Goal: Task Accomplishment & Management: Complete application form

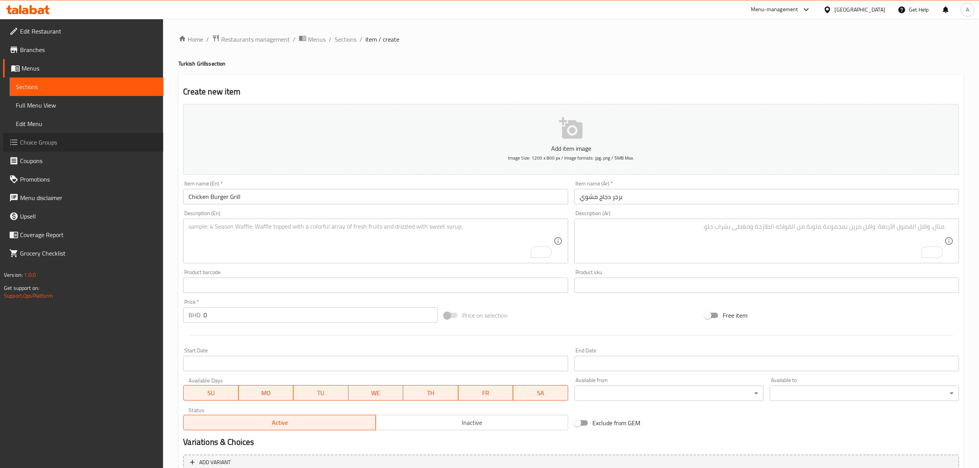
click at [47, 141] on span "Choice Groups" at bounding box center [88, 142] width 137 height 9
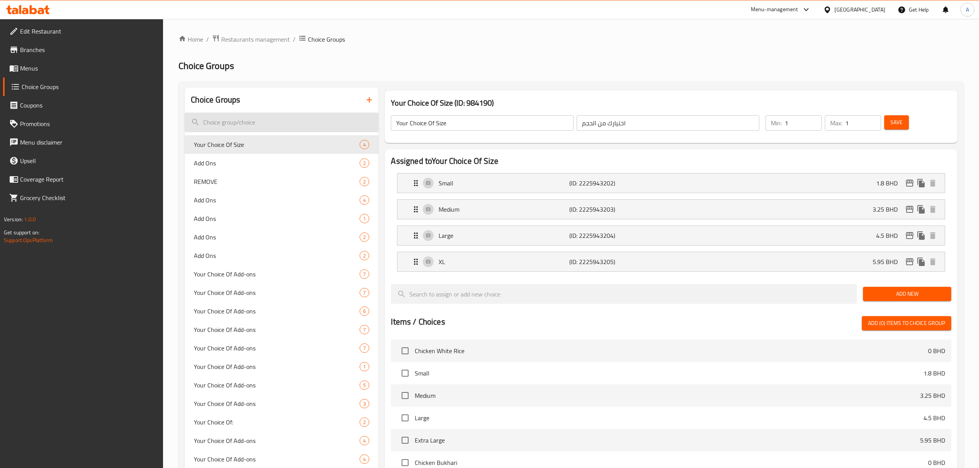
click at [283, 129] on input "search" at bounding box center [282, 123] width 194 height 20
click at [369, 93] on button "button" at bounding box center [369, 100] width 18 height 18
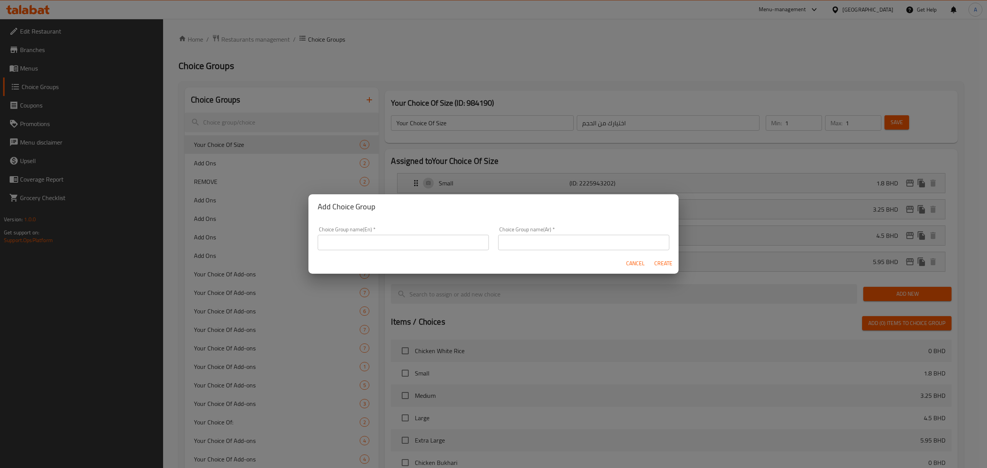
click at [383, 244] on input "text" at bounding box center [403, 242] width 171 height 15
click at [340, 243] on input "Add Ons:::" at bounding box center [403, 242] width 171 height 15
click at [341, 243] on input "Add Ons:::" at bounding box center [403, 242] width 171 height 15
click at [344, 243] on input "Add Ons:::" at bounding box center [403, 242] width 171 height 15
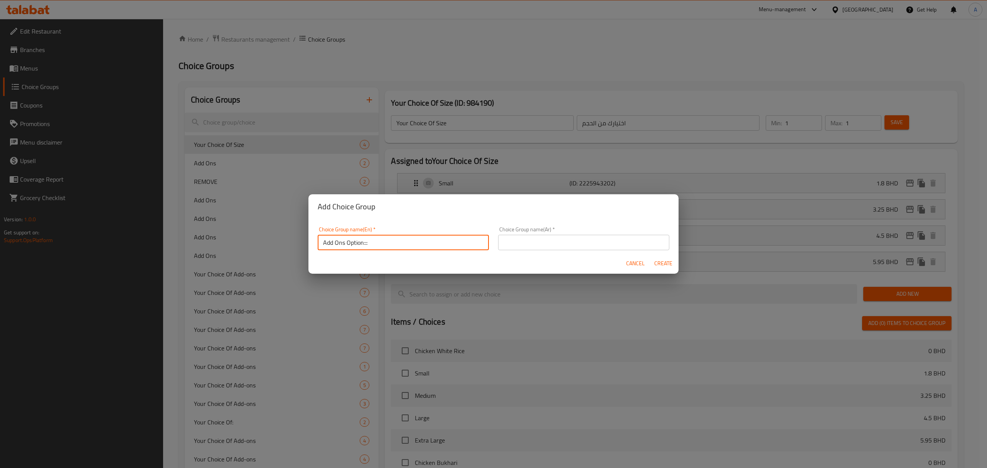
click at [401, 242] on input "Add Ons Option:::" at bounding box center [403, 242] width 171 height 15
type input "Add Ons Option:::"
click at [598, 226] on div "Choice Group name(Ar)   * Choice Group name(Ar) *" at bounding box center [583, 238] width 180 height 33
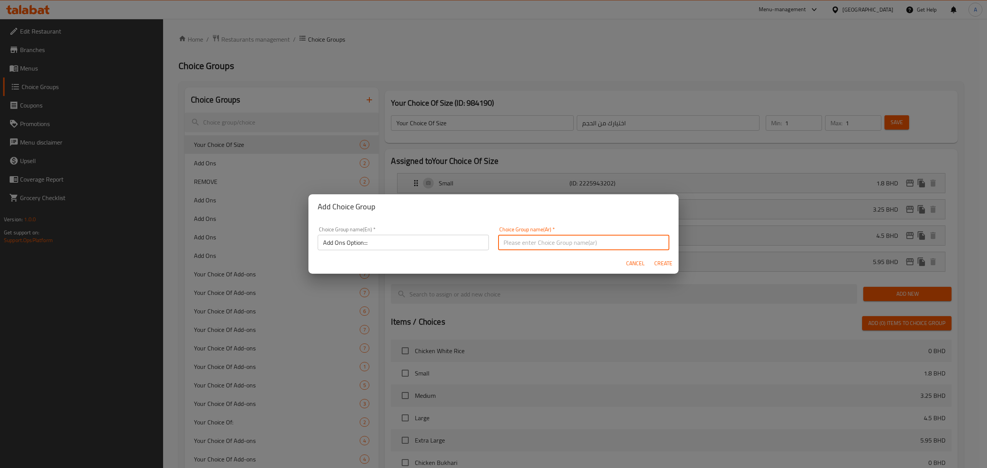
click at [592, 236] on input "text" at bounding box center [583, 242] width 171 height 15
paste input "خيار الإضافات:::"
type input "خيار الإضافات:::"
click at [659, 262] on span "Create" at bounding box center [663, 264] width 18 height 10
type input "Add Ons Option:::"
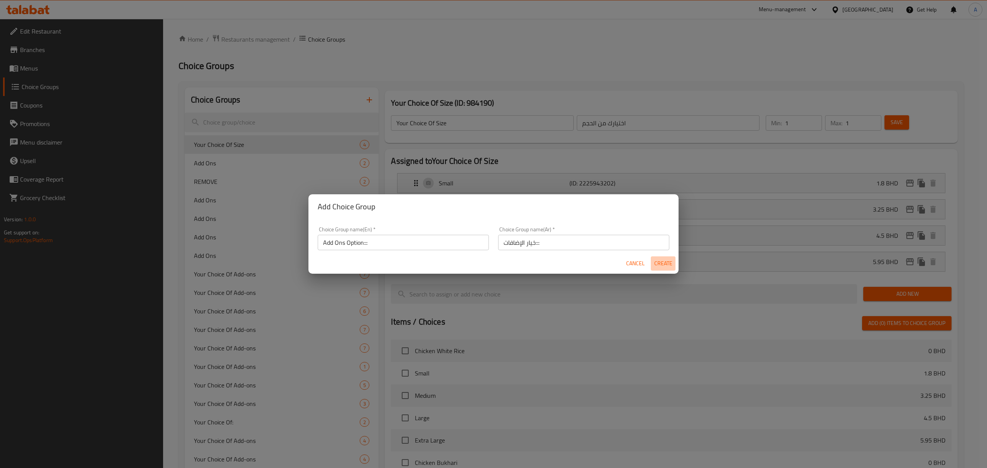
type input "خيار الإضافات:::"
type input "0"
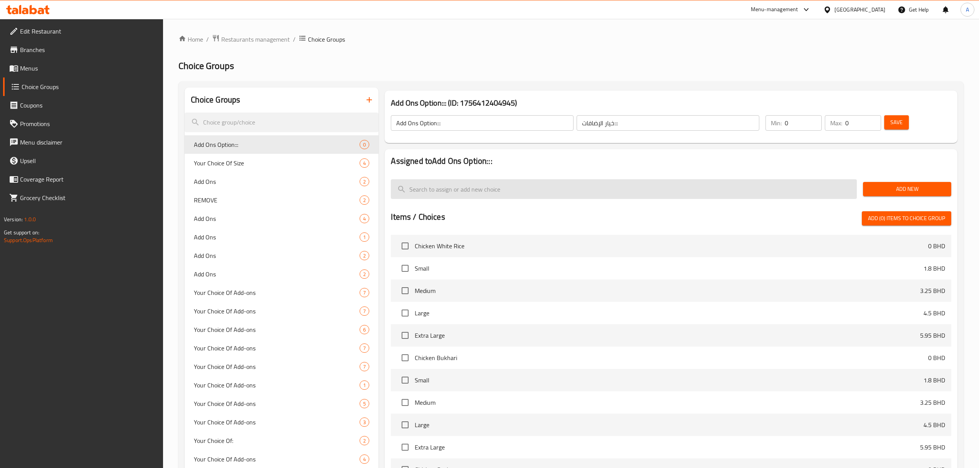
click at [519, 188] on input "search" at bounding box center [624, 189] width 466 height 20
paste input "SPICY"
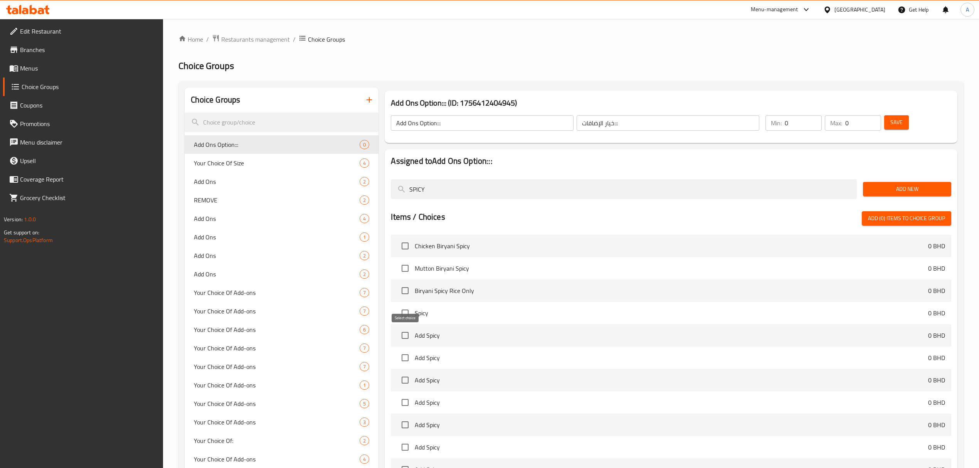
type input "SPICY"
click at [405, 333] on input "checkbox" at bounding box center [405, 335] width 16 height 16
checkbox input "true"
click at [457, 184] on input "SPICY" at bounding box center [624, 189] width 466 height 20
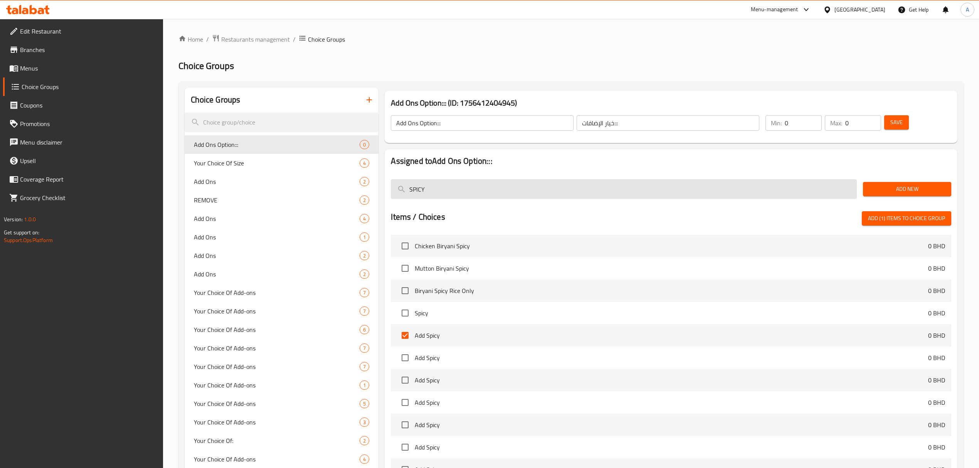
paste input "Add Cheese"
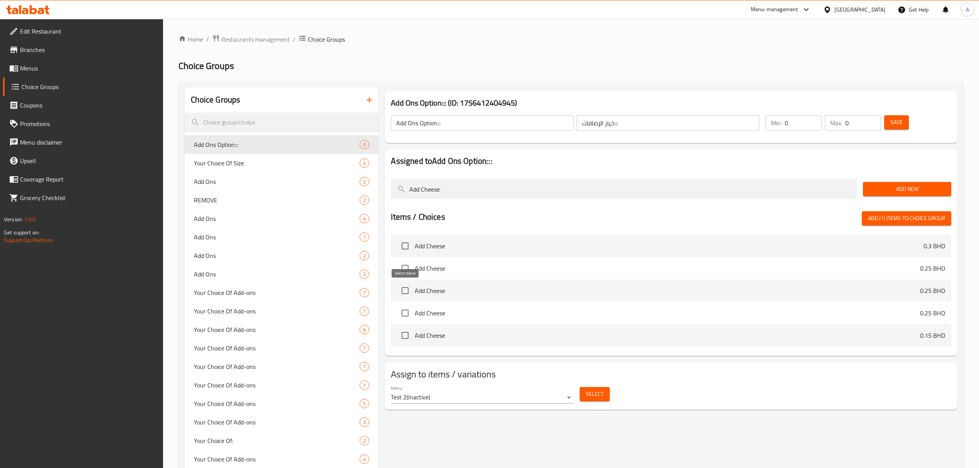
type input "Add Cheese"
click at [409, 290] on input "checkbox" at bounding box center [405, 290] width 16 height 16
checkbox input "true"
click at [472, 195] on input "Add Cheese" at bounding box center [624, 189] width 466 height 20
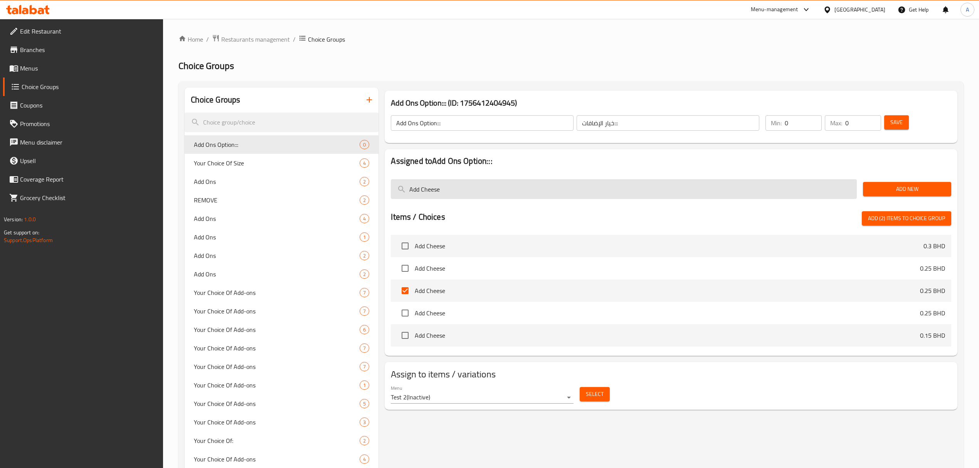
click at [472, 195] on input "Add Cheese" at bounding box center [624, 189] width 466 height 20
paste input "Double Potato"
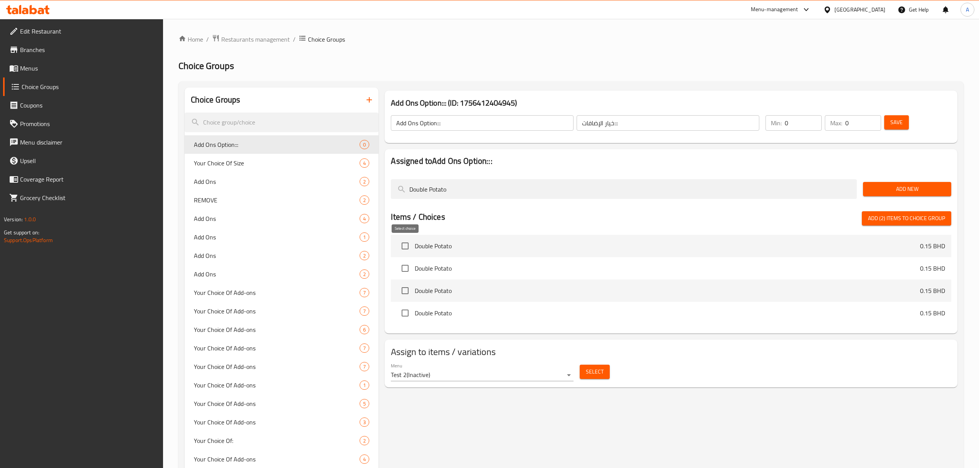
type input "Double Potato"
click at [404, 246] on input "checkbox" at bounding box center [405, 246] width 16 height 16
checkbox input "true"
click at [469, 185] on input "Double Potato" at bounding box center [624, 189] width 466 height 20
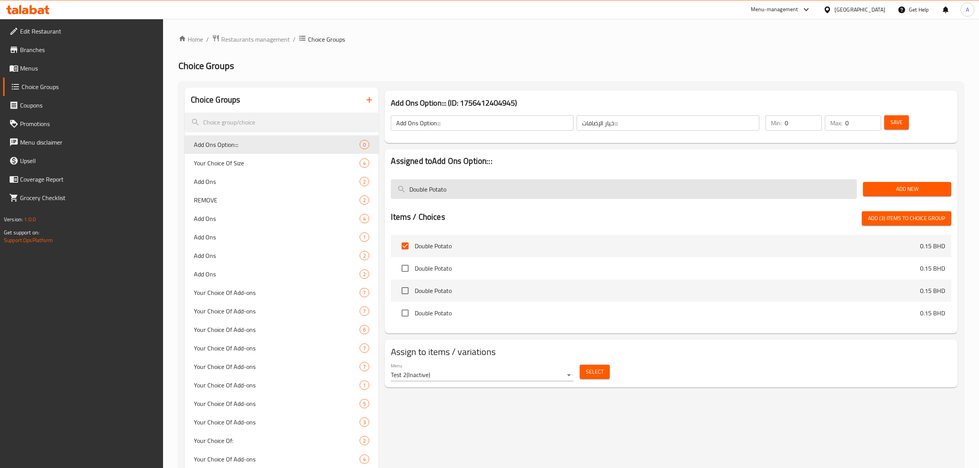
click at [469, 185] on input "Double Potato" at bounding box center [624, 189] width 466 height 20
paste input "Add Grated Cheese"
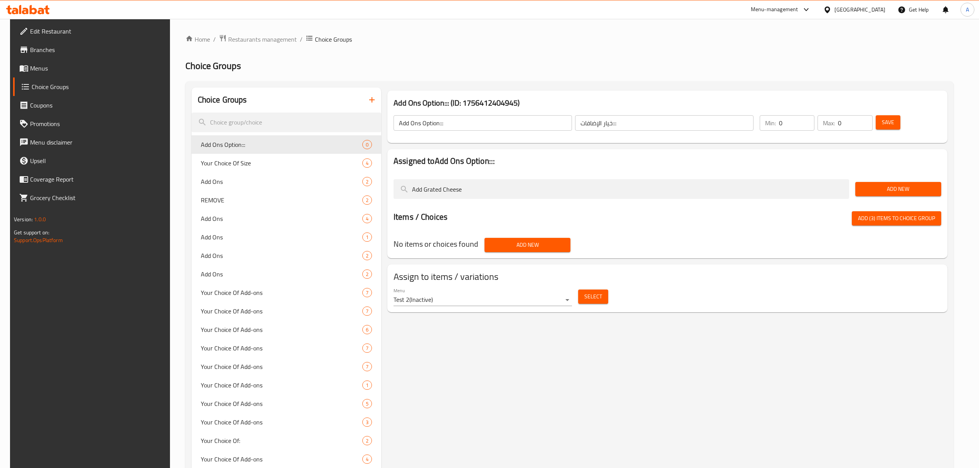
type input "Add Grated Cheese"
click at [880, 220] on span "Add (3) items to choice group" at bounding box center [896, 219] width 77 height 10
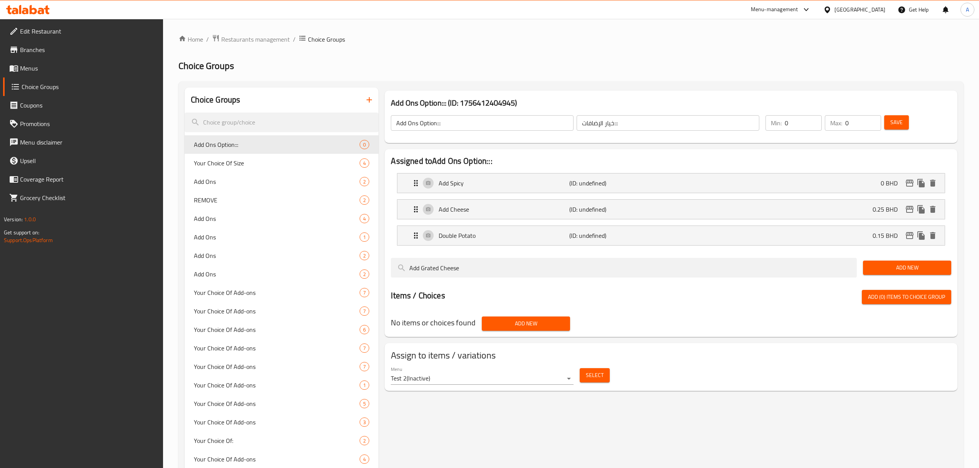
click at [904, 270] on span "Add New" at bounding box center [907, 268] width 76 height 10
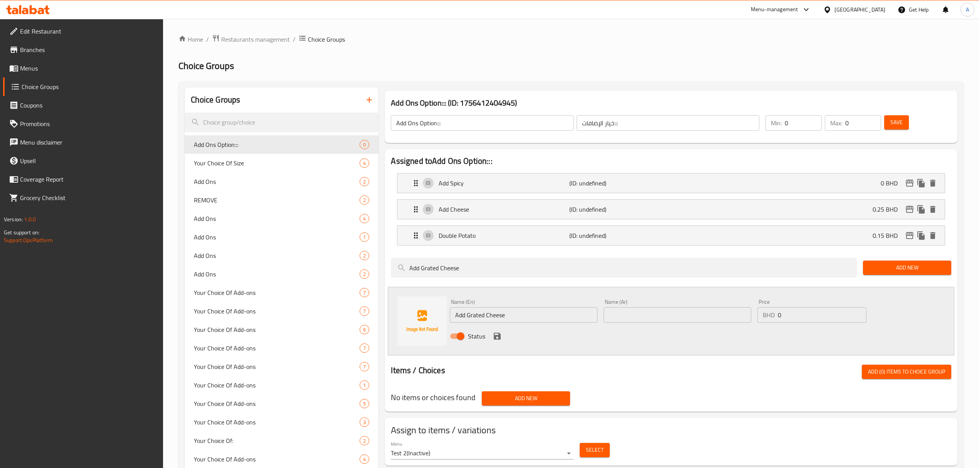
click at [642, 304] on div "Name (Ar) Name (Ar)" at bounding box center [678, 311] width 148 height 24
click at [645, 310] on input "text" at bounding box center [678, 314] width 148 height 15
paste input "أضف الجبن المبشور"
type input "أضف الجبن المبشور"
drag, startPoint x: 778, startPoint y: 320, endPoint x: 760, endPoint y: 314, distance: 18.4
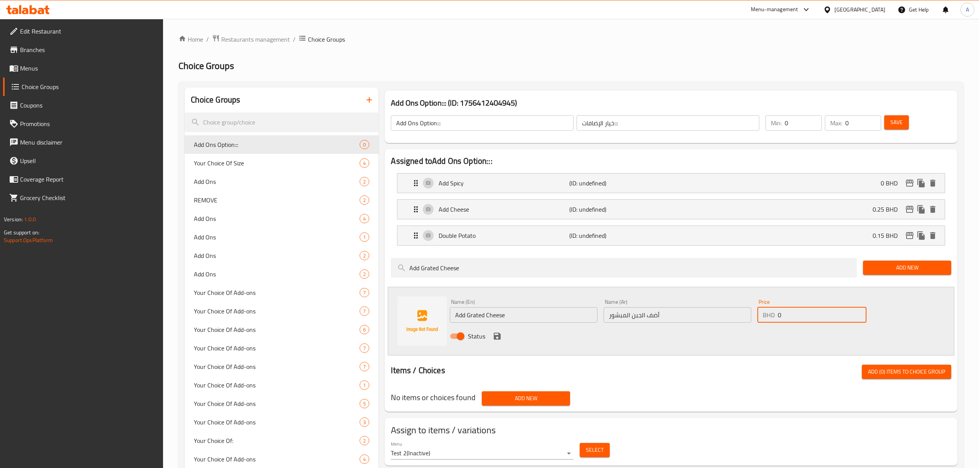
click at [760, 314] on div "BHD 0 Price" at bounding box center [811, 314] width 109 height 15
paste input ".25"
type input "0.25"
click at [499, 337] on icon "save" at bounding box center [497, 336] width 7 height 7
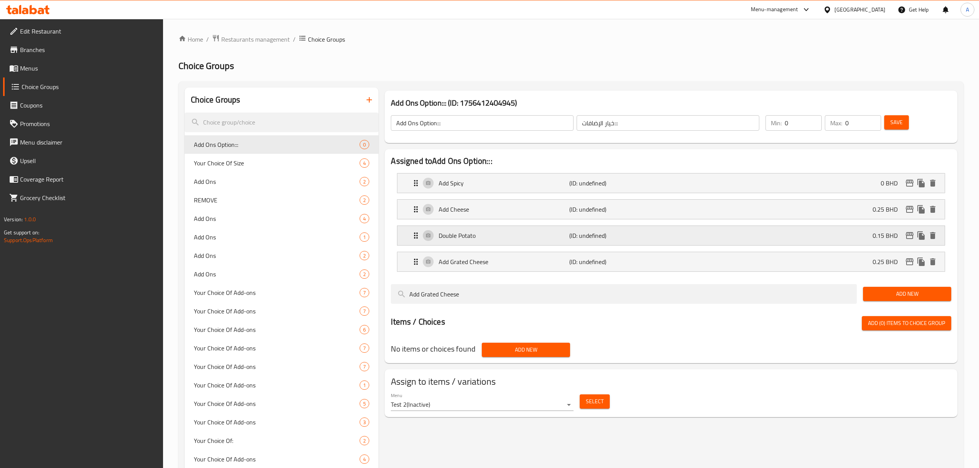
click at [560, 239] on p "Double Potato" at bounding box center [504, 235] width 131 height 9
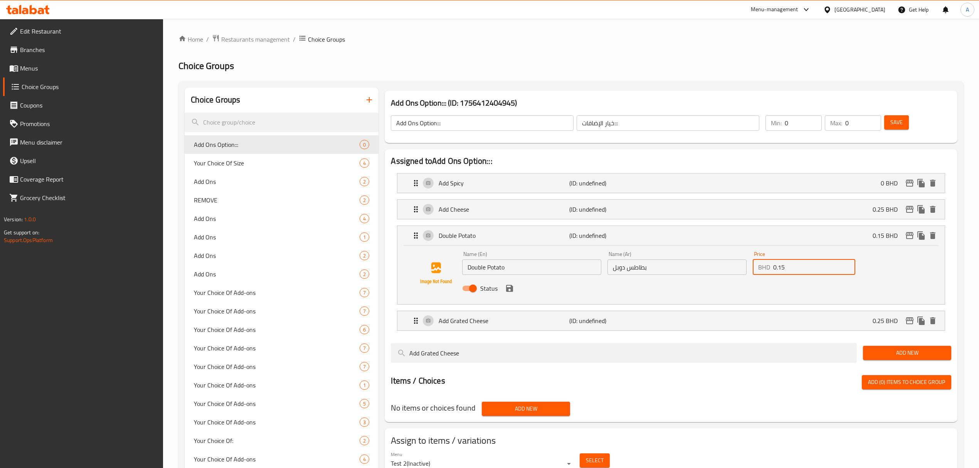
click at [785, 271] on input "0.15" at bounding box center [814, 266] width 82 height 15
paste input "2"
click at [508, 287] on icon "save" at bounding box center [509, 288] width 9 height 9
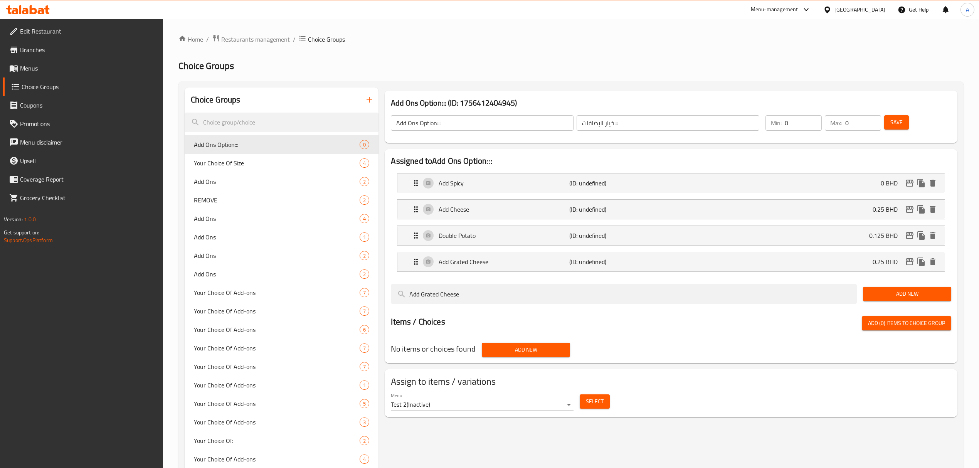
type input "0.125"
click at [908, 236] on icon "edit" at bounding box center [910, 235] width 8 height 7
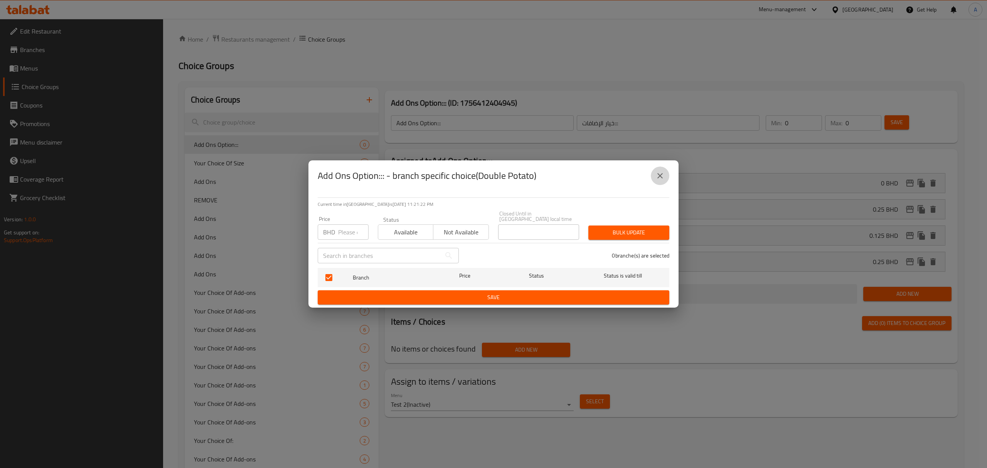
click at [659, 178] on icon "close" at bounding box center [659, 175] width 5 height 5
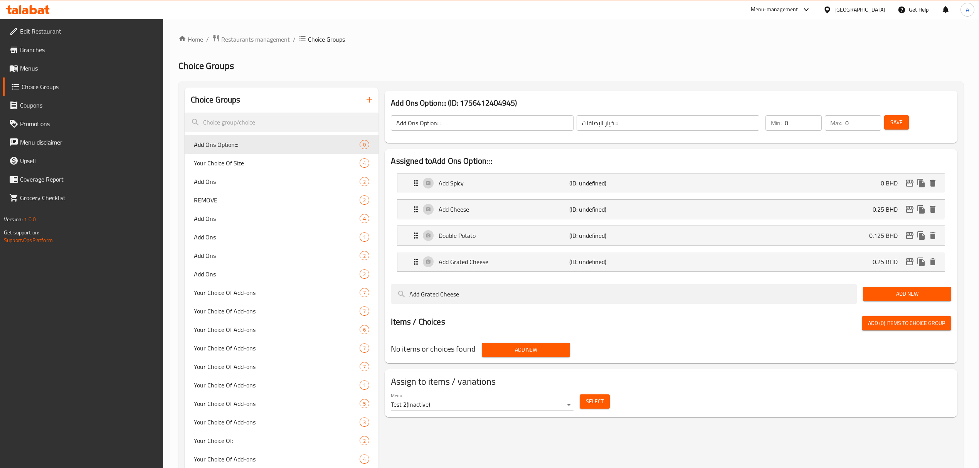
click at [624, 323] on div "Items / Choices Add (0) items to choice group" at bounding box center [671, 323] width 560 height 14
click at [733, 412] on div "Menu Test 2 ( Inactive ) Select" at bounding box center [671, 401] width 566 height 25
click at [907, 205] on icon "edit" at bounding box center [909, 209] width 9 height 9
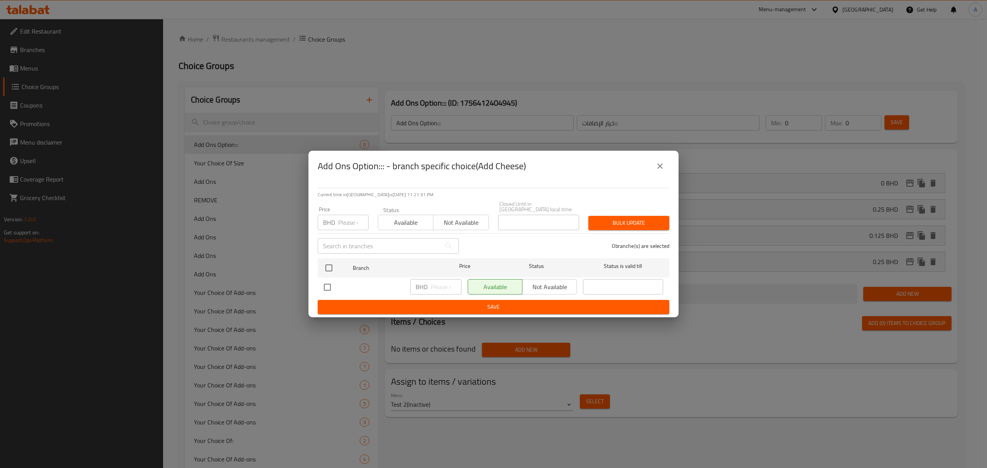
click at [654, 170] on button "close" at bounding box center [660, 166] width 18 height 18
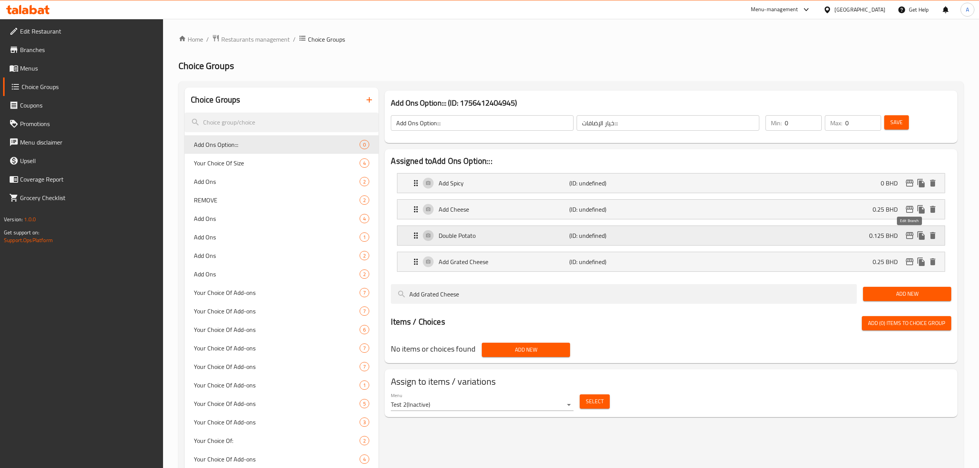
click at [908, 234] on icon "edit" at bounding box center [910, 235] width 8 height 7
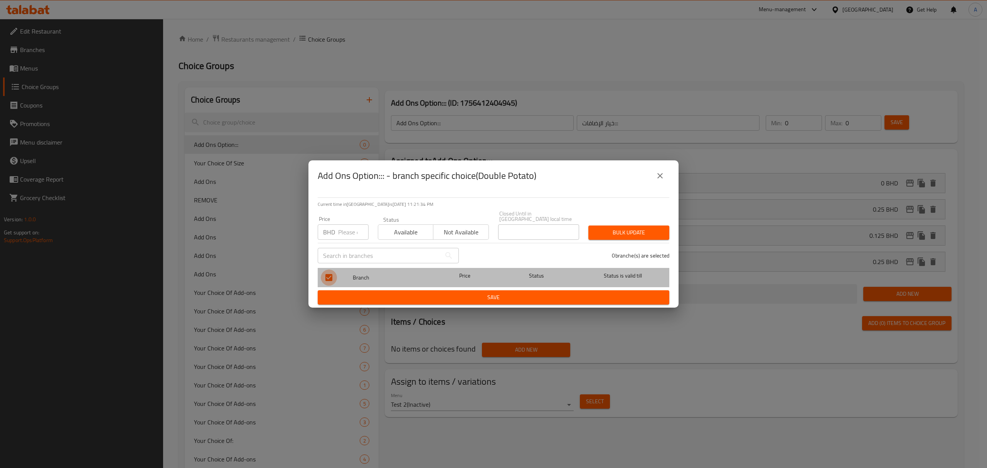
click at [324, 275] on input "checkbox" at bounding box center [329, 277] width 16 height 16
click at [328, 275] on input "checkbox" at bounding box center [329, 277] width 16 height 16
checkbox input "true"
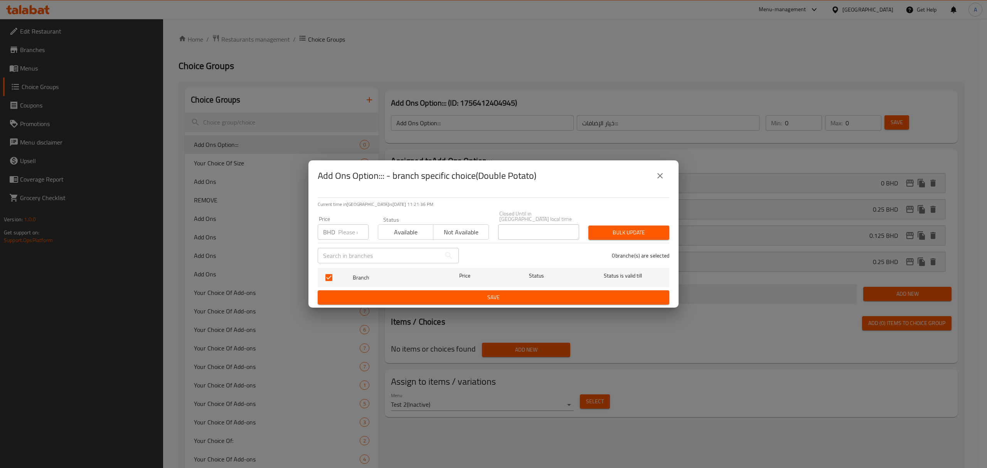
click at [653, 175] on button "close" at bounding box center [660, 175] width 18 height 18
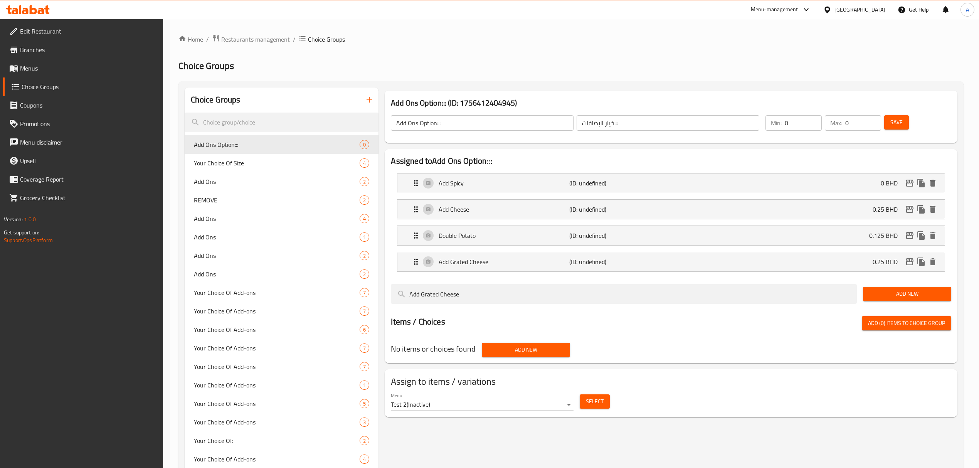
click at [896, 121] on span "Save" at bounding box center [896, 123] width 12 height 10
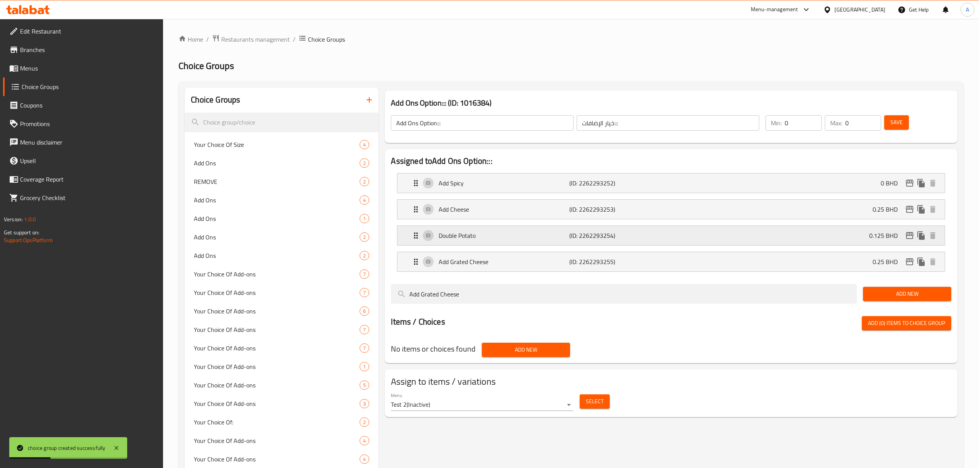
click at [906, 236] on icon "edit" at bounding box center [910, 235] width 8 height 7
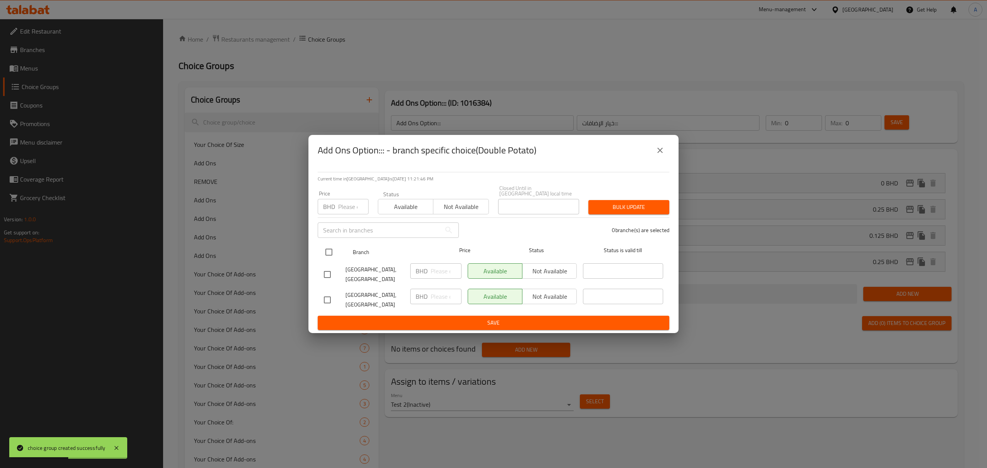
click at [328, 252] on input "checkbox" at bounding box center [329, 252] width 16 height 16
checkbox input "true"
click at [344, 203] on input "number" at bounding box center [353, 206] width 30 height 15
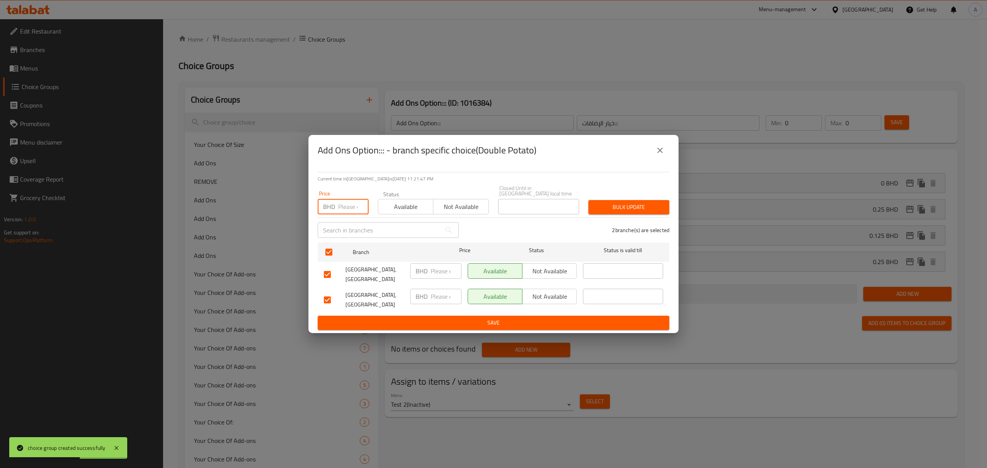
paste input "0.125"
type input "0.125"
click at [634, 197] on div "Bulk update" at bounding box center [628, 207] width 90 height 24
click at [634, 204] on span "Bulk update" at bounding box center [628, 207] width 69 height 10
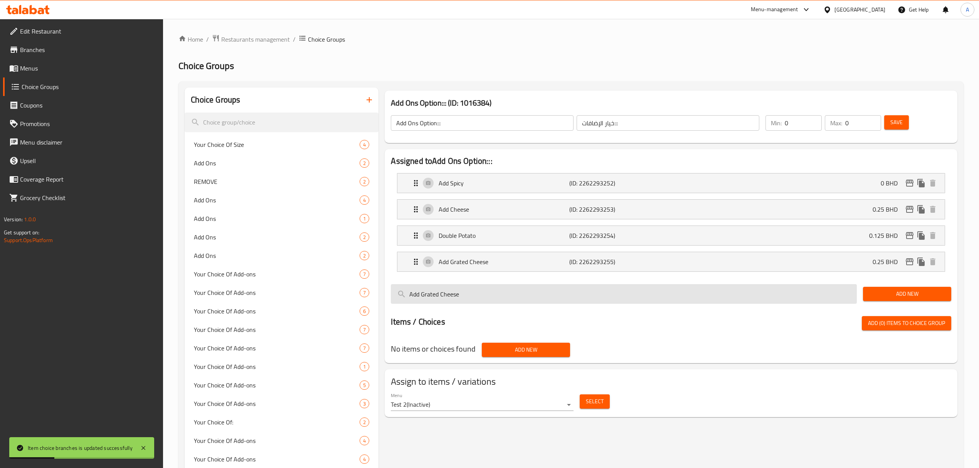
click at [480, 293] on input "Add Grated Cheese" at bounding box center [624, 294] width 466 height 20
click at [480, 291] on input "Add Grated Cheese" at bounding box center [624, 294] width 466 height 20
paste input "More pepper"
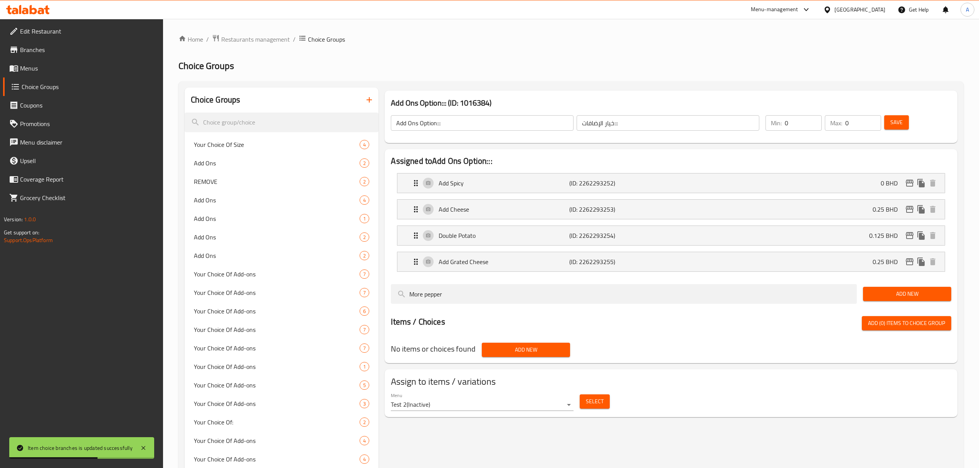
type input "More pepper"
click at [880, 301] on button "Add New" at bounding box center [907, 294] width 88 height 14
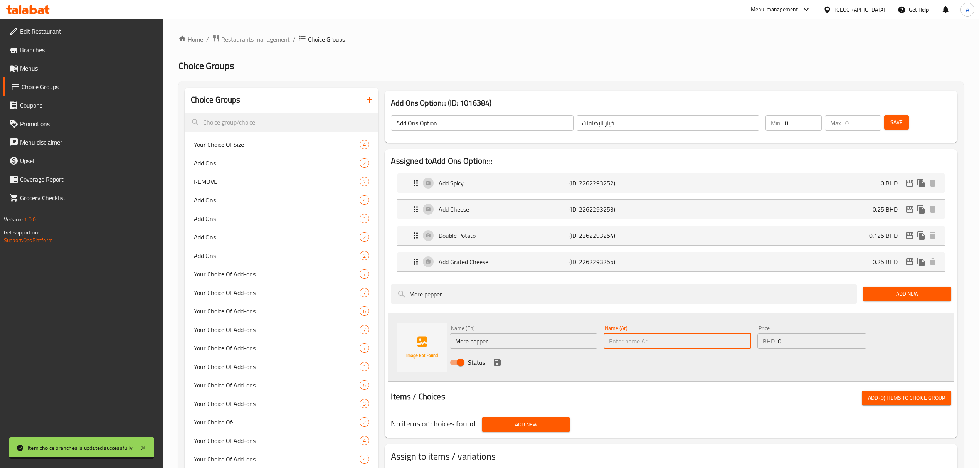
paste input "مزيد من الفلفل"
type input "مزيد من الفلفل"
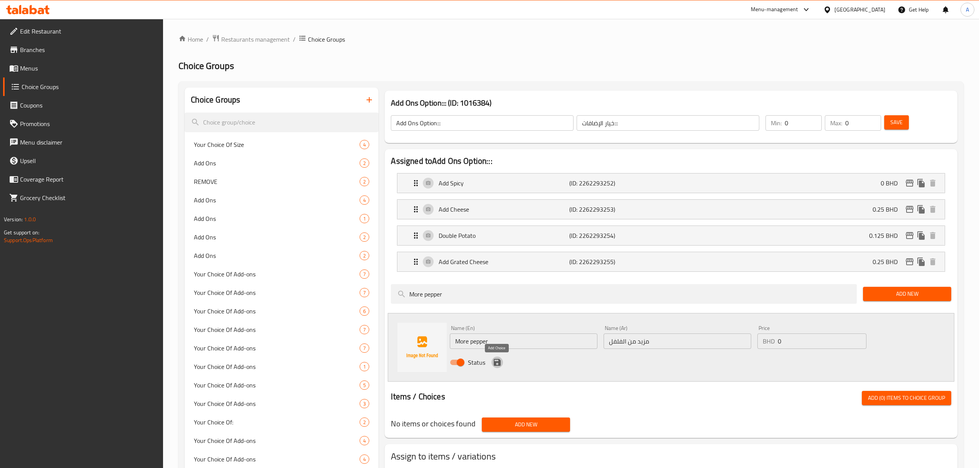
click at [496, 360] on icon "save" at bounding box center [497, 362] width 7 height 7
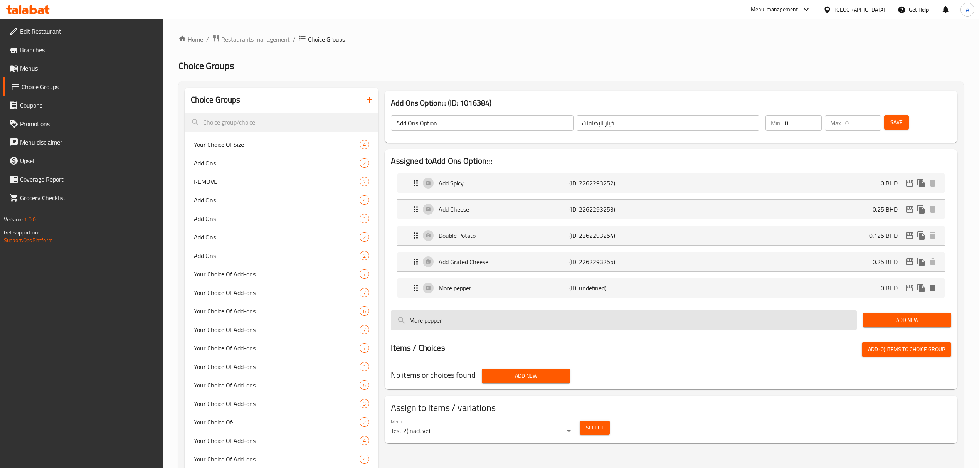
click at [464, 319] on input "More pepper" at bounding box center [624, 320] width 466 height 20
paste input "Add Hummus"
type input "Add Hummus"
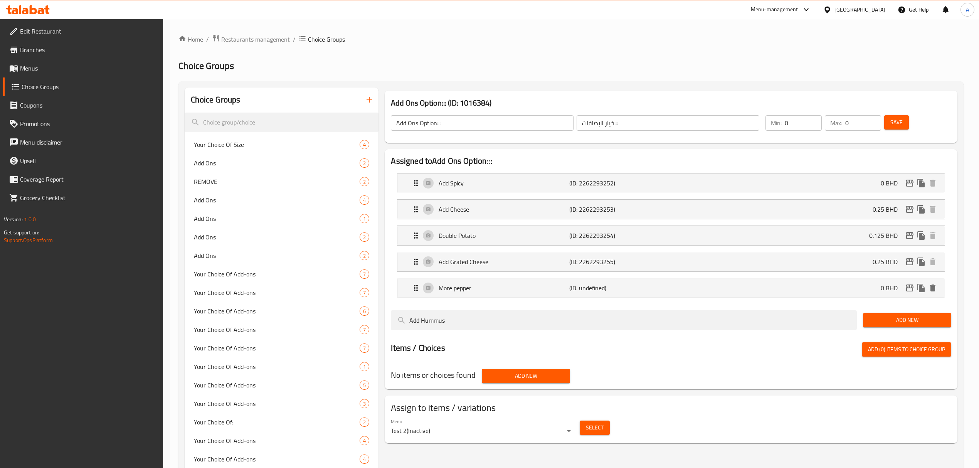
click at [886, 325] on span "Add New" at bounding box center [907, 320] width 76 height 10
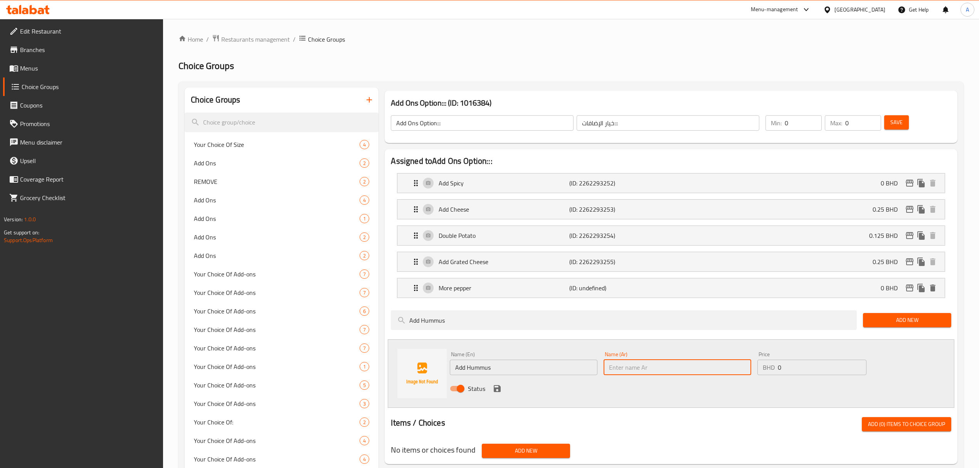
click at [632, 374] on input "text" at bounding box center [678, 367] width 148 height 15
paste input "أضف الحمص"
type input "أضف الحمص"
click at [489, 388] on div "Status" at bounding box center [677, 388] width 461 height 21
click at [496, 388] on icon "save" at bounding box center [497, 388] width 9 height 9
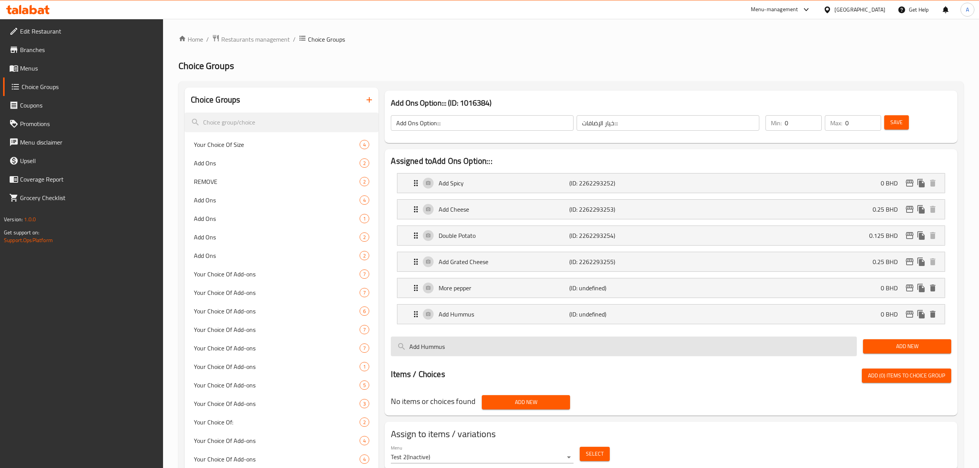
click at [480, 351] on input "Add Hummus" at bounding box center [624, 346] width 466 height 20
paste input "Tabula"
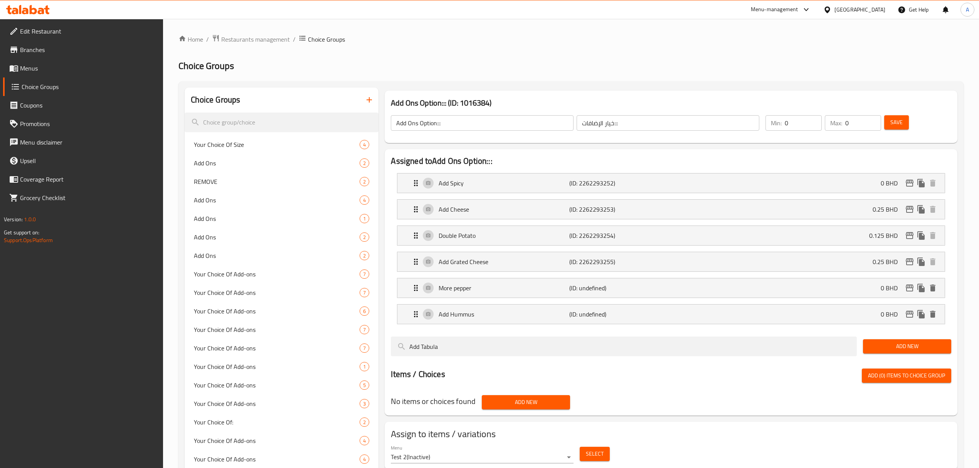
type input "Add Tabula"
click at [909, 342] on button "Add New" at bounding box center [907, 346] width 88 height 14
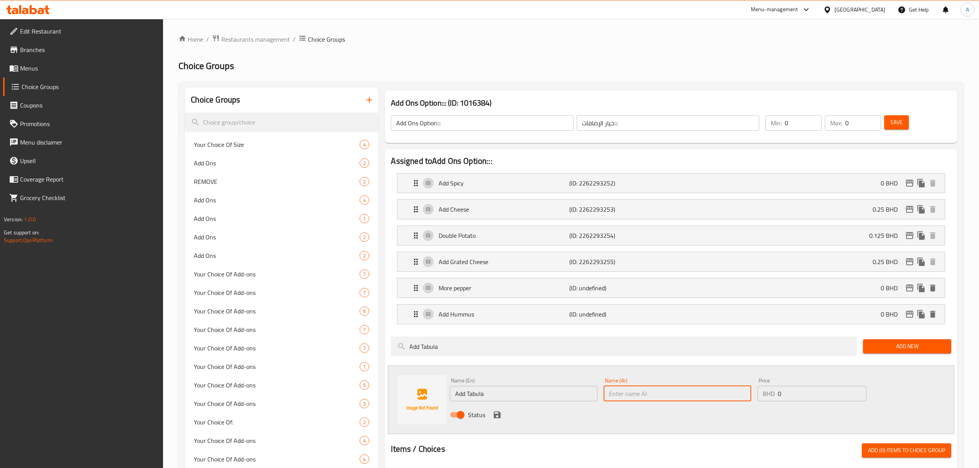
click at [623, 398] on input "text" at bounding box center [678, 393] width 148 height 15
type input "إضافة تبولة"
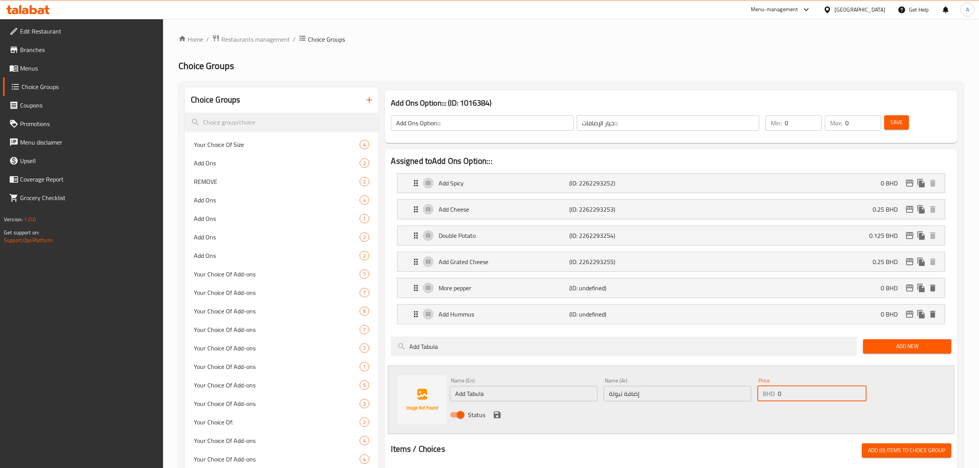
drag, startPoint x: 781, startPoint y: 398, endPoint x: 763, endPoint y: 394, distance: 17.9
click at [763, 394] on div "BHD 0 Price" at bounding box center [811, 393] width 109 height 15
paste input ".15"
type input "0.15"
click at [495, 418] on icon "save" at bounding box center [497, 414] width 7 height 7
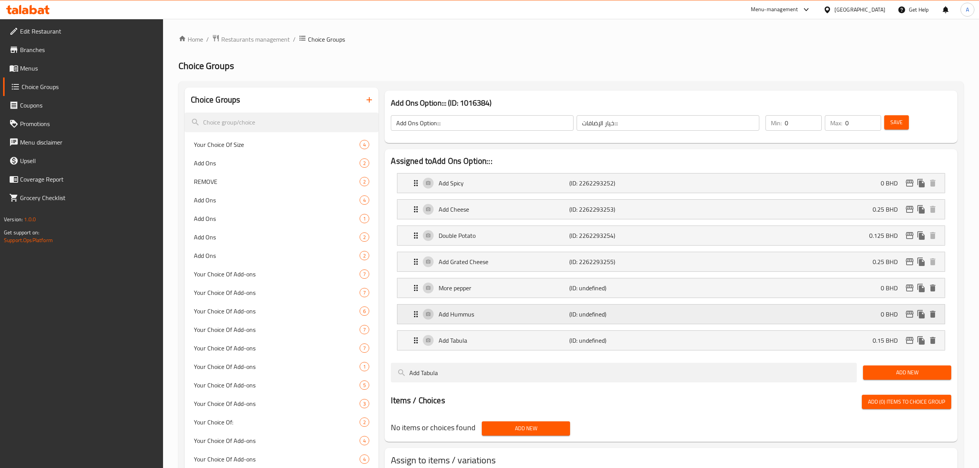
click at [641, 314] on p "(ID: undefined)" at bounding box center [612, 313] width 87 height 9
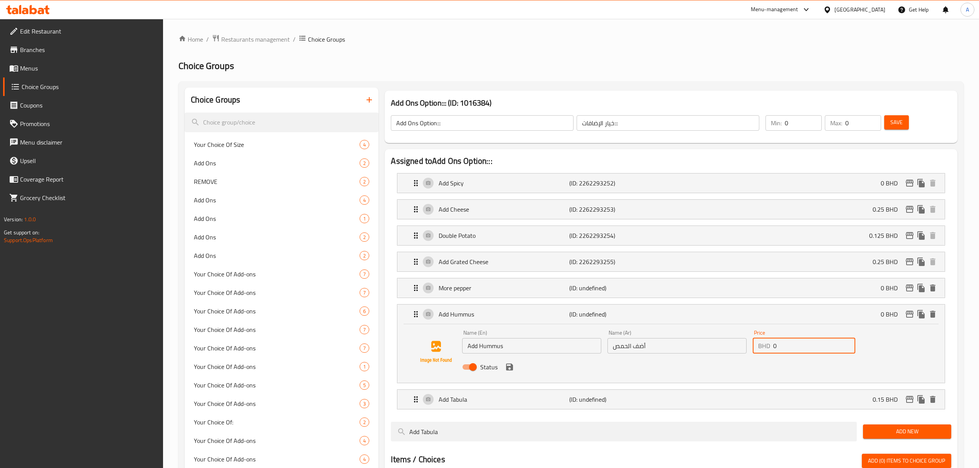
drag, startPoint x: 819, startPoint y: 344, endPoint x: 766, endPoint y: 341, distance: 52.5
click at [766, 341] on div "BHD 0 Price" at bounding box center [804, 345] width 103 height 15
paste input ".15"
click at [513, 370] on icon "save" at bounding box center [509, 366] width 9 height 9
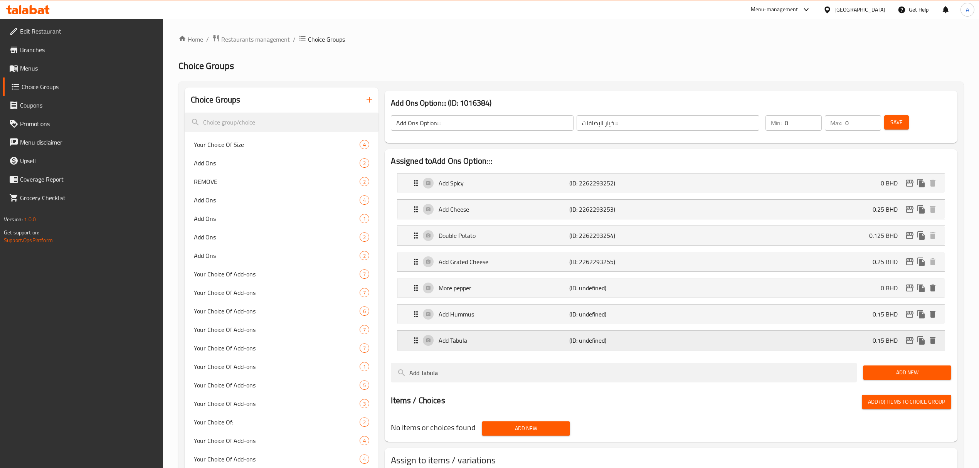
type input "0.15"
click at [913, 317] on icon "edit" at bounding box center [910, 314] width 8 height 7
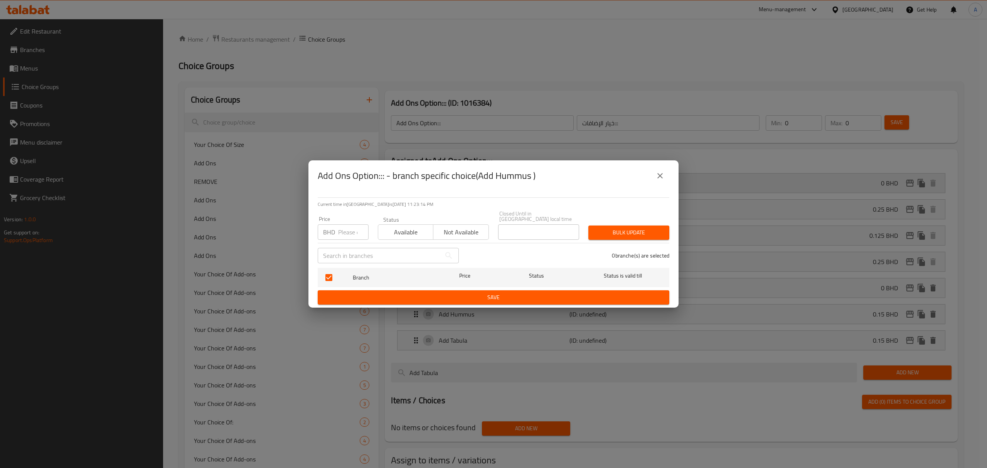
click at [656, 176] on icon "close" at bounding box center [659, 175] width 9 height 9
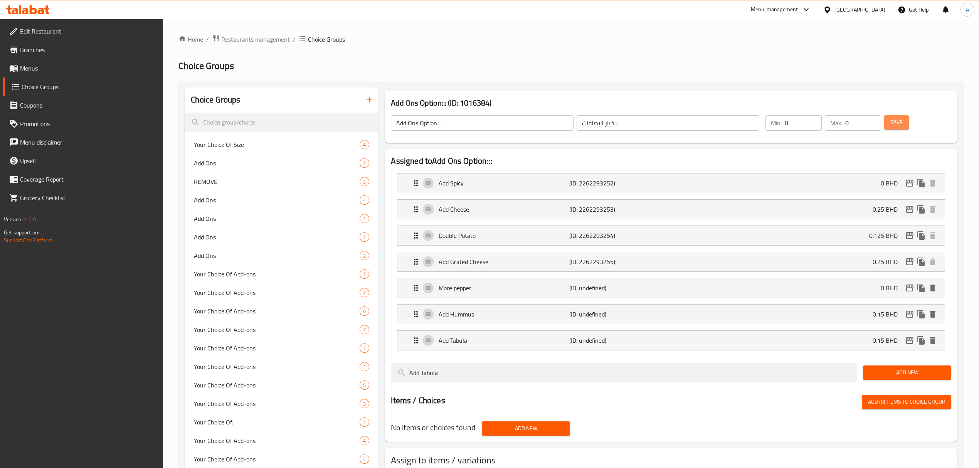
click at [890, 120] on span "Save" at bounding box center [896, 123] width 12 height 10
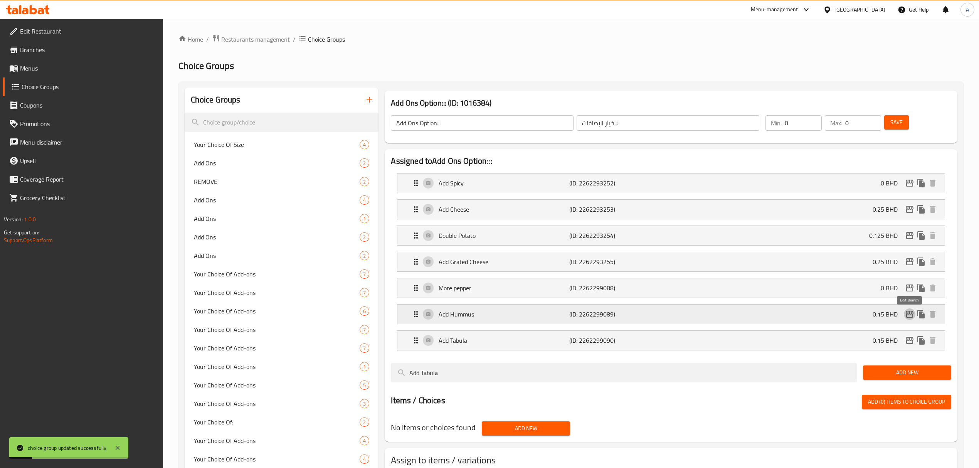
click at [905, 315] on icon "edit" at bounding box center [909, 313] width 9 height 9
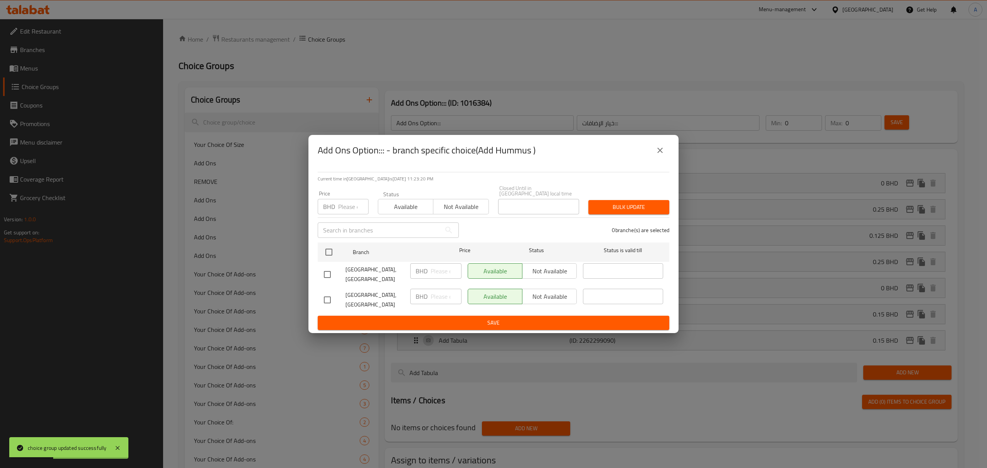
click at [660, 155] on icon "close" at bounding box center [659, 150] width 9 height 9
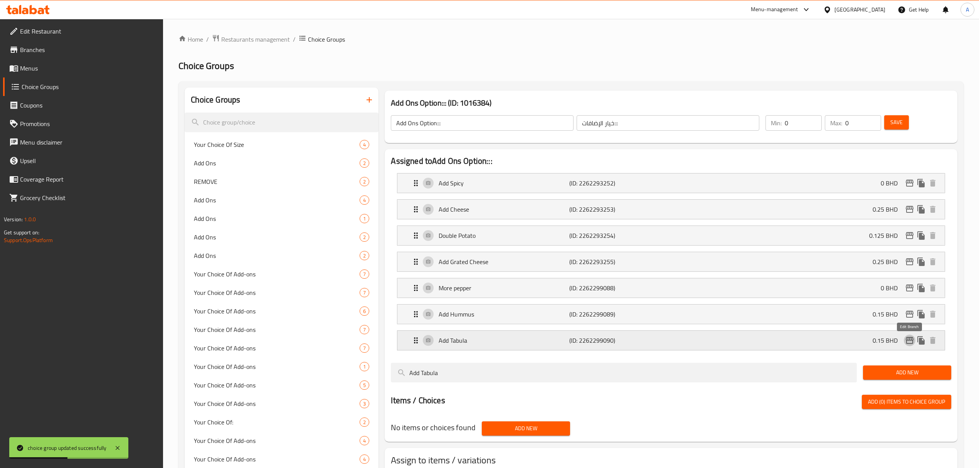
click at [907, 340] on icon "edit" at bounding box center [910, 340] width 8 height 7
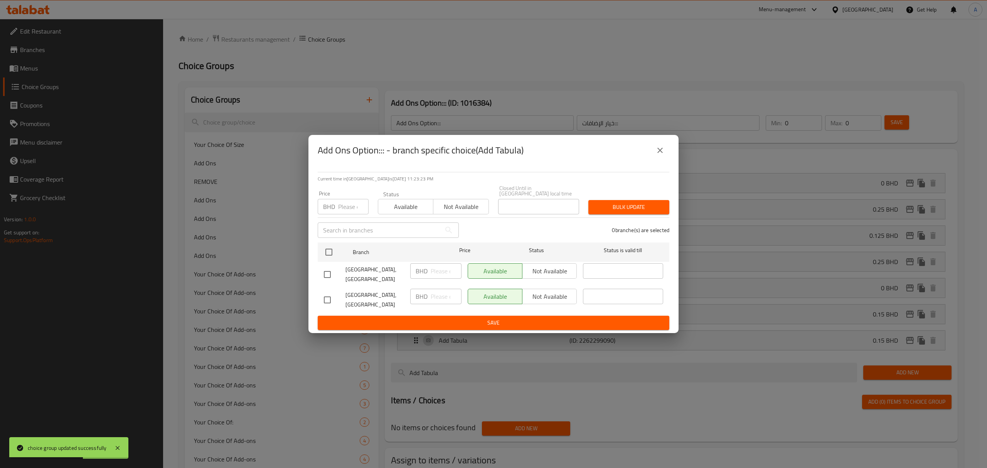
click at [665, 155] on button "close" at bounding box center [660, 150] width 18 height 18
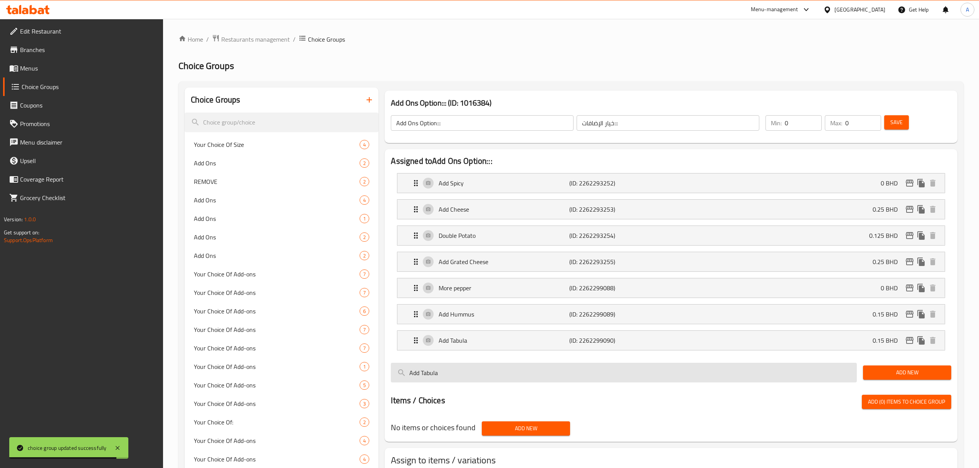
click at [469, 382] on input "Add Tabula" at bounding box center [624, 373] width 466 height 20
paste input "Add Mayonnaise"
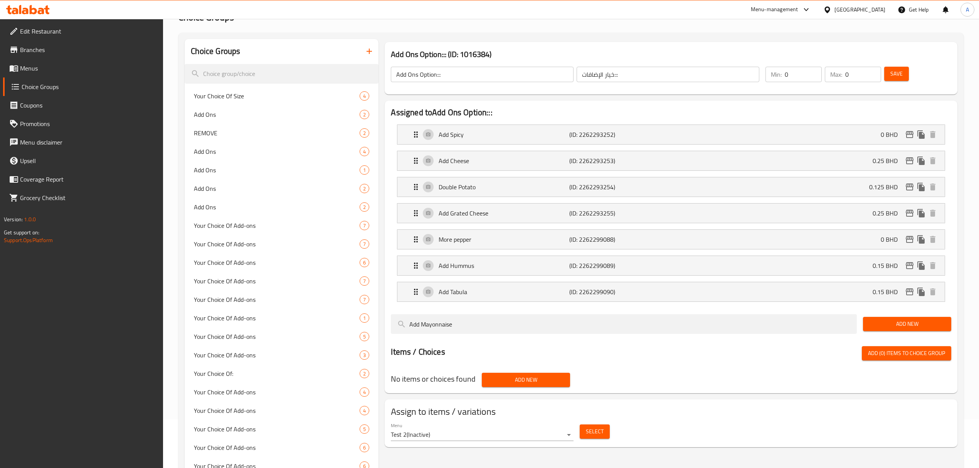
scroll to position [154, 0]
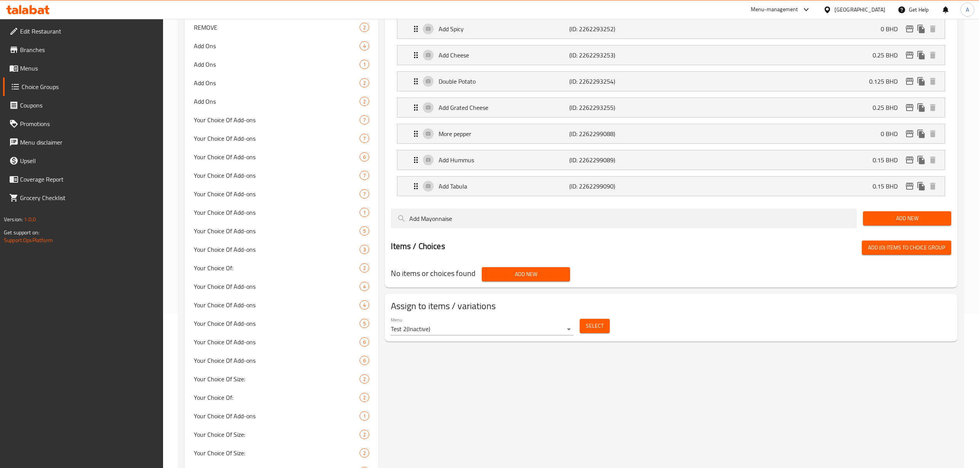
type input "Add Mayonnaise"
click at [910, 218] on span "Add New" at bounding box center [907, 219] width 76 height 10
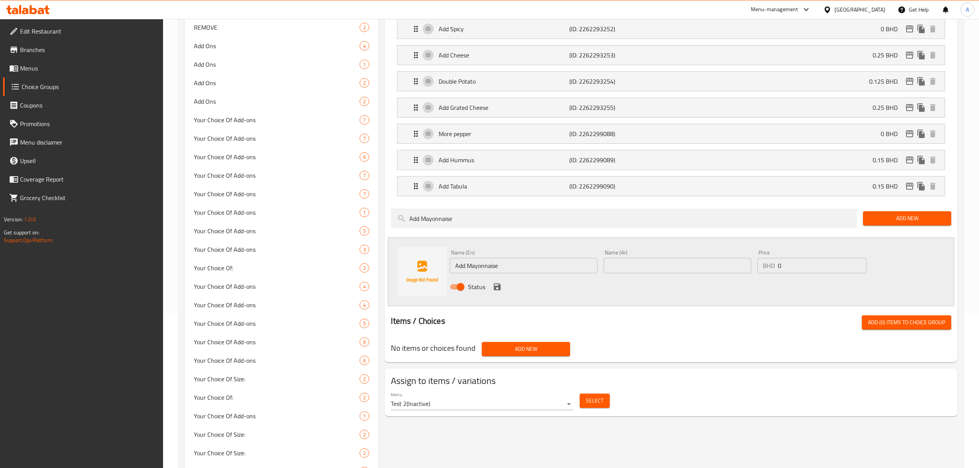
click at [653, 269] on input "text" at bounding box center [678, 265] width 148 height 15
paste input "أضف المايونيز"
type input "أضف المايونيز"
click at [503, 287] on div "Status" at bounding box center [677, 286] width 461 height 21
click at [496, 286] on icon "save" at bounding box center [497, 286] width 9 height 9
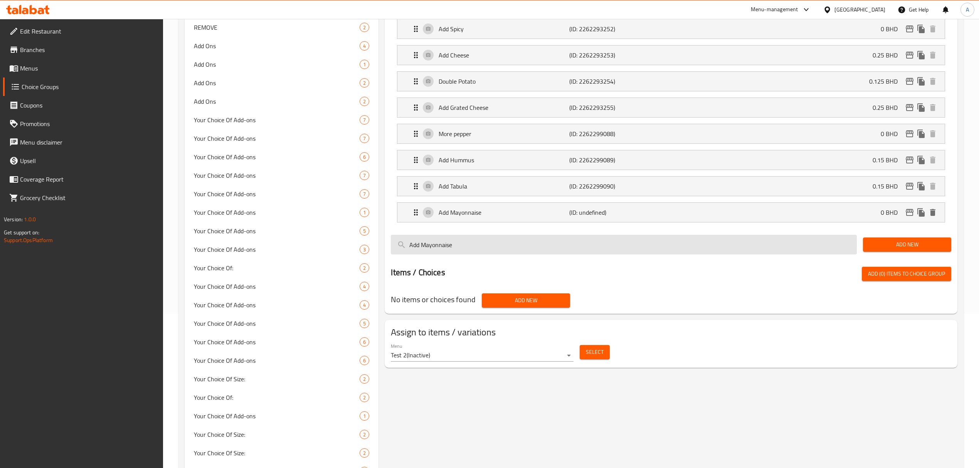
click at [483, 247] on input "Add Mayonnaise" at bounding box center [624, 245] width 466 height 20
paste input "More Tahina"
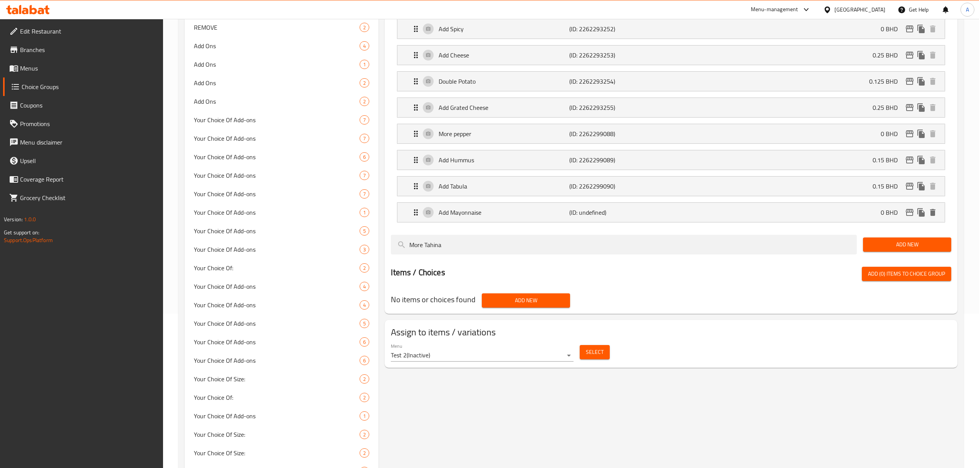
type input "More Tahina"
click at [873, 247] on span "Add New" at bounding box center [907, 245] width 76 height 10
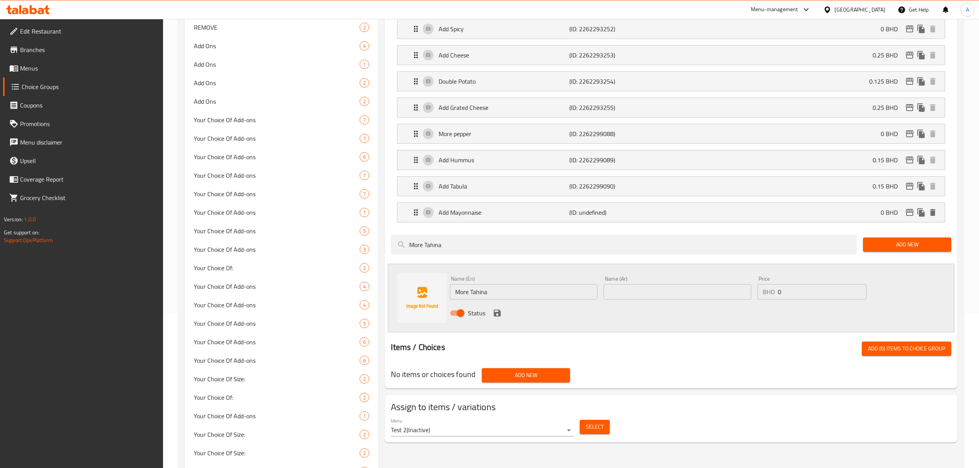
click at [614, 286] on div "Name (Ar) Name (Ar)" at bounding box center [678, 288] width 148 height 24
click at [619, 296] on input "text" at bounding box center [678, 291] width 148 height 15
paste input "المزيد من الطحينة"
type input "المزيد من الطحينة"
click at [499, 316] on icon "save" at bounding box center [497, 312] width 7 height 7
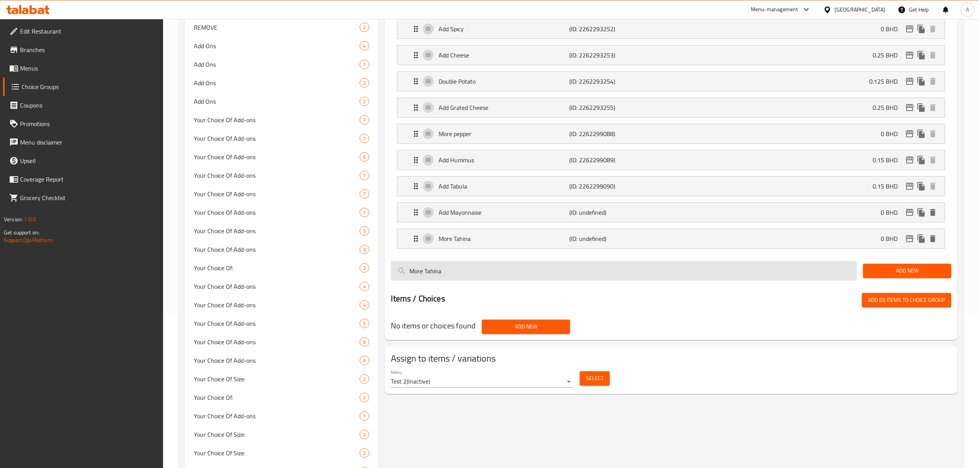
click at [488, 268] on input "More Tahina" at bounding box center [624, 271] width 466 height 20
paste input "Sad"
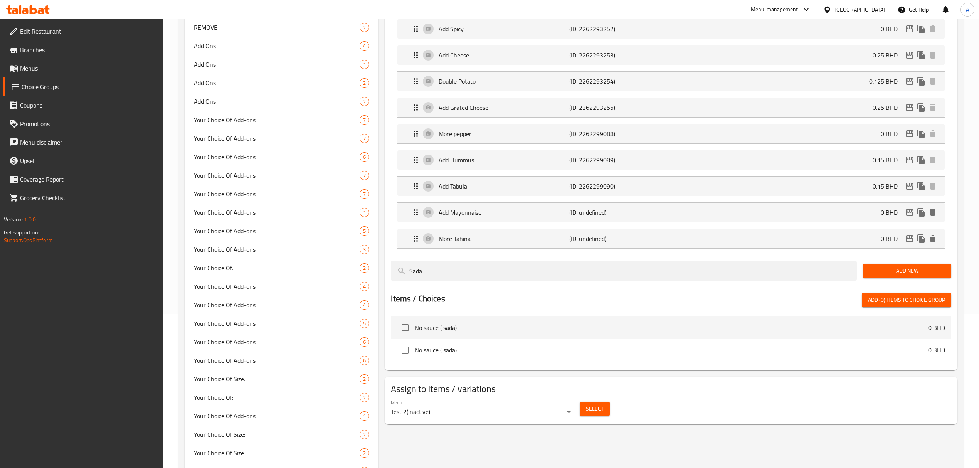
type input "Sada"
click at [886, 274] on span "Add New" at bounding box center [907, 271] width 76 height 10
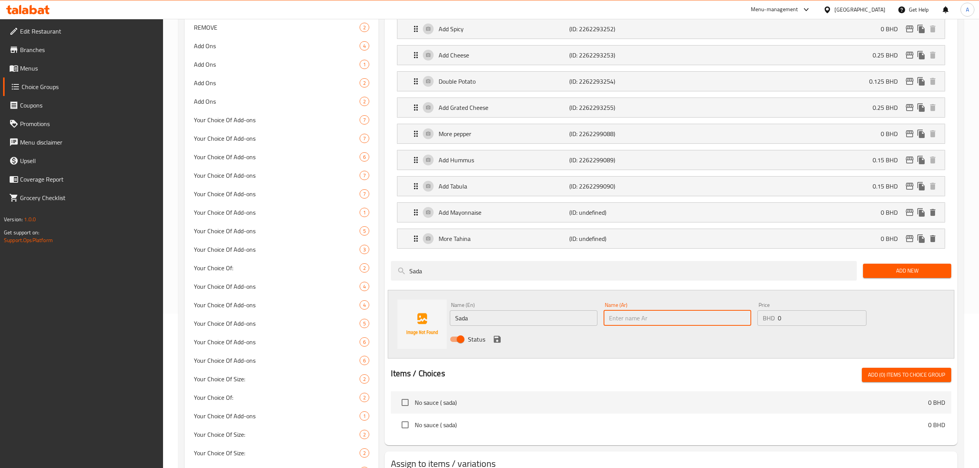
click at [613, 326] on input "text" at bounding box center [678, 317] width 148 height 15
paste input "سادة"
type input "سادة"
click at [499, 343] on icon "save" at bounding box center [497, 339] width 7 height 7
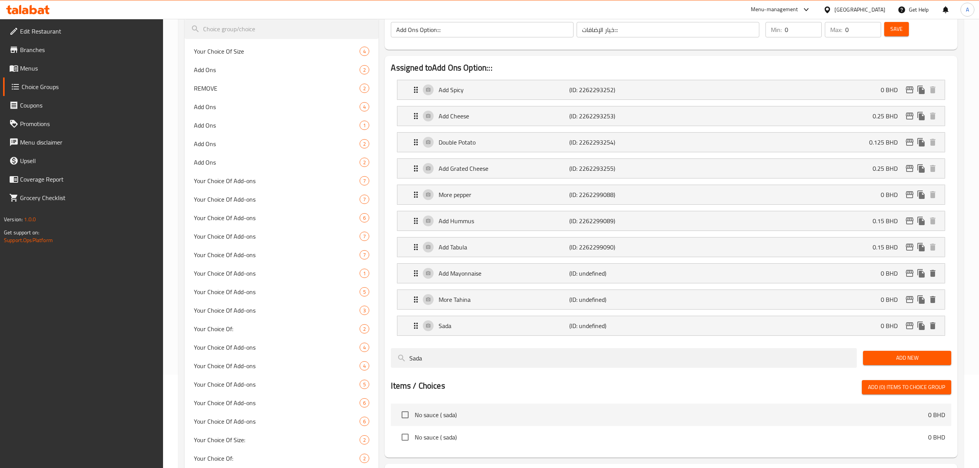
scroll to position [0, 0]
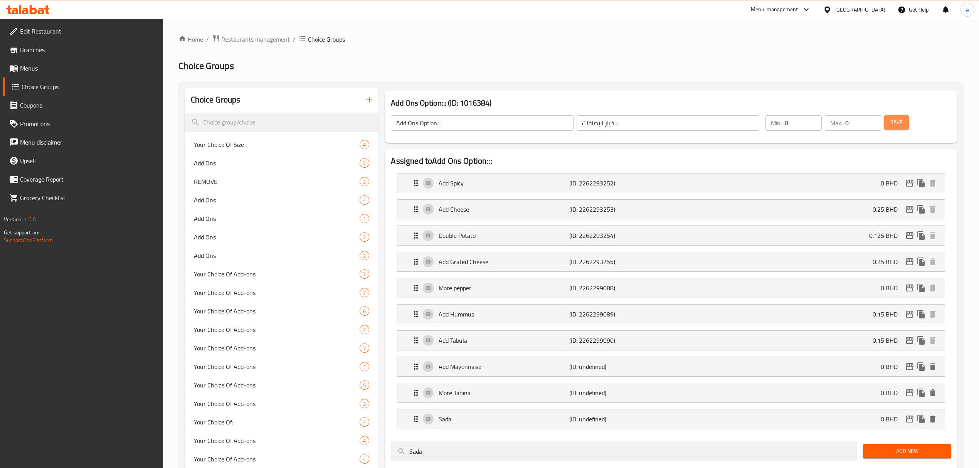
click at [908, 119] on button "Save" at bounding box center [896, 122] width 25 height 14
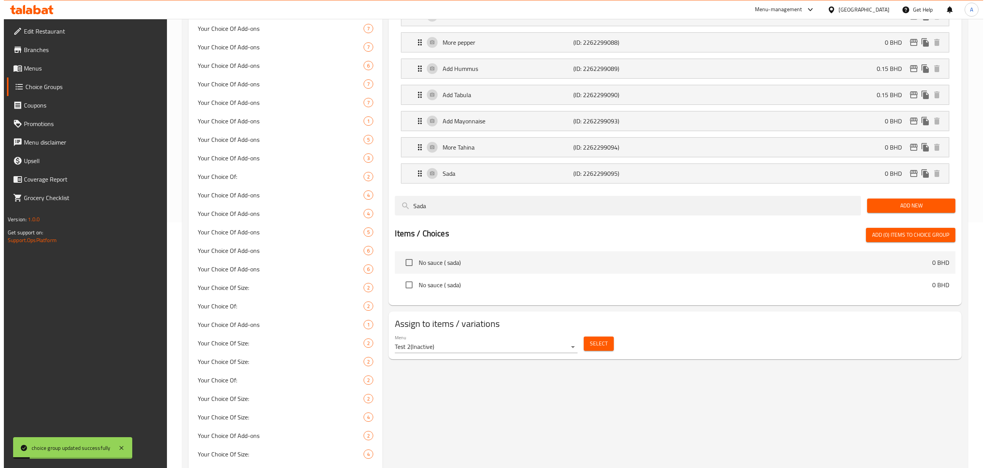
scroll to position [257, 0]
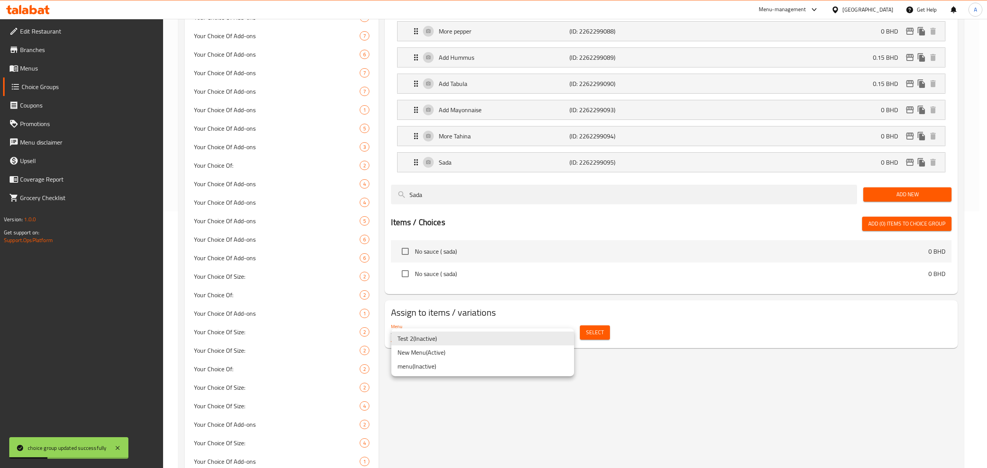
click at [479, 348] on li "New Menu ( Active )" at bounding box center [482, 352] width 183 height 14
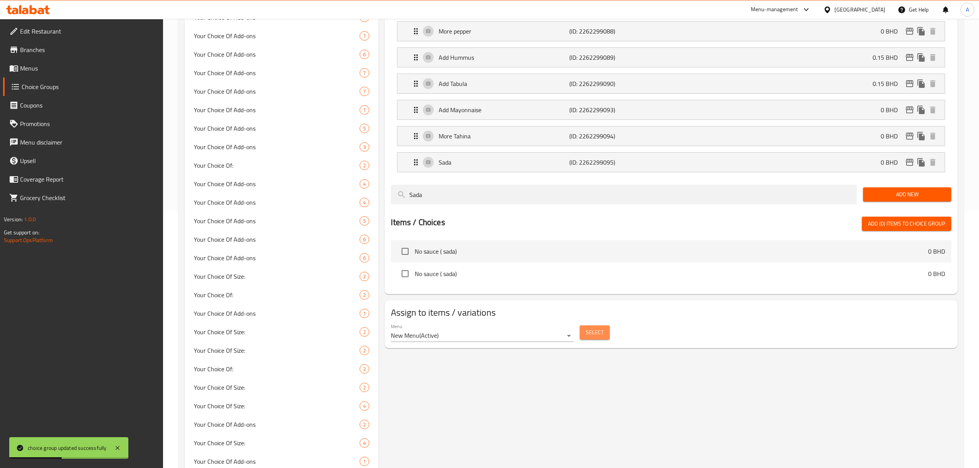
click at [585, 335] on button "Select" at bounding box center [595, 332] width 30 height 14
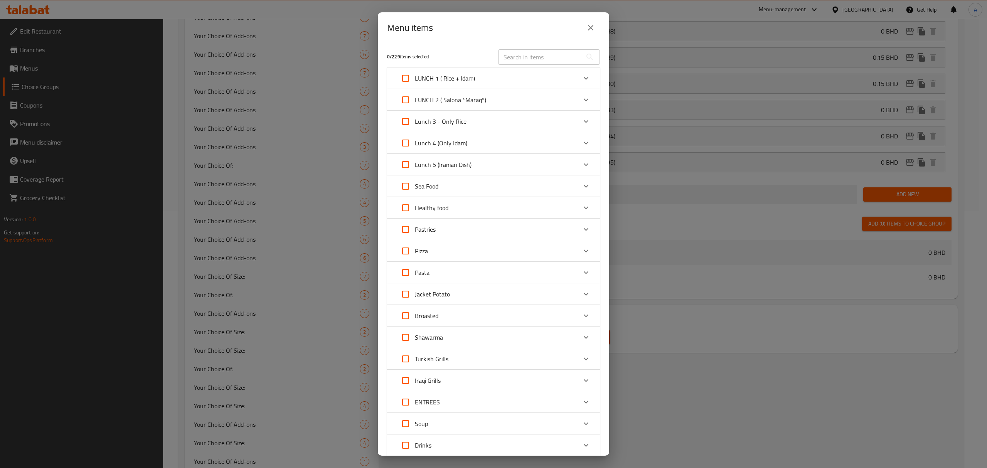
click at [440, 357] on p "Turkish Grills" at bounding box center [432, 358] width 34 height 9
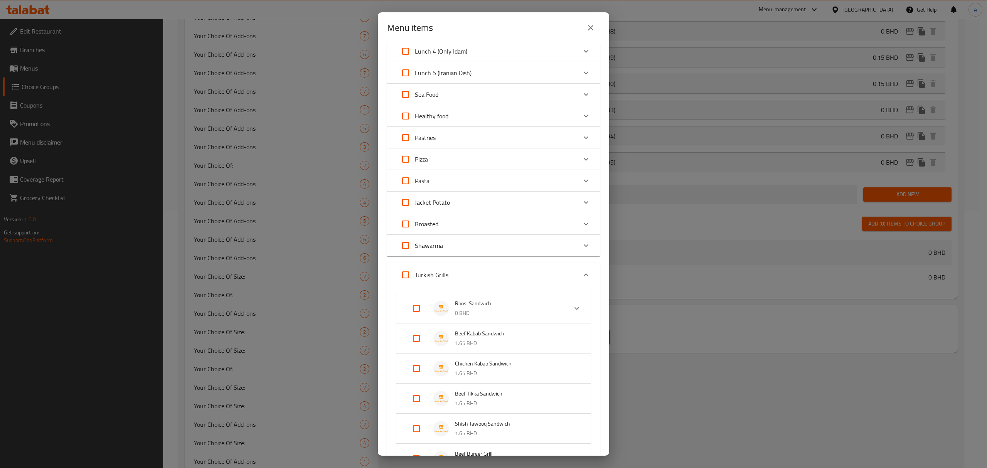
scroll to position [103, 0]
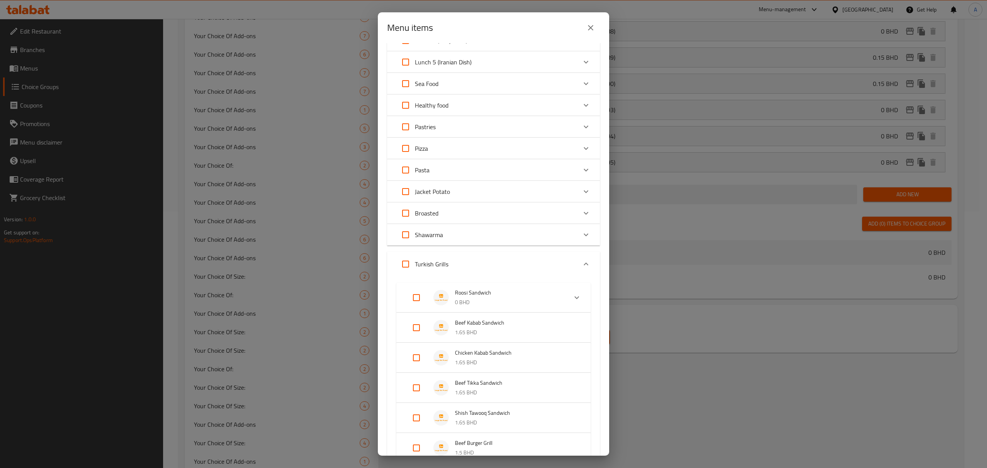
click at [411, 331] on input "Expand" at bounding box center [416, 327] width 18 height 18
checkbox input "true"
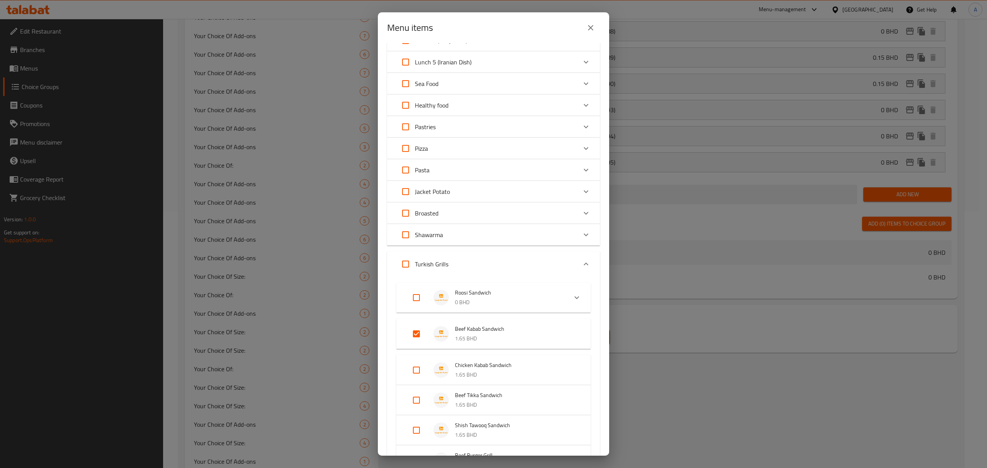
click at [415, 368] on input "Expand" at bounding box center [416, 370] width 18 height 18
checkbox input "true"
click at [410, 404] on input "Expand" at bounding box center [416, 406] width 18 height 18
checkbox input "true"
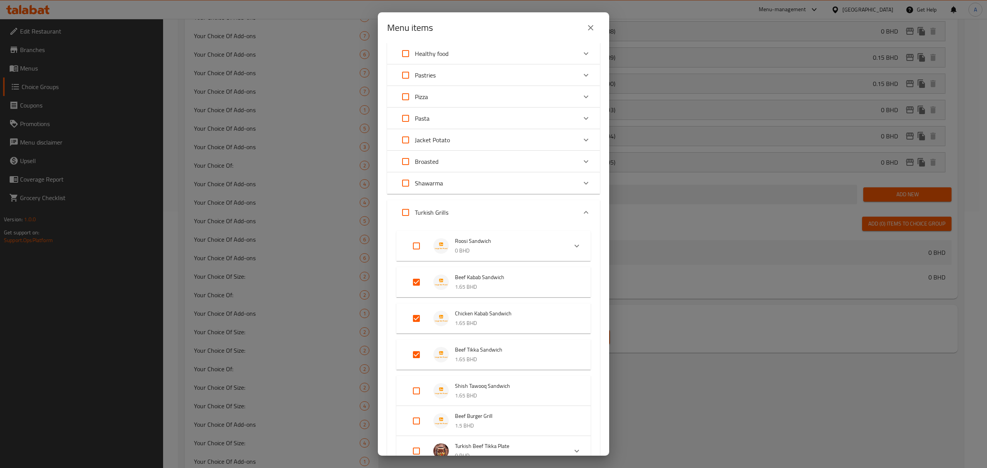
click at [415, 390] on input "Expand" at bounding box center [416, 391] width 18 height 18
checkbox input "true"
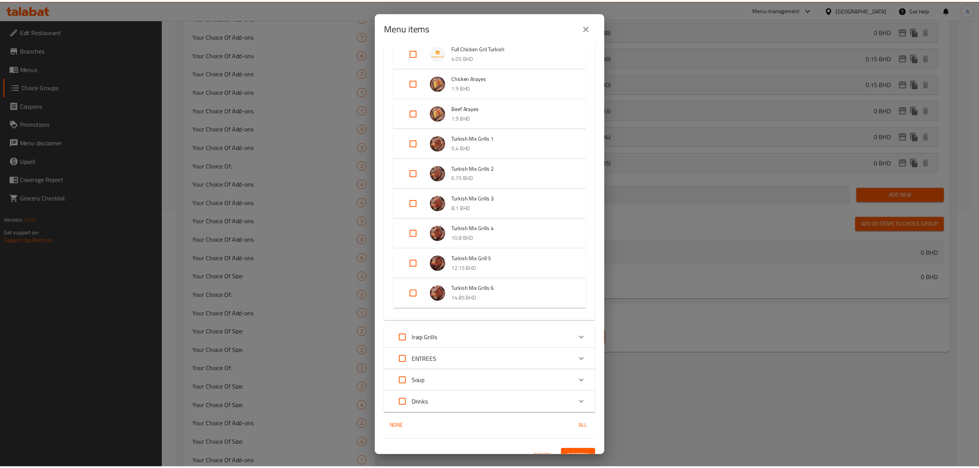
scroll to position [750, 0]
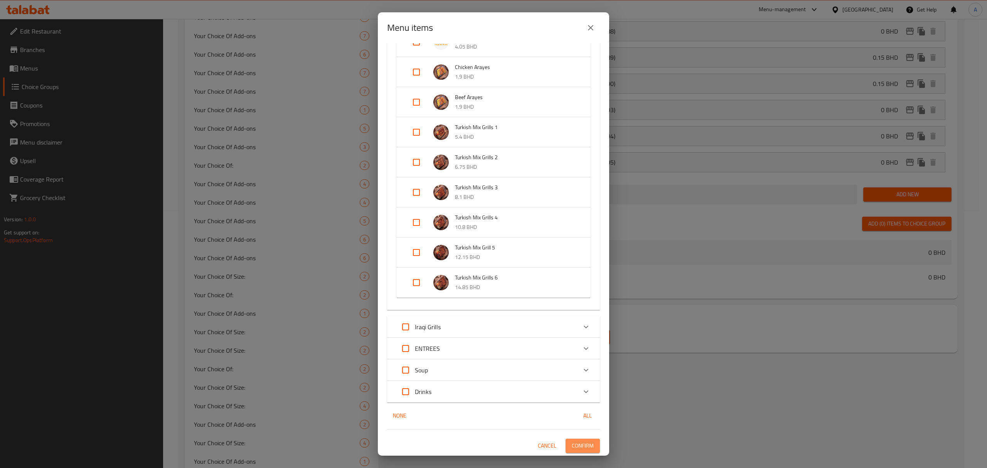
click at [572, 448] on span "Confirm" at bounding box center [583, 446] width 22 height 10
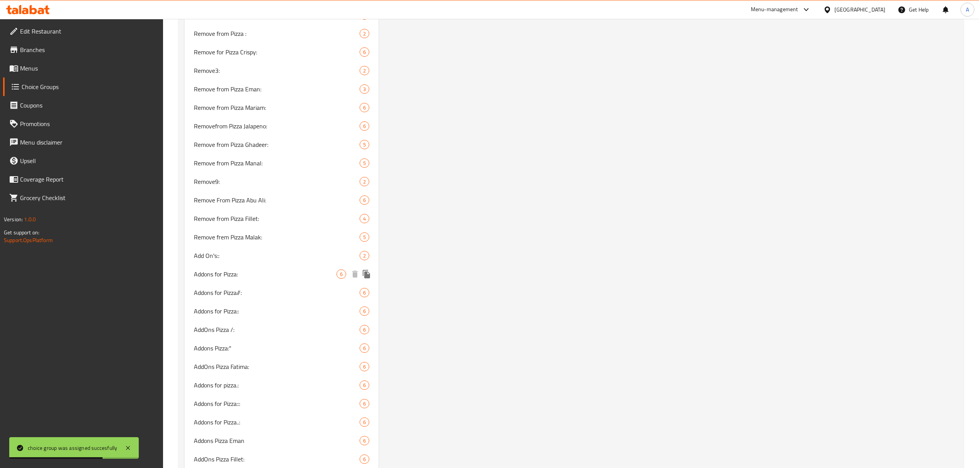
scroll to position [2134, 0]
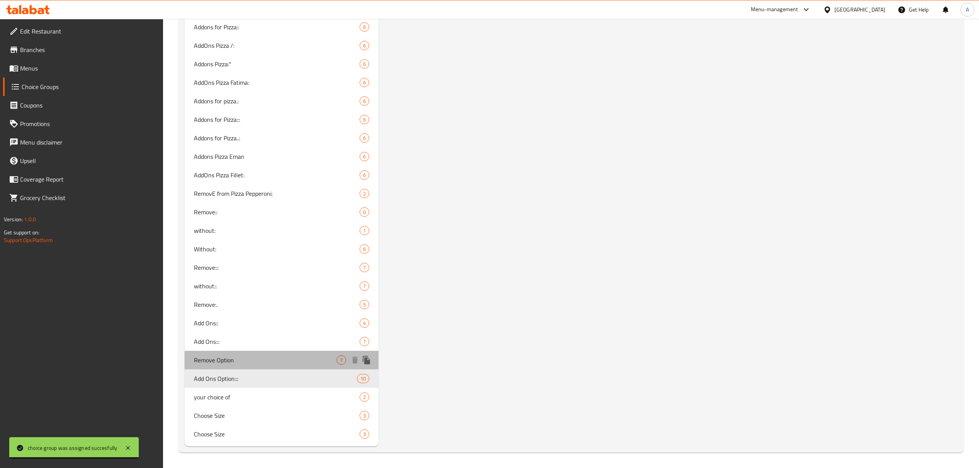
click at [254, 362] on span "Remove Option" at bounding box center [265, 359] width 143 height 9
type input "Remove Option"
type input "إزالة"
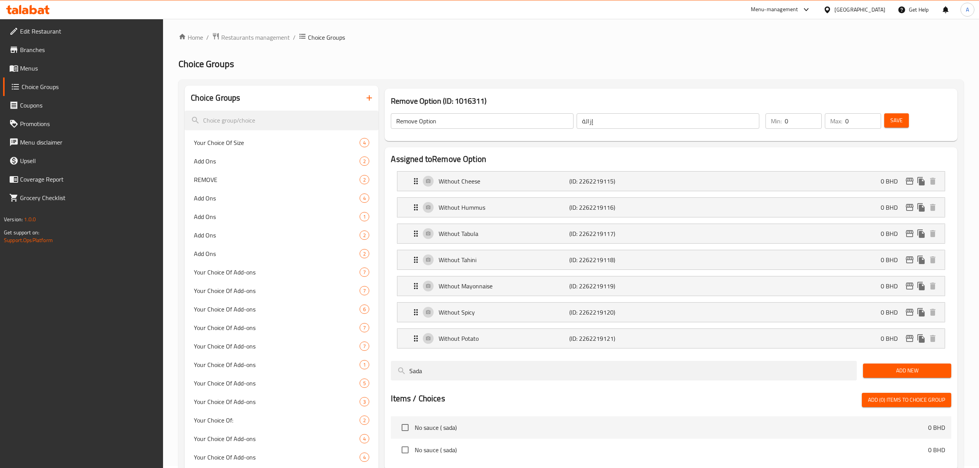
scroll to position [0, 0]
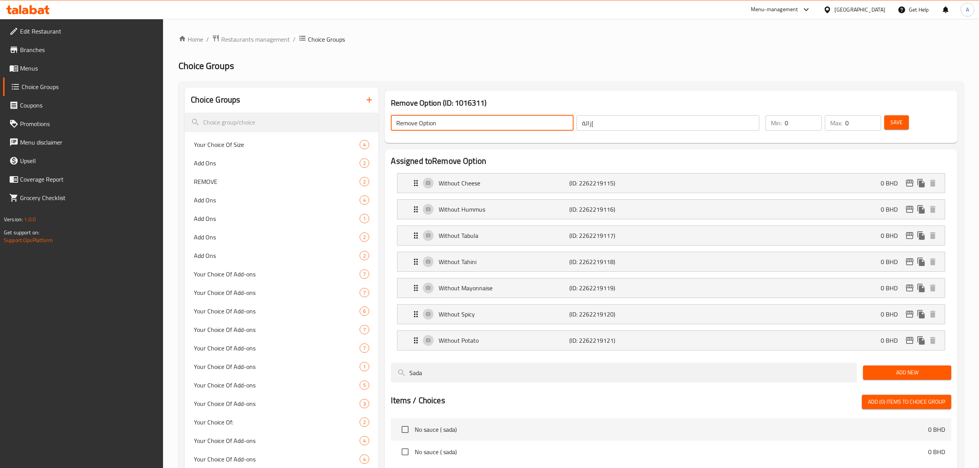
click at [420, 126] on input "Remove Option" at bounding box center [482, 122] width 183 height 15
click at [372, 98] on icon "button" at bounding box center [369, 99] width 9 height 9
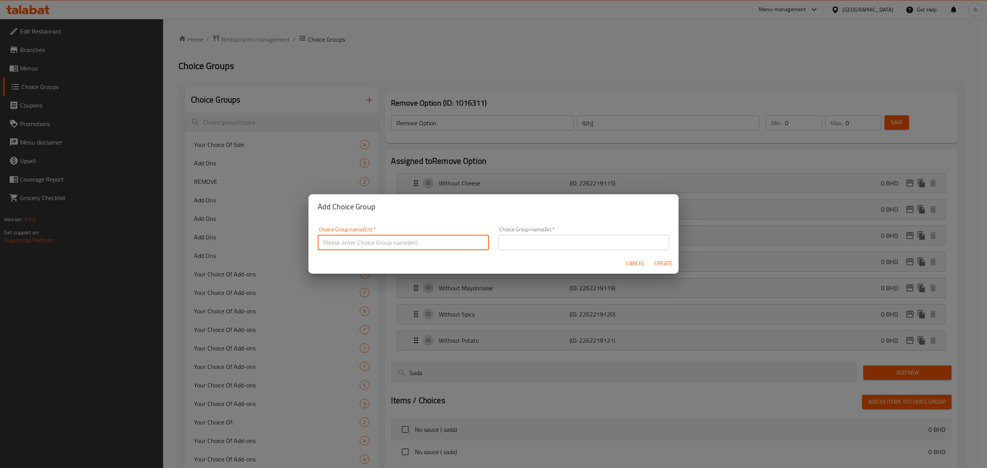
click at [437, 250] on input "text" at bounding box center [403, 242] width 171 height 15
paste input "Remove Option"
type input "Remove Option:"
click at [588, 238] on input "text" at bounding box center [583, 242] width 171 height 15
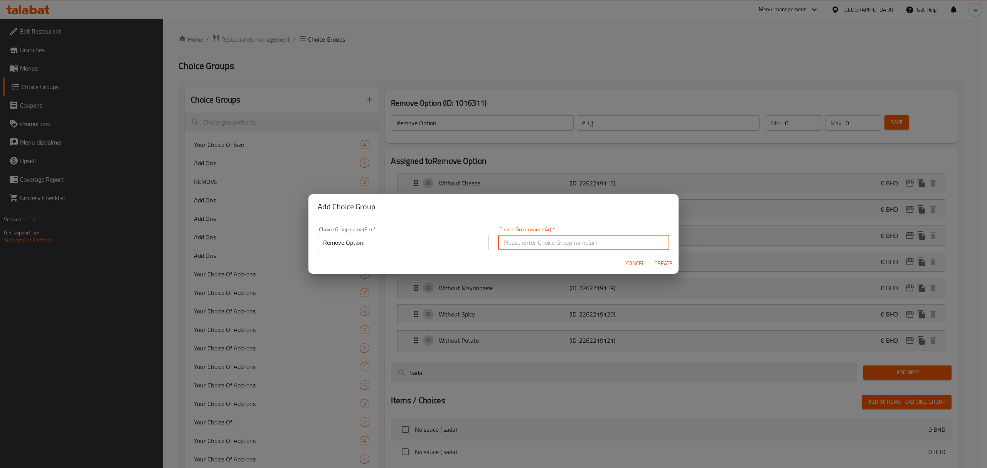
paste input "إزالة الخيار:"
type input "إزالة الخيار:"
click at [663, 270] on button "Create" at bounding box center [663, 263] width 25 height 14
type input "Remove Option:"
type input "إزالة الخيار:"
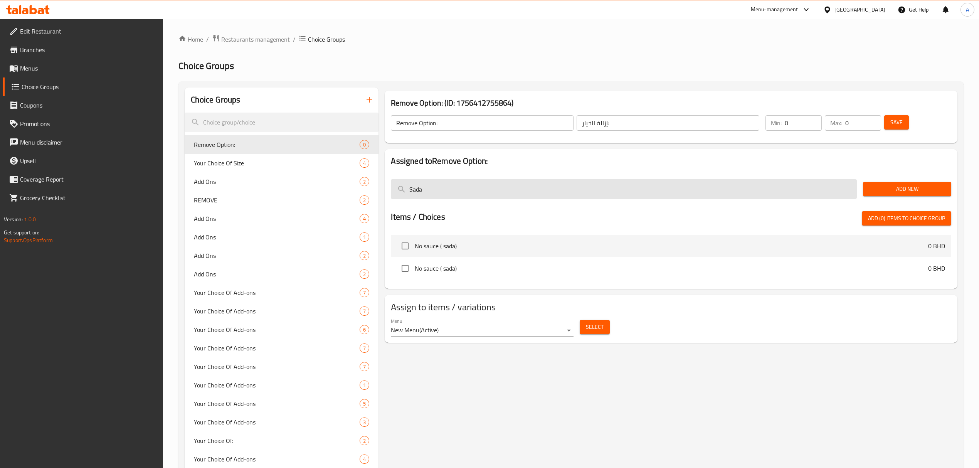
click at [577, 190] on input "Sada" at bounding box center [624, 189] width 466 height 20
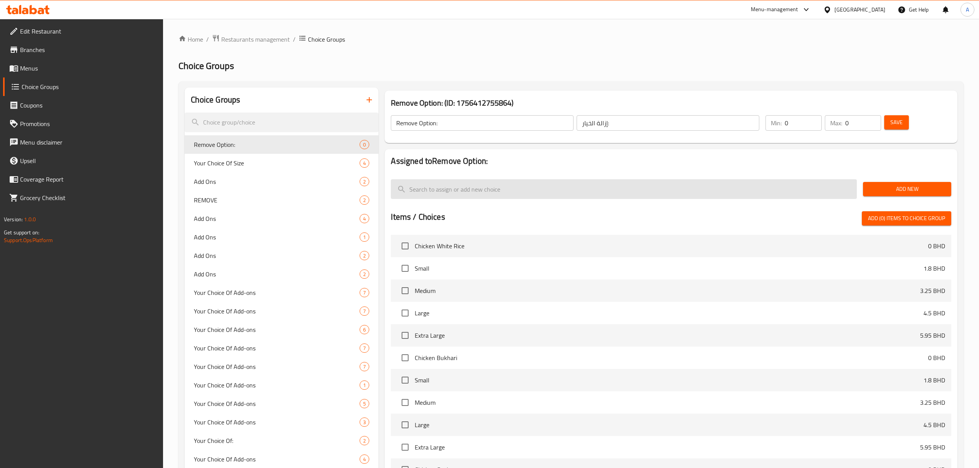
paste input "WithOut Tahini"
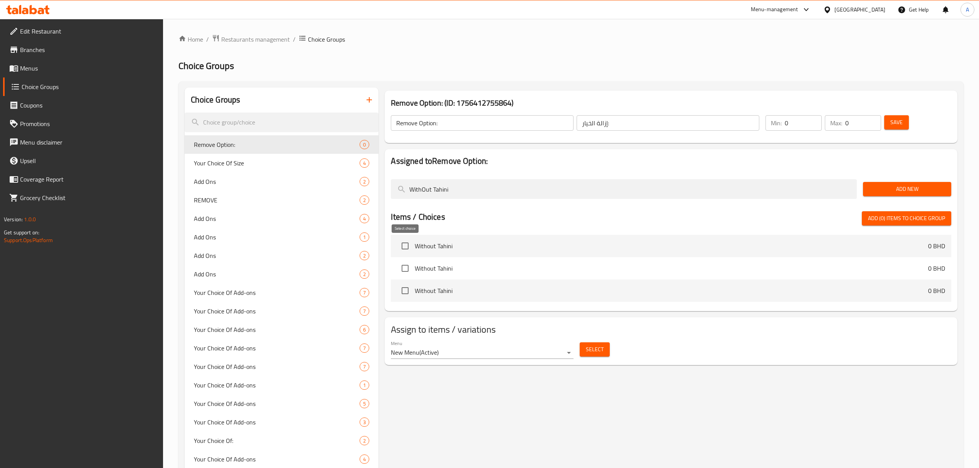
type input "WithOut Tahini"
click at [403, 249] on input "checkbox" at bounding box center [405, 246] width 16 height 16
checkbox input "true"
click at [447, 203] on div at bounding box center [671, 202] width 560 height 6
click at [448, 192] on input "WithOut Tahini" at bounding box center [624, 189] width 466 height 20
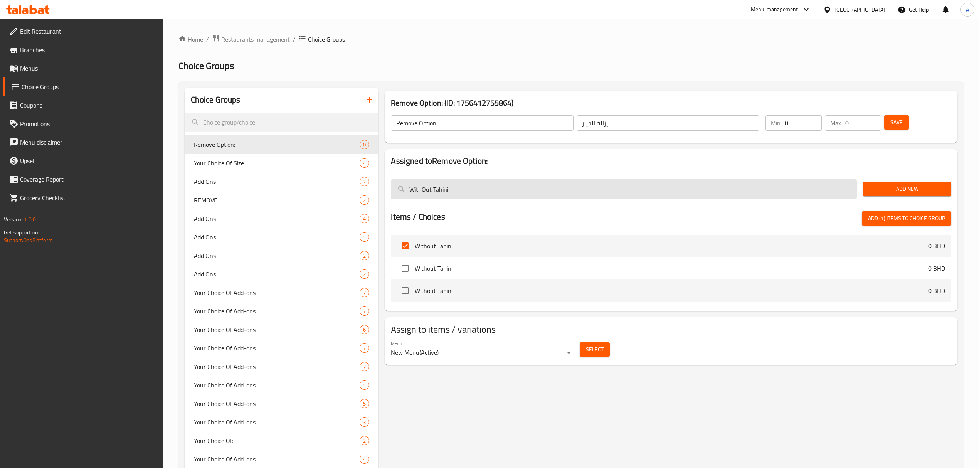
click at [448, 192] on input "WithOut Tahini" at bounding box center [624, 189] width 466 height 20
paste input "pepper"
click at [448, 192] on input "WithOut Tahini" at bounding box center [624, 189] width 466 height 20
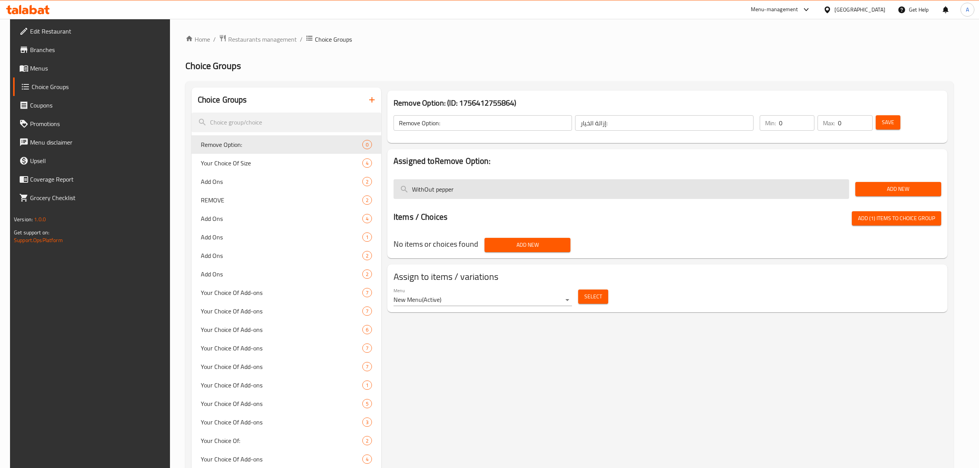
click at [480, 193] on input "WithOut pepper" at bounding box center [621, 189] width 456 height 20
paste input "out P"
type input "Without Pepper"
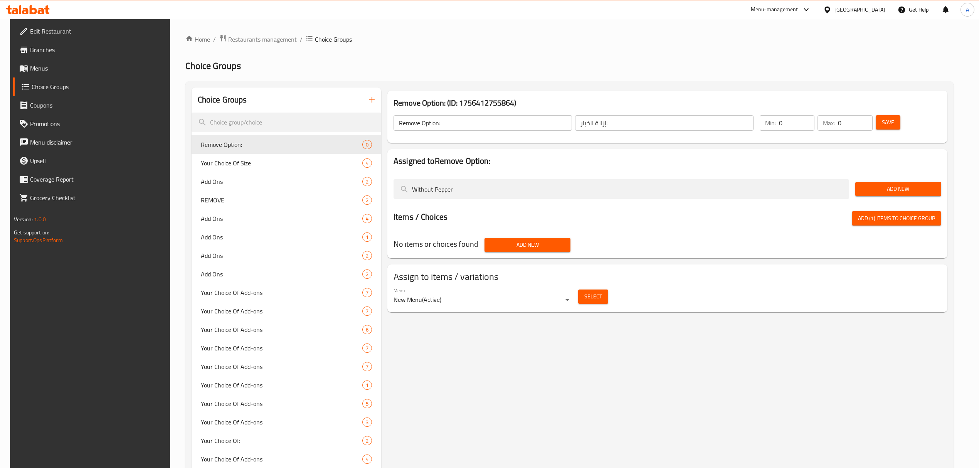
click at [892, 193] on span "Add New" at bounding box center [898, 189] width 74 height 10
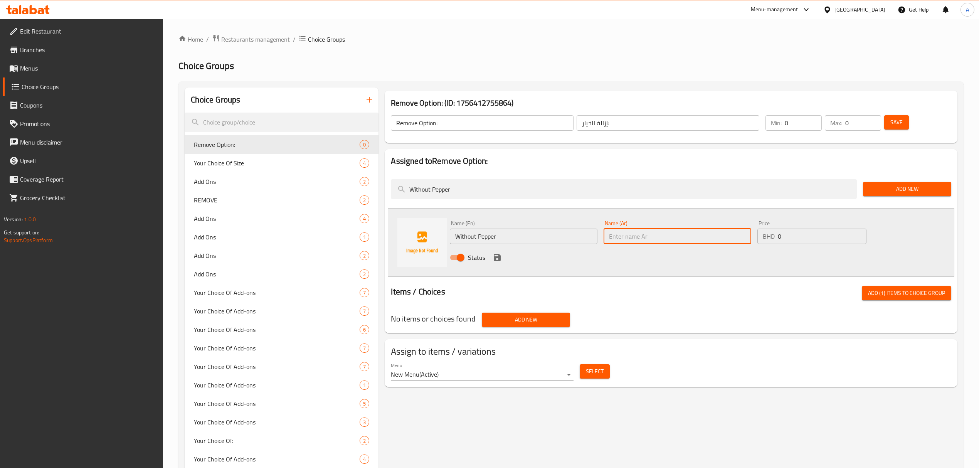
click at [666, 244] on input "text" at bounding box center [678, 236] width 148 height 15
paste input "بدون فلفل"
type input "بدون فلفل"
click at [495, 254] on icon "save" at bounding box center [497, 257] width 9 height 9
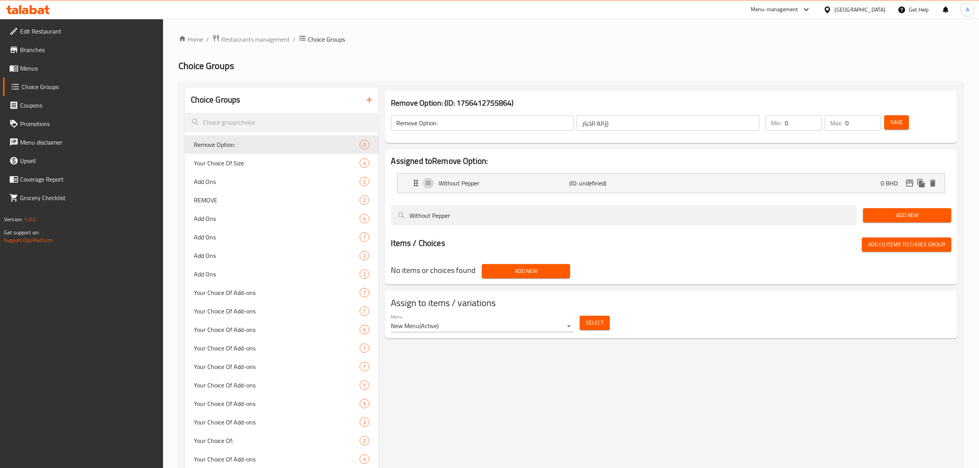
click at [887, 238] on button "Add (1) items to choice group" at bounding box center [906, 244] width 89 height 14
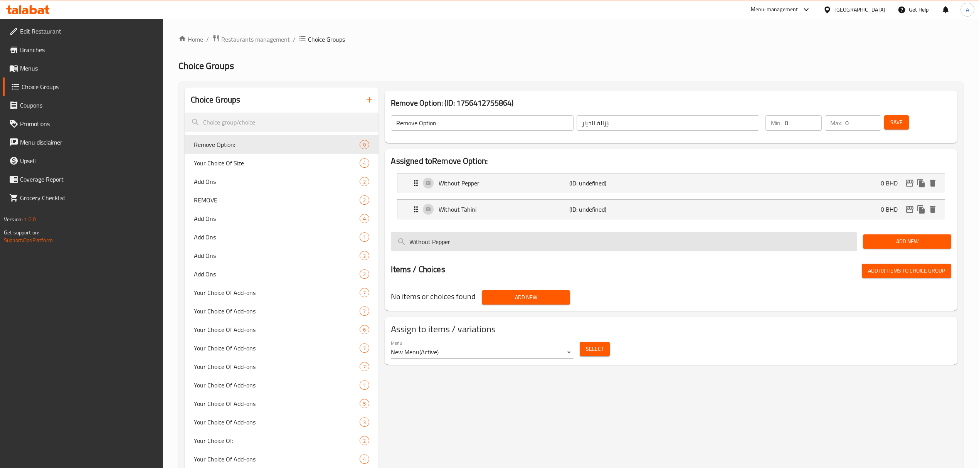
click at [479, 250] on input "Without Pepper" at bounding box center [624, 242] width 466 height 20
paste input "No Parsley Salad"
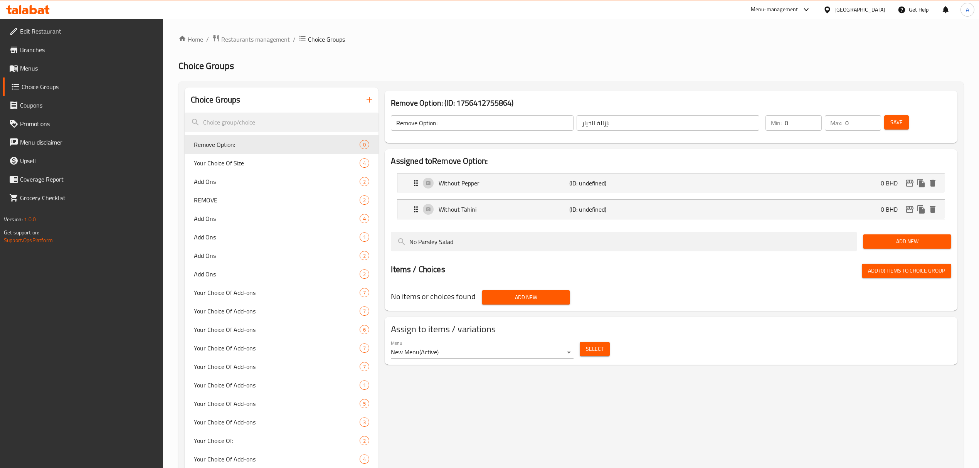
type input "No Parsley Salad"
click at [868, 245] on button "Add New" at bounding box center [907, 241] width 88 height 14
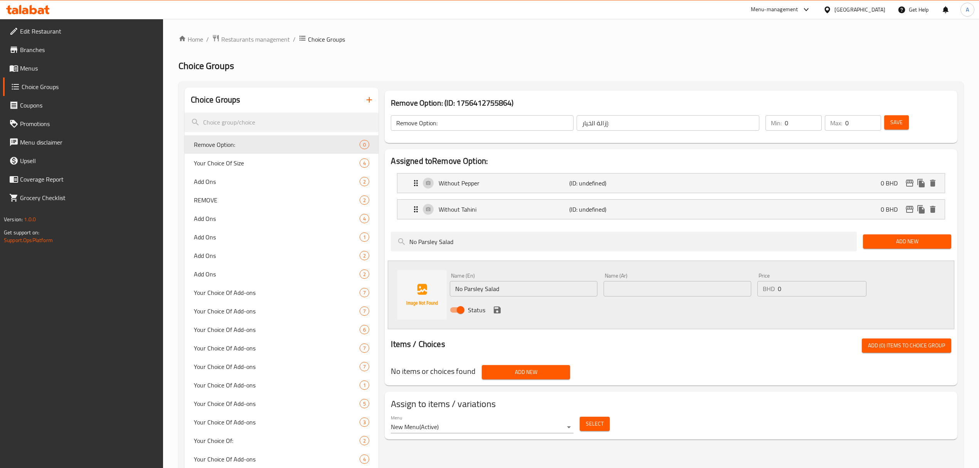
click at [704, 289] on input "text" at bounding box center [678, 288] width 148 height 15
paste input "سلطة بدون بقدونس"
type input "سلطة بدون بقدونس"
click at [497, 309] on icon "save" at bounding box center [497, 309] width 9 height 9
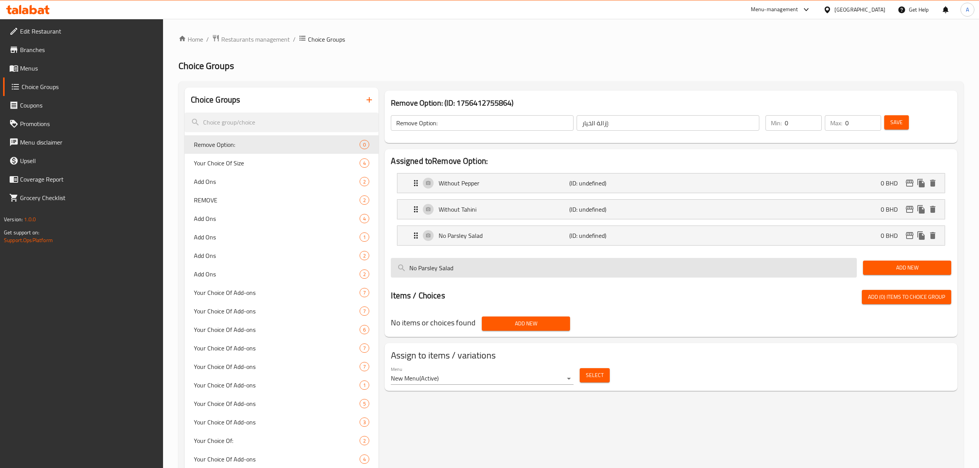
click at [497, 261] on input "No Parsley Salad" at bounding box center [624, 268] width 466 height 20
paste input "WithOut Potato"
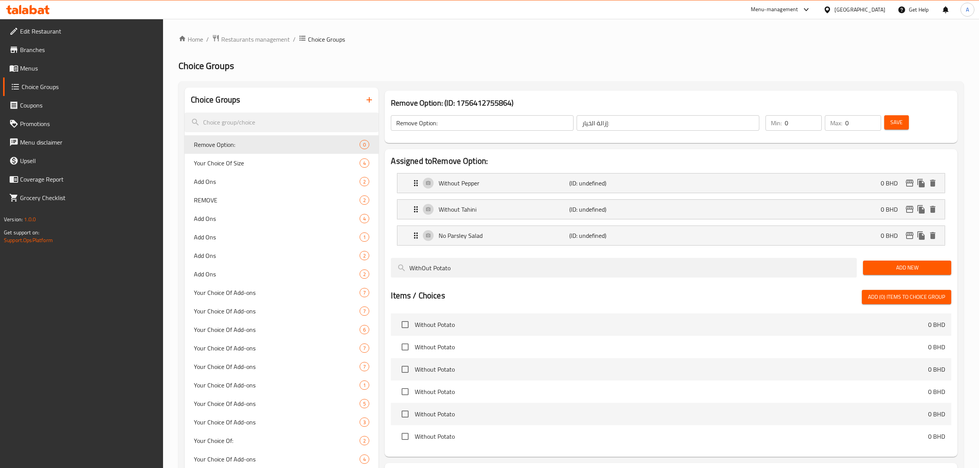
type input "WithOut Potato"
click at [409, 324] on input "checkbox" at bounding box center [405, 324] width 16 height 16
click at [871, 298] on span "Add (1) items to choice group" at bounding box center [906, 297] width 77 height 10
checkbox input "false"
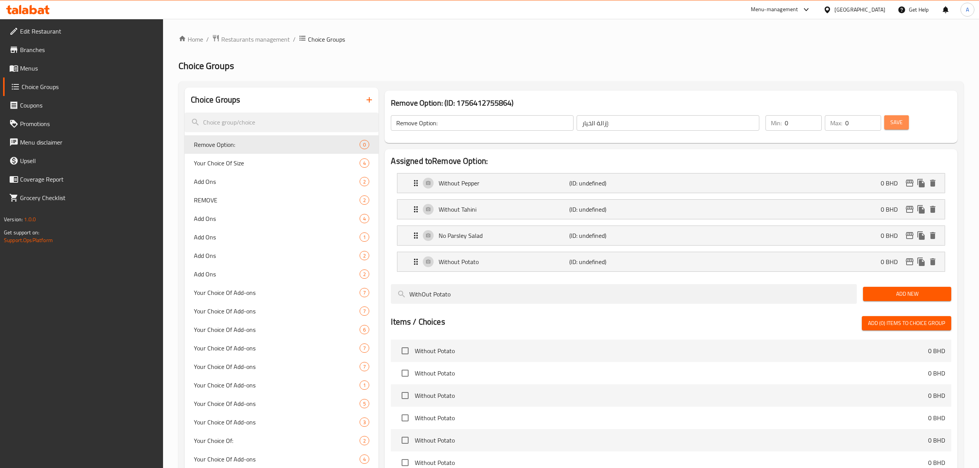
click at [899, 121] on span "Save" at bounding box center [896, 123] width 12 height 10
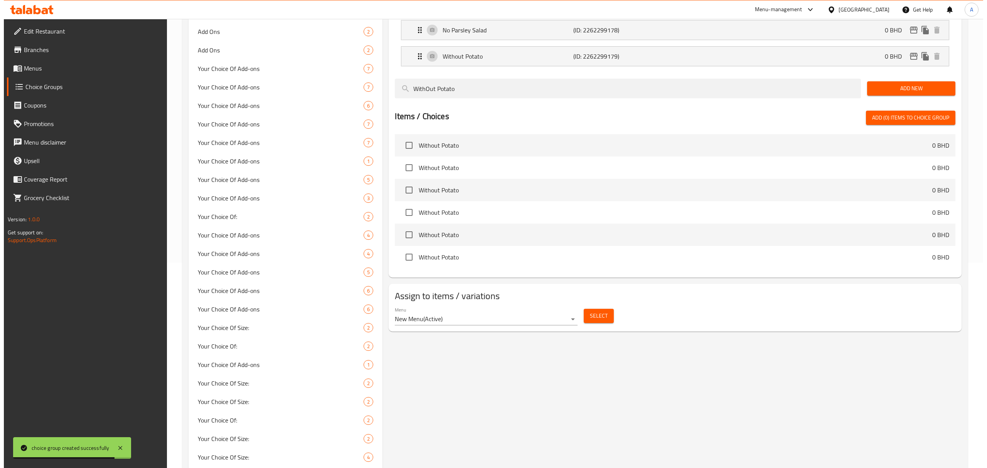
scroll to position [257, 0]
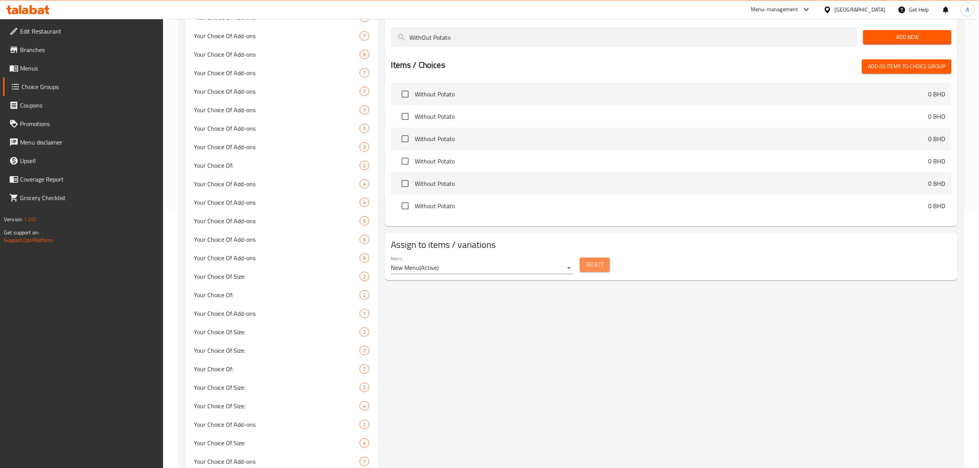
click at [602, 260] on button "Select" at bounding box center [595, 264] width 30 height 14
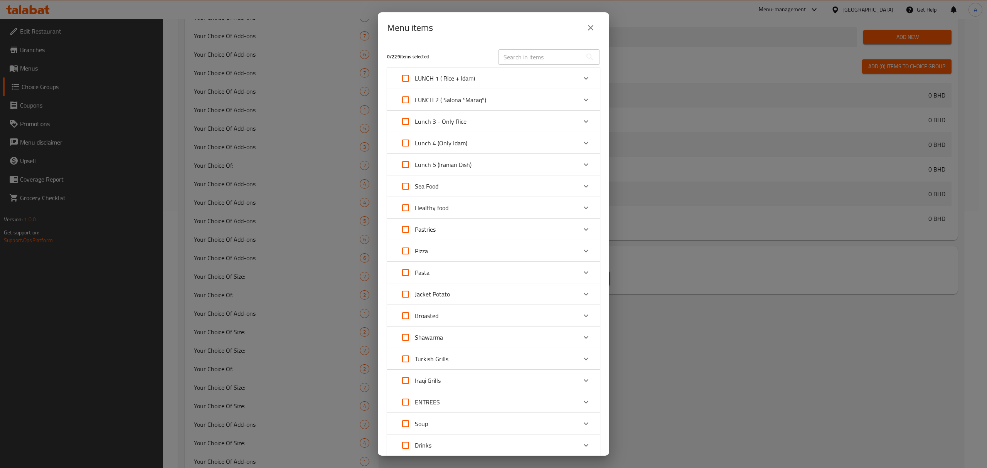
click at [462, 363] on div "Turkish Grills" at bounding box center [486, 359] width 180 height 18
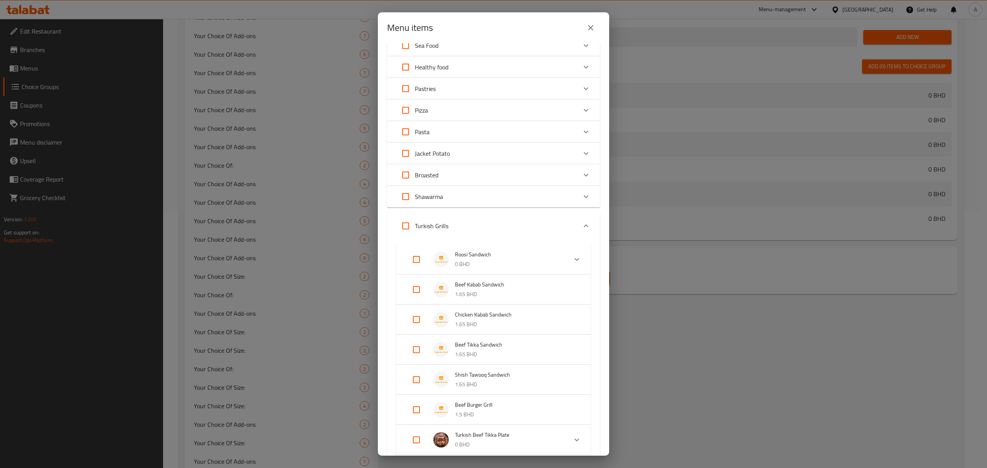
scroll to position [154, 0]
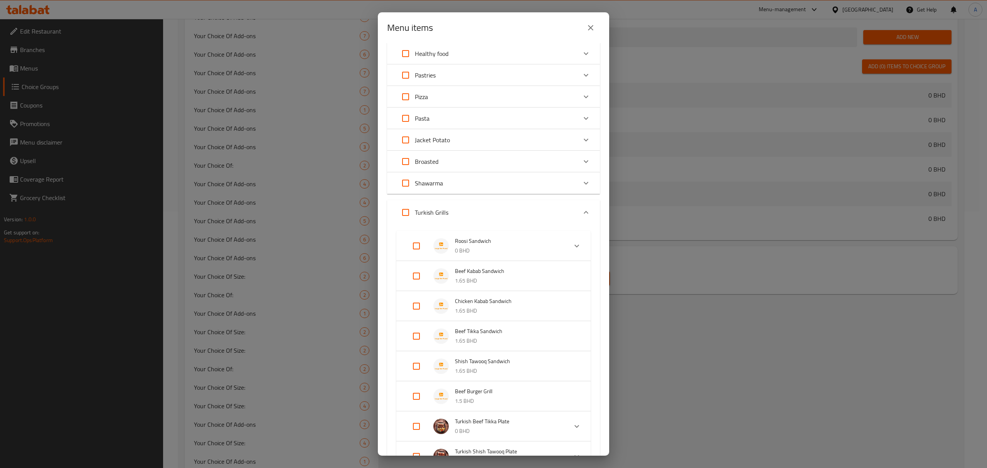
click at [414, 278] on input "Expand" at bounding box center [416, 276] width 18 height 18
checkbox input "true"
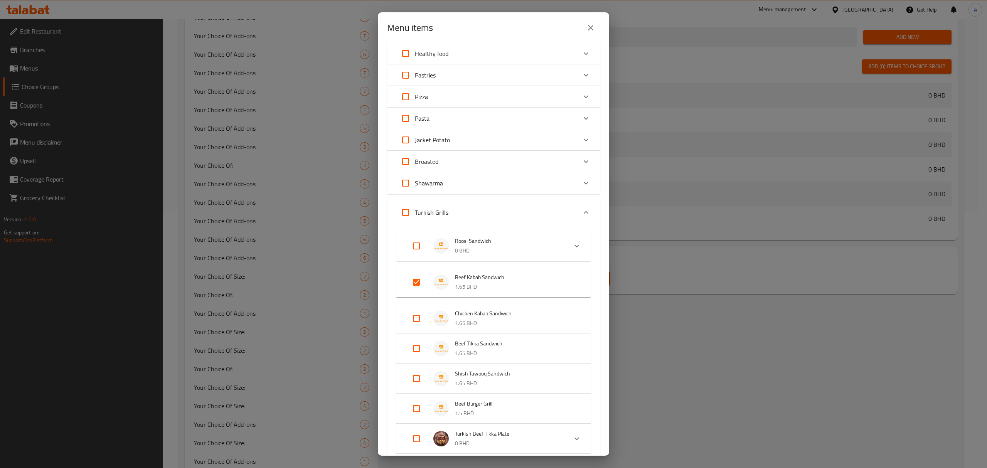
click at [419, 324] on input "Expand" at bounding box center [416, 318] width 18 height 18
checkbox input "true"
click at [418, 355] on input "Expand" at bounding box center [416, 354] width 18 height 18
checkbox input "true"
click at [415, 392] on input "Expand" at bounding box center [416, 391] width 18 height 18
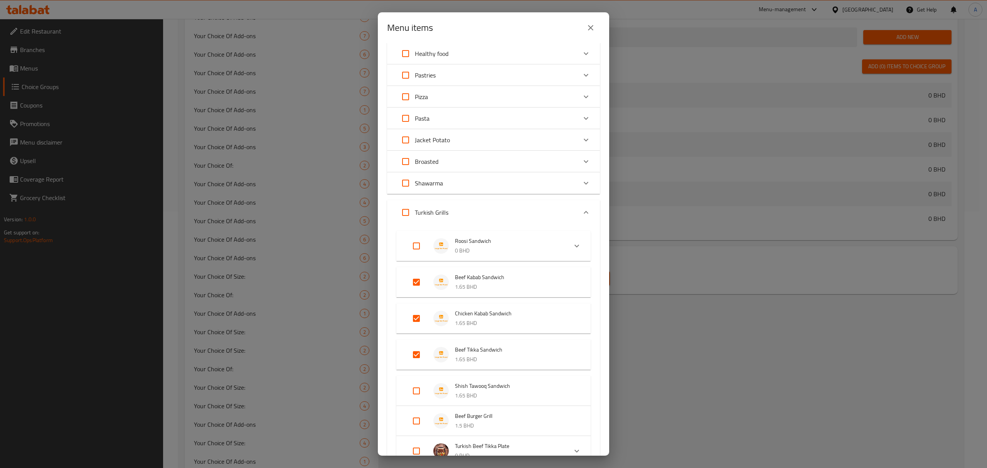
checkbox input "true"
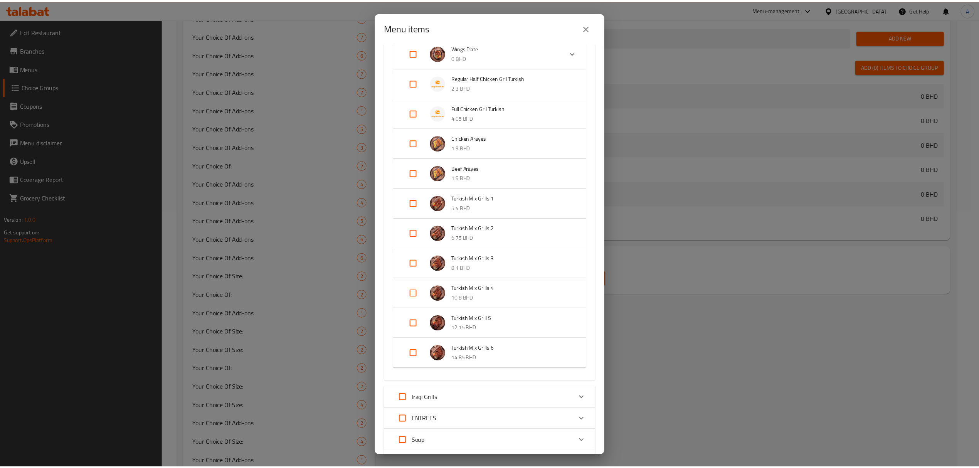
scroll to position [750, 0]
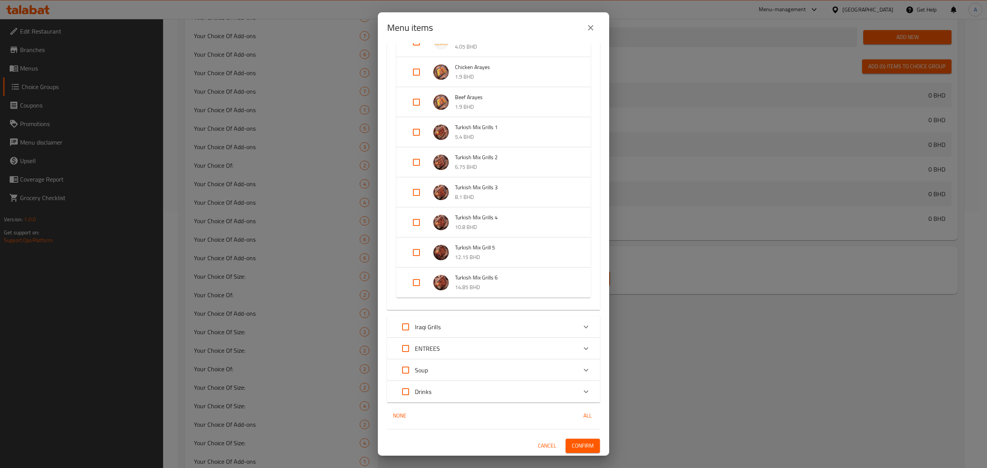
click at [580, 441] on span "Confirm" at bounding box center [583, 446] width 22 height 10
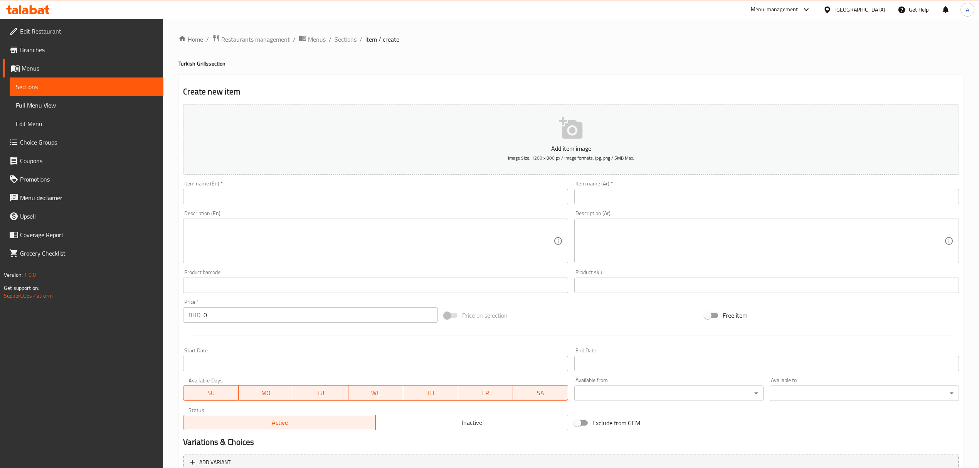
click at [878, 10] on div "Bahrain" at bounding box center [859, 9] width 51 height 8
click at [795, 203] on div "[GEOGRAPHIC_DATA]" at bounding box center [801, 202] width 51 height 8
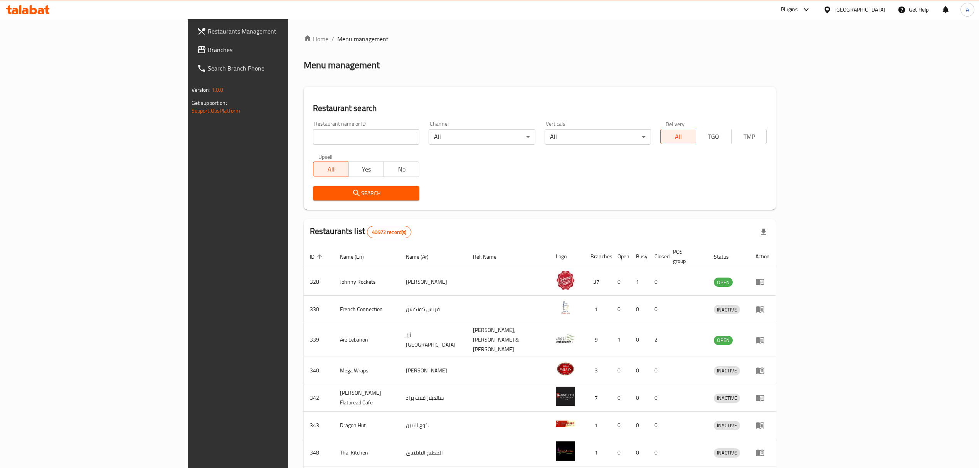
click at [208, 50] on span "Branches" at bounding box center [276, 49] width 137 height 9
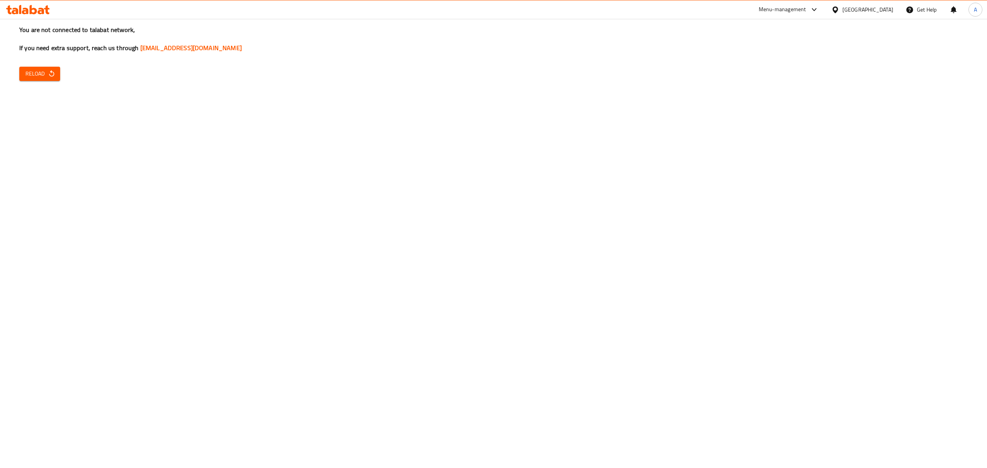
click at [49, 75] on icon "button" at bounding box center [52, 74] width 8 height 8
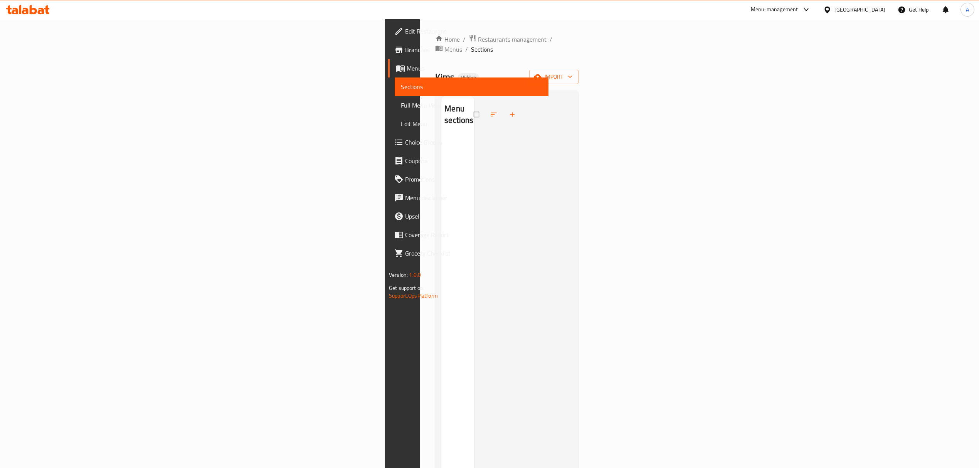
click at [873, 11] on div "Egypt" at bounding box center [859, 9] width 51 height 8
click at [799, 209] on div "Bahrain Egypt Iraq Jordan Kuwait Oman Qatar Saudi Arabia United Arab Emirates" at bounding box center [827, 115] width 116 height 191
click at [804, 206] on div "United Arab Emirates" at bounding box center [801, 202] width 51 height 8
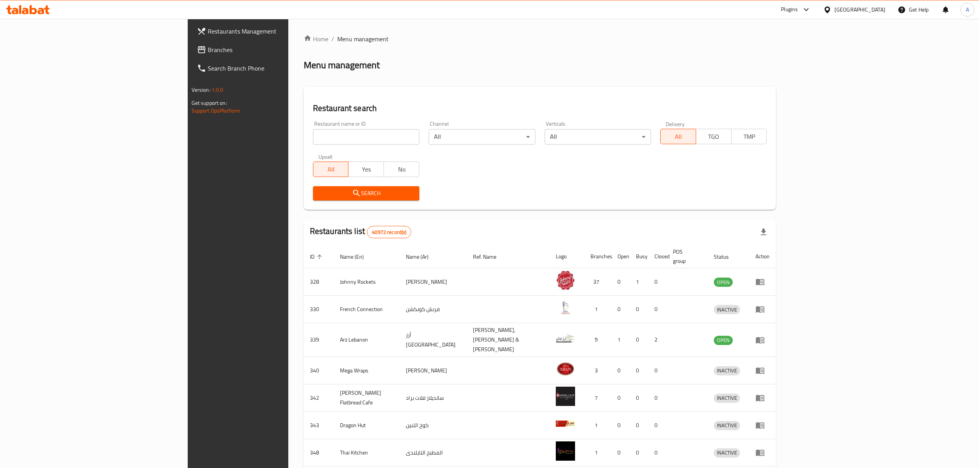
click at [208, 45] on span "Branches" at bounding box center [276, 49] width 137 height 9
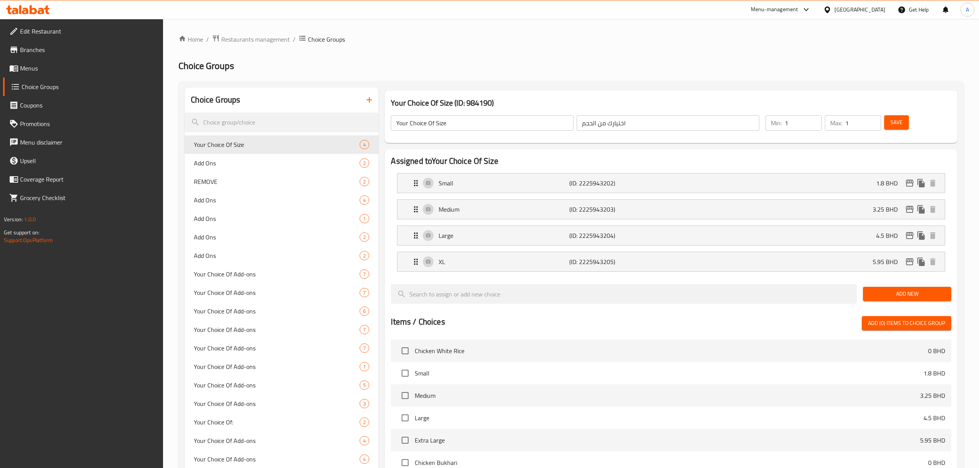
click at [366, 94] on button "button" at bounding box center [369, 100] width 18 height 18
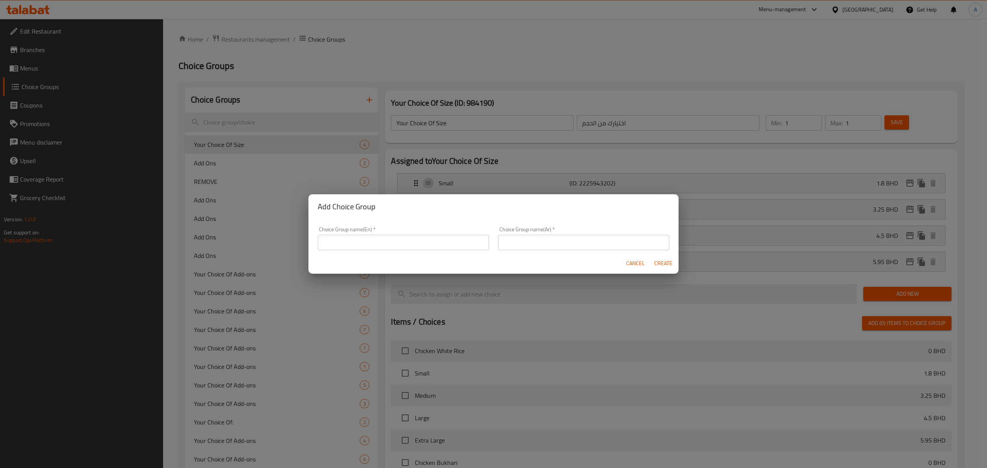
click at [392, 246] on input "text" at bounding box center [403, 242] width 171 height 15
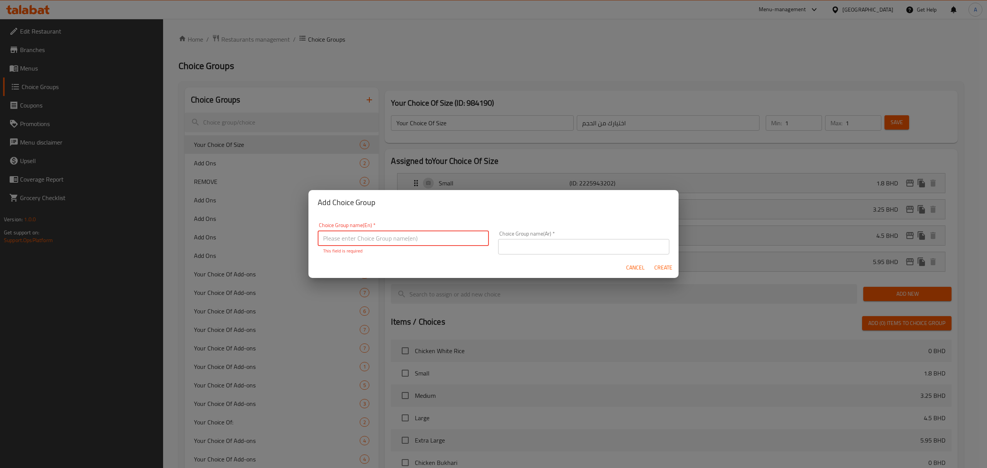
type input "ِ"
click at [393, 238] on input "ِ" at bounding box center [403, 237] width 171 height 15
paste input "Add Ons Option:-"
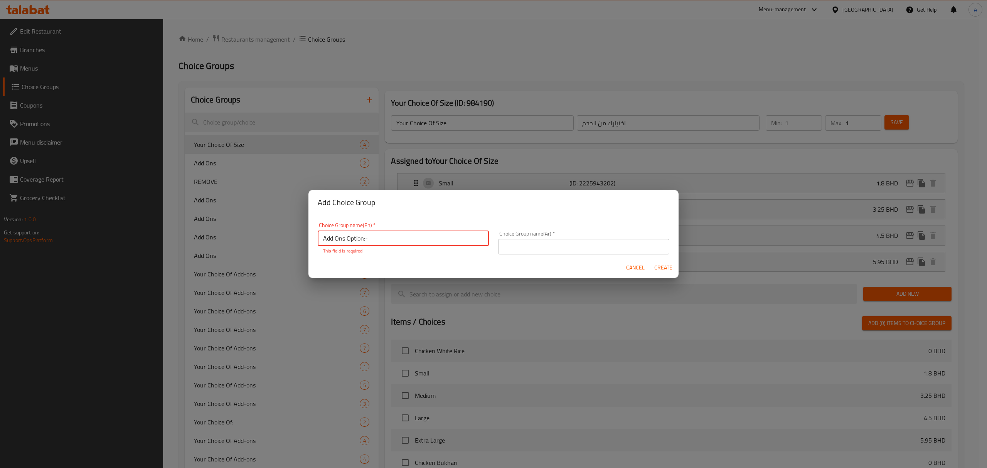
type input "Add Ons Option:-"
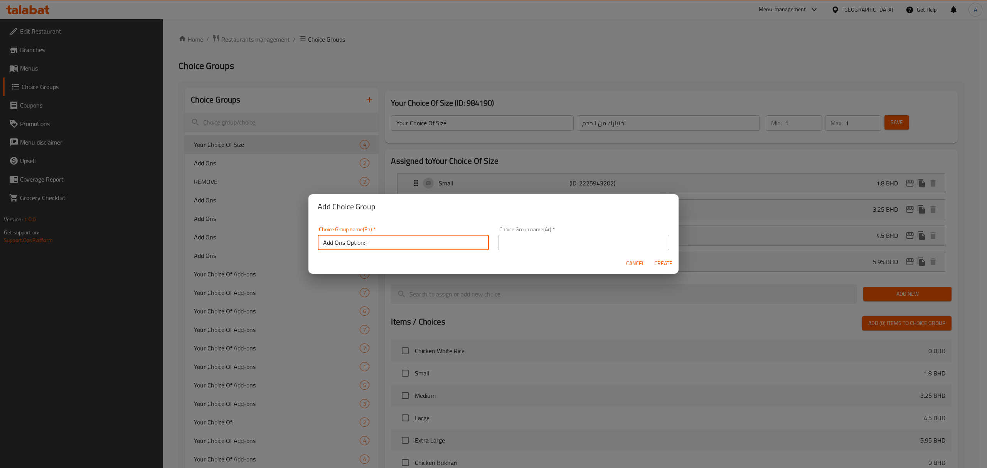
click at [550, 238] on input "text" at bounding box center [583, 242] width 171 height 15
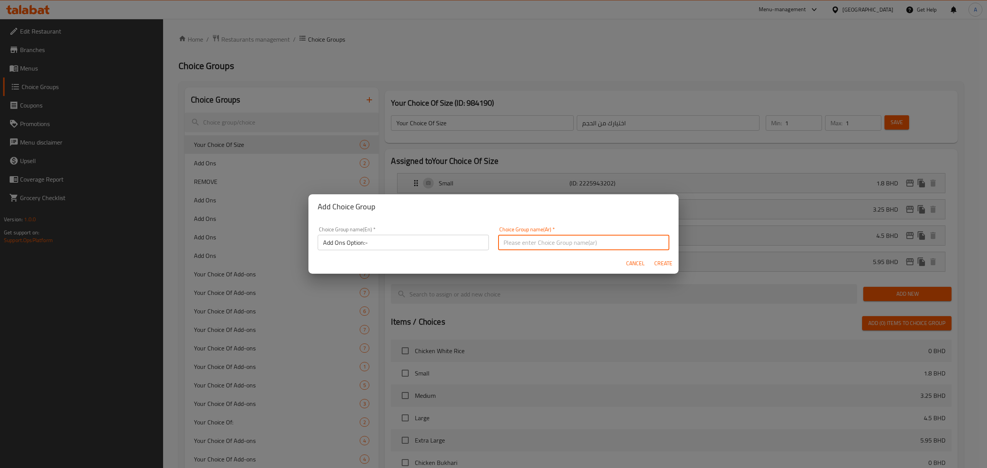
paste input "خيارات الإضافات:-"
type input "خيارات الإضافات:-"
click at [665, 259] on span "Create" at bounding box center [663, 264] width 18 height 10
type input "Add Ons Option:-"
type input "خيارات الإضافات:-"
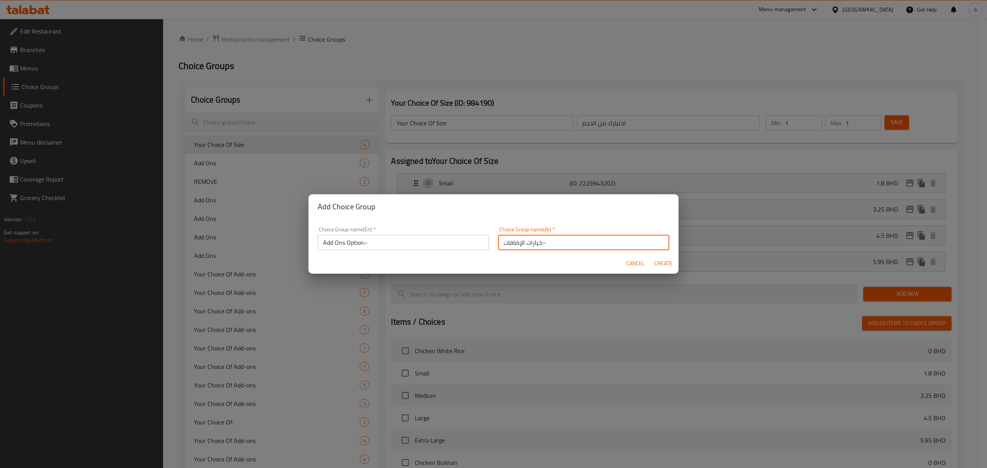
type input "0"
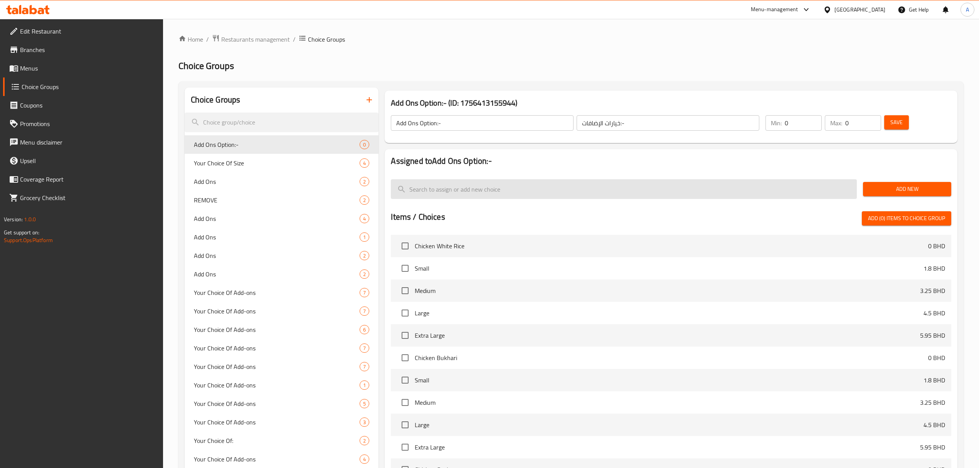
click at [471, 198] on input "search" at bounding box center [624, 189] width 466 height 20
paste input "SPICY"
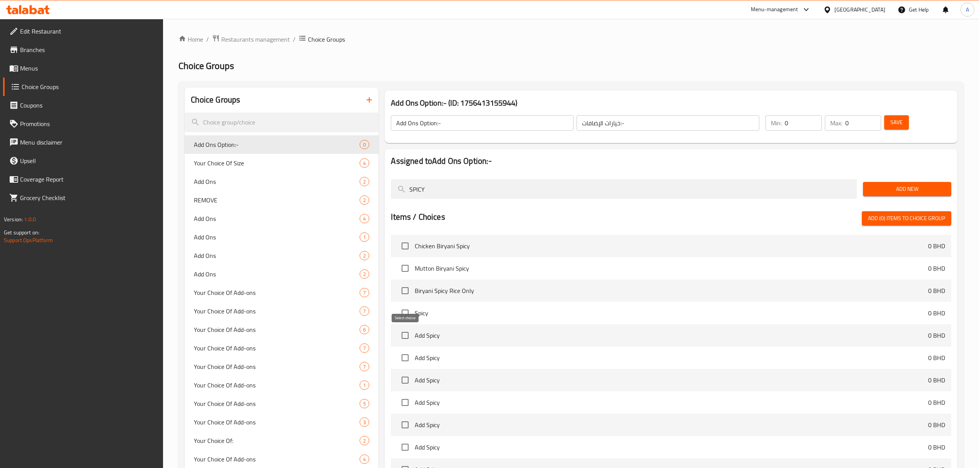
type input "SPICY"
click at [409, 340] on input "checkbox" at bounding box center [405, 335] width 16 height 16
checkbox input "true"
click at [452, 185] on input "SPICY" at bounding box center [624, 189] width 466 height 20
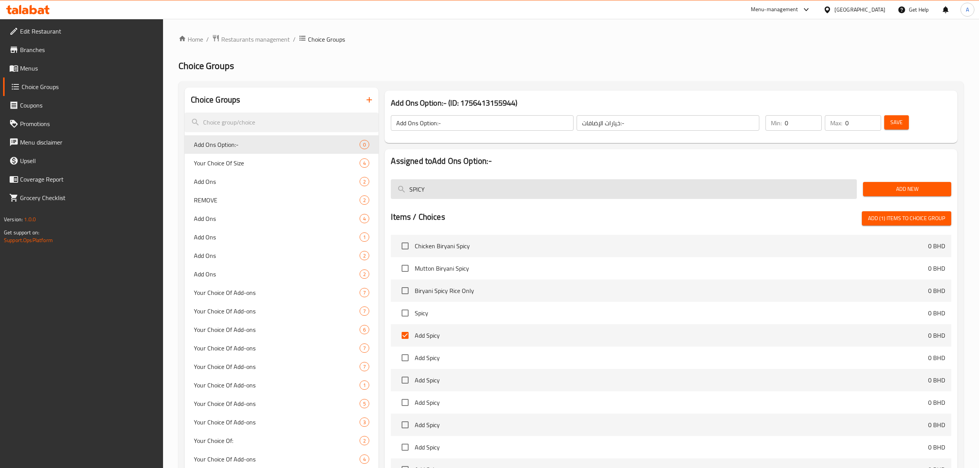
paste input "Add Cheese"
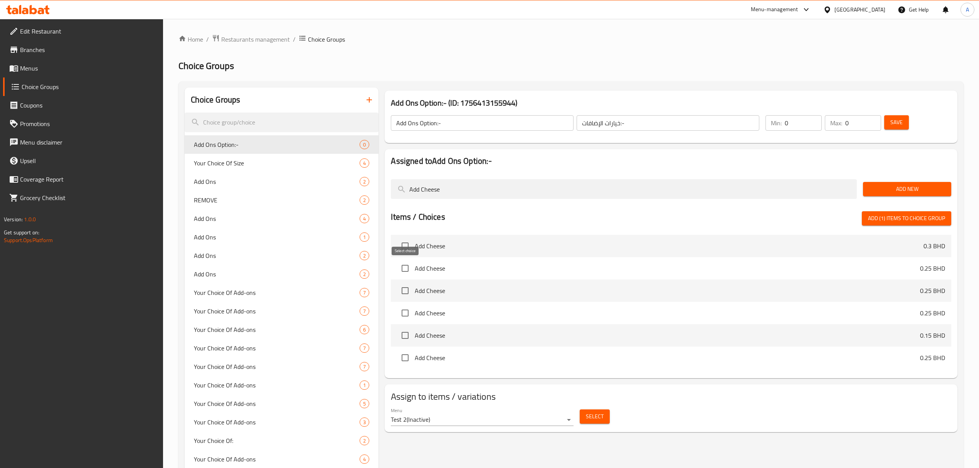
type input "Add Cheese"
click at [409, 272] on input "checkbox" at bounding box center [405, 268] width 16 height 16
checkbox input "true"
click at [434, 182] on input "Add Cheese" at bounding box center [624, 189] width 466 height 20
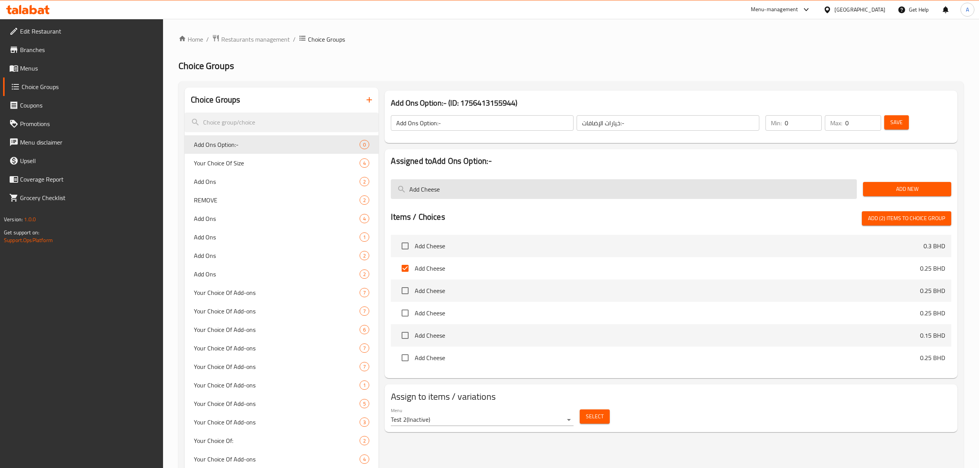
click at [434, 182] on input "Add Cheese" at bounding box center [624, 189] width 466 height 20
paste input "Potato"
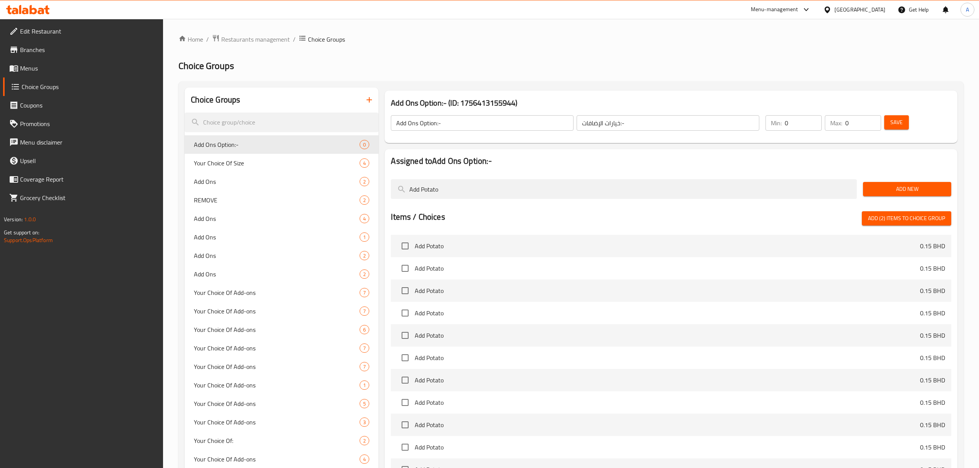
type input "Add Potato"
click at [405, 246] on input "checkbox" at bounding box center [405, 246] width 16 height 16
checkbox input "true"
click at [458, 199] on input "Add Potato" at bounding box center [624, 189] width 466 height 20
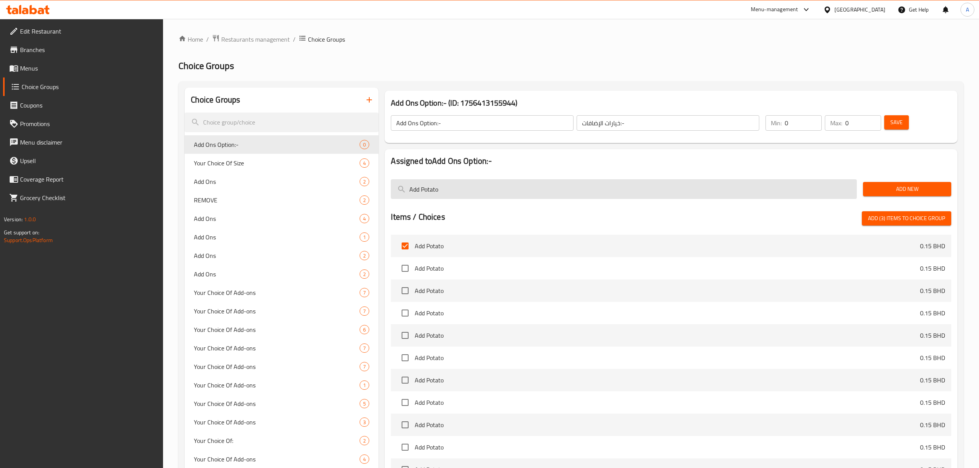
click at [458, 199] on input "Add Potato" at bounding box center [624, 189] width 466 height 20
paste input "Grated Cheese"
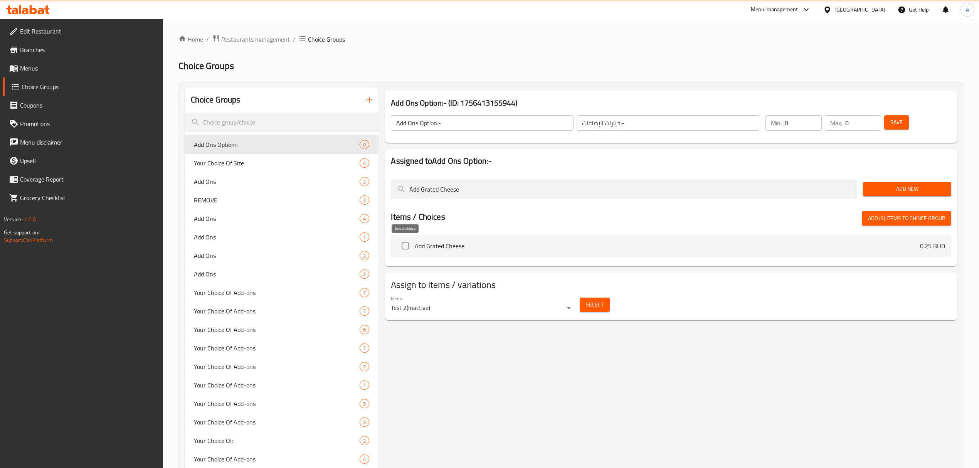
type input "Add Grated Cheese"
click at [406, 250] on input "checkbox" at bounding box center [405, 246] width 16 height 16
checkbox input "true"
click at [446, 196] on input "Add Grated Cheese" at bounding box center [624, 189] width 466 height 20
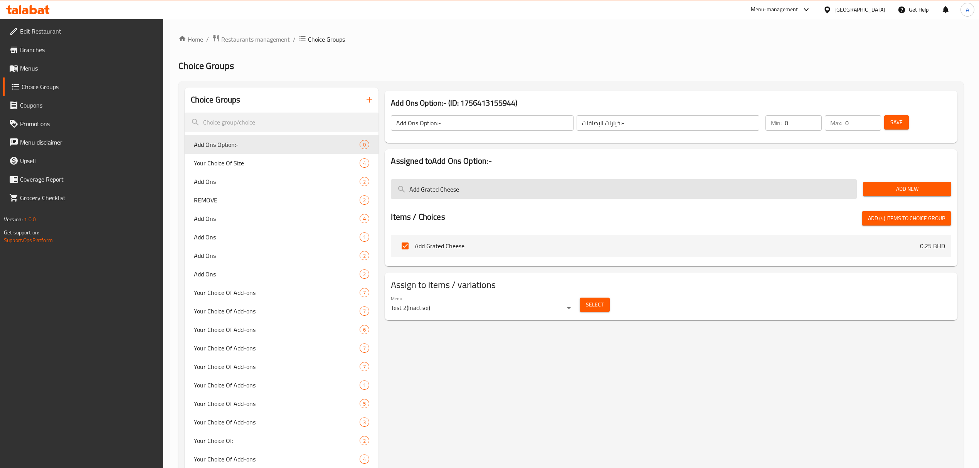
click at [446, 196] on input "Add Grated Cheese" at bounding box center [624, 189] width 466 height 20
paste input "Tahina"
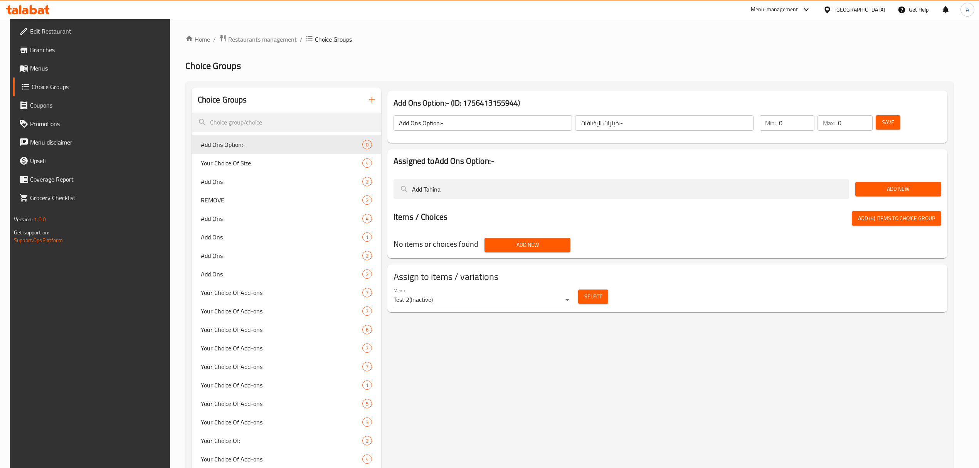
type input "Add Tahina"
click at [887, 192] on span "Add New" at bounding box center [898, 189] width 74 height 10
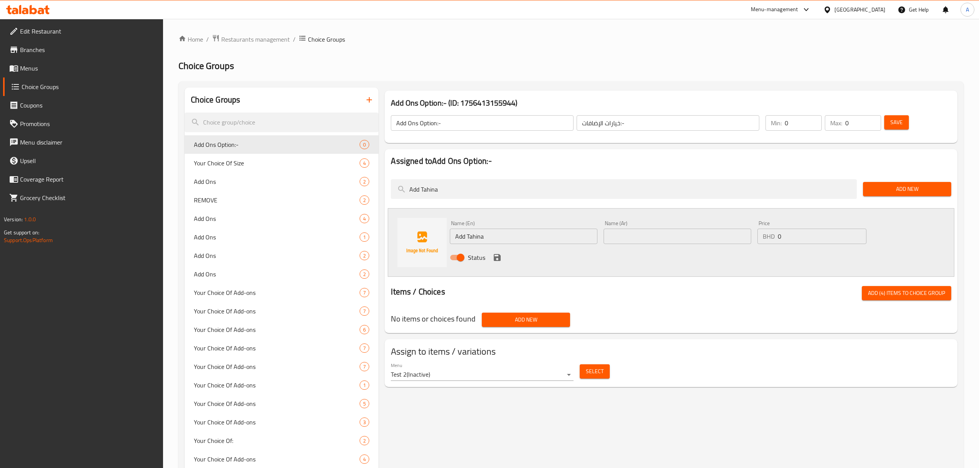
click at [632, 234] on input "text" at bounding box center [678, 236] width 148 height 15
paste input "أضف الطحينة"
type input "أضف الطحينة"
click at [497, 262] on icon "save" at bounding box center [497, 257] width 9 height 9
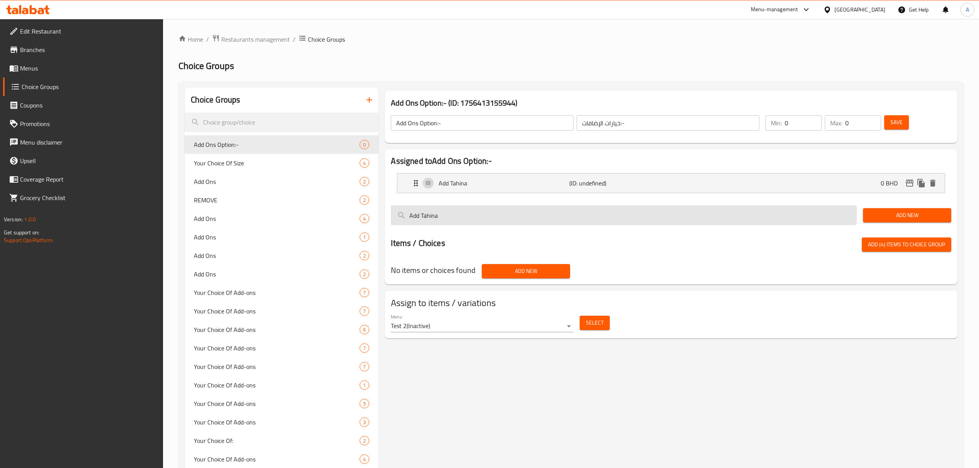
click at [448, 213] on input "Add Tahina" at bounding box center [624, 215] width 466 height 20
paste input "Add Mayonnaise"
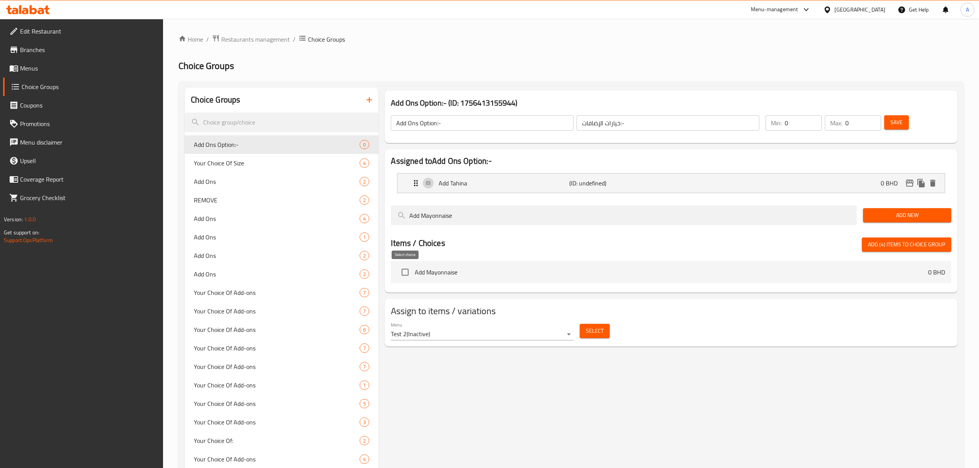
type input "Add Mayonnaise"
click at [411, 278] on input "checkbox" at bounding box center [405, 272] width 16 height 16
checkbox input "true"
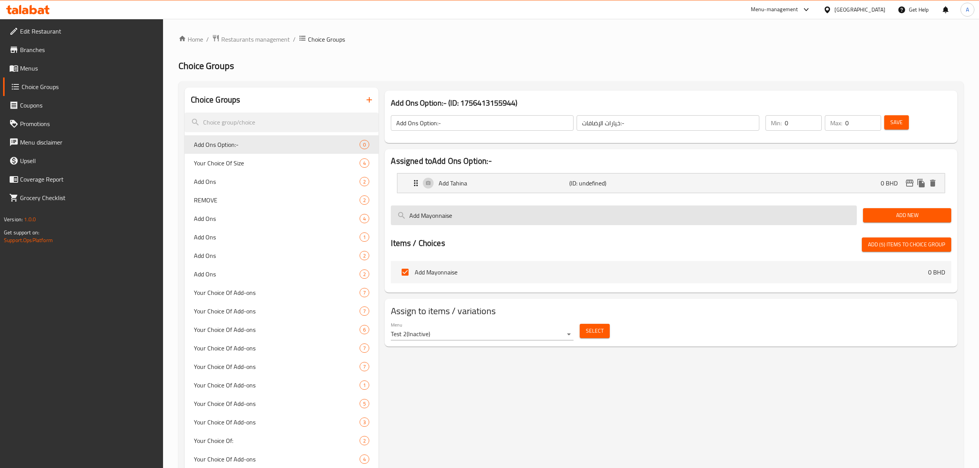
click at [472, 205] on input "Add Mayonnaise" at bounding box center [624, 215] width 466 height 20
click at [472, 207] on input "Add Mayonnaise" at bounding box center [624, 215] width 466 height 20
paste input "Sada"
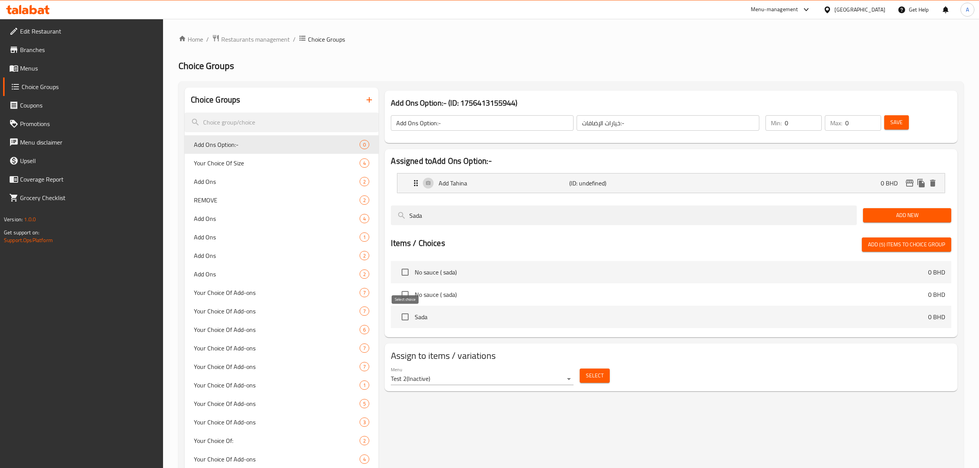
type input "Sada"
click at [407, 319] on input "checkbox" at bounding box center [405, 317] width 16 height 16
click at [873, 245] on span "Add (6) items to choice group" at bounding box center [906, 245] width 77 height 10
checkbox input "false"
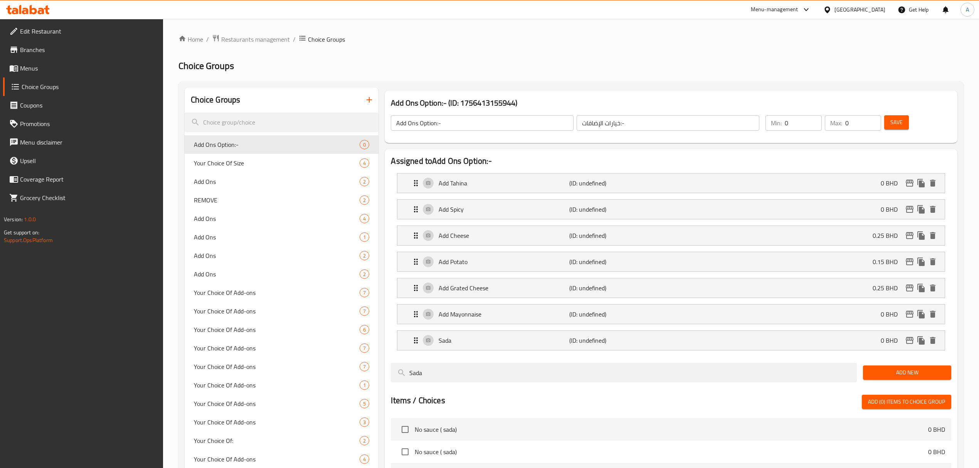
click at [898, 125] on span "Save" at bounding box center [896, 123] width 12 height 10
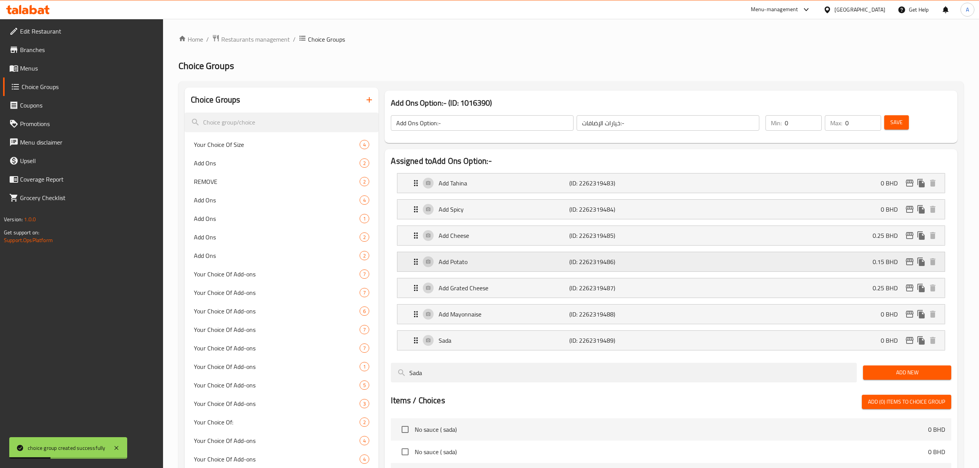
click at [834, 262] on div "Add Potato (ID: 2262319486) 0.15 BHD" at bounding box center [673, 261] width 524 height 19
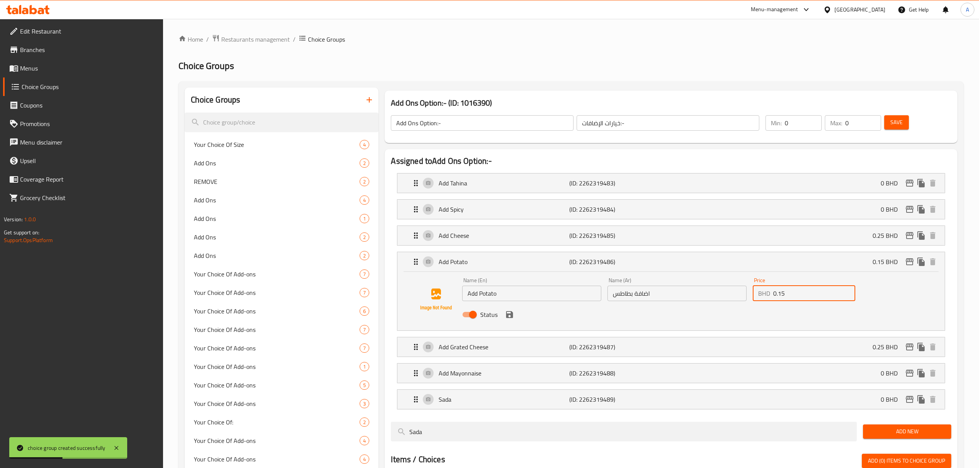
click at [815, 299] on input "0.15" at bounding box center [814, 293] width 82 height 15
paste input "2"
click at [514, 324] on div "Status" at bounding box center [676, 314] width 435 height 21
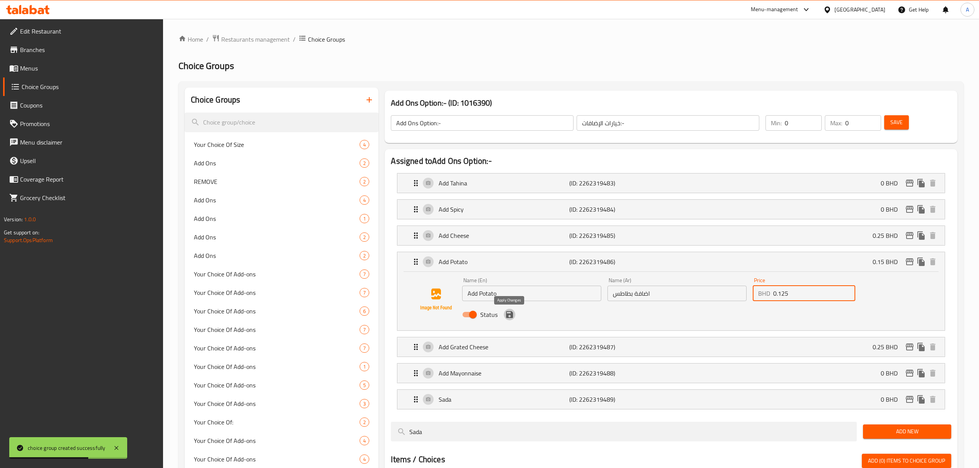
click at [506, 315] on icon "save" at bounding box center [509, 314] width 7 height 7
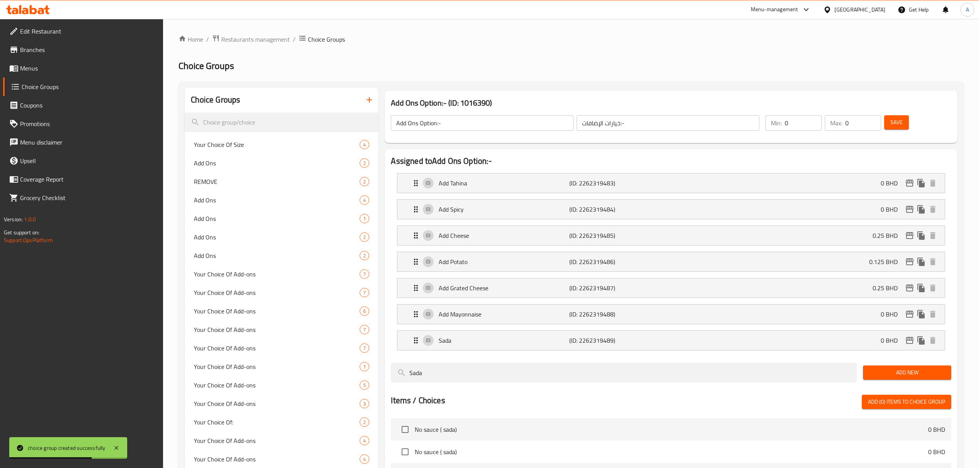
type input "0.125"
click at [907, 262] on icon "edit" at bounding box center [910, 261] width 8 height 7
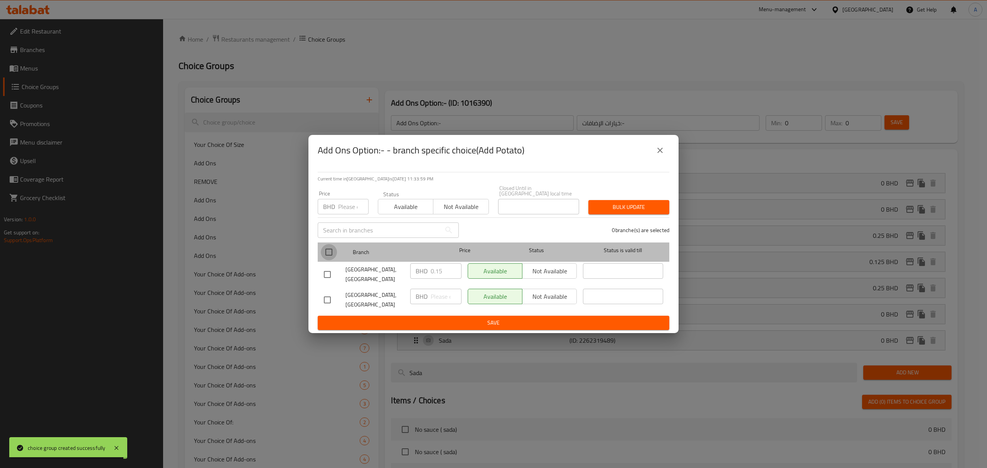
click at [332, 250] on input "checkbox" at bounding box center [329, 252] width 16 height 16
checkbox input "true"
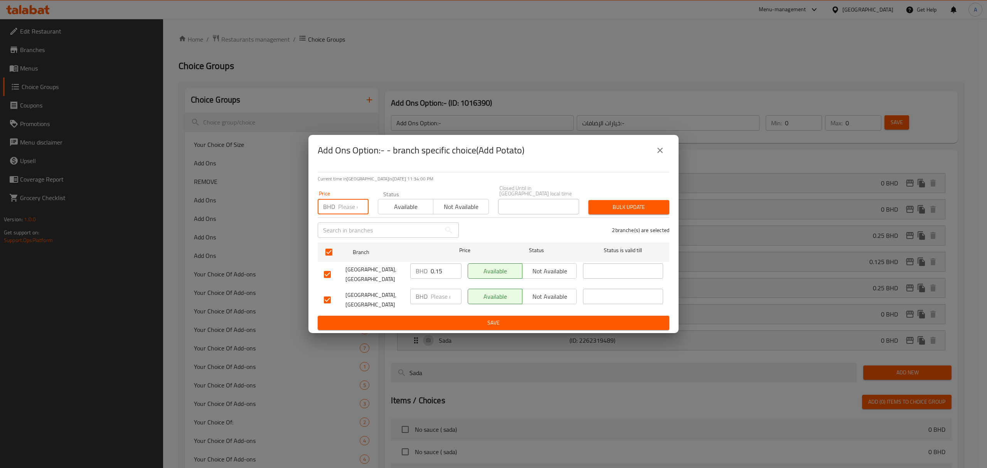
click at [349, 203] on input "number" at bounding box center [353, 206] width 30 height 15
paste input "0.125"
type input "0.125"
click at [642, 204] on span "Bulk update" at bounding box center [628, 207] width 69 height 10
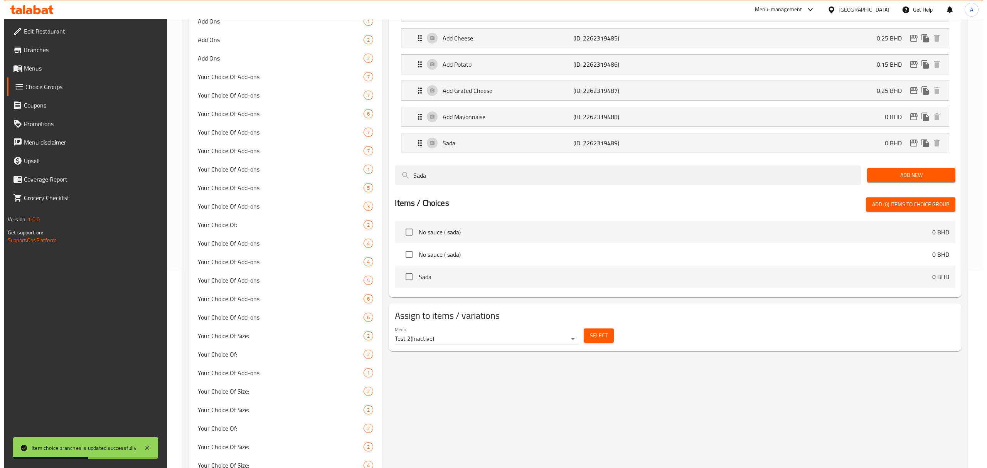
scroll to position [205, 0]
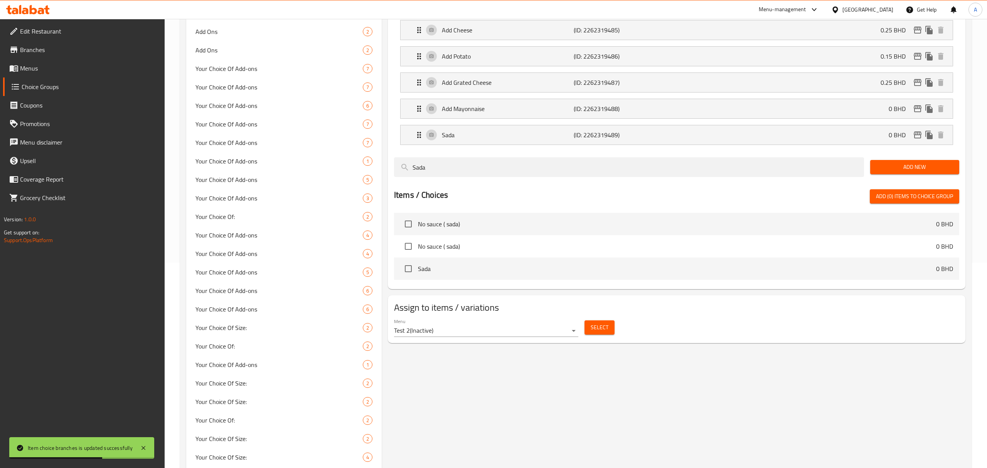
click at [548, 262] on body "Item choice branches is updated successfully ​ Menu-management Bahrain Get Help…" at bounding box center [493, 37] width 987 height 449
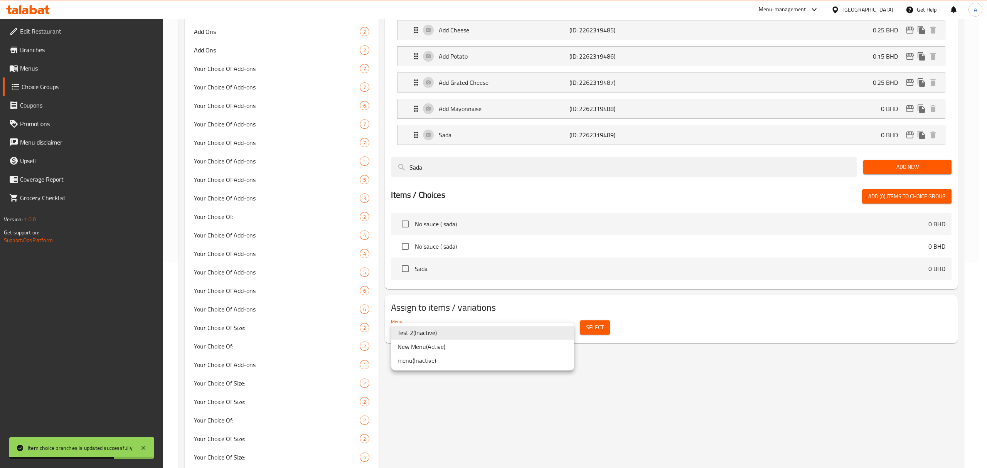
click at [532, 349] on li "New Menu ( Active )" at bounding box center [482, 347] width 183 height 14
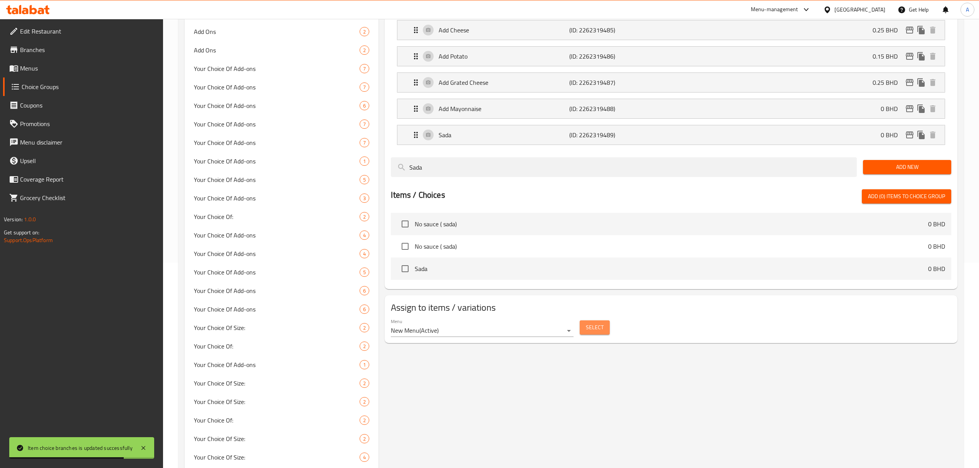
click at [608, 323] on button "Select" at bounding box center [595, 327] width 30 height 14
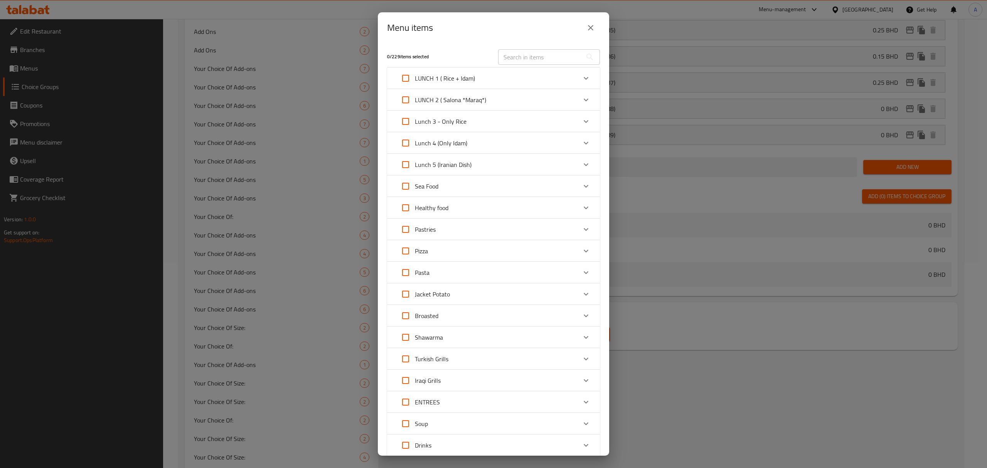
click at [455, 359] on div "Turkish Grills" at bounding box center [486, 359] width 180 height 18
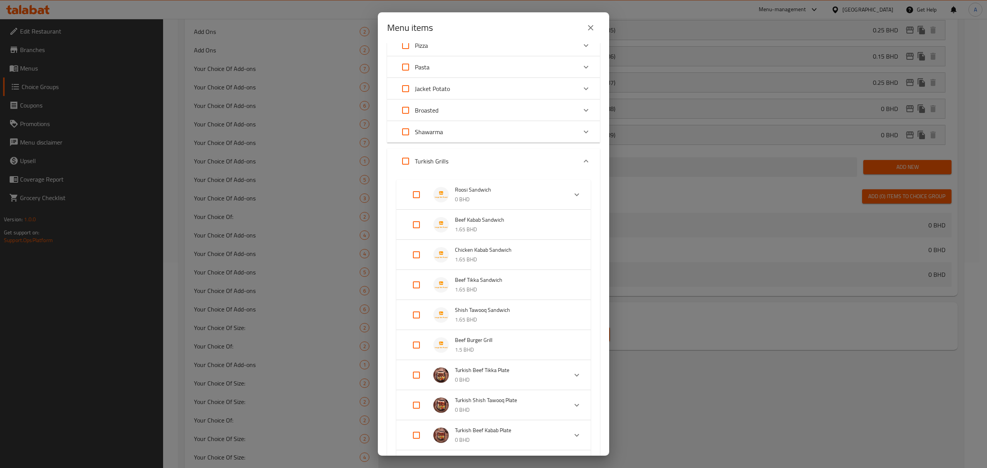
click at [415, 347] on input "Expand" at bounding box center [416, 345] width 18 height 18
checkbox input "true"
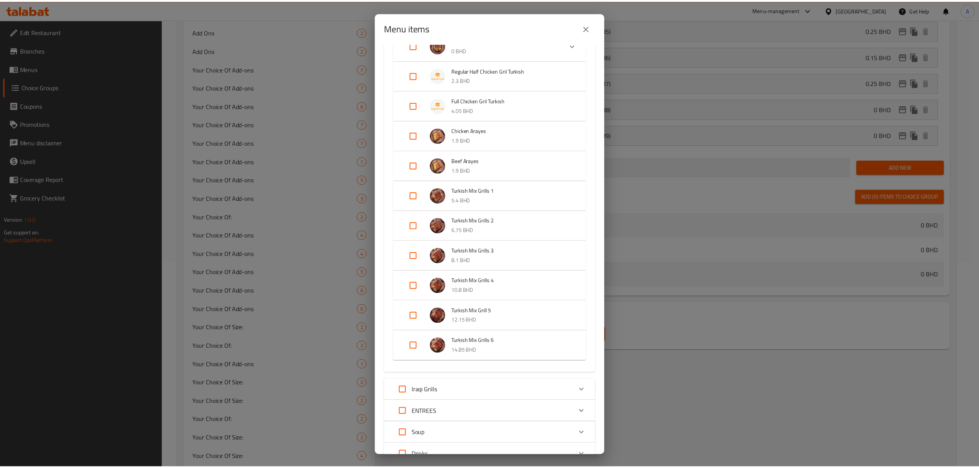
scroll to position [731, 0]
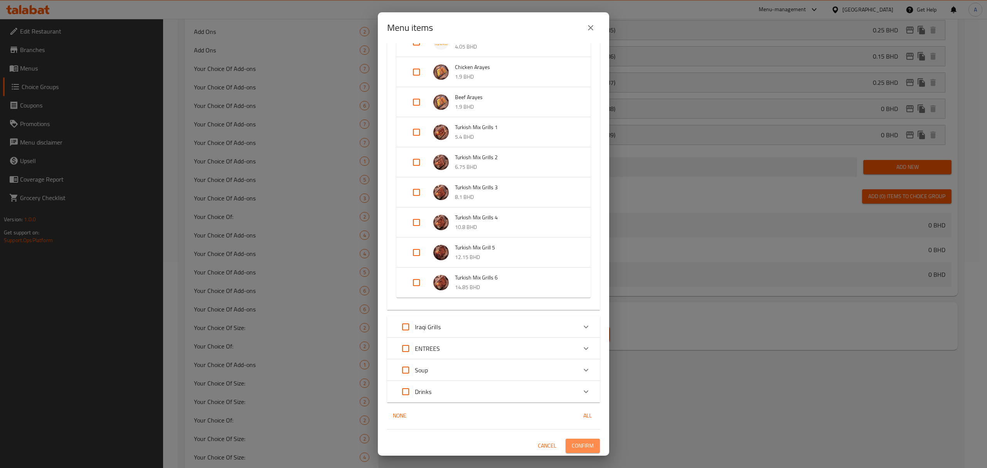
click at [576, 448] on span "Confirm" at bounding box center [583, 446] width 22 height 10
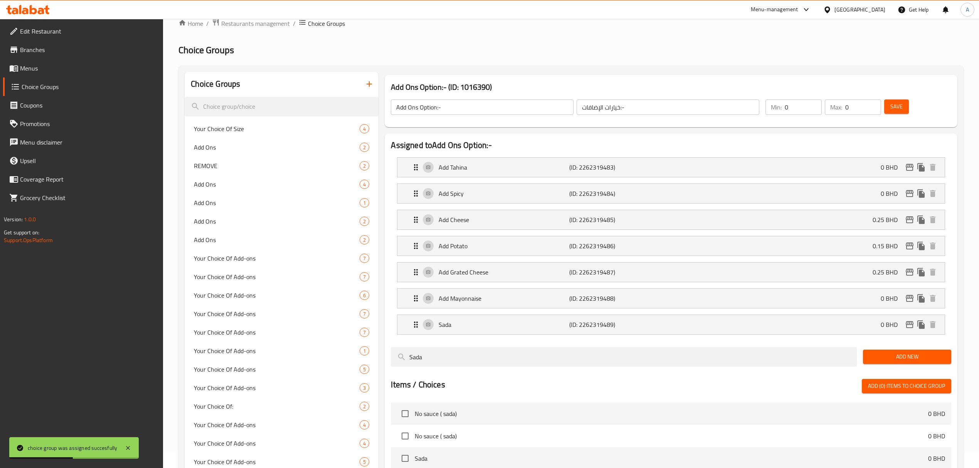
scroll to position [0, 0]
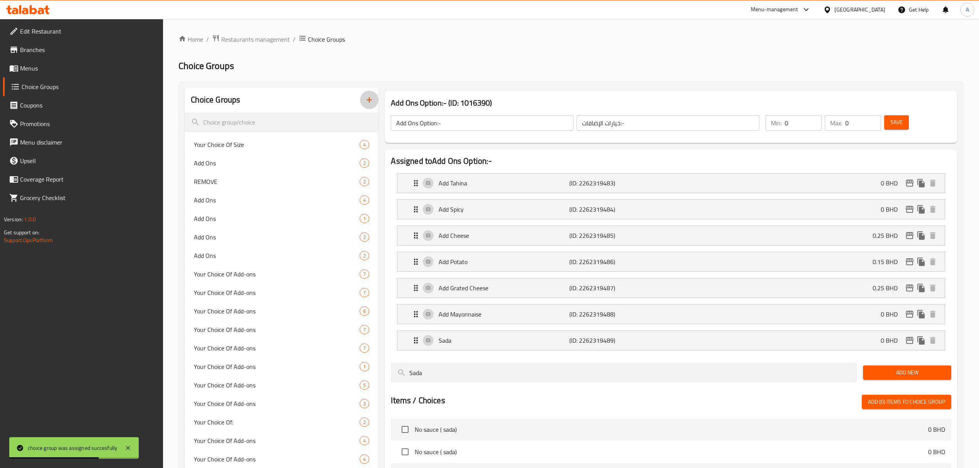
click at [365, 100] on icon "button" at bounding box center [369, 99] width 9 height 9
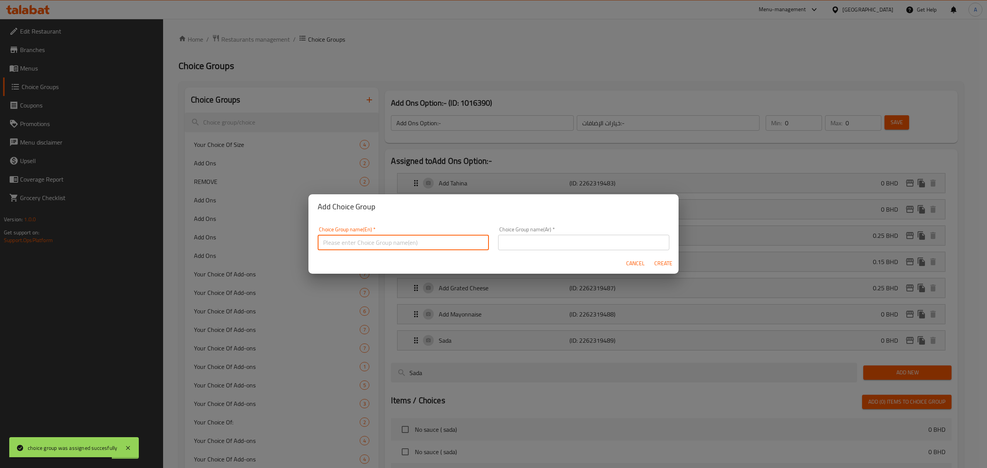
click at [418, 240] on input "text" at bounding box center [403, 242] width 171 height 15
click at [387, 242] on input "Remove Option::" at bounding box center [403, 242] width 171 height 15
type input "Remove Option::"
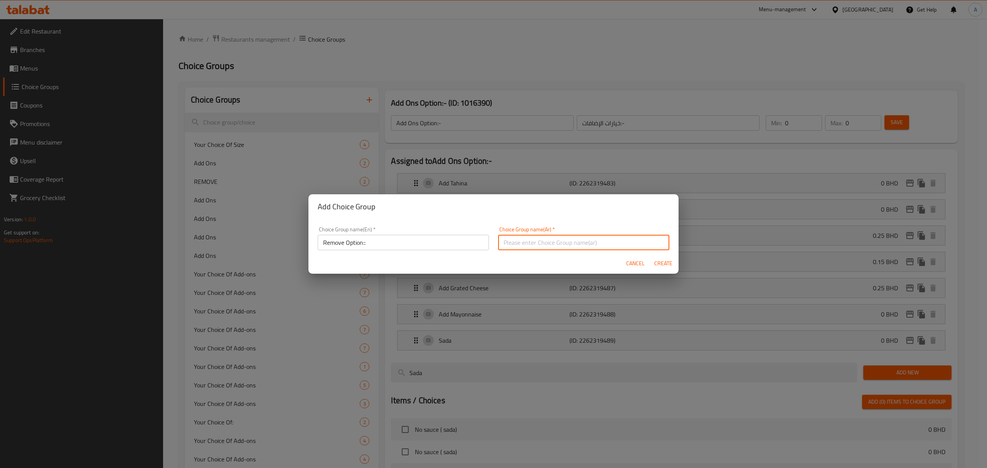
click at [539, 239] on input "text" at bounding box center [583, 242] width 171 height 15
paste input "إزالة الخيار::"
type input "إزالة الخيار::"
click at [668, 272] on div "Cancel Create" at bounding box center [493, 263] width 370 height 20
click at [666, 268] on span "Create" at bounding box center [663, 264] width 18 height 10
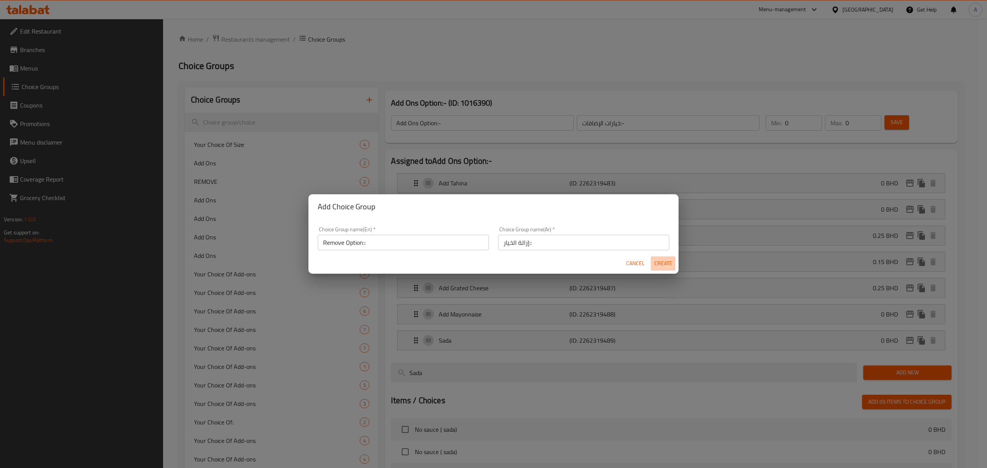
type input "Remove Option::"
type input "إزالة الخيار::"
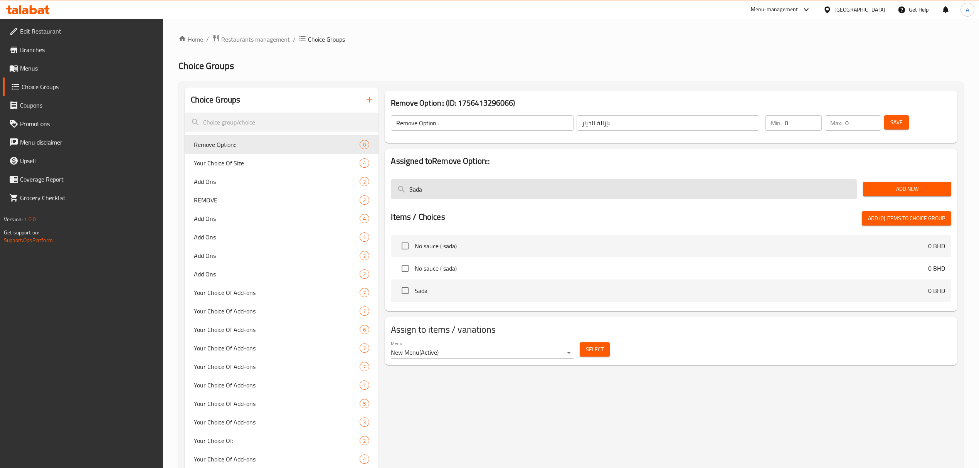
click at [569, 189] on input "Sada" at bounding box center [624, 189] width 466 height 20
paste input "American LettuceWithOut"
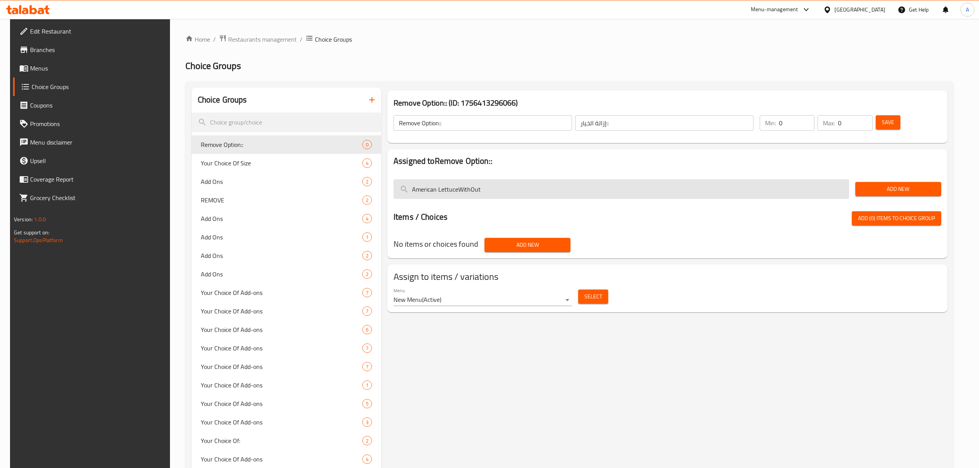
click at [457, 190] on input "American LettuceWithOut" at bounding box center [621, 189] width 456 height 20
click at [454, 193] on input "American LettuceWithOut" at bounding box center [621, 189] width 456 height 20
click at [508, 190] on input "American Lettuce WithOut" at bounding box center [621, 189] width 456 height 20
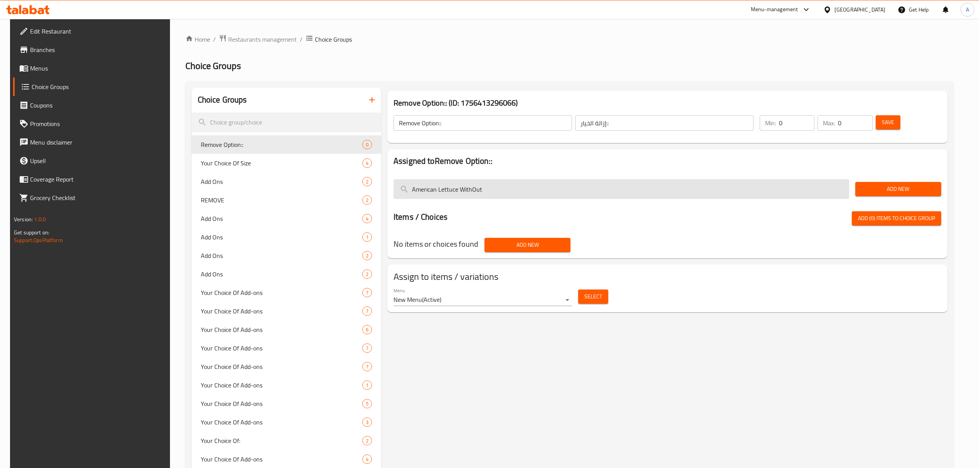
click at [489, 190] on input "American Lettuce WithOut" at bounding box center [621, 189] width 456 height 20
paste input "Without American Lettuce"
type input "Without American Lettuce"
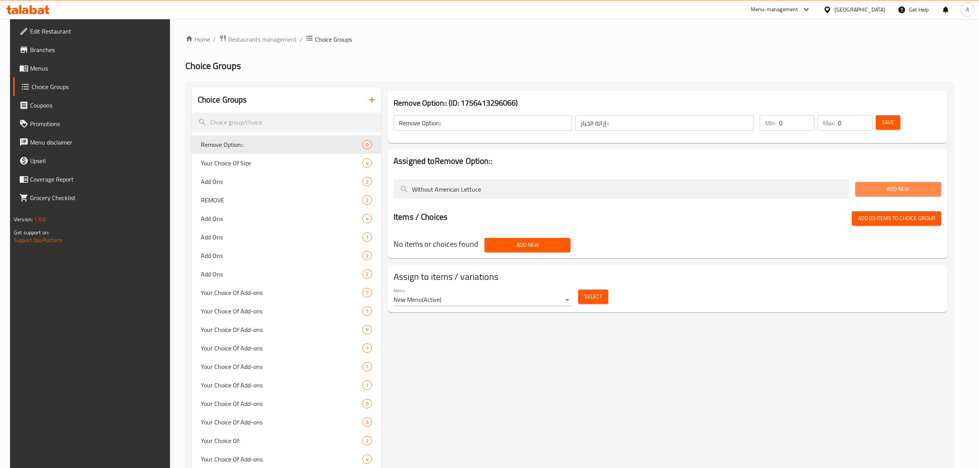
click at [885, 193] on span "Add New" at bounding box center [898, 189] width 74 height 10
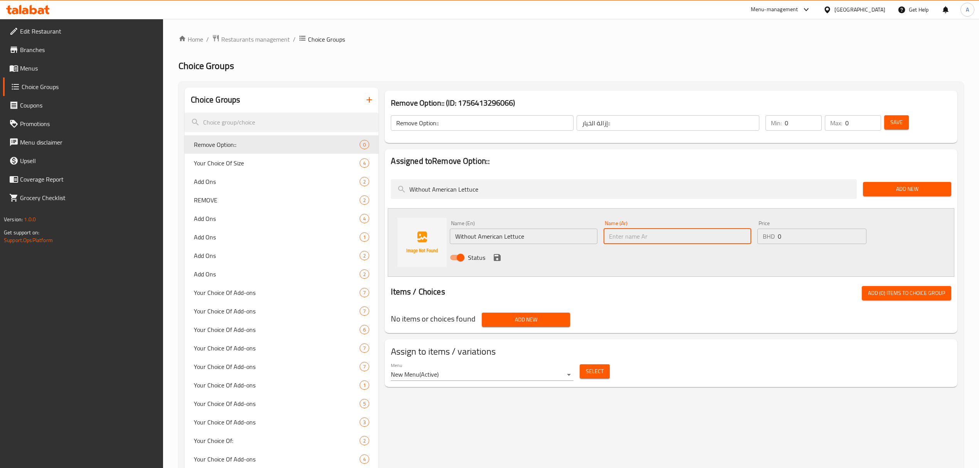
click at [692, 230] on input "text" at bounding box center [678, 236] width 148 height 15
paste input "بدون خس أمريكي"
type input "بدون خس أمريكي"
click at [496, 256] on icon "save" at bounding box center [497, 257] width 9 height 9
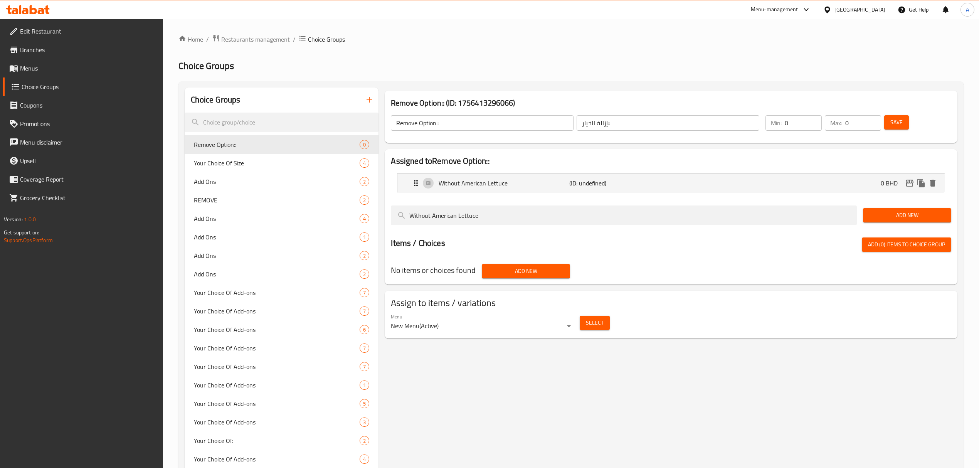
click at [893, 113] on div "Min: 0 ​ Max: 0 ​ Save" at bounding box center [855, 123] width 189 height 25
click at [896, 123] on span "Save" at bounding box center [896, 123] width 12 height 10
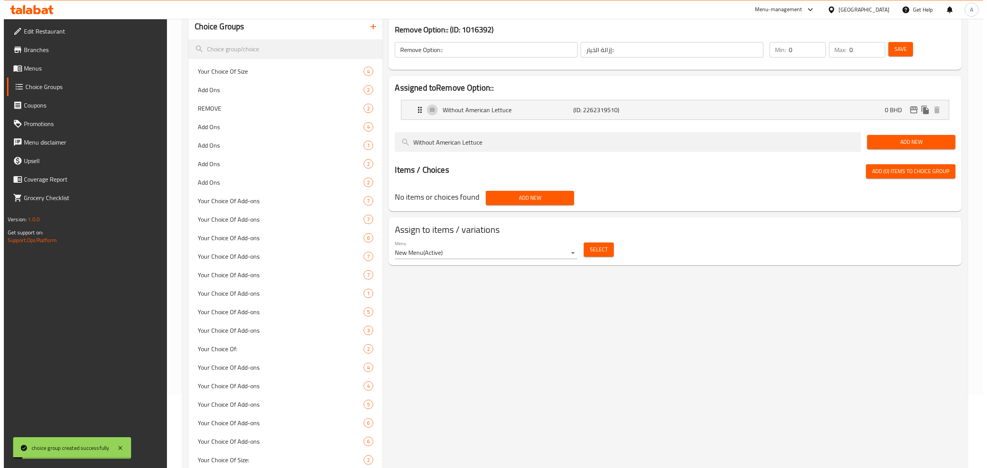
scroll to position [154, 0]
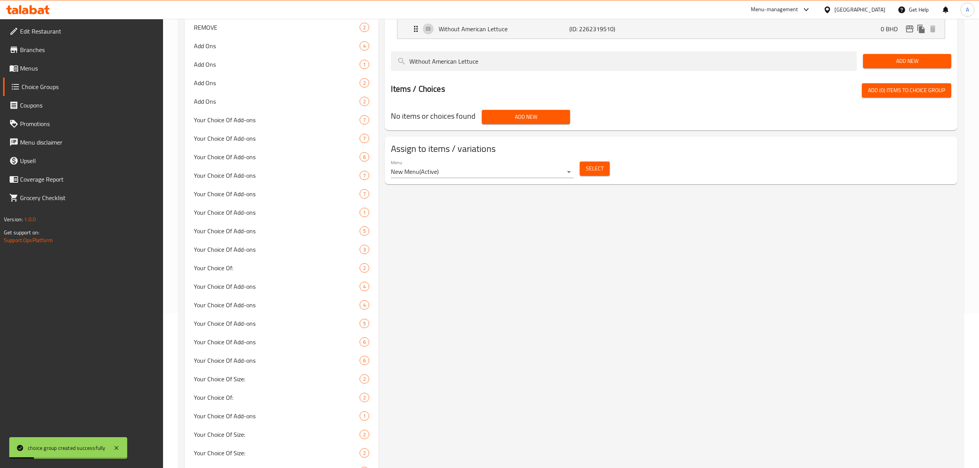
click at [590, 177] on div "Select" at bounding box center [595, 168] width 36 height 20
click at [594, 171] on span "Select" at bounding box center [595, 169] width 18 height 10
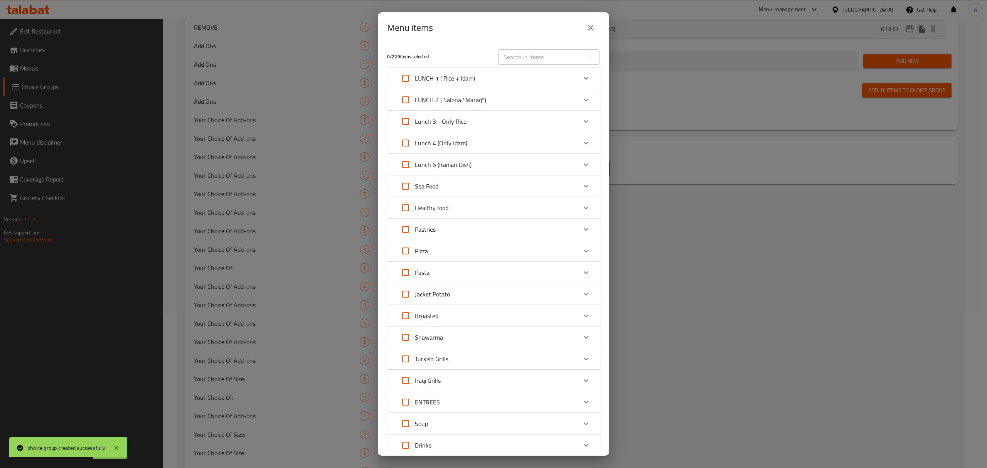
click at [483, 354] on div "Turkish Grills" at bounding box center [486, 359] width 180 height 18
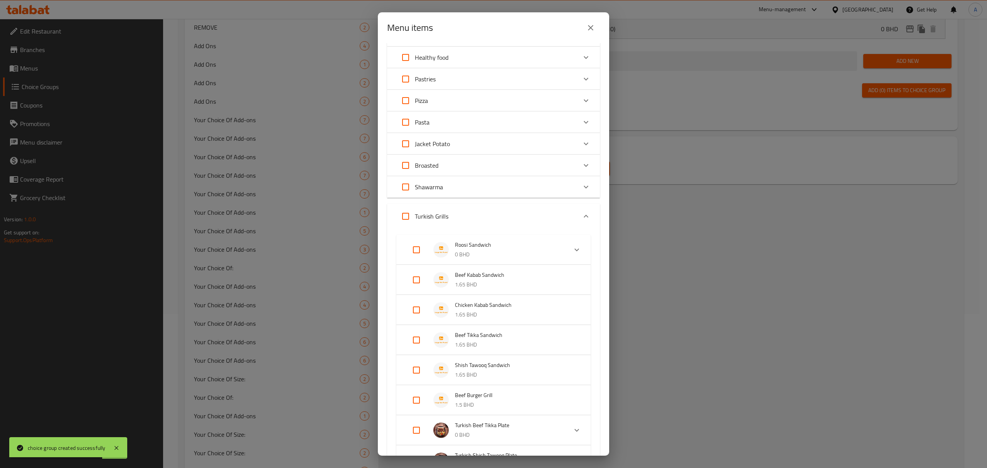
scroll to position [205, 0]
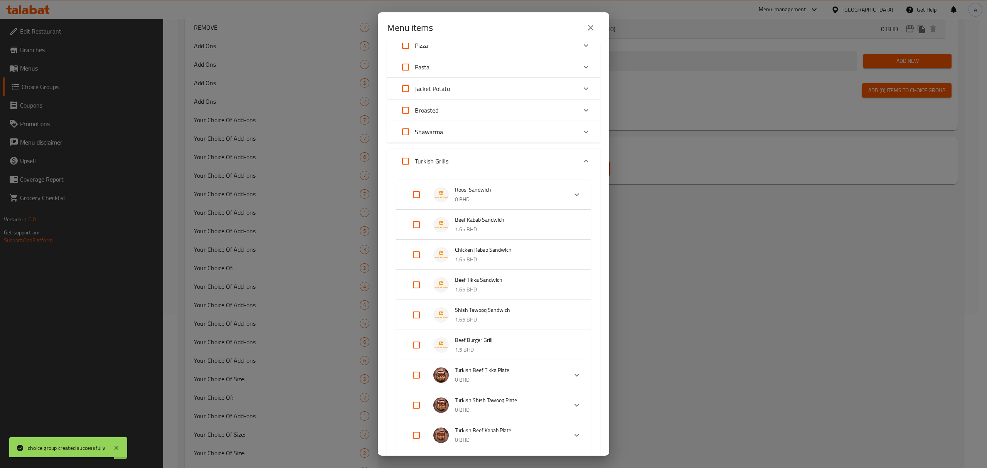
click at [420, 340] on input "Expand" at bounding box center [416, 345] width 18 height 18
checkbox input "true"
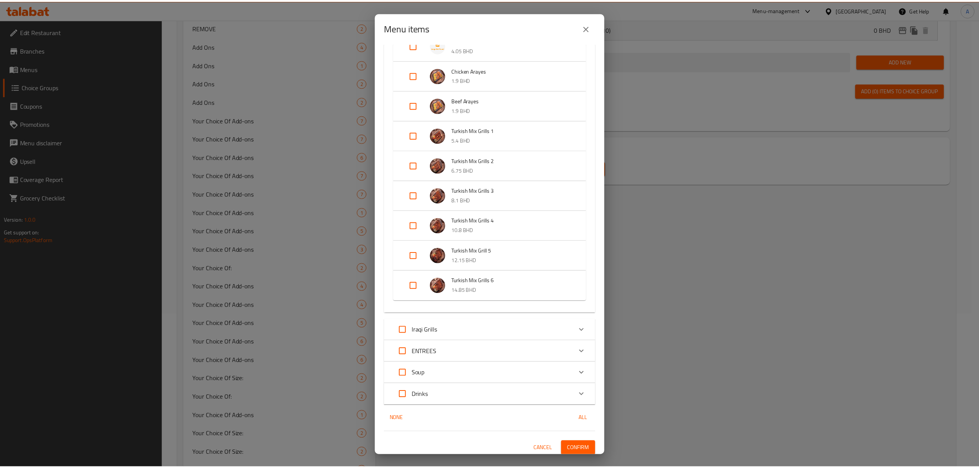
scroll to position [731, 0]
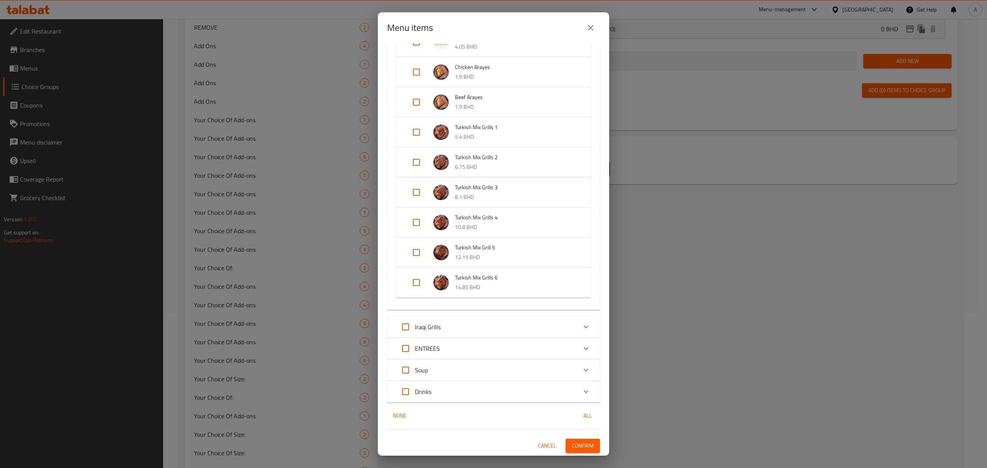
click at [580, 451] on button "Confirm" at bounding box center [582, 446] width 34 height 14
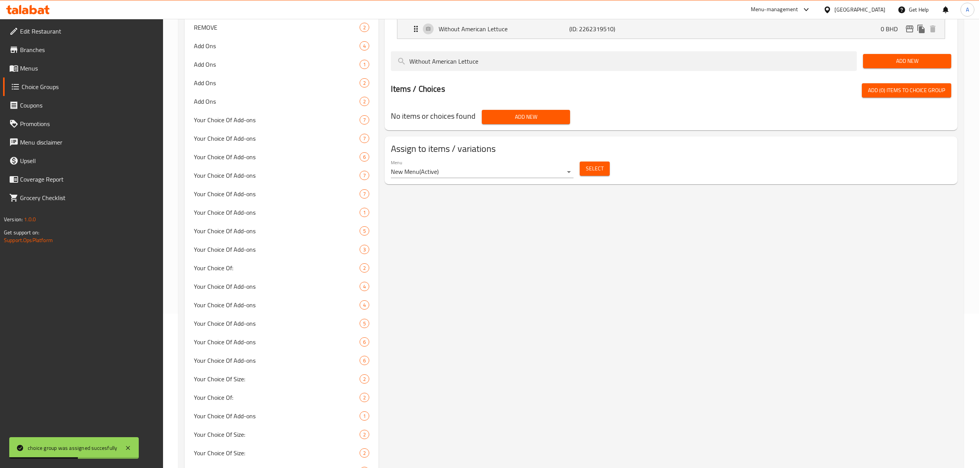
click at [26, 76] on link "Menus" at bounding box center [83, 68] width 160 height 18
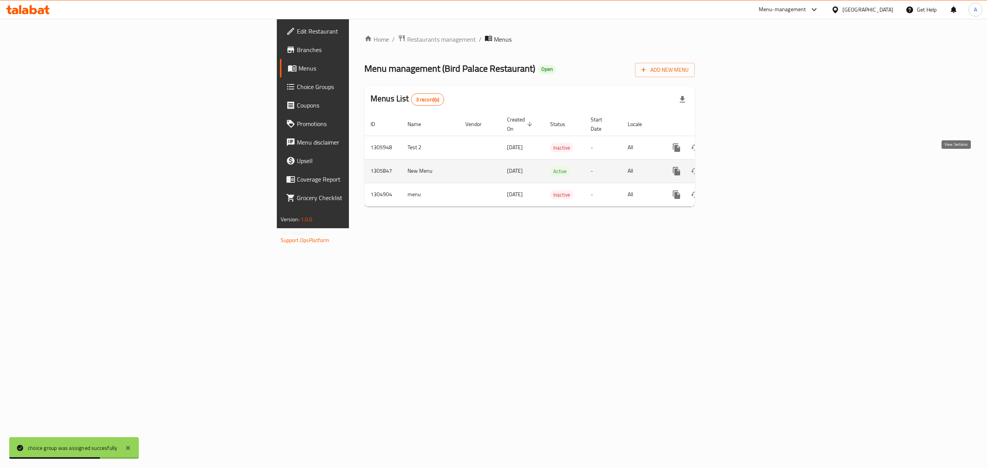
click at [736, 166] on icon "enhanced table" at bounding box center [731, 170] width 9 height 9
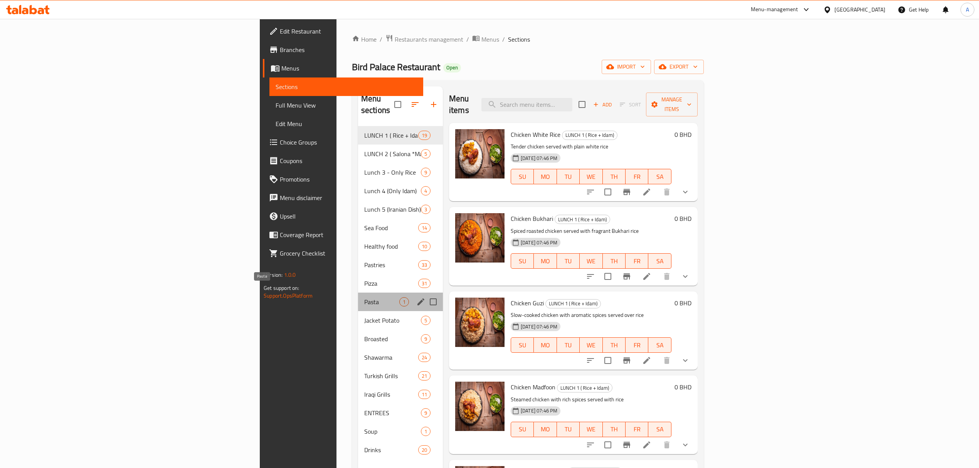
click at [364, 297] on span "Pasta" at bounding box center [381, 301] width 35 height 9
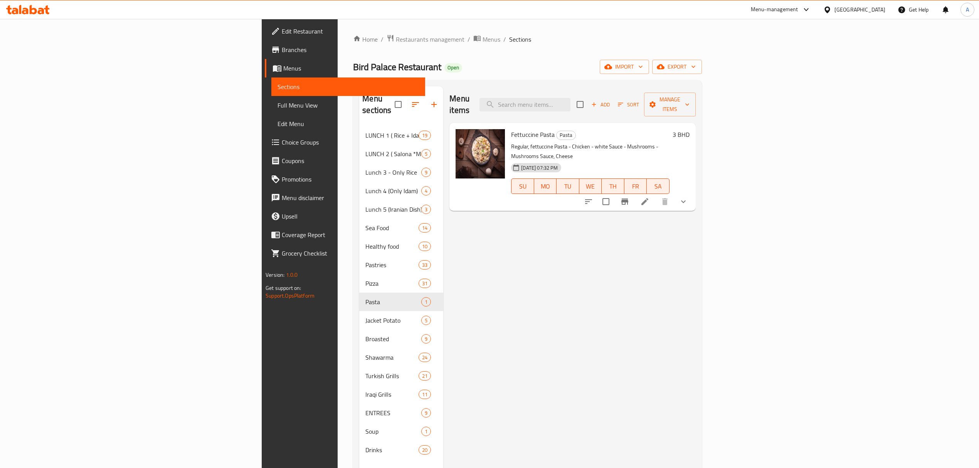
click at [597, 272] on div "Menu items Add Sort Manage items Fettuccine Pasta Pasta Regular, fettuccine Pas…" at bounding box center [569, 320] width 252 height 468
click at [611, 102] on span "Add" at bounding box center [600, 104] width 21 height 9
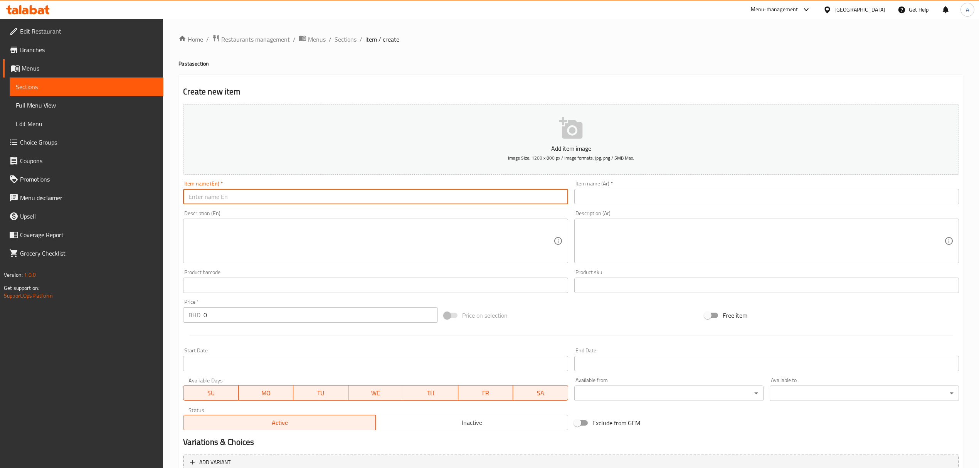
click at [308, 197] on input "text" at bounding box center [375, 196] width 385 height 15
paste input "Chicken Pasta"
type input "Chicken Pasta"
click at [583, 190] on input "text" at bounding box center [766, 196] width 385 height 15
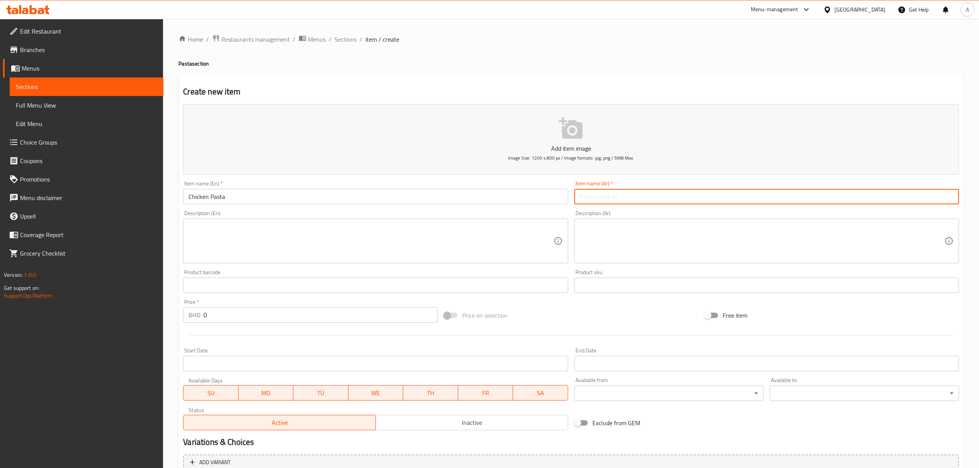
paste input "باستا دجاج"
type input "باستا دجاج"
click at [412, 229] on textarea at bounding box center [370, 241] width 365 height 37
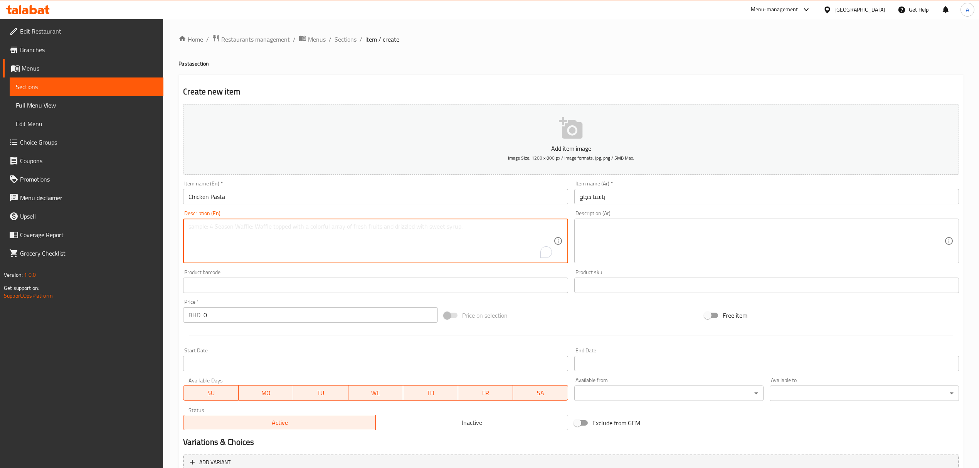
paste textarea "Pasta, chicken, red sauce, white sauce and cheese"
type textarea "Pasta, chicken, red sauce, white sauce and cheese"
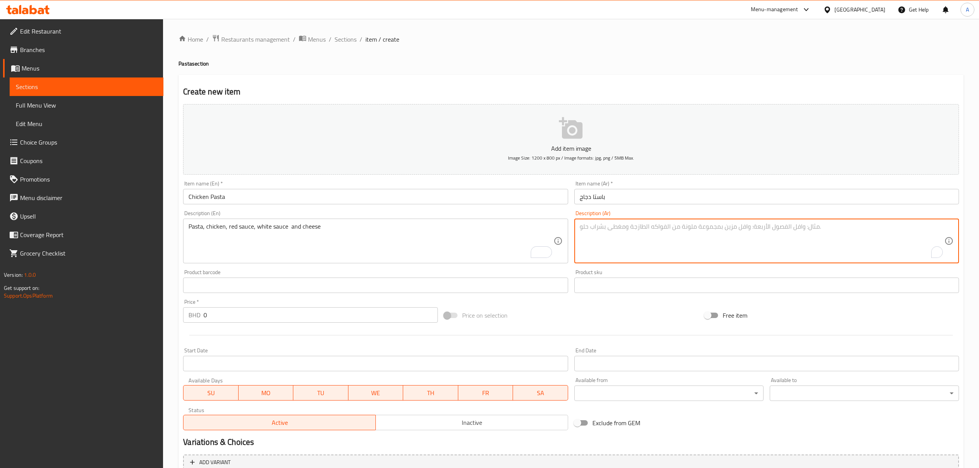
click at [617, 250] on textarea "To enrich screen reader interactions, please activate Accessibility in Grammarl…" at bounding box center [762, 241] width 365 height 37
paste textarea "معكرونة، دجاج، صلصة حمراء، صلصة بيضاء وجبن"
type textarea "معكرونة، دجاج، صلصة حمراء، صلصة بيضاء وجبن"
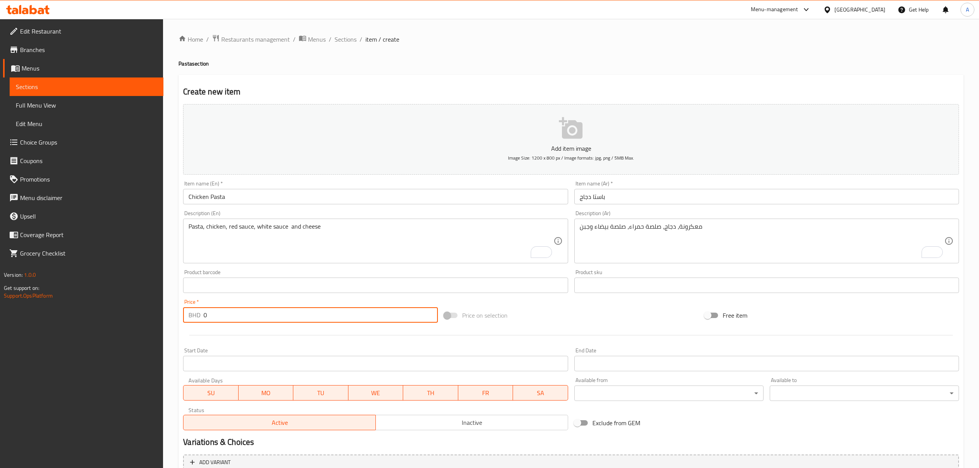
drag, startPoint x: 245, startPoint y: 319, endPoint x: 179, endPoint y: 318, distance: 65.9
click at [179, 318] on div "Create new item Add item image Image Size: 1200 x 800 px / Image formats: jpg, …" at bounding box center [570, 299] width 785 height 449
paste input "3"
type input "3"
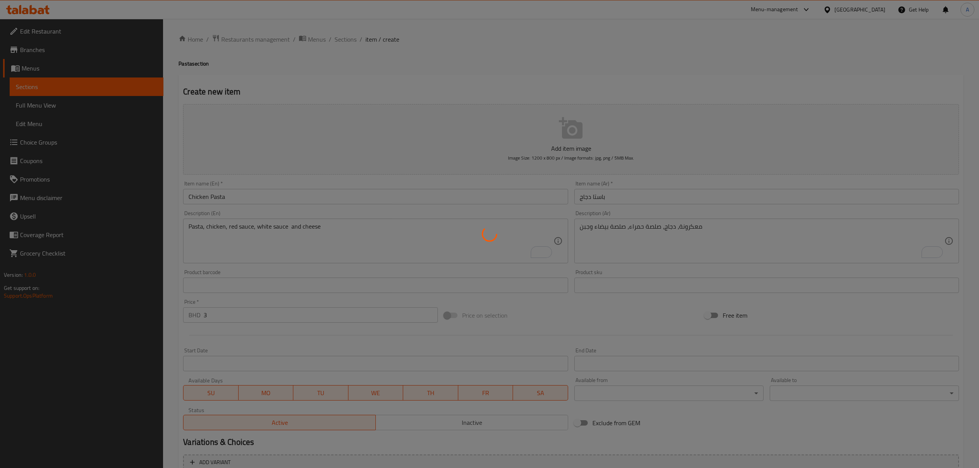
type input "0"
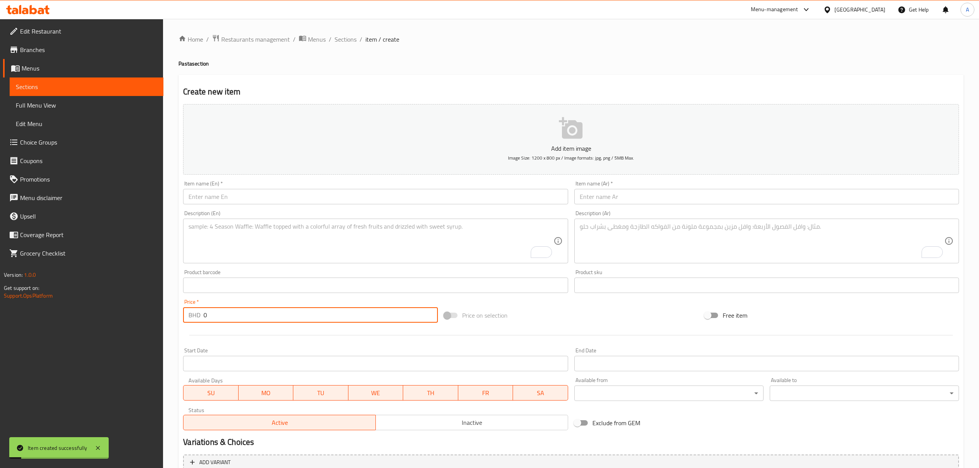
click at [372, 203] on input "text" at bounding box center [375, 196] width 385 height 15
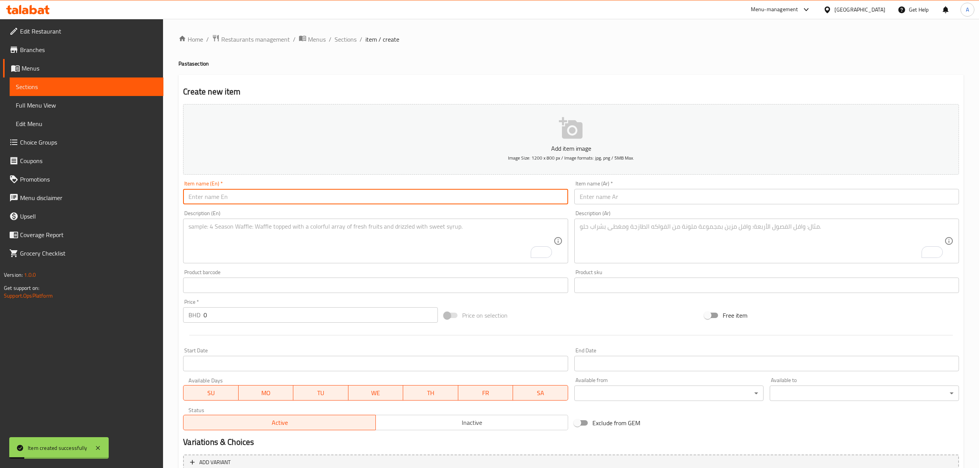
paste input "Vegetable Pasta"
type input "Vegetable Pasta"
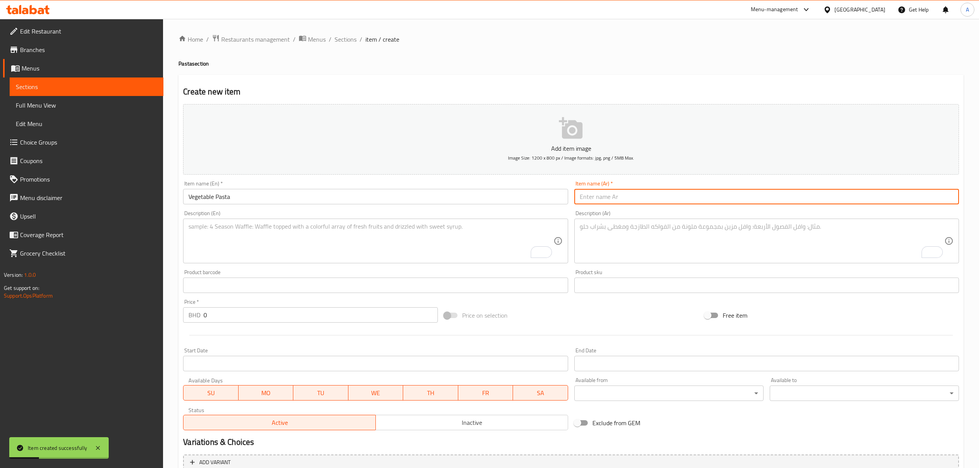
click at [638, 193] on input "text" at bounding box center [766, 196] width 385 height 15
paste input "باستا خضار"
type input "باستا خضار"
click at [384, 225] on textarea "To enrich screen reader interactions, please activate Accessibility in Grammarl…" at bounding box center [370, 241] width 365 height 37
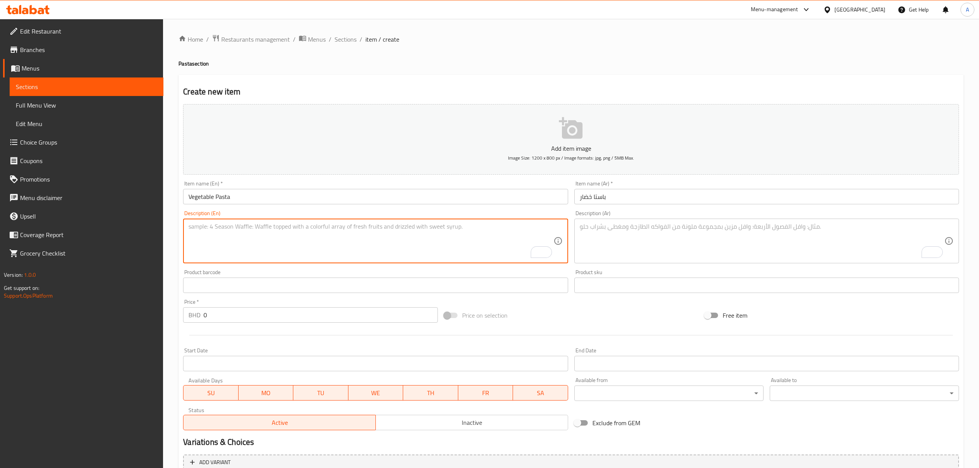
paste textarea "Pasta, red sauce, white sauce, koosa, broccoli, mushroom, green pepper and chee…"
type textarea "Pasta, red sauce, white sauce, koosa, broccoli, mushroom, green pepper and chee…"
click at [632, 235] on textarea "To enrich screen reader interactions, please activate Accessibility in Grammarl…" at bounding box center [762, 241] width 365 height 37
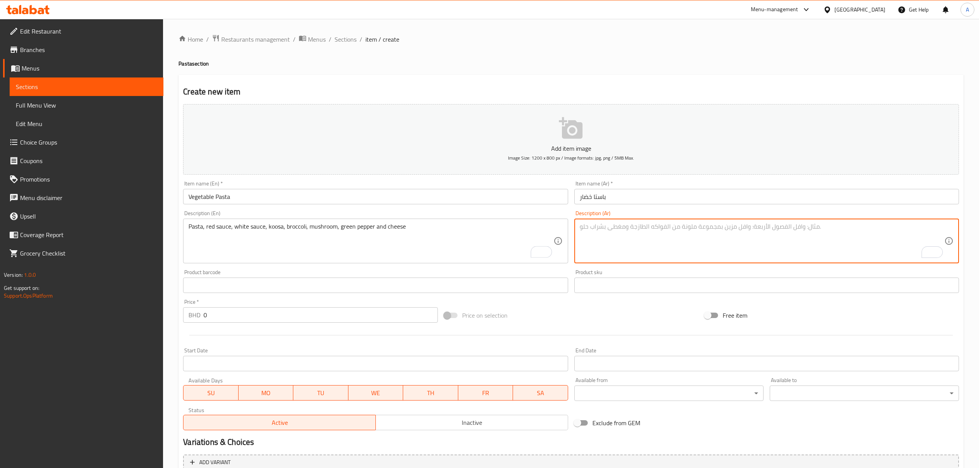
paste textarea "معكرونة، صلصة حمراء، صلصة بيضاء، كوسا، بروكلي، مشروم، فلفل أخضر وجبن"
type textarea "معكرونة، صلصة حمراء، صلصة بيضاء، كوسا، بروكلي، مشروم، فلفل أخضر وجبن"
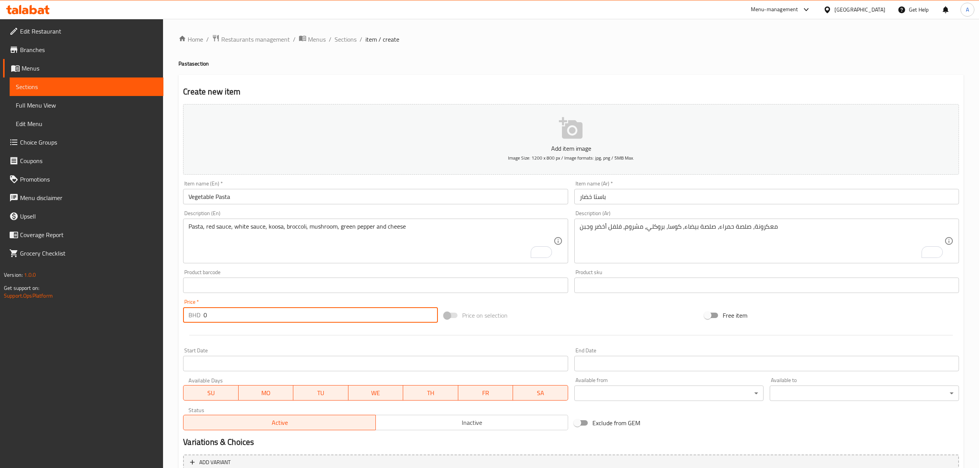
drag, startPoint x: 219, startPoint y: 312, endPoint x: 192, endPoint y: 314, distance: 27.5
click at [192, 314] on div "BHD 0 Price *" at bounding box center [310, 314] width 254 height 15
paste input "2.7"
type input "2.7"
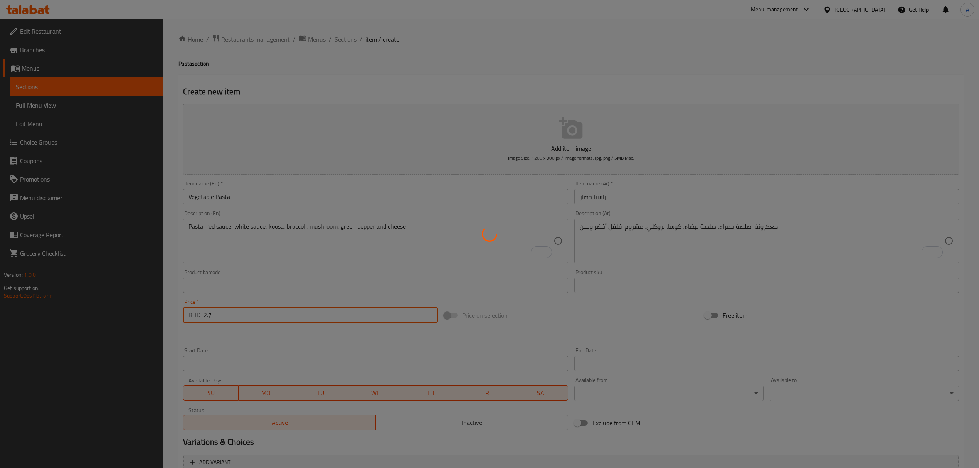
type input "0"
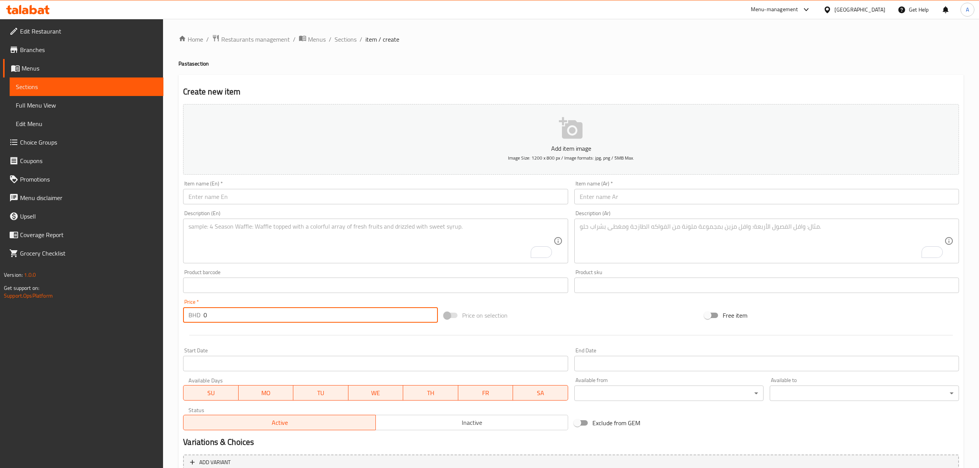
click at [388, 193] on input "text" at bounding box center [375, 196] width 385 height 15
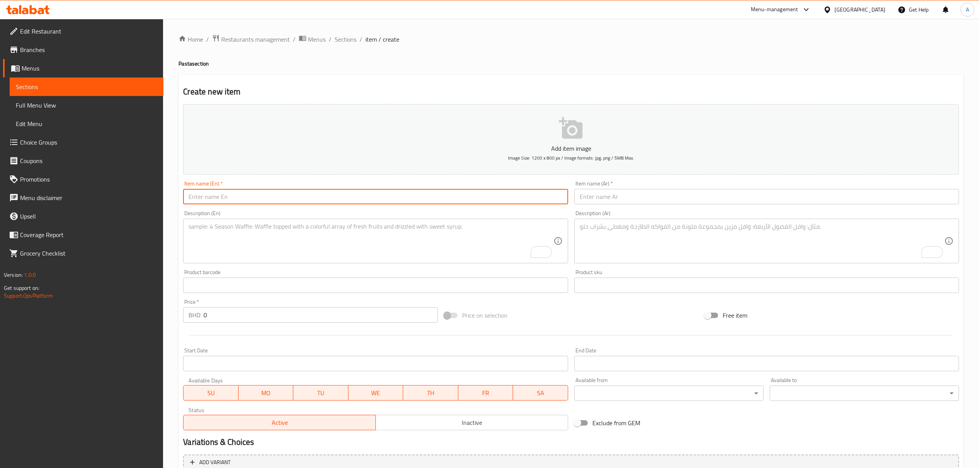
paste input "Cheese Pasta"
type input "Cheese Pasta"
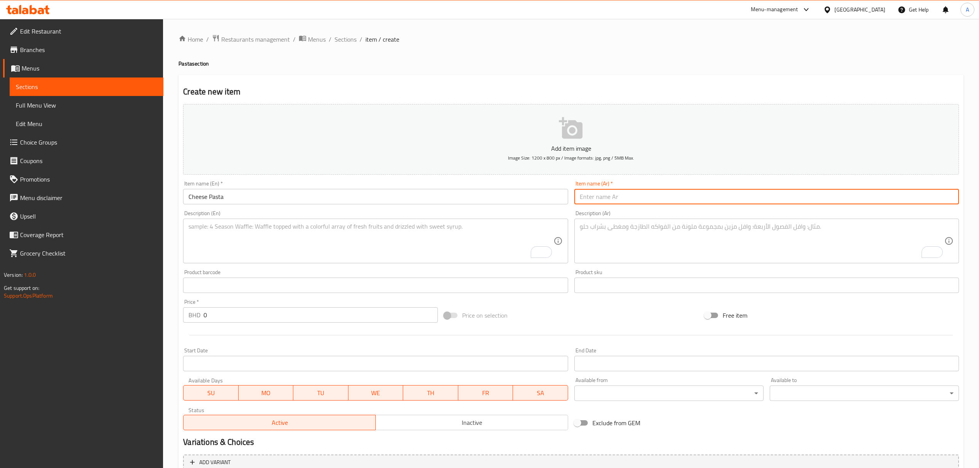
click at [639, 204] on input "text" at bounding box center [766, 196] width 385 height 15
paste input "باستا جبن"
type input "باستا جبن"
click at [366, 244] on textarea "To enrich screen reader interactions, please activate Accessibility in Grammarl…" at bounding box center [370, 241] width 365 height 37
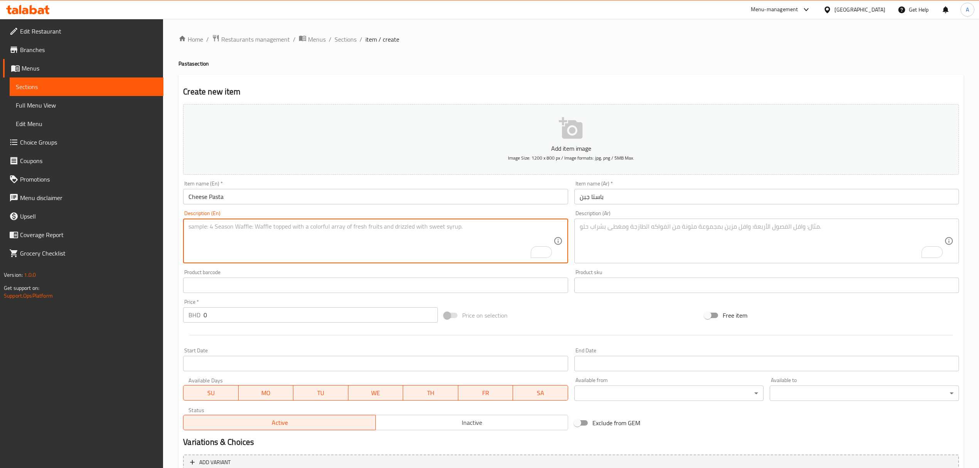
paste textarea "Pasta, red sauce, white sauce and cheese"
type textarea "Pasta, red sauce, white sauce and cheese"
click at [671, 244] on textarea "To enrich screen reader interactions, please activate Accessibility in Grammarl…" at bounding box center [762, 241] width 365 height 37
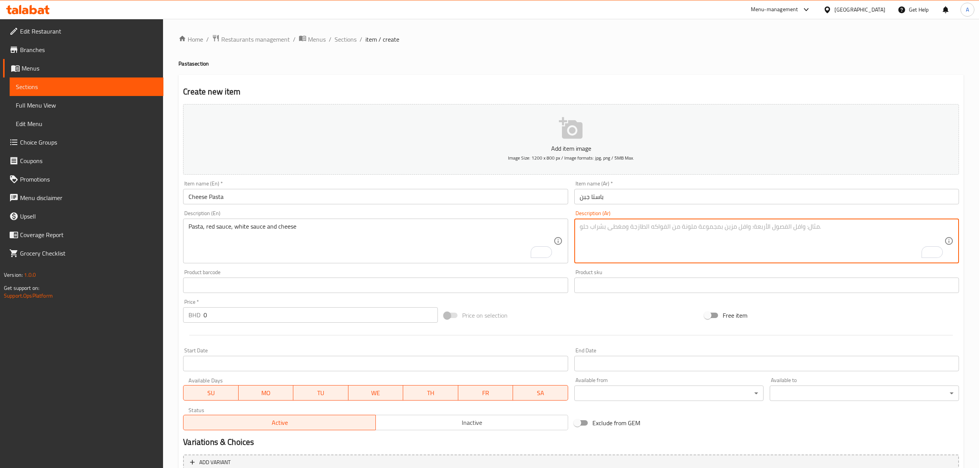
paste textarea "المعكرونة والصلصة الحمراء والصلصة البيضاء والجبن"
drag, startPoint x: 913, startPoint y: 230, endPoint x: 918, endPoint y: 229, distance: 4.7
click at [918, 229] on textarea "المعكرونة والصلصة الحمراء والصلصة البيضاء والجبن" at bounding box center [762, 241] width 365 height 37
click at [873, 228] on textarea "المعكرونة، الصلصة الحمراء والصلصة البيضاء والجبن" at bounding box center [762, 241] width 365 height 37
drag, startPoint x: 871, startPoint y: 228, endPoint x: 876, endPoint y: 225, distance: 5.7
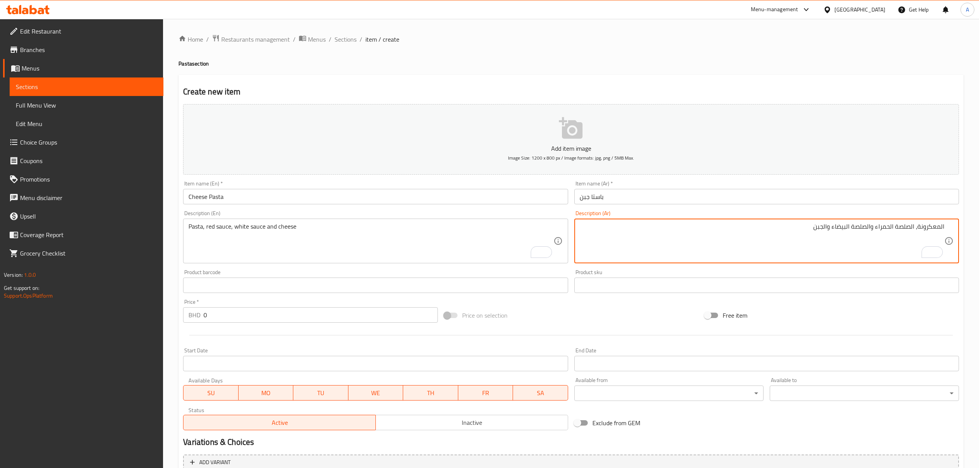
click at [876, 225] on textarea "المعكرونة، الصلصة الحمراء والصلصة البيضاء والجبن" at bounding box center [762, 241] width 365 height 37
click at [832, 229] on textarea "المعكرونة، الصلصة الحمراء، الصلصة البيضاء والجبن" at bounding box center [762, 241] width 365 height 37
type textarea "المعكرونة، الصلصة الحمراء، الصلصة البيضاء والجبن"
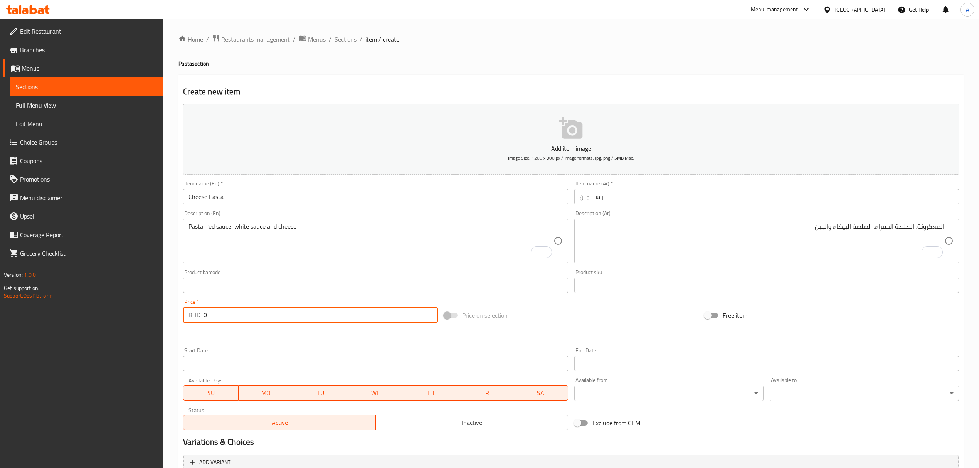
drag, startPoint x: 218, startPoint y: 318, endPoint x: 199, endPoint y: 321, distance: 19.1
click at [199, 321] on div "BHD 0 Price *" at bounding box center [310, 314] width 254 height 15
paste input "2.45"
type input "2.45"
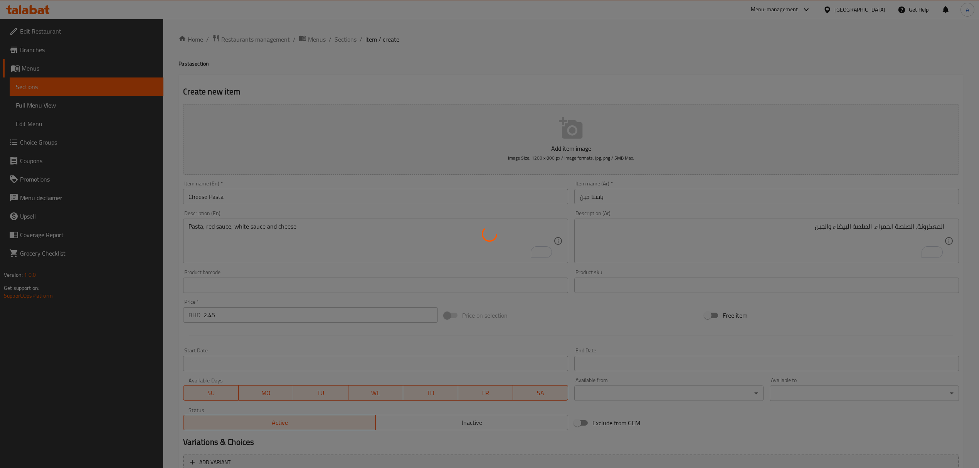
type input "0"
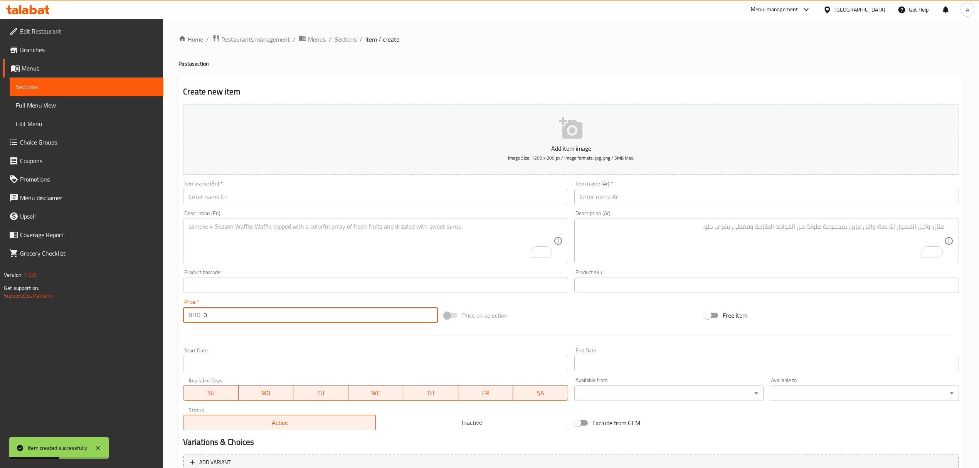
click at [349, 199] on input "text" at bounding box center [375, 196] width 385 height 15
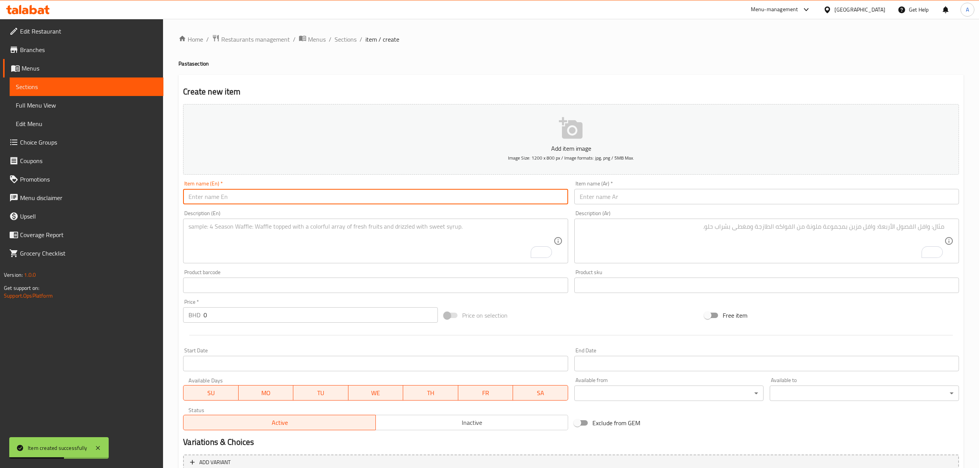
paste input "Plain Pasta"
type input "Plain Pasta"
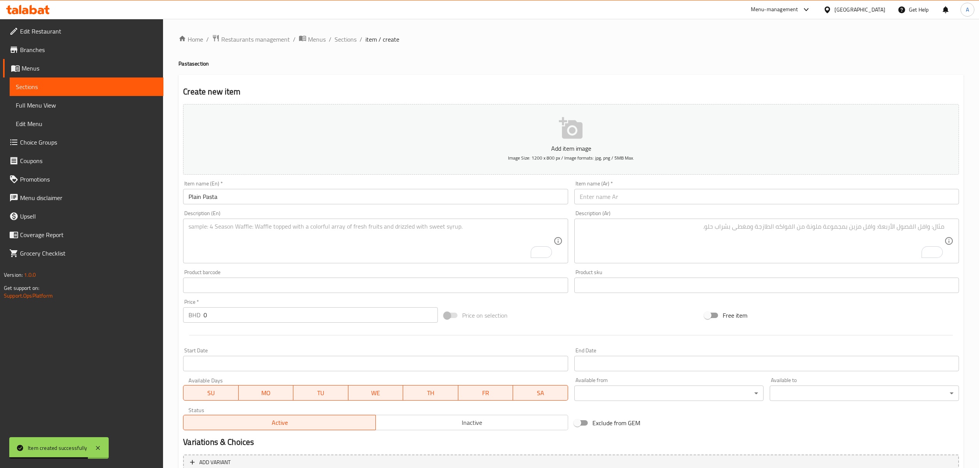
click at [610, 189] on div "Item name (Ar)   * Item name (Ar) *" at bounding box center [766, 193] width 385 height 24
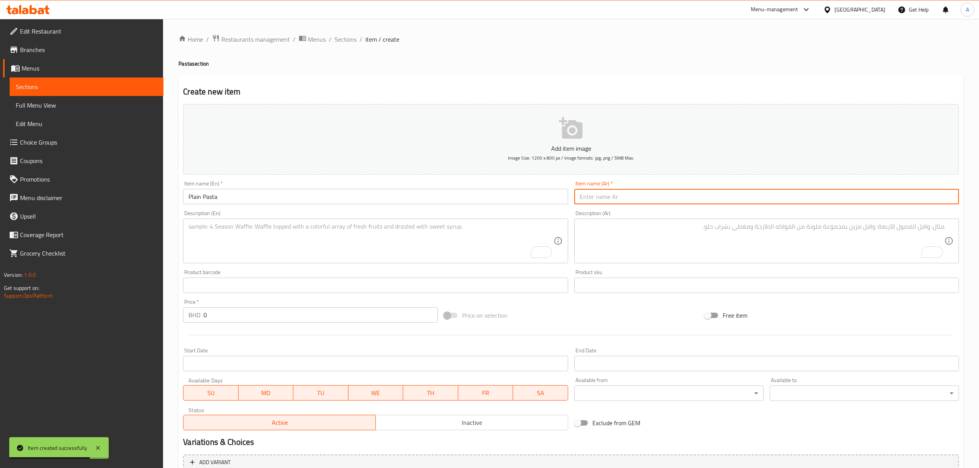
click at [606, 198] on input "text" at bounding box center [766, 196] width 385 height 15
paste input "باستا سادة"
type input "باستا سادة"
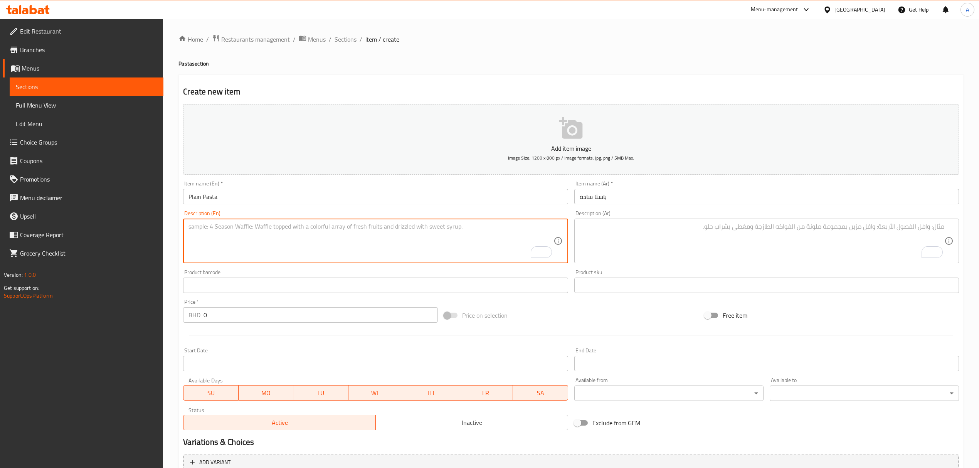
click at [355, 250] on textarea "To enrich screen reader interactions, please activate Accessibility in Grammarl…" at bounding box center [370, 241] width 365 height 37
paste textarea "Pasta, red sauce and white sauce"
type textarea "Pasta, red sauce and white sauce"
click at [321, 229] on textarea "Pasta, red sauce and white sauce" at bounding box center [370, 241] width 365 height 37
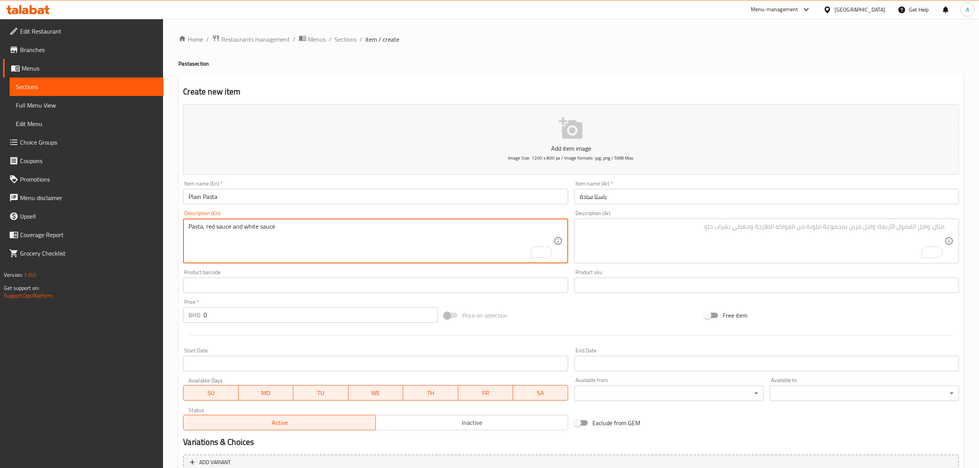
click at [321, 229] on textarea "Pasta, red sauce and white sauce" at bounding box center [370, 241] width 365 height 37
click at [631, 260] on div "Description (Ar)" at bounding box center [766, 241] width 385 height 45
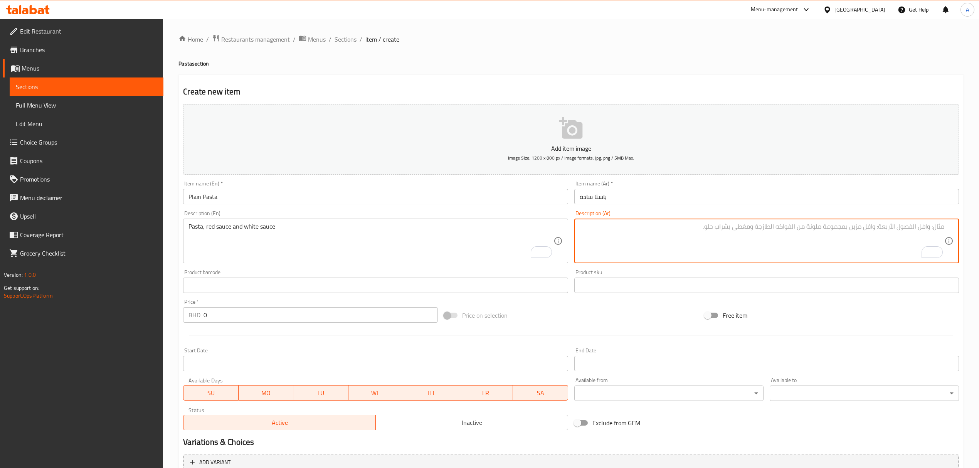
paste textarea "المعكرونة والصلصة الحمراء والصلصة البيضاء"
click at [918, 225] on textarea "المعكرونة والصلصة الحمراء والصلصة البيضاء" at bounding box center [762, 241] width 365 height 37
type textarea "المعكرونة، الصلصة الحمراء والصلصة البيضاء"
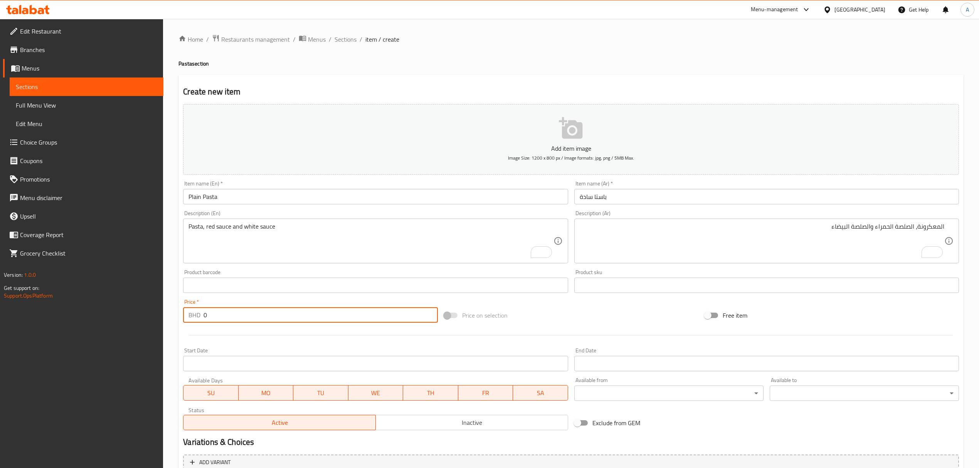
drag, startPoint x: 208, startPoint y: 316, endPoint x: 190, endPoint y: 321, distance: 18.6
click at [190, 321] on div "BHD 0 Price *" at bounding box center [310, 314] width 254 height 15
paste input "2.2"
type input "2.2"
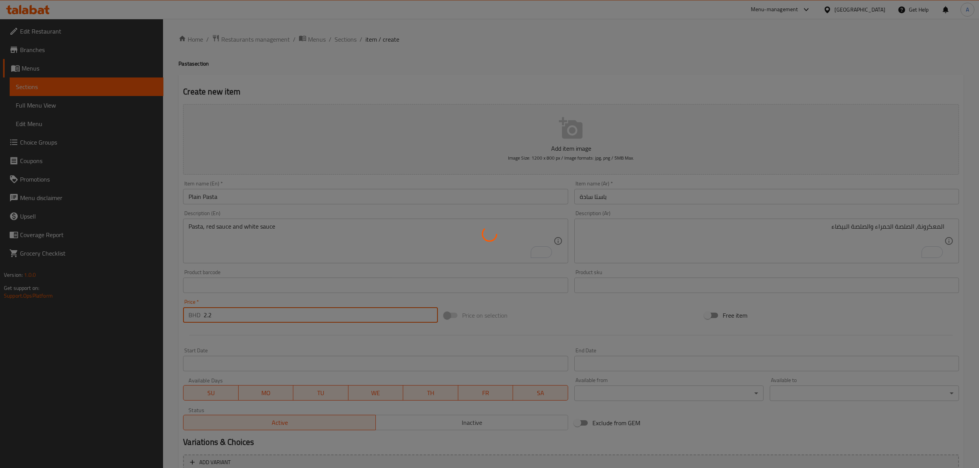
type input "0"
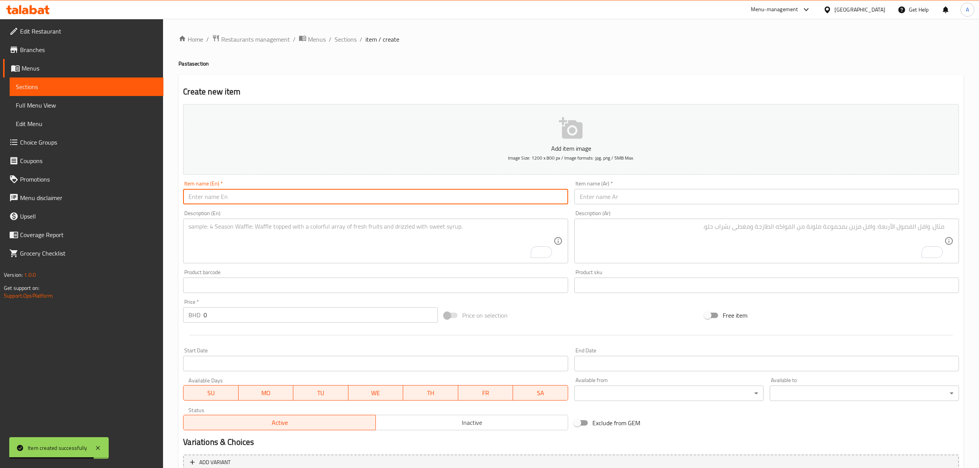
click at [301, 203] on input "text" at bounding box center [375, 196] width 385 height 15
paste input "Shrimp Pasta"
type input "Shrimp Pasta"
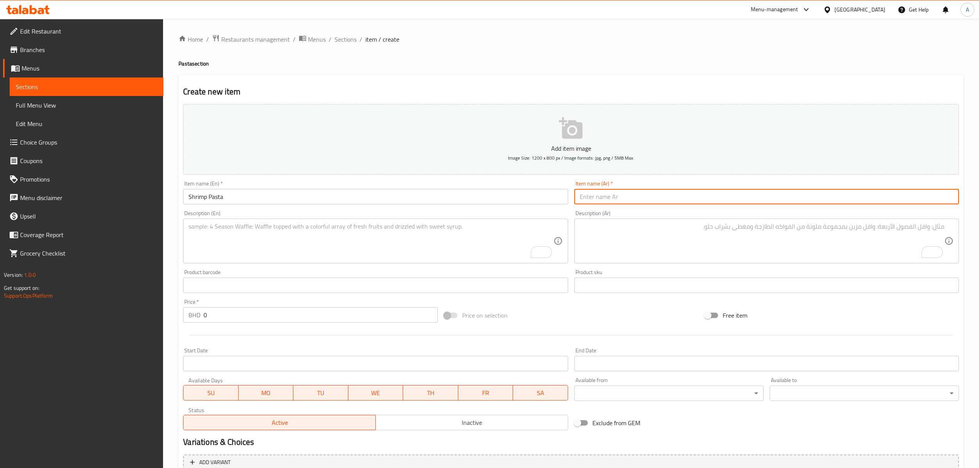
click at [659, 190] on input "text" at bounding box center [766, 196] width 385 height 15
paste input "باستا ربيان"
type input "باستا ربيان"
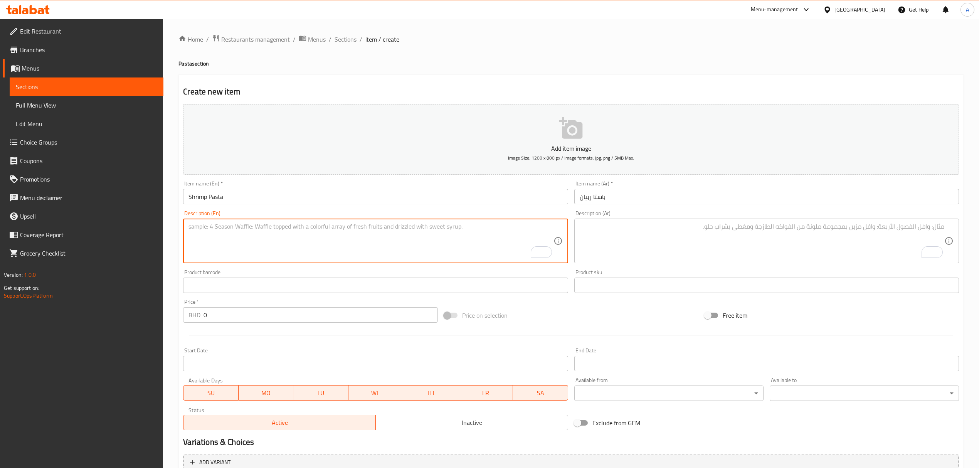
click at [313, 257] on textarea "To enrich screen reader interactions, please activate Accessibility in Grammarl…" at bounding box center [370, 241] width 365 height 37
paste textarea "Pasta, red sauce, white sauce, shrimp and cheese"
type textarea "Pasta, red sauce, white sauce, shrimp and cheese"
click at [659, 220] on div "Description (Ar)" at bounding box center [766, 241] width 385 height 45
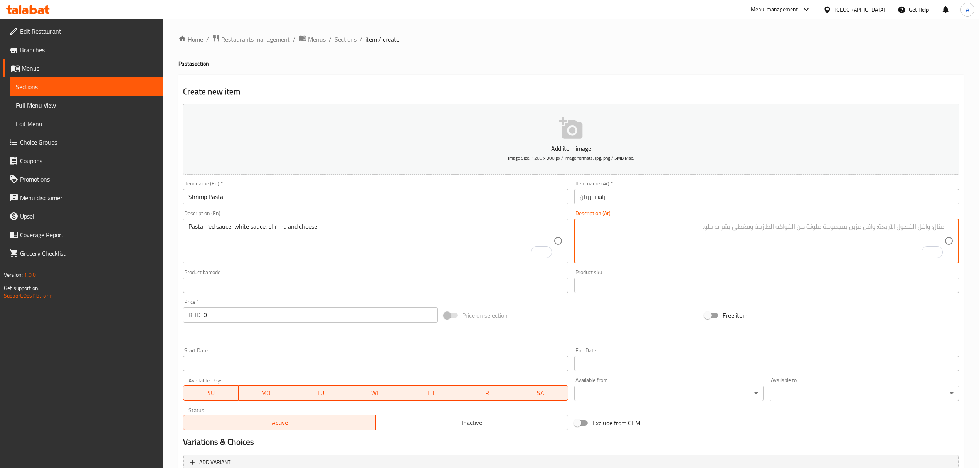
paste textarea "معكرونة، صلصة حمراء، صلصة بيضاء، روبيان وجبن"
type textarea "معكرونة، صلصة حمراء، صلصة بيضاء، روبيان وجبن"
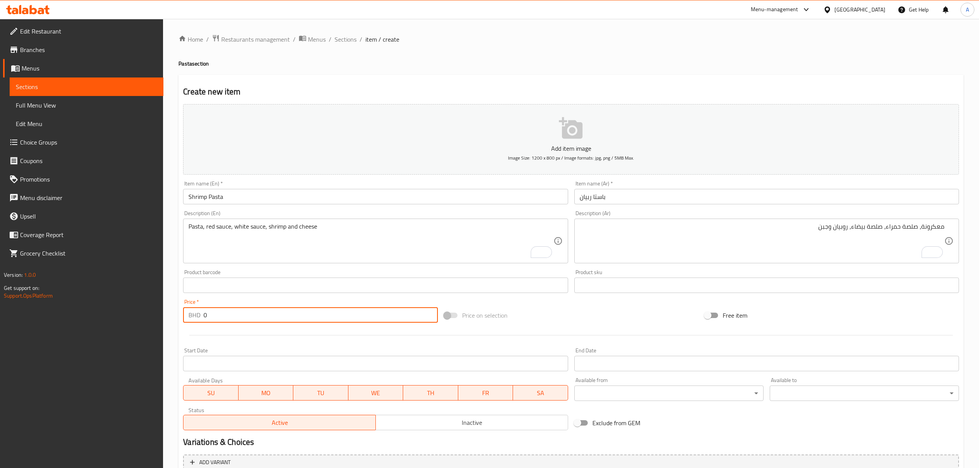
drag, startPoint x: 217, startPoint y: 316, endPoint x: 184, endPoint y: 316, distance: 32.4
click at [184, 316] on div "BHD 0 Price *" at bounding box center [310, 314] width 254 height 15
paste input "3.25"
type input "3.25"
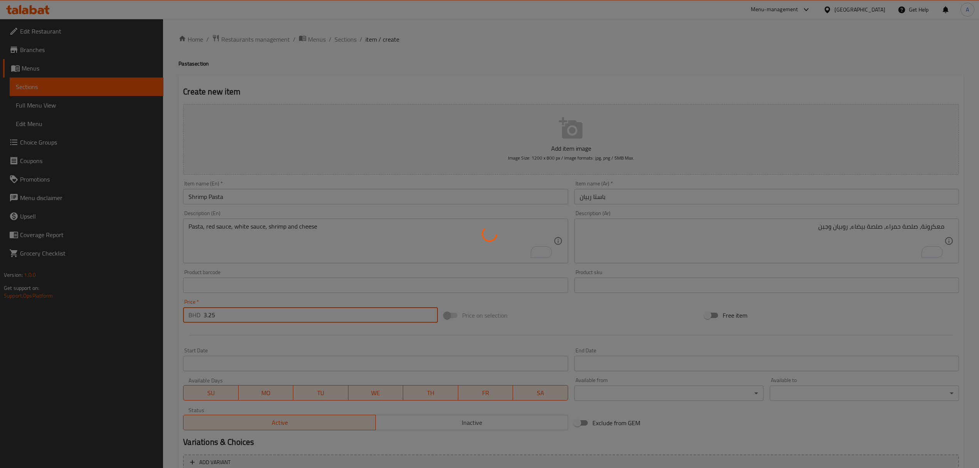
type input "0"
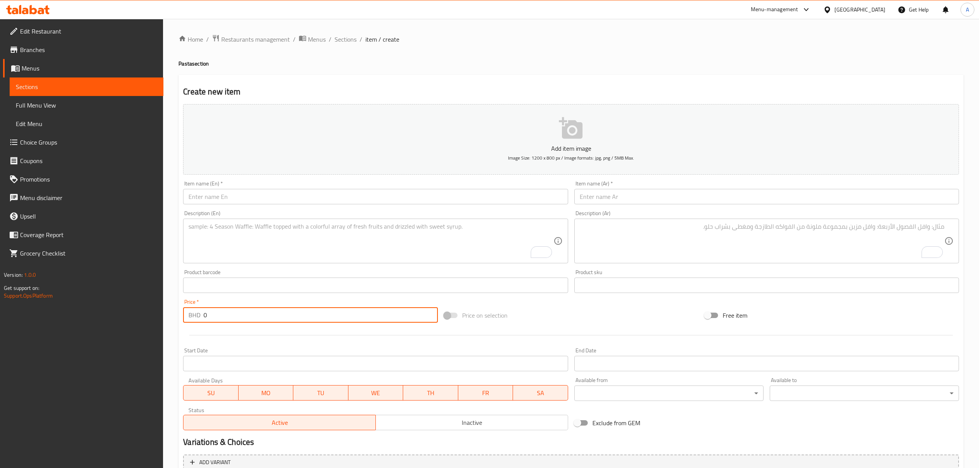
click at [270, 189] on div "Item name (En)   * Item name (En) *" at bounding box center [375, 193] width 385 height 24
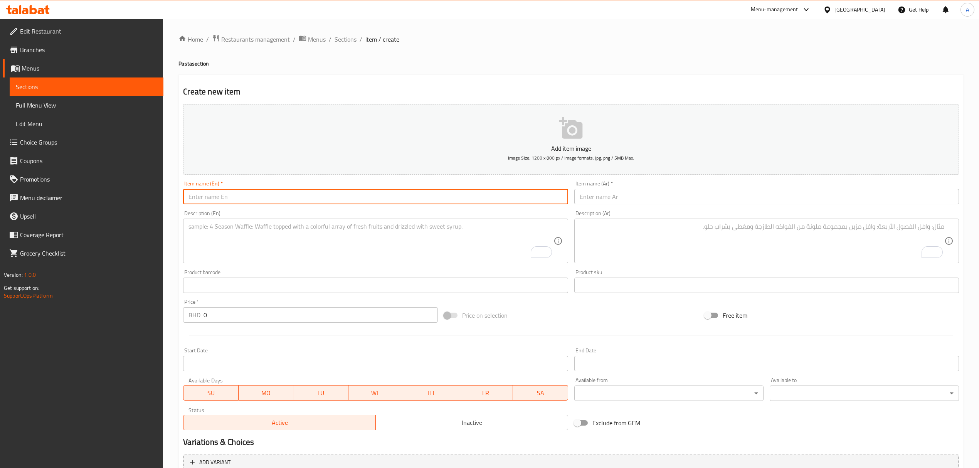
click at [270, 192] on input "text" at bounding box center [375, 196] width 385 height 15
paste input "Mix Pasta Chicken Shrimp"
type input "Mix Pasta Chicken Shrimp"
click at [609, 193] on input "text" at bounding box center [766, 196] width 385 height 15
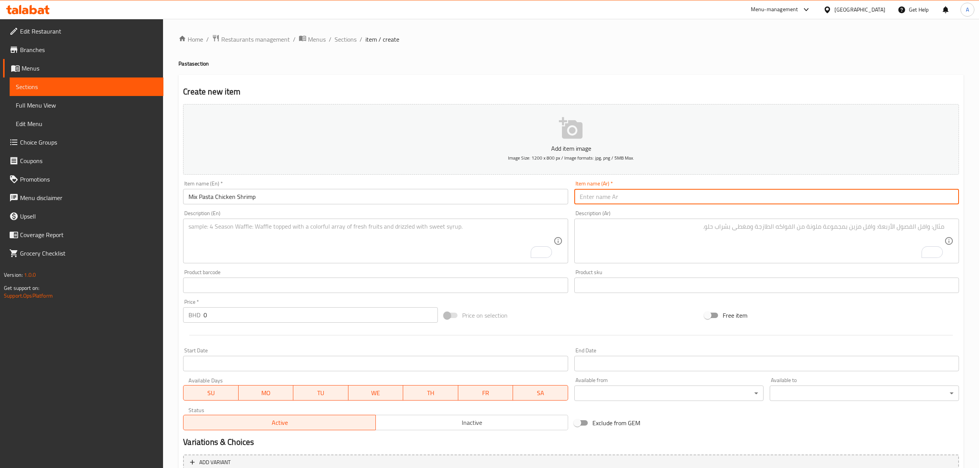
paste input "باستا مشكلة دجاج و ربيان"
type input "باستا مشكلة دجاج و ربيان"
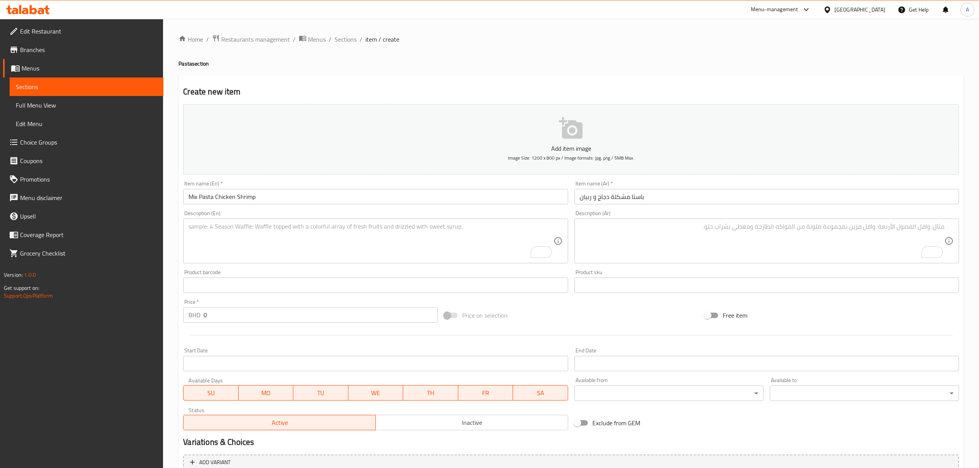
click at [323, 224] on div "Description (En)" at bounding box center [375, 241] width 385 height 45
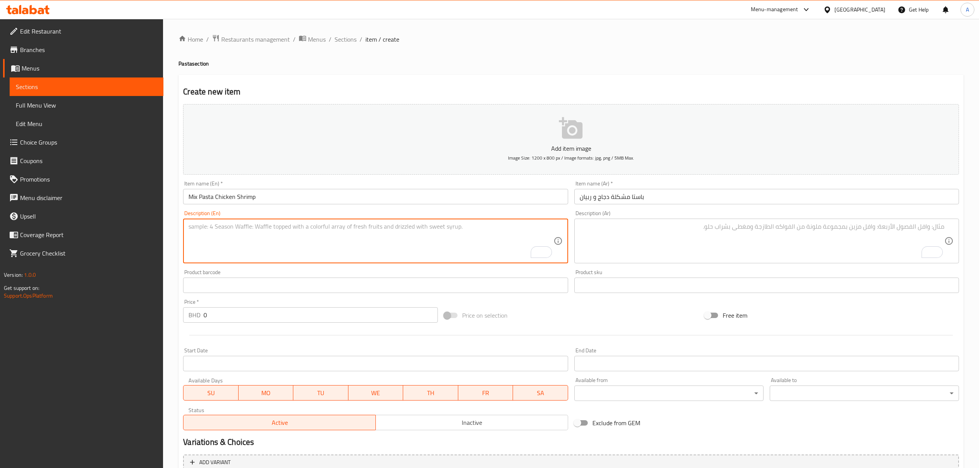
paste textarea "Pasta, red sauce, white sauce, shrimp, cheese and chicken"
type textarea "Pasta, red sauce, white sauce, shrimp, cheese and chicken"
click at [671, 234] on textarea "To enrich screen reader interactions, please activate Accessibility in Grammarl…" at bounding box center [762, 241] width 365 height 37
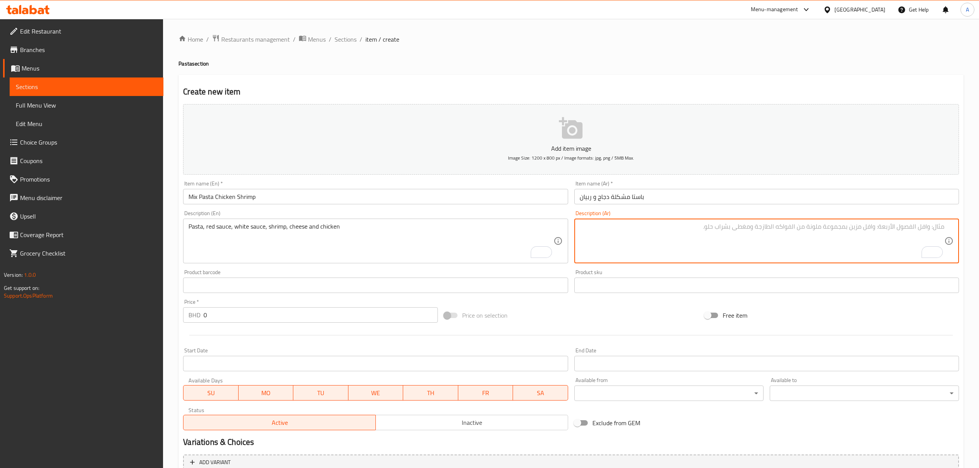
paste textarea "معكرونة، صلصة حمراء، صلصة بيضاء، روبيان، جبن ودجاج"
type textarea "معكرونة، صلصة حمراء، صلصة بيضاء، روبيان، جبن ودجاج"
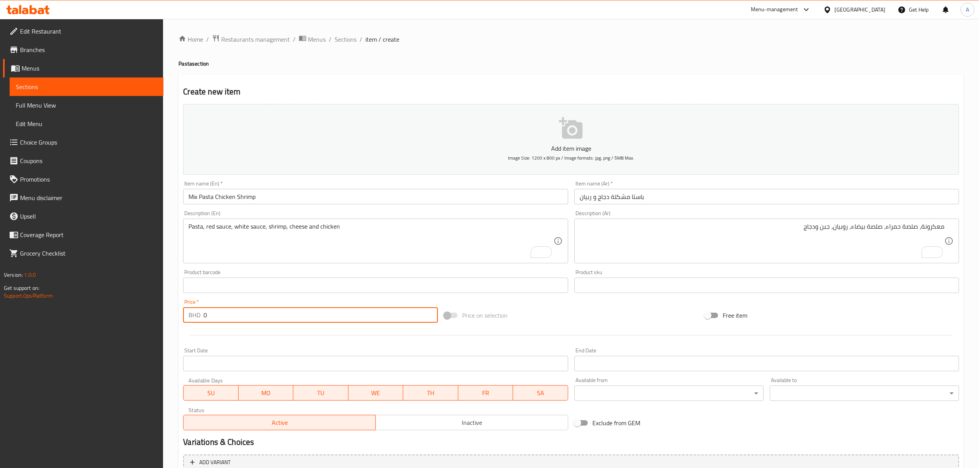
drag, startPoint x: 227, startPoint y: 318, endPoint x: 195, endPoint y: 316, distance: 32.4
click at [195, 316] on div "BHD 0 Price *" at bounding box center [310, 314] width 254 height 15
paste input "3.55"
type input "3.55"
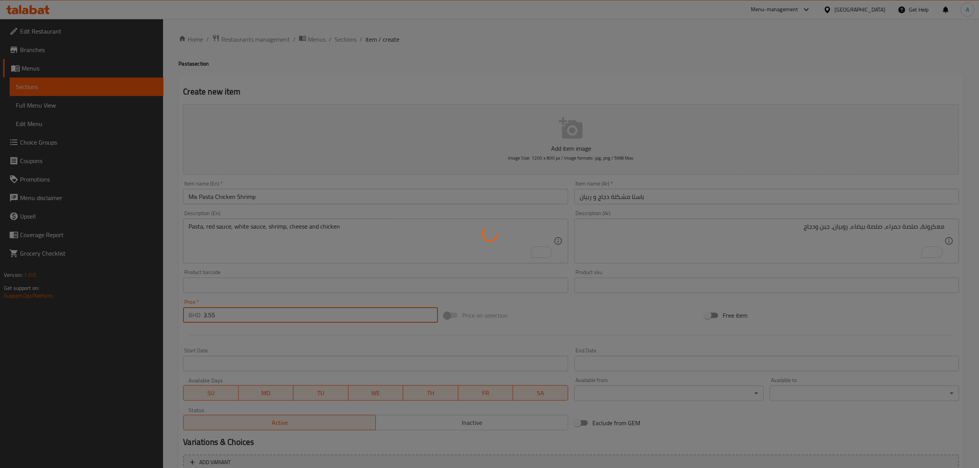
type input "0"
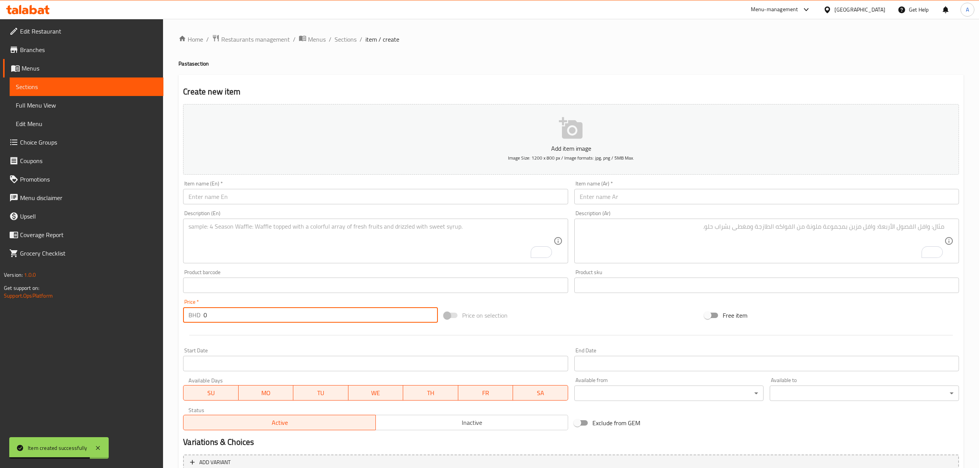
click at [71, 136] on link "Choice Groups" at bounding box center [83, 142] width 160 height 18
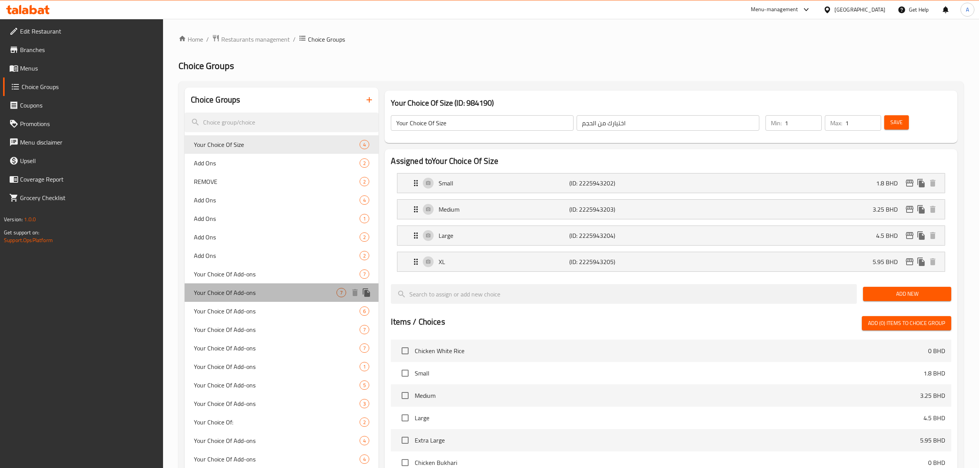
click at [260, 295] on span "Your Choice Of Add-ons" at bounding box center [265, 292] width 143 height 9
type input "Your Choice Of Add-ons"
type input "اختيارك من الأضافات:"
type input "0"
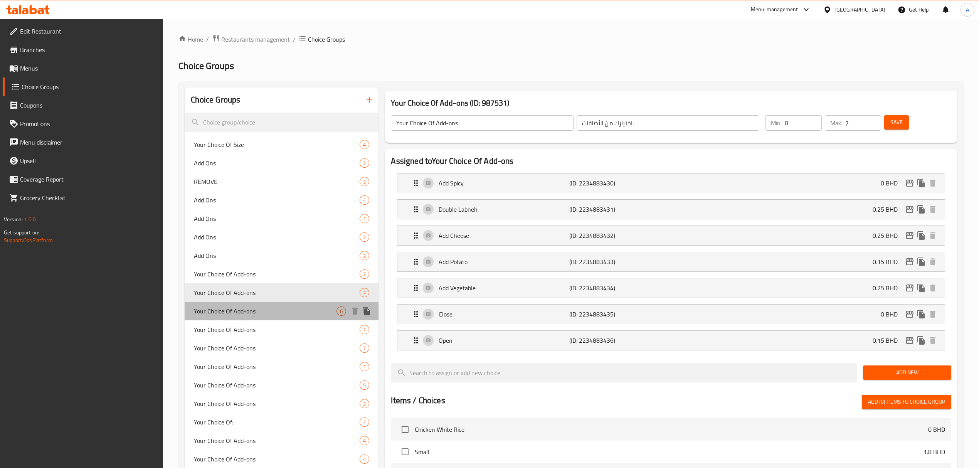
click at [256, 306] on div "Your Choice Of Add-ons 6" at bounding box center [282, 311] width 194 height 18
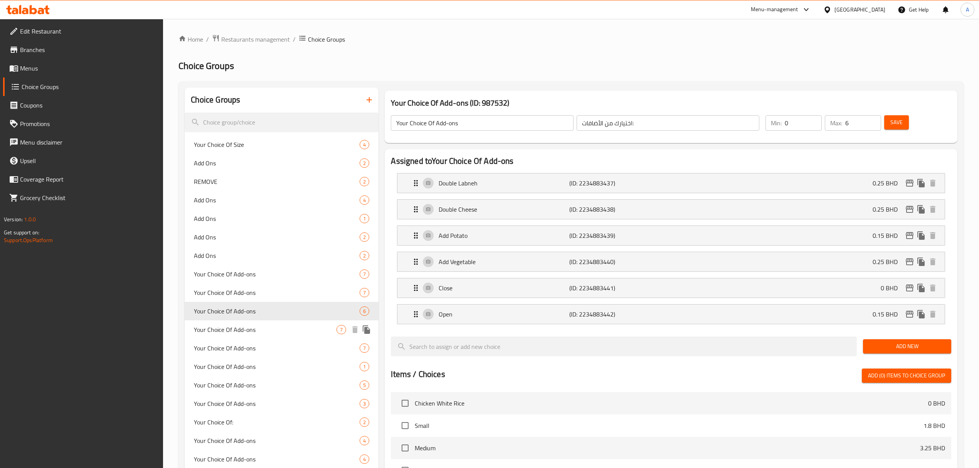
click at [258, 321] on div "Your Choice Of Add-ons 7" at bounding box center [282, 329] width 194 height 18
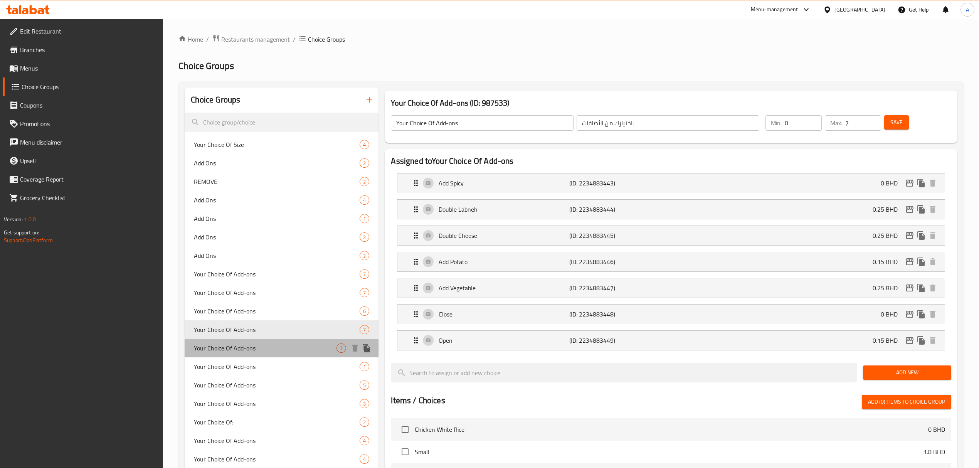
click at [258, 341] on div "Your Choice Of Add-ons 7" at bounding box center [282, 348] width 194 height 18
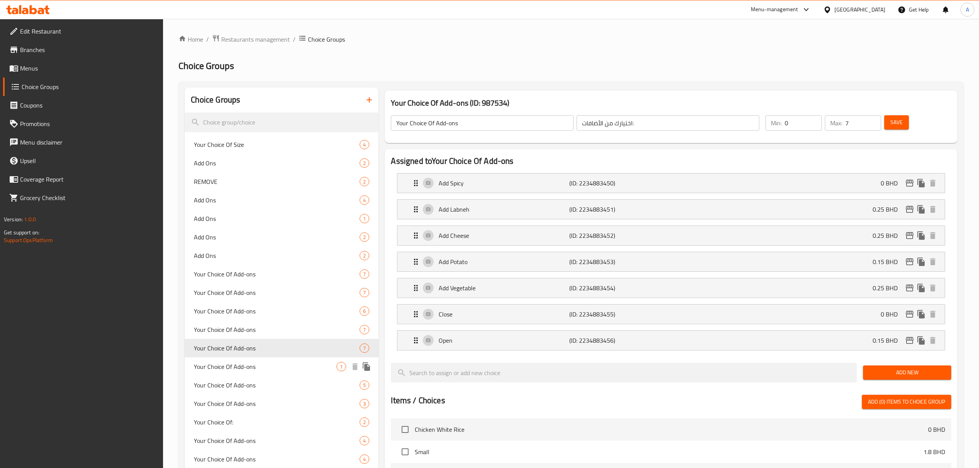
click at [256, 359] on div "Your Choice Of Add-ons 1" at bounding box center [282, 366] width 194 height 18
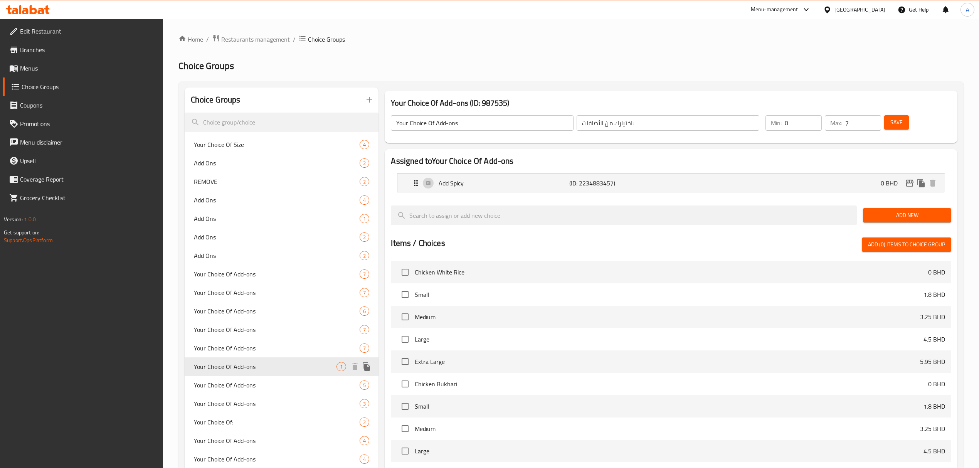
type input "1"
click at [309, 119] on input "search" at bounding box center [282, 123] width 194 height 20
paste input "White Sauce"
type input "White Sauce"
click at [370, 99] on icon "button" at bounding box center [369, 99] width 9 height 9
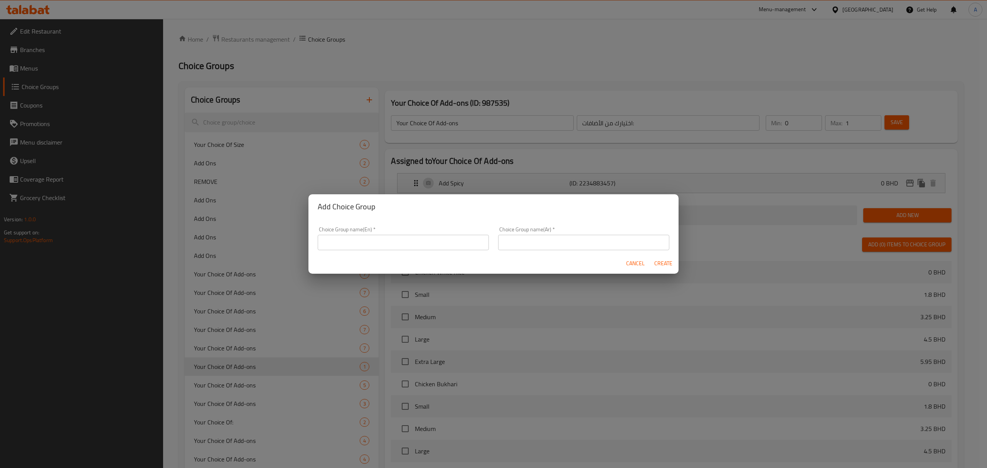
click at [396, 246] on input "text" at bounding box center [403, 242] width 171 height 15
type input "Pasta Add Ons"
click at [390, 247] on input "Pasta Add Ons" at bounding box center [403, 242] width 171 height 15
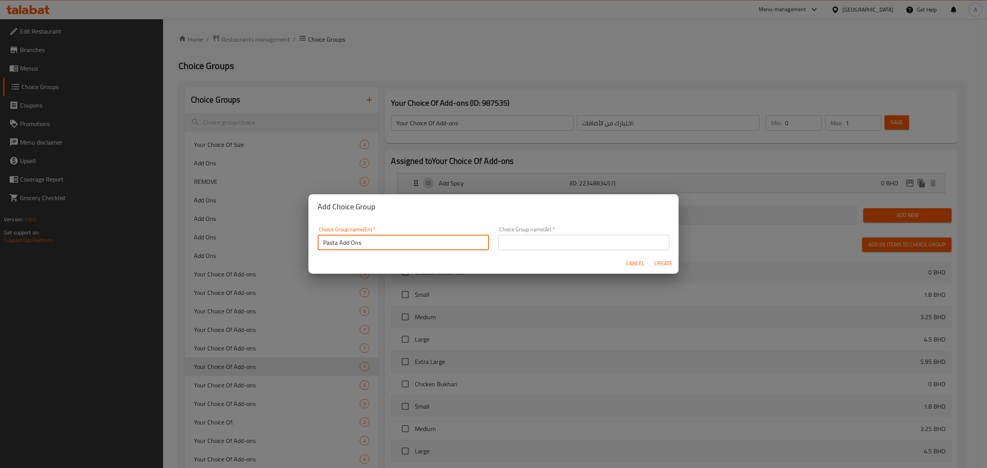
click at [550, 241] on input "text" at bounding box center [583, 242] width 171 height 15
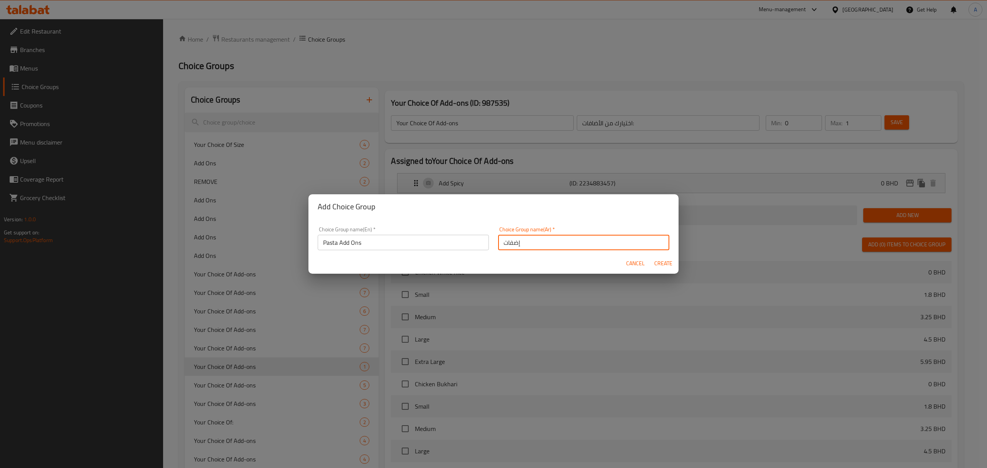
type input "إضفات علي المكرونة"
click at [655, 266] on span "Create" at bounding box center [663, 264] width 18 height 10
type input "Pasta Add Ons"
type input "إضفات علي المكرونة"
type input "0"
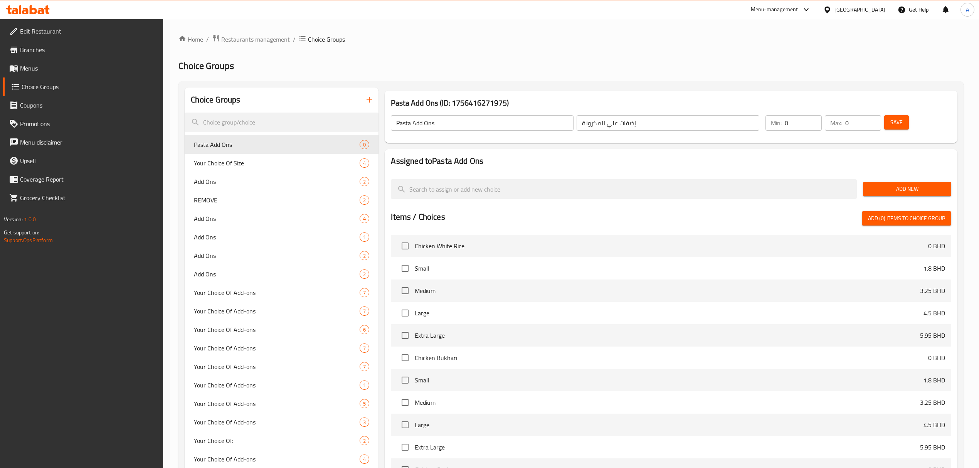
click at [443, 128] on input "Pasta Add Ons" at bounding box center [482, 122] width 183 height 15
click at [456, 116] on input "Your Choice Of Pasta Sauce" at bounding box center [482, 122] width 183 height 15
click at [456, 118] on input "Your Choice Of Pasta Sauce" at bounding box center [482, 122] width 183 height 15
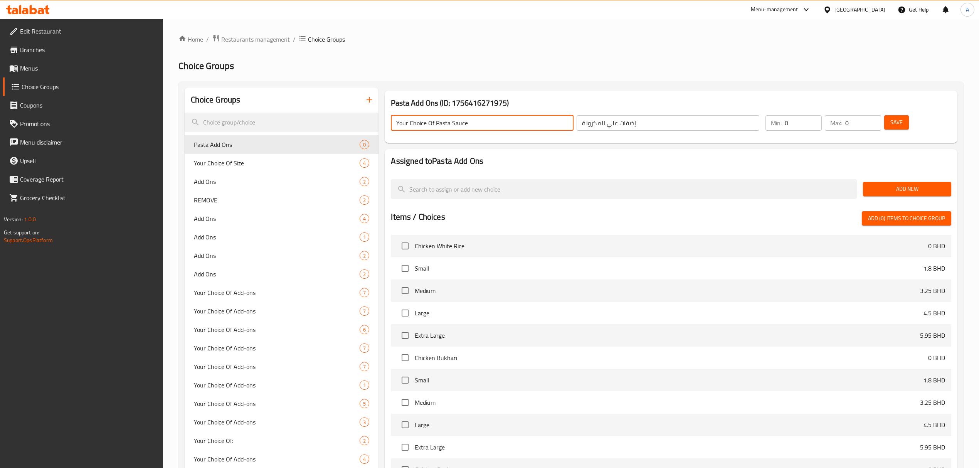
click at [456, 118] on input "Your Choice Of Pasta Sauce" at bounding box center [482, 122] width 183 height 15
drag, startPoint x: 446, startPoint y: 115, endPoint x: 443, endPoint y: 119, distance: 5.8
click at [443, 117] on input "Your Choice Of Pasta Sauce" at bounding box center [482, 122] width 183 height 15
click at [442, 119] on input "Your Choice Of Pasta Sauce" at bounding box center [482, 122] width 183 height 15
click at [442, 120] on input "Your Choice Of Pasta Sauce" at bounding box center [482, 122] width 183 height 15
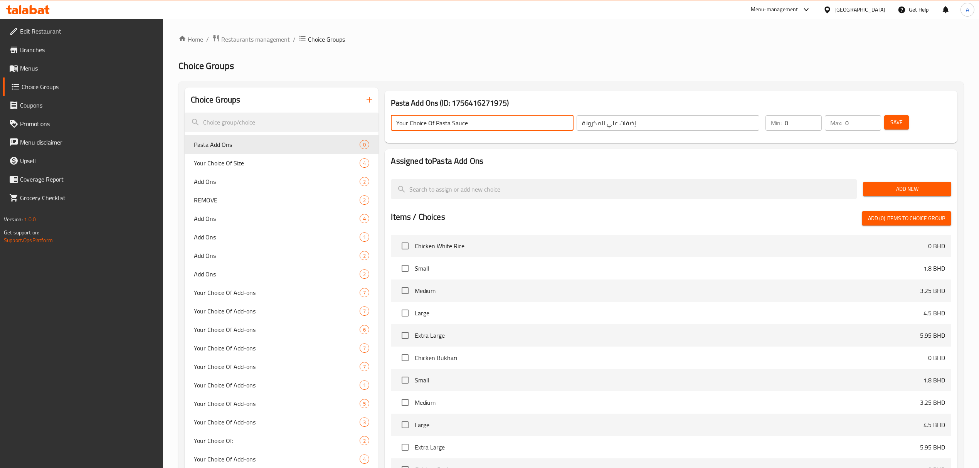
click at [442, 120] on input "Your Choice Of Pasta Sauce" at bounding box center [482, 122] width 183 height 15
type input "Your Choice Of Pasta Sauce"
click at [656, 128] on input "إضفات علي المكرونة" at bounding box center [668, 122] width 183 height 15
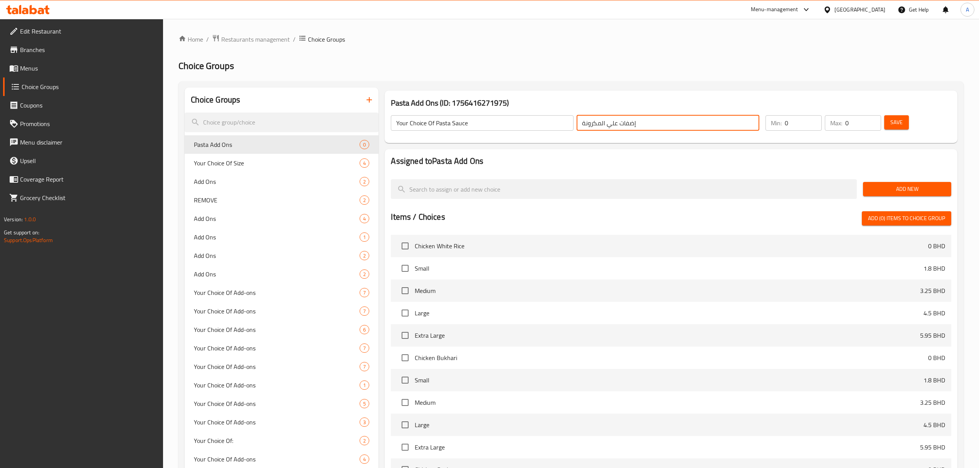
click at [656, 128] on input "إضفات علي المكرونة" at bounding box center [668, 122] width 183 height 15
paste input "ختيارك من صلصة المع"
click at [595, 118] on input "اختيارك من صلصة المعكرونة" at bounding box center [668, 122] width 183 height 15
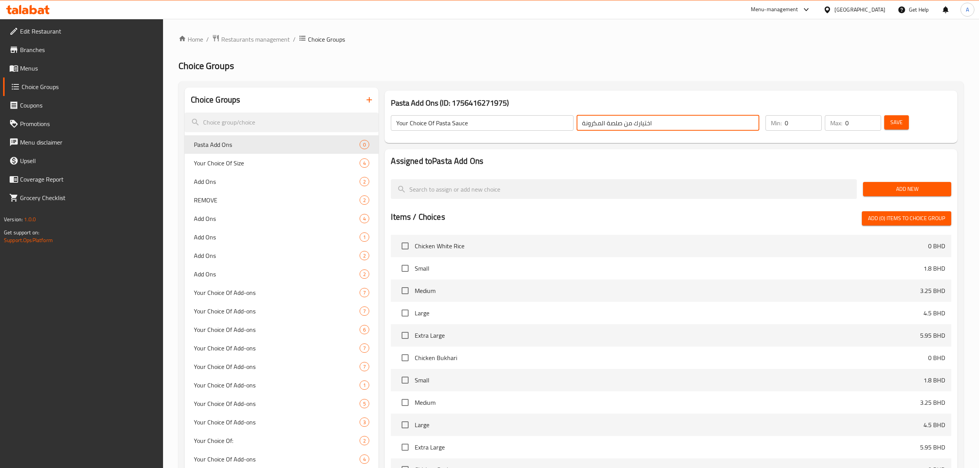
type input "اختيارك من صلصة المكرونة"
type input "1"
click at [815, 118] on input "1" at bounding box center [803, 122] width 37 height 15
type input "1"
click at [870, 118] on input "1" at bounding box center [863, 122] width 36 height 15
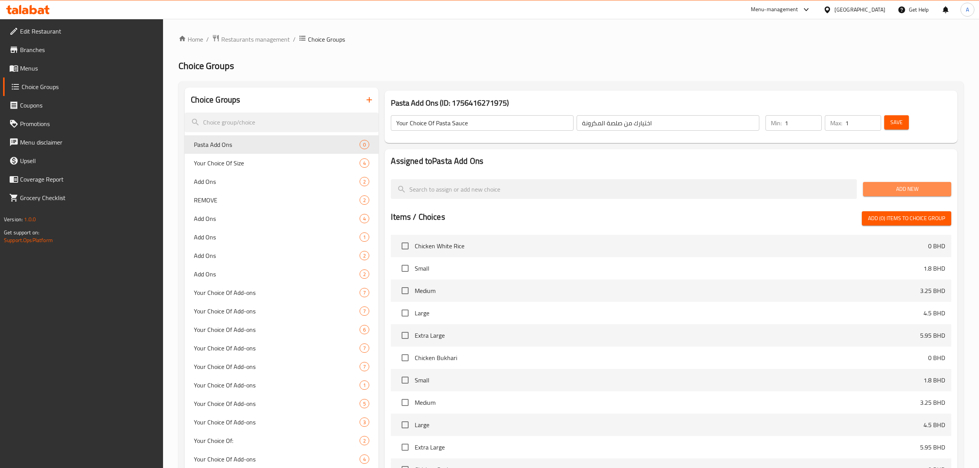
click at [899, 185] on span "Add New" at bounding box center [907, 189] width 76 height 10
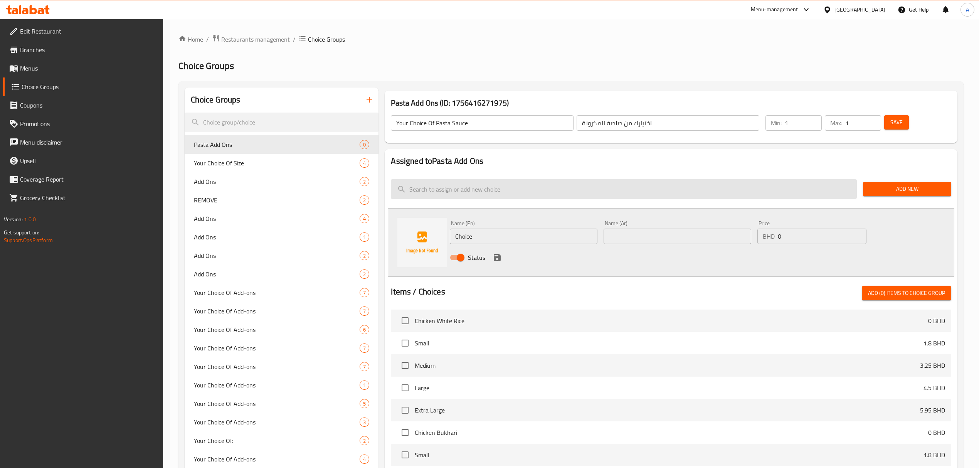
click at [509, 187] on input "search" at bounding box center [624, 189] width 466 height 20
paste input "White Sauce"
type input "White Sauce"
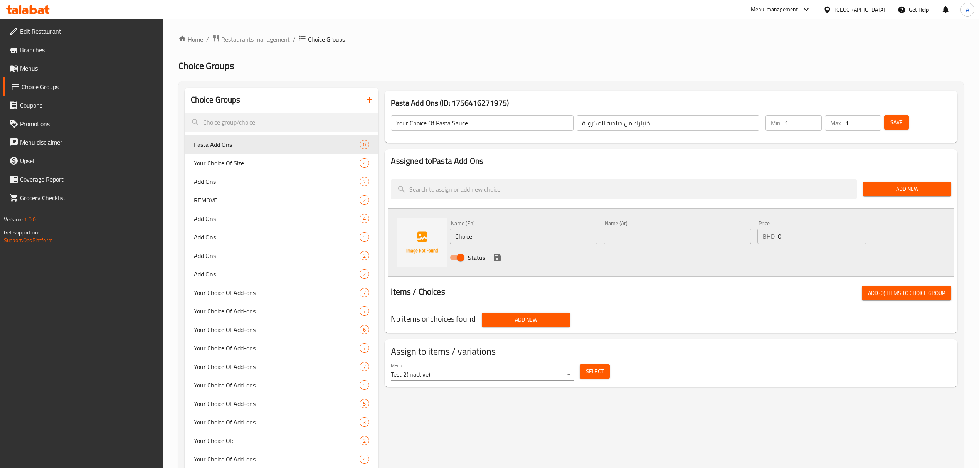
click at [497, 232] on input "Choice" at bounding box center [524, 236] width 148 height 15
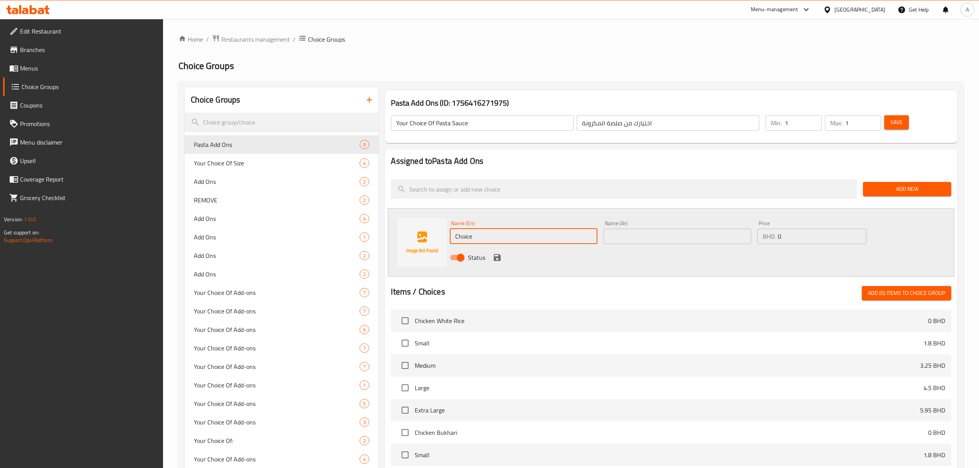
click at [497, 232] on input "Choice" at bounding box center [524, 236] width 148 height 15
paste input "White Sau"
type input "White Sauce"
click at [660, 235] on input "text" at bounding box center [678, 236] width 148 height 15
paste input "صلصة بيضاء"
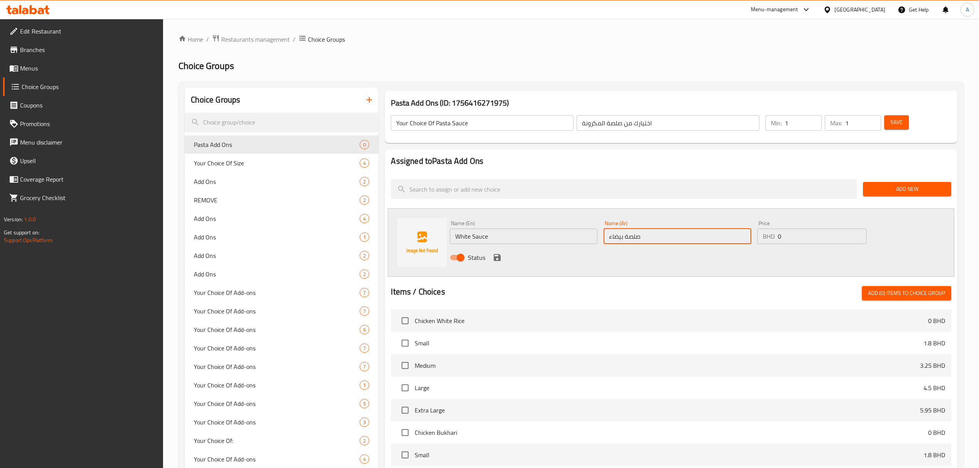
type input "صلصة بيضاء"
click at [497, 258] on icon "save" at bounding box center [497, 257] width 9 height 9
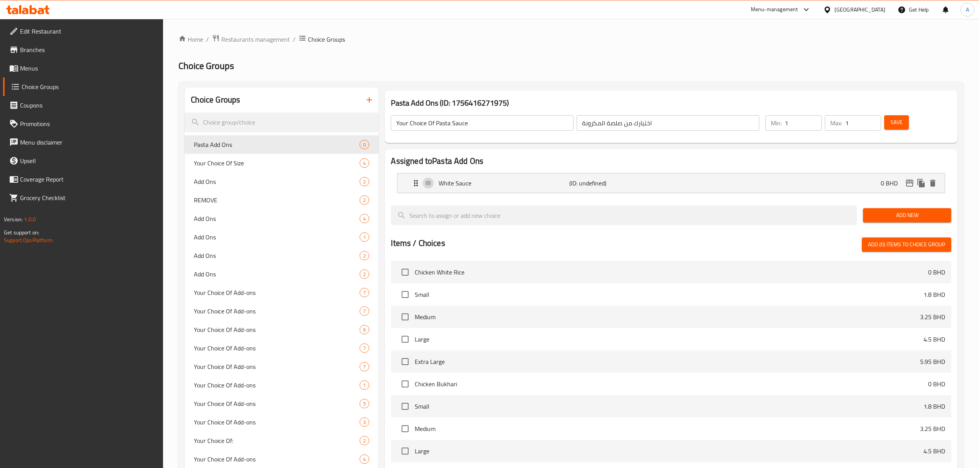
click at [874, 217] on span "Add New" at bounding box center [907, 215] width 76 height 10
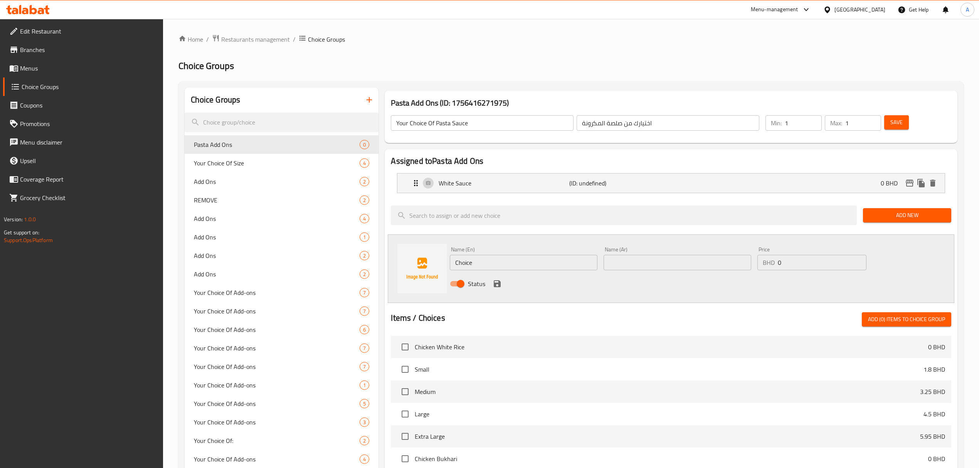
click at [455, 259] on input "Choice" at bounding box center [524, 262] width 148 height 15
paste input "Red Sau"
type input "Red Sauce"
click at [647, 266] on input "text" at bounding box center [678, 262] width 148 height 15
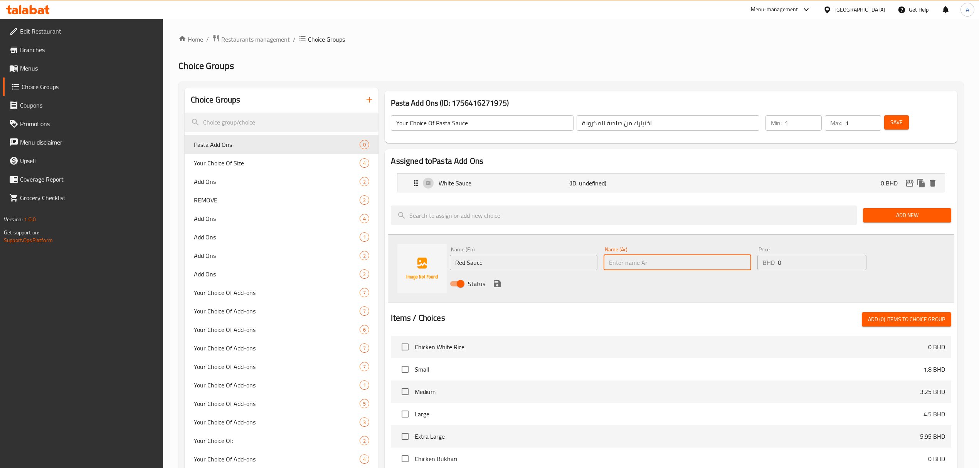
paste input "صلصة حمراء"
type input "صلصة حمراء"
click at [493, 287] on icon "save" at bounding box center [497, 283] width 9 height 9
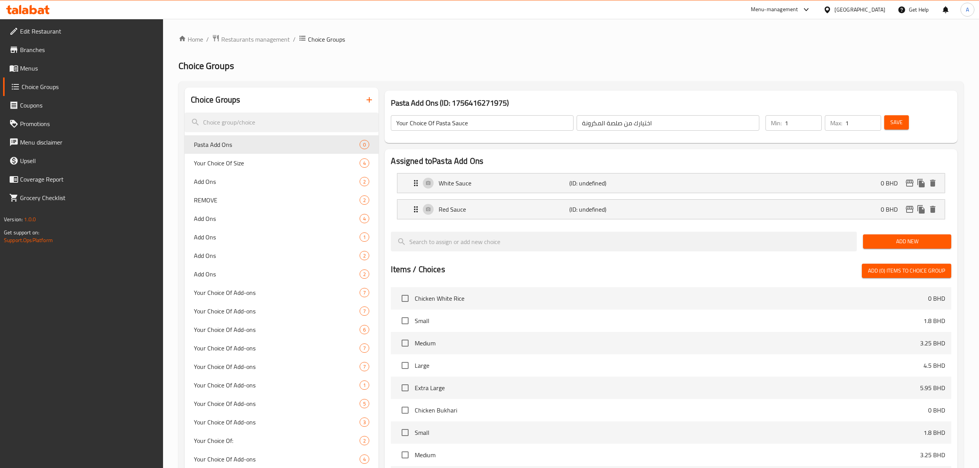
click at [876, 241] on span "Add New" at bounding box center [907, 242] width 76 height 10
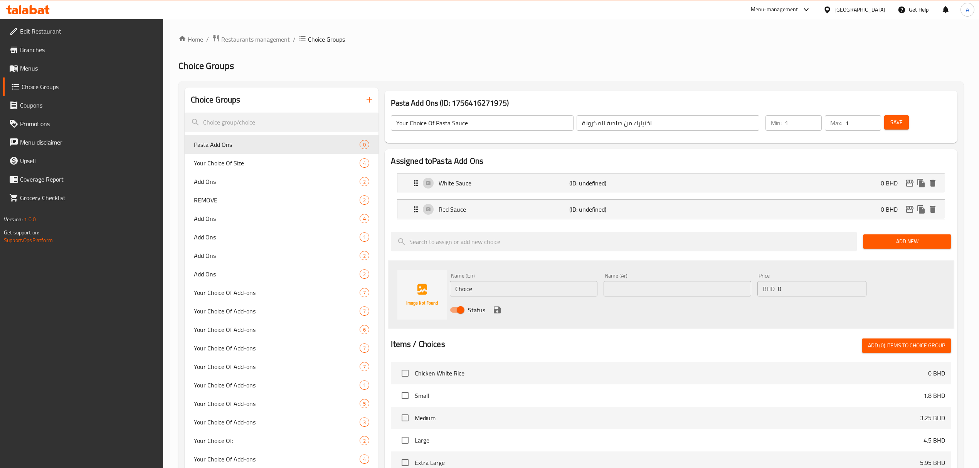
click at [478, 294] on input "Choice" at bounding box center [524, 288] width 148 height 15
paste input "Mixed Sau"
type input "Mixed Sauce"
click at [641, 288] on input "text" at bounding box center [678, 288] width 148 height 15
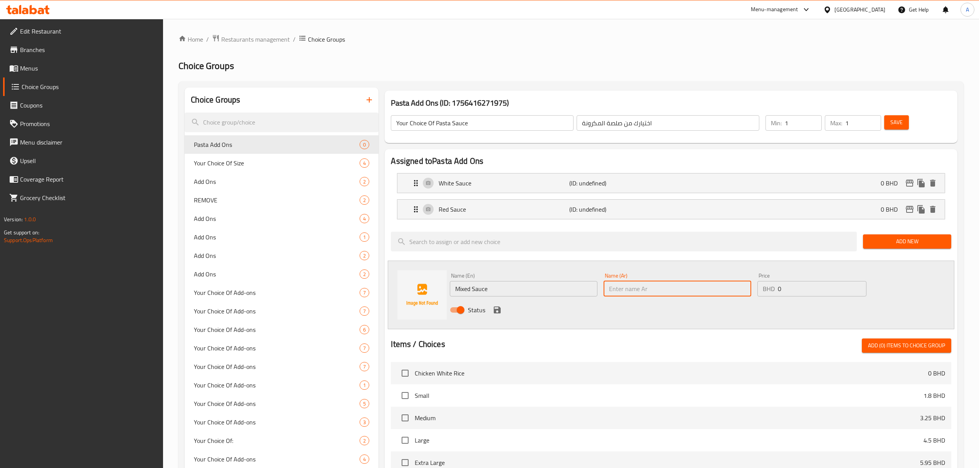
paste input "صلصة مشكلة"
type input "صلصة مشكلة"
click at [492, 304] on div "Status" at bounding box center [677, 309] width 461 height 21
click at [498, 313] on icon "save" at bounding box center [497, 309] width 7 height 7
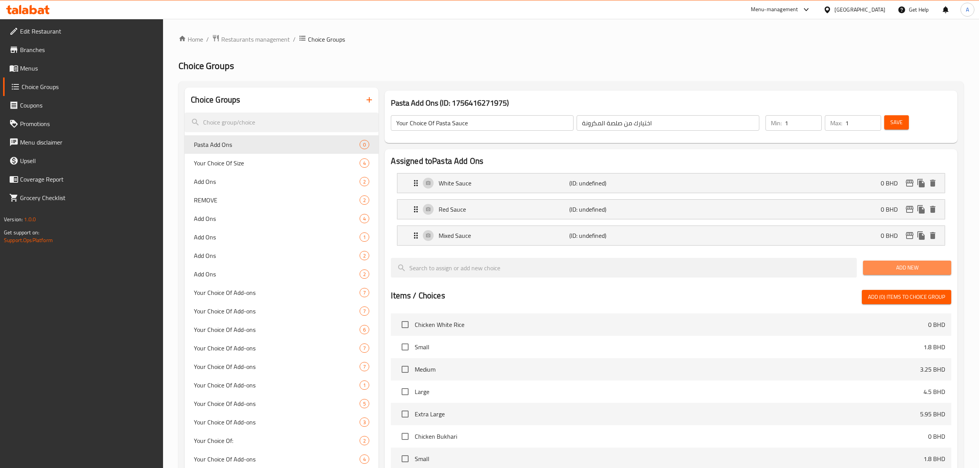
click at [882, 268] on span "Add New" at bounding box center [907, 268] width 76 height 10
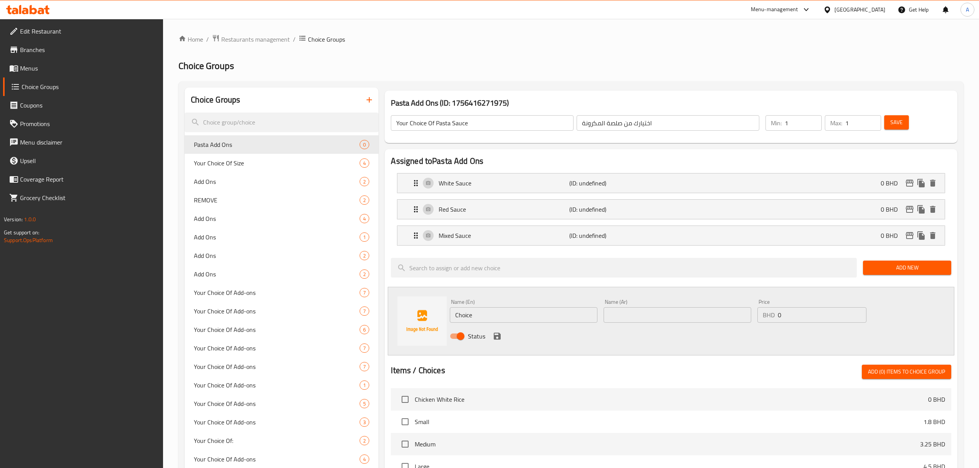
click at [481, 312] on input "Choice" at bounding box center [524, 314] width 148 height 15
paste input "Mixed Sauce More Red Sau"
type input "Mixed Sauce More Red Sauce"
click at [627, 321] on input "text" at bounding box center [678, 314] width 148 height 15
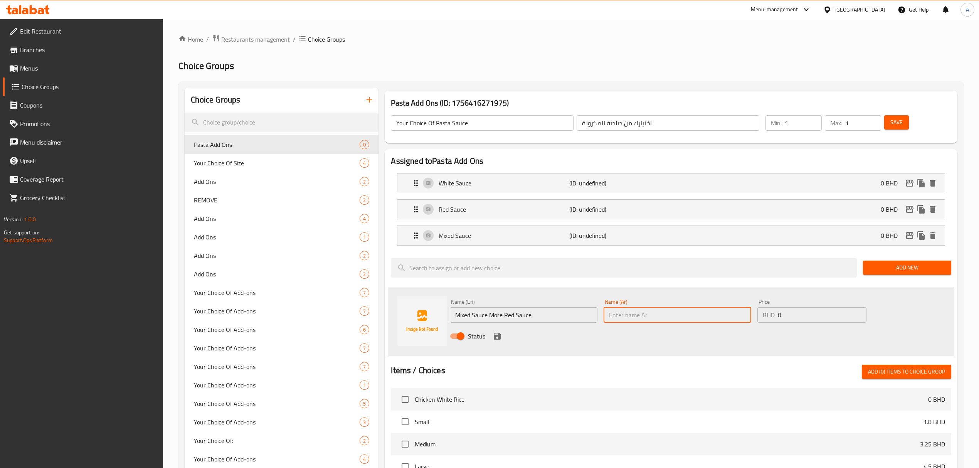
paste input "صلصة مشكلة"
click at [650, 317] on input "صلصة مشكلة .dh]i wgwm plvhx" at bounding box center [678, 314] width 148 height 15
drag, startPoint x: 650, startPoint y: 317, endPoint x: 715, endPoint y: 326, distance: 66.1
click at [715, 326] on div "Name (Ar) صلصة مشكلة .dh]i wgwm plvhx Name (Ar)" at bounding box center [677, 311] width 154 height 30
click at [698, 312] on input "صلصة مشكلة .زيادة صلصة حمراء" at bounding box center [678, 314] width 148 height 15
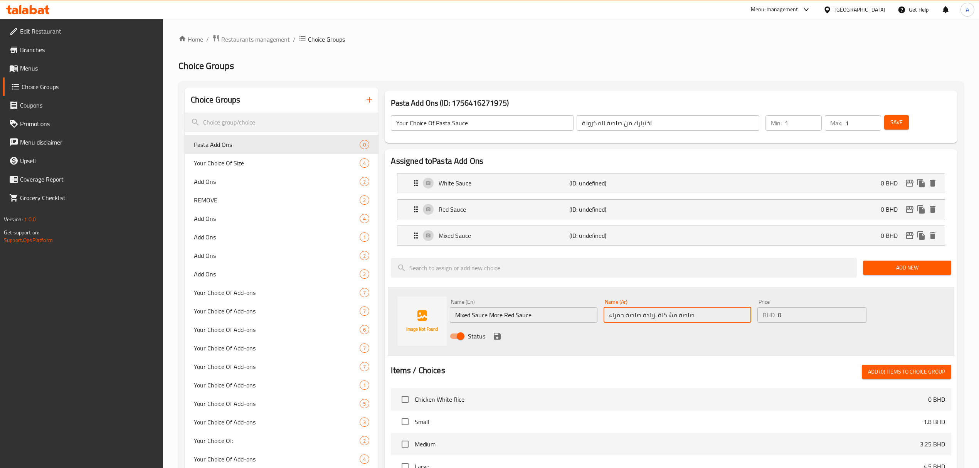
click at [698, 312] on input "صلصة مشكلة .زيادة صلصة حمراء" at bounding box center [678, 314] width 148 height 15
type input "صلصة مشكلة .زيادة صلصة حمراء"
click at [494, 336] on icon "save" at bounding box center [497, 336] width 7 height 7
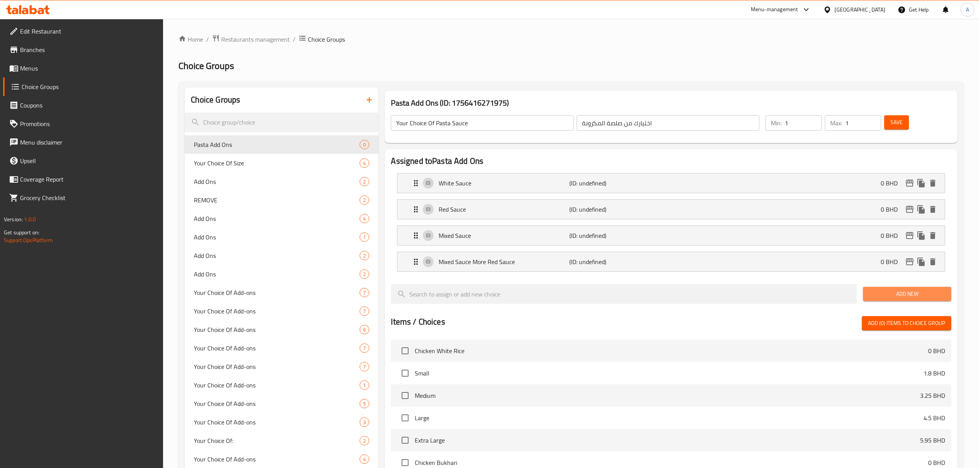
drag, startPoint x: 879, startPoint y: 294, endPoint x: 865, endPoint y: 292, distance: 14.4
click at [879, 294] on span "Add New" at bounding box center [907, 294] width 76 height 10
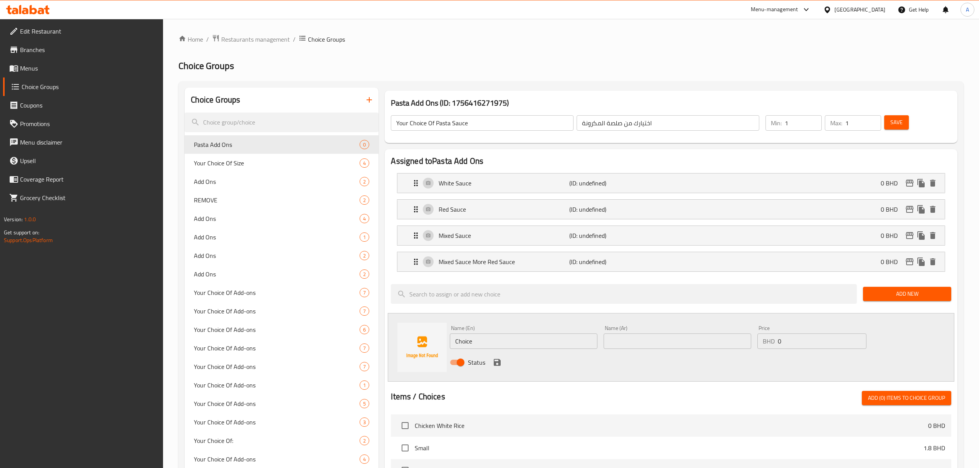
click at [684, 346] on input "text" at bounding box center [678, 340] width 148 height 15
paste input "صلصة مشكلة .زيادة صلصة حمراء"
click at [619, 340] on input "صلصة مشكلة .زيادة صلصة حمراء" at bounding box center [678, 340] width 148 height 15
type input "صلصة مشكلة .زيادة صلصة بيضاء"
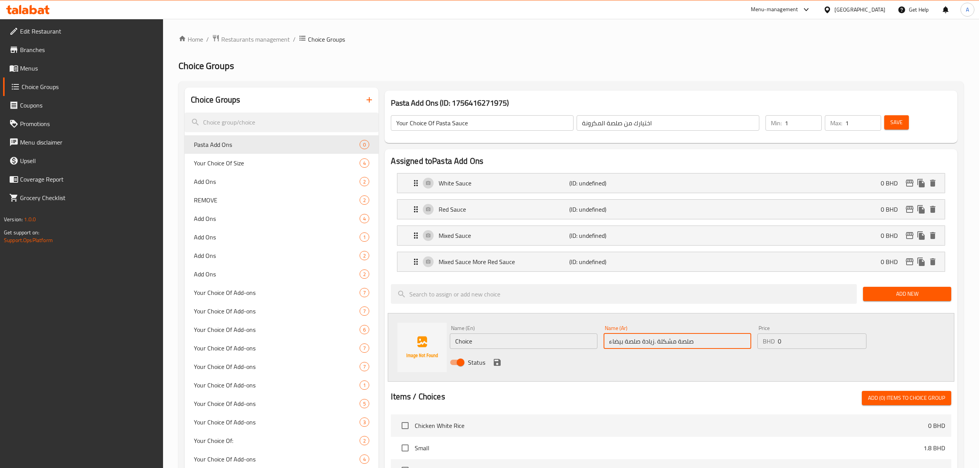
click at [499, 346] on input "Choice" at bounding box center [524, 340] width 148 height 15
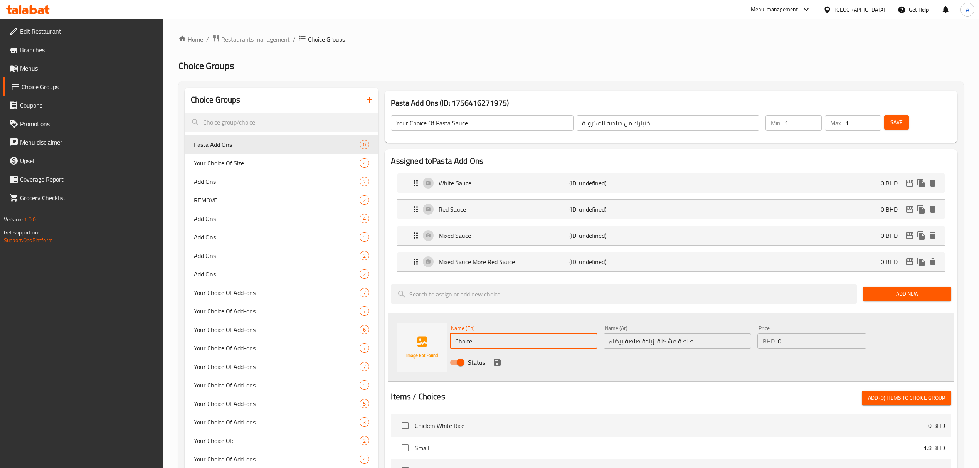
click at [499, 346] on input "Choice" at bounding box center [524, 340] width 148 height 15
paste input "Mixed Sauce More White Sau"
type input "Mixed Sauce More White Sauce"
click at [493, 361] on icon "save" at bounding box center [497, 362] width 9 height 9
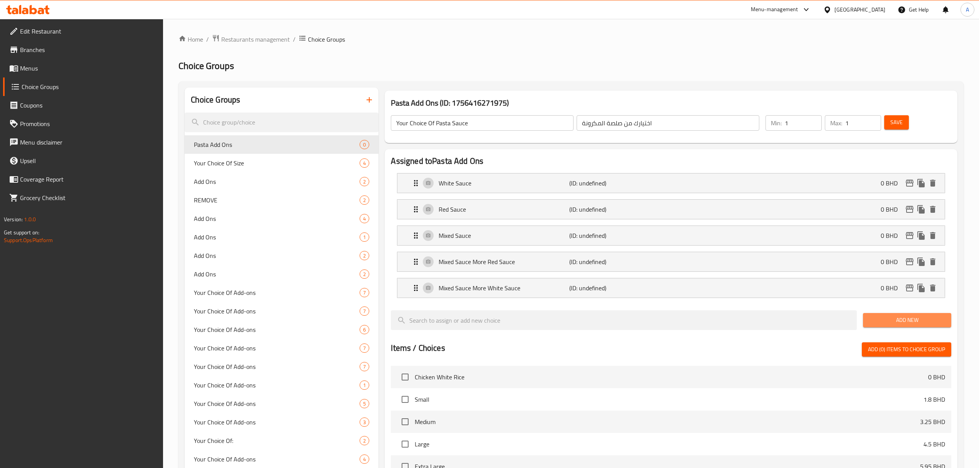
click at [885, 322] on span "Add New" at bounding box center [907, 320] width 76 height 10
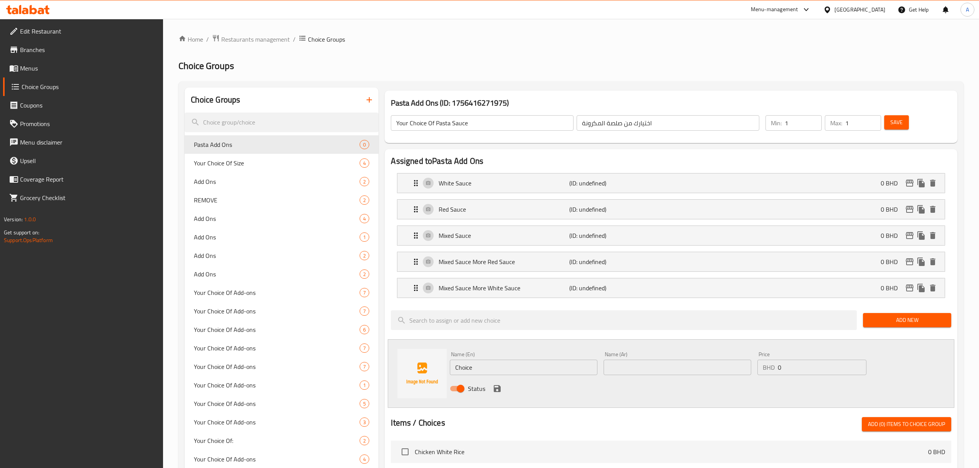
click at [472, 356] on div "Name (En) Choice Name (En)" at bounding box center [524, 363] width 148 height 24
click at [475, 366] on input "Choice" at bounding box center [524, 367] width 148 height 15
paste input "Without Sau"
type input "Without Sauce"
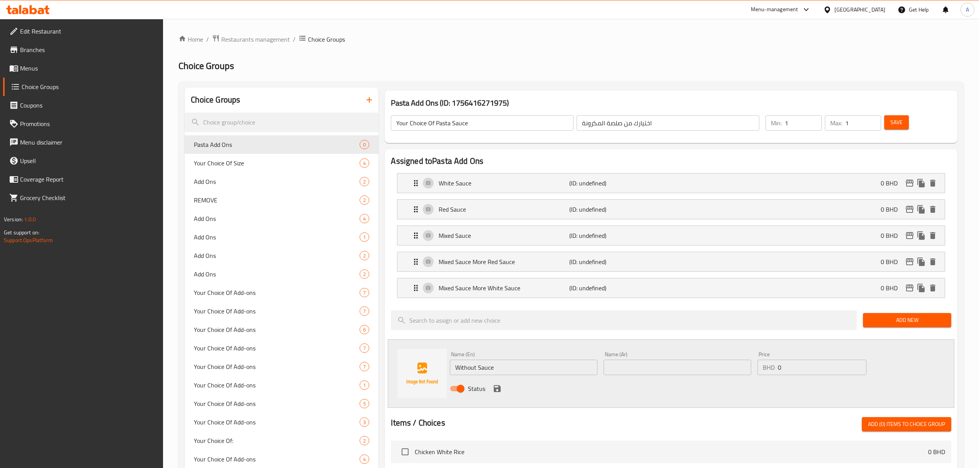
click at [679, 378] on div "Name (Ar) Name (Ar)" at bounding box center [677, 363] width 154 height 30
click at [678, 370] on input "text" at bounding box center [678, 367] width 148 height 15
paste input "بدون صلصة"
type input "بدون صلصة"
click at [494, 392] on icon "save" at bounding box center [497, 388] width 7 height 7
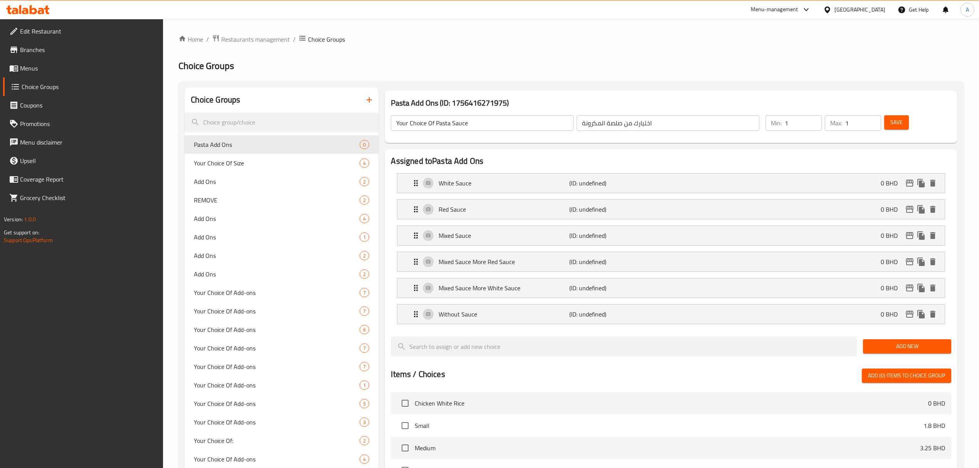
click at [891, 116] on button "Save" at bounding box center [896, 122] width 25 height 14
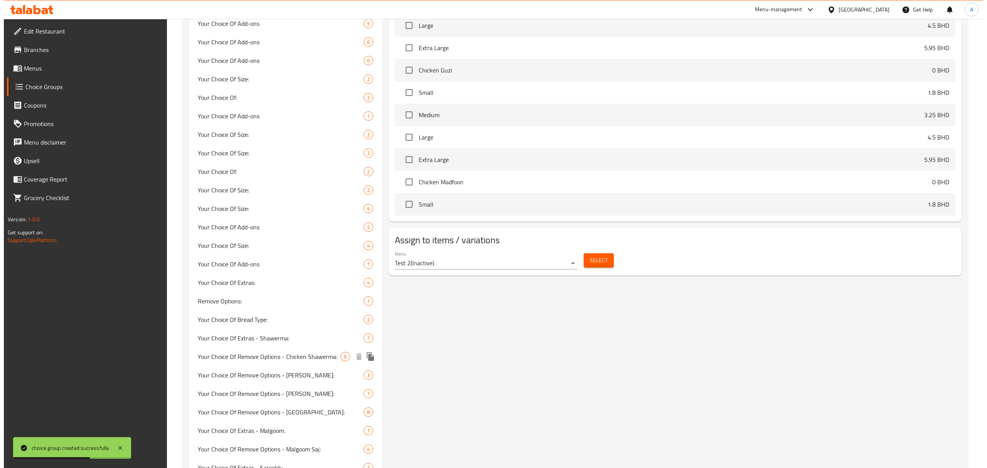
scroll to position [514, 0]
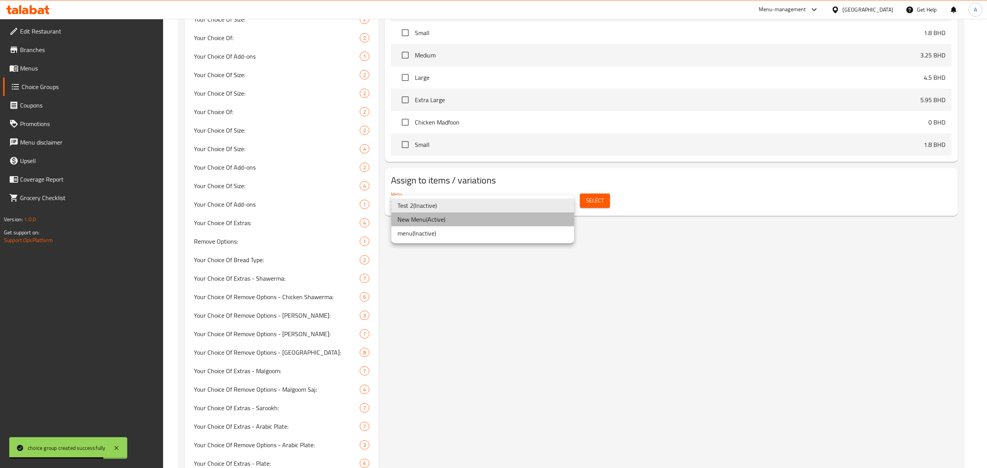
click at [449, 219] on li "New Menu ( Active )" at bounding box center [482, 219] width 183 height 14
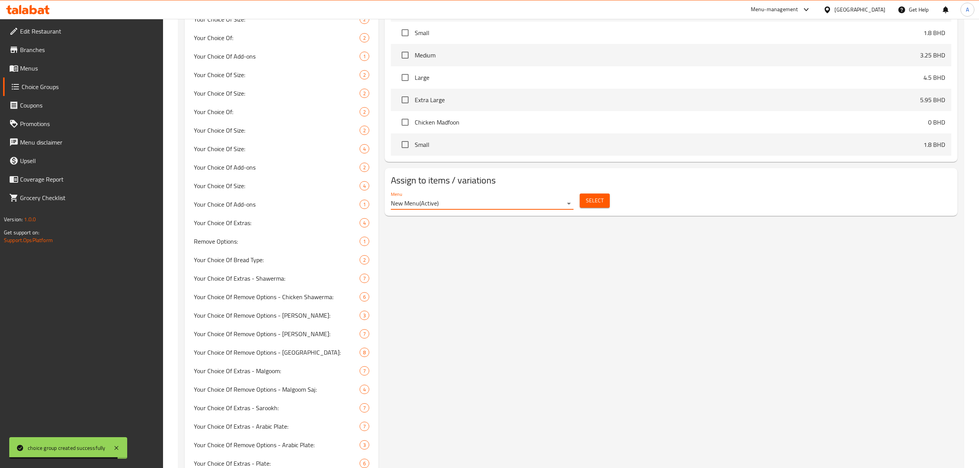
click at [597, 205] on span "Select" at bounding box center [595, 201] width 18 height 10
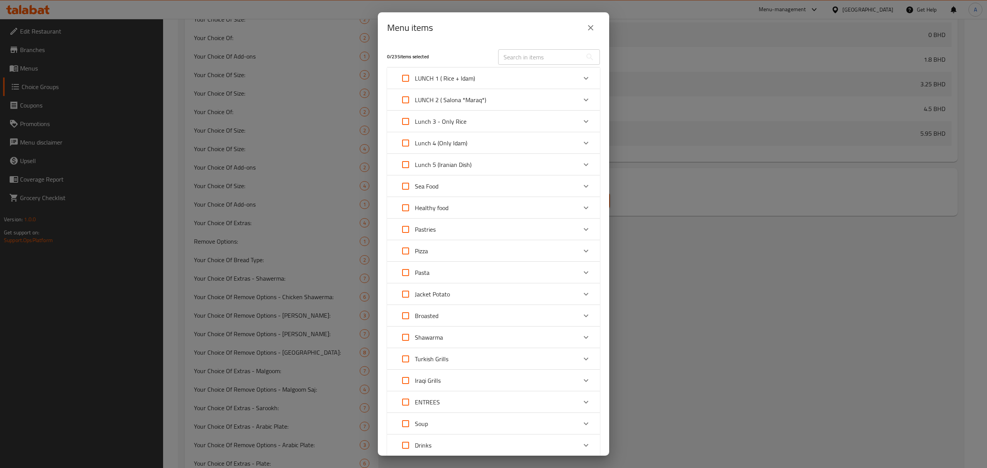
click at [447, 264] on div "Pasta" at bounding box center [486, 272] width 180 height 18
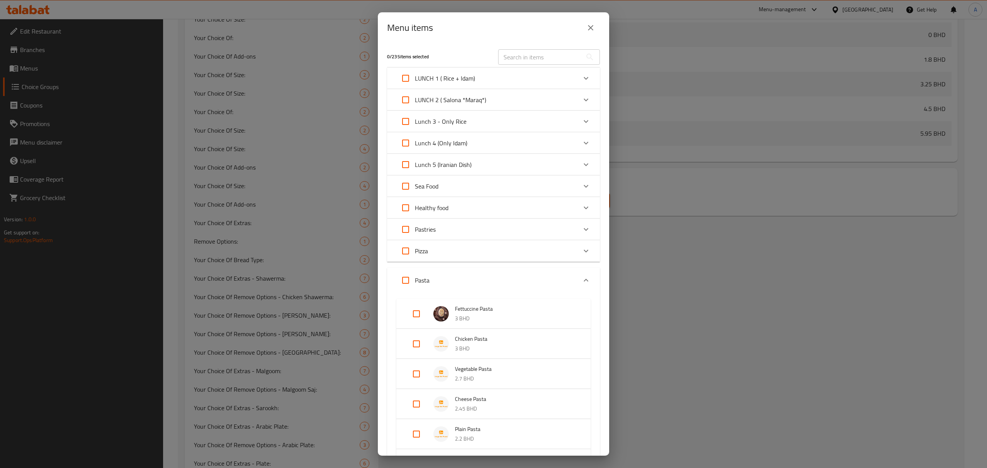
scroll to position [51, 0]
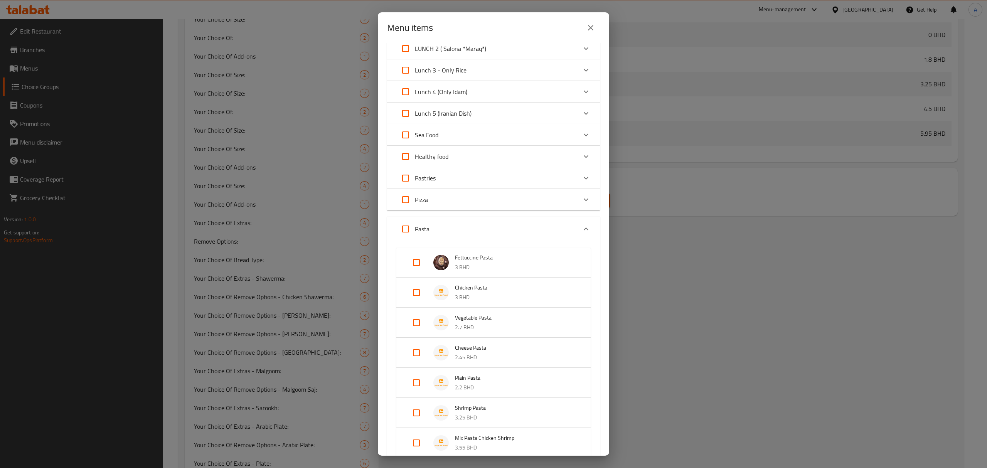
click at [415, 293] on input "Expand" at bounding box center [416, 292] width 18 height 18
checkbox input "true"
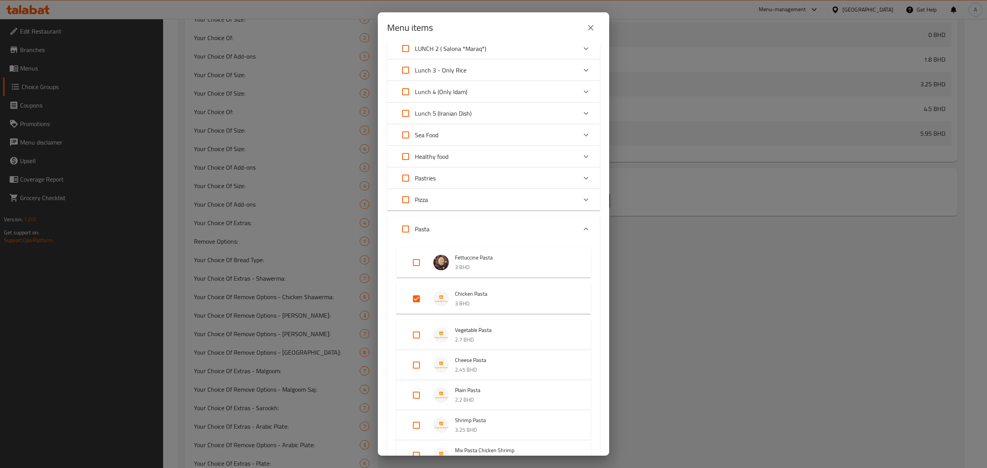
click at [418, 323] on li "Vegetable Pasta 2.7 BHD" at bounding box center [493, 334] width 176 height 27
click at [417, 332] on input "Expand" at bounding box center [416, 335] width 18 height 18
checkbox input "true"
click at [416, 365] on input "Expand" at bounding box center [416, 365] width 18 height 18
checkbox input "true"
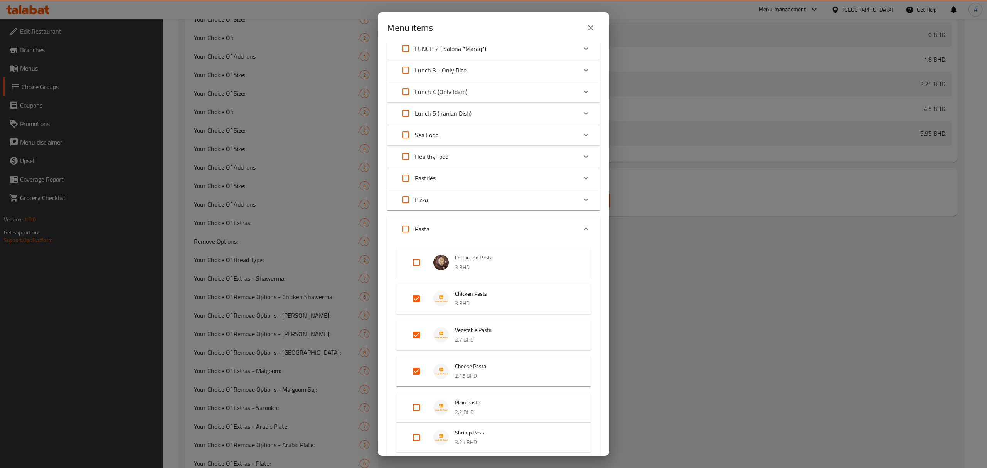
click at [415, 406] on input "Expand" at bounding box center [416, 407] width 18 height 18
checkbox input "true"
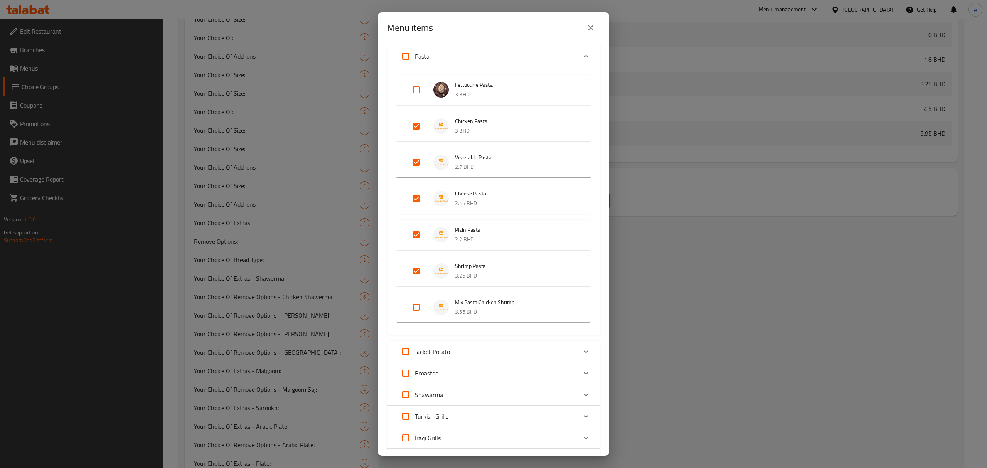
scroll to position [257, 0]
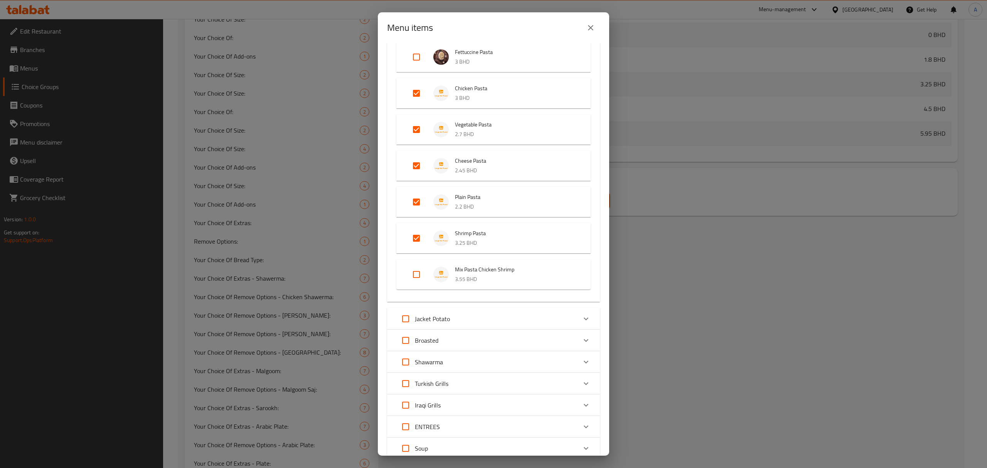
click at [418, 281] on input "Expand" at bounding box center [416, 274] width 18 height 18
checkbox input "true"
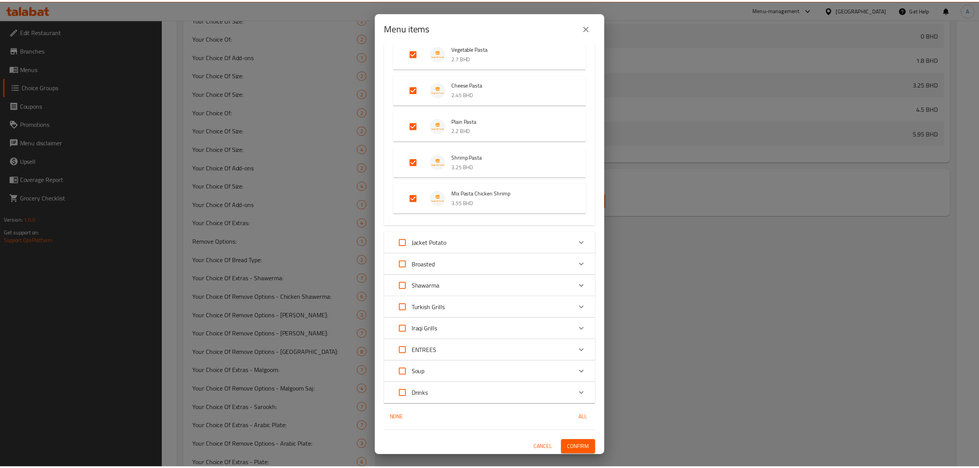
scroll to position [335, 0]
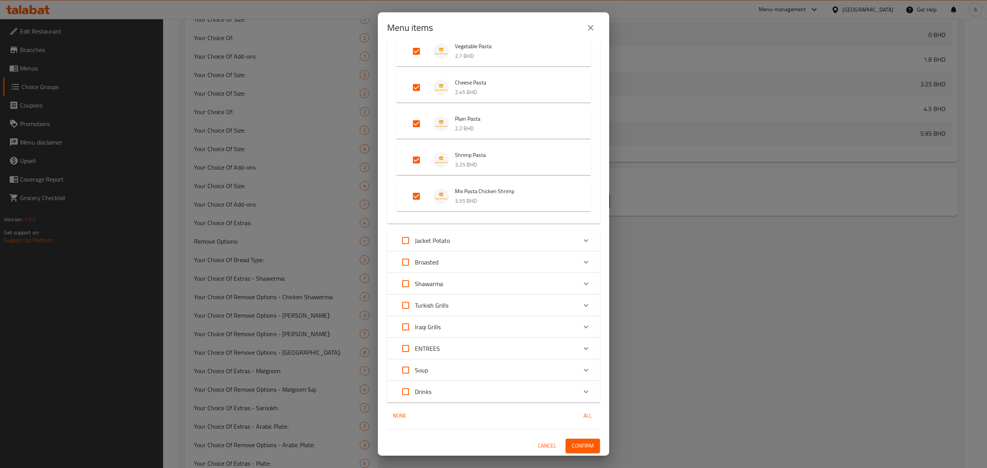
click at [574, 444] on span "Confirm" at bounding box center [583, 446] width 22 height 10
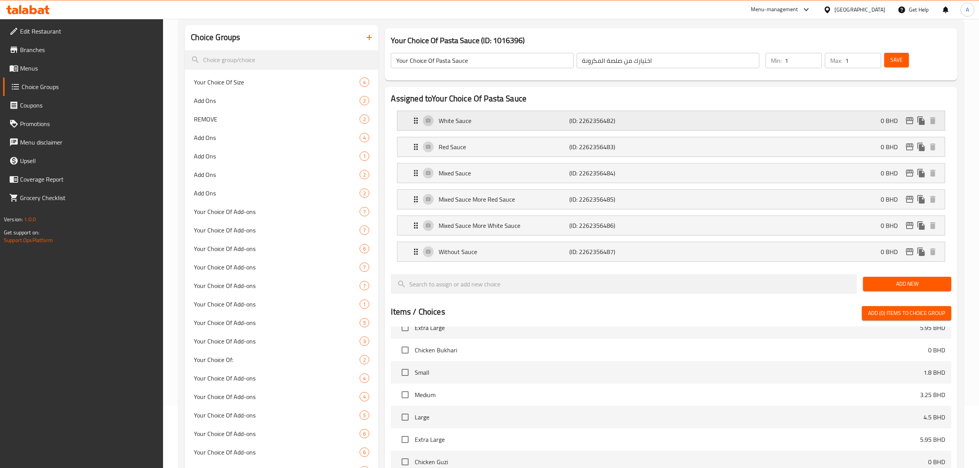
scroll to position [0, 0]
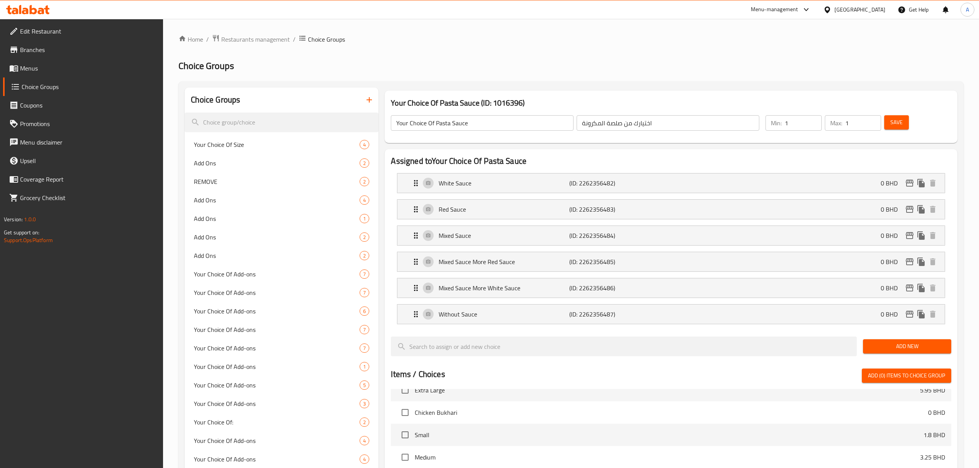
click at [368, 104] on icon "button" at bounding box center [369, 99] width 9 height 9
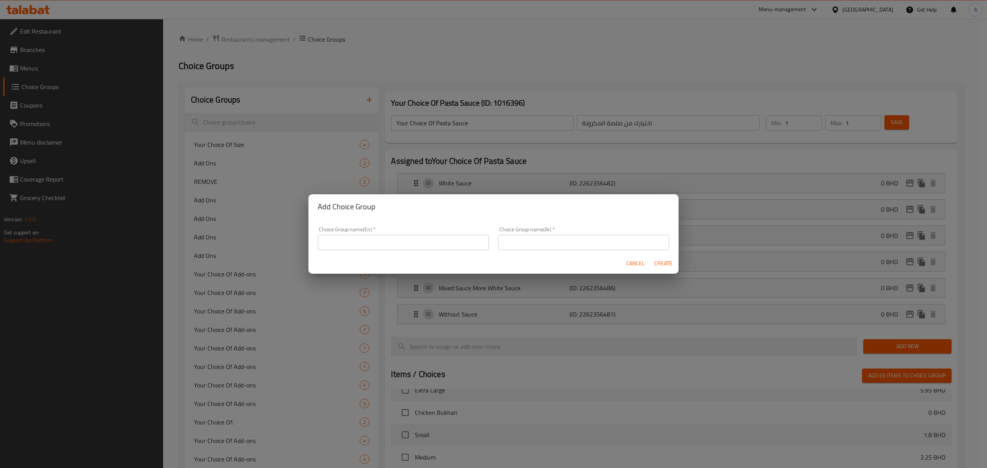
click at [445, 240] on input "text" at bounding box center [403, 242] width 171 height 15
type input "؛"
type input "Pizza Addons"
click at [590, 247] on input "text" at bounding box center [583, 242] width 171 height 15
paste input "إضافات البيتزا"
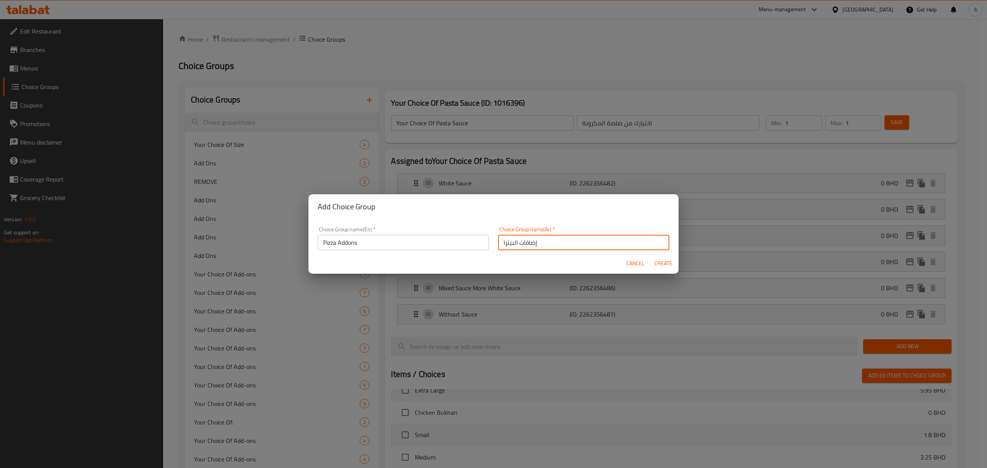
type input "إضافات البيتزا"
click at [653, 260] on button "Create" at bounding box center [663, 263] width 25 height 14
type input "Pizza Addons"
type input "إضافات البيتزا"
type input "0"
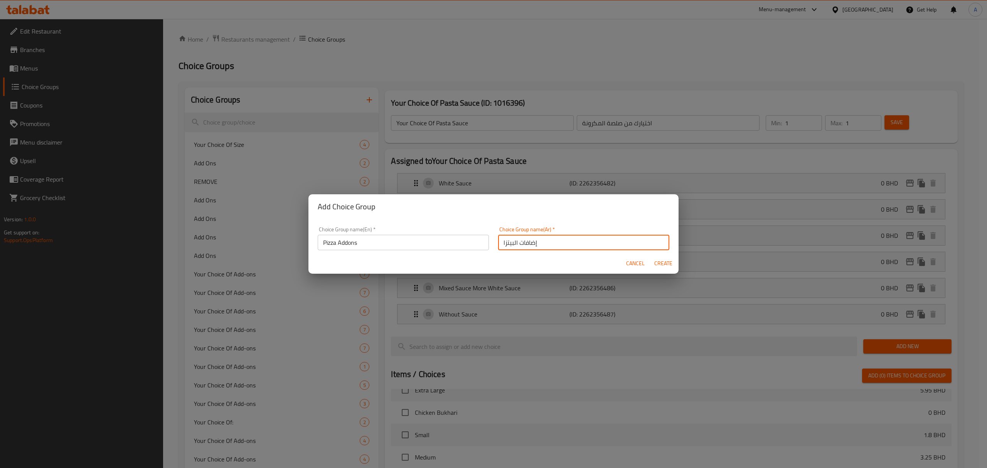
type input "0"
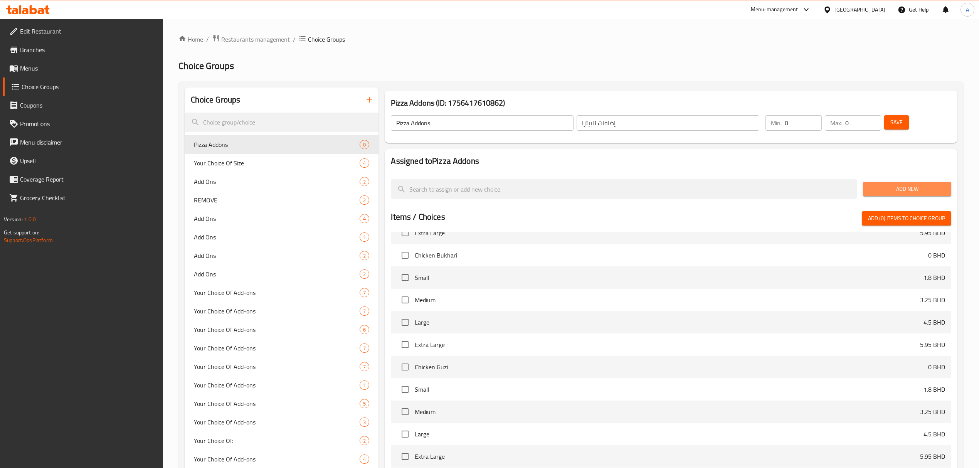
click at [879, 193] on span "Add New" at bounding box center [907, 189] width 76 height 10
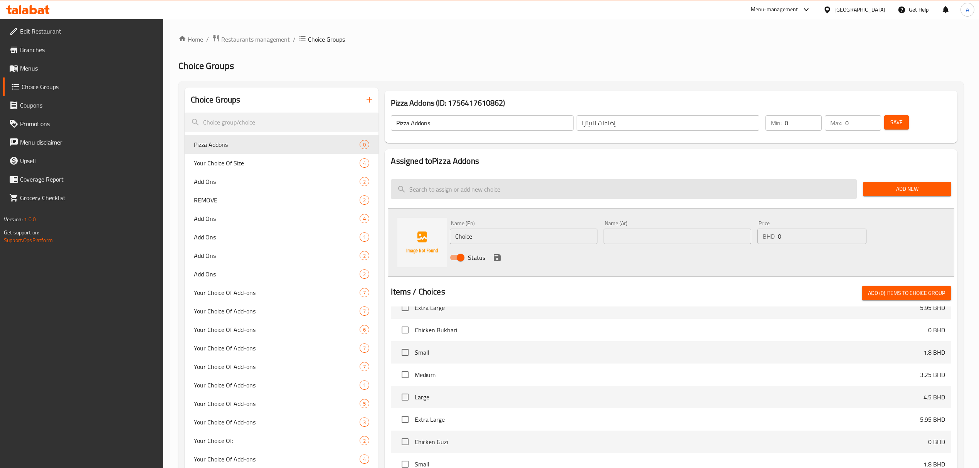
click at [486, 192] on input "search" at bounding box center [624, 189] width 466 height 20
paste input "Add Sausage"
type input "Add Sausage"
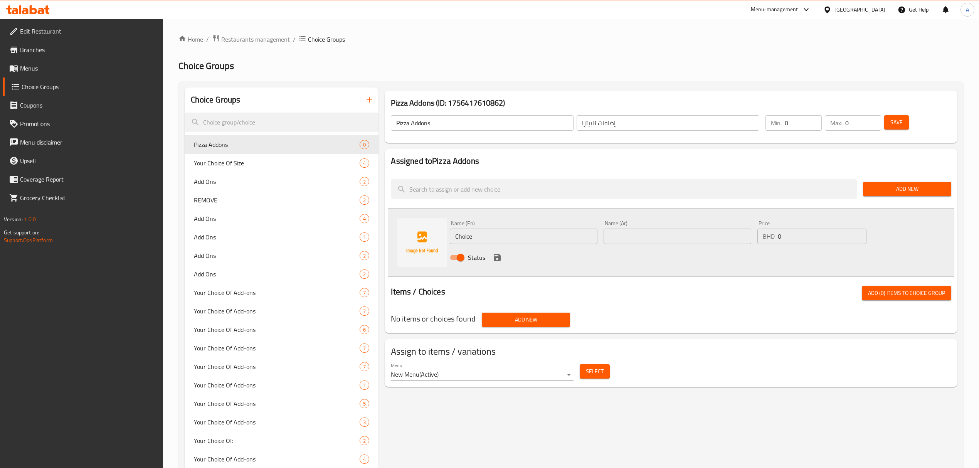
click at [500, 230] on input "Choice" at bounding box center [524, 236] width 148 height 15
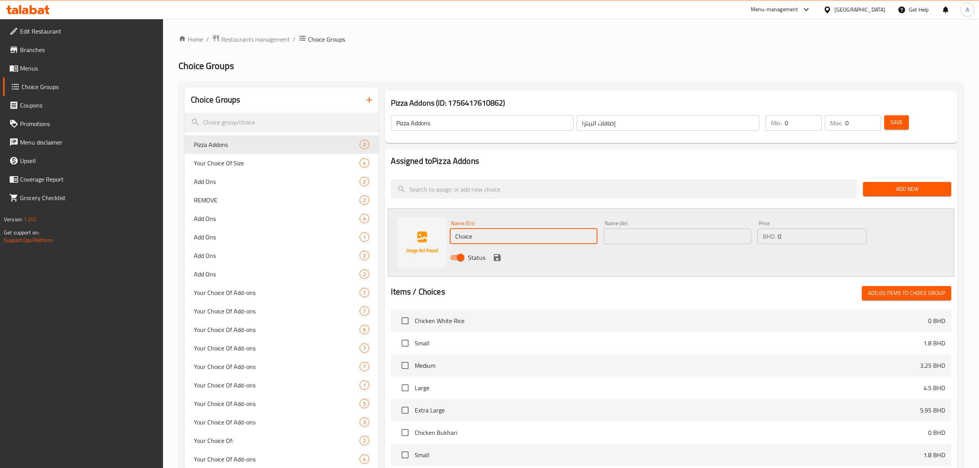
click at [500, 230] on input "Choice" at bounding box center [524, 236] width 148 height 15
paste input "Add Sausag"
type input "Add Sausage"
click at [656, 242] on input "text" at bounding box center [678, 236] width 148 height 15
paste input "اضافة سجق"
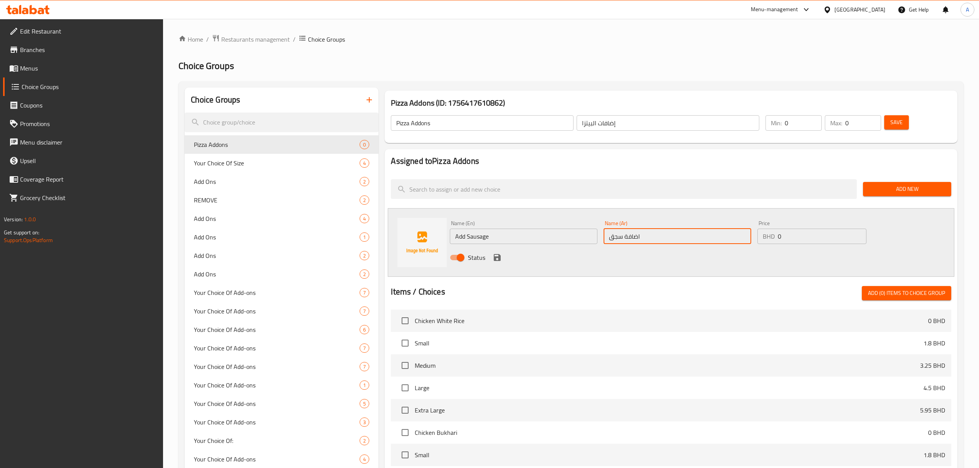
type input "اضافة سجق"
drag, startPoint x: 782, startPoint y: 238, endPoint x: 748, endPoint y: 233, distance: 33.9
click at [748, 233] on div "Name (En) Add Sausage Name (En) Name (Ar) اضافة سجق Name (Ar) Price BHD 0 Price…" at bounding box center [677, 242] width 461 height 50
paste input ".25"
type input "0.25"
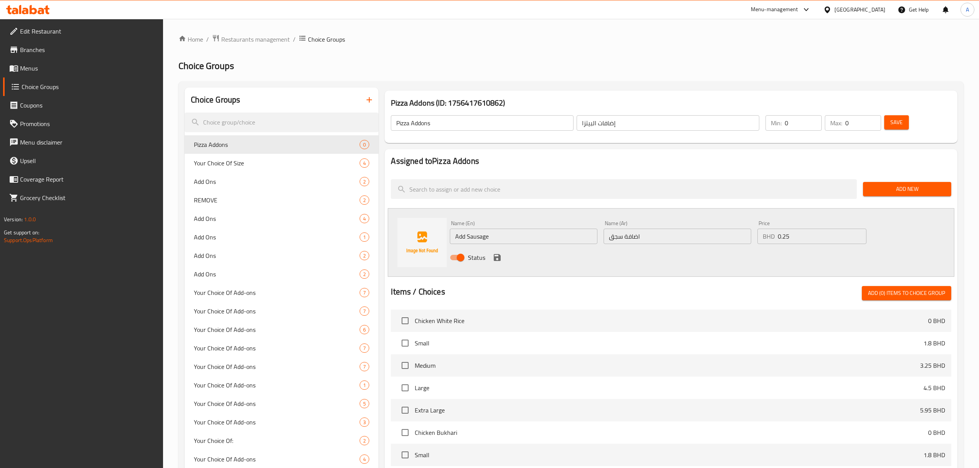
click at [489, 257] on div "Status" at bounding box center [677, 257] width 461 height 21
click at [495, 258] on icon "save" at bounding box center [497, 257] width 7 height 7
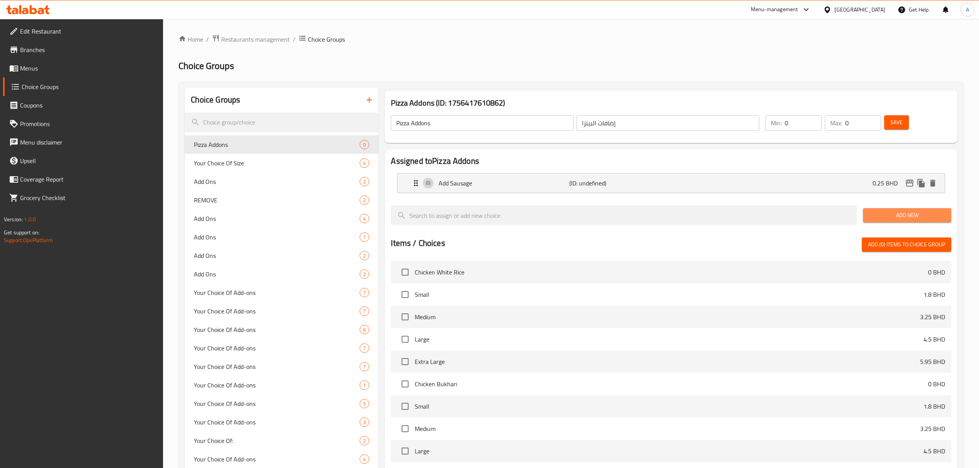
click at [879, 214] on span "Add New" at bounding box center [907, 215] width 76 height 10
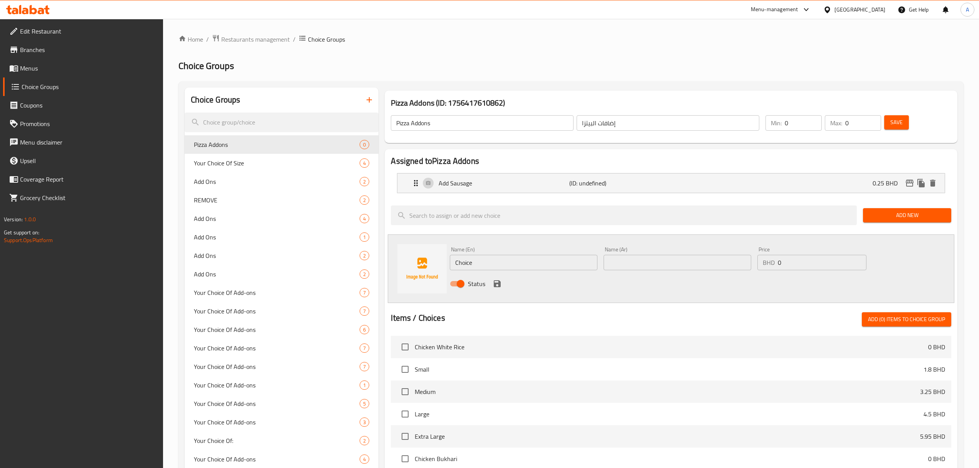
click at [494, 273] on div "Status" at bounding box center [677, 283] width 461 height 21
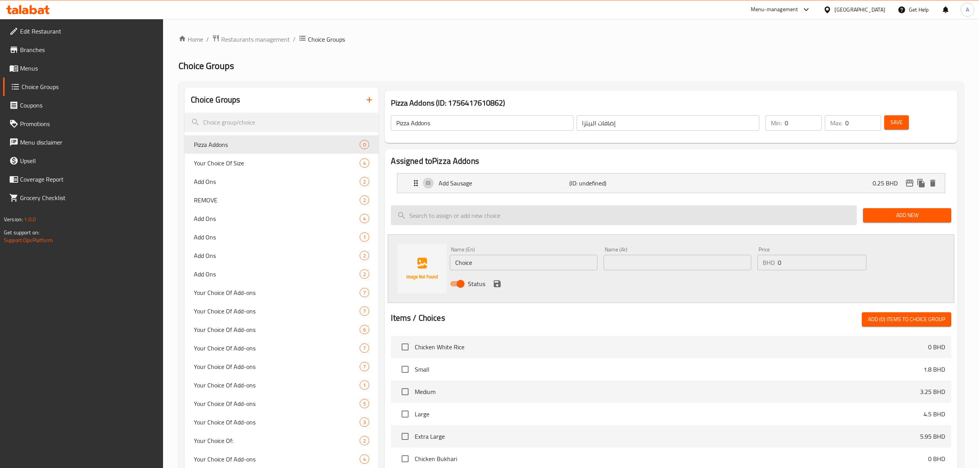
click at [471, 219] on input "search" at bounding box center [624, 215] width 466 height 20
paste input "Double Cheese"
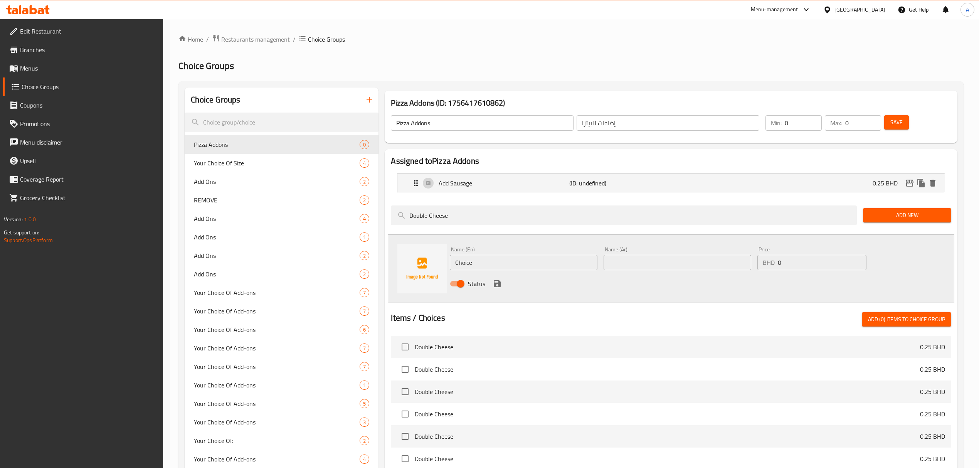
type input "Double Cheese"
click at [398, 348] on input "checkbox" at bounding box center [405, 347] width 16 height 16
checkbox input "true"
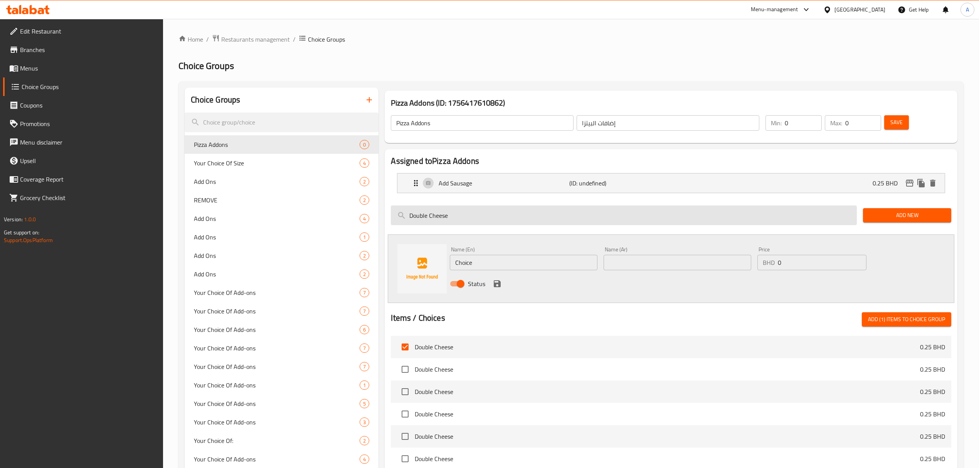
click at [472, 219] on input "Double Cheese" at bounding box center [624, 215] width 466 height 20
paste input "icken"
click at [472, 219] on input "Double Cheese" at bounding box center [624, 215] width 466 height 20
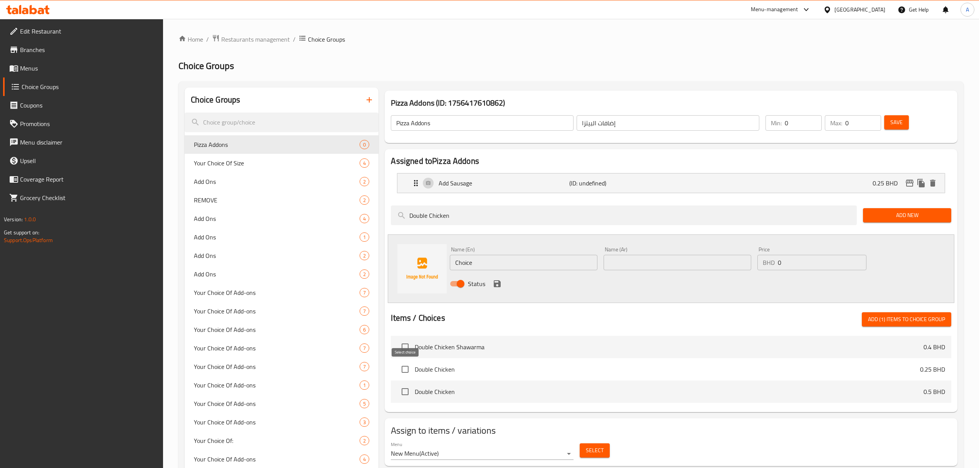
type input "Double Chicken"
click at [407, 373] on input "checkbox" at bounding box center [405, 369] width 16 height 16
checkbox input "true"
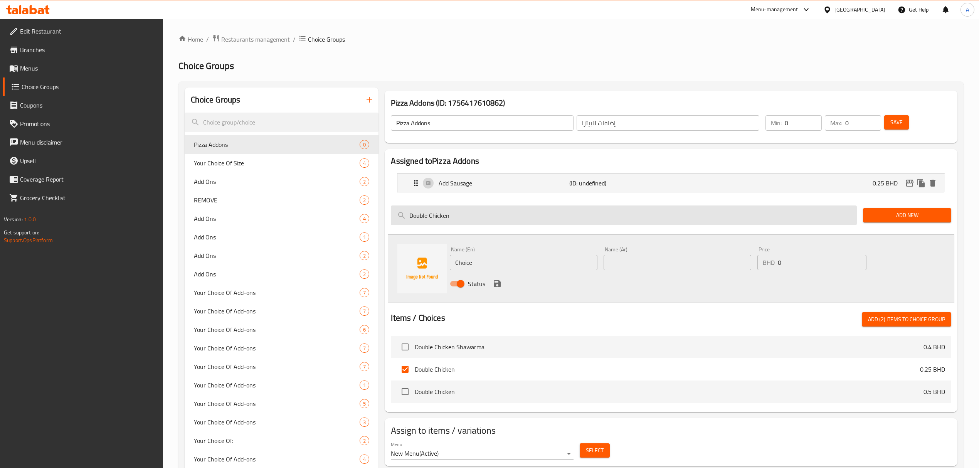
click at [447, 216] on input "Double Chicken" at bounding box center [624, 215] width 466 height 20
paste input "Koosa"
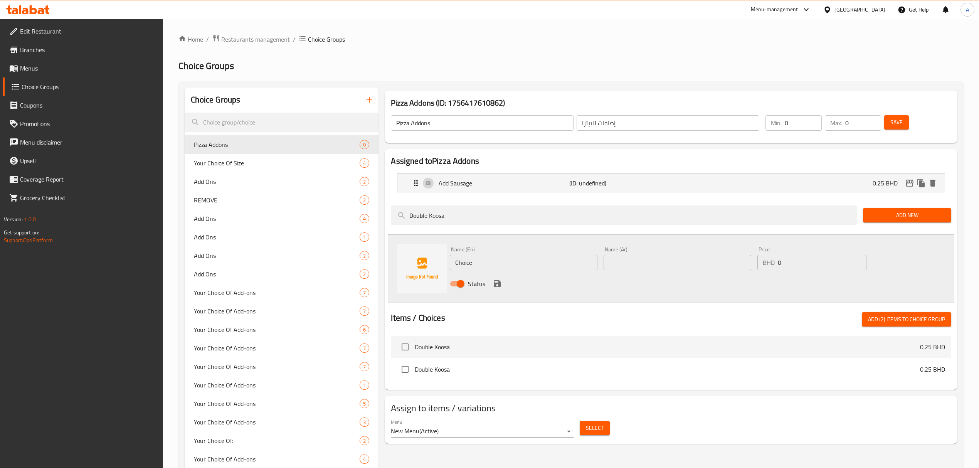
type input "Double Koosa"
click at [402, 352] on input "checkbox" at bounding box center [405, 347] width 16 height 16
checkbox input "true"
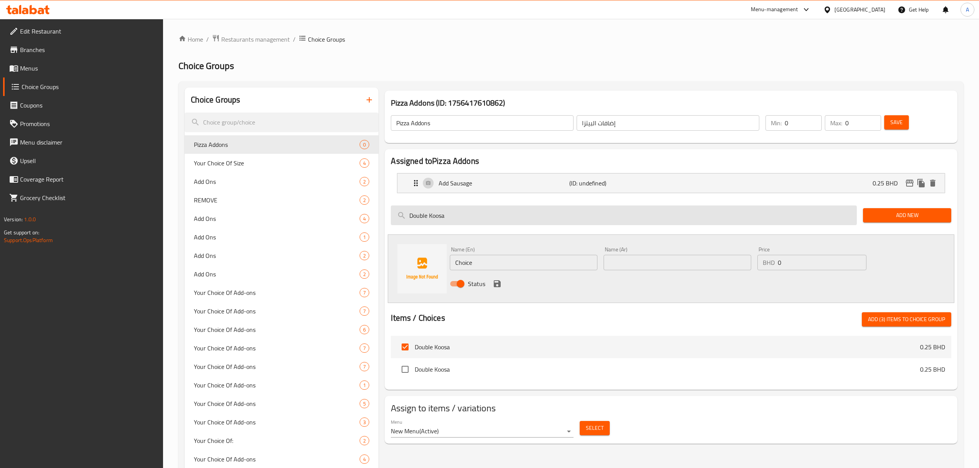
click at [466, 218] on input "Double Koosa" at bounding box center [624, 215] width 466 height 20
paste input "Broccoli"
click at [466, 218] on input "Double Broccoli" at bounding box center [624, 215] width 466 height 20
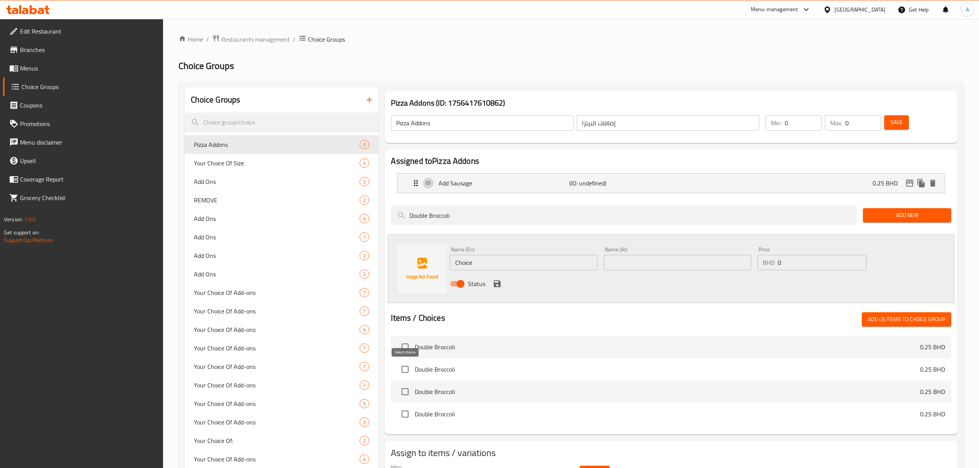
type input "Double Broccoli"
click at [408, 377] on input "checkbox" at bounding box center [405, 369] width 16 height 16
checkbox input "true"
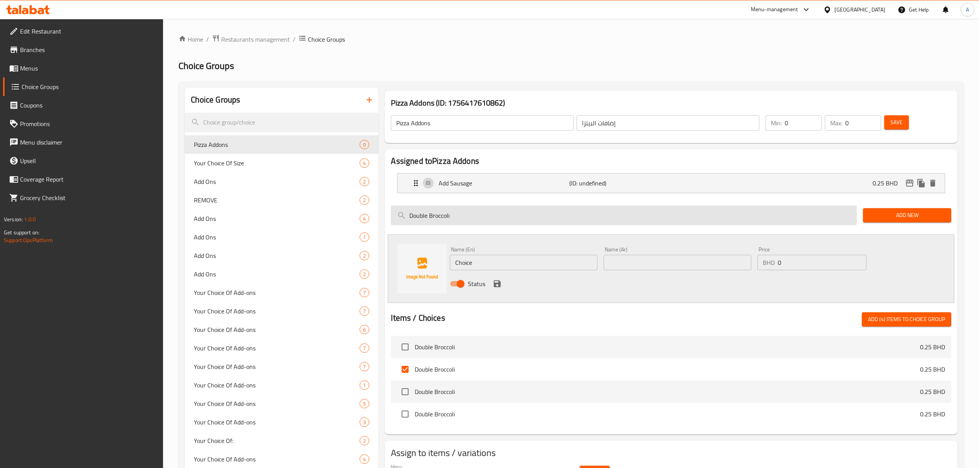
click at [440, 212] on input "Double Broccoli" at bounding box center [624, 215] width 466 height 20
paste input "Mushroom"
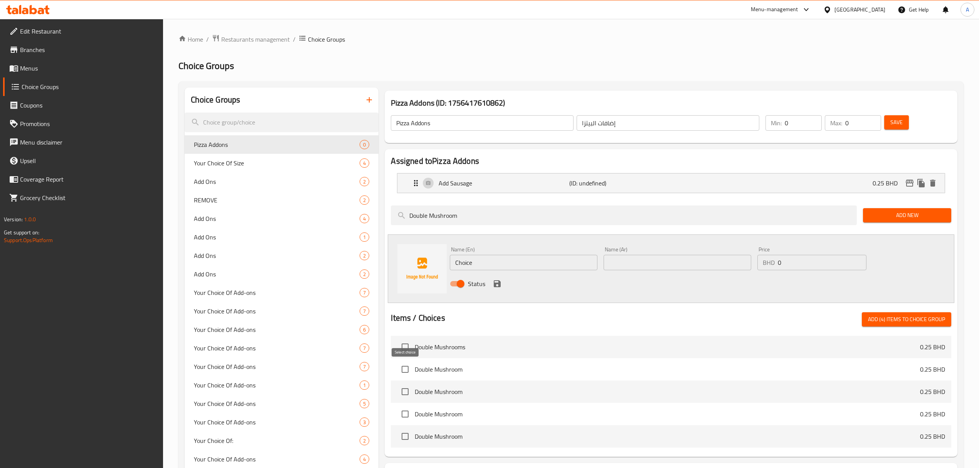
type input "Double Mushroom"
click at [404, 369] on input "checkbox" at bounding box center [405, 369] width 16 height 16
checkbox input "true"
click at [459, 227] on div "Double Mushroom" at bounding box center [624, 215] width 472 height 26
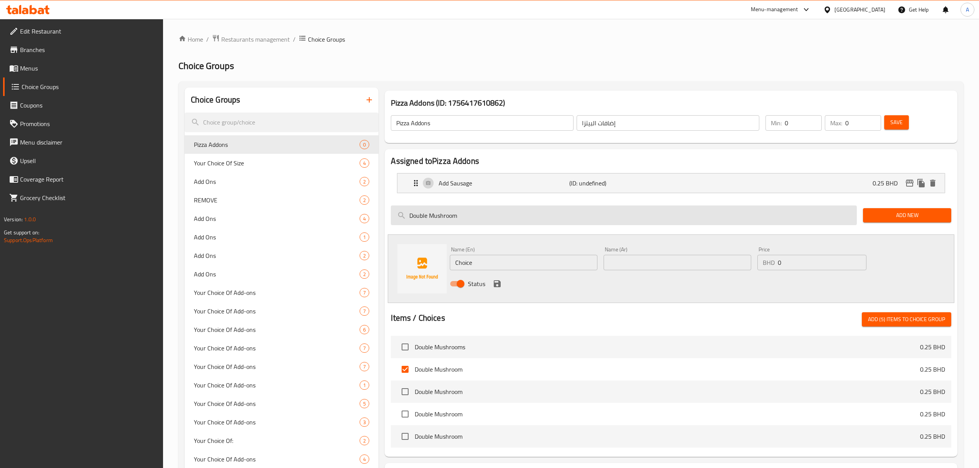
click at [459, 219] on input "Double Mushroom" at bounding box center [624, 215] width 466 height 20
paste input "Green pepper"
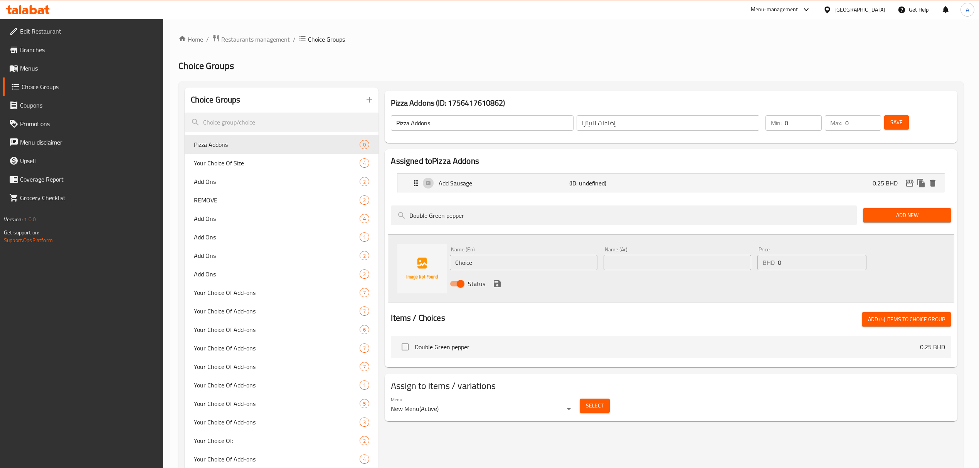
type input "Double Green pepper"
click at [407, 356] on li "Double Green pepper 0.25 BHD" at bounding box center [671, 347] width 560 height 22
click at [406, 348] on input "checkbox" at bounding box center [405, 347] width 16 height 16
checkbox input "true"
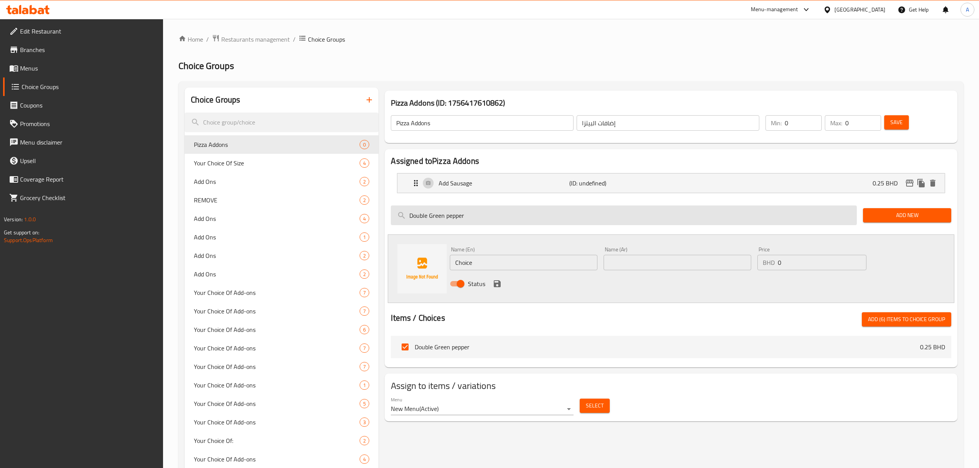
click at [480, 210] on input "Double Green pepper" at bounding box center [624, 215] width 466 height 20
paste input "Add Black olives"
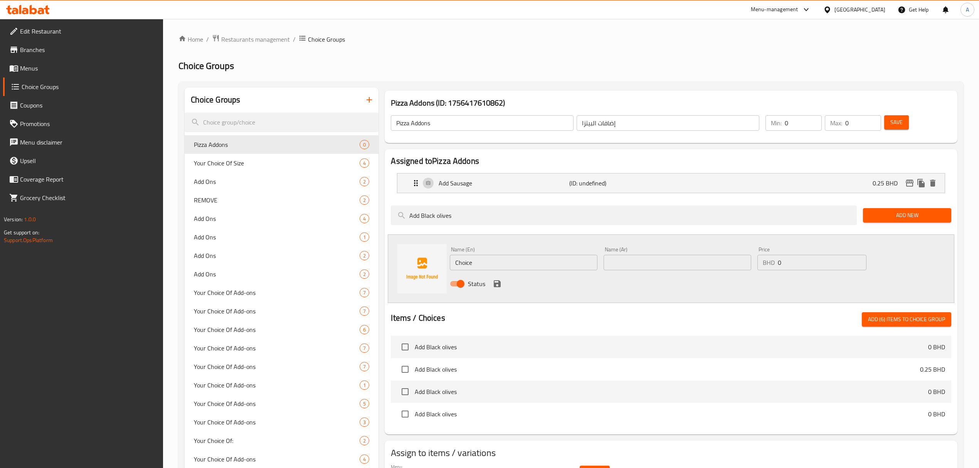
type input "Add Black olives"
click at [405, 351] on input "checkbox" at bounding box center [405, 347] width 16 height 16
checkbox input "true"
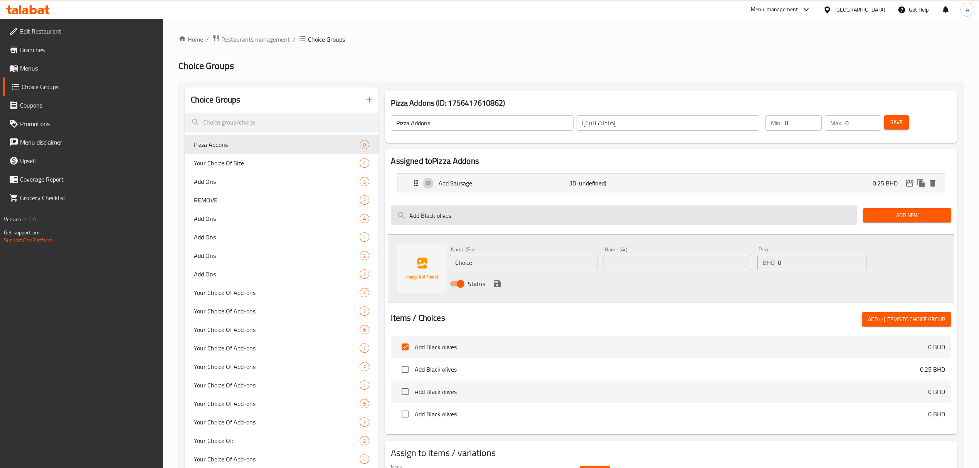
click at [505, 223] on input "Add Black olives" at bounding box center [624, 215] width 466 height 20
paste input "Green"
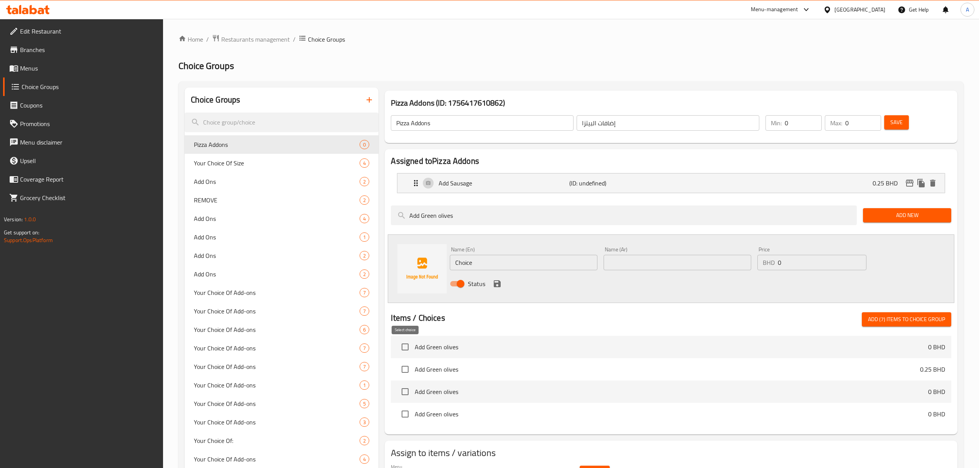
type input "Add Green olives"
click at [406, 353] on input "checkbox" at bounding box center [405, 347] width 16 height 16
click at [893, 323] on span "Add (8) items to choice group" at bounding box center [906, 319] width 77 height 10
checkbox input "false"
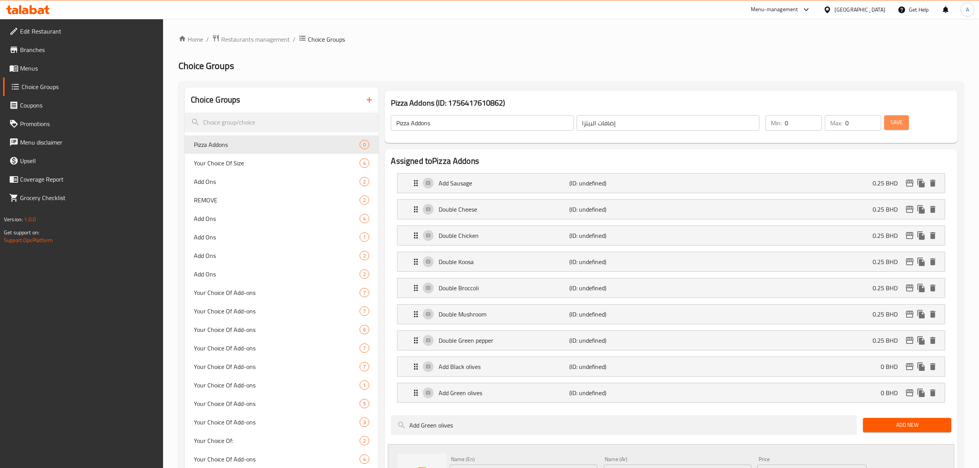
click at [894, 127] on span "Save" at bounding box center [896, 123] width 12 height 10
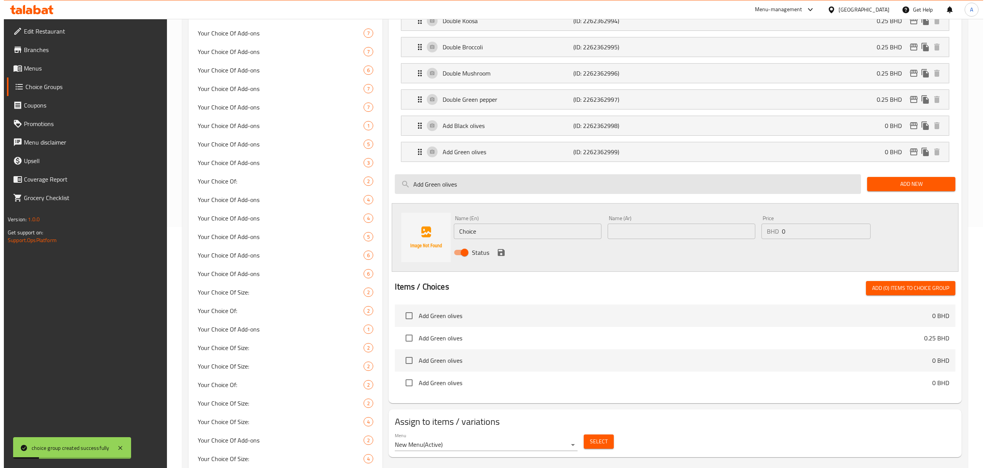
scroll to position [462, 0]
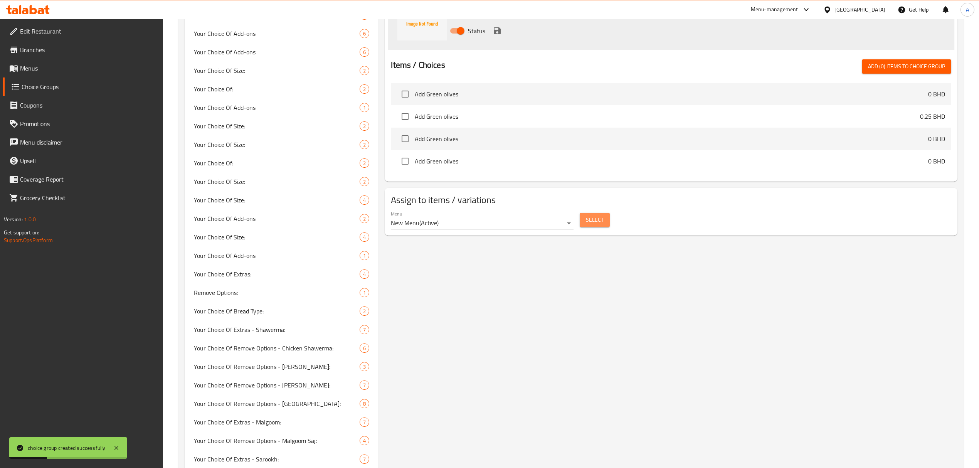
click at [595, 225] on span "Select" at bounding box center [595, 220] width 18 height 10
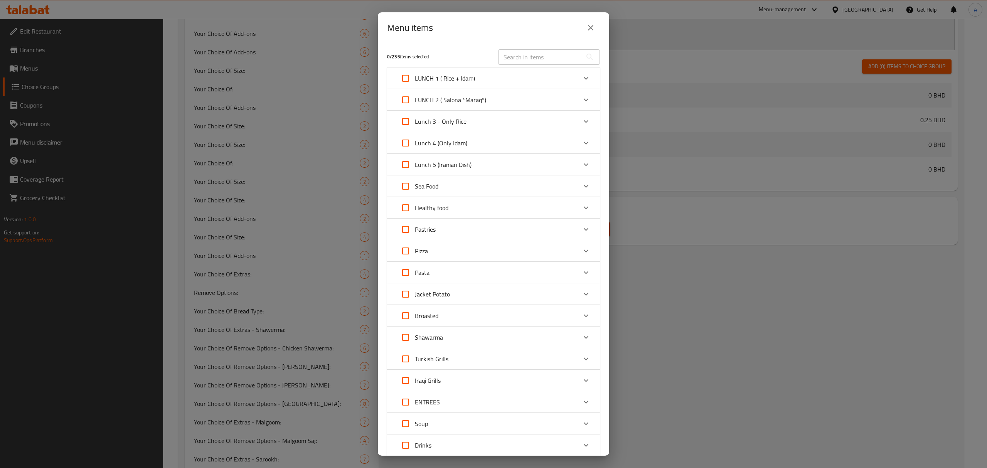
click at [460, 270] on div "Pasta" at bounding box center [486, 272] width 180 height 18
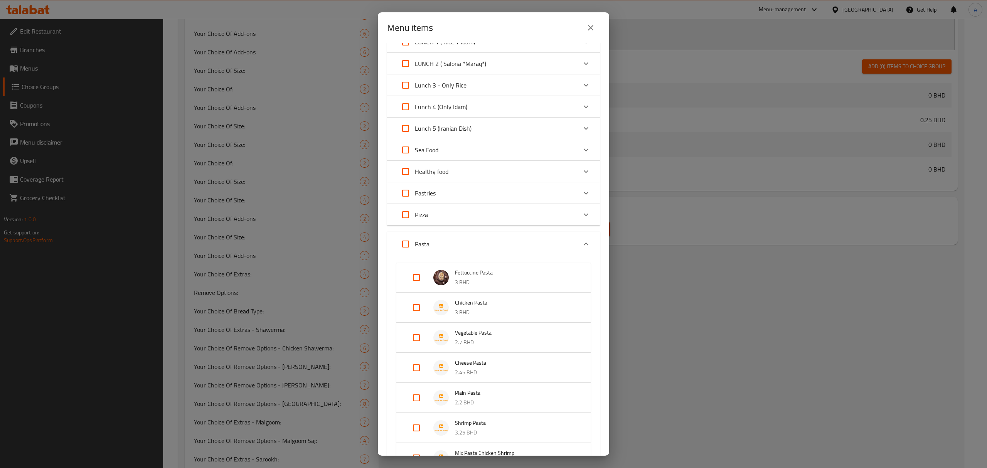
scroll to position [51, 0]
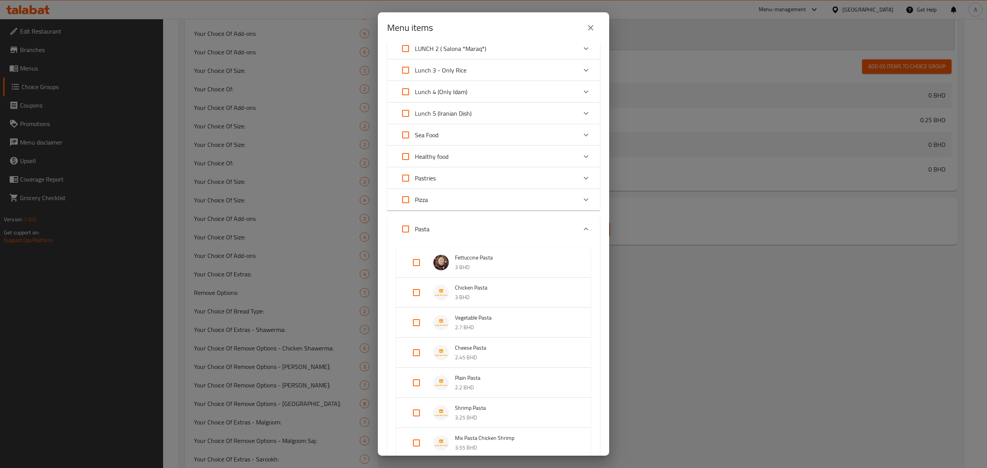
click at [419, 323] on input "Expand" at bounding box center [416, 322] width 18 height 18
checkbox input "true"
click at [415, 366] on input "Expand" at bounding box center [416, 365] width 18 height 18
checkbox input "true"
click at [415, 396] on input "Expand" at bounding box center [416, 401] width 18 height 18
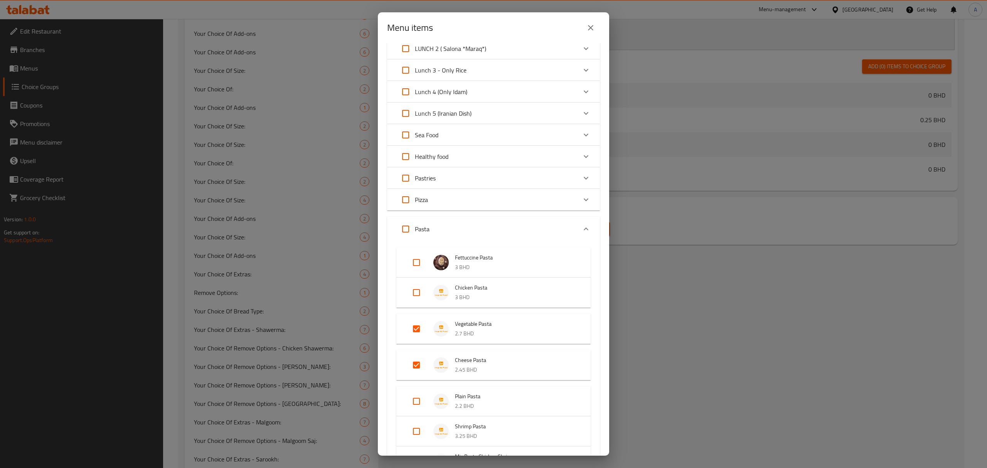
checkbox input "true"
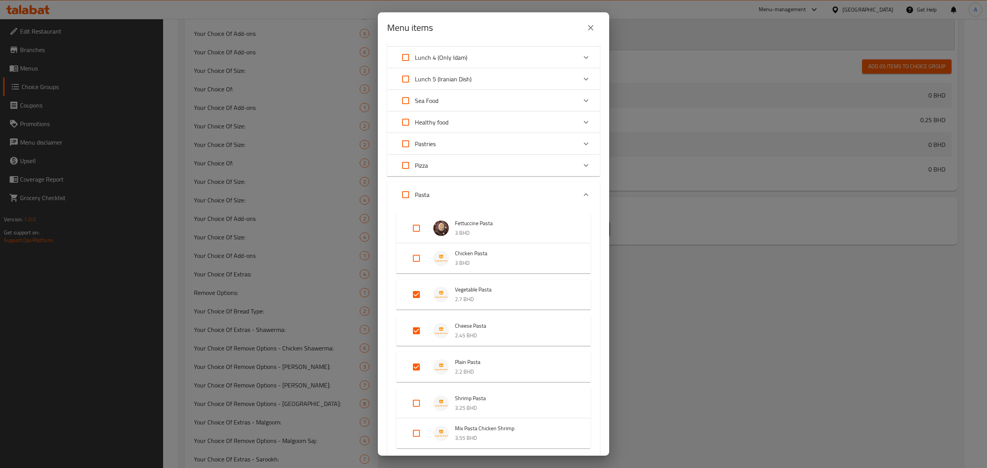
scroll to position [103, 0]
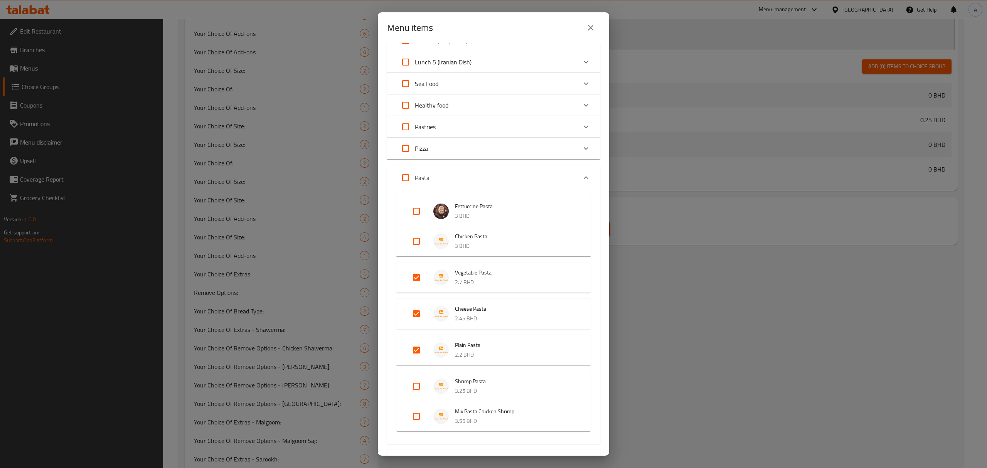
drag, startPoint x: 414, startPoint y: 381, endPoint x: 414, endPoint y: 387, distance: 5.8
click at [414, 387] on input "Expand" at bounding box center [416, 386] width 18 height 18
checkbox input "true"
click at [415, 422] on input "Expand" at bounding box center [416, 422] width 18 height 18
checkbox input "true"
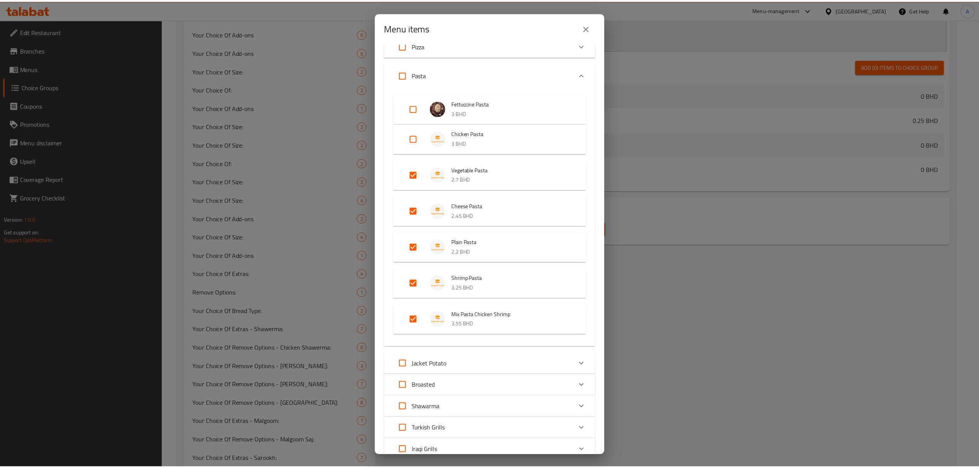
scroll to position [329, 0]
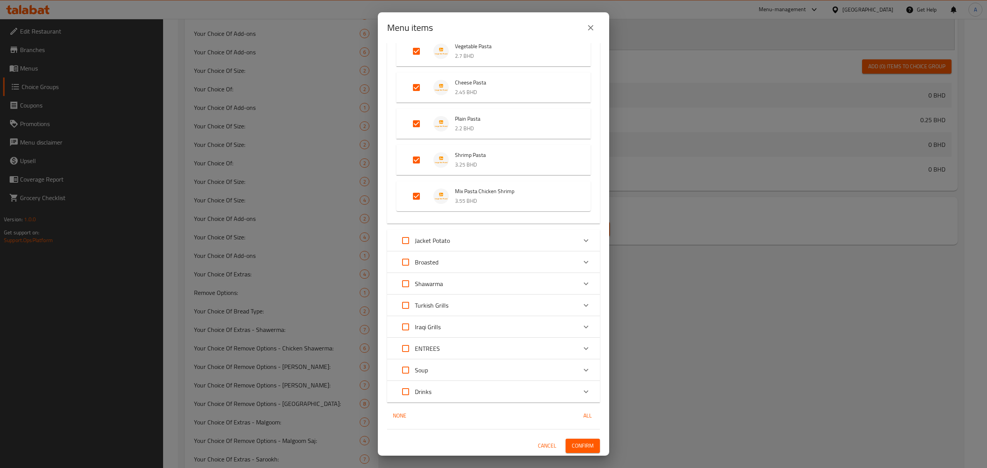
click at [577, 443] on span "Confirm" at bounding box center [583, 446] width 22 height 10
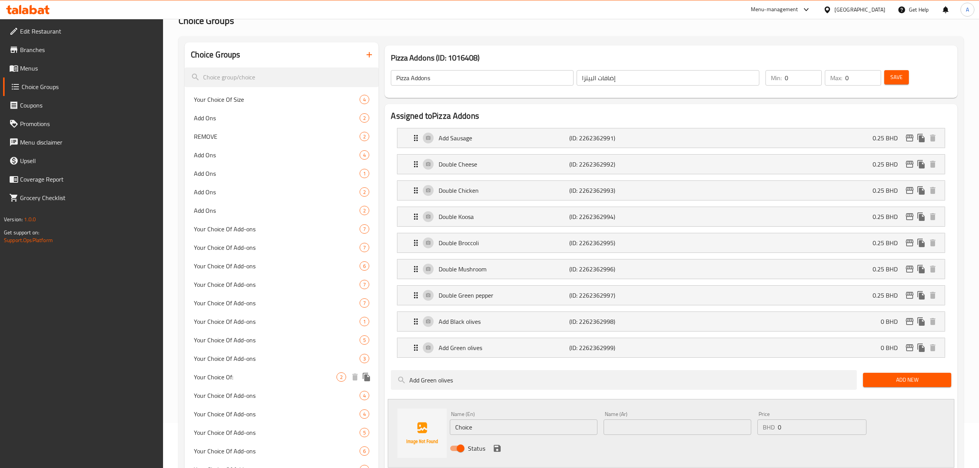
scroll to position [0, 0]
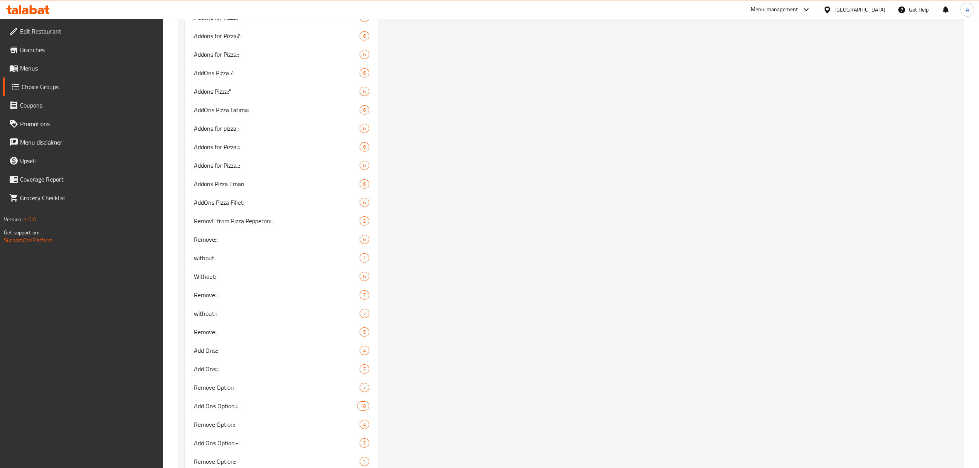
scroll to position [2226, 0]
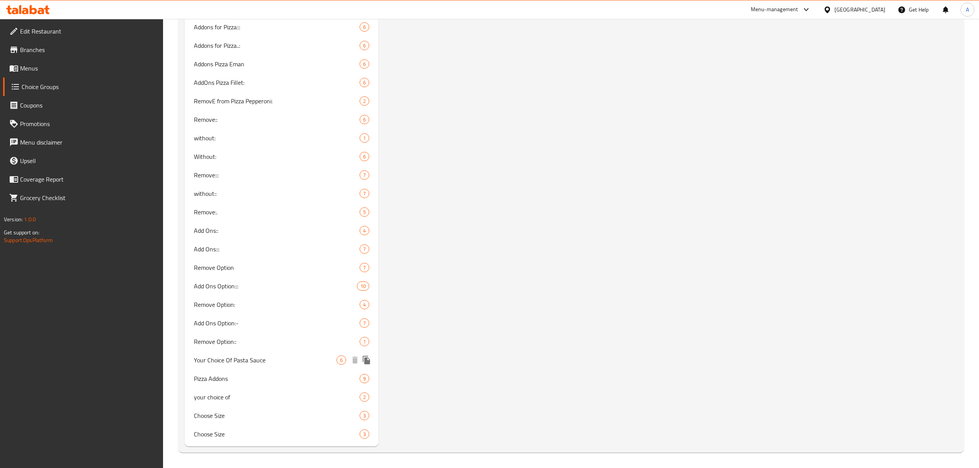
click at [255, 365] on span "Your Choice Of Pasta Sauce" at bounding box center [265, 359] width 143 height 9
type input "Your Choice Of Pasta Sauce"
type input "اختيارك من صلصة المكرونة"
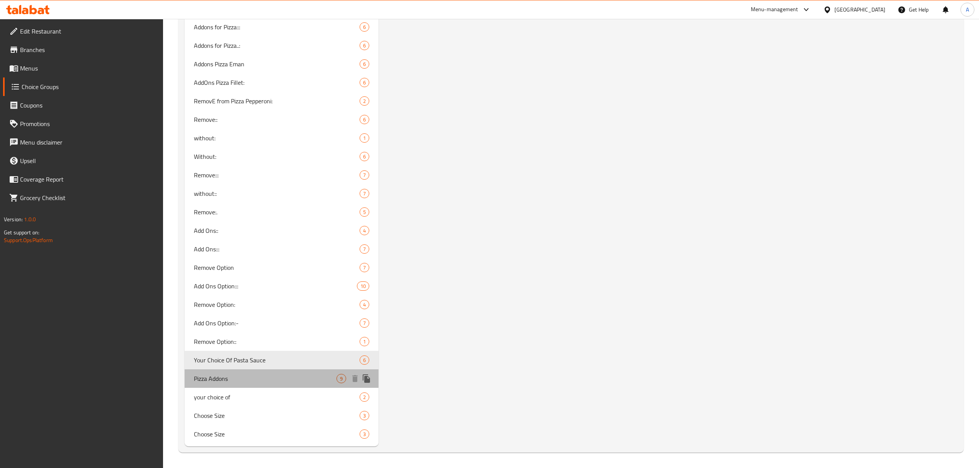
click at [244, 374] on span "Pizza Addons" at bounding box center [265, 378] width 143 height 9
type input "Pizza Addons"
type input "إضافات البيتزا"
type input "0"
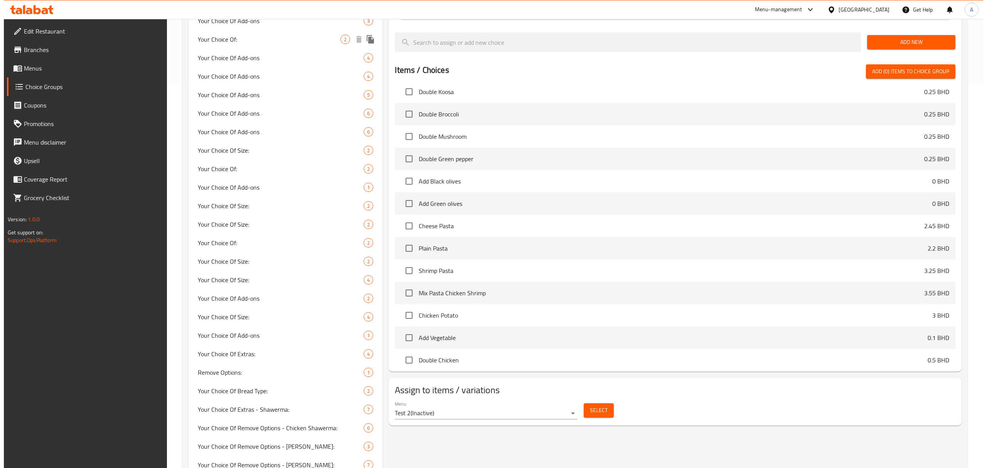
scroll to position [462, 0]
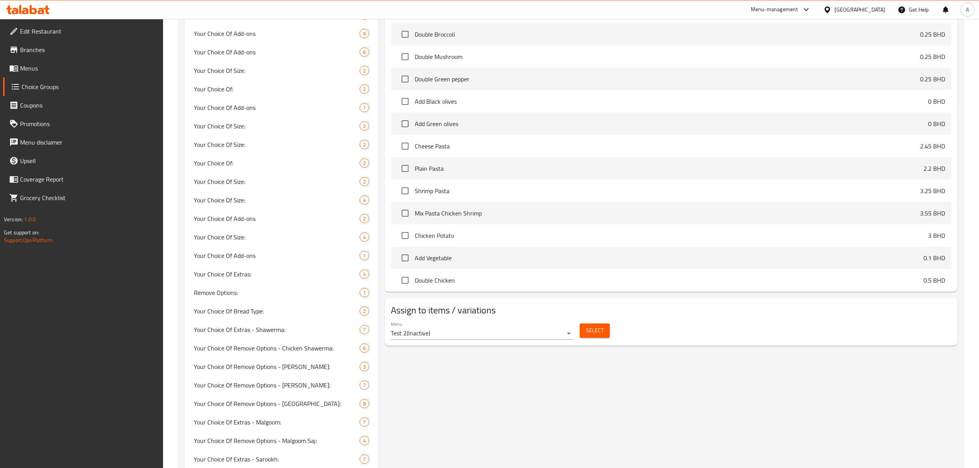
click at [519, 327] on div "Menu Test 2 ( Inactive )" at bounding box center [482, 330] width 183 height 18
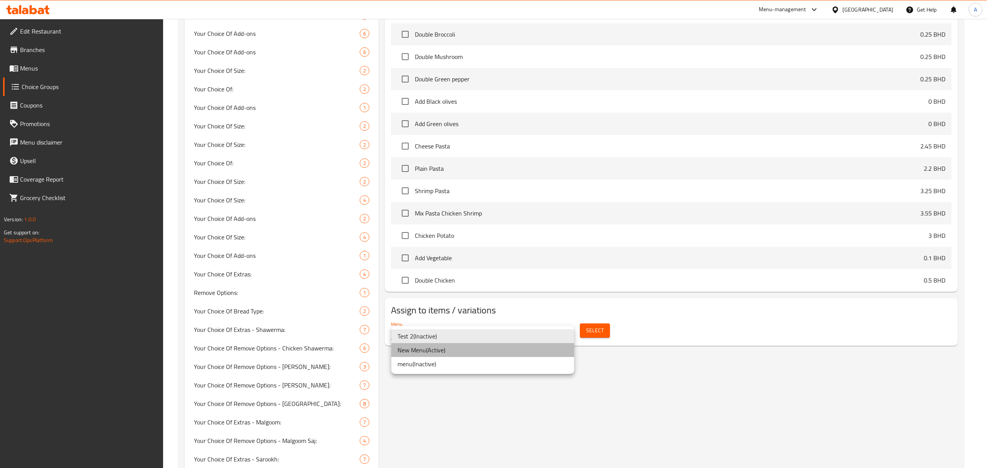
click at [507, 348] on li "New Menu ( Active )" at bounding box center [482, 350] width 183 height 14
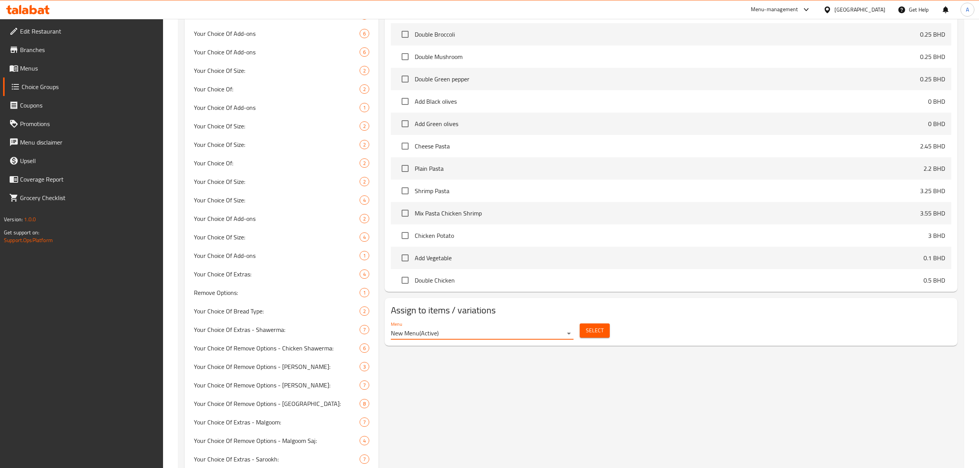
click at [586, 332] on span "Select" at bounding box center [595, 331] width 18 height 10
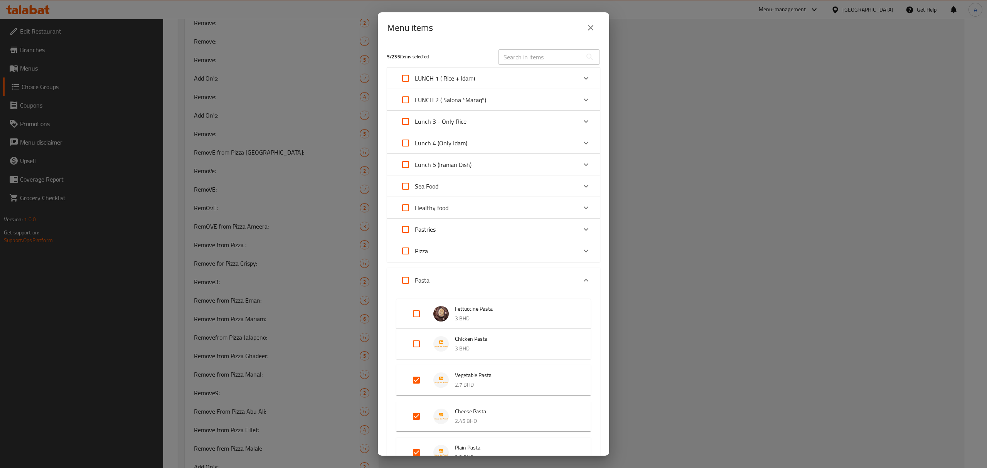
scroll to position [463, 0]
click at [694, 351] on div "Menu items 5 / 235 items selected ​ LUNCH 1 ( Rice + Idam) Chicken White Rice 0…" at bounding box center [493, 234] width 987 height 468
click at [590, 30] on icon "close" at bounding box center [590, 27] width 9 height 9
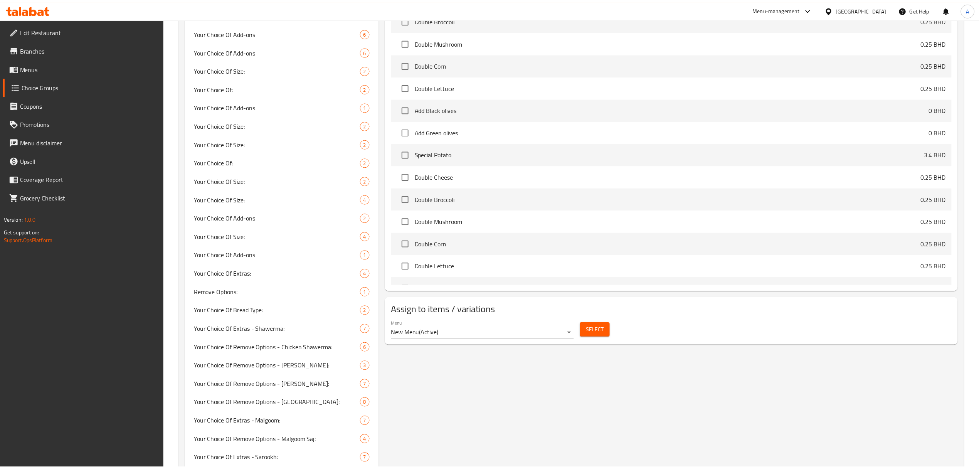
scroll to position [11161, 0]
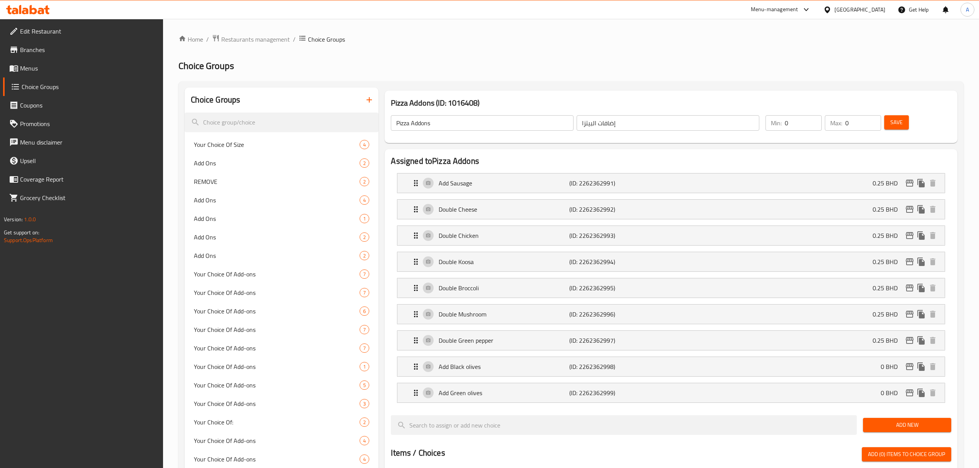
click at [405, 123] on input "Pizza Addons" at bounding box center [482, 122] width 183 height 15
type input "Pasta Addons"
click at [588, 123] on input "إضافات البيتزا" at bounding box center [668, 122] width 183 height 15
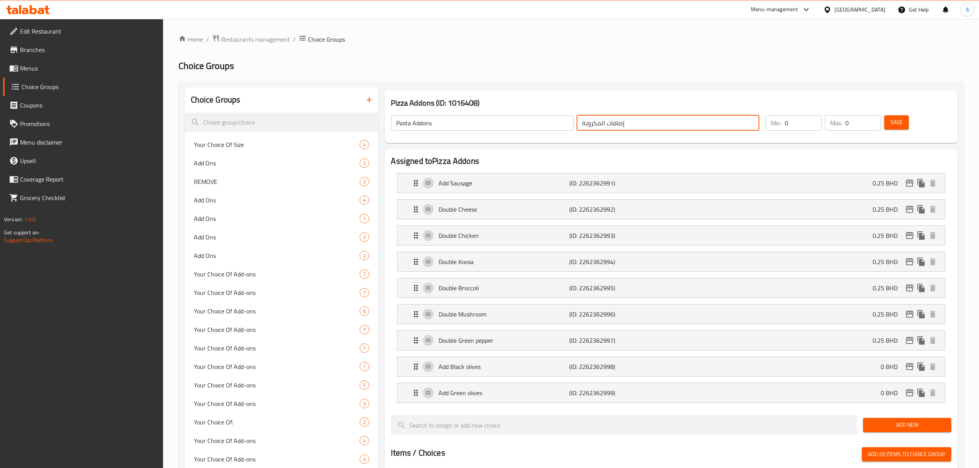
type input "إضافات المكرونة"
click at [896, 118] on span "Save" at bounding box center [896, 123] width 12 height 10
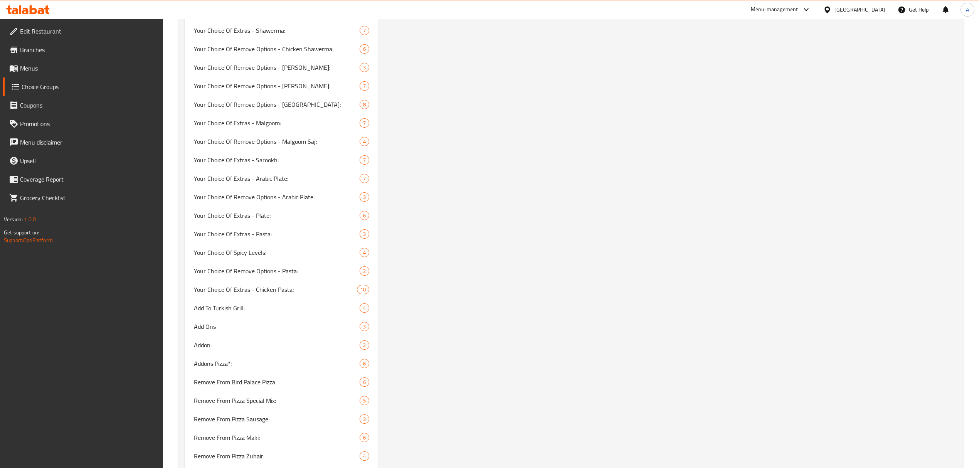
scroll to position [2226, 0]
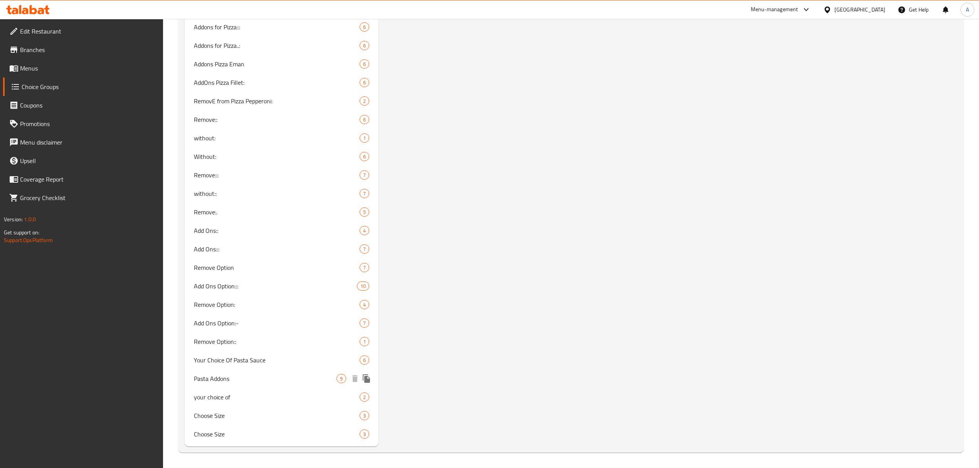
click at [275, 375] on span "Pasta Addons" at bounding box center [265, 378] width 143 height 9
type input "Pasta Addons"
type input "إضافات المكرونة"
type input "0"
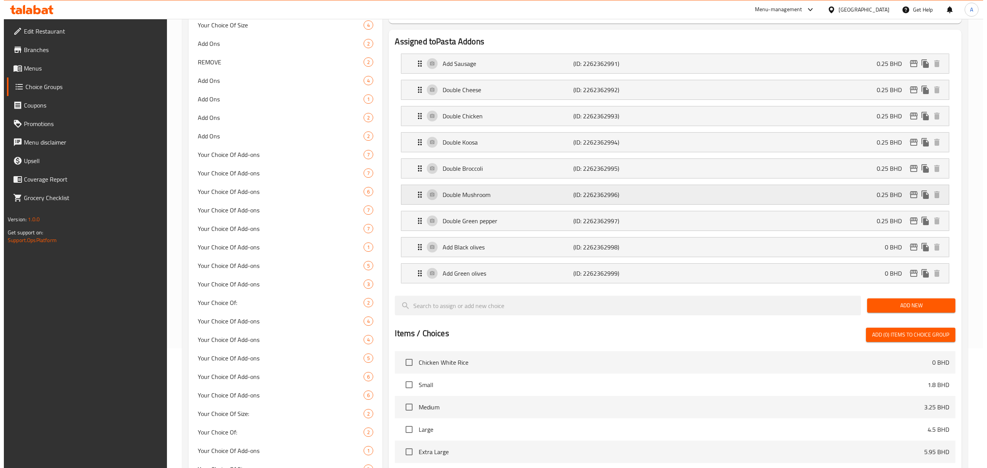
scroll to position [0, 0]
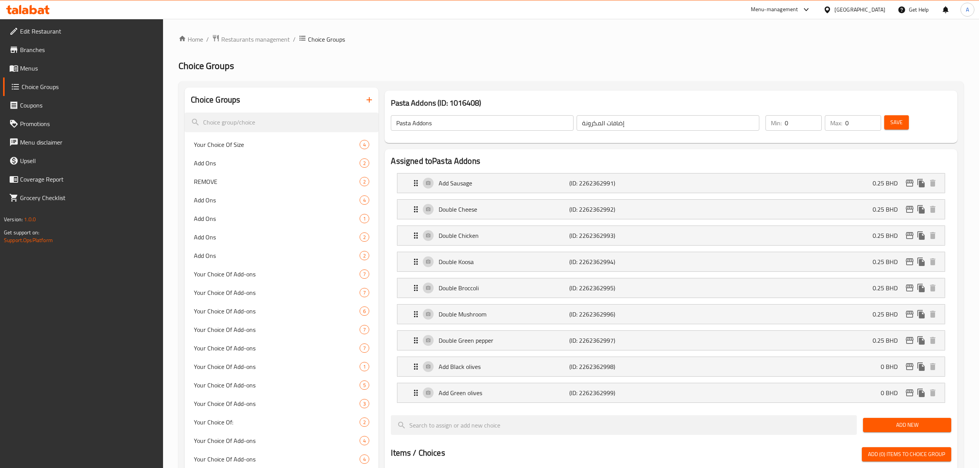
click at [441, 127] on input "Pasta Addons" at bounding box center [482, 122] width 183 height 15
click at [366, 93] on button "button" at bounding box center [369, 100] width 18 height 18
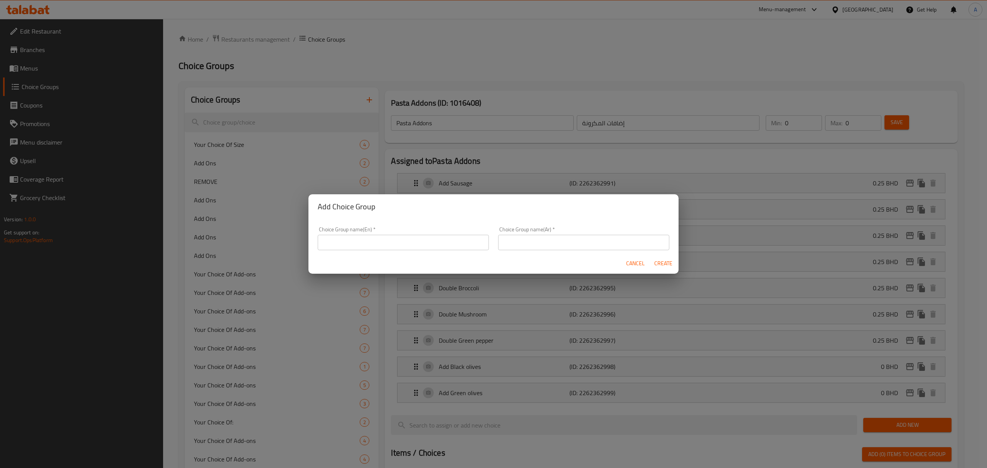
click at [441, 224] on div "Choice Group name(En)   * Choice Group name(En) *" at bounding box center [403, 238] width 180 height 33
click at [437, 236] on input "text" at bounding box center [403, 242] width 171 height 15
paste input "Pasta Addons"
type input "Pasta Addons:"
click at [571, 251] on div "Choice Group name(Ar)   * Choice Group name(Ar) *" at bounding box center [583, 238] width 180 height 33
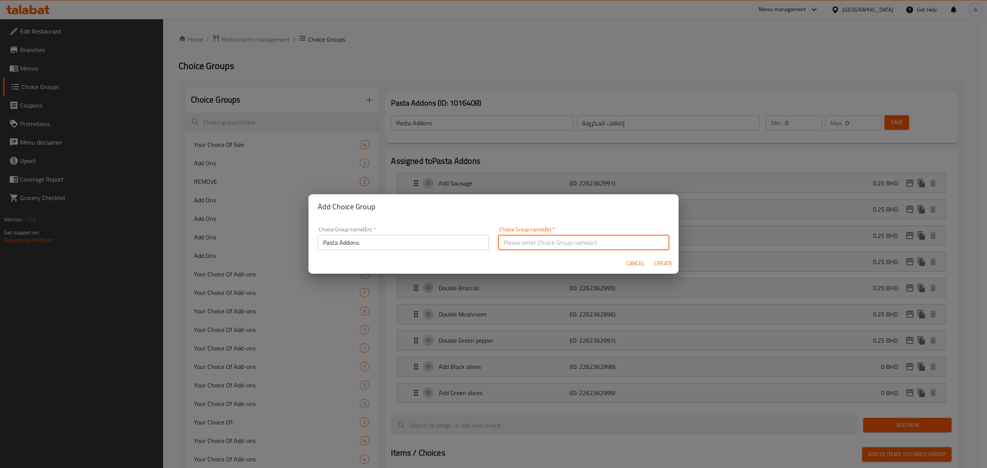
click at [574, 237] on input "text" at bounding box center [583, 242] width 171 height 15
paste input "إضافات المعكرونة:"
click at [516, 240] on input "إضافات المعكرونة:" at bounding box center [583, 242] width 171 height 15
type input "إضافات المكرونة:"
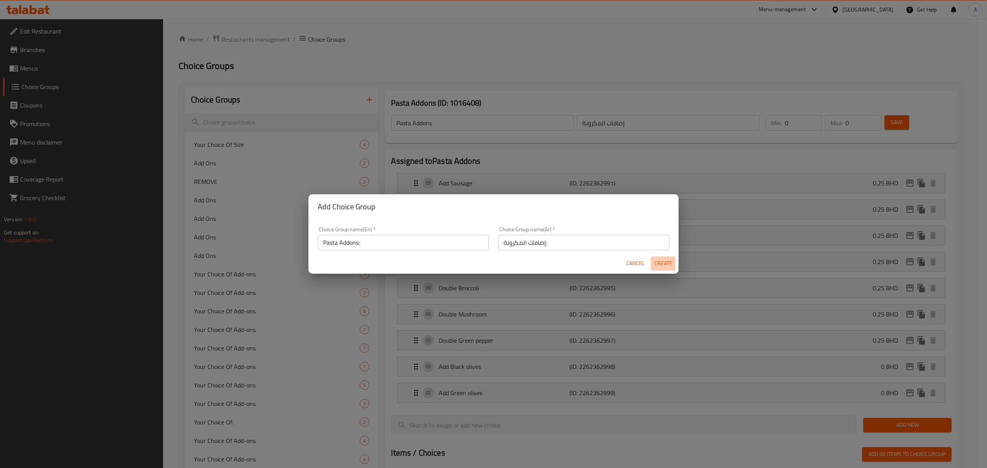
click at [661, 264] on span "Create" at bounding box center [663, 264] width 18 height 10
type input "Pasta Addons:"
type input "إضافات المكرونة:"
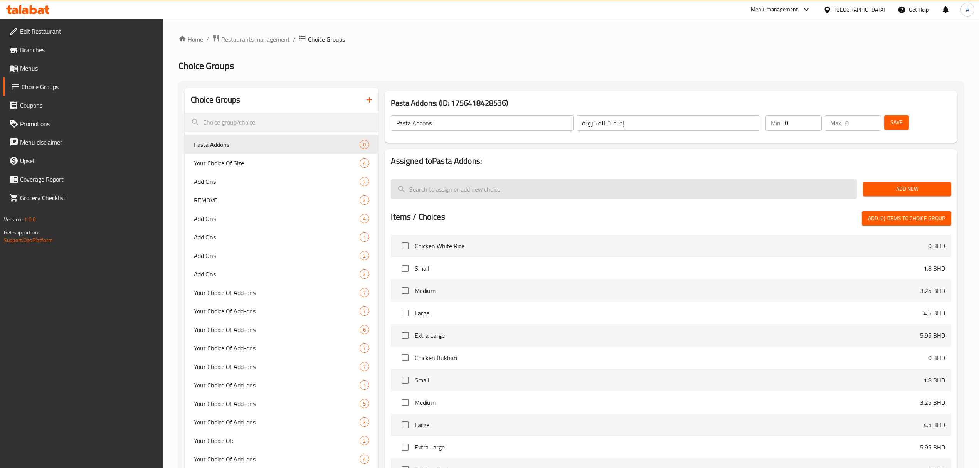
click at [497, 193] on input "search" at bounding box center [624, 189] width 466 height 20
paste input "Add Sausage"
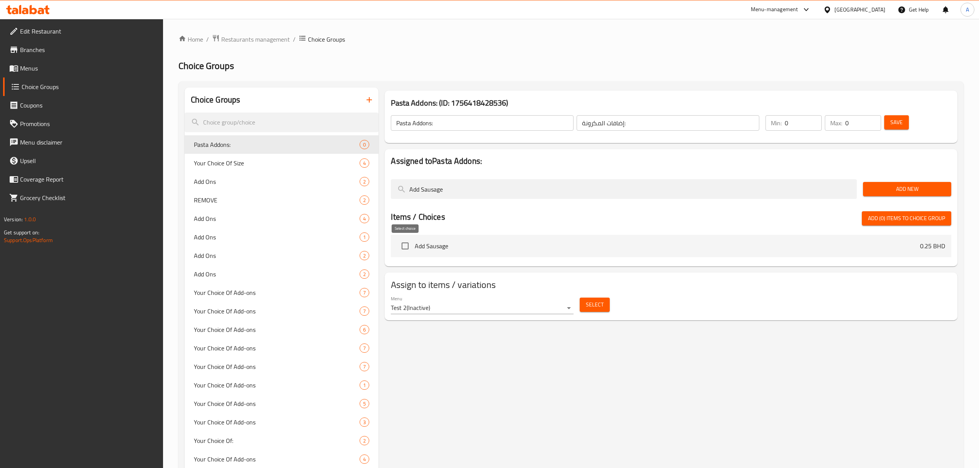
type input "Add Sausage"
click at [402, 247] on input "checkbox" at bounding box center [405, 246] width 16 height 16
checkbox input "true"
click at [494, 194] on input "Add Sausage" at bounding box center [624, 189] width 466 height 20
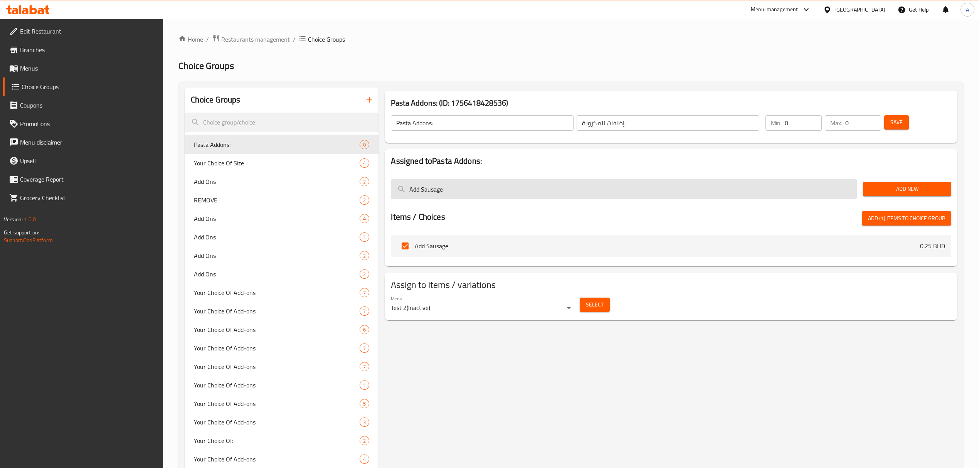
click at [494, 194] on input "Add Sausage" at bounding box center [624, 189] width 466 height 20
paste input "Double Chees"
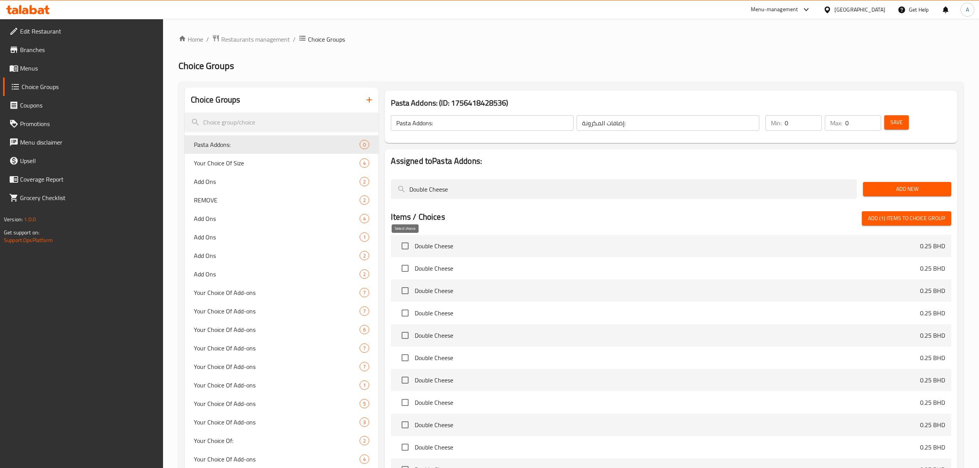
type input "Double Cheese"
click at [411, 249] on input "checkbox" at bounding box center [405, 246] width 16 height 16
checkbox input "true"
click at [483, 209] on div at bounding box center [671, 208] width 560 height 6
click at [478, 185] on input "Double Cheese" at bounding box center [624, 189] width 466 height 20
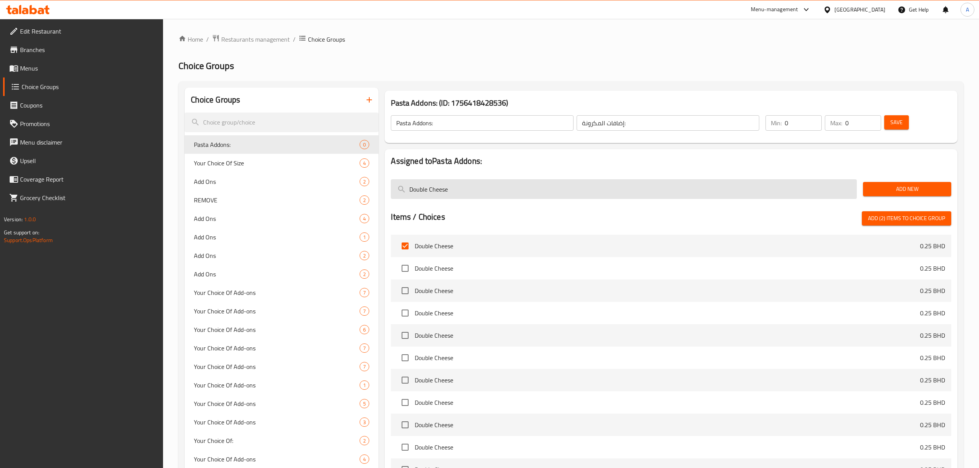
click at [478, 185] on input "Double Cheese" at bounding box center [624, 189] width 466 height 20
paste input "icken"
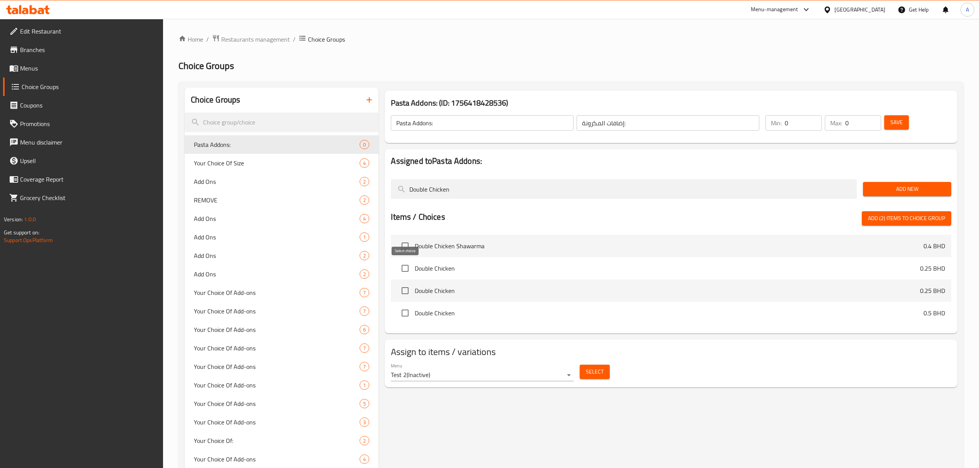
type input "Double Chicken"
click at [403, 262] on input "checkbox" at bounding box center [405, 268] width 16 height 16
click at [880, 223] on span "Add (3) items to choice group" at bounding box center [906, 219] width 77 height 10
checkbox input "false"
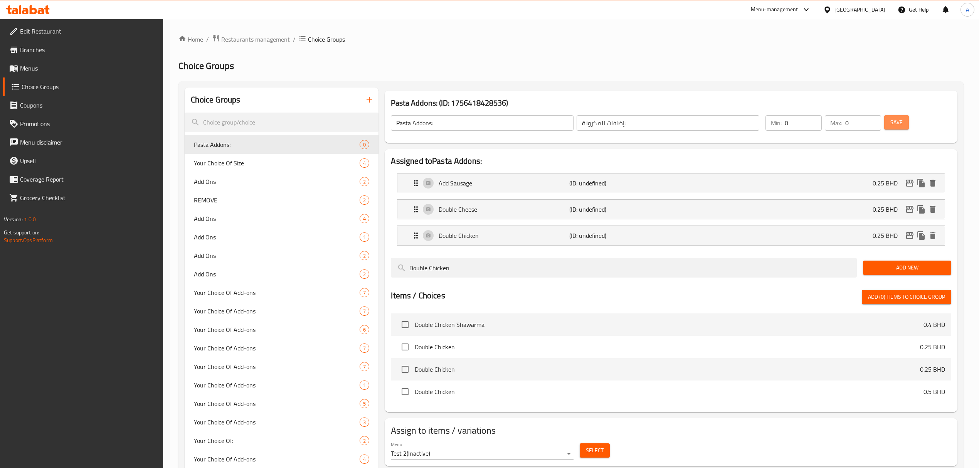
click at [888, 126] on button "Save" at bounding box center [896, 122] width 25 height 14
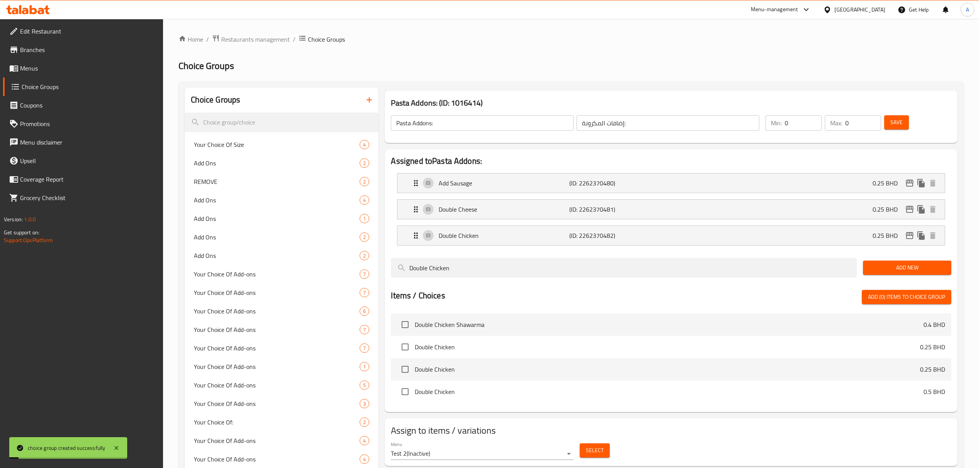
click at [509, 458] on body "choice group created successfully ​ Menu-management [GEOGRAPHIC_DATA] Get Help …" at bounding box center [489, 243] width 979 height 449
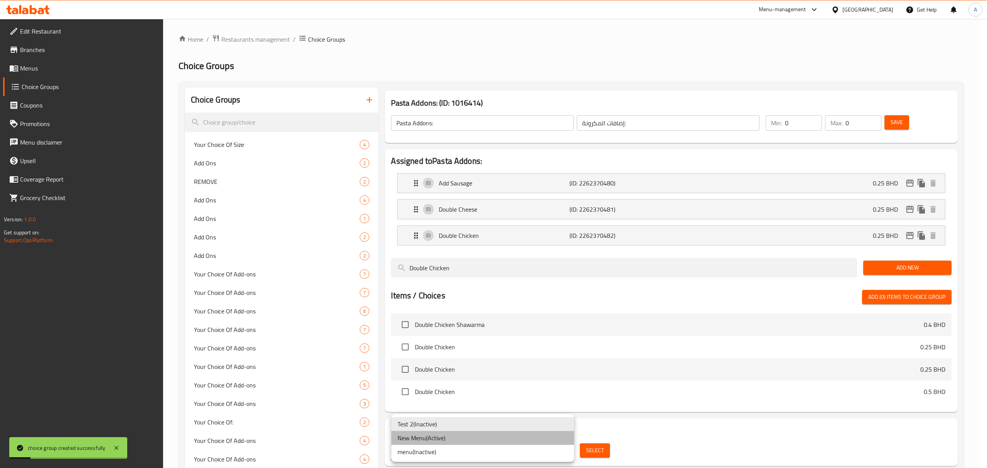
click at [494, 437] on li "New Menu ( Active )" at bounding box center [482, 438] width 183 height 14
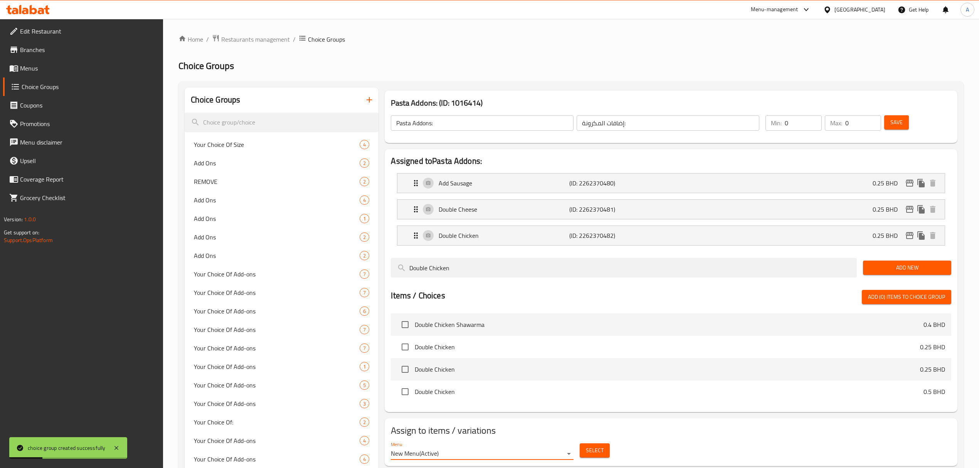
click at [601, 453] on span "Select" at bounding box center [595, 451] width 18 height 10
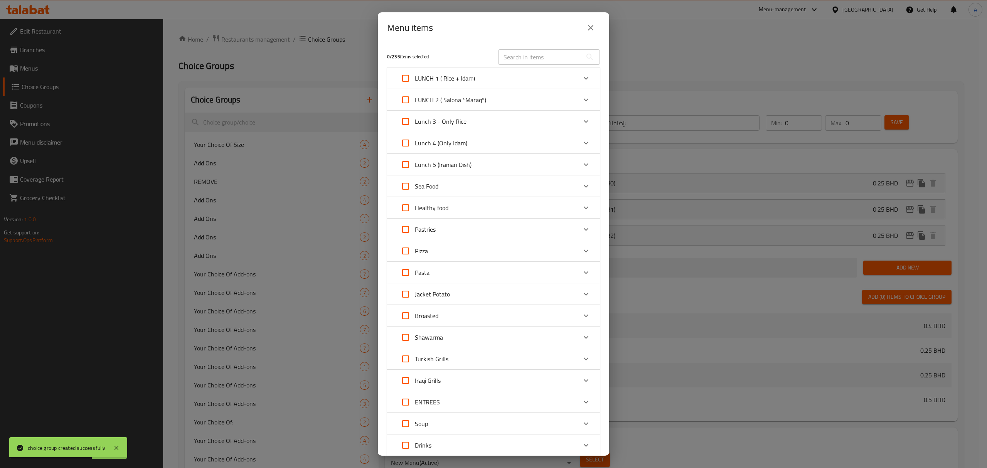
click at [452, 272] on div "Pasta" at bounding box center [486, 272] width 180 height 18
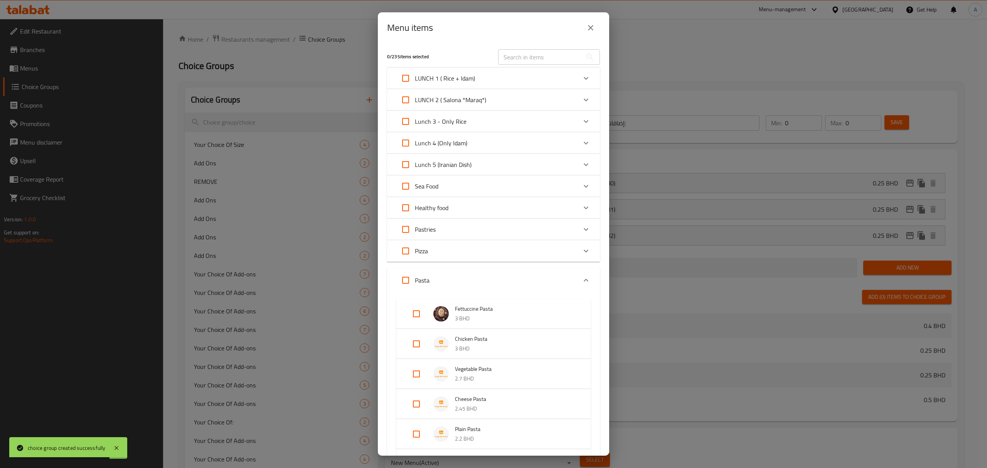
click at [417, 346] on input "Expand" at bounding box center [416, 344] width 18 height 18
checkbox input "true"
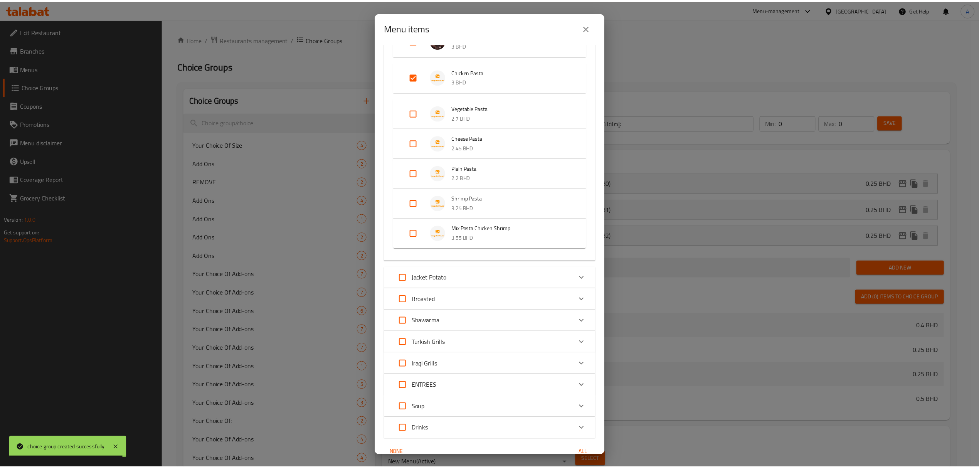
scroll to position [310, 0]
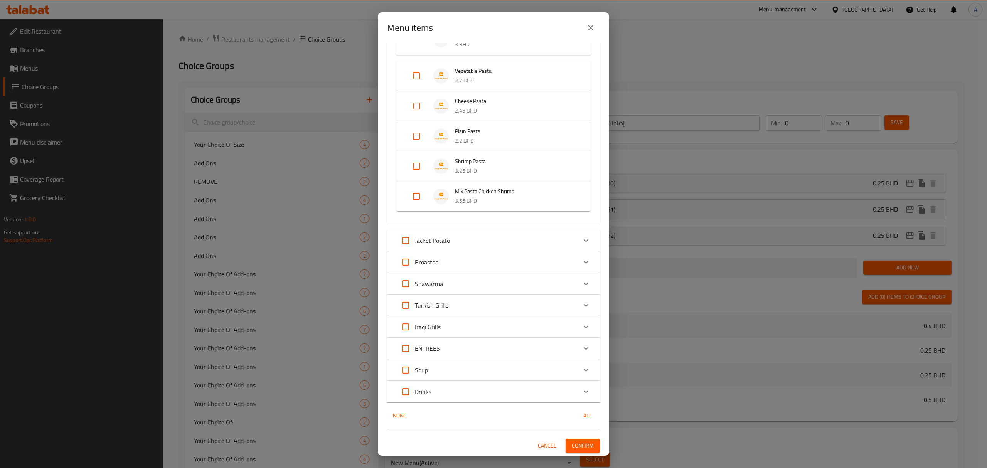
click at [571, 456] on div "Menu items 1 / 235 items selected ​ LUNCH 1 ( Rice + Idam) Chicken White Rice 0…" at bounding box center [493, 234] width 987 height 468
click at [573, 444] on span "Confirm" at bounding box center [583, 446] width 22 height 10
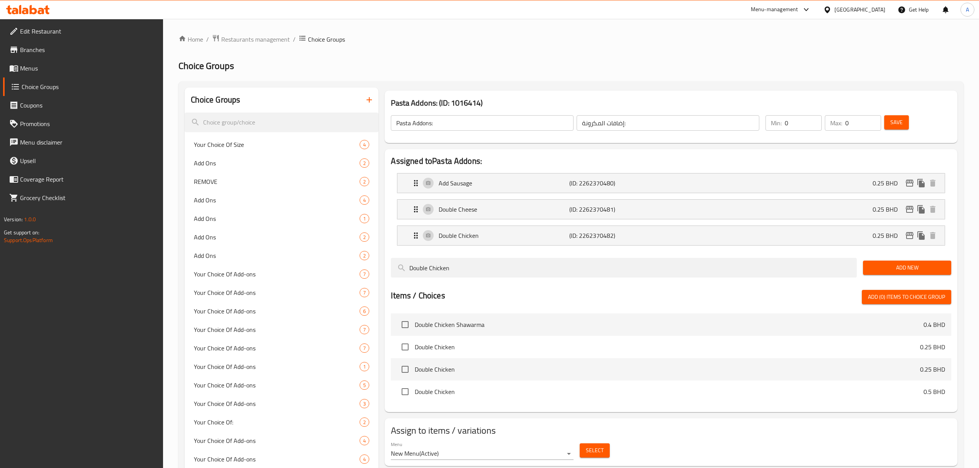
click at [373, 98] on icon "button" at bounding box center [369, 99] width 9 height 9
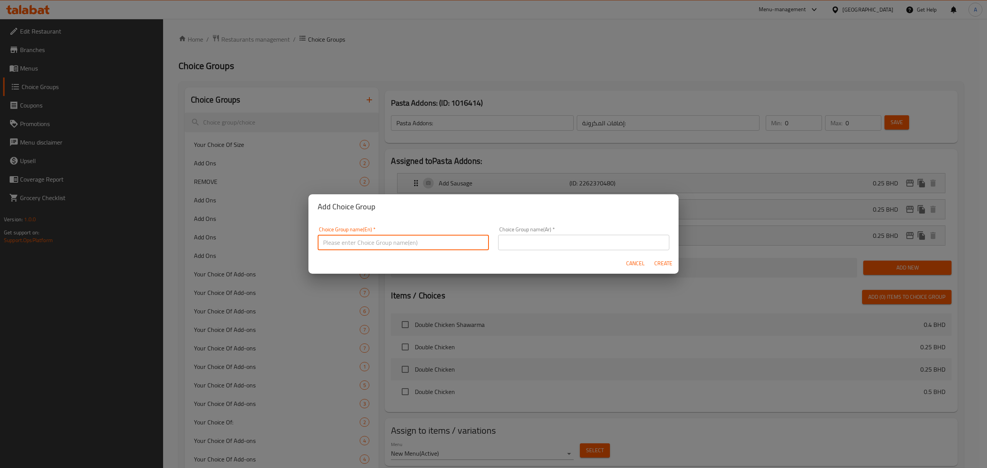
click at [454, 242] on input "text" at bounding box center [403, 242] width 171 height 15
type input "Pasta Remove"
click at [558, 250] on div "Choice Group name(Ar)   * Choice Group name(Ar) *" at bounding box center [583, 238] width 180 height 33
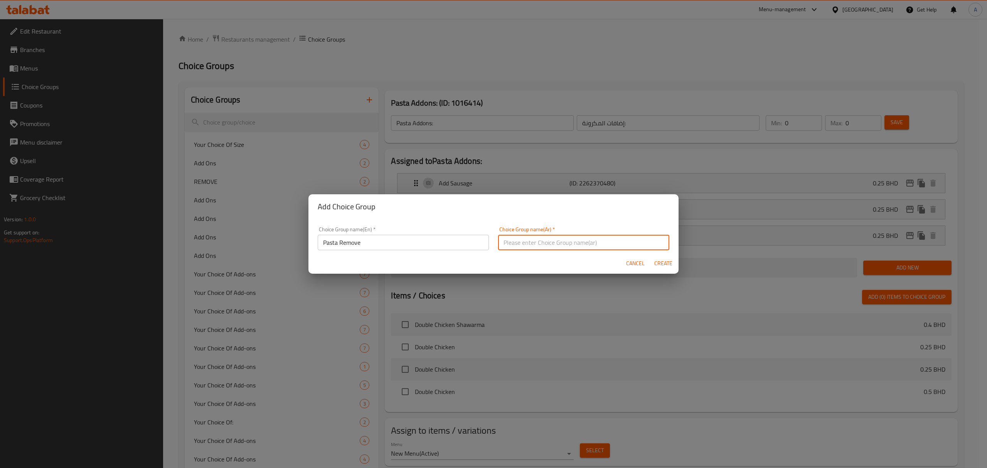
click at [556, 242] on input "text" at bounding box center [583, 242] width 171 height 15
paste input "إزالة المعكرونة"
click at [518, 242] on input "إزالة المعكرونة" at bounding box center [583, 242] width 171 height 15
type input "إزالة المكرونة"
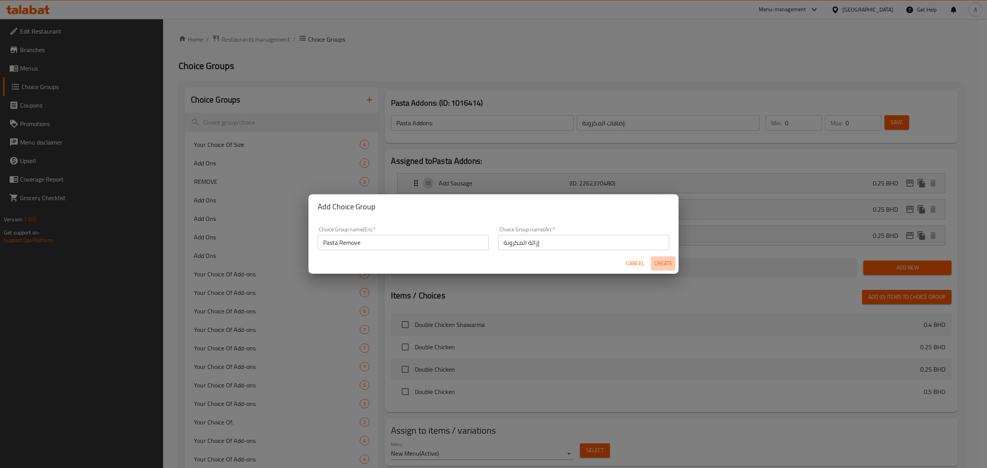
click at [658, 266] on span "Create" at bounding box center [663, 264] width 18 height 10
type input "Pasta Remove"
type input "إزالة المكرونة"
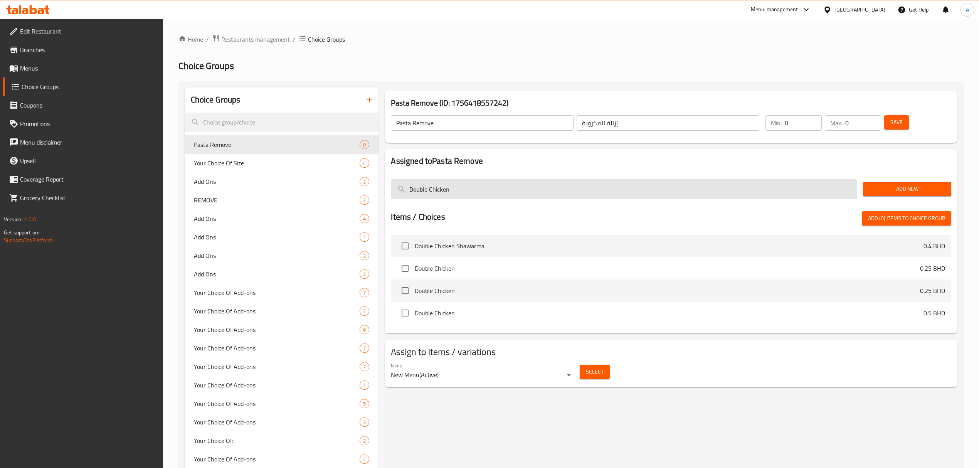
click at [511, 182] on input "Double Chicken" at bounding box center [624, 189] width 466 height 20
paste input "Without Cheese"
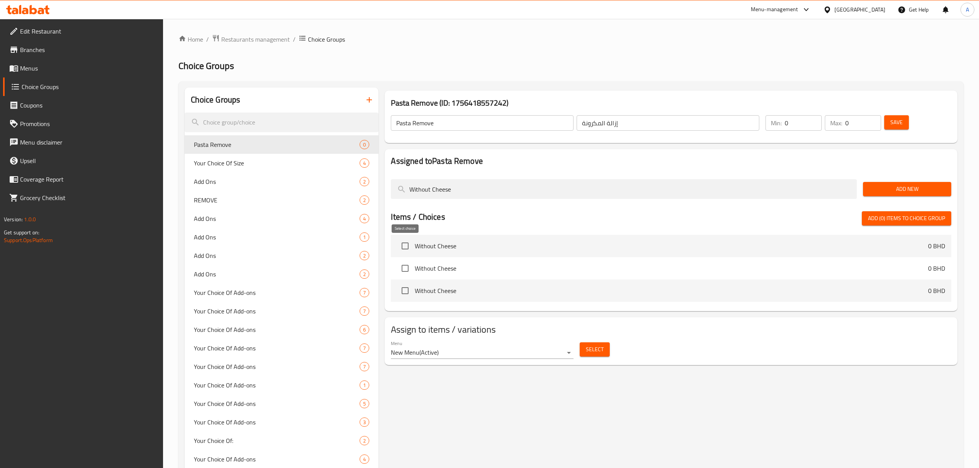
type input "Without Cheese"
click at [407, 244] on input "checkbox" at bounding box center [405, 246] width 16 height 16
checkbox input "true"
click at [439, 188] on input "Without Cheese" at bounding box center [624, 189] width 466 height 20
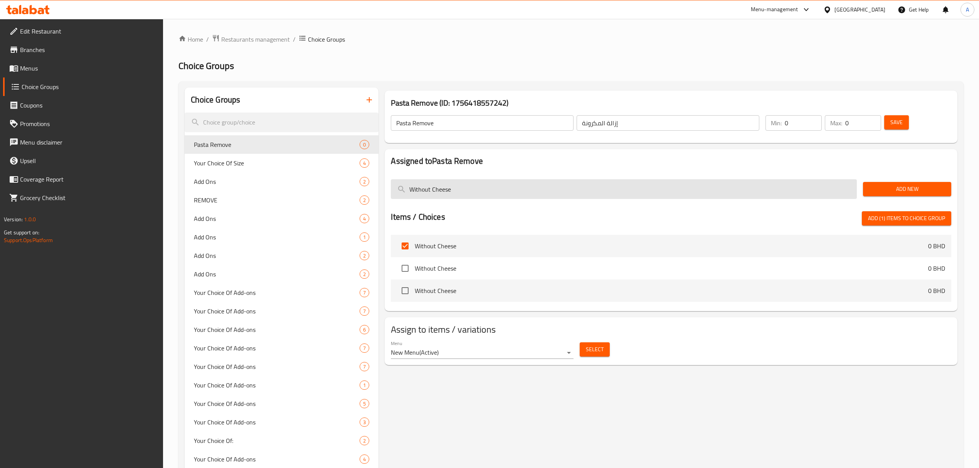
click at [439, 188] on input "Without Cheese" at bounding box center [624, 189] width 466 height 20
paste input "Koosa"
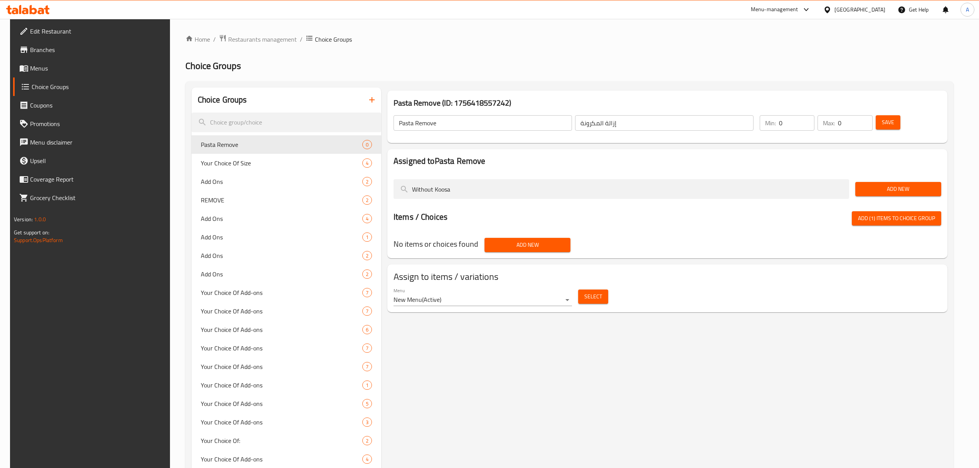
type input "Without Koosa"
click at [887, 192] on span "Add New" at bounding box center [898, 189] width 74 height 10
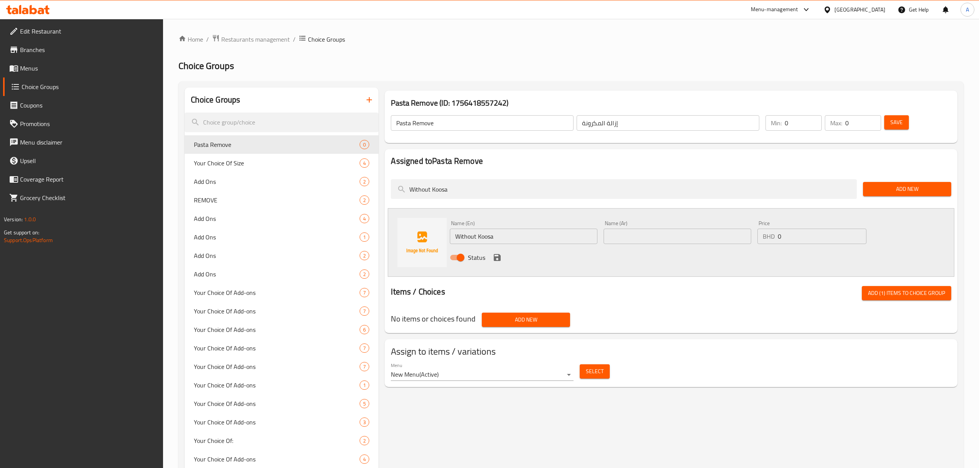
click at [634, 233] on input "text" at bounding box center [678, 236] width 148 height 15
paste input "بدون كوسا"
type input "بدون كوسا"
click at [495, 252] on button "save" at bounding box center [497, 258] width 12 height 12
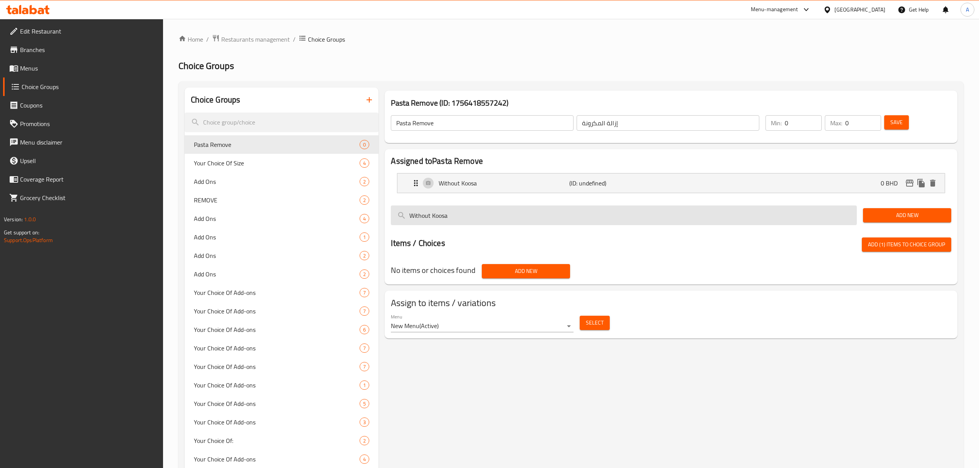
click at [452, 221] on input "Without Koosa" at bounding box center [624, 215] width 466 height 20
paste input "Broccoli"
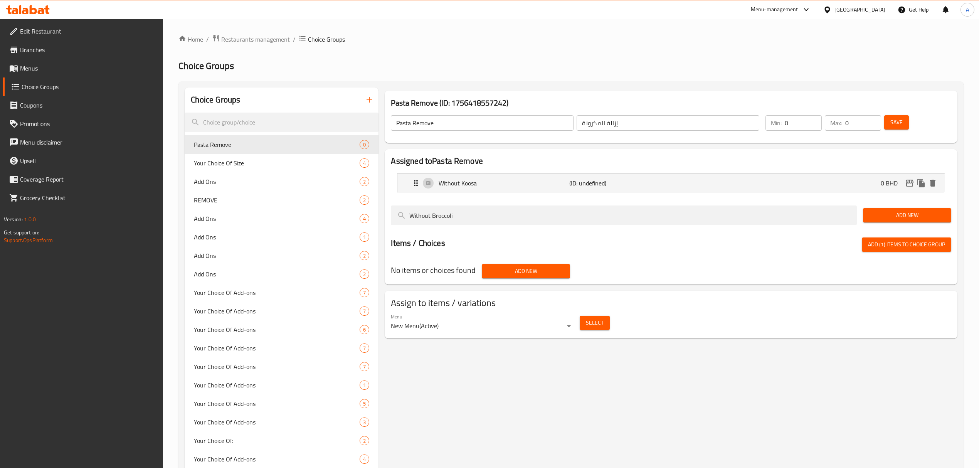
type input "Without Broccoli"
click at [894, 220] on span "Add New" at bounding box center [907, 215] width 76 height 10
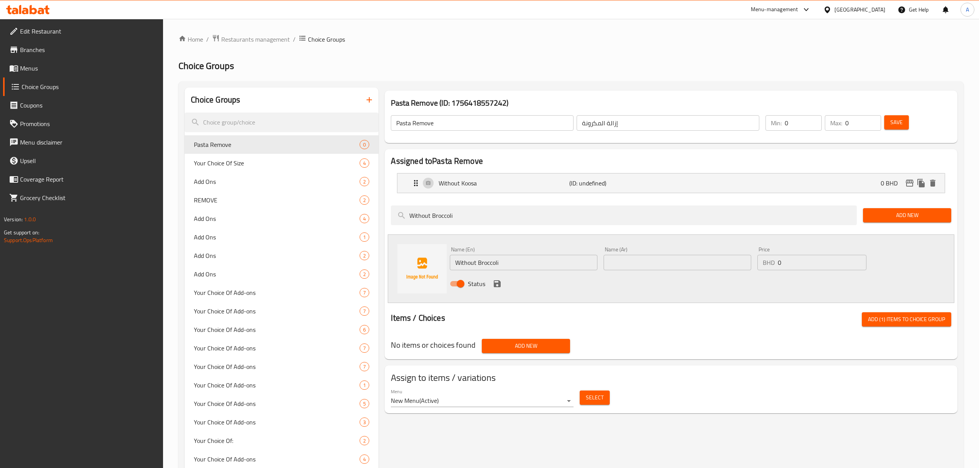
click at [687, 259] on input "text" at bounding box center [678, 262] width 148 height 15
paste input "بدون بروكلي"
type input "بدون بروكلي"
click at [500, 285] on icon "save" at bounding box center [497, 283] width 9 height 9
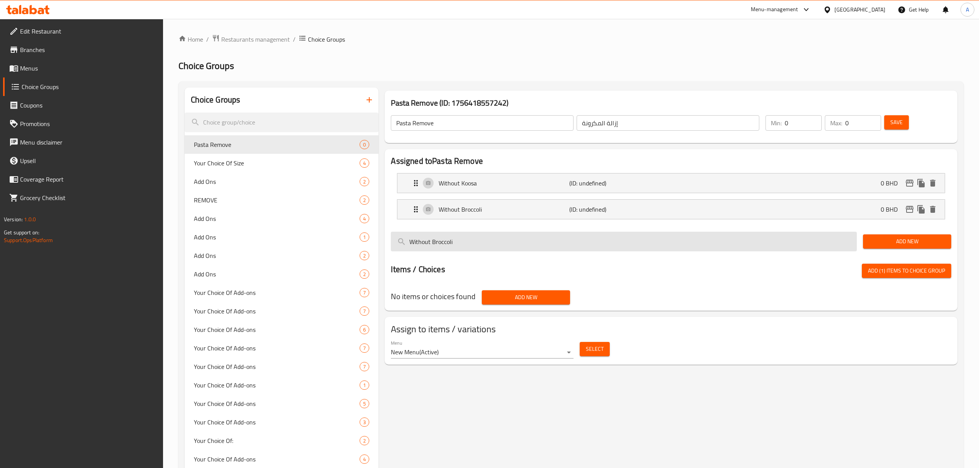
click at [449, 244] on input "Without Broccoli" at bounding box center [624, 242] width 466 height 20
paste input "Mushroom"
click at [449, 244] on input "Without Broccoli" at bounding box center [624, 242] width 466 height 20
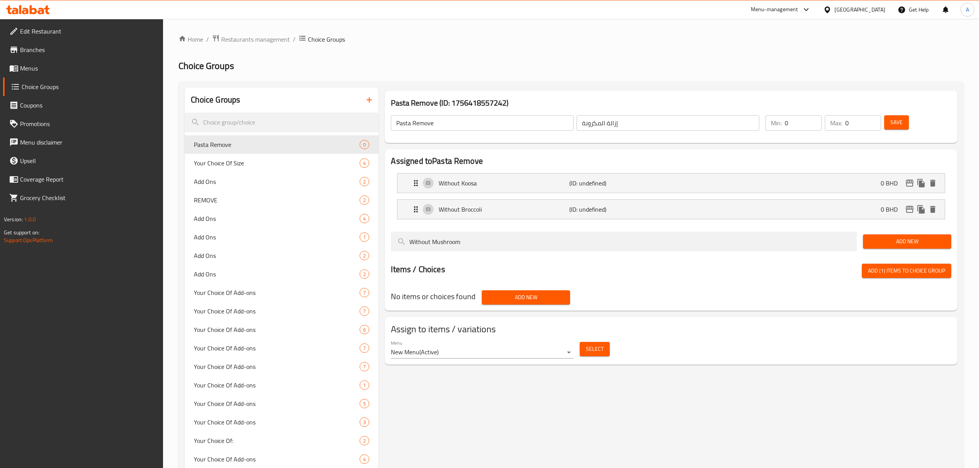
type input "Without Mushroom"
click at [867, 241] on button "Add New" at bounding box center [907, 241] width 88 height 14
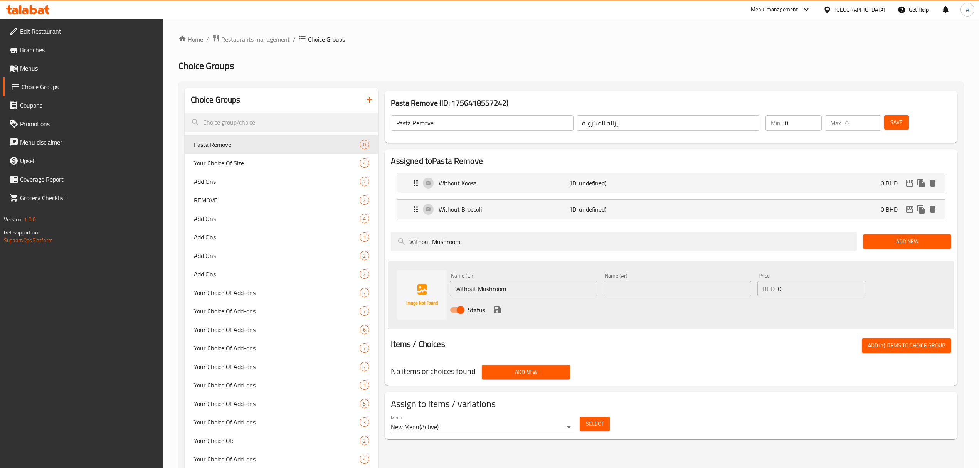
click at [655, 294] on input "text" at bounding box center [678, 288] width 148 height 15
paste input "بدون فطر"
type input "بدون فطر"
click at [497, 309] on icon "save" at bounding box center [497, 309] width 9 height 9
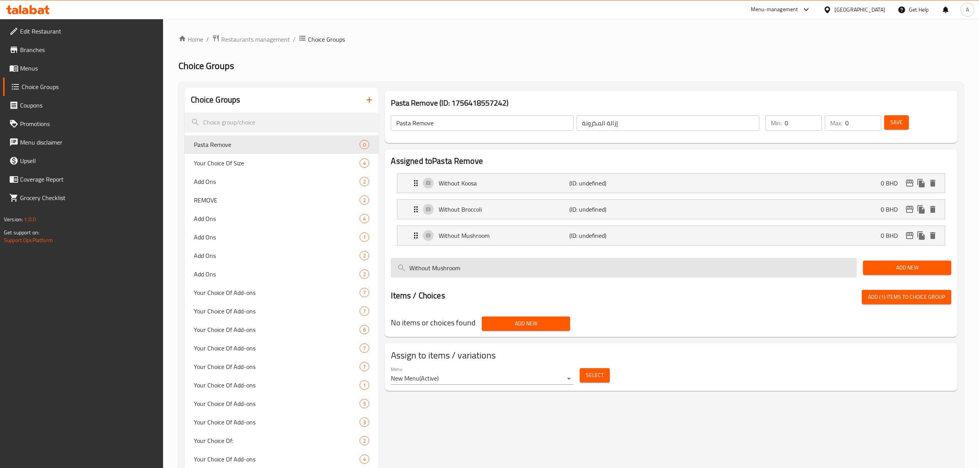
click at [480, 261] on input "Without Mushroom" at bounding box center [624, 268] width 466 height 20
paste input "Green pepper"
type input "Without Green pepper"
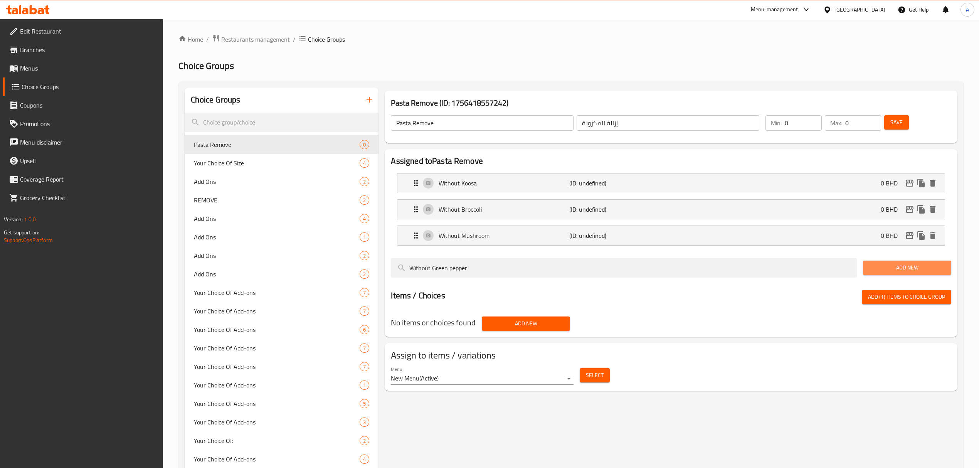
click at [888, 271] on span "Add New" at bounding box center [907, 268] width 76 height 10
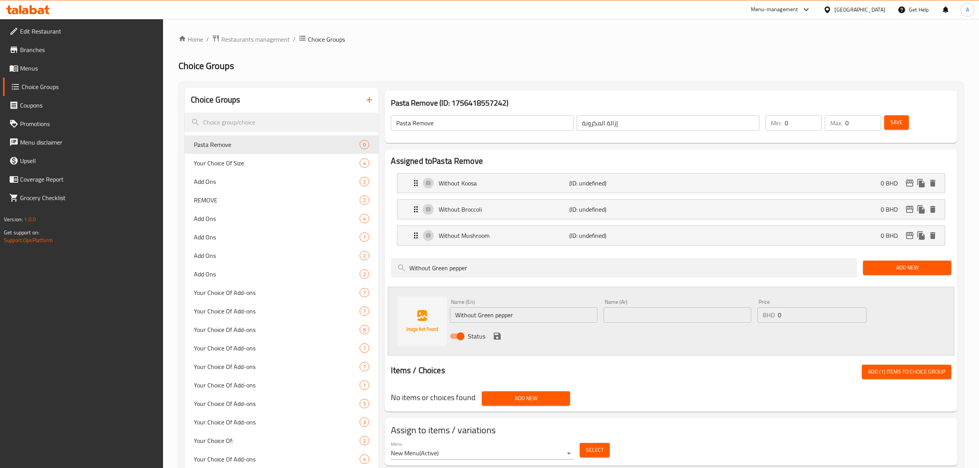
click at [523, 309] on input "Without Green pepper" at bounding box center [524, 314] width 148 height 15
paste input "P"
type input "Without Green Pepper"
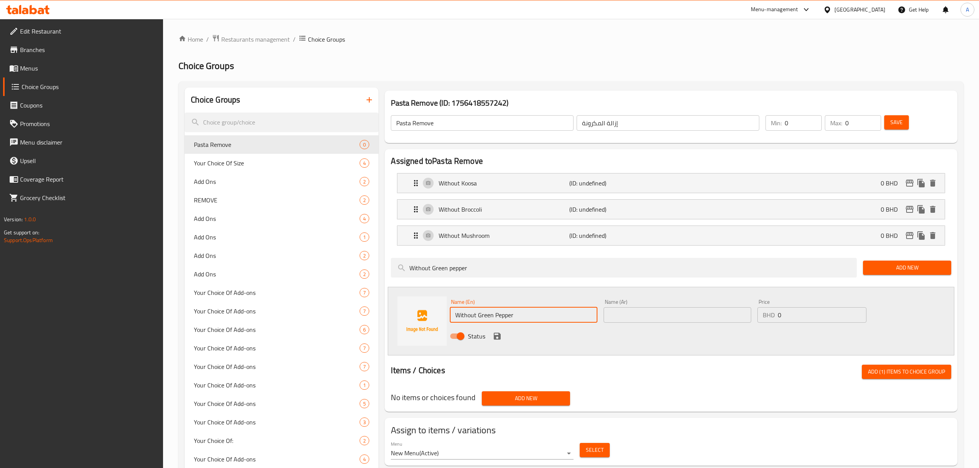
click at [629, 314] on input "text" at bounding box center [678, 314] width 148 height 15
paste input "بدون فلفل أخضر"
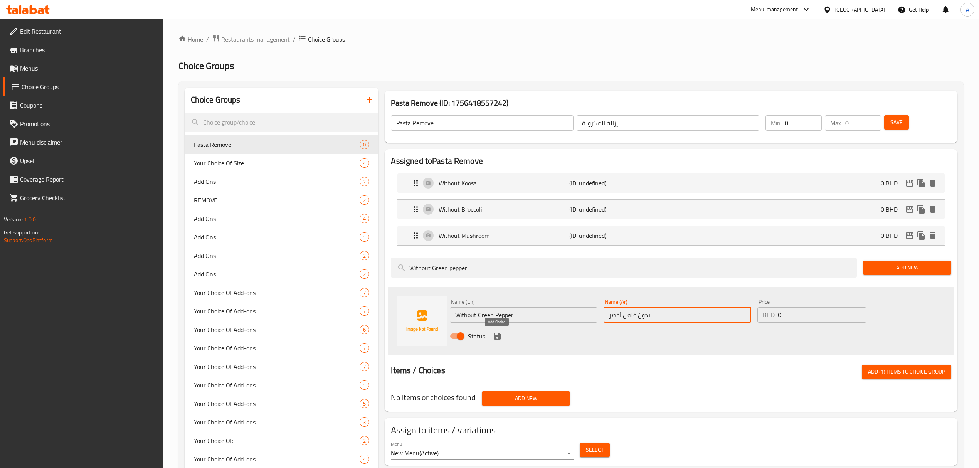
type input "بدون فلفل أخضر"
click at [497, 340] on icon "save" at bounding box center [497, 336] width 7 height 7
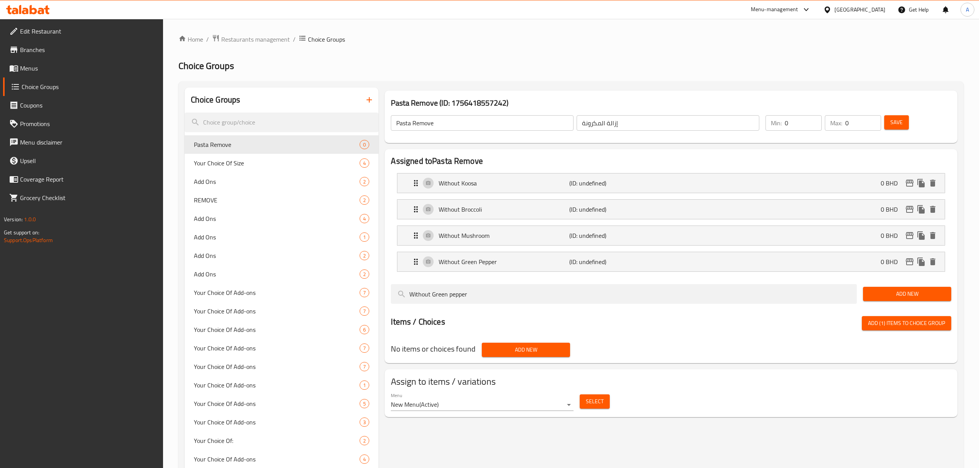
click at [899, 319] on span "Add (1) items to choice group" at bounding box center [906, 323] width 77 height 10
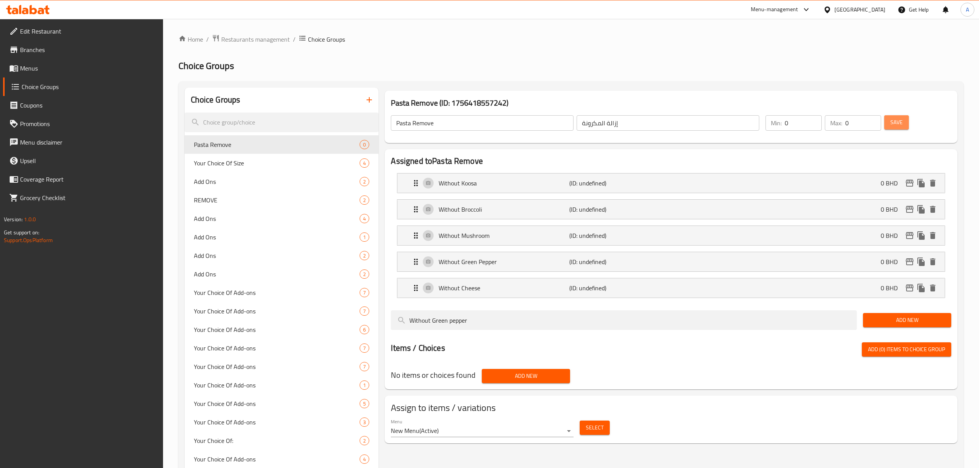
click at [900, 129] on button "Save" at bounding box center [896, 122] width 25 height 14
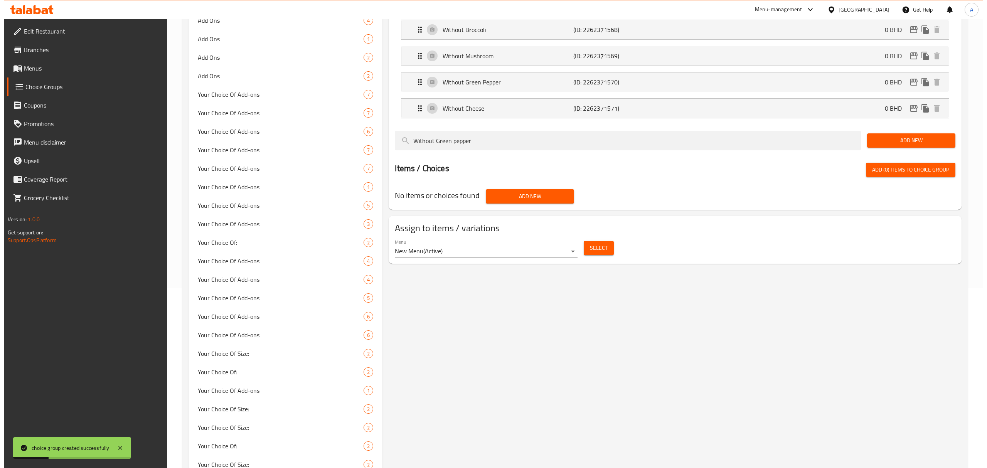
scroll to position [154, 0]
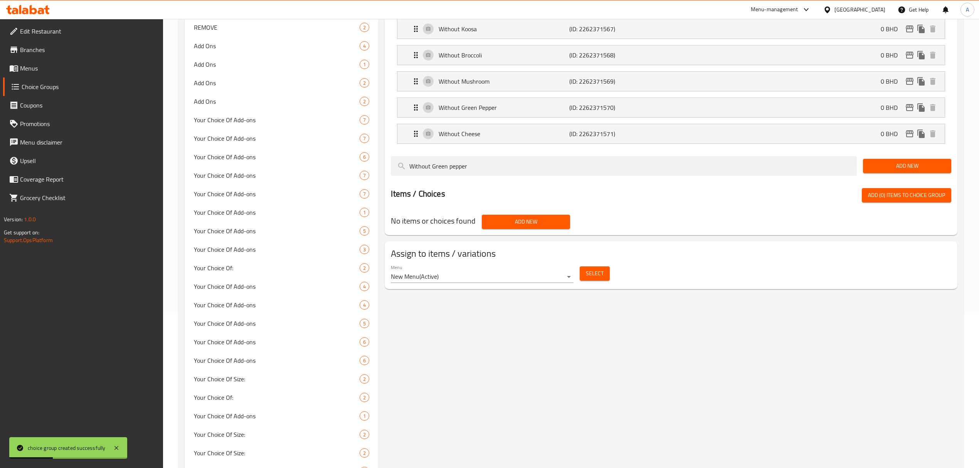
click at [600, 273] on span "Select" at bounding box center [595, 274] width 18 height 10
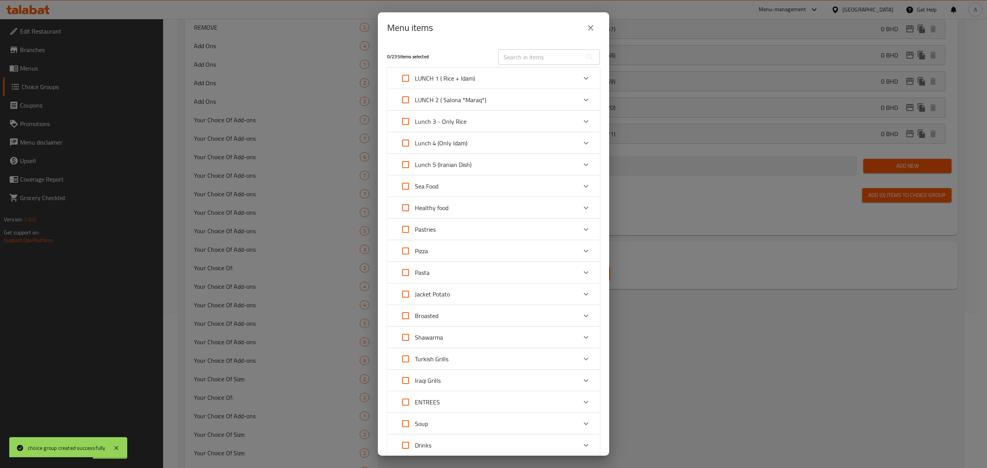
click at [443, 271] on div "Pasta" at bounding box center [486, 272] width 180 height 18
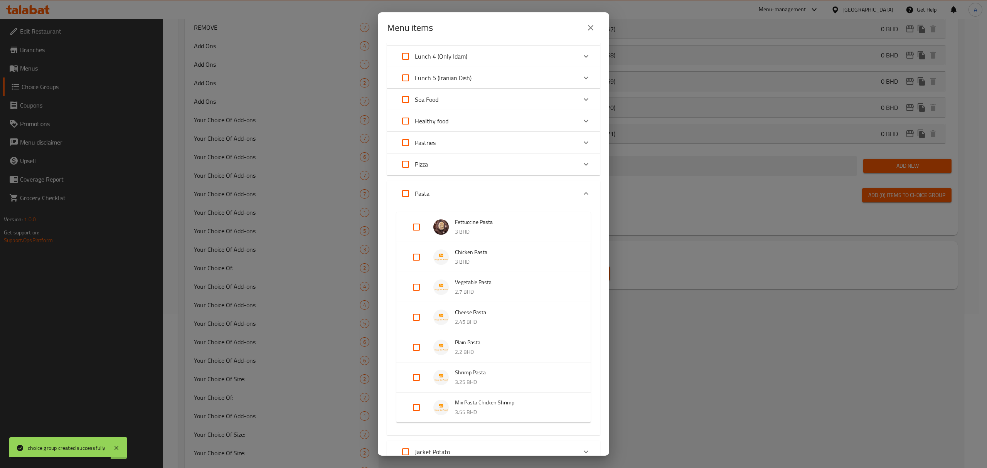
scroll to position [103, 0]
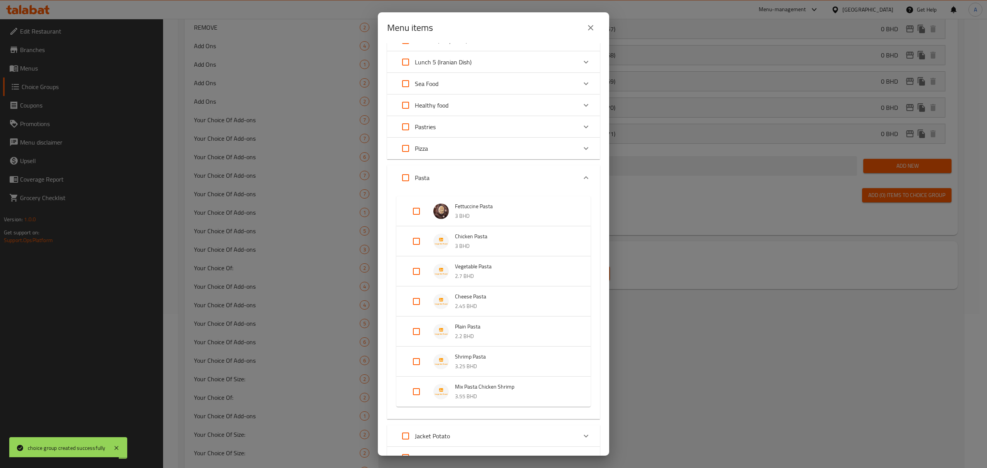
click at [418, 272] on input "Expand" at bounding box center [416, 271] width 18 height 18
checkbox input "true"
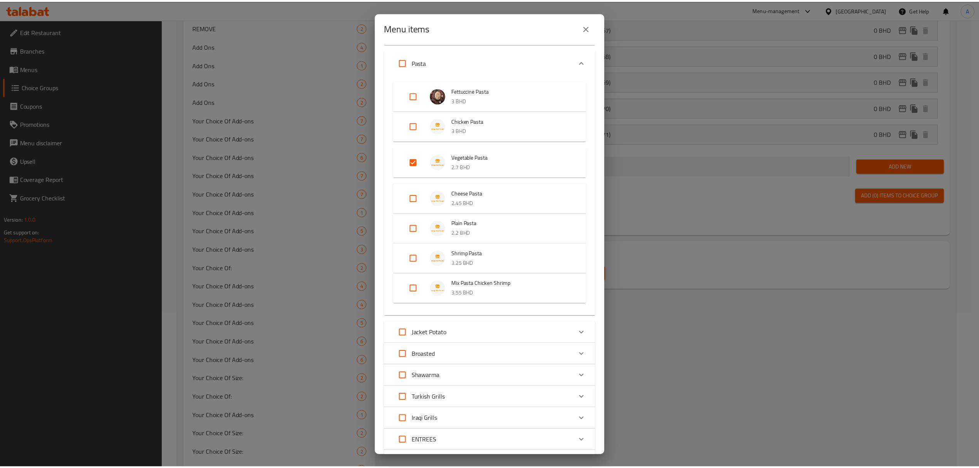
scroll to position [310, 0]
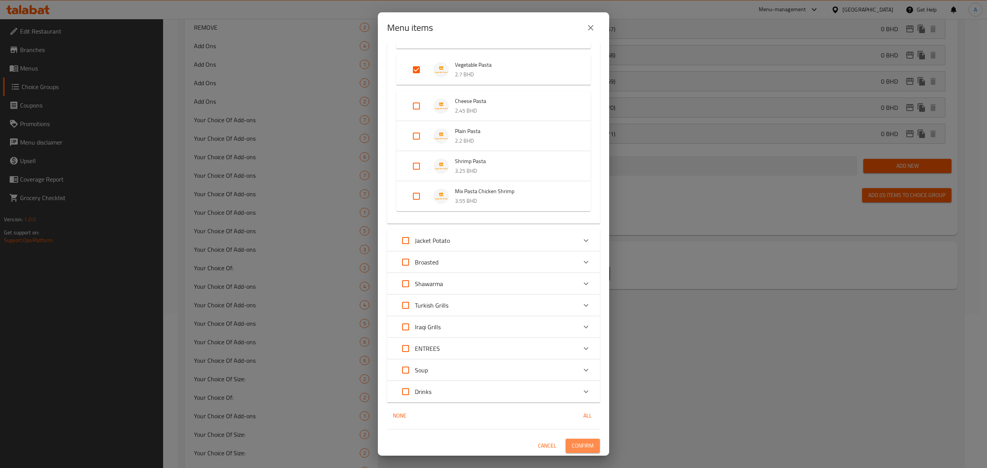
click at [582, 441] on span "Confirm" at bounding box center [583, 446] width 22 height 10
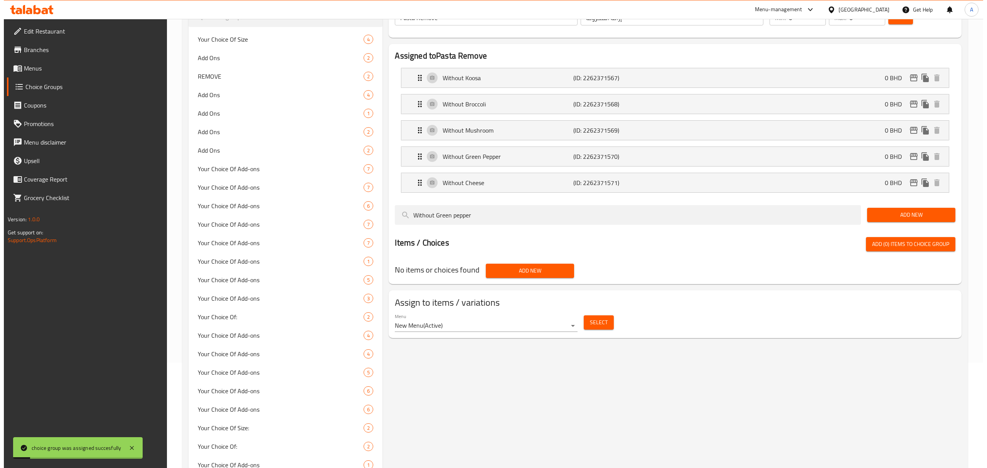
scroll to position [0, 0]
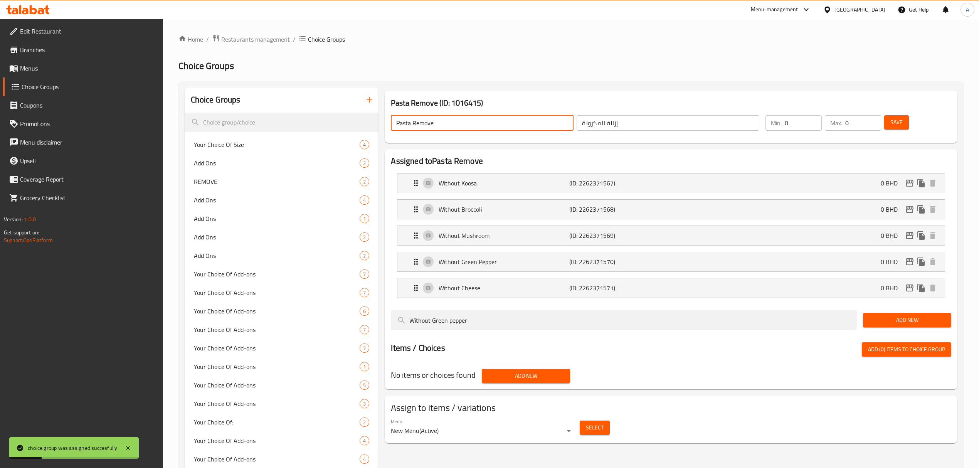
click at [435, 124] on input "Pasta Remove" at bounding box center [482, 122] width 183 height 15
click at [361, 103] on button "button" at bounding box center [369, 100] width 18 height 18
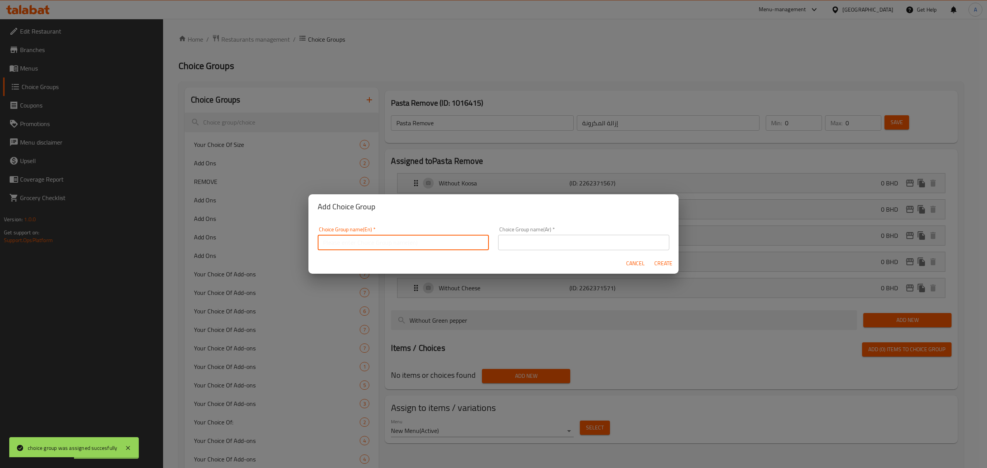
click at [403, 247] on input "text" at bounding box center [403, 242] width 171 height 15
paste input "Pasta Remove"
click at [400, 236] on input "Pasta Remove:" at bounding box center [403, 242] width 171 height 15
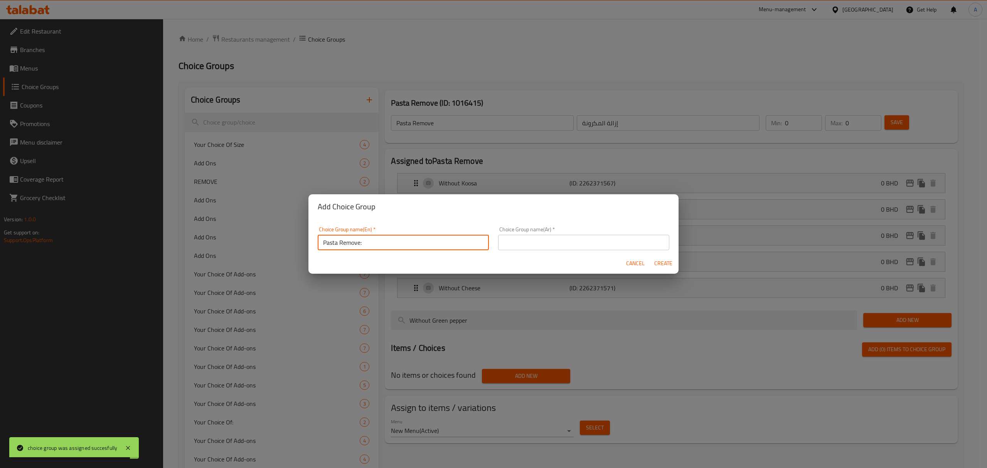
type input "Pasta Remove:"
click at [596, 245] on input "text" at bounding box center [583, 242] width 171 height 15
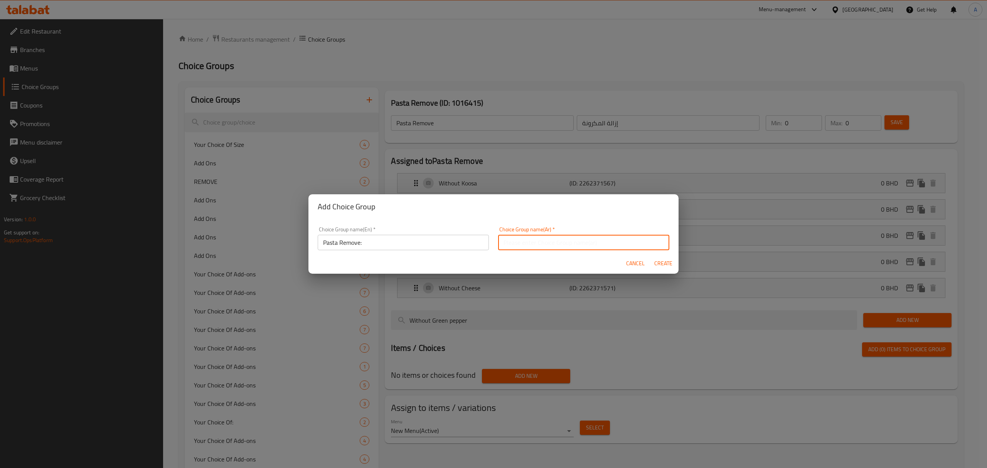
paste input "إزالة"
type input "إزالة المكرونة:"
click at [662, 266] on span "Create" at bounding box center [663, 264] width 18 height 10
type input "Pasta Remove:"
type input "إزالة المكرونة:"
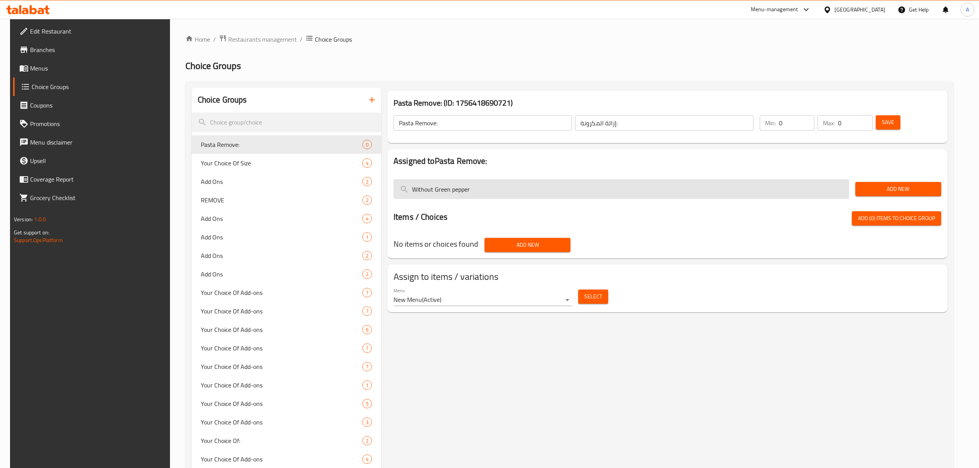
click at [544, 190] on input "Without Green pepper" at bounding box center [621, 189] width 456 height 20
paste input "Cheese"
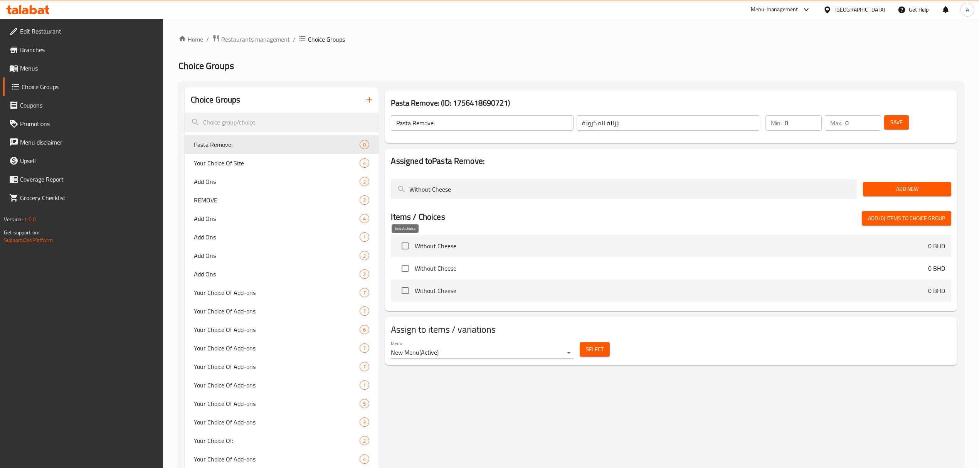
type input "Without Cheese"
click at [410, 247] on input "checkbox" at bounding box center [405, 246] width 16 height 16
click at [880, 218] on span "Add (1) items to choice group" at bounding box center [906, 219] width 77 height 10
checkbox input "false"
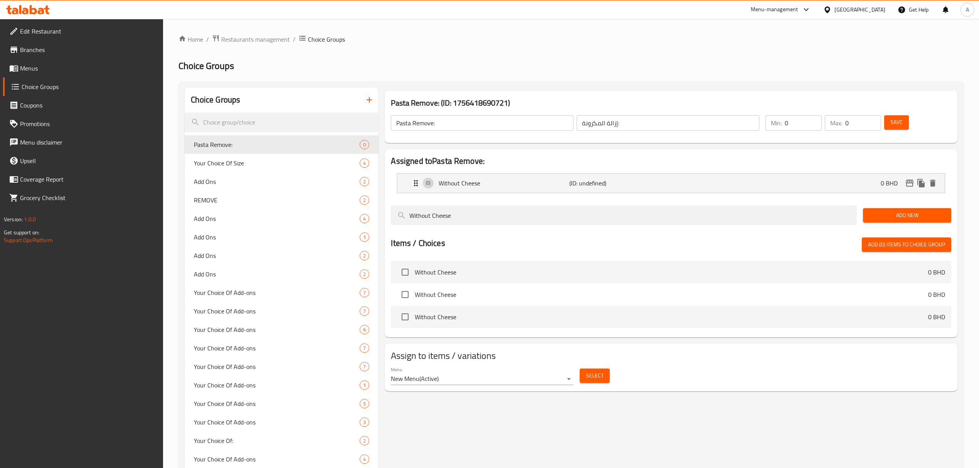
click at [899, 125] on span "Save" at bounding box center [896, 123] width 12 height 10
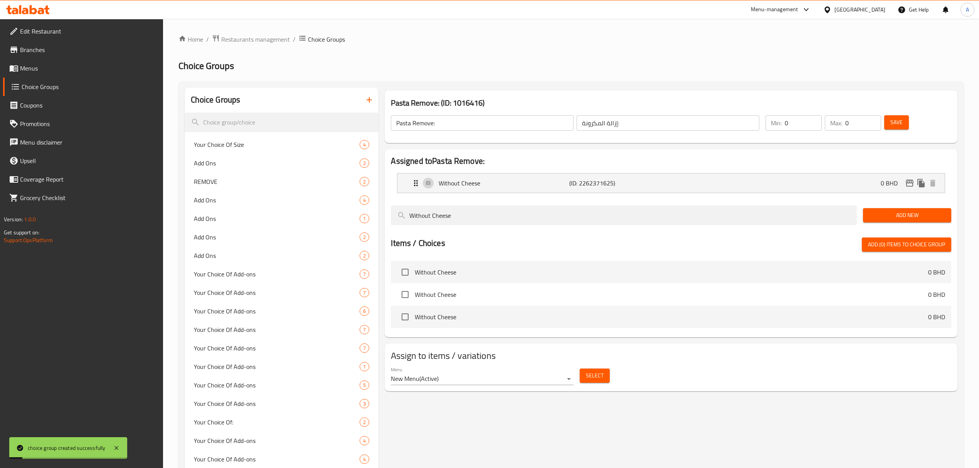
click at [587, 374] on span "Select" at bounding box center [595, 376] width 18 height 10
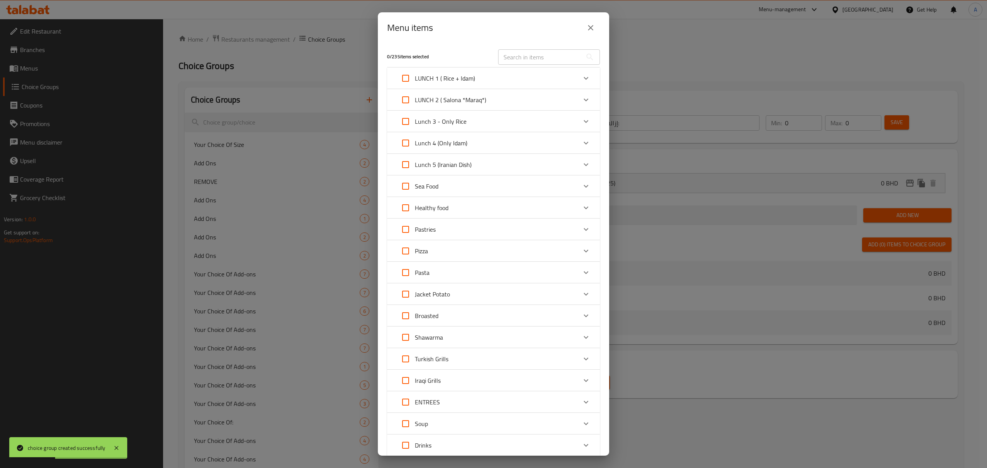
click at [443, 267] on div "Pasta" at bounding box center [486, 272] width 180 height 18
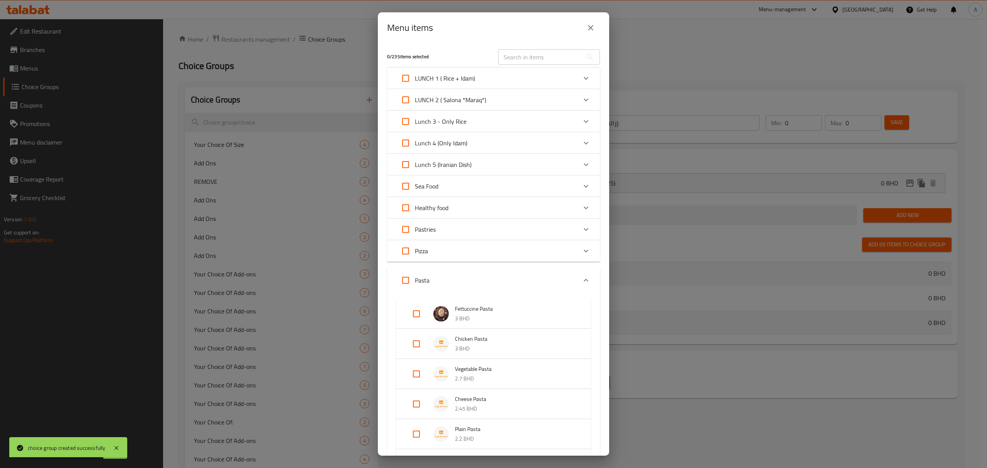
click at [416, 346] on input "Expand" at bounding box center [416, 344] width 18 height 18
checkbox input "true"
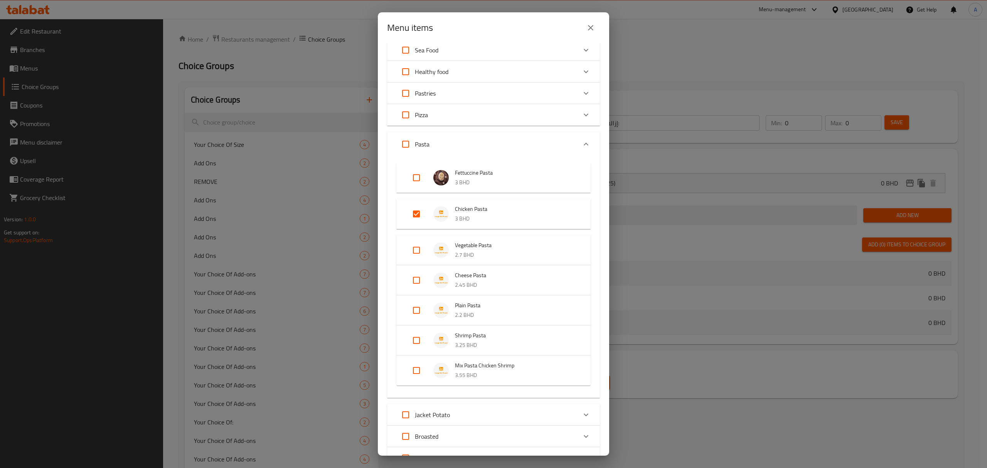
scroll to position [154, 0]
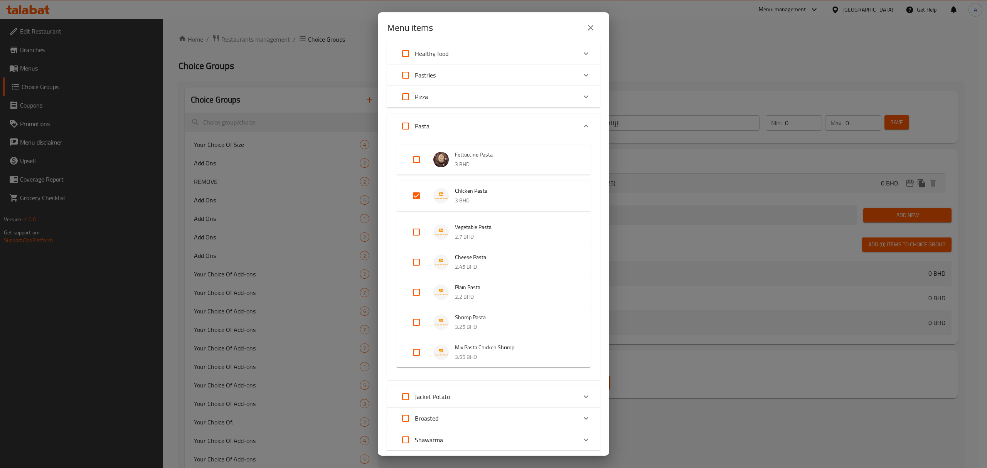
click at [412, 323] on input "Expand" at bounding box center [416, 322] width 18 height 18
checkbox input "true"
click at [412, 361] on input "Expand" at bounding box center [416, 364] width 18 height 18
checkbox input "true"
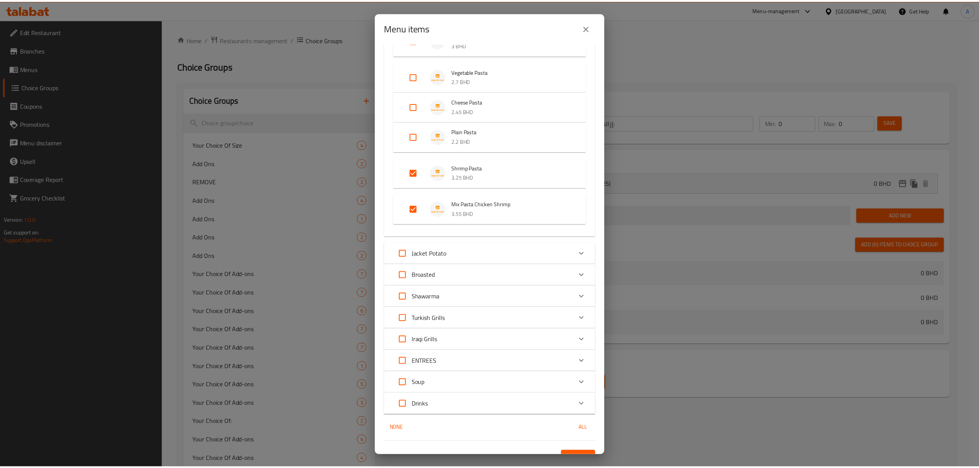
scroll to position [323, 0]
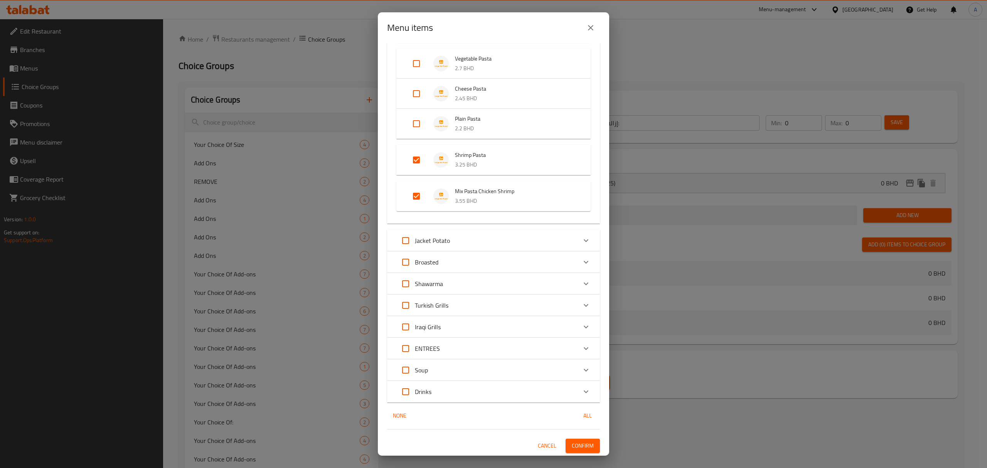
click at [592, 445] on div "3 / 235 items selected ​ LUNCH 1 ( Rice + Idam) Chicken White Rice 0 BHD Choose…" at bounding box center [493, 249] width 231 height 412
click at [582, 443] on span "Confirm" at bounding box center [583, 446] width 22 height 10
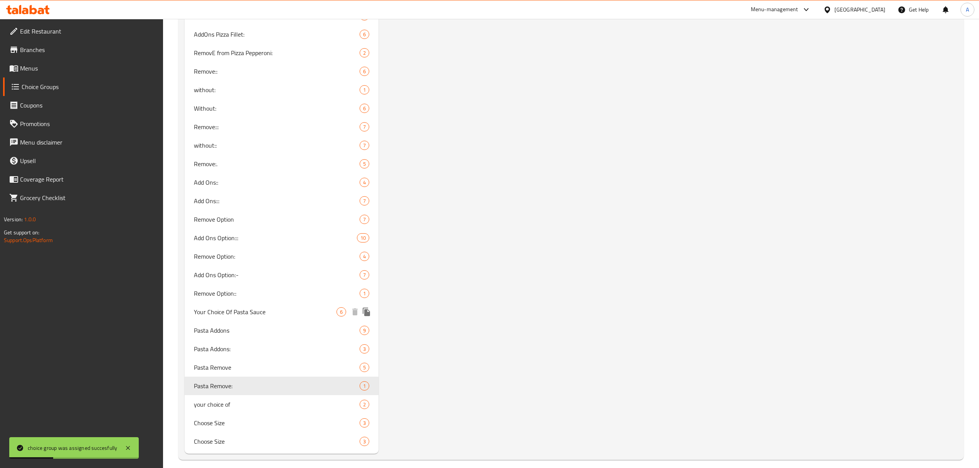
scroll to position [2282, 0]
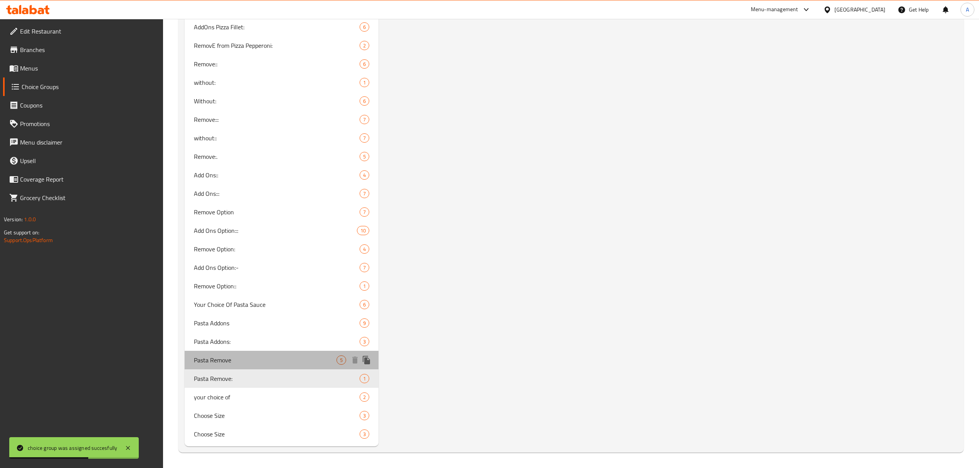
click at [255, 358] on span "Pasta Remove" at bounding box center [265, 359] width 143 height 9
type input "Pasta Remove"
type input "إزالة المكرونة"
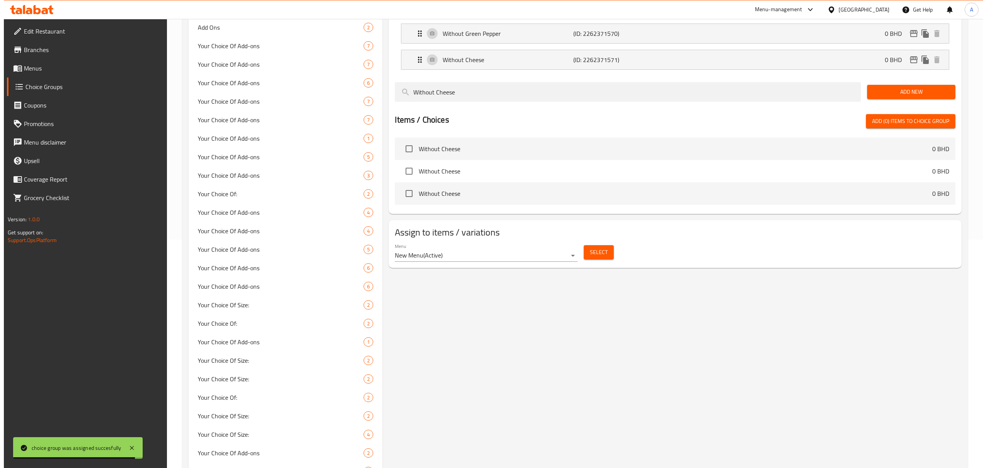
scroll to position [227, 0]
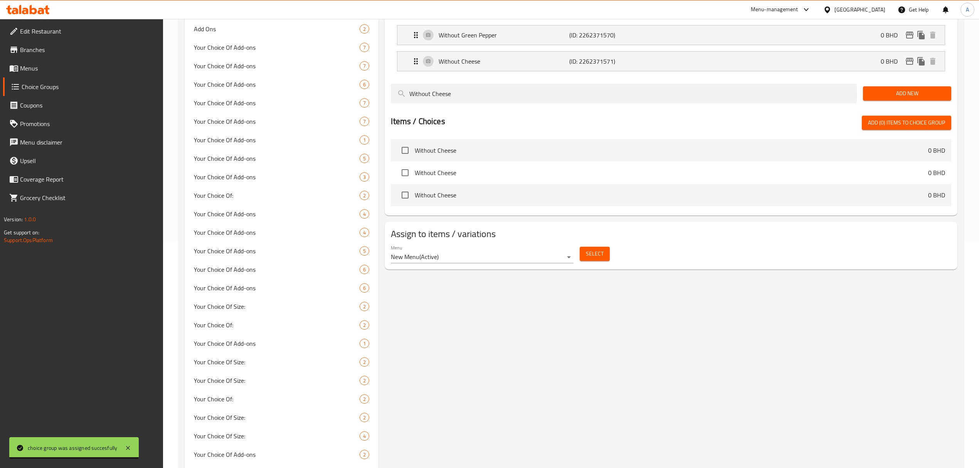
click at [578, 256] on div "Select" at bounding box center [595, 254] width 36 height 20
click at [586, 254] on span "Select" at bounding box center [595, 254] width 18 height 10
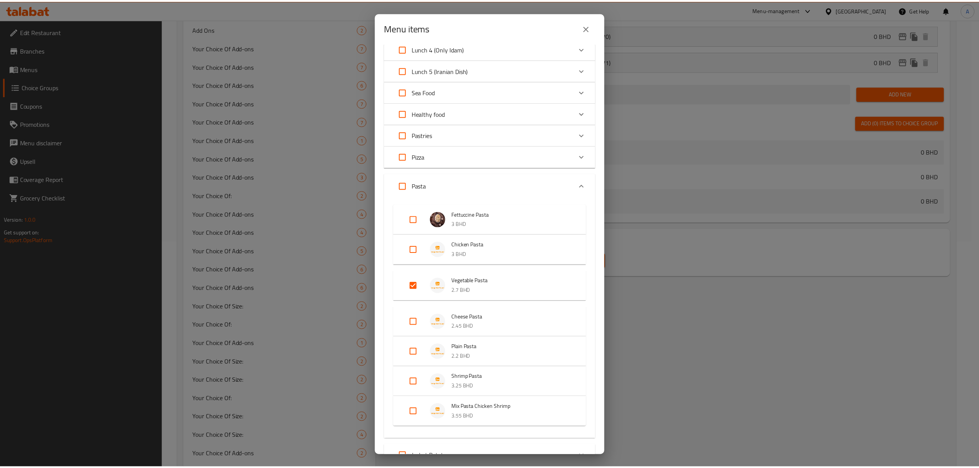
scroll to position [103, 0]
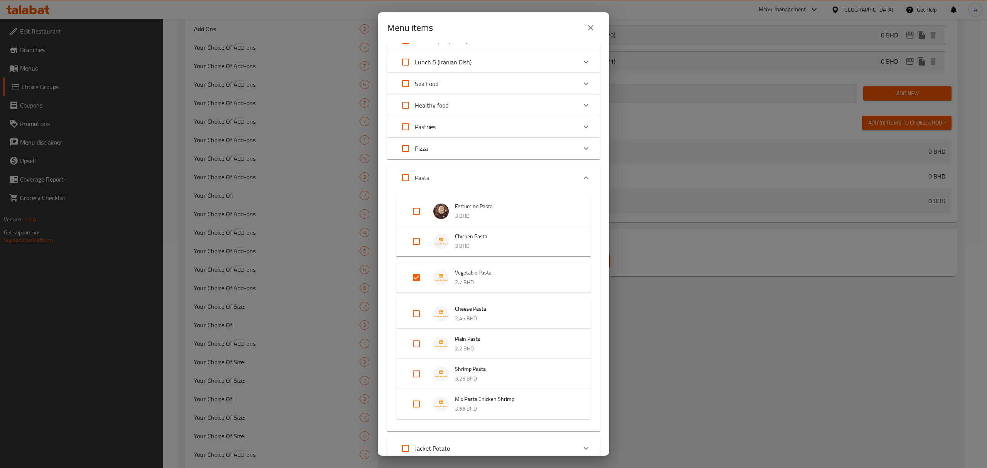
click at [594, 30] on icon "close" at bounding box center [590, 27] width 9 height 9
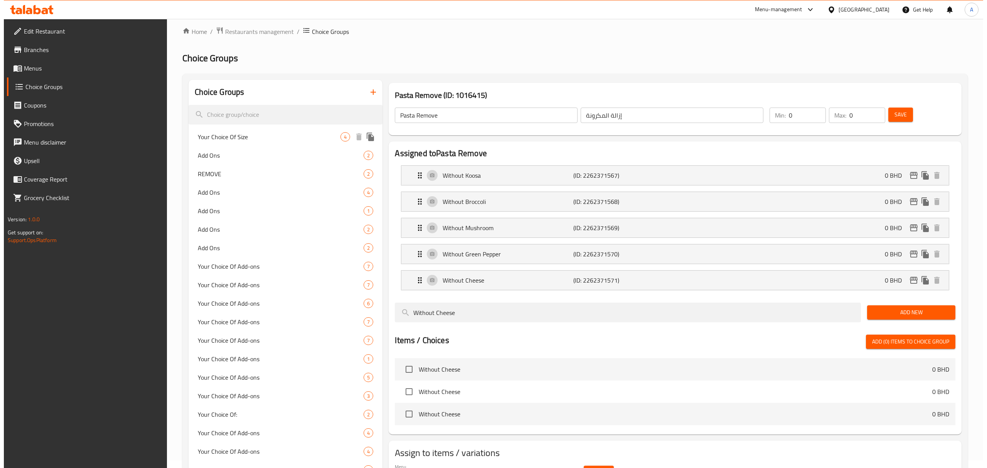
scroll to position [0, 0]
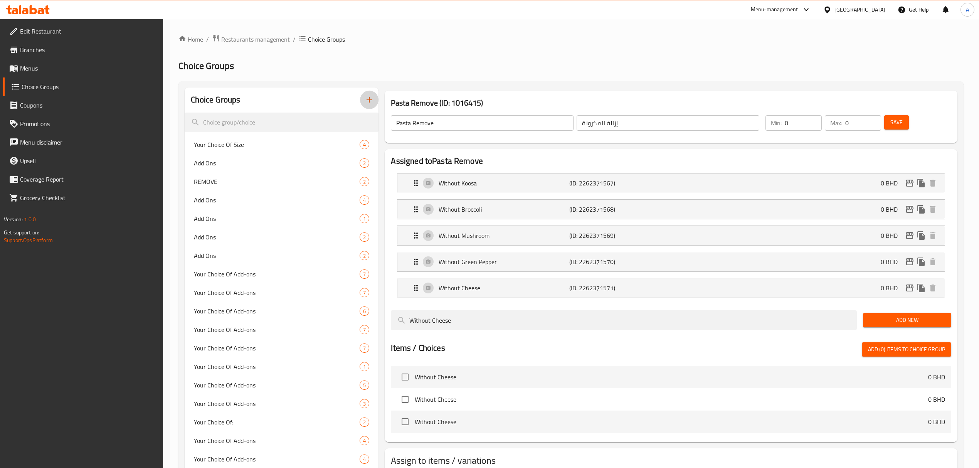
click at [363, 99] on button "button" at bounding box center [369, 100] width 18 height 18
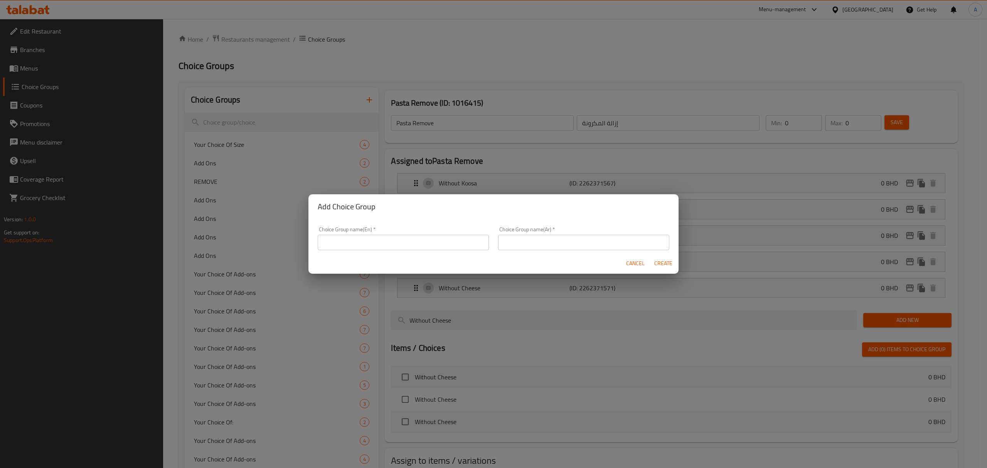
click at [402, 241] on input "text" at bounding box center [403, 242] width 171 height 15
paste input "Level Of Spiceness"
type input "Level Of Spiceness"
click at [519, 243] on input "text" at bounding box center [583, 242] width 171 height 15
paste input "درجة الحرارة"
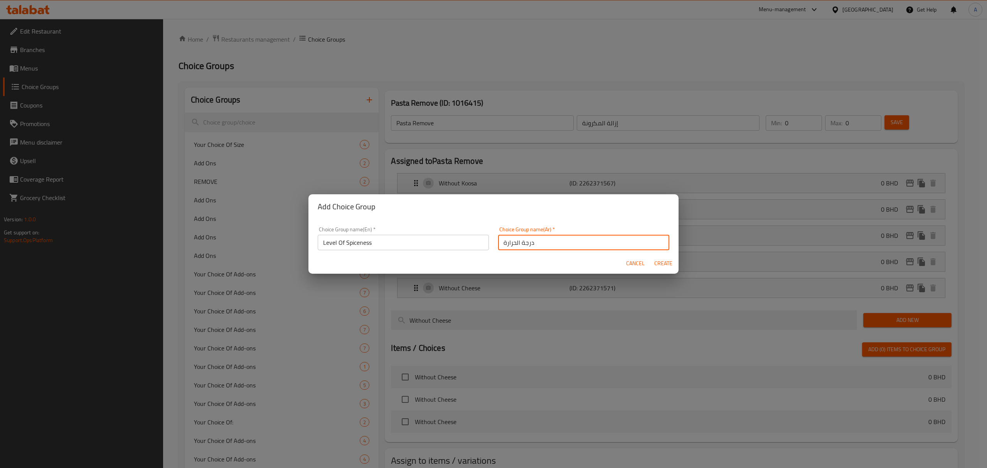
type input "درجة الحرارة"
click at [671, 267] on span "Create" at bounding box center [663, 264] width 18 height 10
type input "Level Of Spiceness"
type input "درجة الحرارة"
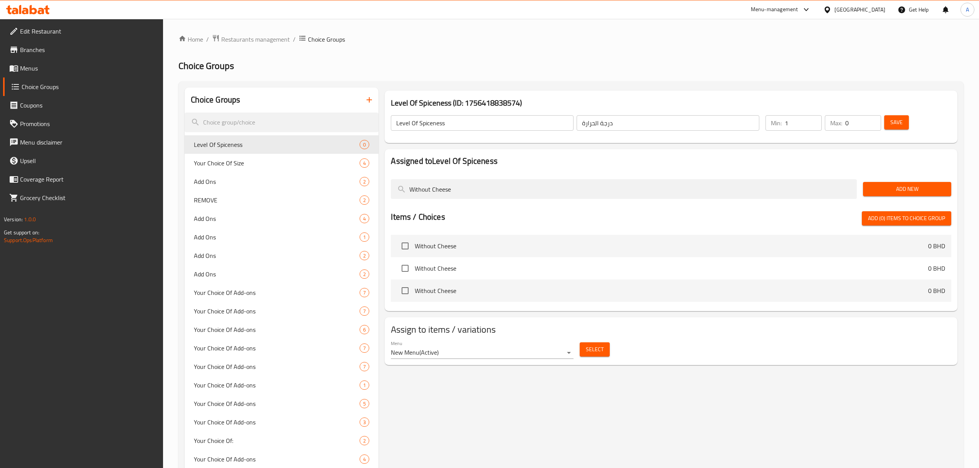
type input "1"
click at [813, 121] on input "1" at bounding box center [803, 122] width 37 height 15
type input "1"
click at [876, 122] on input "1" at bounding box center [863, 122] width 36 height 15
click at [483, 195] on input "Without Cheese" at bounding box center [624, 189] width 466 height 20
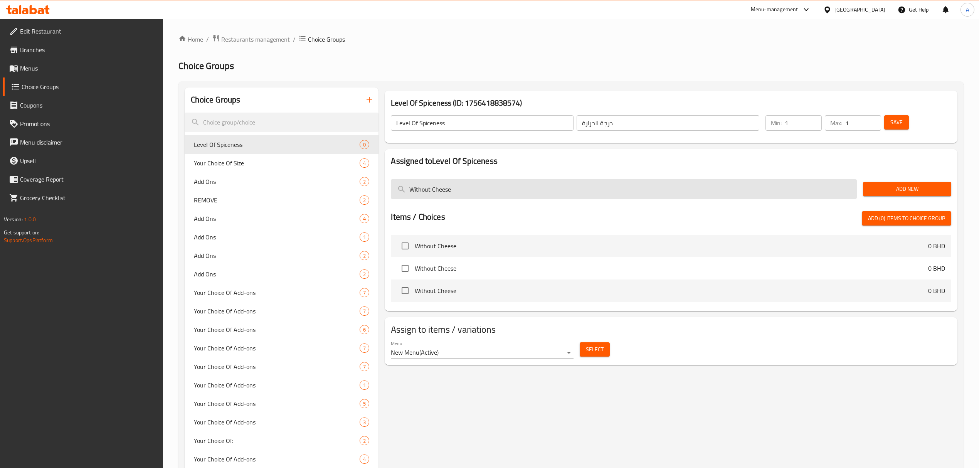
click at [483, 195] on input "Without Cheese" at bounding box center [624, 189] width 466 height 20
paste input "Not Spicy"
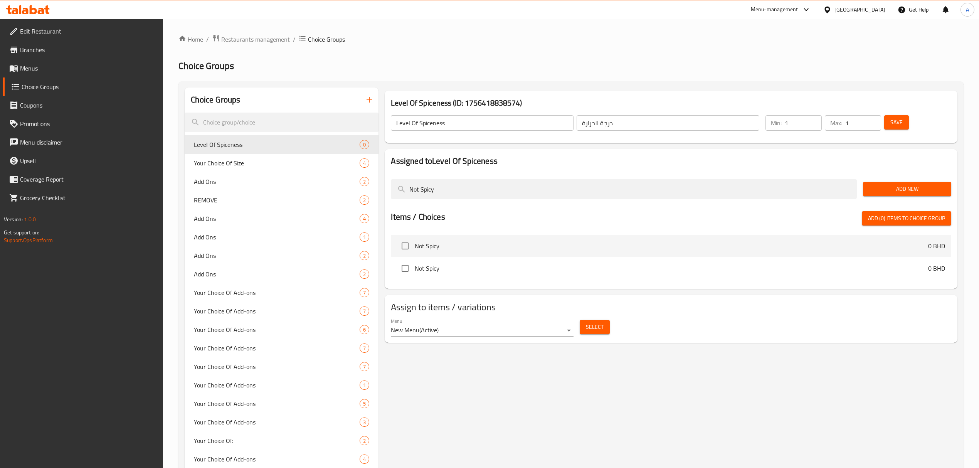
type input "Not Spicy"
click at [402, 246] on input "checkbox" at bounding box center [405, 246] width 16 height 16
checkbox input "true"
click at [442, 192] on input "Not Spicy" at bounding box center [624, 189] width 466 height 20
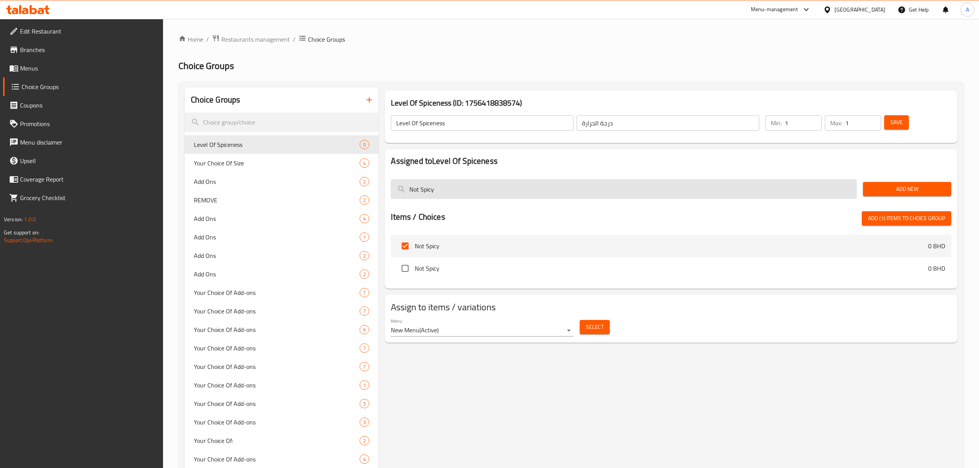
click at [442, 192] on input "Not Spicy" at bounding box center [624, 189] width 466 height 20
paste input "Extra"
type input "Extra Spicy"
click at [405, 251] on input "checkbox" at bounding box center [405, 246] width 16 height 16
checkbox input "true"
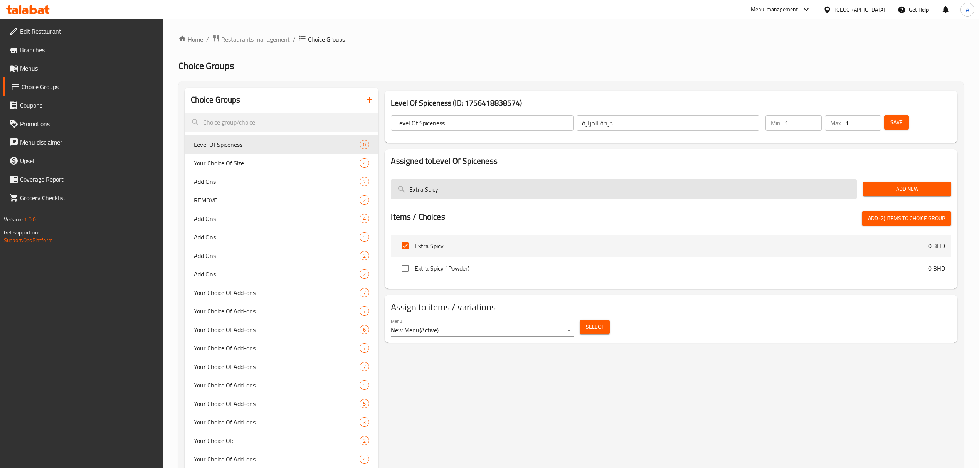
click at [511, 194] on input "Extra Spicy" at bounding box center [624, 189] width 466 height 20
paste input "Double"
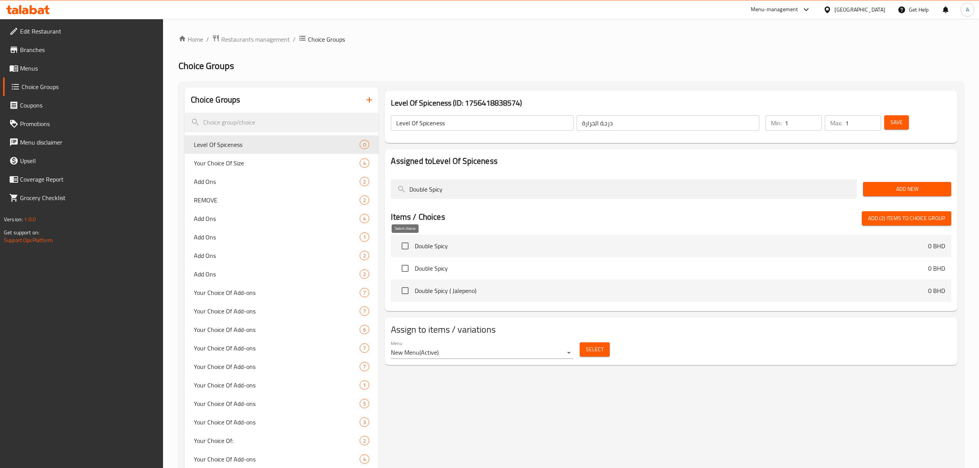
type input "Double Spicy"
click at [403, 246] on input "checkbox" at bounding box center [405, 246] width 16 height 16
checkbox input "true"
click at [489, 188] on input "Double Spicy" at bounding box center [624, 189] width 466 height 20
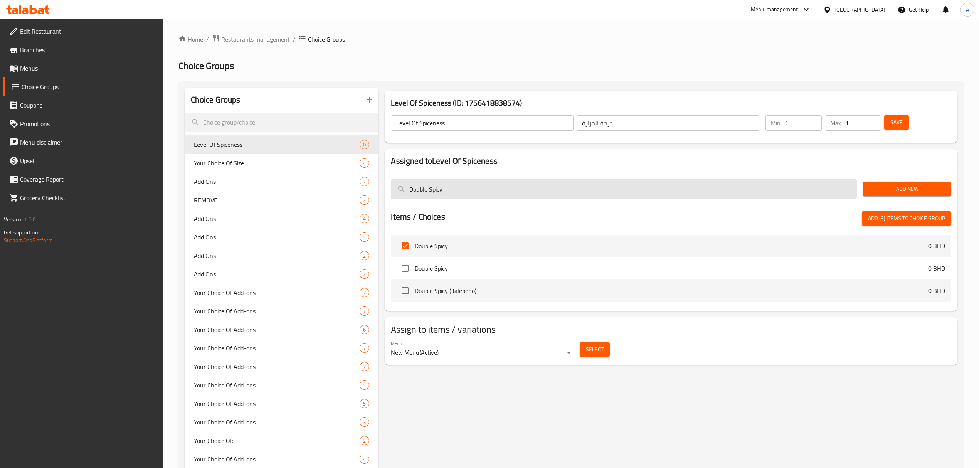
click at [489, 188] on input "Double Spicy" at bounding box center [624, 189] width 466 height 20
paste input "Litt"
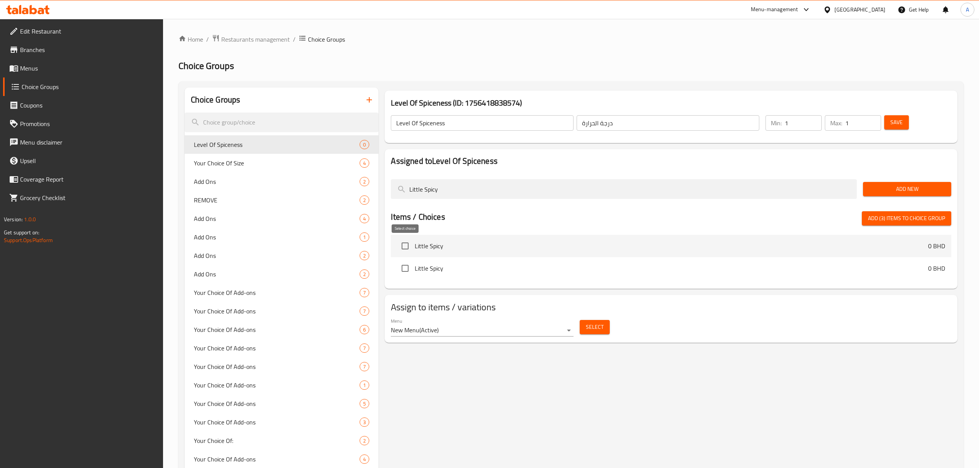
type input "Little Spicy"
click at [408, 249] on input "checkbox" at bounding box center [405, 246] width 16 height 16
checkbox input "true"
click at [465, 192] on input "Little Spicy" at bounding box center [624, 189] width 466 height 20
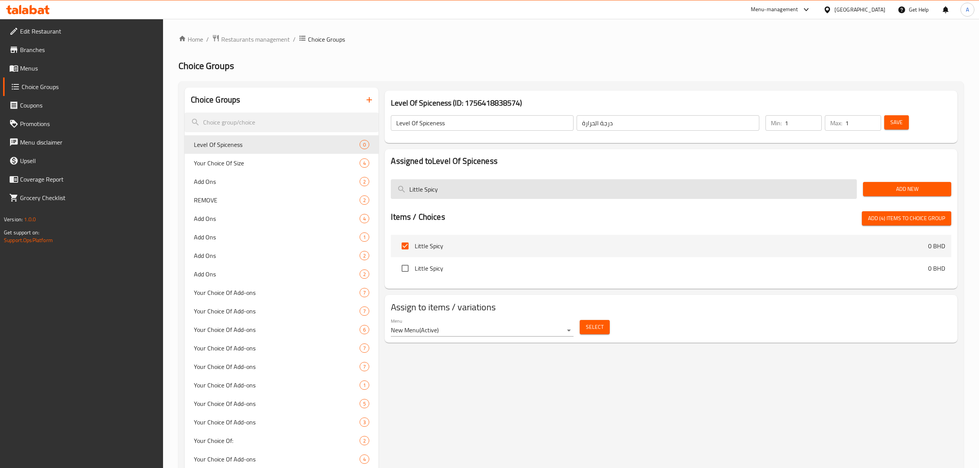
click at [465, 192] on input "Little Spicy" at bounding box center [624, 189] width 466 height 20
paste input "Spicy Cup Separate"
type input "Spicy Cup Separate"
click at [409, 250] on input "checkbox" at bounding box center [405, 246] width 16 height 16
click at [893, 219] on span "Add (5) items to choice group" at bounding box center [906, 219] width 77 height 10
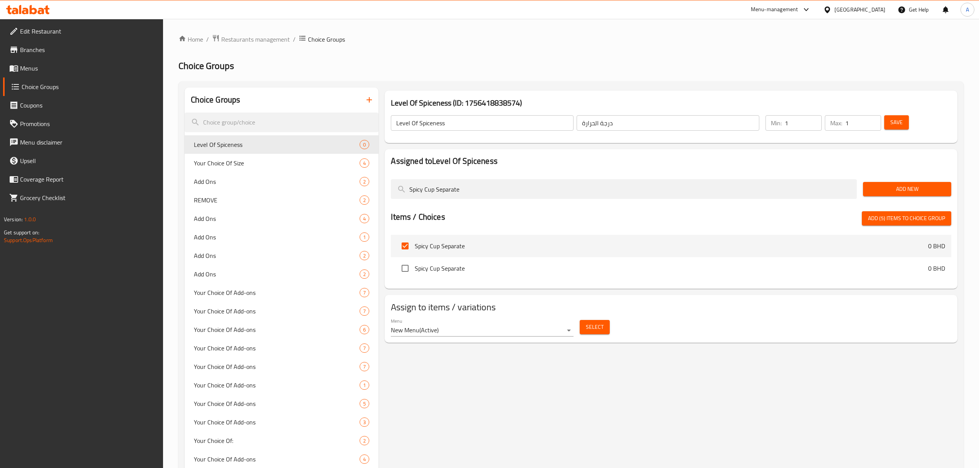
checkbox input "false"
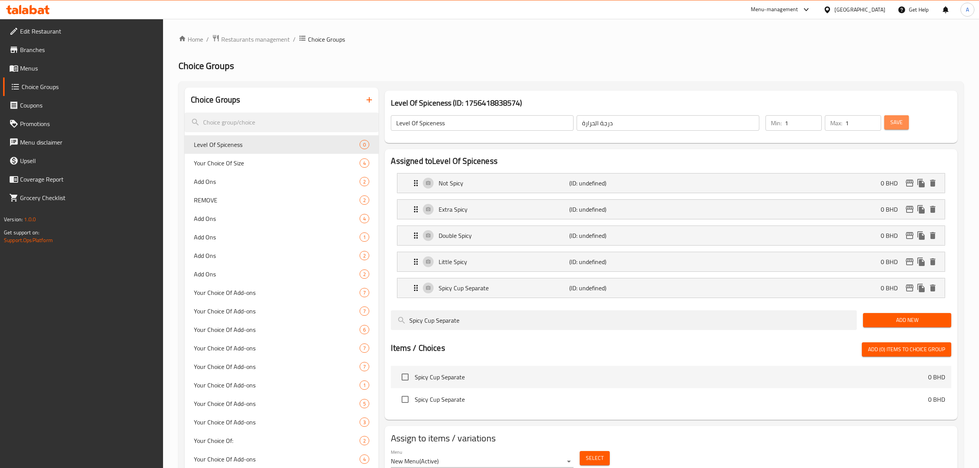
click at [896, 115] on button "Save" at bounding box center [896, 122] width 25 height 14
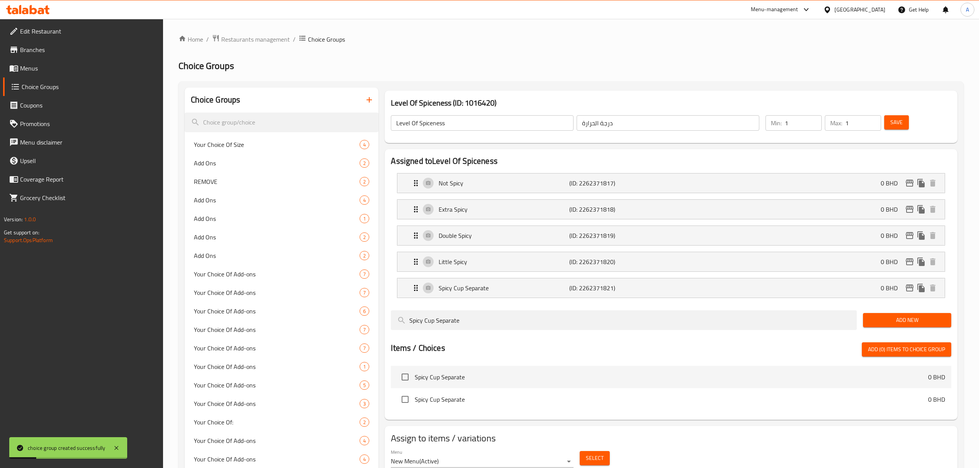
click at [592, 460] on span "Select" at bounding box center [595, 458] width 18 height 10
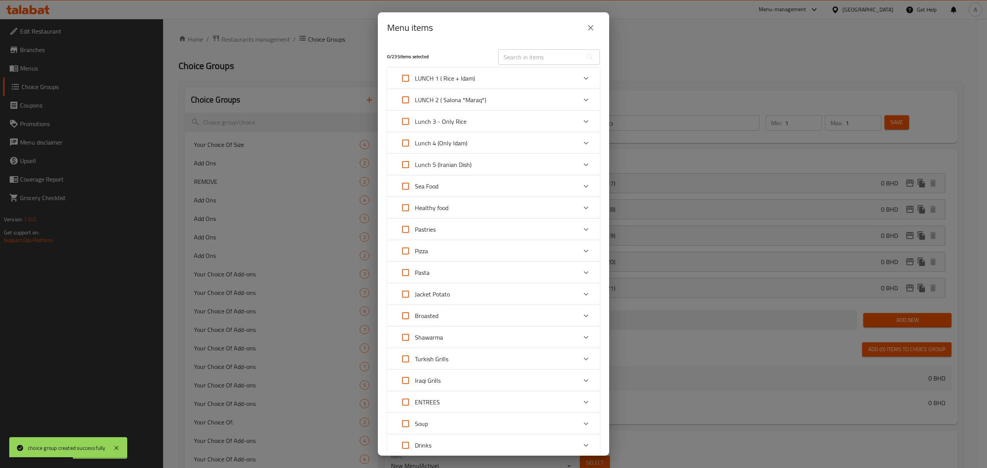
click at [438, 273] on div "Pasta" at bounding box center [486, 272] width 180 height 18
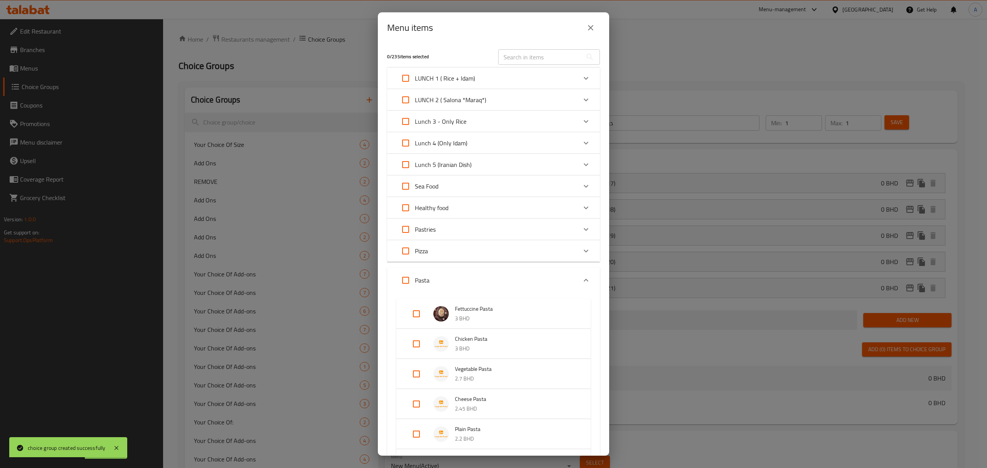
click at [421, 338] on input "Expand" at bounding box center [416, 344] width 18 height 18
checkbox input "true"
click at [418, 386] on input "Expand" at bounding box center [416, 386] width 18 height 18
checkbox input "true"
click at [412, 427] on input "Expand" at bounding box center [416, 422] width 18 height 18
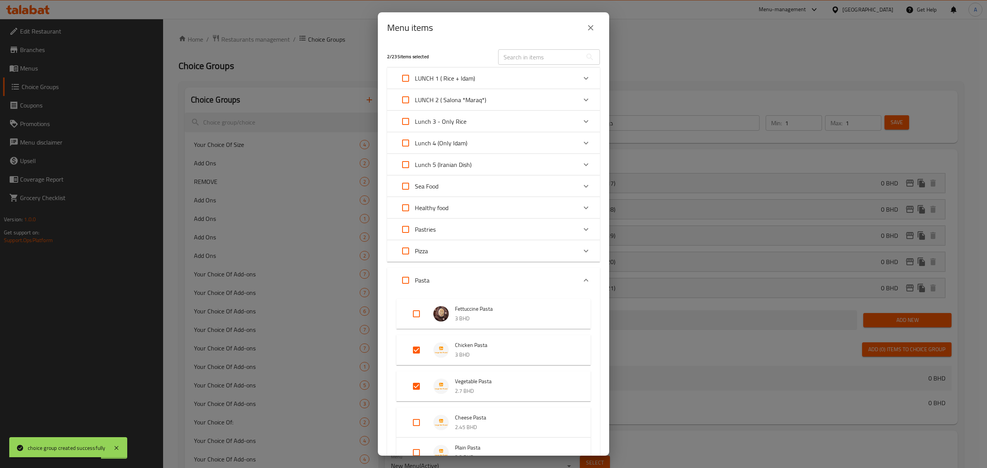
checkbox input "true"
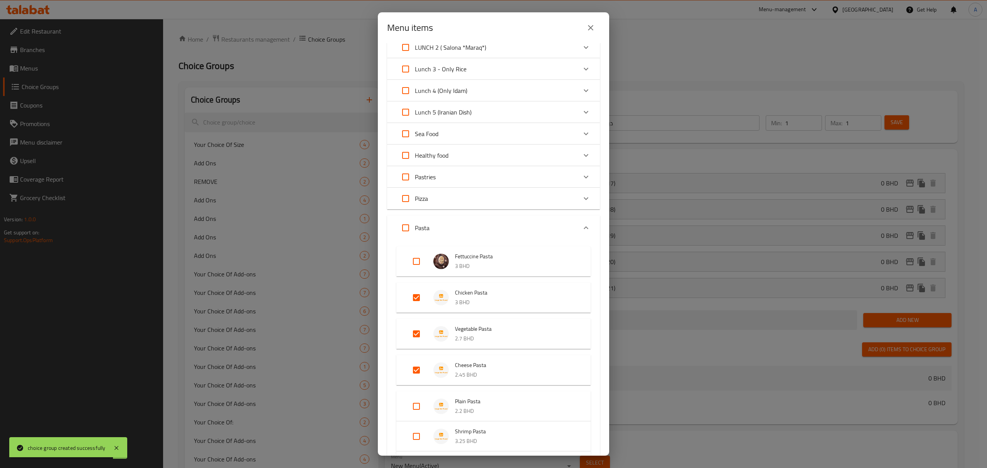
scroll to position [154, 0]
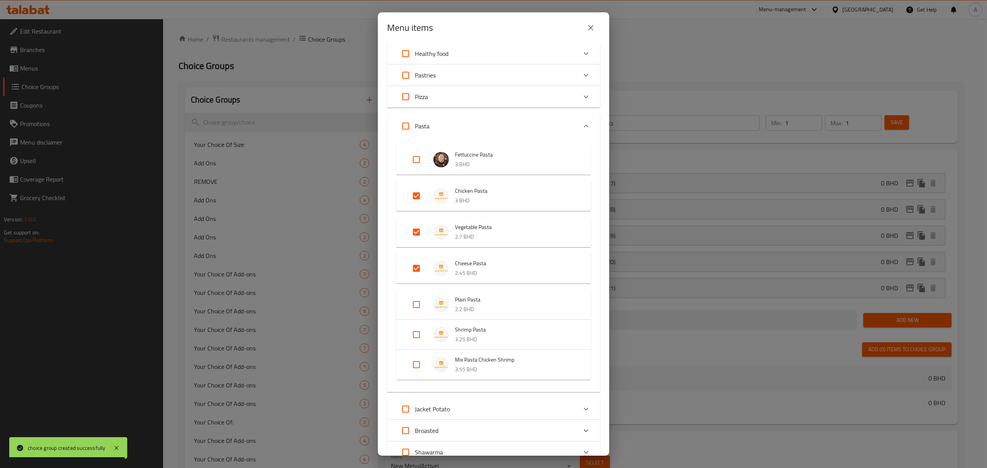
click at [414, 311] on input "Expand" at bounding box center [416, 304] width 18 height 18
checkbox input "true"
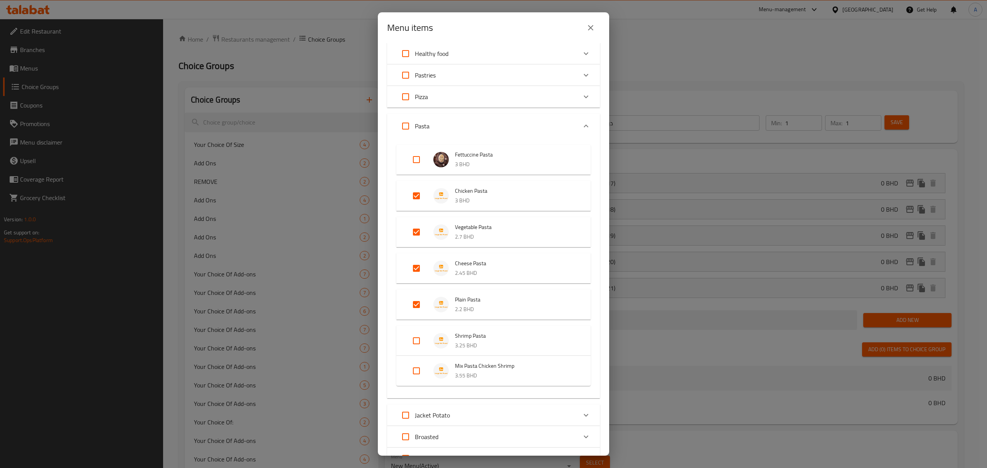
click at [418, 340] on input "Expand" at bounding box center [416, 340] width 18 height 18
checkbox input "true"
click at [421, 378] on input "Expand" at bounding box center [416, 377] width 18 height 18
checkbox input "true"
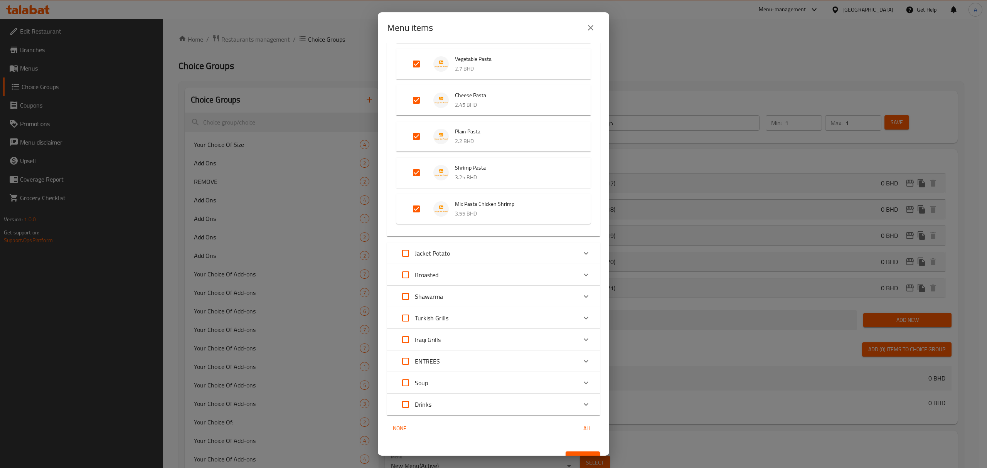
scroll to position [335, 0]
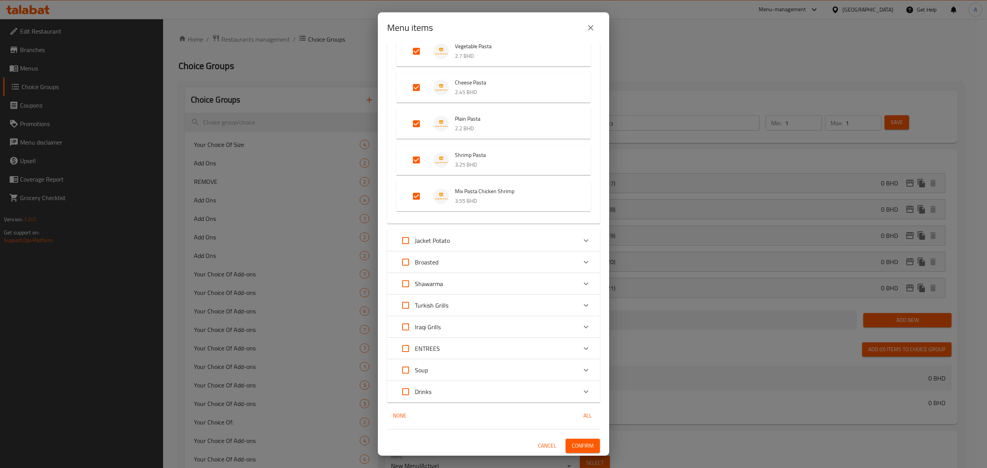
click at [572, 442] on span "Confirm" at bounding box center [583, 446] width 22 height 10
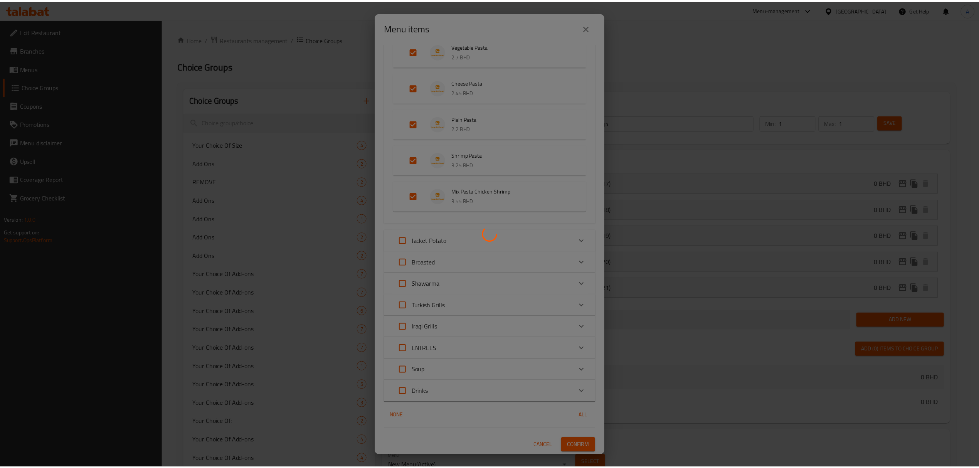
scroll to position [3, 0]
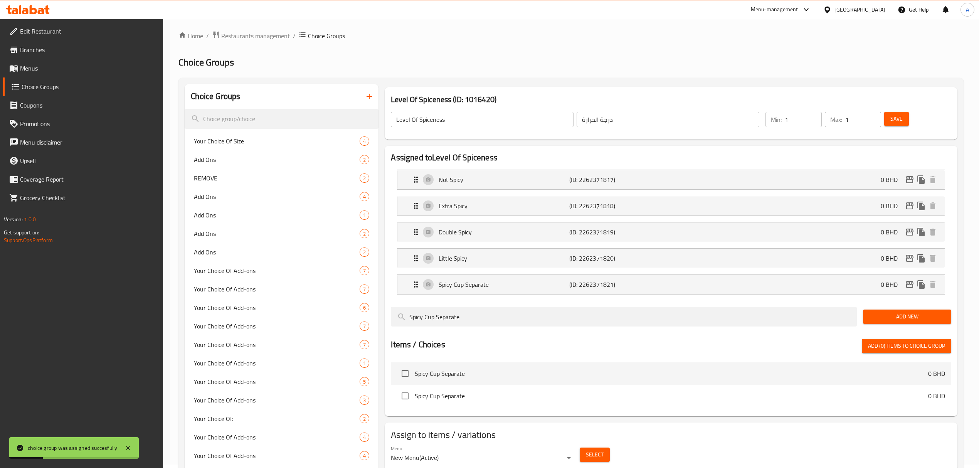
click at [42, 67] on span "Menus" at bounding box center [88, 68] width 137 height 9
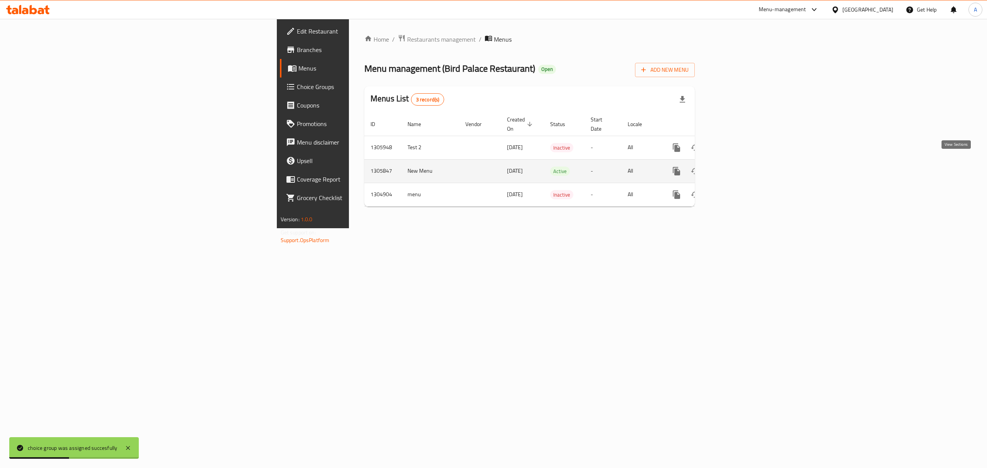
click at [736, 166] on icon "enhanced table" at bounding box center [731, 170] width 9 height 9
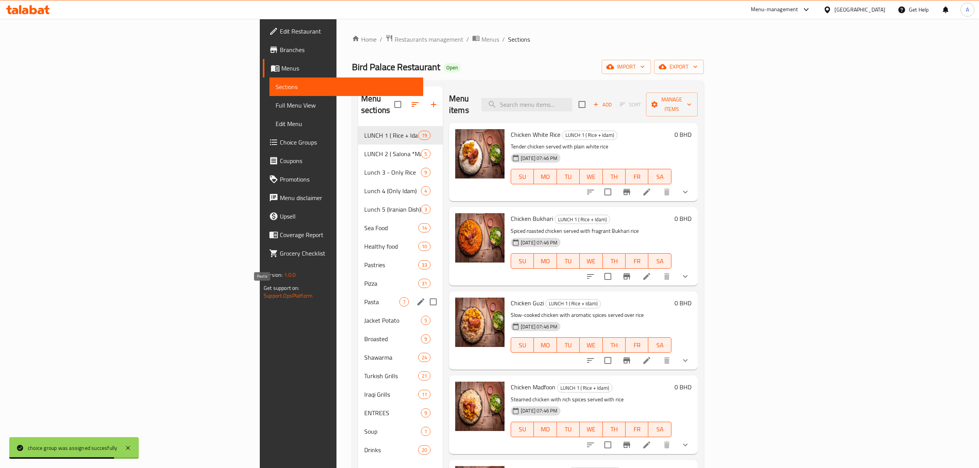
click at [364, 297] on span "Pasta" at bounding box center [381, 301] width 35 height 9
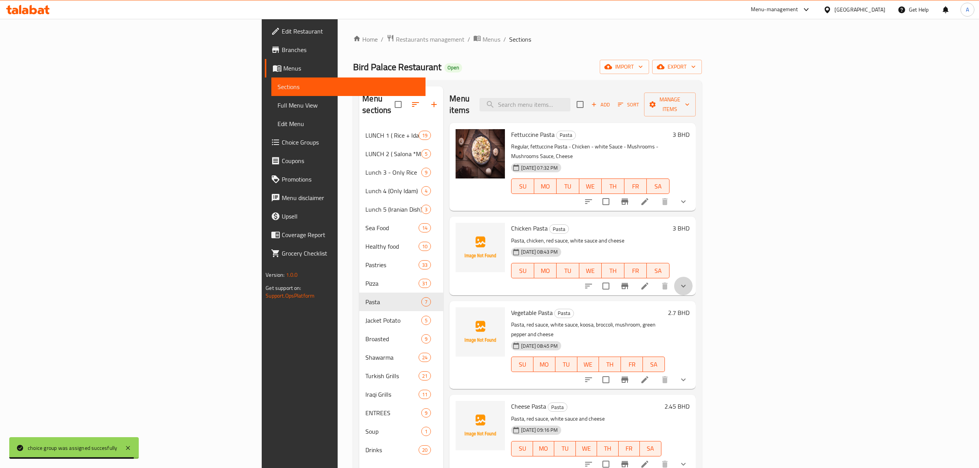
click at [693, 277] on button "show more" at bounding box center [683, 286] width 18 height 18
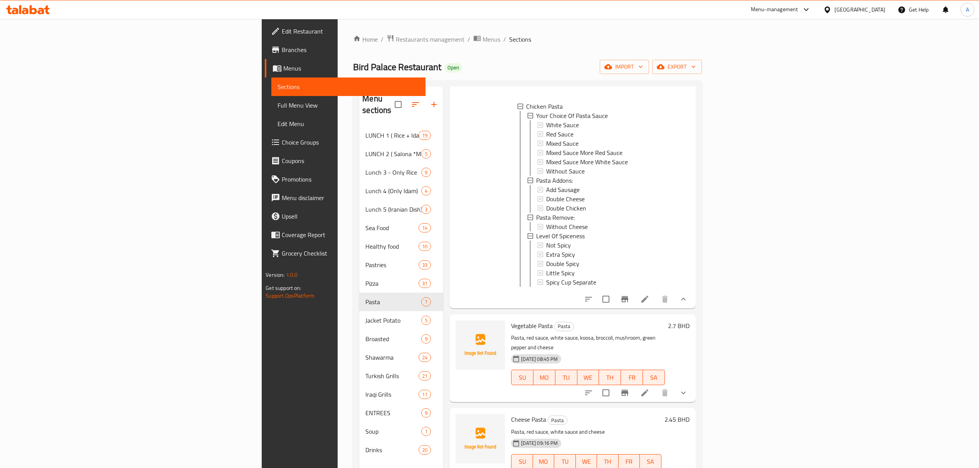
scroll to position [257, 0]
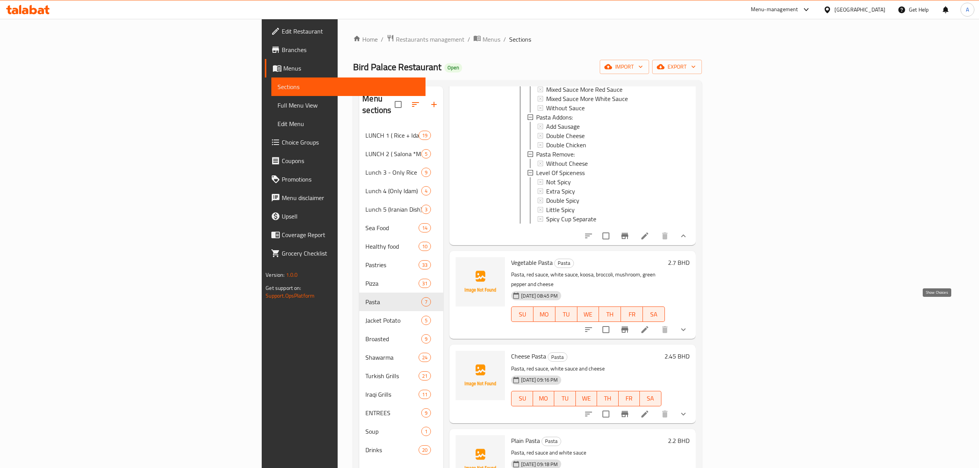
click at [688, 325] on icon "show more" at bounding box center [683, 329] width 9 height 9
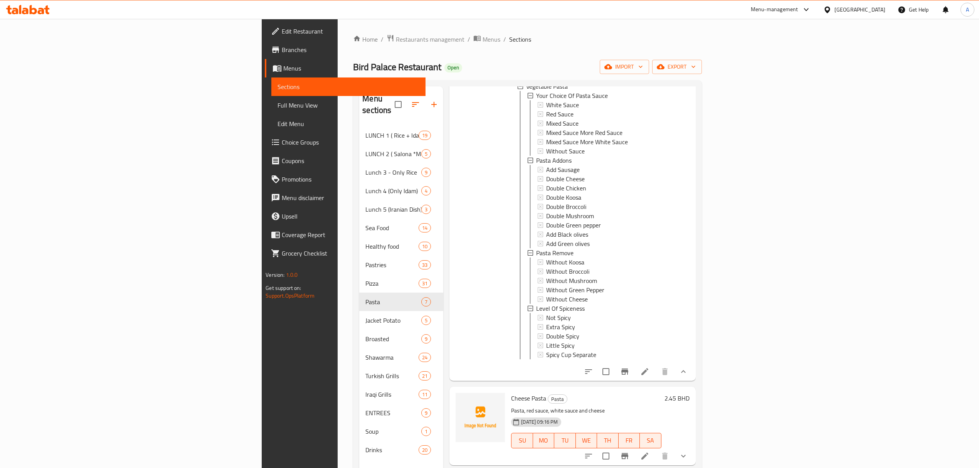
scroll to position [1, 0]
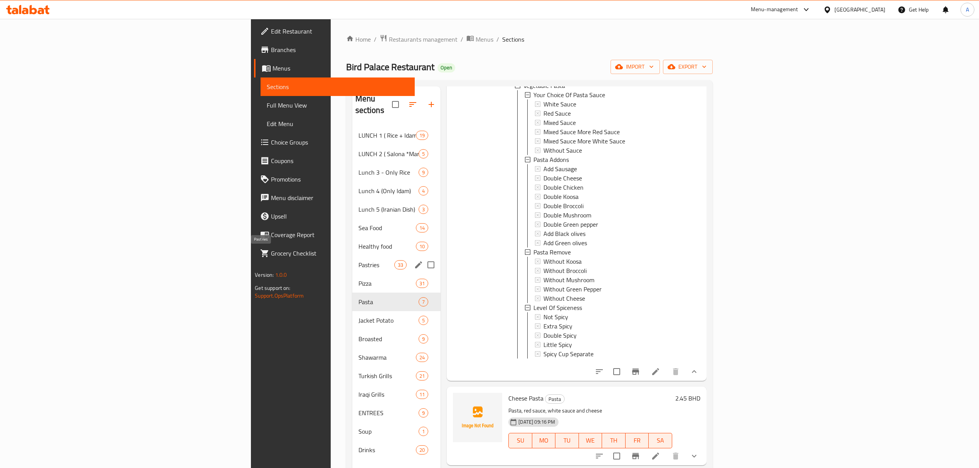
click at [358, 260] on span "Pastries" at bounding box center [376, 264] width 36 height 9
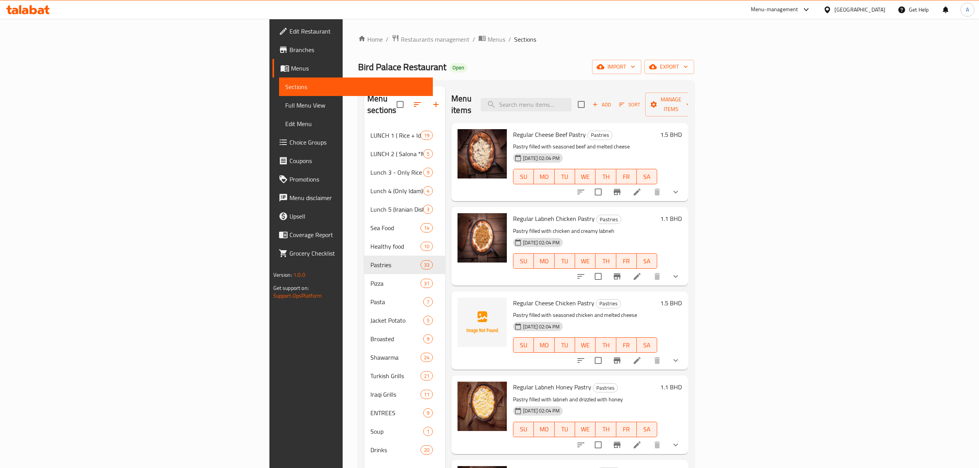
scroll to position [103, 0]
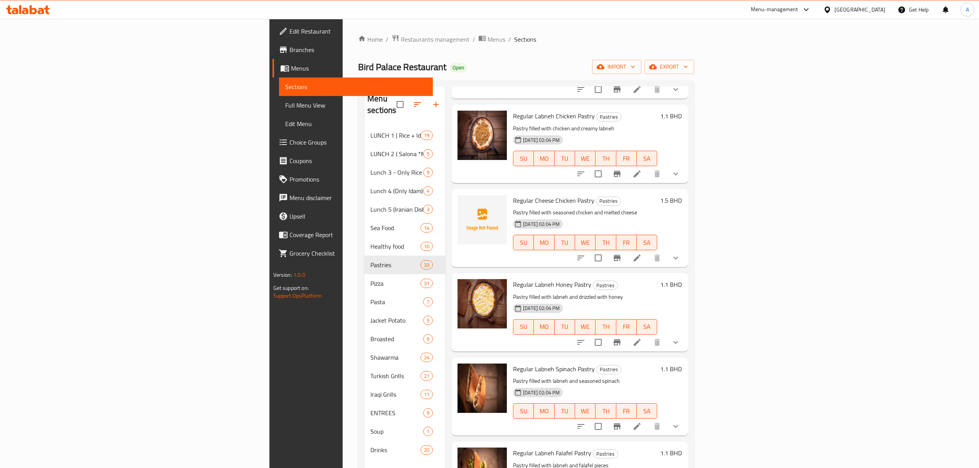
click at [685, 165] on button "show more" at bounding box center [675, 174] width 18 height 18
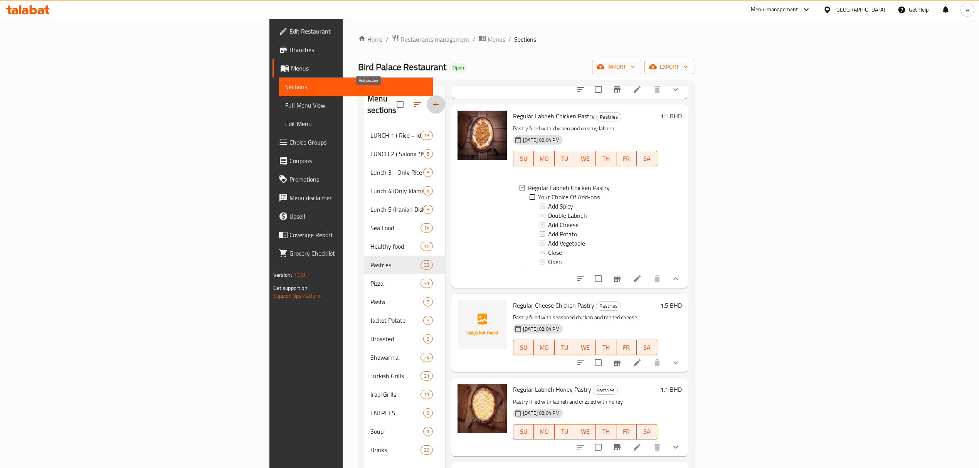
click at [431, 103] on icon "button" at bounding box center [435, 104] width 9 height 9
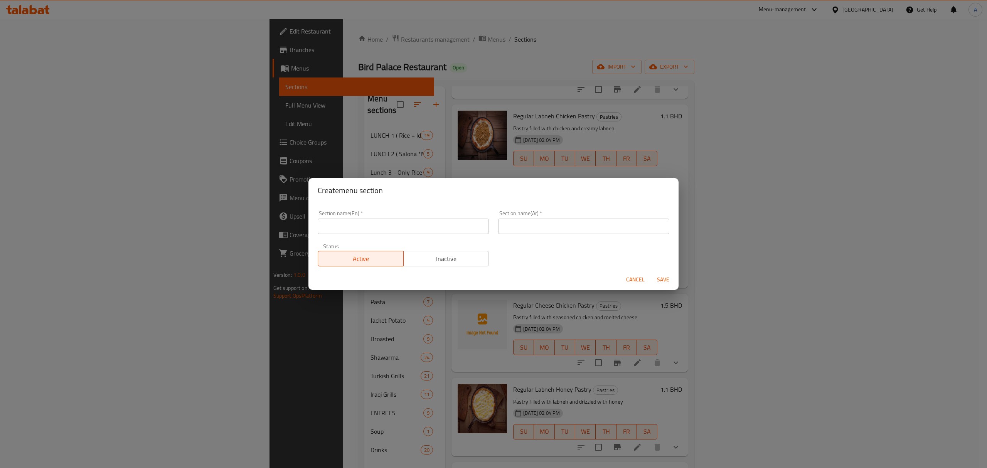
drag, startPoint x: 371, startPoint y: 214, endPoint x: 373, endPoint y: 219, distance: 6.2
click at [372, 219] on div "Section name(En)   * Section name(En) *" at bounding box center [403, 222] width 171 height 24
click at [373, 219] on input "text" at bounding box center [403, 226] width 171 height 15
paste input "Small Pastries"
type input "Small Pastries"
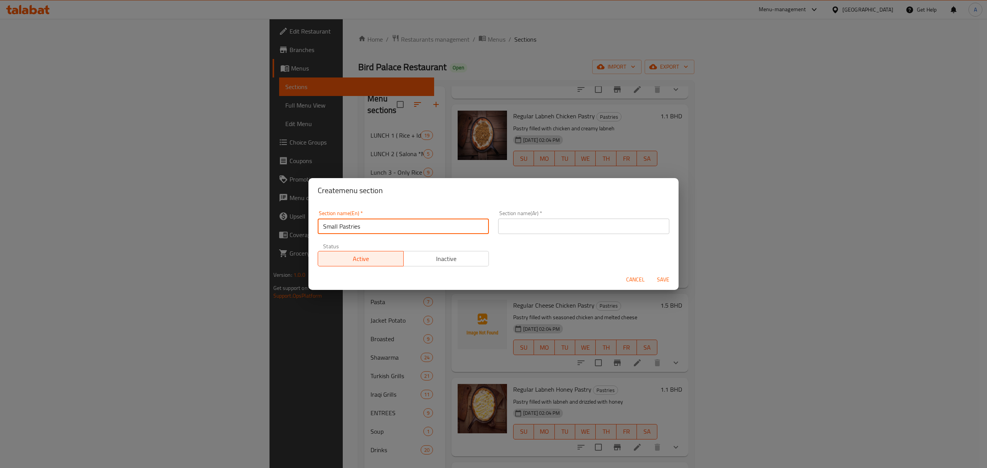
click at [521, 229] on input "text" at bounding box center [583, 226] width 171 height 15
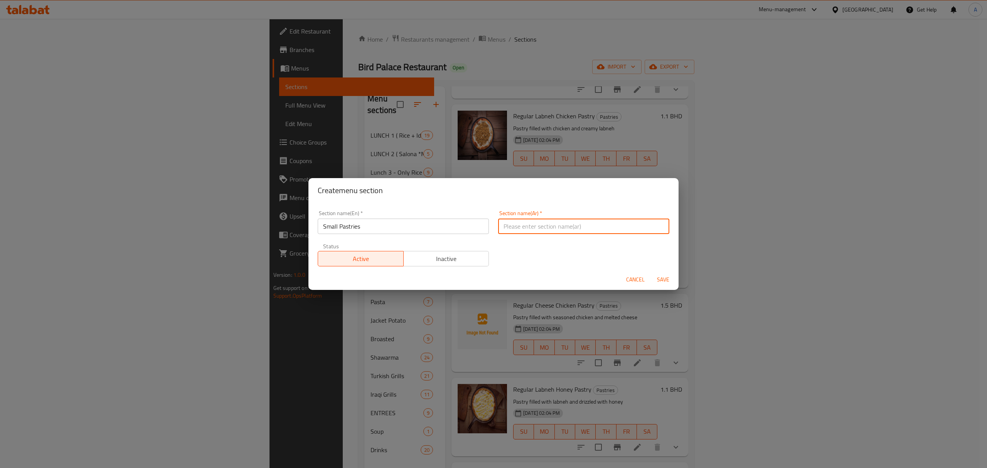
paste input "المعجنات الصغيرة"
type input "المعجنات الصغيرة"
click at [662, 274] on button "Save" at bounding box center [663, 279] width 25 height 14
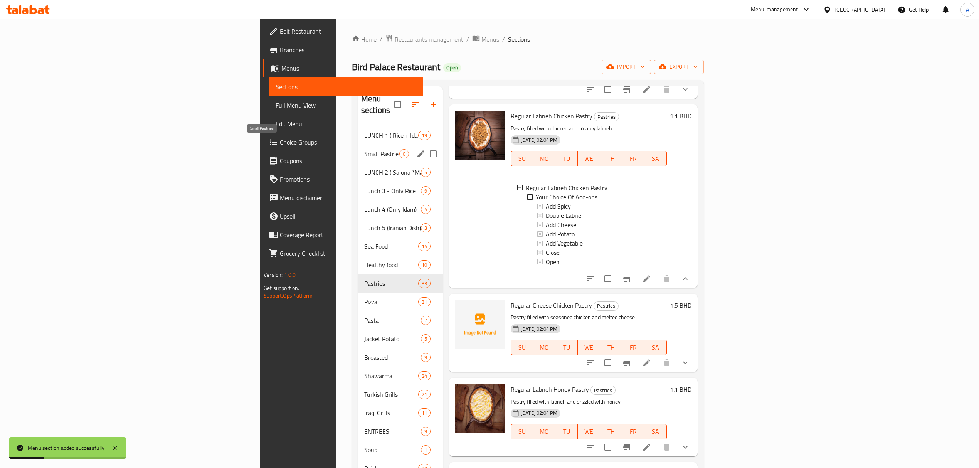
click at [364, 149] on span "Small Pastries" at bounding box center [381, 153] width 35 height 9
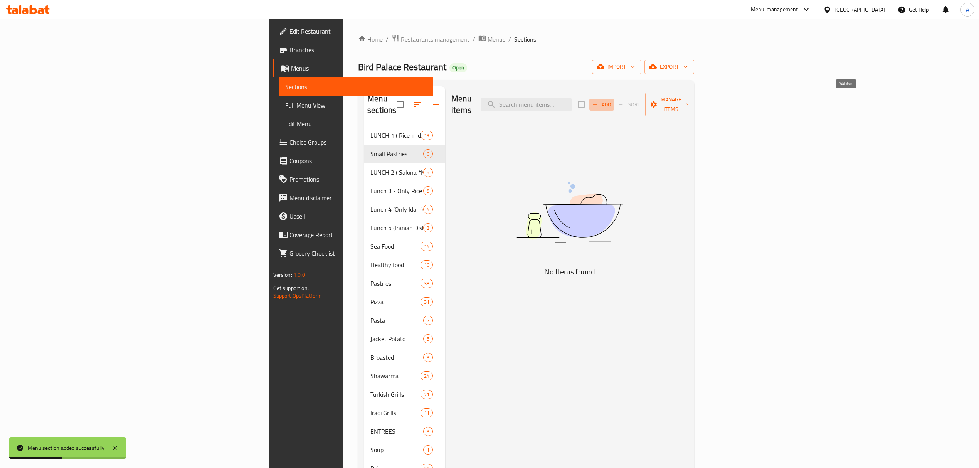
click at [612, 100] on span "Add" at bounding box center [601, 104] width 21 height 9
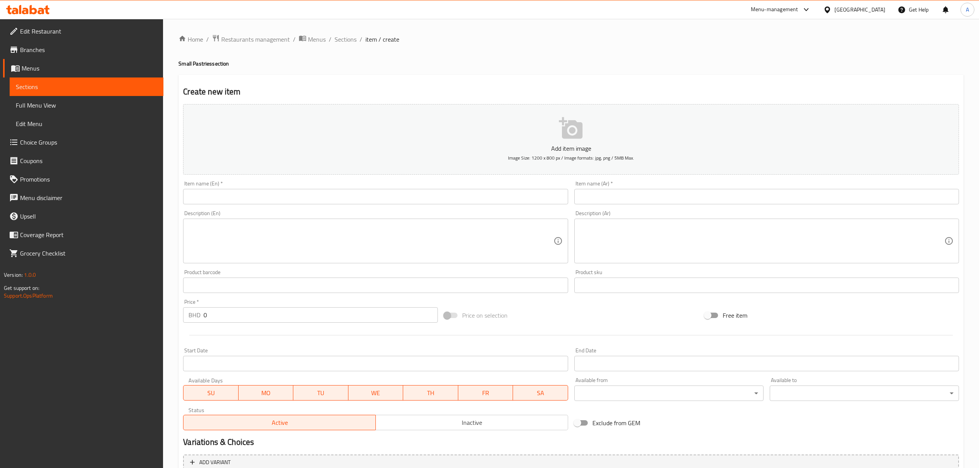
click at [356, 195] on input "text" at bounding box center [375, 196] width 385 height 15
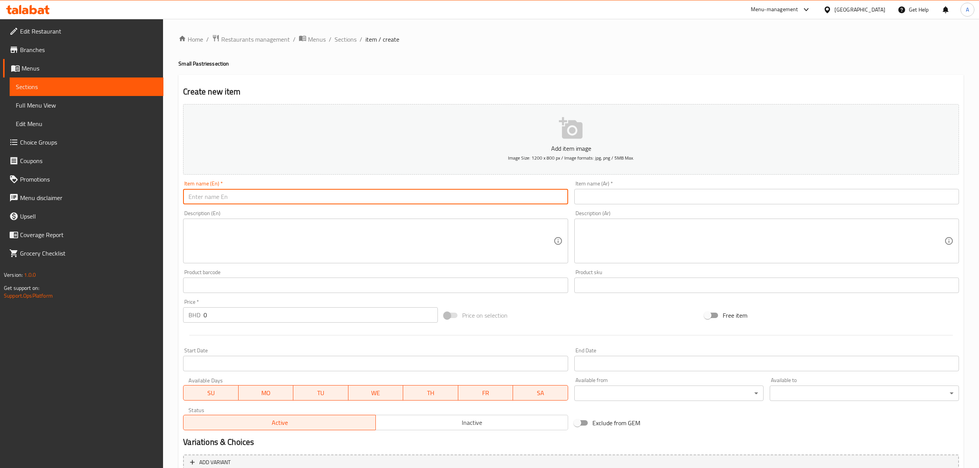
paste input "Small Pastries"
type input "Small Pastries"
click at [617, 197] on input "text" at bounding box center [766, 196] width 385 height 15
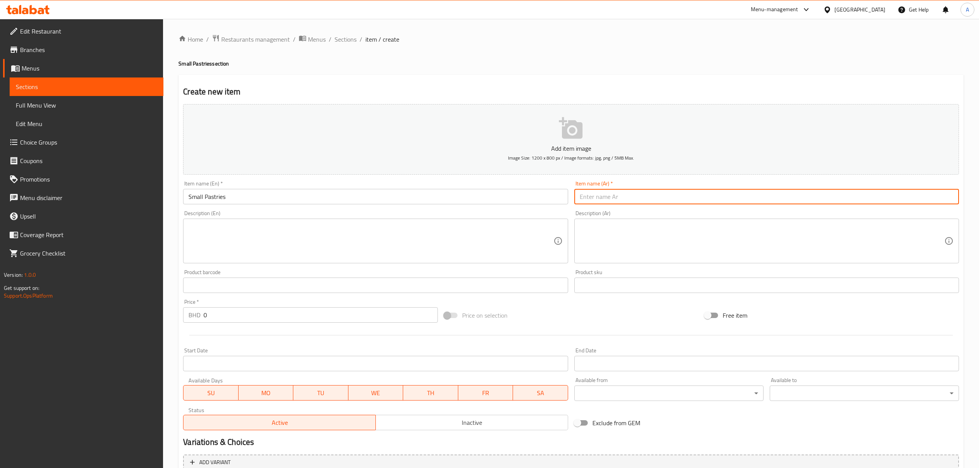
paste input "المعجنات الصغيرة"
type input "المعجنات الصغيرة"
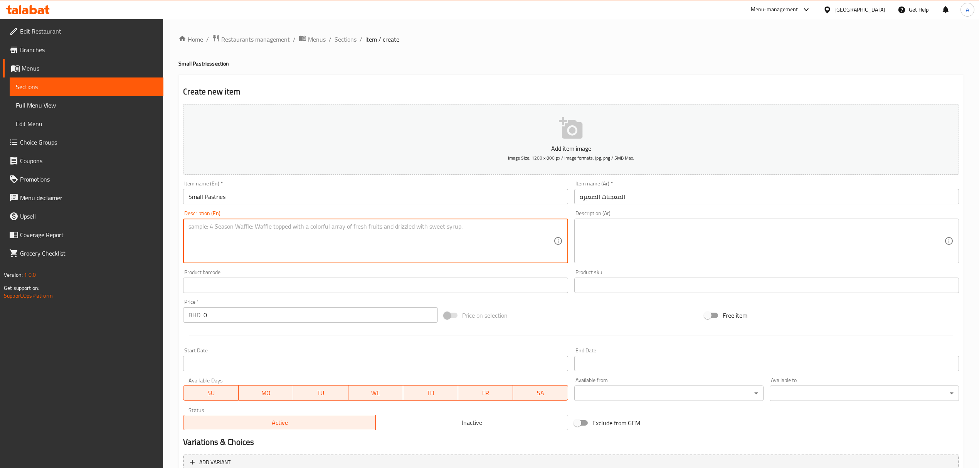
click at [319, 230] on textarea at bounding box center [370, 241] width 365 height 37
paste textarea "A premium assortment of mini pastries, offering a delicious variety perfect for…"
type textarea "A premium assortment of mini pastries, offering a delicious variety perfect for…"
click at [702, 239] on textarea at bounding box center [762, 241] width 365 height 37
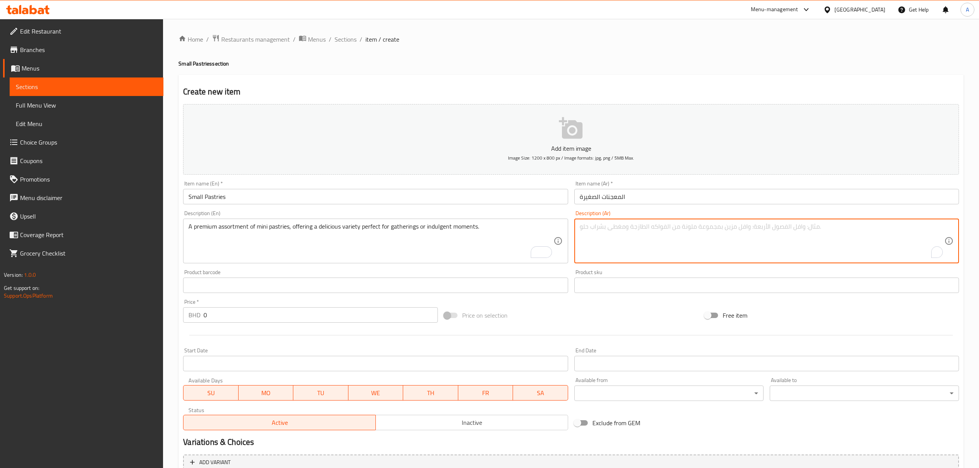
paste textarea "تشكيلة فاخرة من المعجنات الصغيرة، تجمع بين الطعم اللذيذ والتنوع، مثالية للضيافة…"
type textarea "تشكيلة فاخرة من المعجنات الصغيرة، تجمع بين الطعم اللذيذ والتنوع، مثالية للضيافة…"
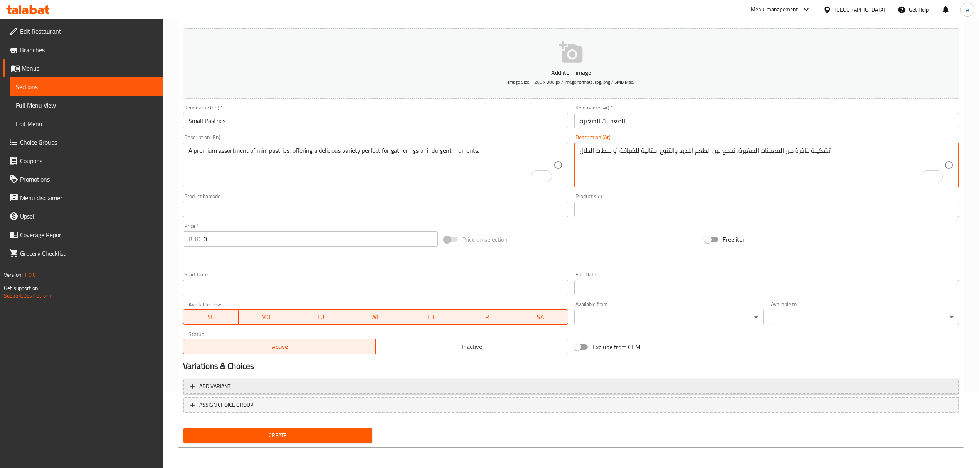
click at [391, 386] on span "Add variant" at bounding box center [571, 387] width 762 height 10
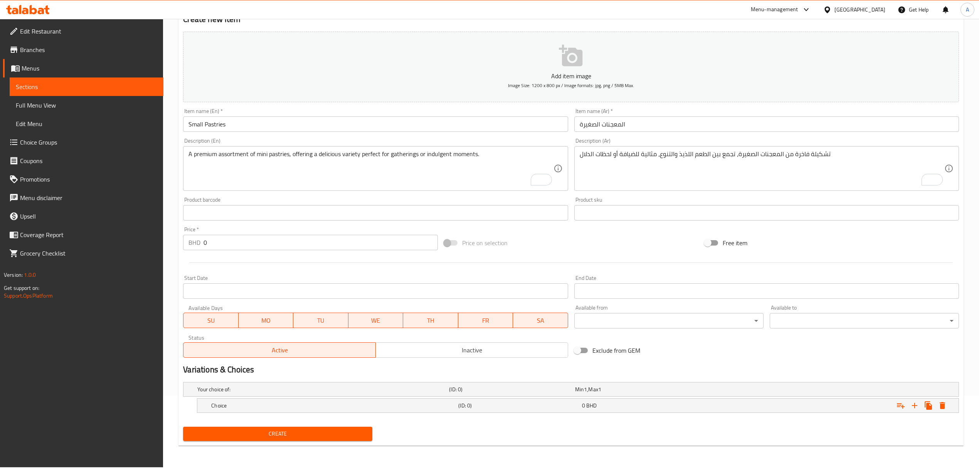
scroll to position [72, 0]
click at [916, 409] on icon "Expand" at bounding box center [914, 405] width 9 height 9
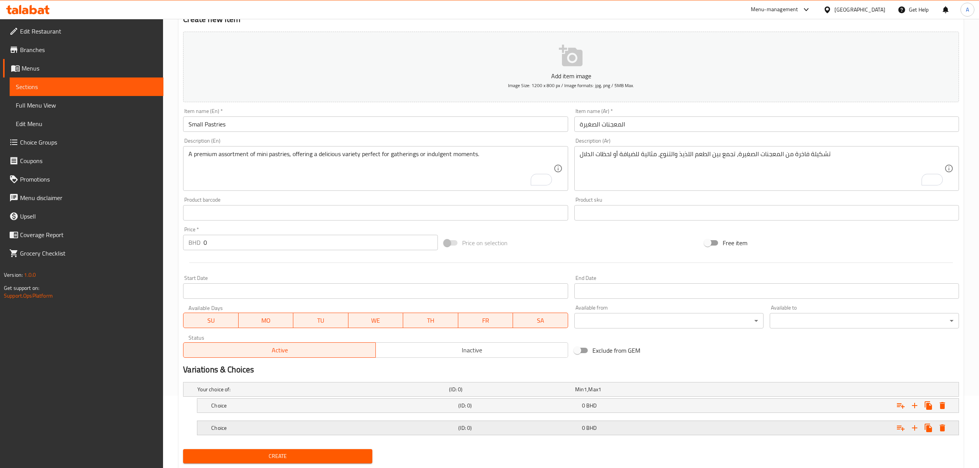
click at [475, 421] on div "Choice (ID: 0) 0 BHD" at bounding box center [580, 427] width 741 height 17
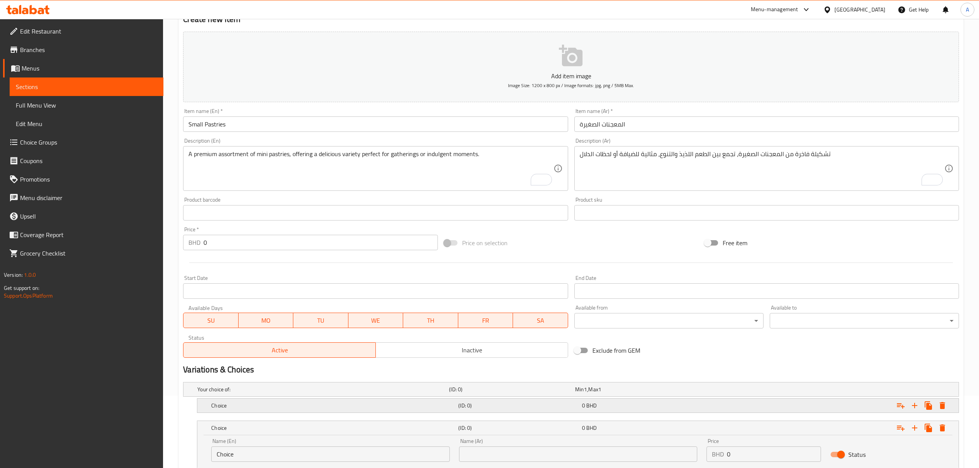
click at [473, 409] on h5 "(ID: 0)" at bounding box center [518, 406] width 120 height 8
click at [314, 435] on input "Choice" at bounding box center [330, 431] width 238 height 15
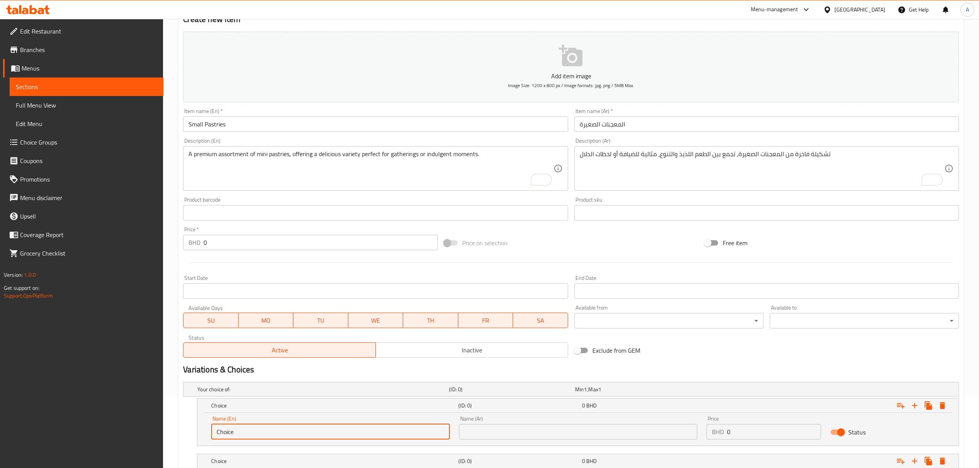
click at [314, 435] on input "Choice" at bounding box center [330, 431] width 238 height 15
paste input "1/2 Dozen"
type input "1/2 Dozen"
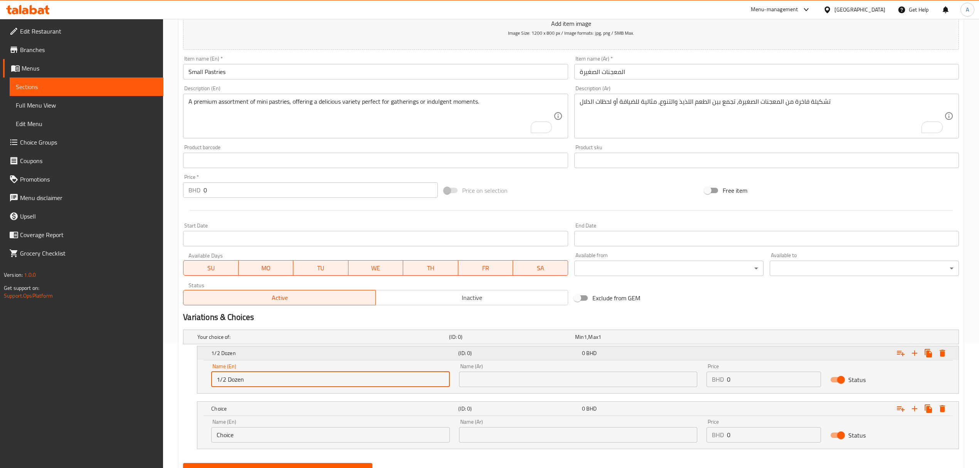
scroll to position [161, 0]
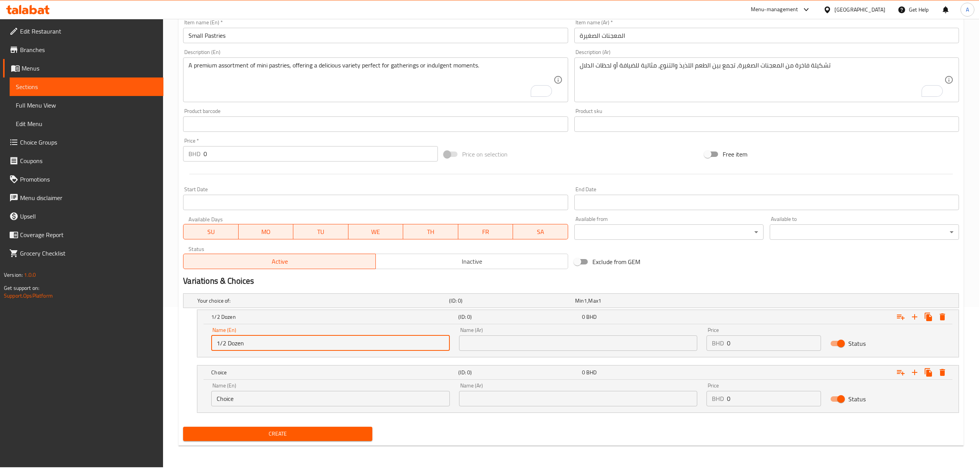
click at [282, 406] on input "Choice" at bounding box center [330, 398] width 238 height 15
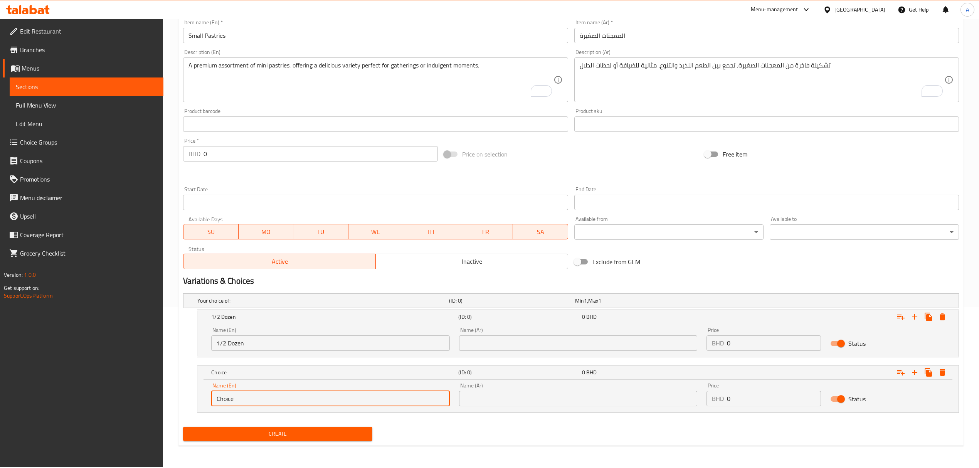
click at [282, 406] on input "Choice" at bounding box center [330, 398] width 238 height 15
paste input "Dozen"
type input "Dozen"
click at [497, 344] on input "text" at bounding box center [578, 342] width 238 height 15
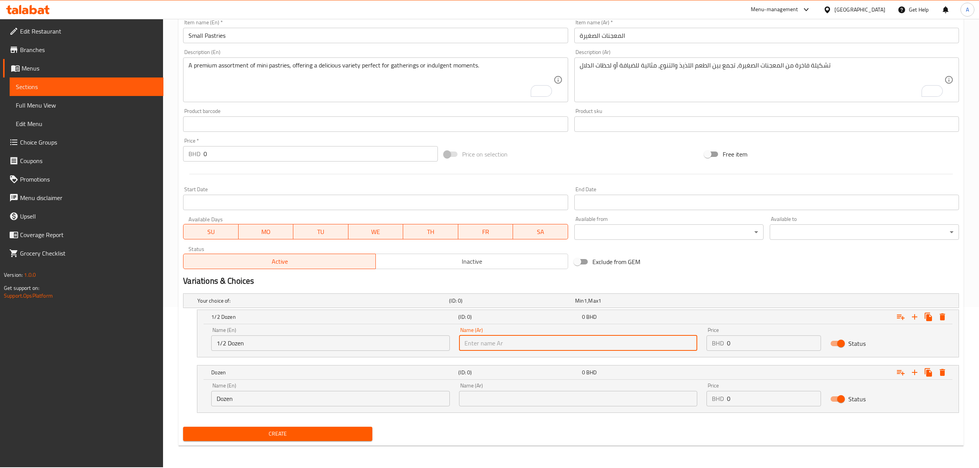
paste input "نص درزن"
type input "نص درزن"
click at [528, 415] on nav at bounding box center [571, 417] width 776 height 6
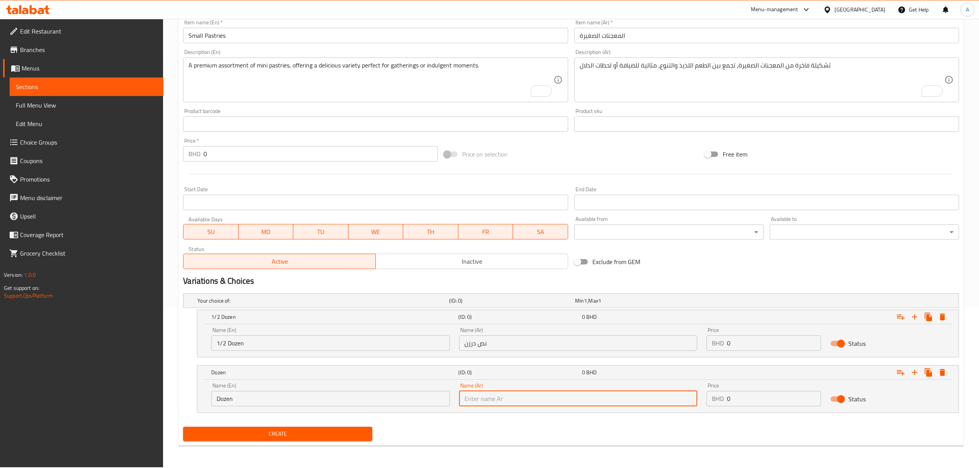
click at [528, 405] on input "text" at bounding box center [578, 398] width 238 height 15
paste input "درزن"
type input "درزن"
drag, startPoint x: 754, startPoint y: 354, endPoint x: 725, endPoint y: 345, distance: 31.1
click at [725, 345] on div "Price BHD 0 Price" at bounding box center [764, 339] width 124 height 33
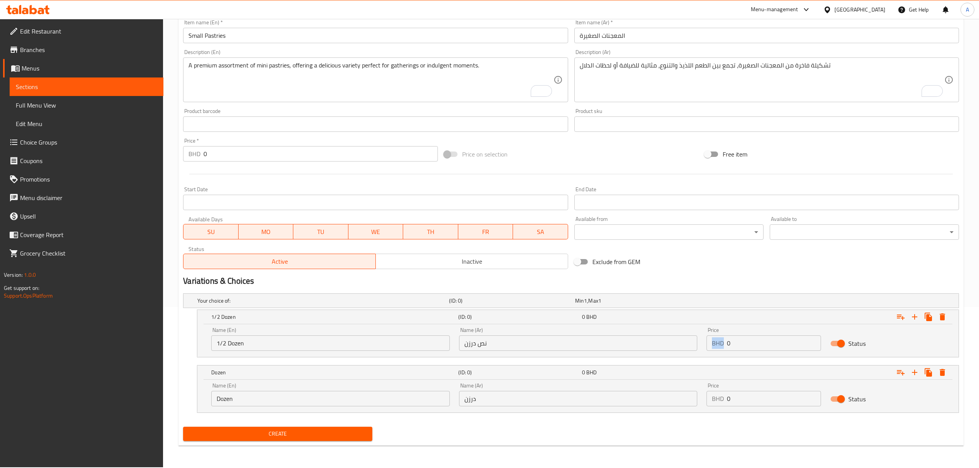
click at [767, 339] on input "0" at bounding box center [774, 342] width 94 height 15
paste input "1.1"
type input "1.1"
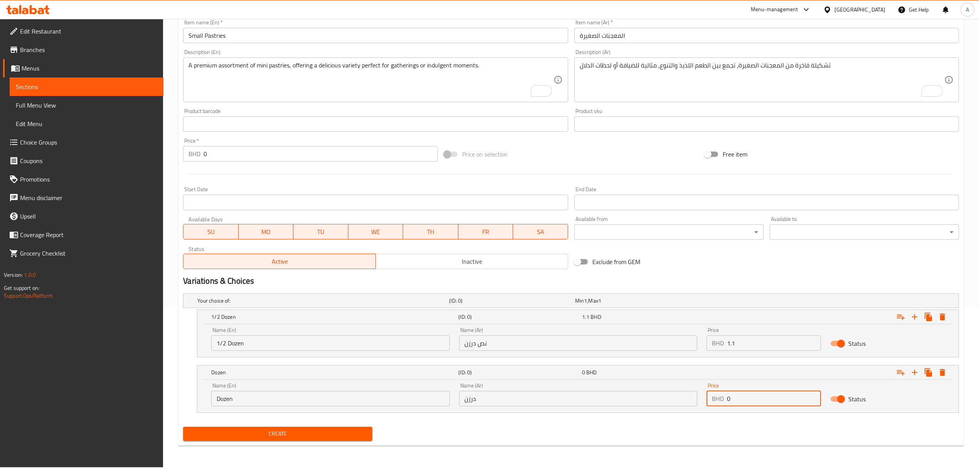
drag, startPoint x: 733, startPoint y: 394, endPoint x: 712, endPoint y: 393, distance: 20.8
click at [712, 393] on div "BHD 0 Price" at bounding box center [763, 398] width 114 height 15
paste input "2.05"
type input "2.05"
click at [183, 427] on button "Create" at bounding box center [277, 434] width 189 height 14
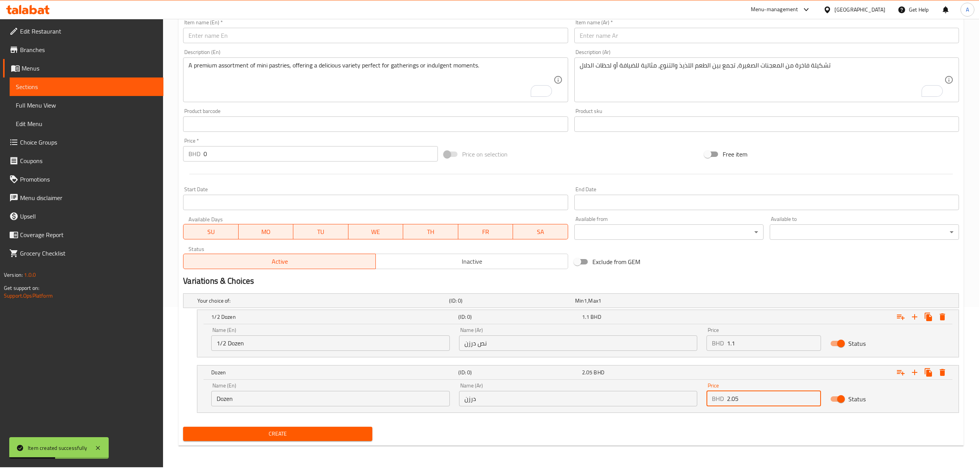
click at [75, 138] on span "Choice Groups" at bounding box center [88, 142] width 137 height 9
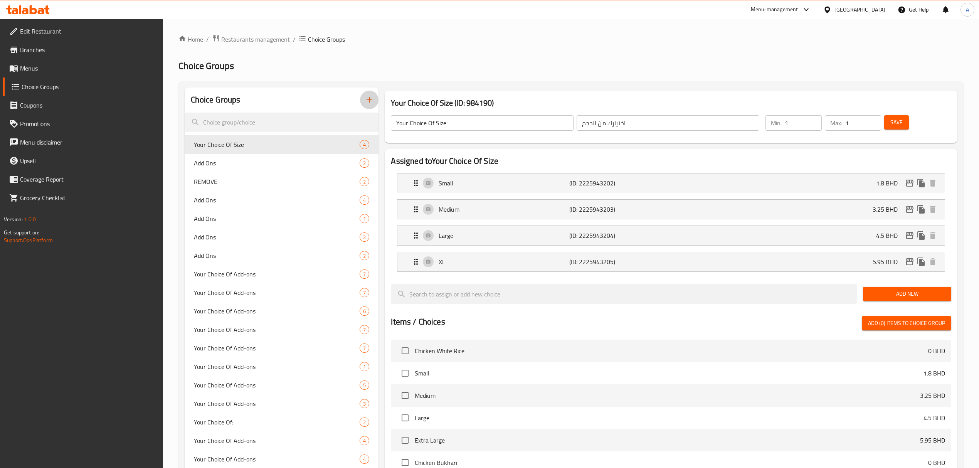
click at [369, 102] on icon "button" at bounding box center [368, 99] width 5 height 5
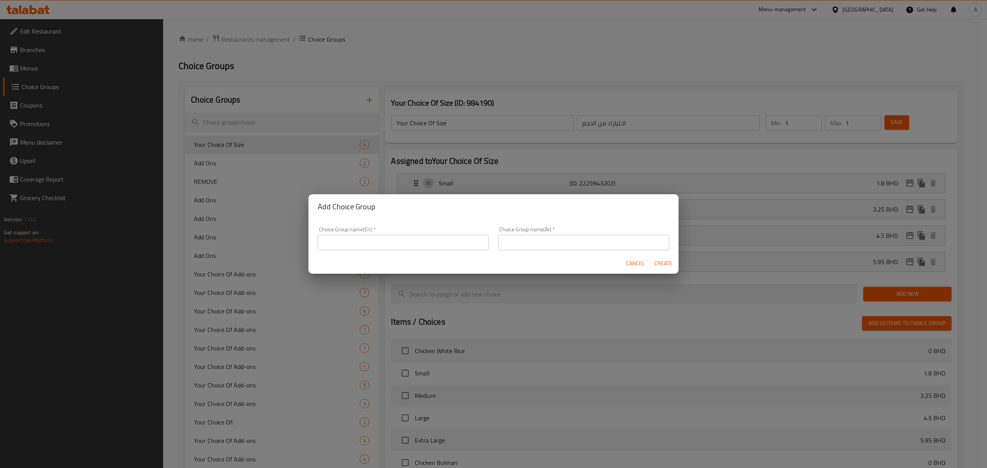
click at [367, 237] on input "text" at bounding box center [403, 242] width 171 height 15
paste input "1/2 Dozen"
type input "Add Ons For 1/2 Dozen"
click at [541, 249] on input "text" at bounding box center [583, 242] width 171 height 15
paste input "إضافات لنصف دزينة"
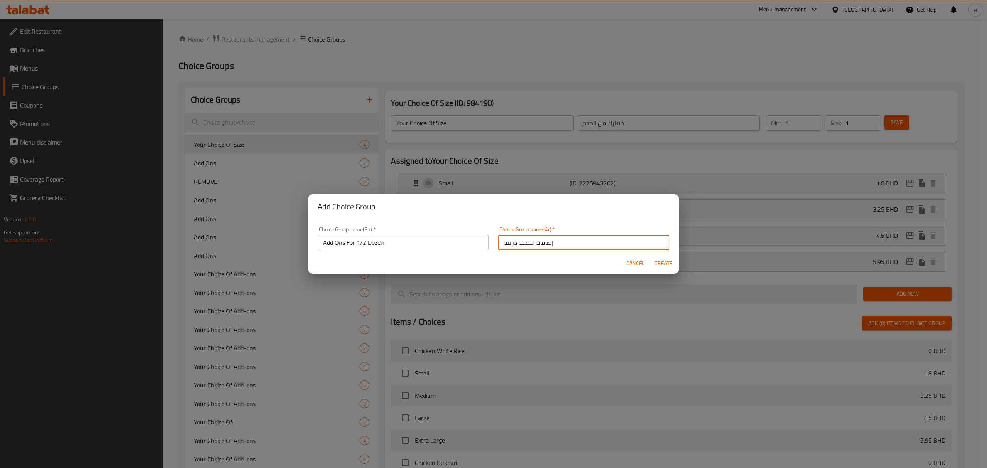
type input "إضافات لنصف دزينة"
click at [669, 269] on button "Create" at bounding box center [663, 263] width 25 height 14
type input "Add Ons For 1/2 Dozen"
type input "إضافات لنصف دزينة"
type input "0"
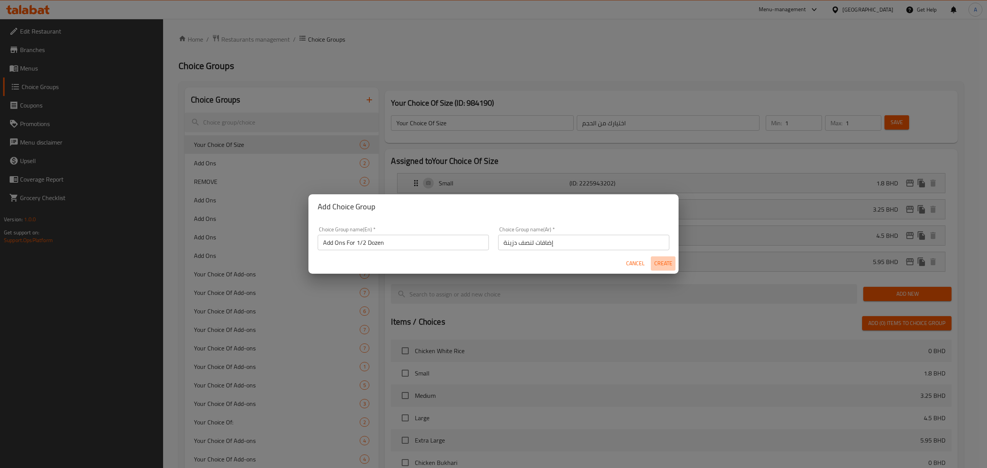
type input "0"
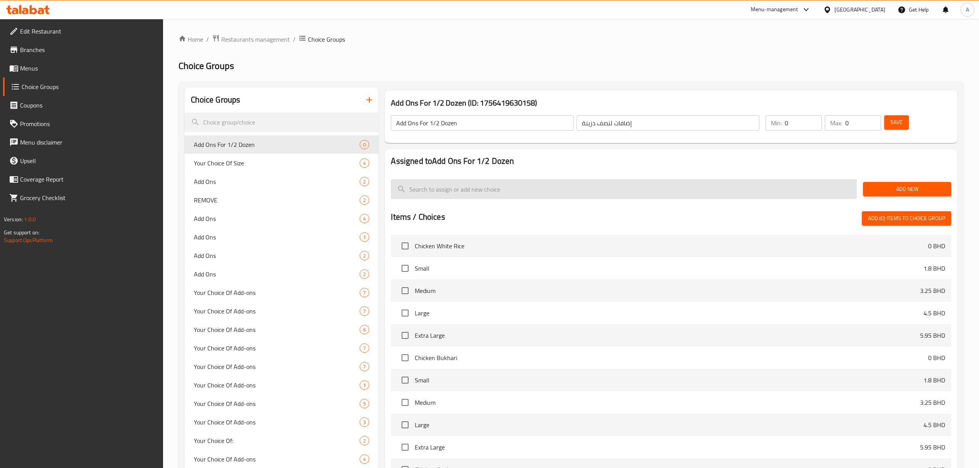
click at [500, 190] on input "search" at bounding box center [624, 189] width 466 height 20
paste input "Pizza Maki"
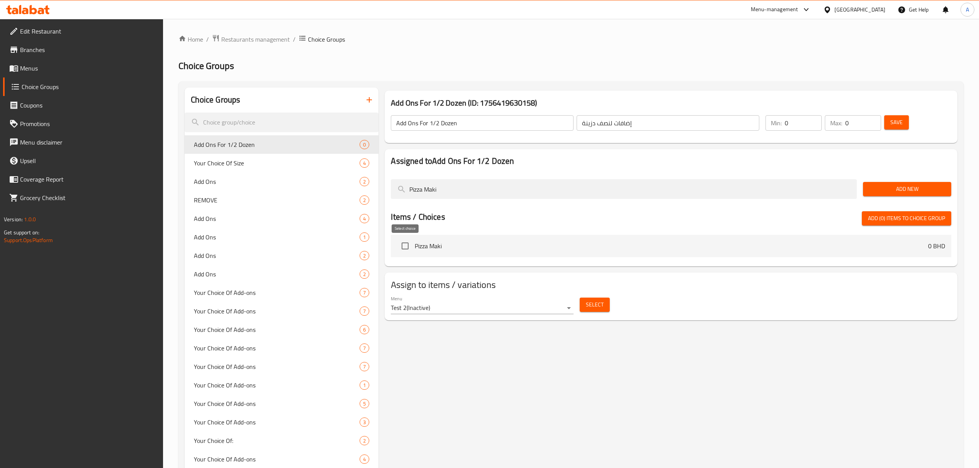
type input "Pizza Maki"
click at [398, 249] on input "checkbox" at bounding box center [405, 246] width 16 height 16
checkbox input "true"
click at [452, 197] on input "Pizza Maki" at bounding box center [624, 189] width 466 height 20
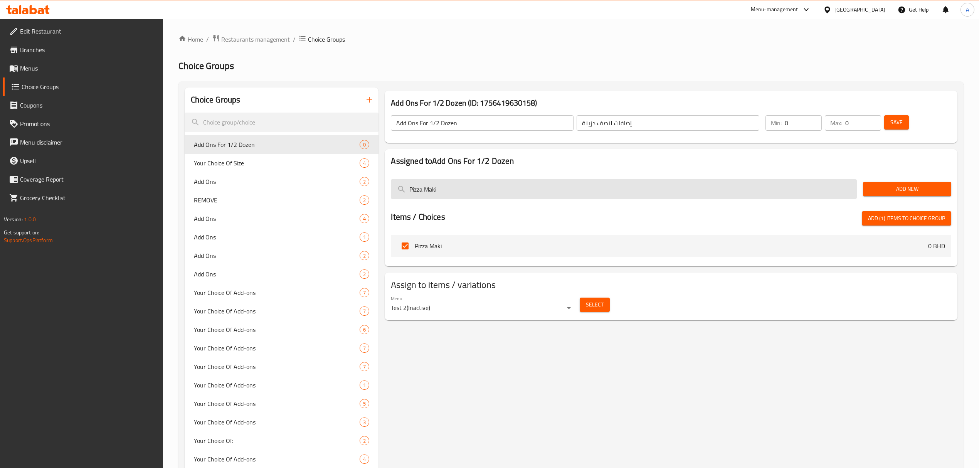
click at [452, 197] on input "Pizza Maki" at bounding box center [624, 189] width 466 height 20
paste input "Zuhair"
type input "Pizza Zuhair"
click at [400, 249] on input "checkbox" at bounding box center [405, 246] width 16 height 16
checkbox input "true"
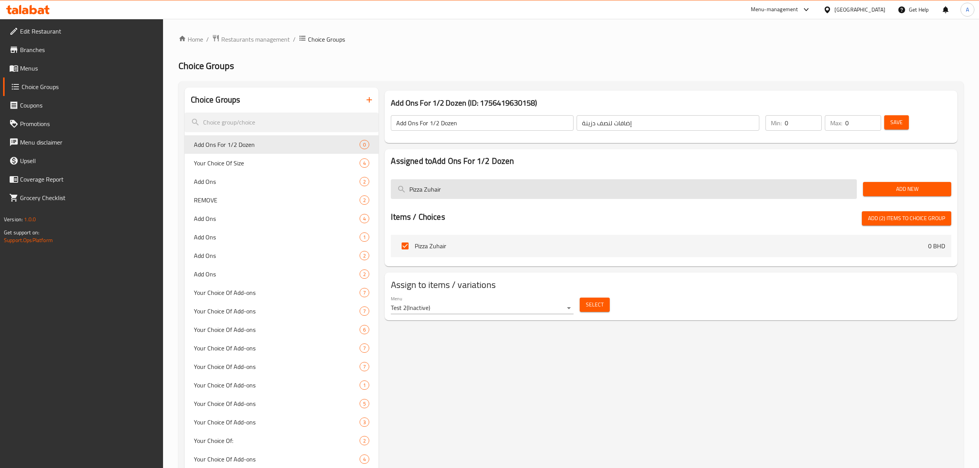
click at [464, 183] on input "Pizza Zuhair" at bounding box center [624, 189] width 466 height 20
paste input "Bird Palace"
type input "Pizza [GEOGRAPHIC_DATA]"
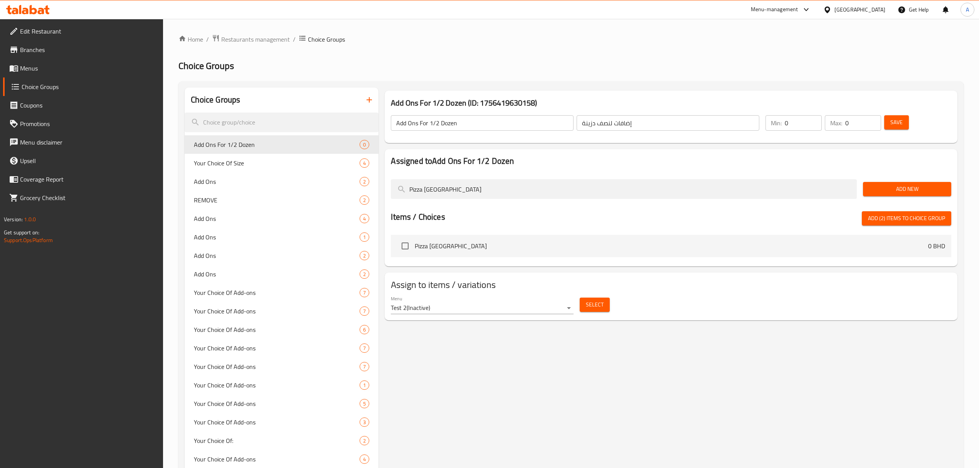
click at [407, 247] on input "checkbox" at bounding box center [405, 246] width 16 height 16
checkbox input "true"
click at [471, 188] on input "Pizza [GEOGRAPHIC_DATA]" at bounding box center [624, 189] width 466 height 20
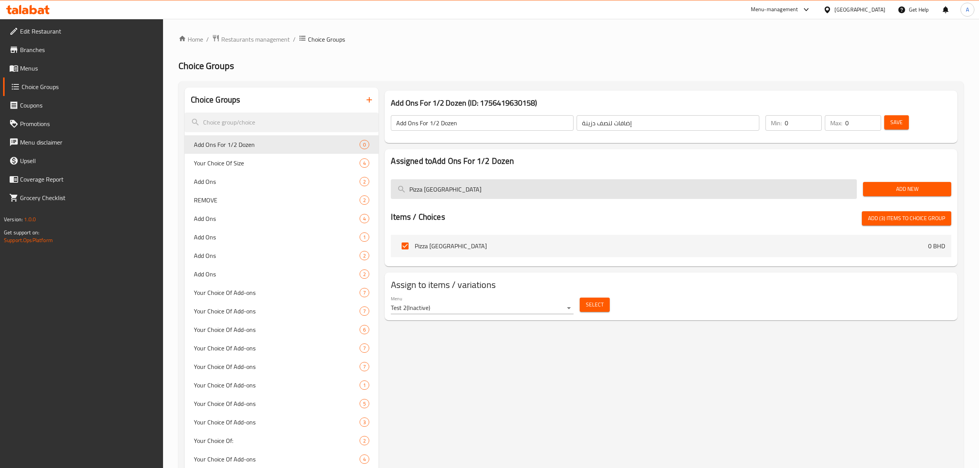
paste input "Ameera"
type input "Pizza Ameera"
click at [405, 250] on input "checkbox" at bounding box center [405, 246] width 16 height 16
checkbox input "true"
click at [491, 199] on input "Pizza Ameera" at bounding box center [624, 189] width 466 height 20
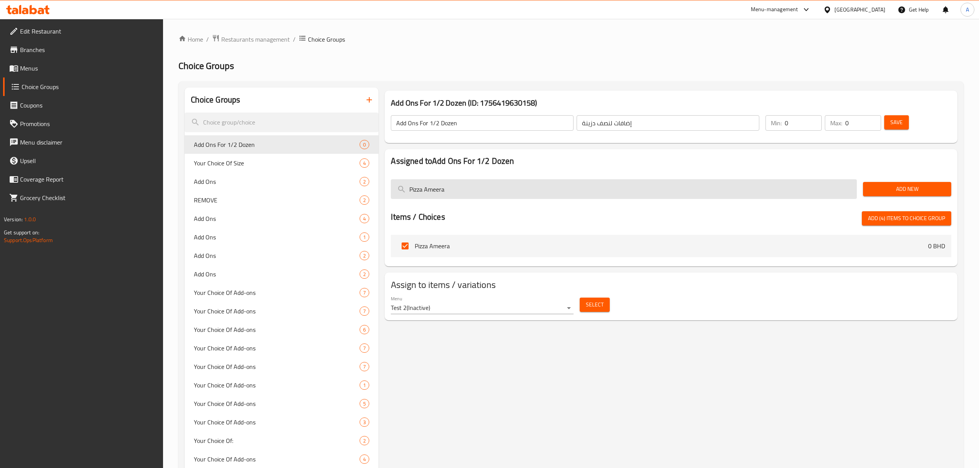
click at [491, 199] on input "Pizza Ameera" at bounding box center [624, 189] width 466 height 20
paste input "Manal"
type input "Pizza Manal"
click at [402, 250] on input "checkbox" at bounding box center [405, 246] width 16 height 16
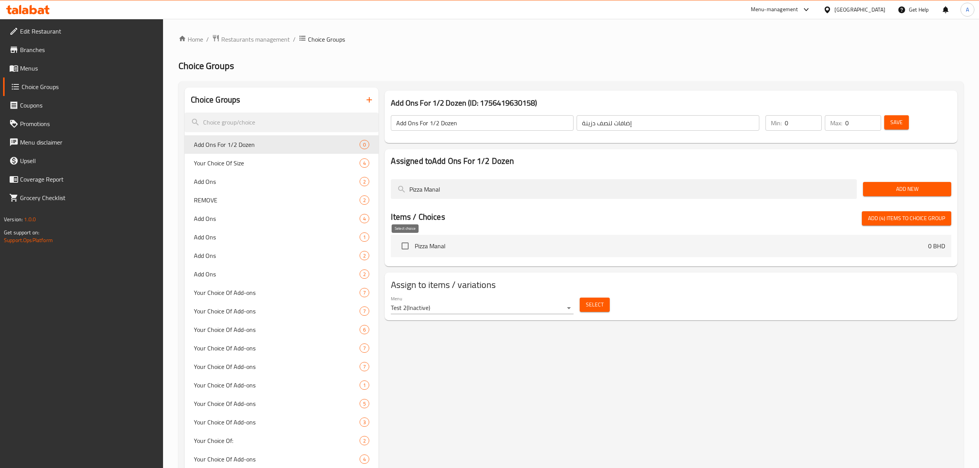
checkbox input "true"
click at [492, 193] on input "Pizza Manal" at bounding box center [624, 189] width 466 height 20
paste input "Istanbu"
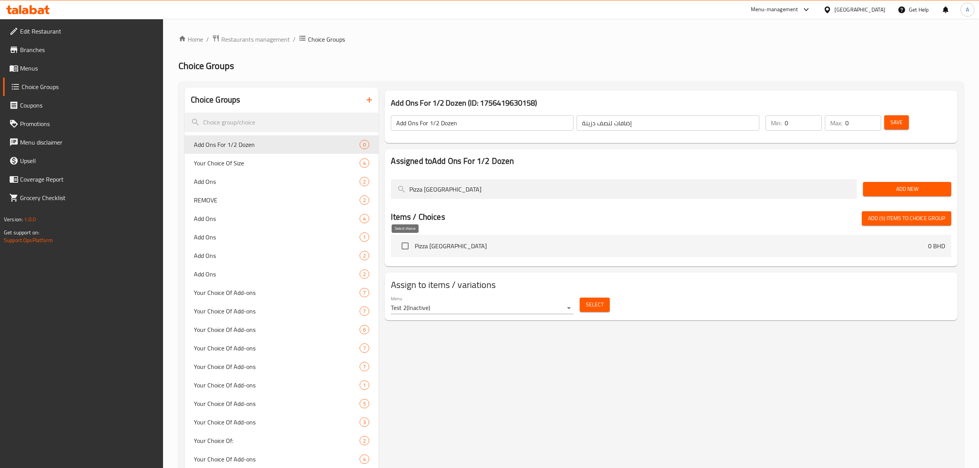
type input "Pizza [GEOGRAPHIC_DATA]"
click at [410, 244] on input "checkbox" at bounding box center [405, 246] width 16 height 16
click at [904, 216] on span "Add (6) items to choice group" at bounding box center [906, 219] width 77 height 10
checkbox input "false"
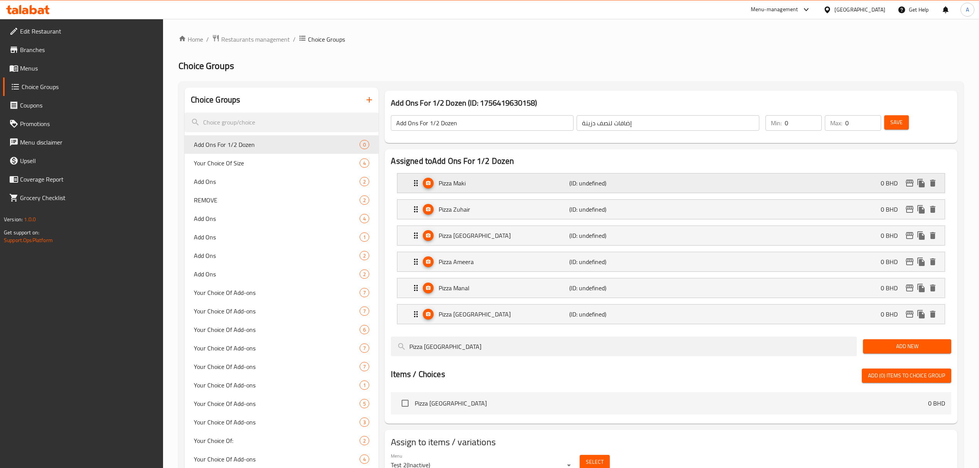
click at [514, 181] on p "Pizza Maki" at bounding box center [504, 182] width 131 height 9
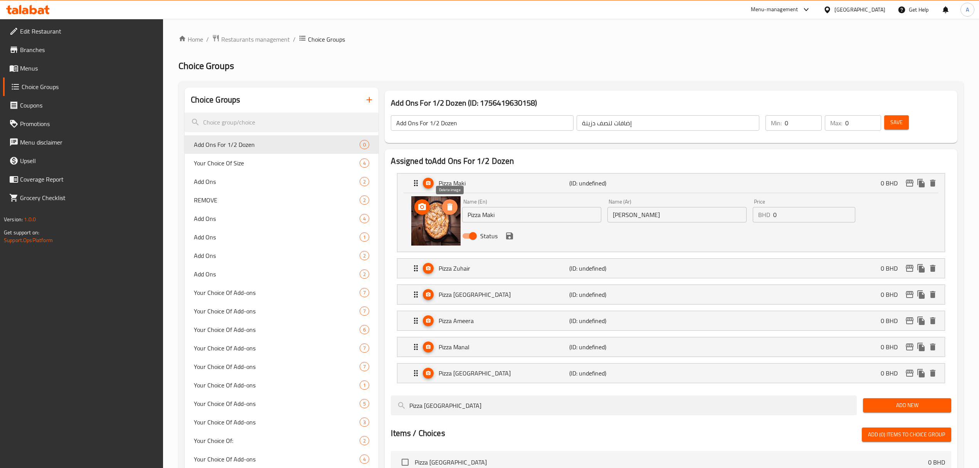
click at [453, 211] on icon "delete image" at bounding box center [449, 206] width 9 height 9
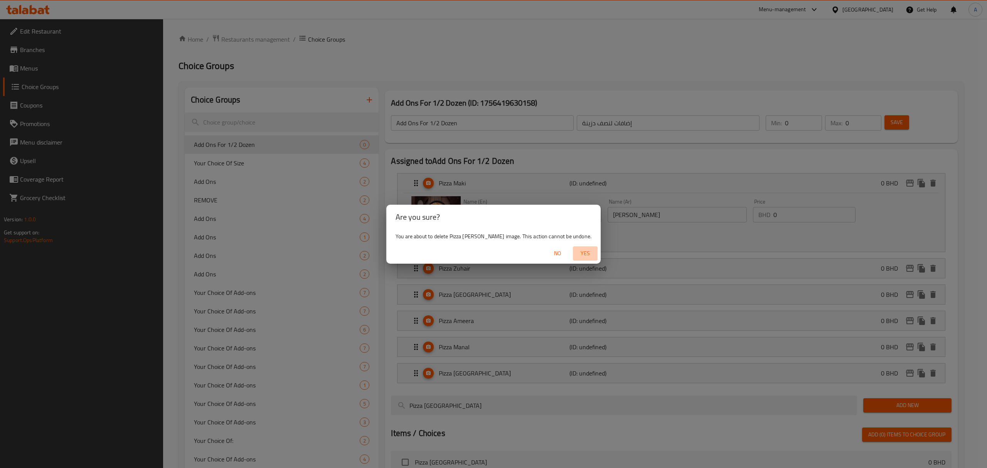
click at [576, 250] on span "Yes" at bounding box center [585, 254] width 18 height 10
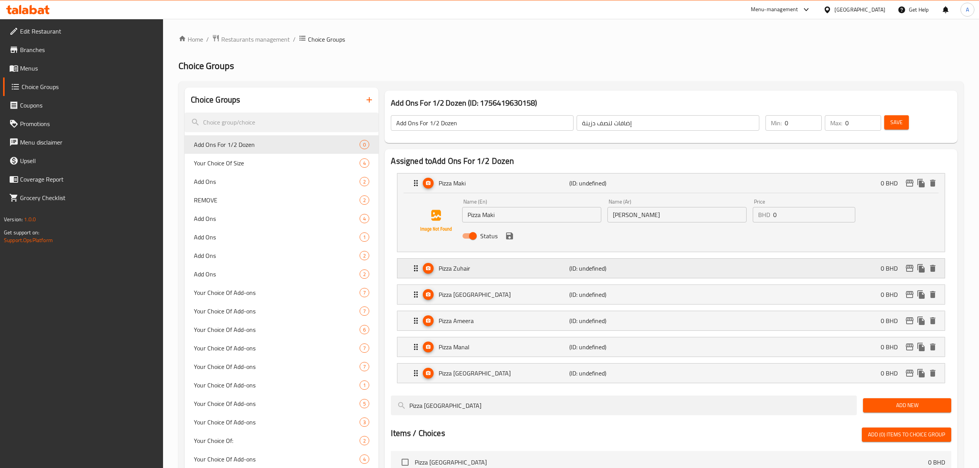
click at [465, 273] on p "Pizza Zuhair" at bounding box center [504, 268] width 131 height 9
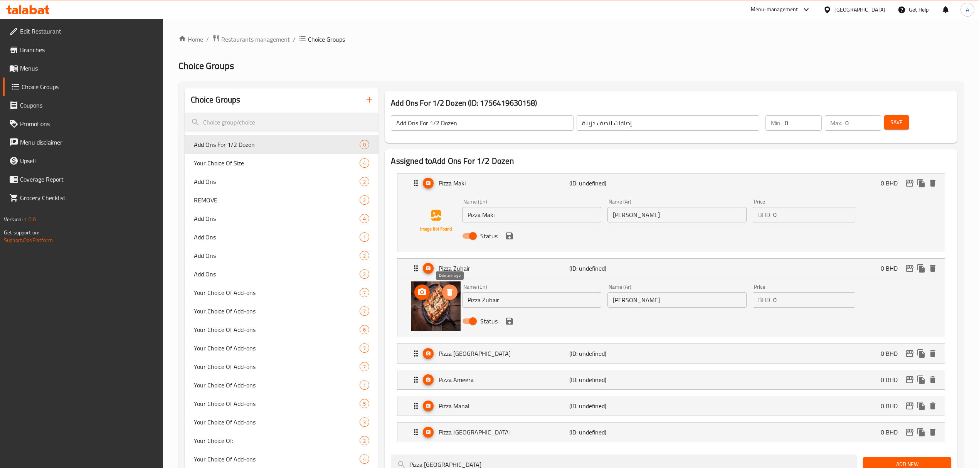
click at [452, 298] on button "delete image" at bounding box center [449, 291] width 15 height 15
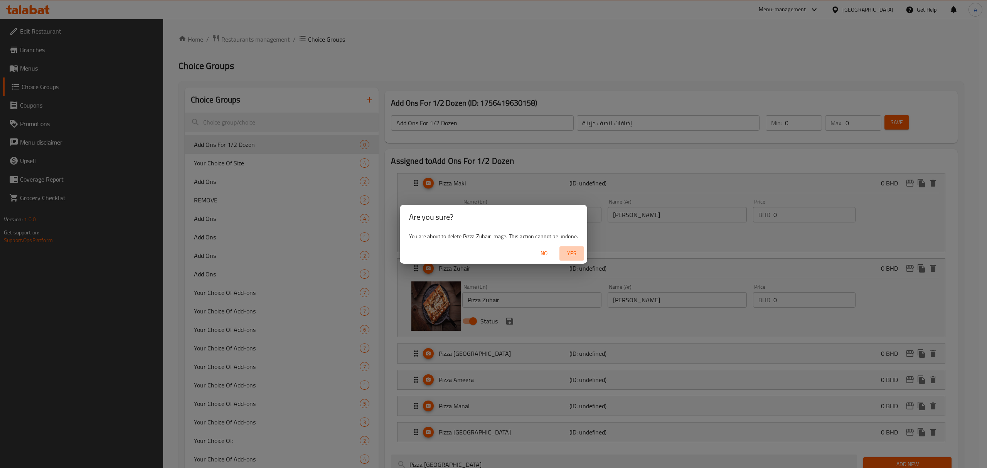
click at [570, 252] on span "Yes" at bounding box center [571, 254] width 18 height 10
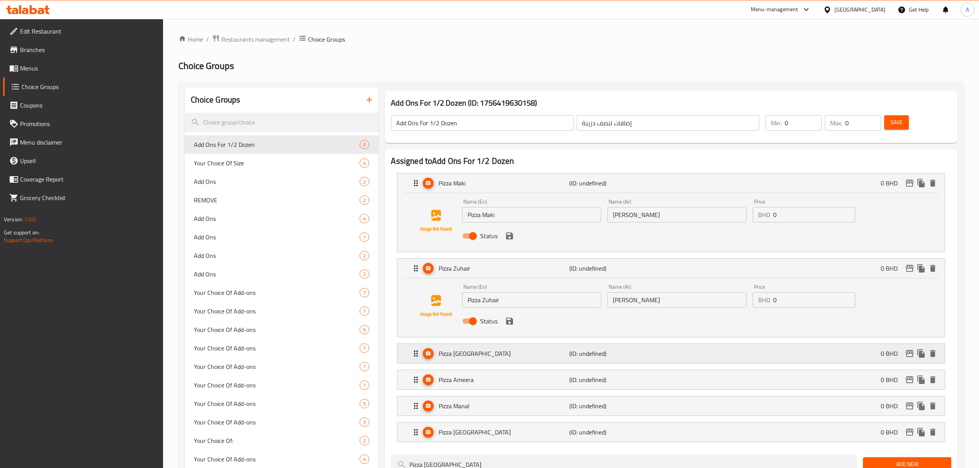
click at [486, 360] on div "Pizza Bird Palace (ID: undefined) 0 BHD" at bounding box center [673, 353] width 524 height 19
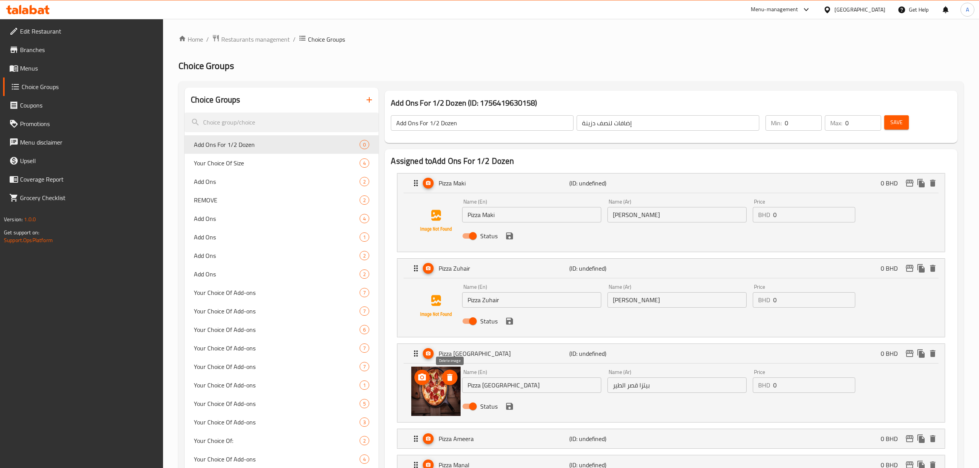
click at [452, 382] on icon "delete image" at bounding box center [449, 377] width 9 height 9
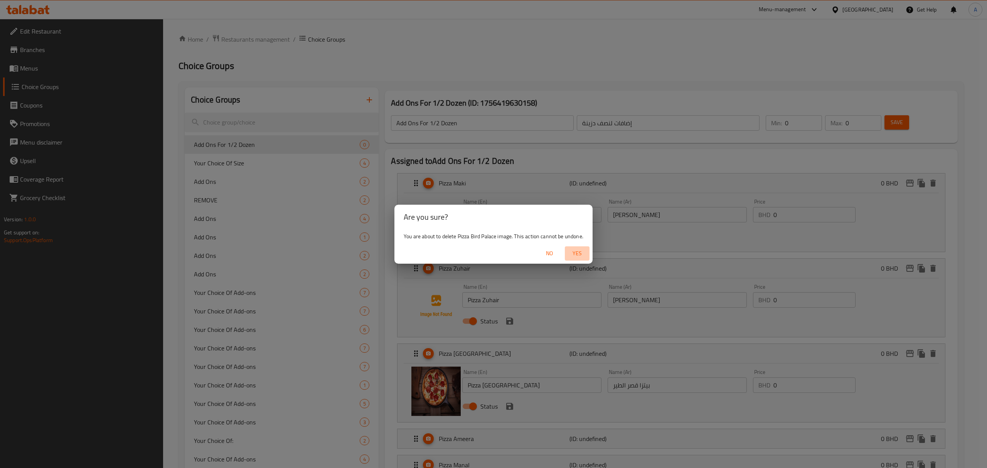
click at [571, 250] on span "Yes" at bounding box center [577, 254] width 18 height 10
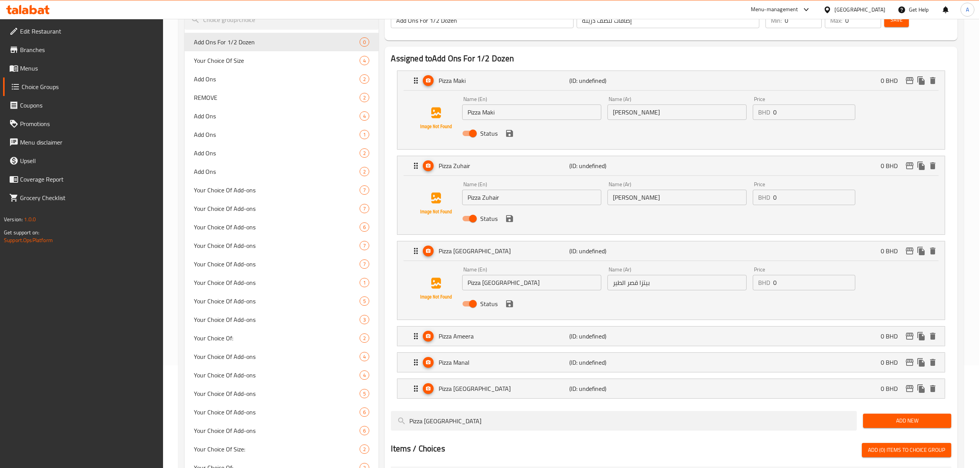
scroll to position [154, 0]
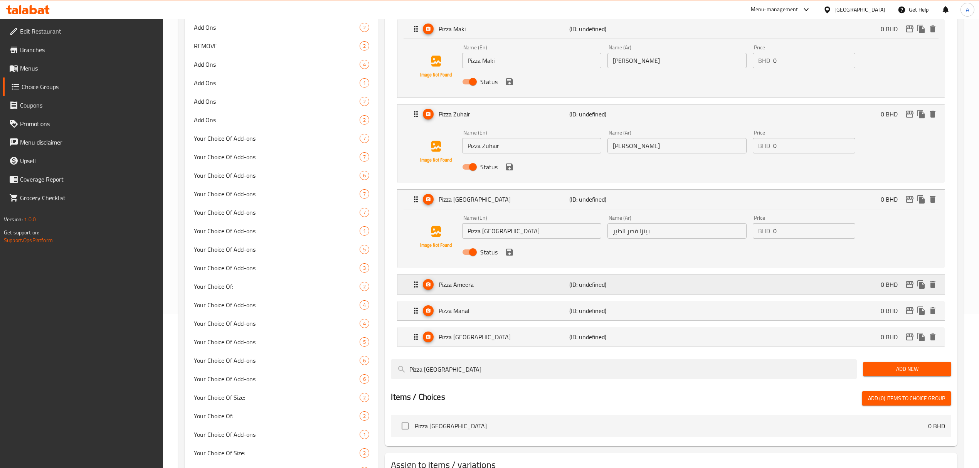
click at [478, 293] on div "Pizza Ameera (ID: undefined) 0 BHD" at bounding box center [673, 284] width 524 height 19
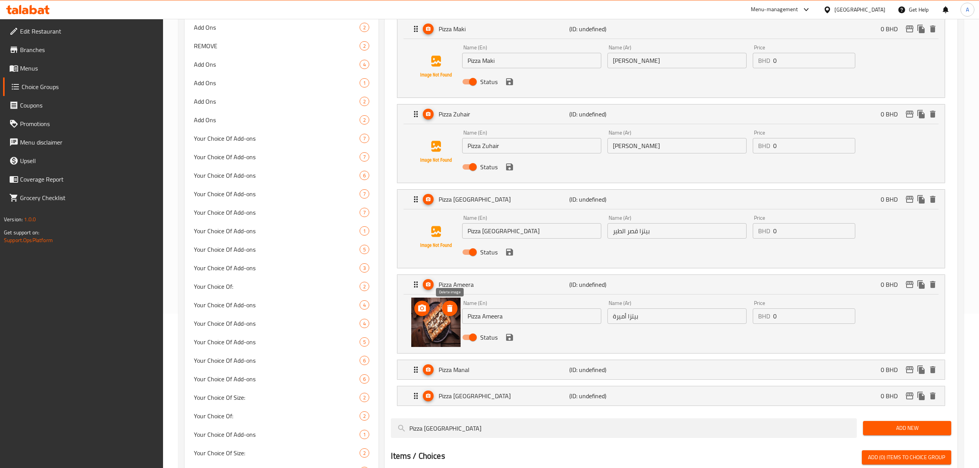
click at [452, 314] on button "delete image" at bounding box center [449, 308] width 15 height 15
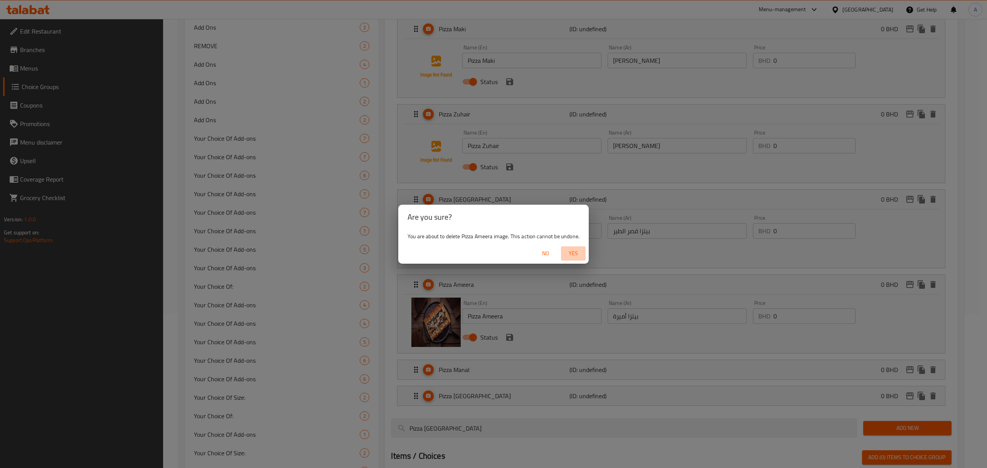
click at [578, 254] on span "Yes" at bounding box center [573, 254] width 18 height 10
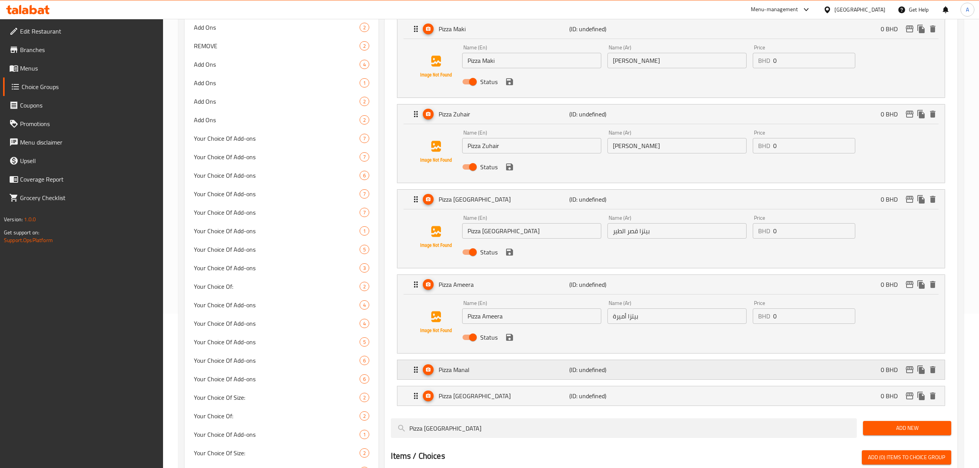
click at [518, 374] on p "Pizza Manal" at bounding box center [504, 369] width 131 height 9
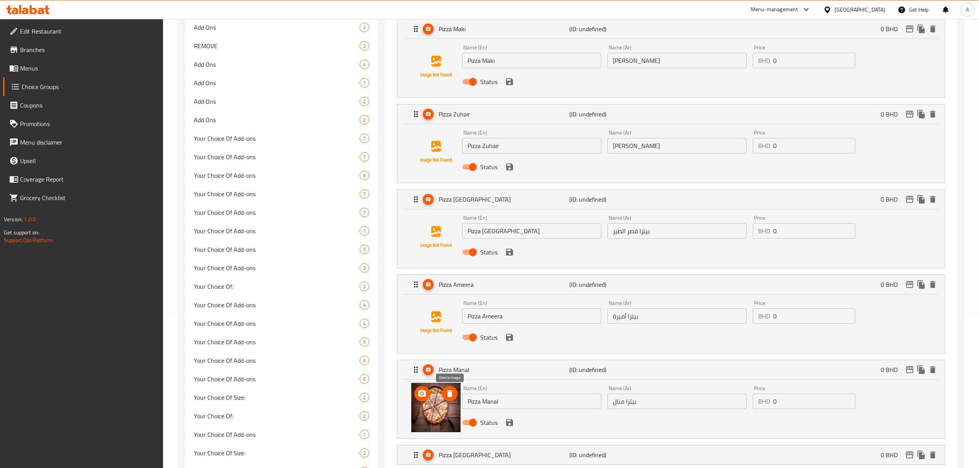
click at [448, 395] on icon "delete image" at bounding box center [449, 393] width 5 height 7
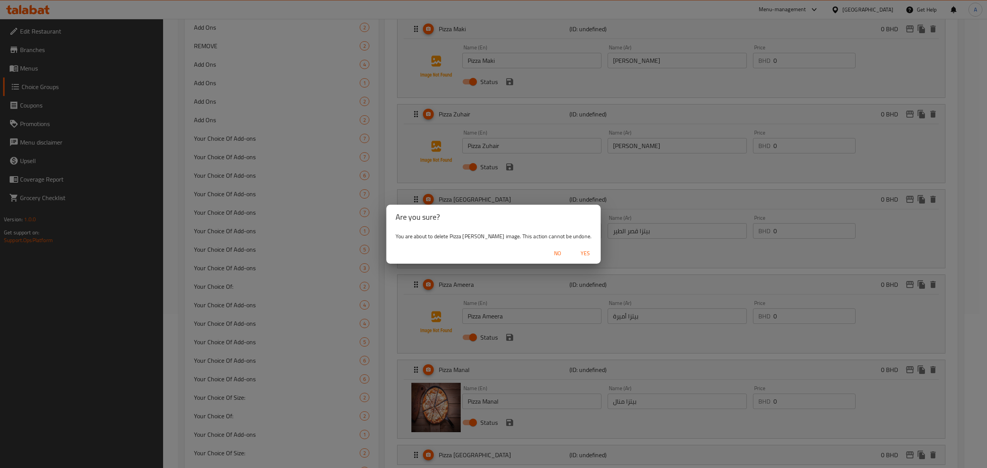
click at [577, 256] on span "Yes" at bounding box center [585, 254] width 18 height 10
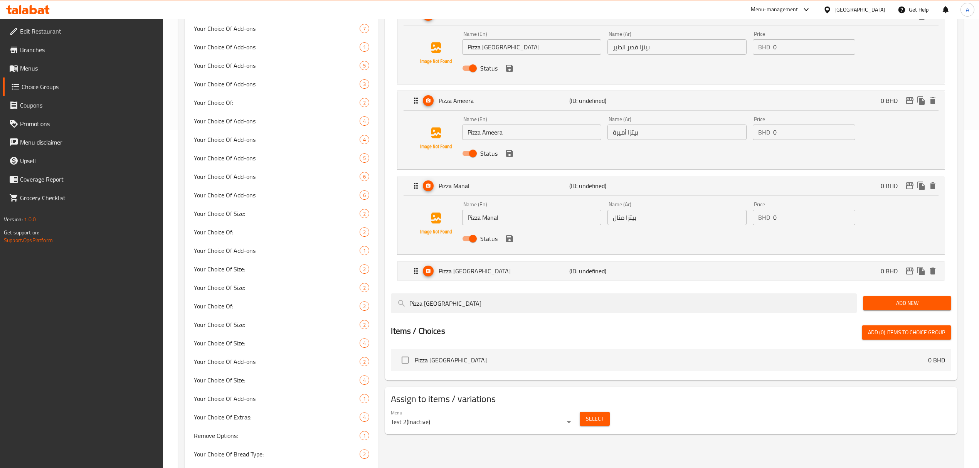
scroll to position [360, 0]
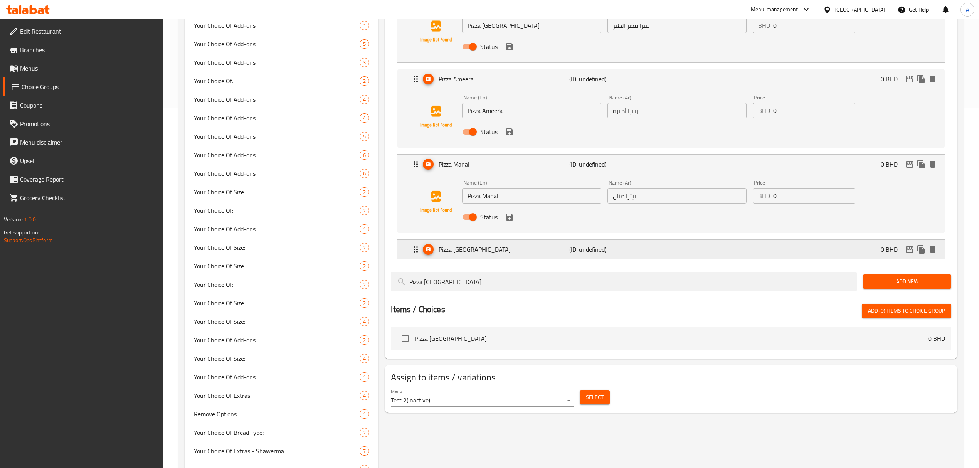
click at [531, 259] on div "Pizza Istanbul (ID: undefined) 0 BHD" at bounding box center [673, 249] width 524 height 19
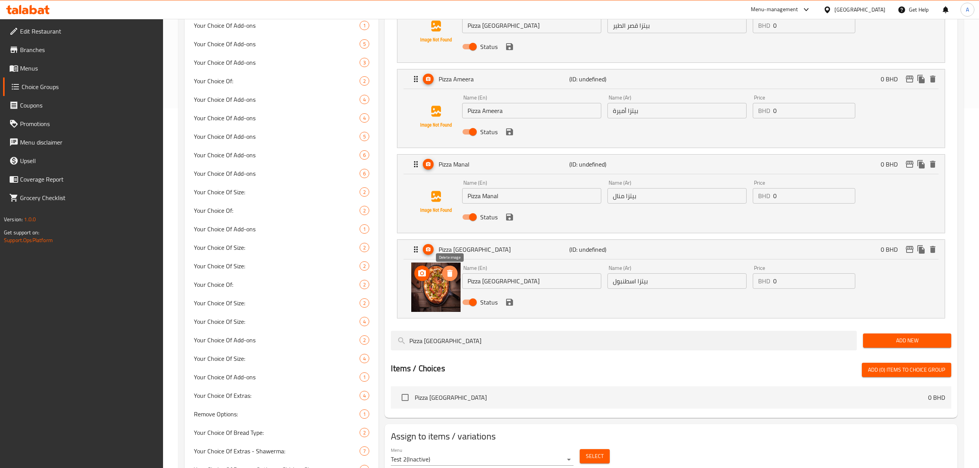
click at [448, 281] on button "delete image" at bounding box center [449, 273] width 15 height 15
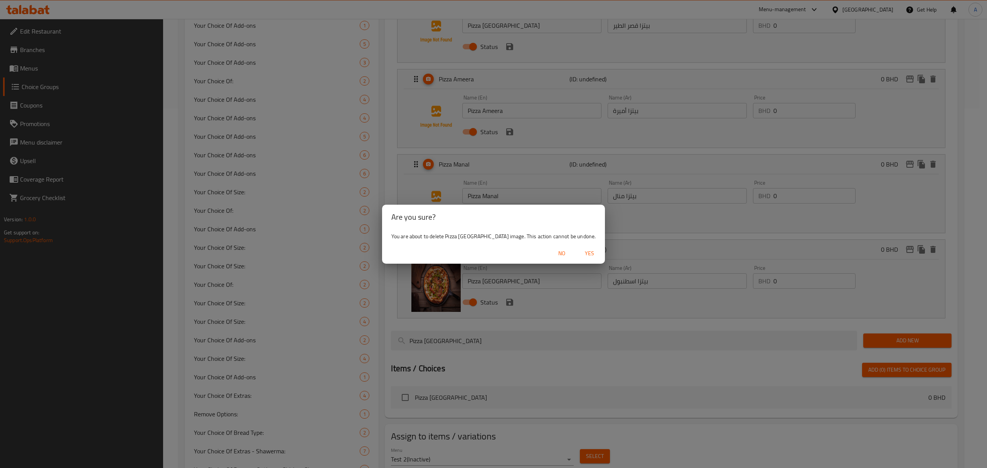
click at [580, 254] on span "Yes" at bounding box center [589, 254] width 18 height 10
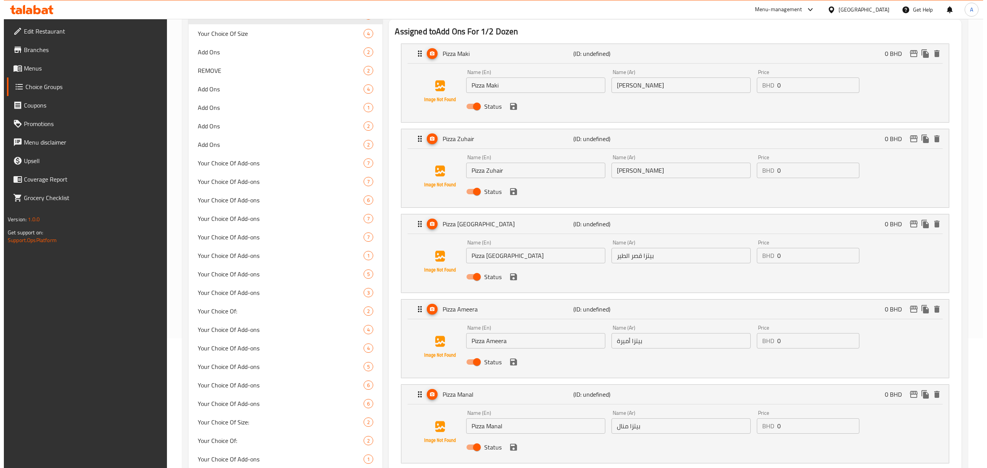
scroll to position [51, 0]
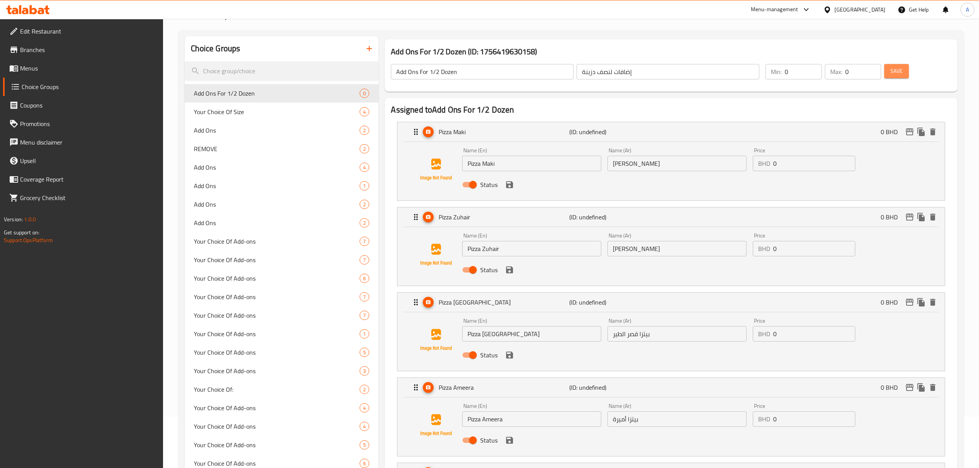
click at [902, 76] on button "Save" at bounding box center [896, 71] width 25 height 14
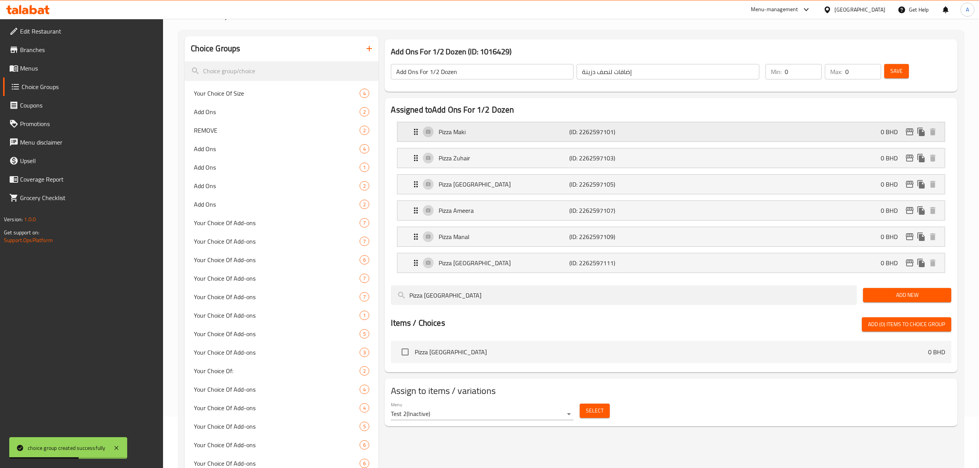
click at [871, 131] on div "Pizza Maki (ID: 2262597101) 0 BHD" at bounding box center [673, 131] width 524 height 19
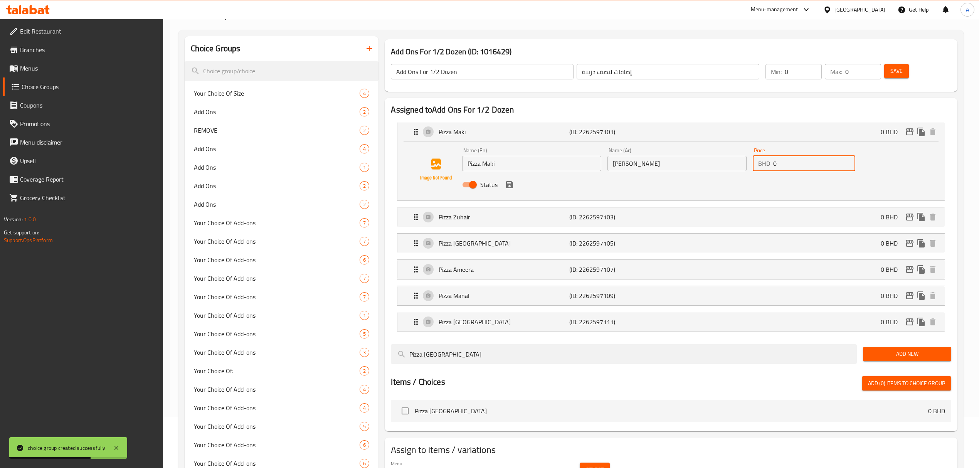
drag, startPoint x: 824, startPoint y: 165, endPoint x: 727, endPoint y: 170, distance: 96.8
click at [727, 170] on div "Name (En) Pizza Maki Name (En) Name (Ar) بيتزا مكي Name (Ar) Price BHD 0 Price …" at bounding box center [676, 170] width 435 height 50
paste input ".45"
click at [517, 187] on div "Status" at bounding box center [676, 184] width 435 height 21
click at [508, 185] on icon "save" at bounding box center [509, 184] width 7 height 7
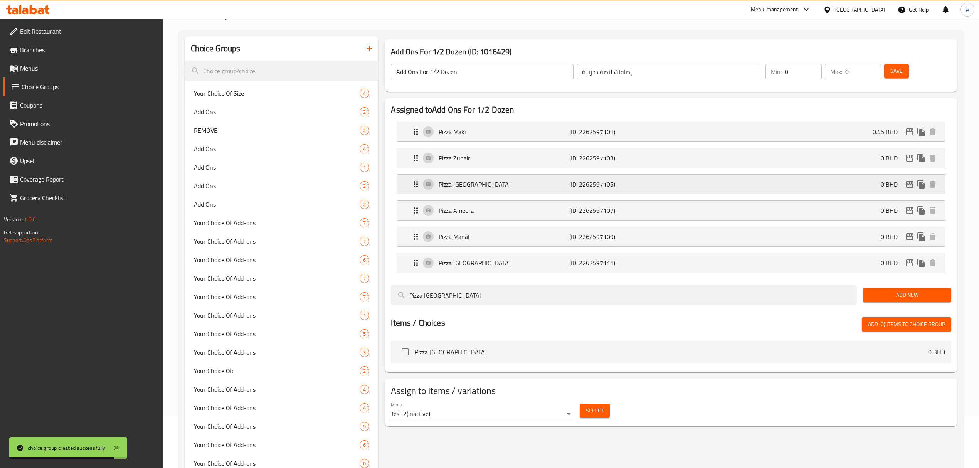
type input "0.45"
click at [765, 156] on div "Pizza Zuhair (ID: 2262597103) 0 BHD" at bounding box center [673, 157] width 524 height 19
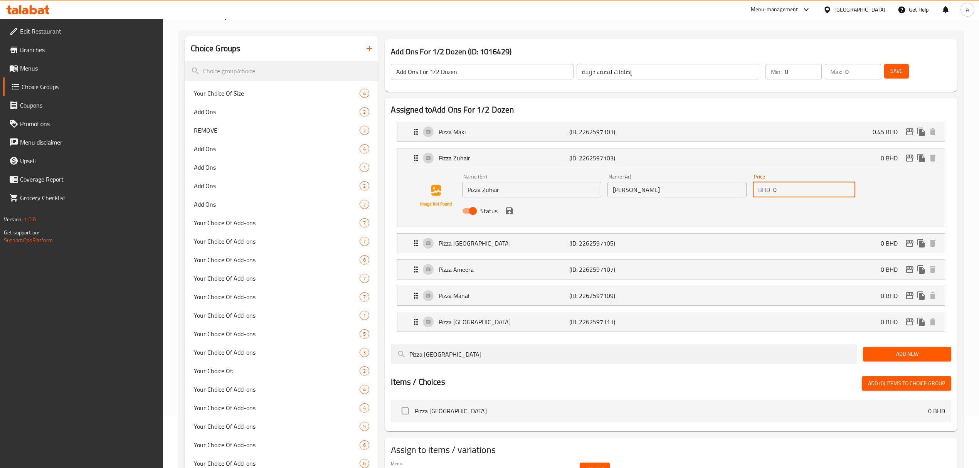
drag, startPoint x: 814, startPoint y: 190, endPoint x: 731, endPoint y: 189, distance: 82.5
click at [731, 189] on div "Name (En) Pizza Zuhair Name (En) Name (Ar) بيتزا زهير Name (Ar) Price BHD 0 Pri…" at bounding box center [676, 196] width 435 height 50
paste input ".45"
click at [507, 212] on icon "save" at bounding box center [509, 210] width 7 height 7
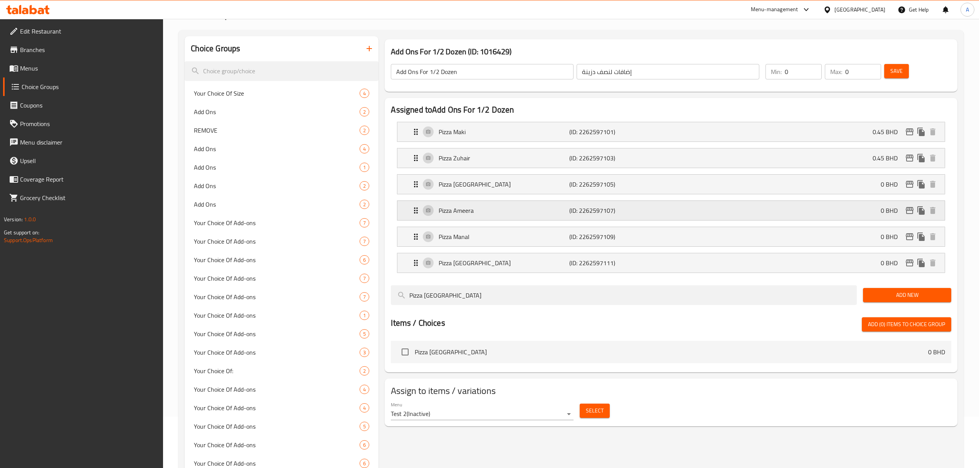
type input "0.45"
click at [706, 181] on div "Pizza Bird Palace (ID: 2262597105) 0 BHD" at bounding box center [673, 184] width 524 height 19
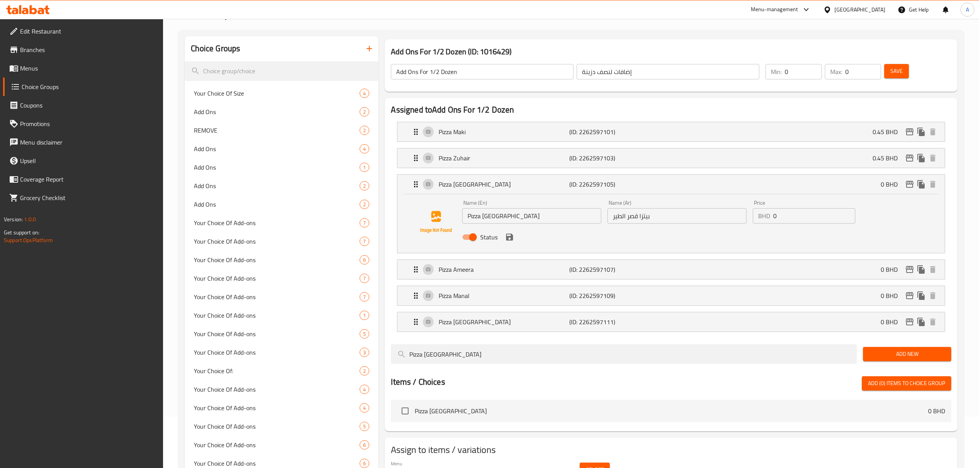
drag, startPoint x: 802, startPoint y: 207, endPoint x: 783, endPoint y: 214, distance: 20.1
click at [783, 214] on nav "Pizza Maki (ID: 2262597101) 0.45 BHD Name (En) Pizza Maki Name (En) Name (Ar) ب…" at bounding box center [671, 227] width 560 height 222
drag, startPoint x: 783, startPoint y: 214, endPoint x: 766, endPoint y: 213, distance: 17.0
click at [766, 213] on nav "Pizza Maki (ID: 2262597101) 0.45 BHD Name (En) Pizza Maki Name (En) Name (Ar) ب…" at bounding box center [671, 227] width 560 height 222
paste input ".45"
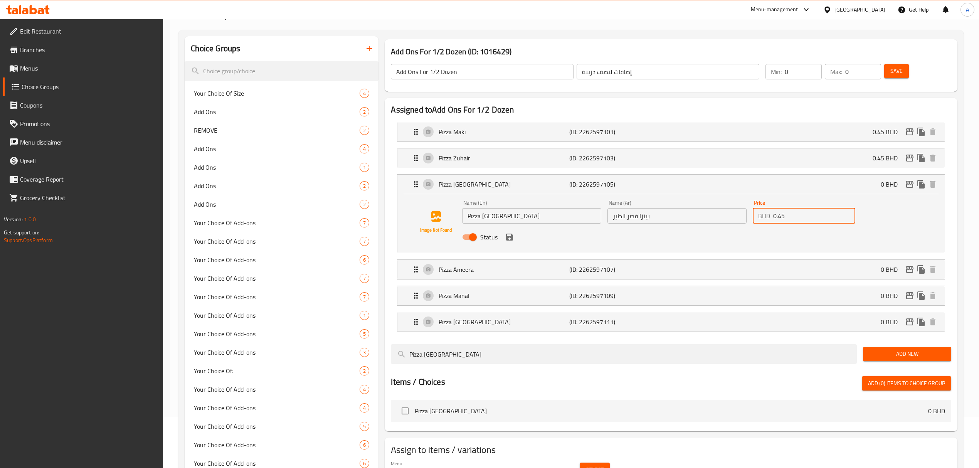
click at [514, 240] on div "Status" at bounding box center [676, 237] width 435 height 21
click at [509, 239] on icon "save" at bounding box center [509, 236] width 9 height 9
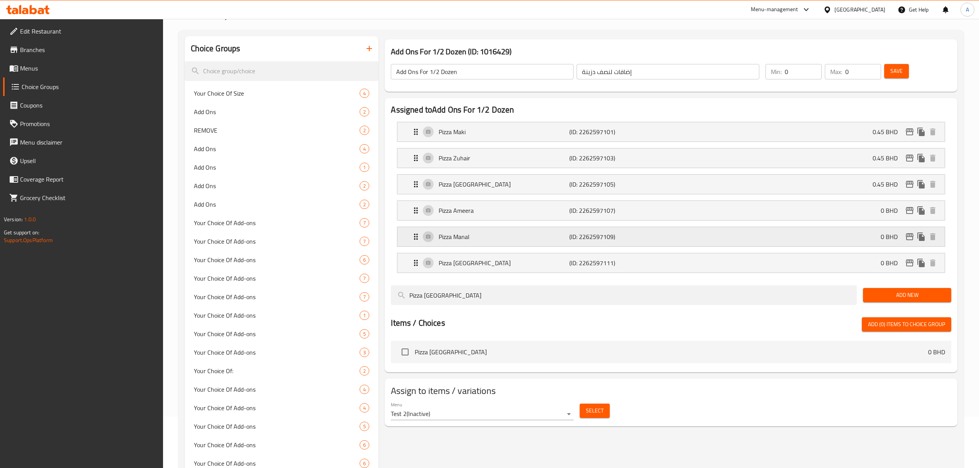
type input "0.45"
click at [730, 203] on div "Pizza Ameera (ID: 2262597107) 0 BHD" at bounding box center [673, 210] width 524 height 19
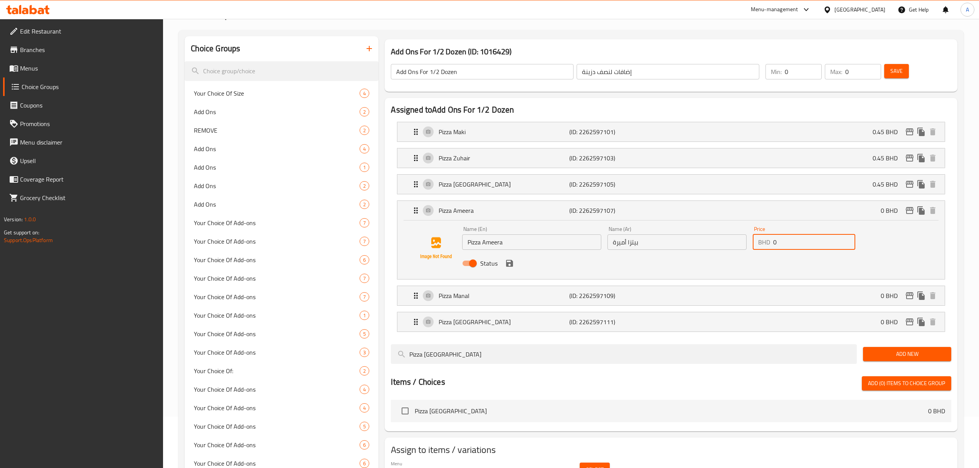
drag, startPoint x: 785, startPoint y: 244, endPoint x: 737, endPoint y: 246, distance: 47.4
click at [737, 246] on div "Name (En) Pizza Ameera Name (En) Name (Ar) بيتزا أميرة Name (Ar) Price BHD 0 Pr…" at bounding box center [676, 248] width 435 height 50
paste input ".45"
type input "0.45"
click at [509, 269] on button "save" at bounding box center [510, 263] width 12 height 12
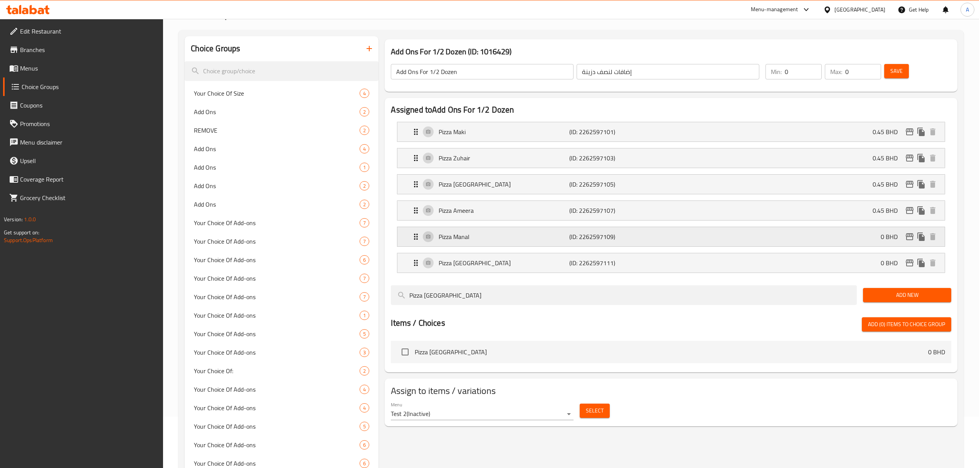
click at [709, 237] on div "Pizza Manal (ID: 2262597109) 0 BHD" at bounding box center [673, 236] width 524 height 19
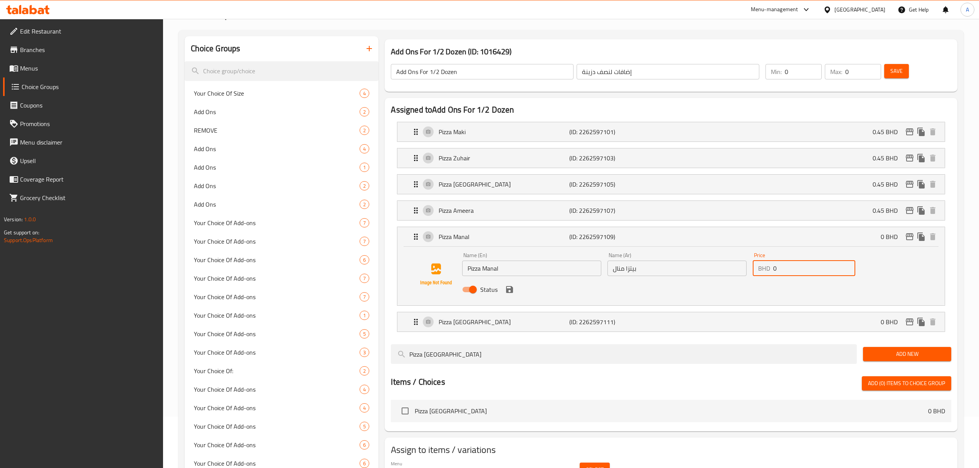
drag, startPoint x: 813, startPoint y: 272, endPoint x: 725, endPoint y: 278, distance: 88.9
click at [725, 278] on div "Name (En) Pizza Manal Name (En) Name (Ar) بيتزا منال Name (Ar) Price BHD 0 Pric…" at bounding box center [676, 274] width 435 height 50
paste input ".45"
click at [509, 288] on icon "save" at bounding box center [509, 289] width 9 height 9
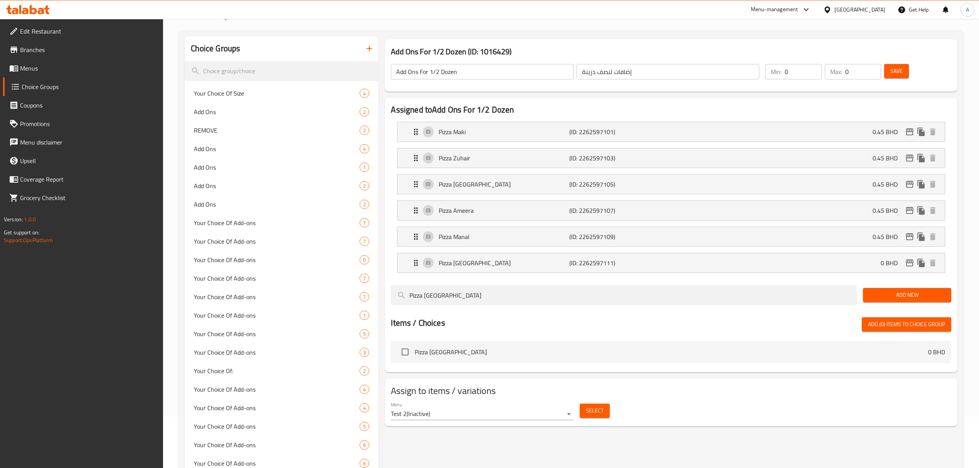
type input "0.45"
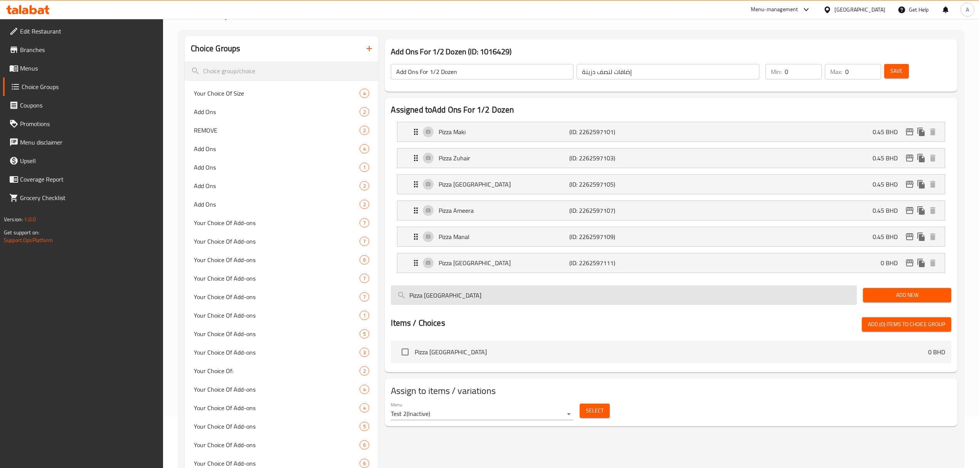
click at [768, 291] on input "Pizza [GEOGRAPHIC_DATA]" at bounding box center [624, 295] width 466 height 20
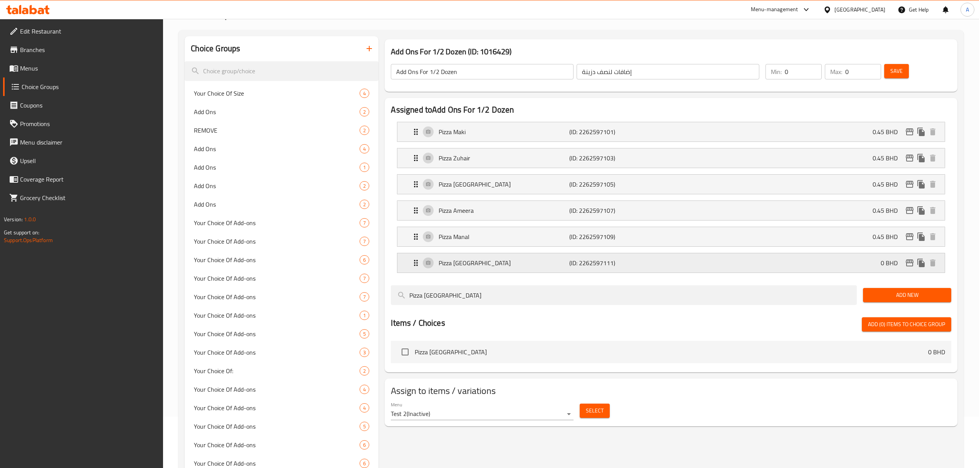
click at [760, 262] on div "Pizza Istanbul (ID: 2262597111) 0 BHD" at bounding box center [673, 262] width 524 height 19
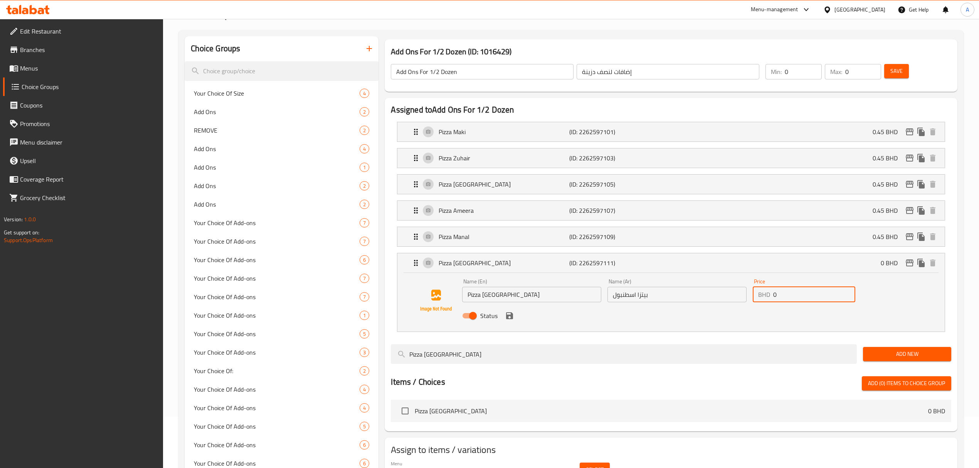
drag, startPoint x: 787, startPoint y: 296, endPoint x: 758, endPoint y: 295, distance: 28.1
click at [758, 295] on div "BHD 0 Price" at bounding box center [804, 294] width 103 height 15
paste input ".45"
click at [508, 314] on icon "save" at bounding box center [509, 315] width 9 height 9
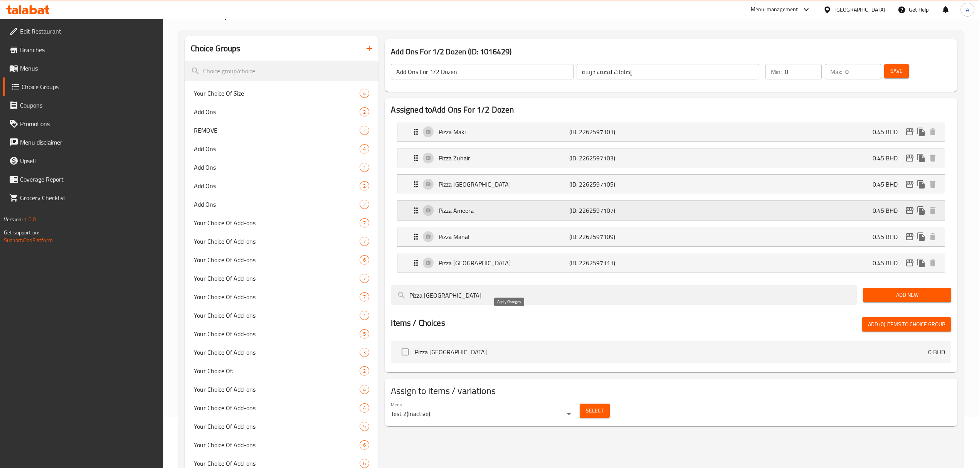
type input "0.45"
click at [899, 55] on div "Add Ons For 1/2 Dozen ​ إضافات لنصف دزينة ​ Min: 0 ​ Max: 0 ​ Save" at bounding box center [671, 72] width 566 height 34
click at [899, 71] on span "Save" at bounding box center [896, 71] width 12 height 10
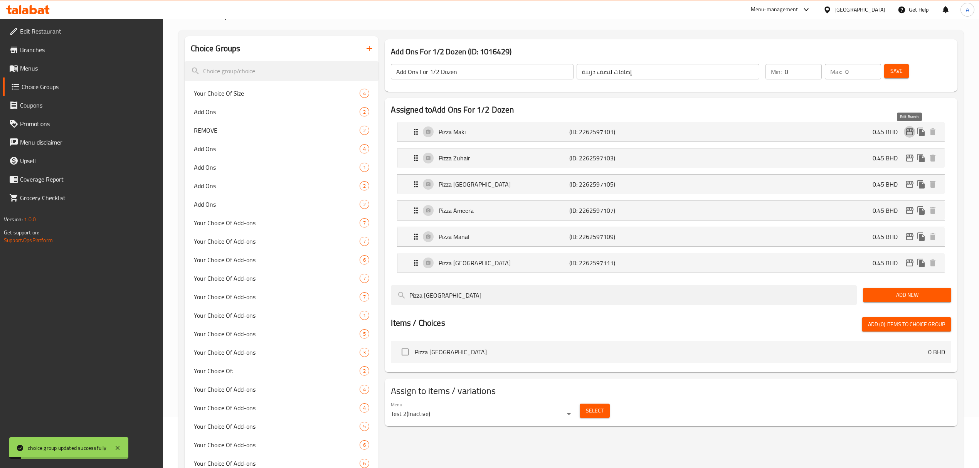
click at [906, 131] on icon "edit" at bounding box center [910, 131] width 8 height 7
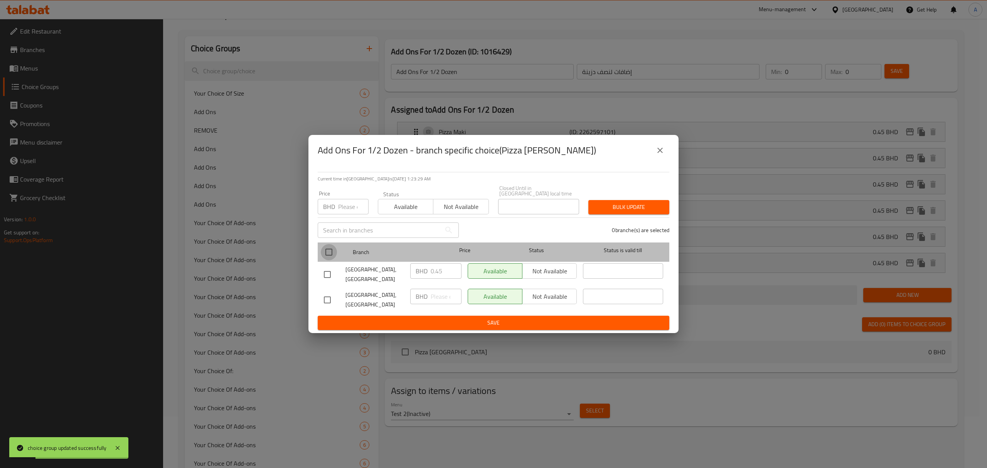
click at [323, 250] on input "checkbox" at bounding box center [329, 252] width 16 height 16
checkbox input "true"
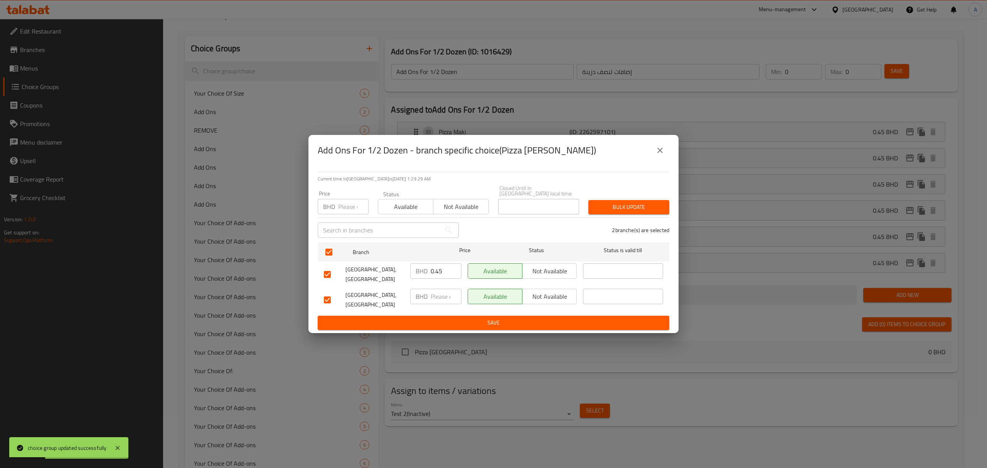
click at [345, 207] on input "number" at bounding box center [353, 206] width 30 height 15
paste input "0.45"
type input "0.45"
click at [608, 202] on span "Bulk update" at bounding box center [628, 207] width 69 height 10
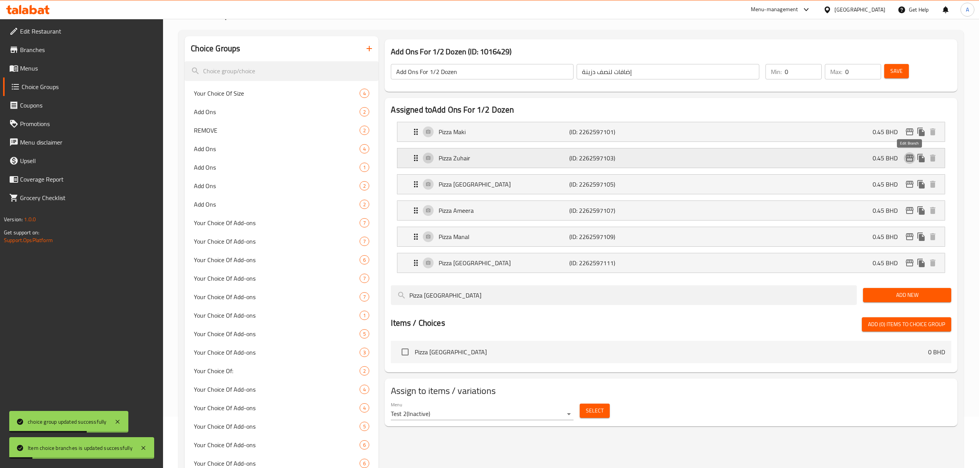
click at [907, 156] on icon "edit" at bounding box center [909, 157] width 9 height 9
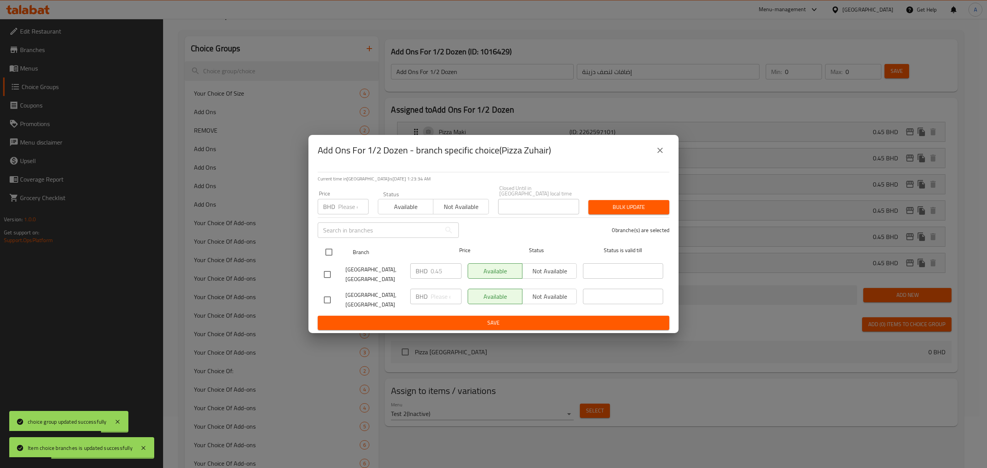
click at [326, 247] on input "checkbox" at bounding box center [329, 252] width 16 height 16
checkbox input "true"
click at [354, 208] on input "number" at bounding box center [353, 206] width 30 height 15
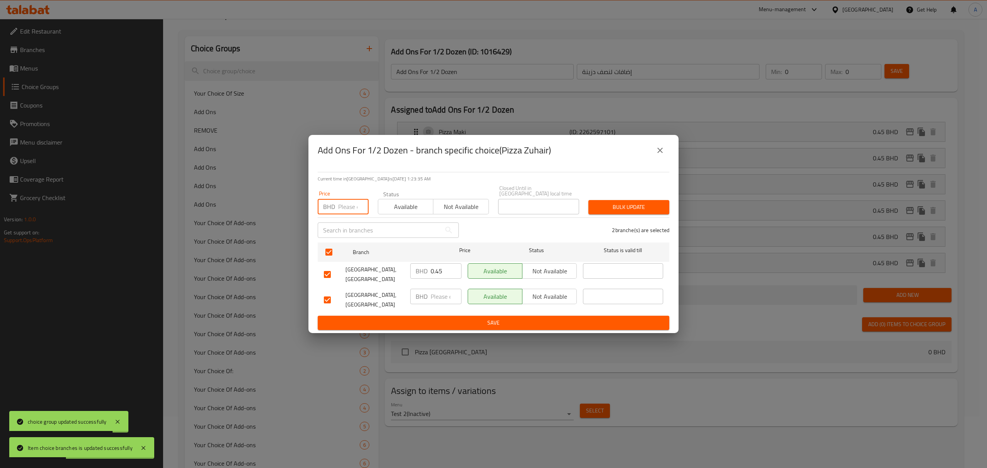
paste input "0.45"
type input "0.45"
click at [621, 204] on span "Bulk update" at bounding box center [628, 207] width 69 height 10
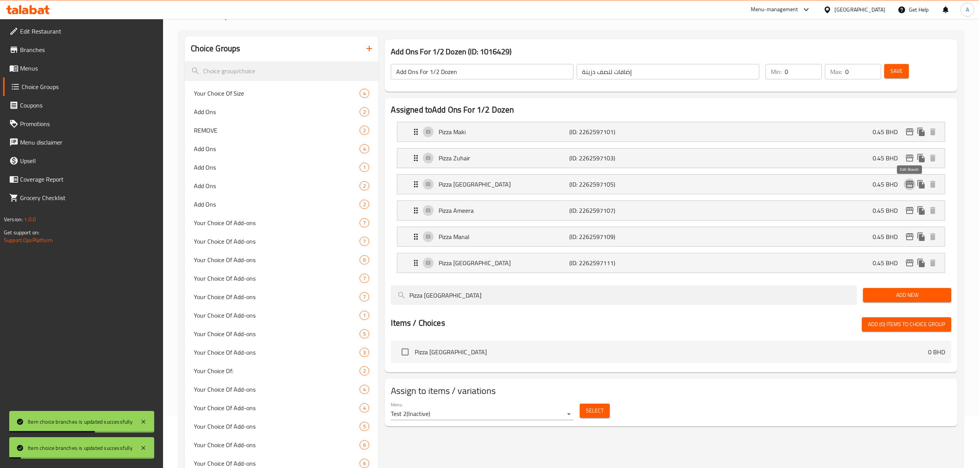
click at [908, 181] on icon "edit" at bounding box center [909, 184] width 9 height 9
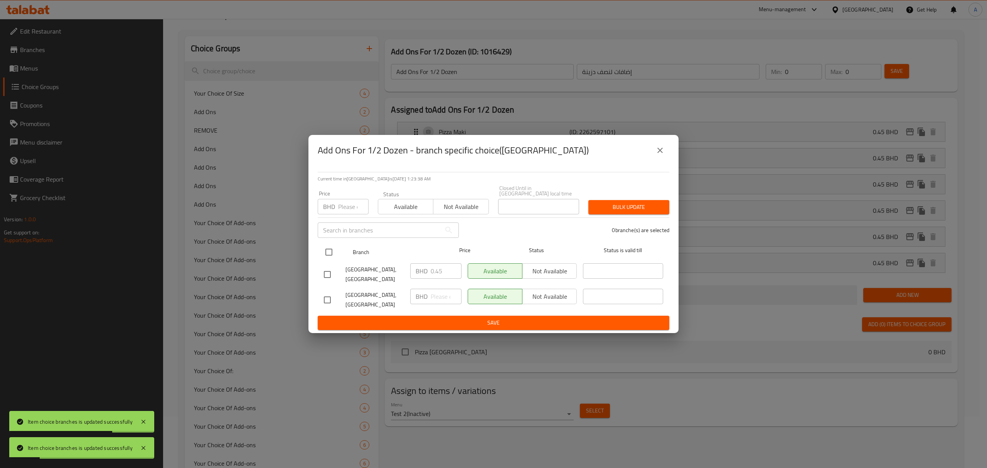
click at [326, 249] on input "checkbox" at bounding box center [329, 252] width 16 height 16
checkbox input "true"
click at [341, 210] on input "number" at bounding box center [353, 206] width 30 height 15
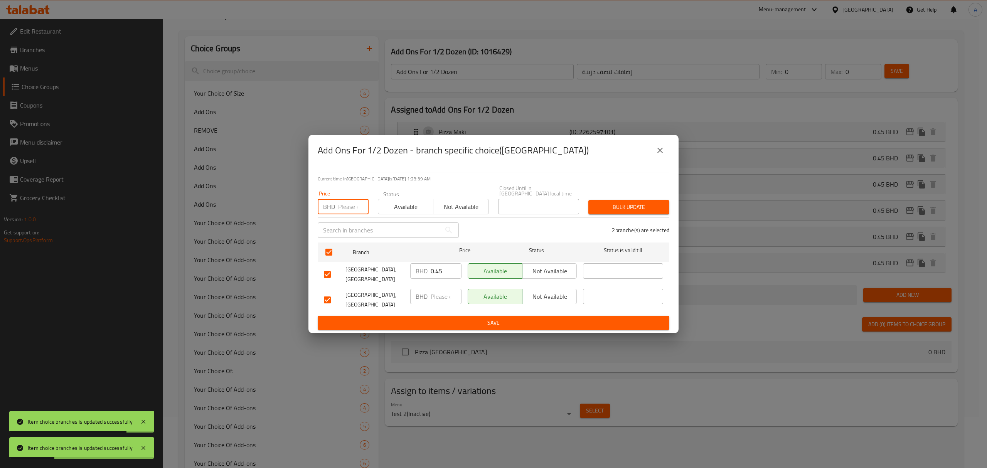
paste input "0.45"
type input "0.45"
drag, startPoint x: 612, startPoint y: 195, endPoint x: 620, endPoint y: 199, distance: 9.0
click at [620, 199] on div "Bulk update" at bounding box center [628, 207] width 90 height 24
click at [624, 202] on span "Bulk update" at bounding box center [628, 207] width 69 height 10
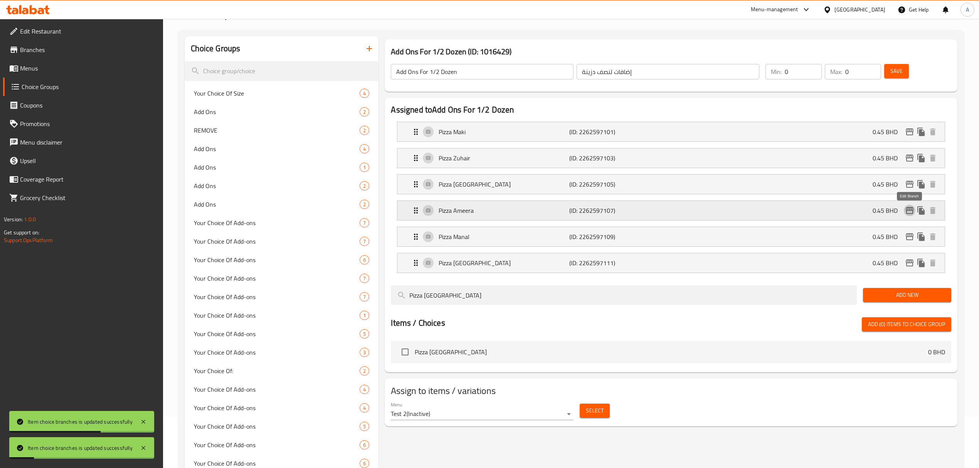
click at [913, 213] on icon "edit" at bounding box center [910, 210] width 8 height 7
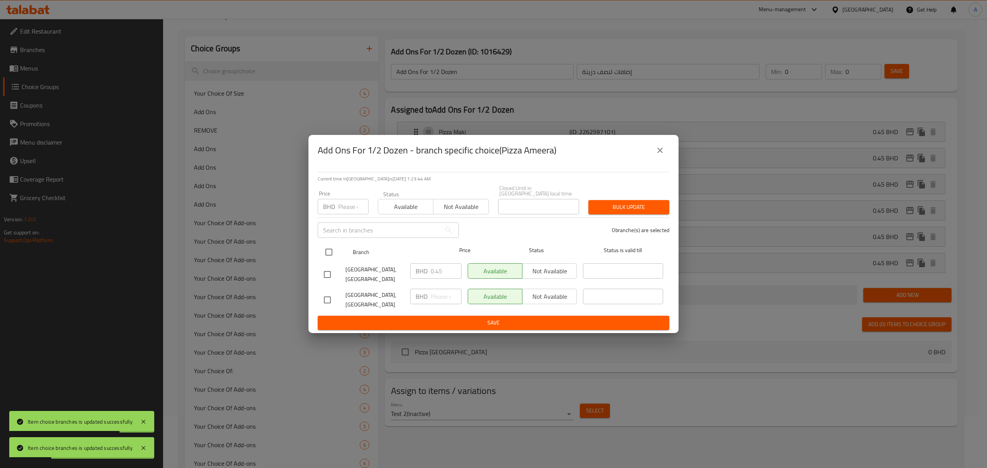
click at [331, 249] on input "checkbox" at bounding box center [329, 252] width 16 height 16
checkbox input "true"
click at [338, 212] on div "Price BHD Price" at bounding box center [343, 202] width 60 height 33
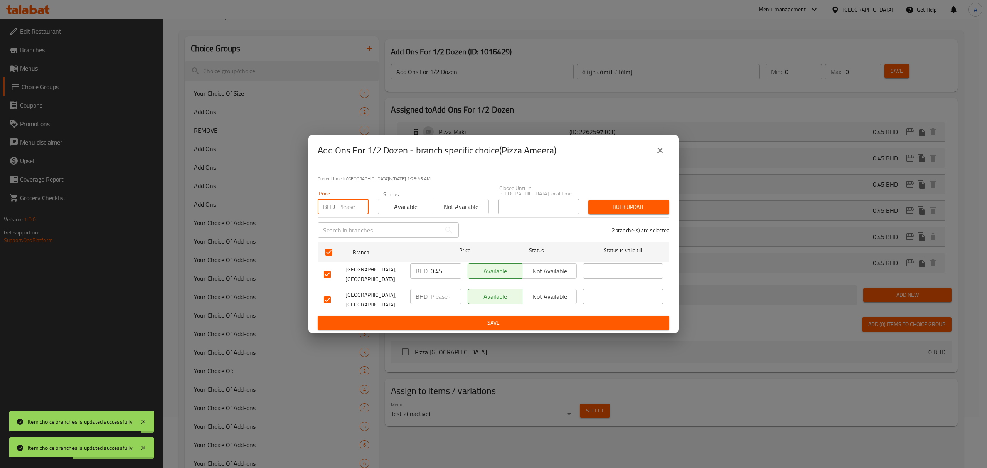
click at [338, 201] on input "number" at bounding box center [353, 206] width 30 height 15
paste input "0.45"
type input "0.45"
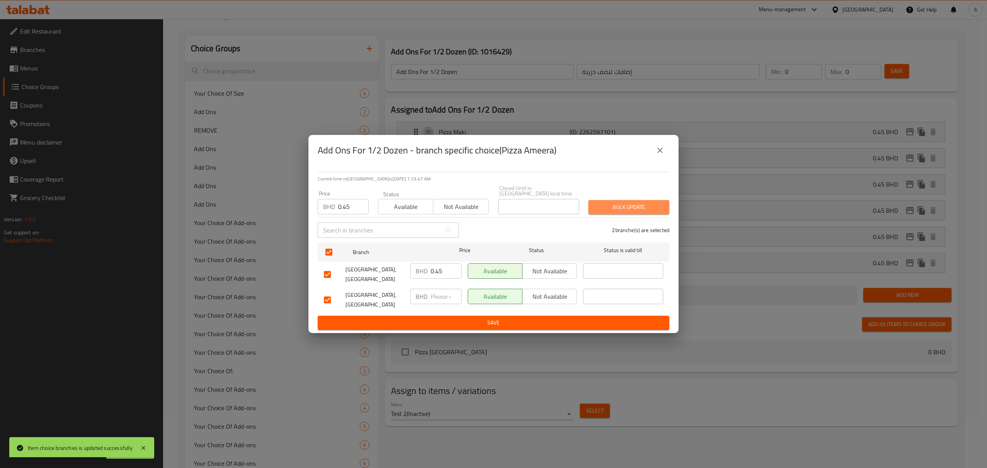
click at [639, 207] on span "Bulk update" at bounding box center [628, 207] width 69 height 10
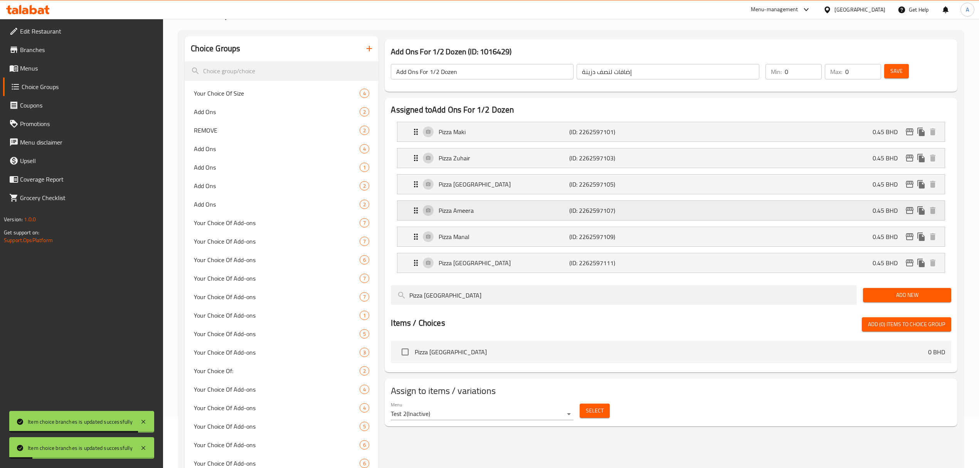
click at [910, 214] on icon "edit" at bounding box center [909, 210] width 9 height 9
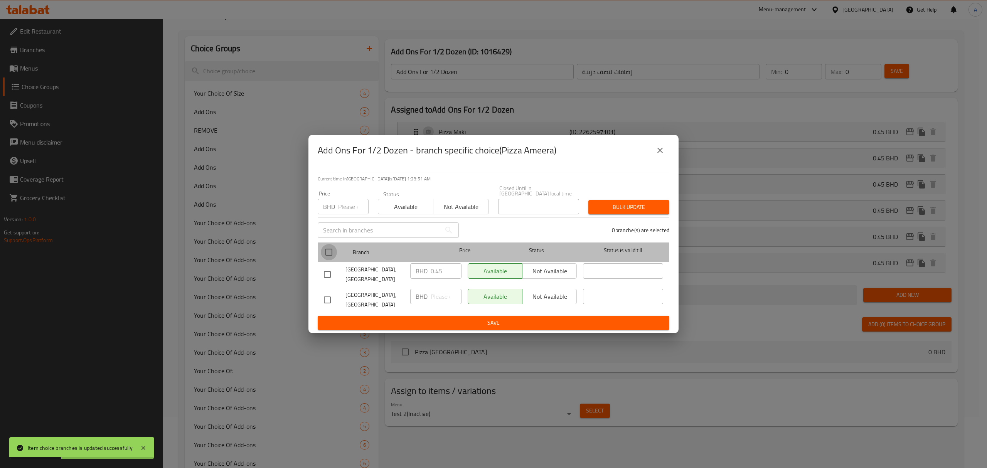
click at [326, 246] on input "checkbox" at bounding box center [329, 252] width 16 height 16
checkbox input "true"
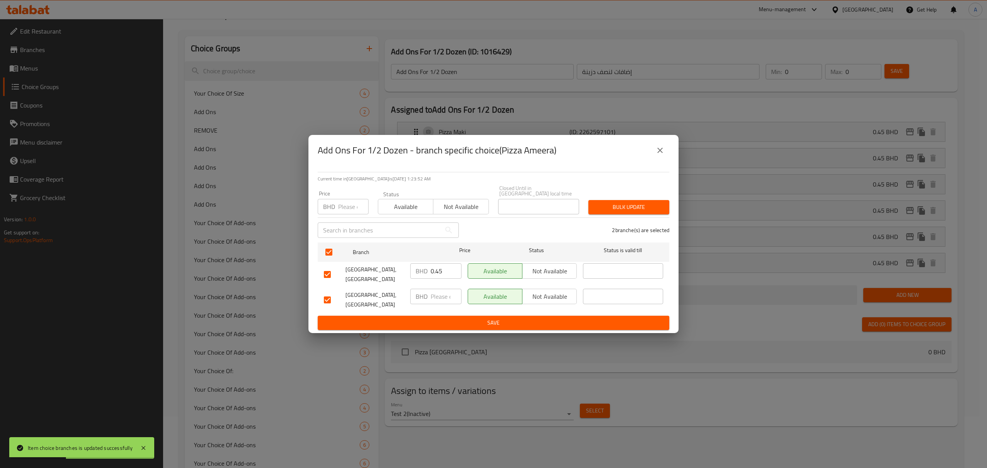
click at [337, 208] on div "BHD Price" at bounding box center [343, 206] width 51 height 15
paste input "0.45"
type input "0.45"
click at [604, 205] on span "Bulk update" at bounding box center [628, 207] width 69 height 10
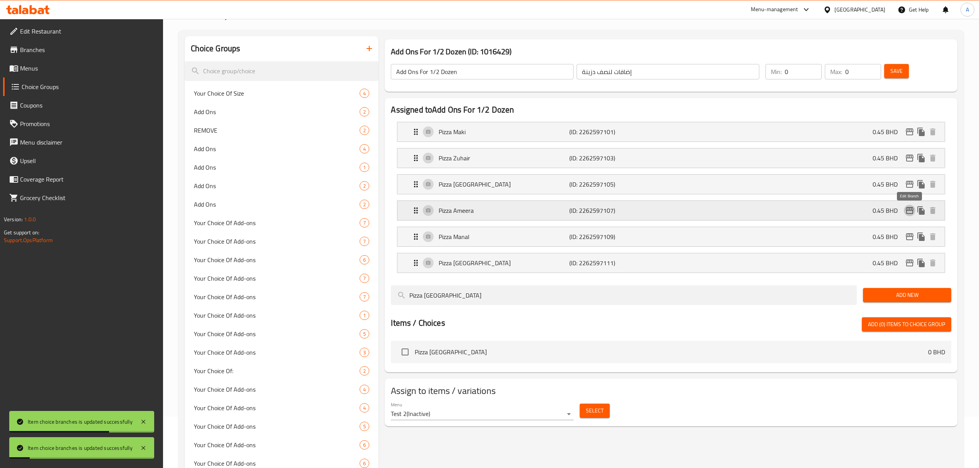
click at [914, 208] on button "edit" at bounding box center [910, 211] width 12 height 12
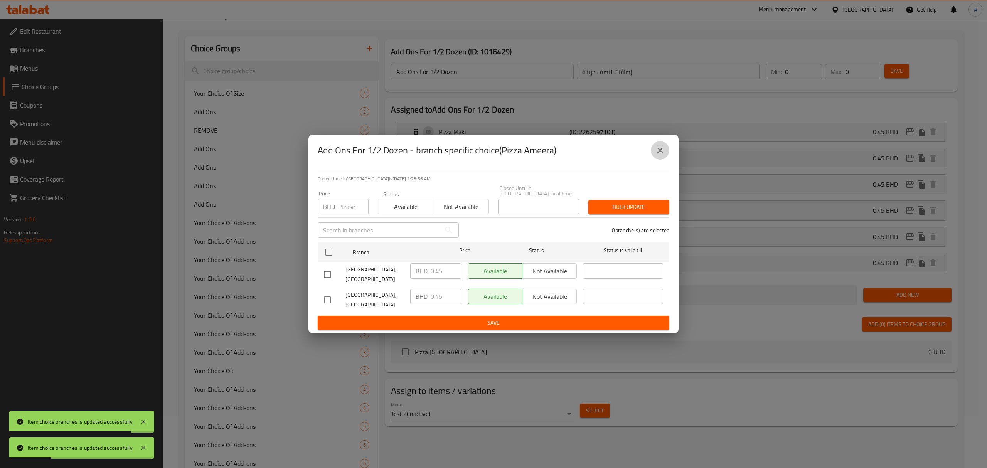
click at [656, 148] on button "close" at bounding box center [660, 150] width 18 height 18
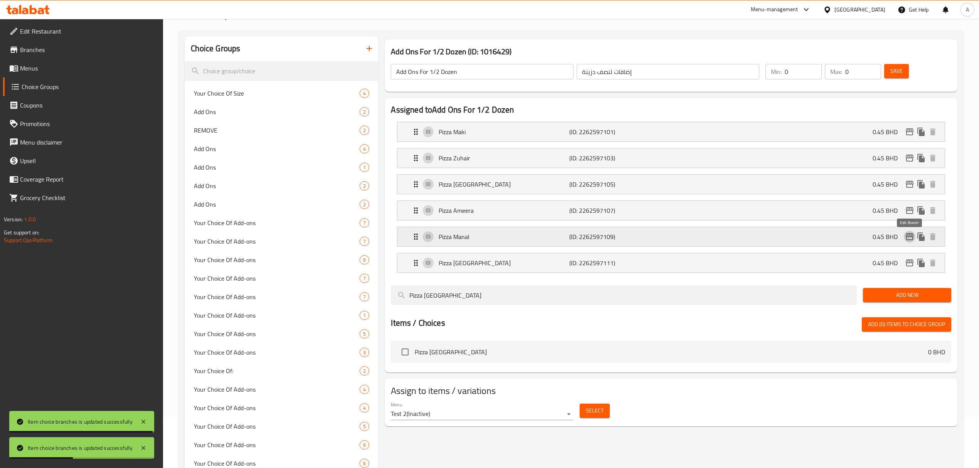
click at [906, 237] on icon "edit" at bounding box center [910, 236] width 8 height 7
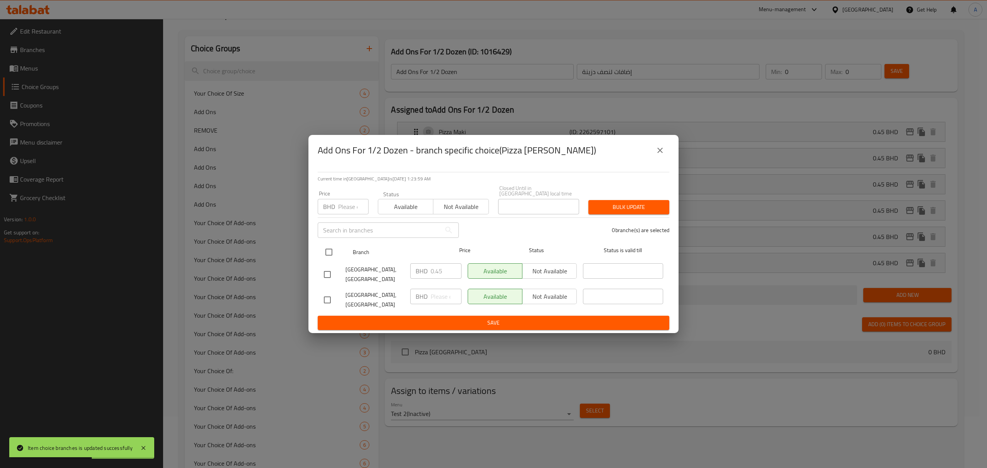
click at [331, 251] on input "checkbox" at bounding box center [329, 252] width 16 height 16
checkbox input "true"
click at [335, 210] on div "BHD Price" at bounding box center [343, 206] width 51 height 15
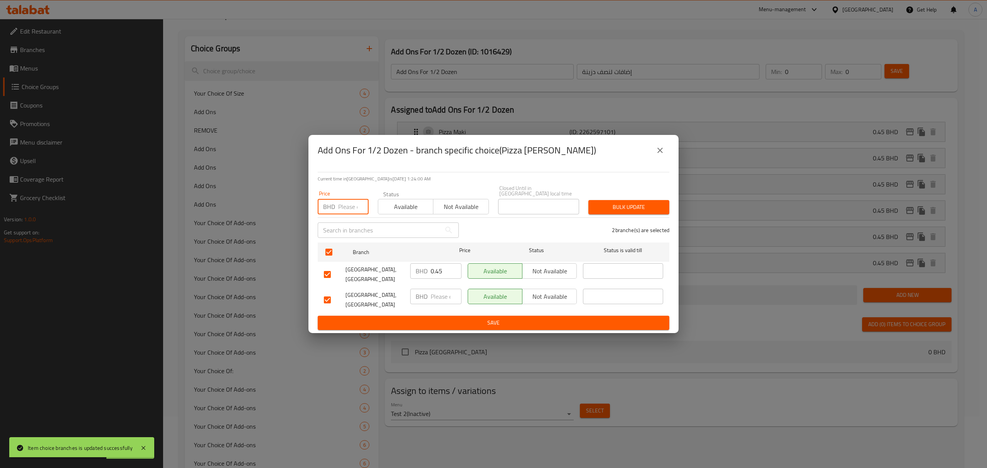
paste input "0.45"
type input "0.45"
click at [622, 202] on span "Bulk update" at bounding box center [628, 207] width 69 height 10
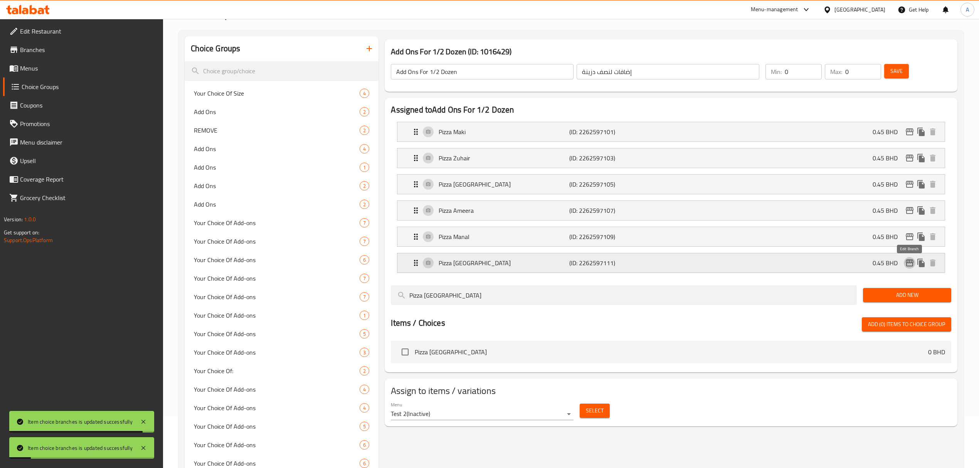
click at [908, 264] on icon "edit" at bounding box center [910, 262] width 8 height 7
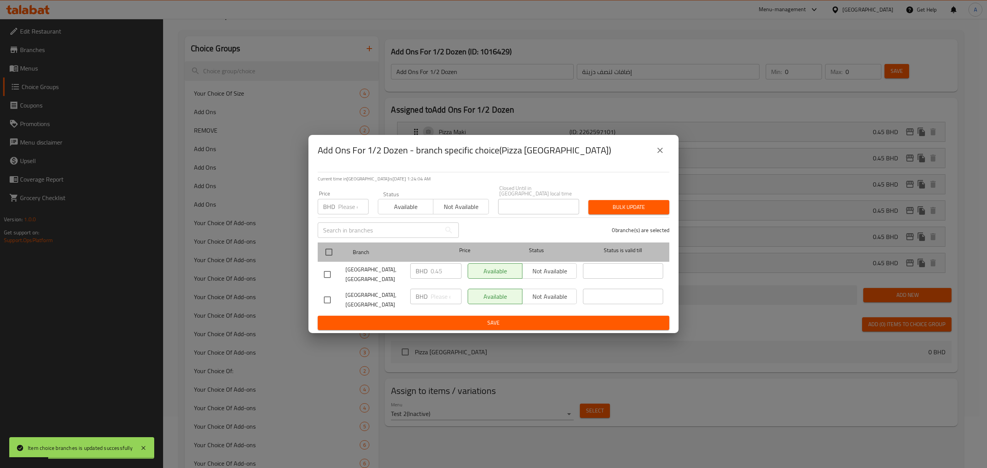
drag, startPoint x: 343, startPoint y: 253, endPoint x: 338, endPoint y: 250, distance: 5.2
click at [340, 252] on div at bounding box center [335, 252] width 29 height 22
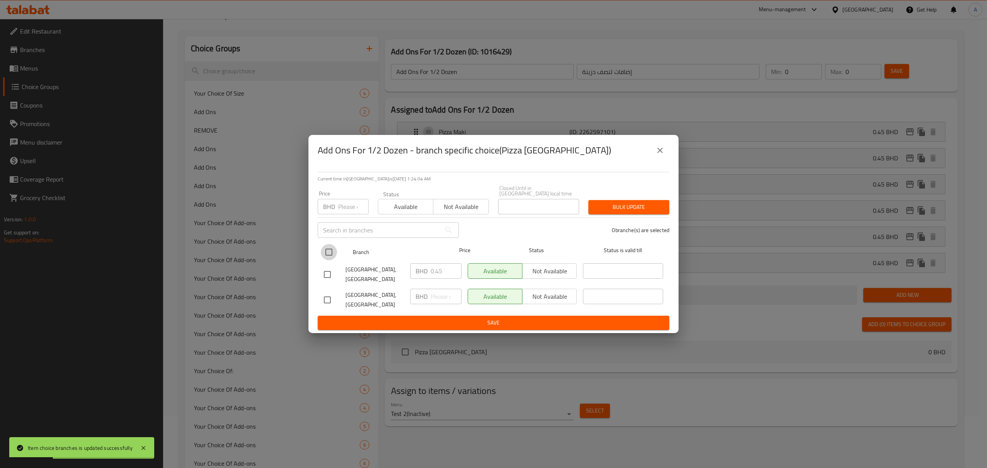
click at [335, 249] on input "checkbox" at bounding box center [329, 252] width 16 height 16
checkbox input "true"
click at [352, 210] on input "number" at bounding box center [353, 206] width 30 height 15
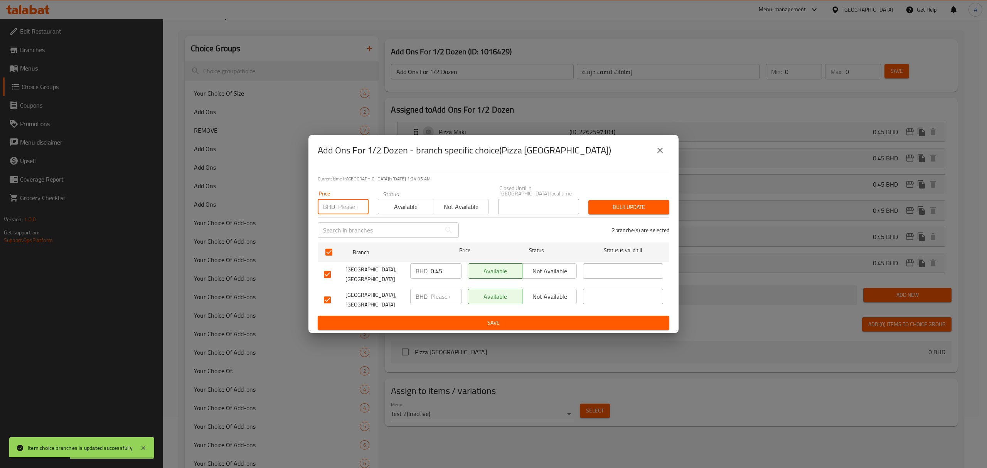
paste input "0.45"
type input "0.45"
click at [642, 205] on span "Bulk update" at bounding box center [628, 207] width 69 height 10
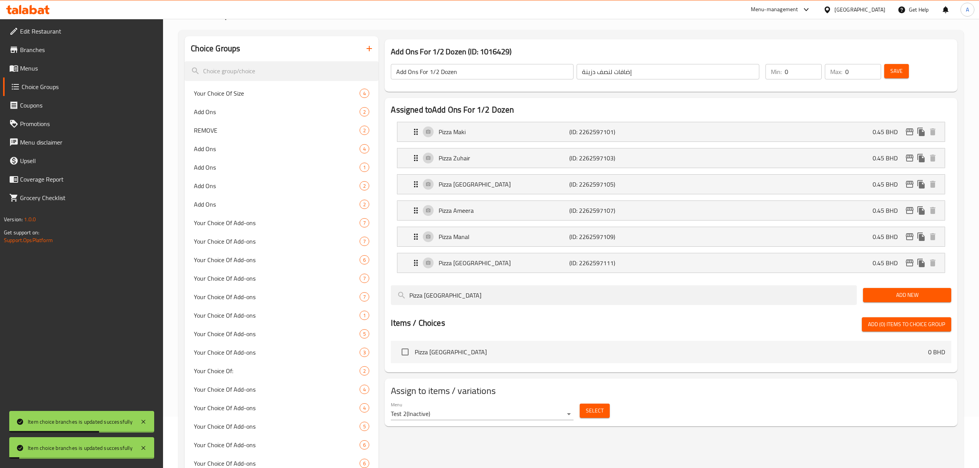
click at [907, 265] on icon "edit" at bounding box center [909, 262] width 9 height 9
click at [908, 235] on icon "edit" at bounding box center [910, 236] width 8 height 7
click at [909, 212] on icon "edit" at bounding box center [910, 210] width 8 height 7
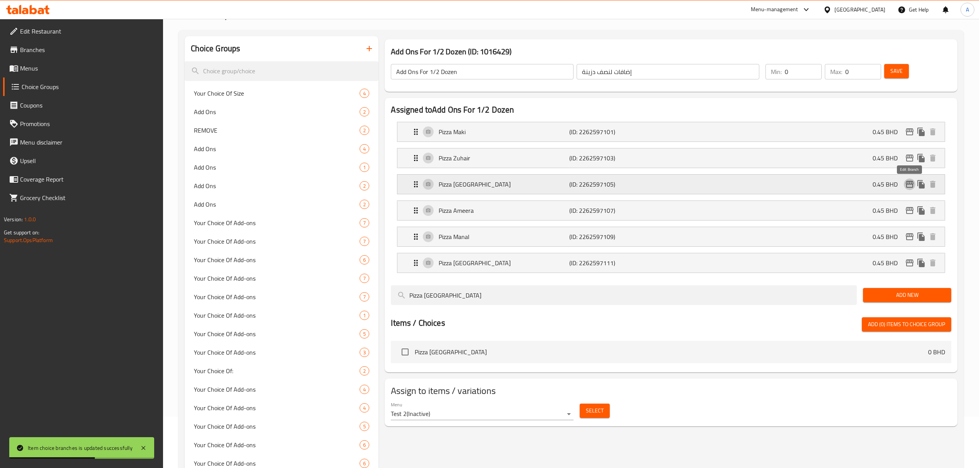
click at [912, 182] on icon "edit" at bounding box center [910, 184] width 8 height 7
click at [908, 156] on icon "edit" at bounding box center [910, 158] width 8 height 7
click at [909, 133] on icon "edit" at bounding box center [909, 131] width 9 height 9
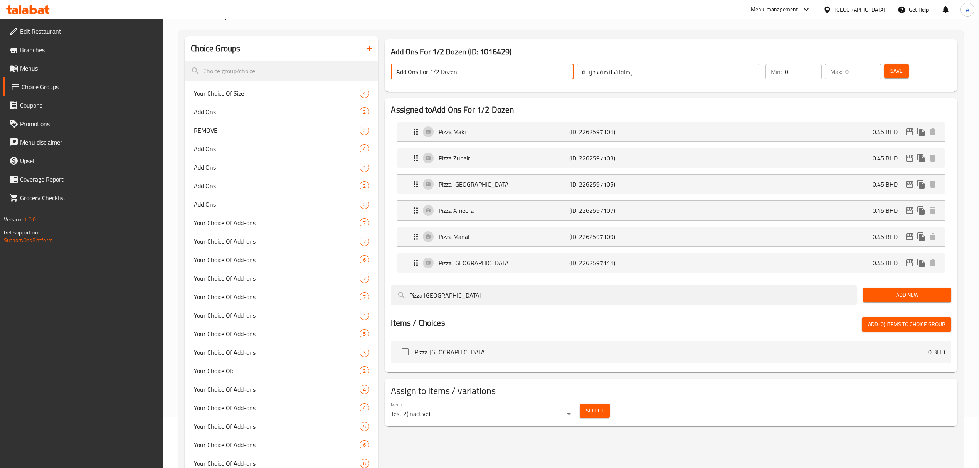
drag, startPoint x: 429, startPoint y: 68, endPoint x: 440, endPoint y: 69, distance: 10.8
click at [440, 69] on input "Add Ons For 1/2 Dozen" at bounding box center [482, 71] width 183 height 15
type input "Add Ons For Dozen"
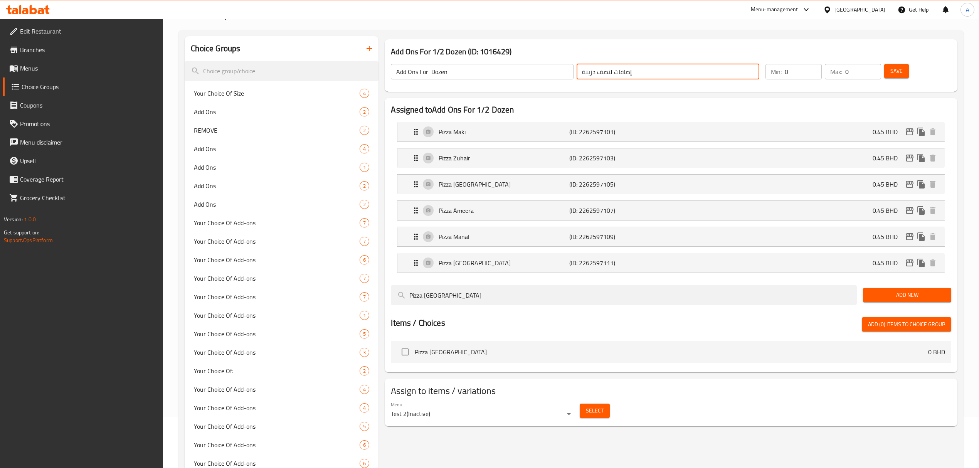
drag, startPoint x: 597, startPoint y: 72, endPoint x: 612, endPoint y: 72, distance: 15.0
click at [612, 72] on input "إضافات لنصف دزينة" at bounding box center [668, 71] width 183 height 15
type input "إضافات دزينة"
click at [894, 77] on button "Save" at bounding box center [896, 71] width 25 height 14
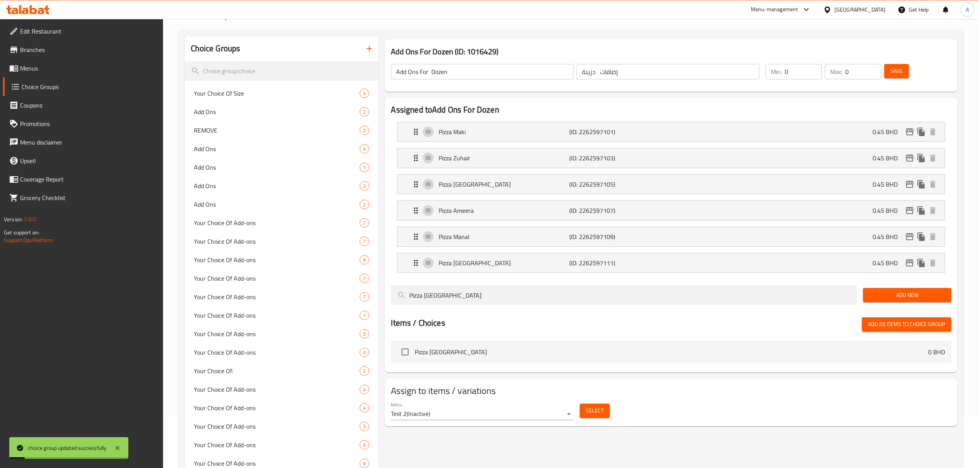
click at [452, 407] on div "Menu Test 2 ( Inactive )" at bounding box center [482, 411] width 183 height 18
click at [454, 412] on body "choice group updated successfully ​ Menu-management Bahrain Get Help A Edit Res…" at bounding box center [493, 192] width 987 height 449
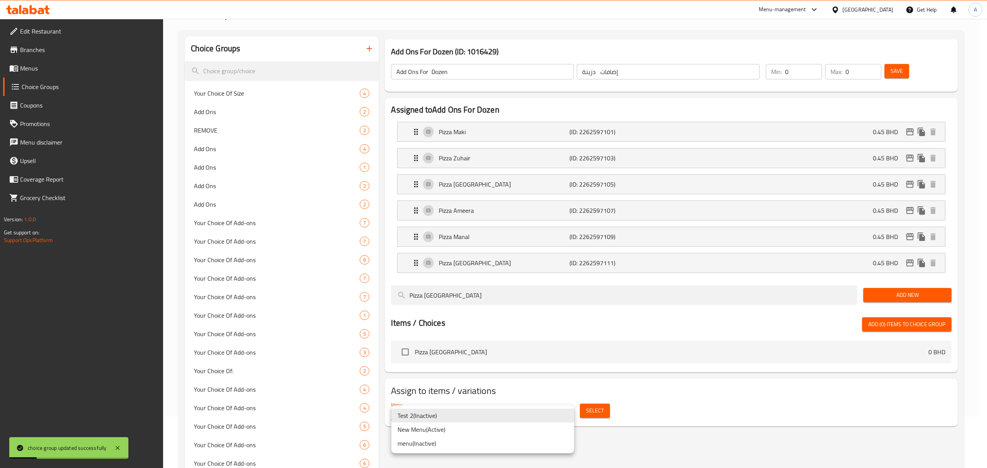
click at [454, 422] on li "New Menu ( Active )" at bounding box center [482, 429] width 183 height 14
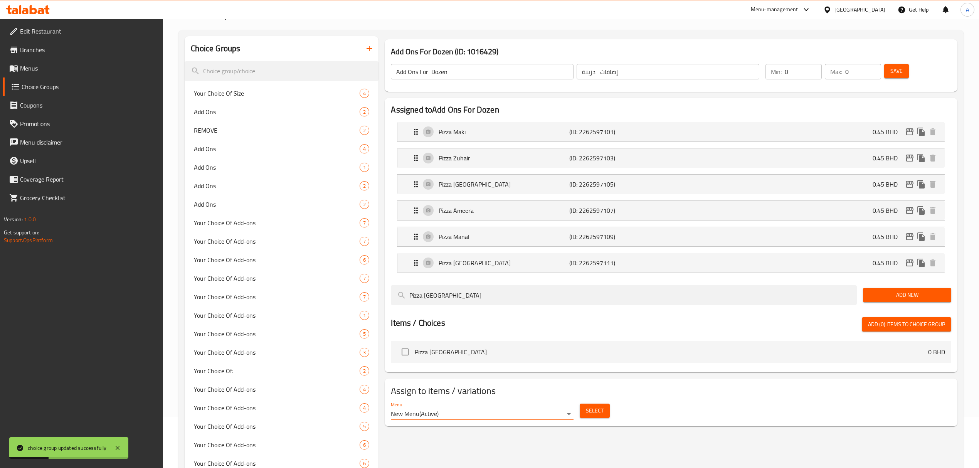
click at [598, 412] on span "Select" at bounding box center [595, 411] width 18 height 10
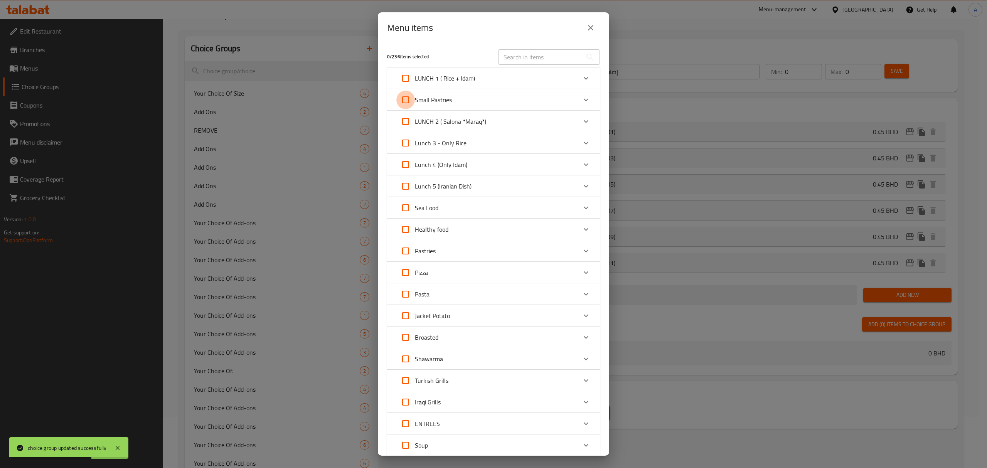
click at [399, 99] on input "Expand" at bounding box center [405, 100] width 18 height 18
checkbox input "true"
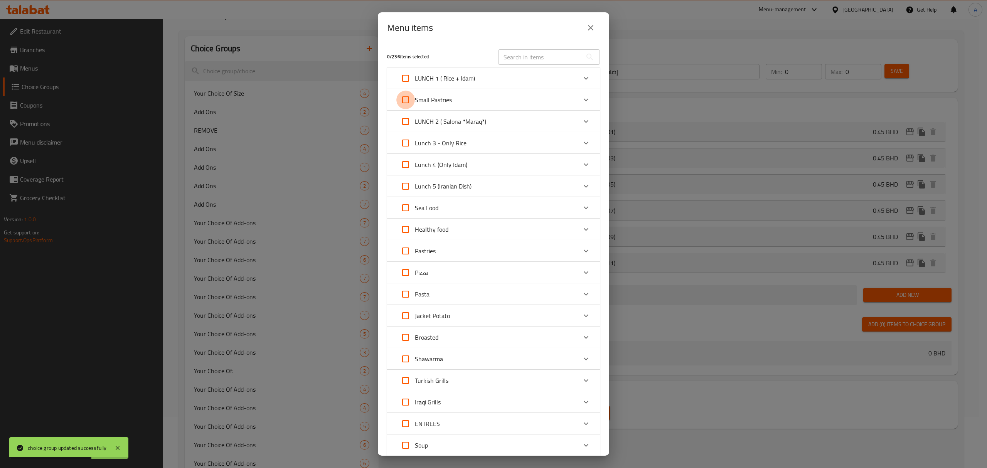
checkbox input "true"
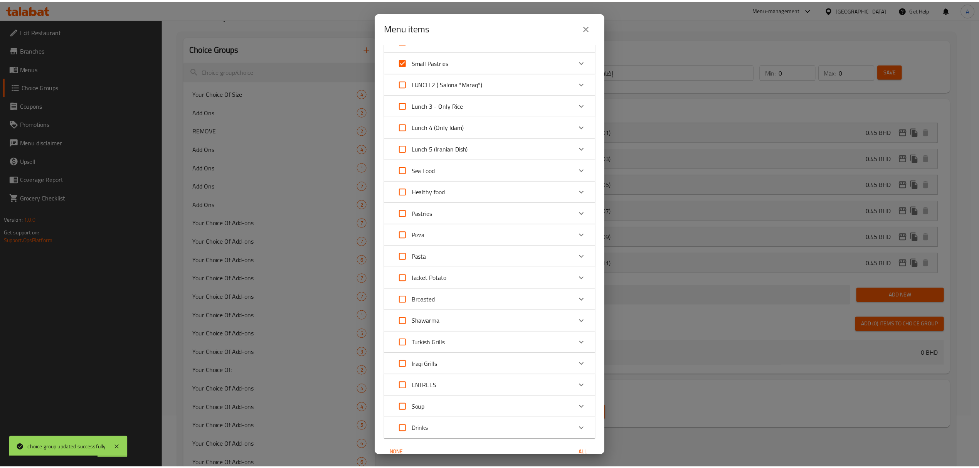
scroll to position [76, 0]
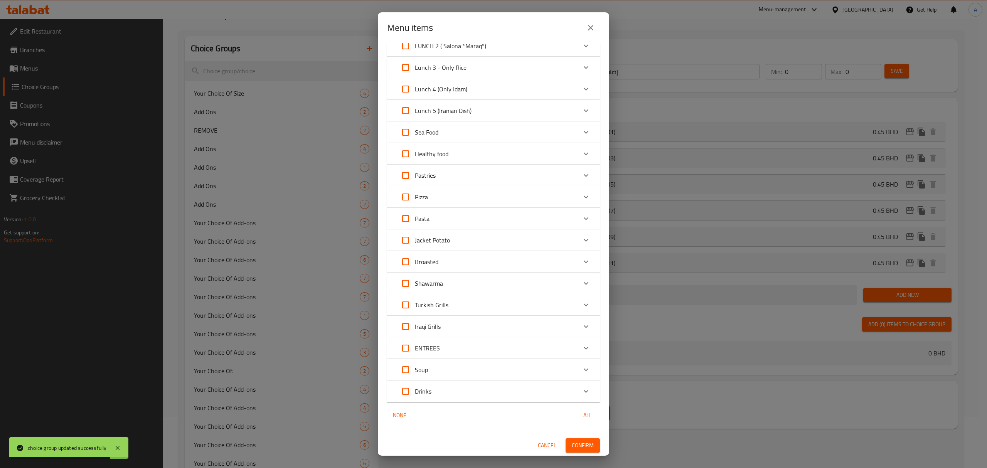
click at [585, 442] on span "Confirm" at bounding box center [583, 445] width 22 height 10
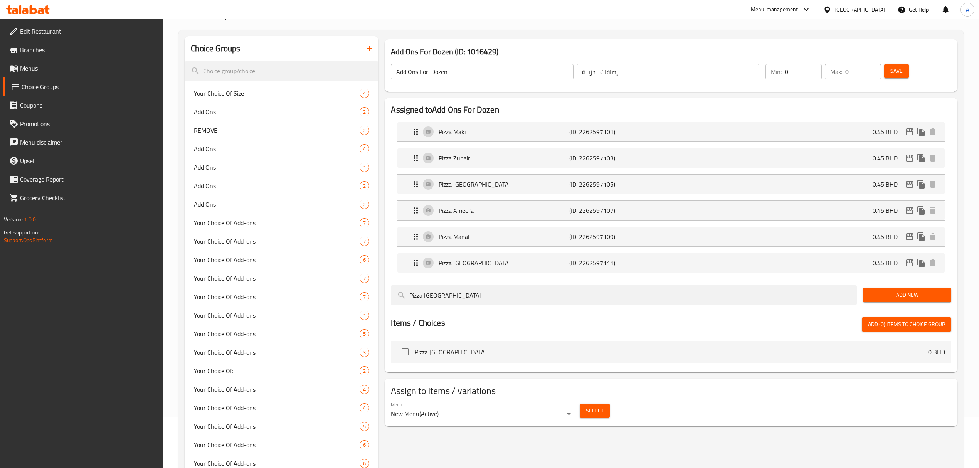
click at [33, 72] on span "Menus" at bounding box center [88, 68] width 137 height 9
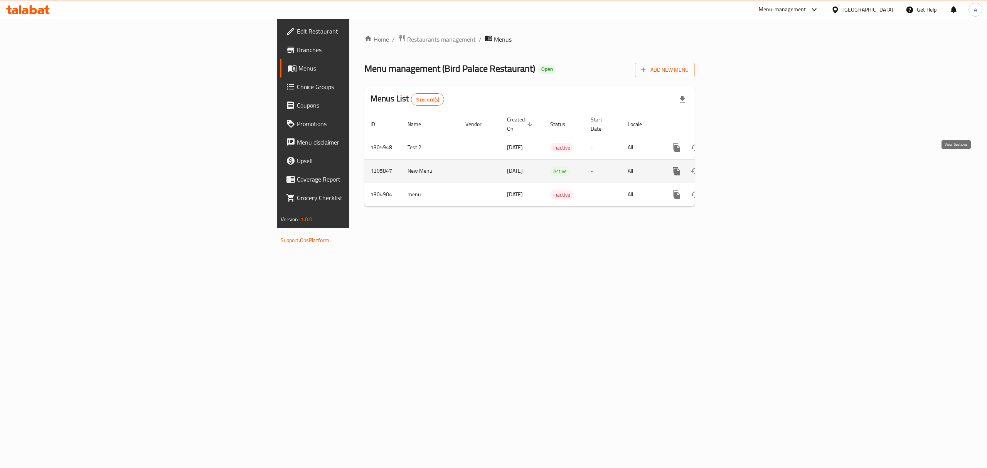
click at [736, 166] on icon "enhanced table" at bounding box center [731, 170] width 9 height 9
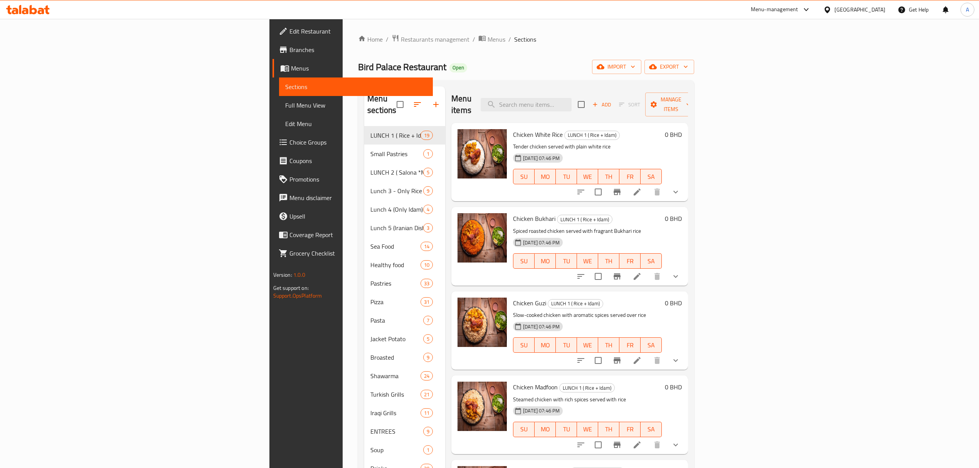
click at [662, 213] on h6 "Chicken Bukhari LUNCH 1 ( Rice + Idam)" at bounding box center [587, 218] width 149 height 11
click at [622, 151] on div "14-08-2025 07:46 PM SU MO TU WE TH FR SA" at bounding box center [587, 171] width 155 height 42
click at [431, 100] on icon "button" at bounding box center [435, 104] width 9 height 9
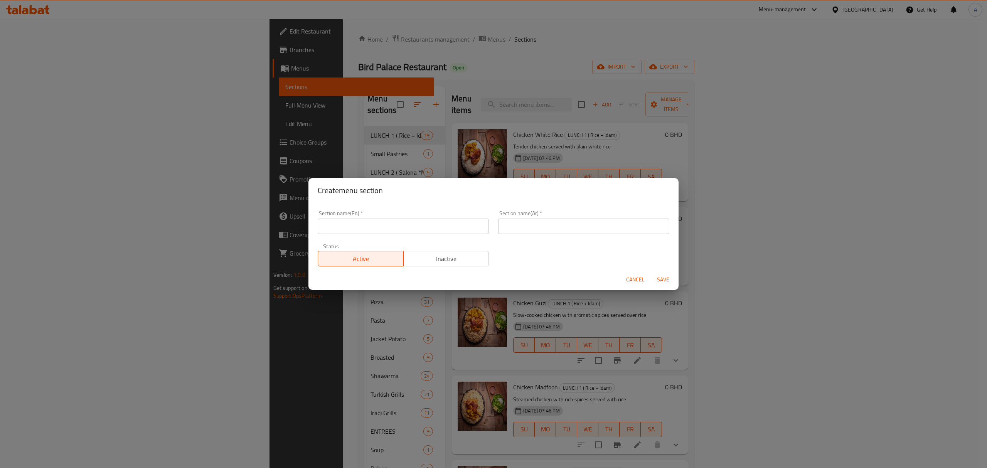
click at [412, 230] on input "text" at bounding box center [403, 226] width 171 height 15
paste input "Kids Meals"
type input "Kids Meals"
click at [555, 217] on div "Section name(Ar)   * Section name(Ar) *" at bounding box center [583, 222] width 171 height 24
click at [560, 221] on input "text" at bounding box center [583, 226] width 171 height 15
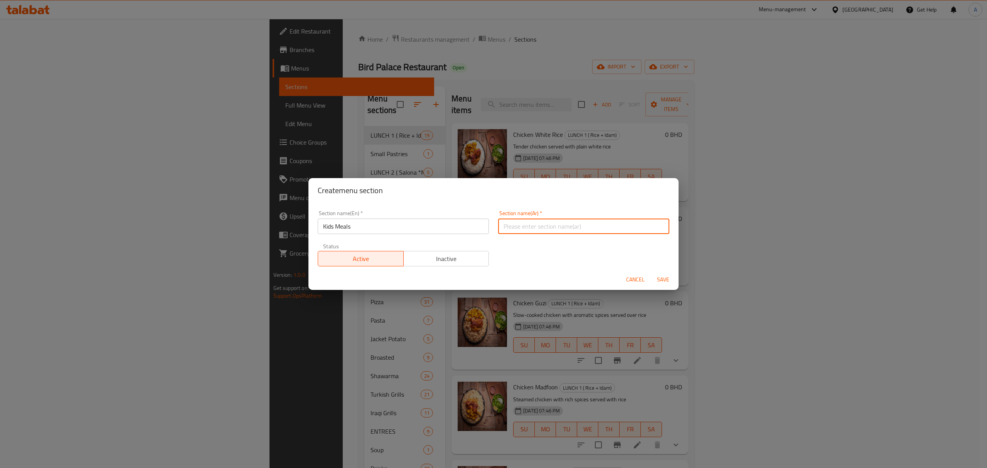
paste input "وجبات أطفال"
type input "وجبات أطفال"
click at [667, 286] on button "Save" at bounding box center [663, 279] width 25 height 14
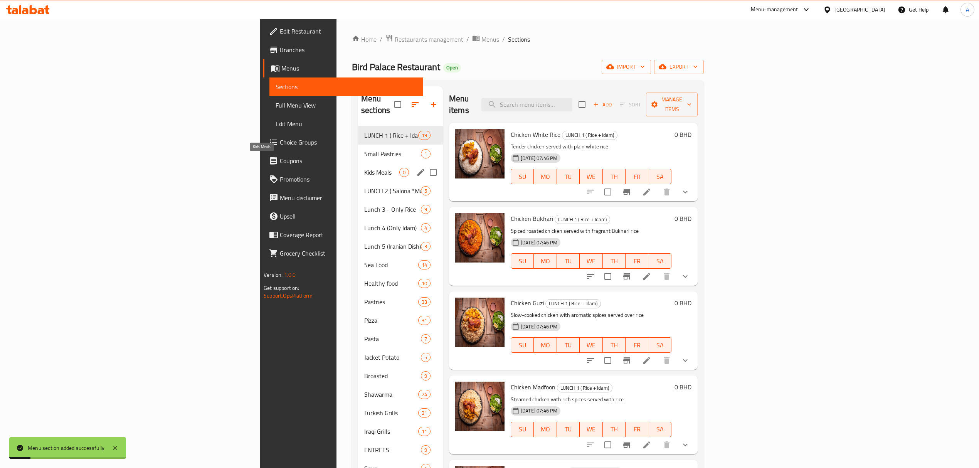
click at [364, 168] on span "Kids Meals" at bounding box center [381, 172] width 35 height 9
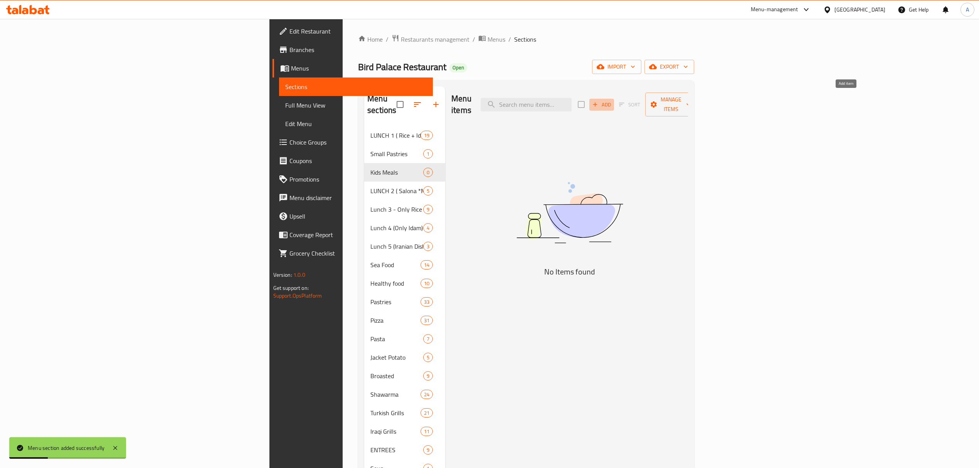
click at [612, 100] on span "Add" at bounding box center [601, 104] width 21 height 9
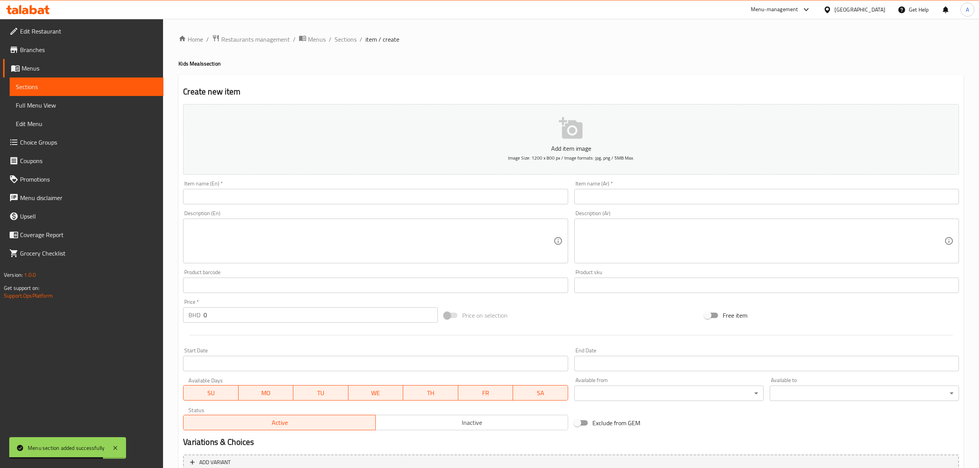
click at [329, 197] on input "text" at bounding box center [375, 196] width 385 height 15
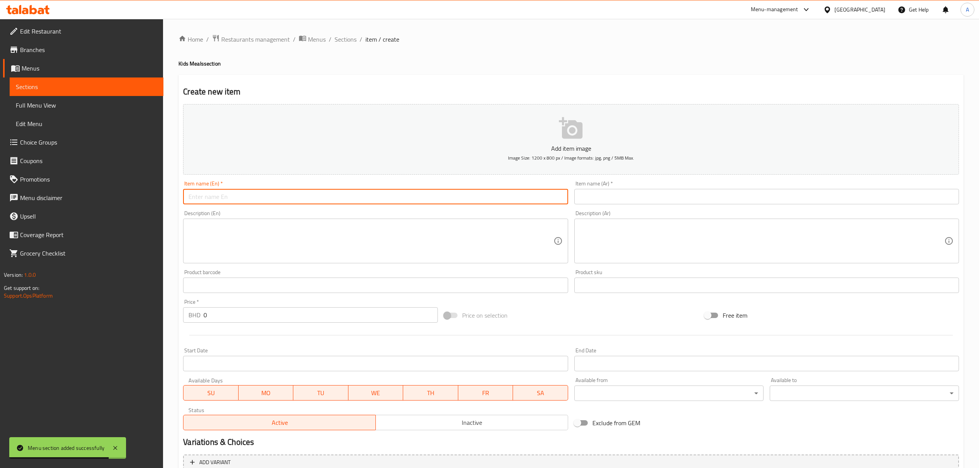
paste input "Nugget Meal"
type input "Nugget Meal"
click at [622, 197] on input "text" at bounding box center [766, 196] width 385 height 15
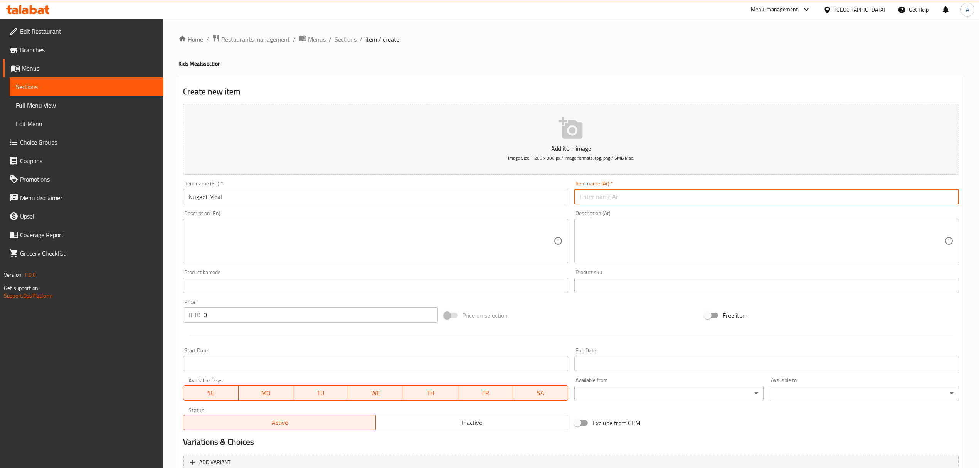
paste input "وجبة نجت"
type input "وجبة نجت"
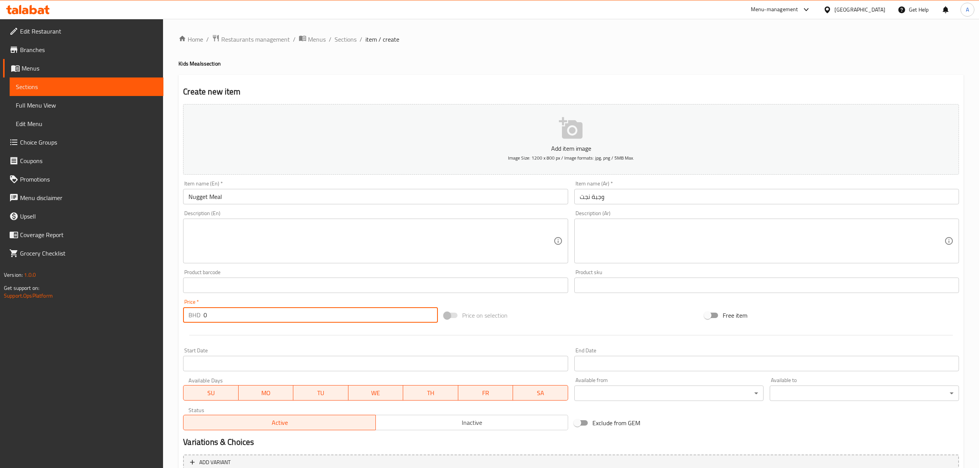
drag, startPoint x: 236, startPoint y: 318, endPoint x: 196, endPoint y: 318, distance: 40.1
click at [196, 318] on div "BHD 0 Price *" at bounding box center [310, 314] width 254 height 15
paste input "1.35"
type input "1.35"
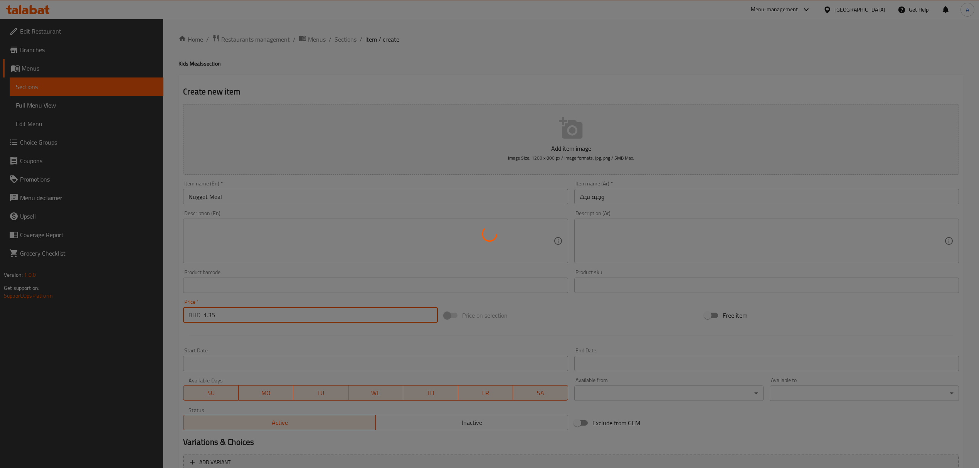
type input "0"
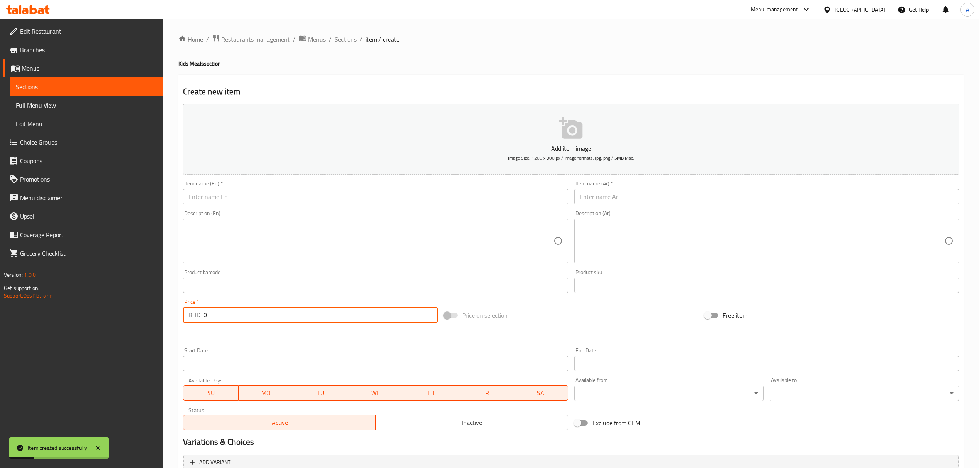
click at [328, 199] on input "text" at bounding box center [375, 196] width 385 height 15
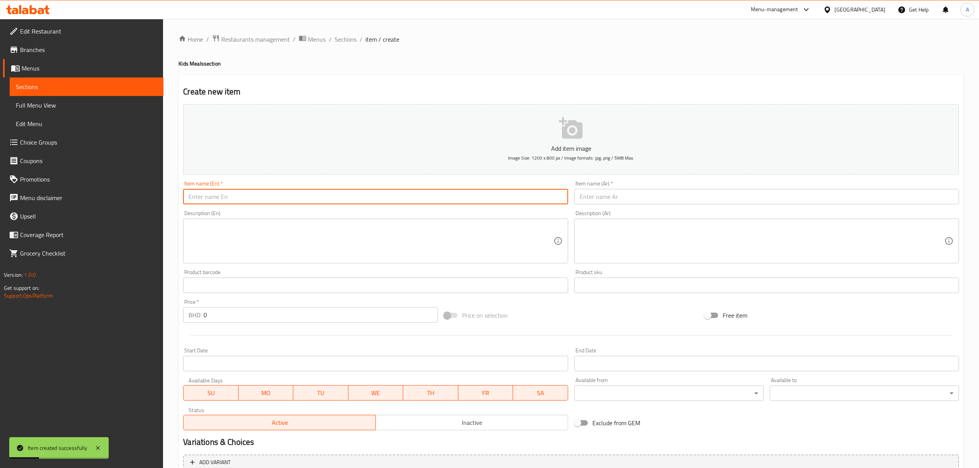
paste input "Fillet Meal"
type input "Fillet Meal"
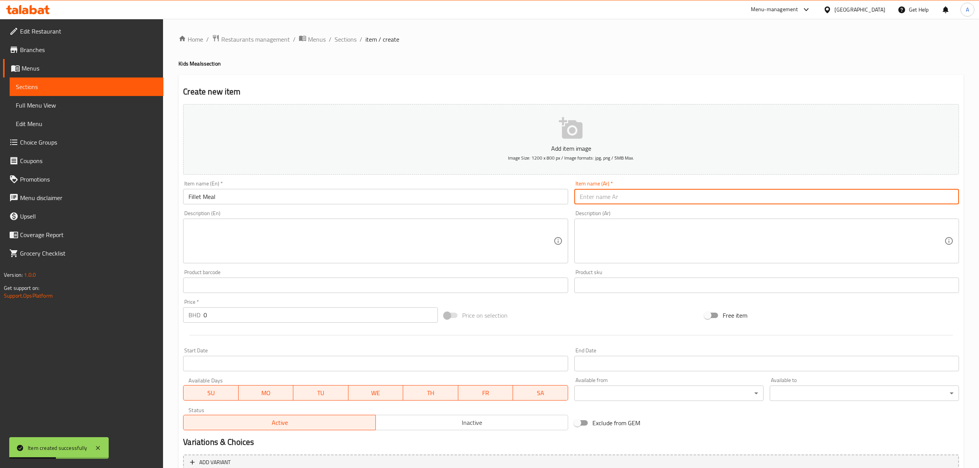
click at [588, 199] on input "text" at bounding box center [766, 196] width 385 height 15
paste input "وجبة فيلية"
type input "وجبة فيلية"
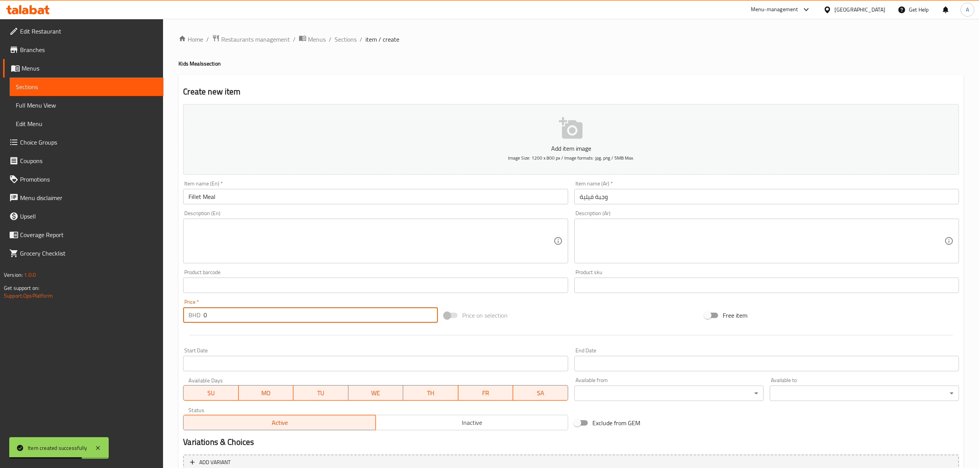
drag, startPoint x: 225, startPoint y: 313, endPoint x: 196, endPoint y: 318, distance: 29.6
click at [196, 318] on div "BHD 0 Price *" at bounding box center [310, 314] width 254 height 15
paste input "1.35"
type input "1.35"
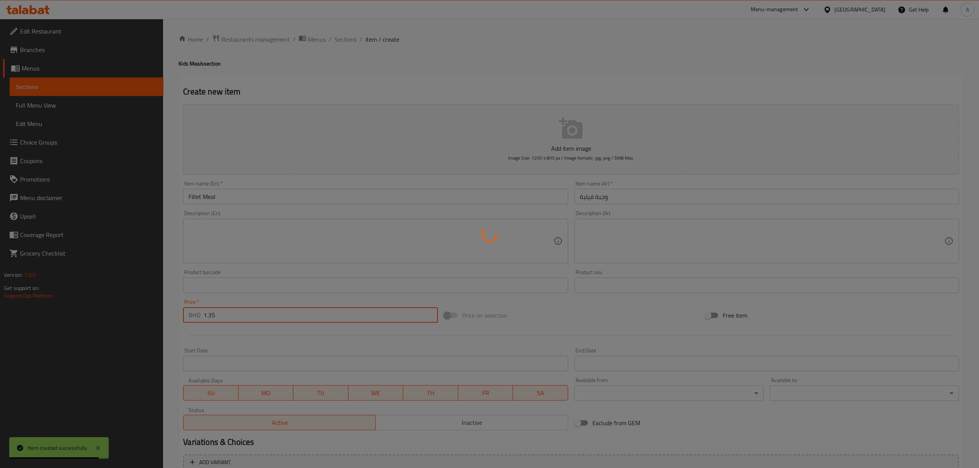
type input "0"
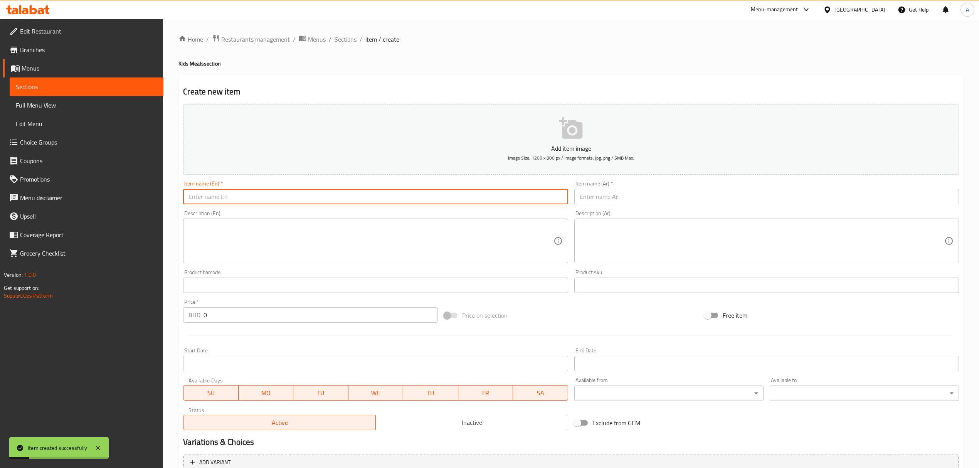
click at [265, 200] on input "text" at bounding box center [375, 196] width 385 height 15
paste input "Chicken Burger Meal"
type input "Chicken Burger Meal"
click at [606, 197] on input "text" at bounding box center [766, 196] width 385 height 15
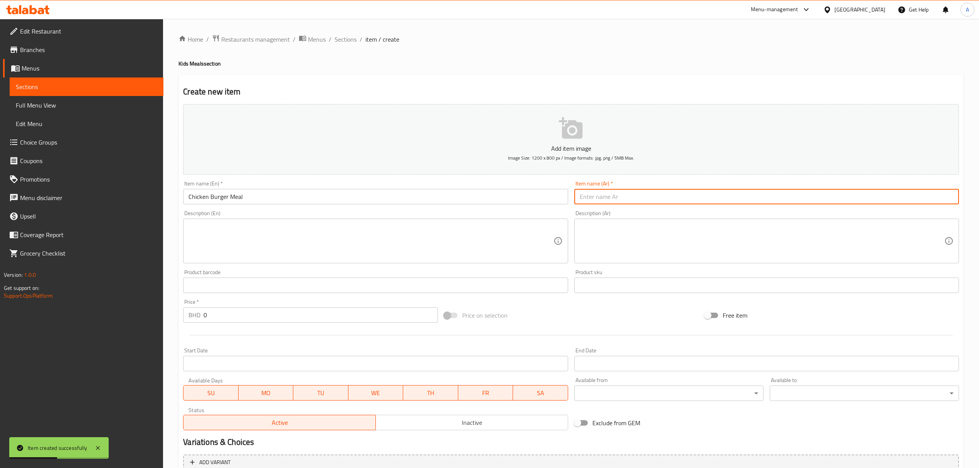
paste input "وجبة برجر دجاج"
type input "وجبة برجر دجاج"
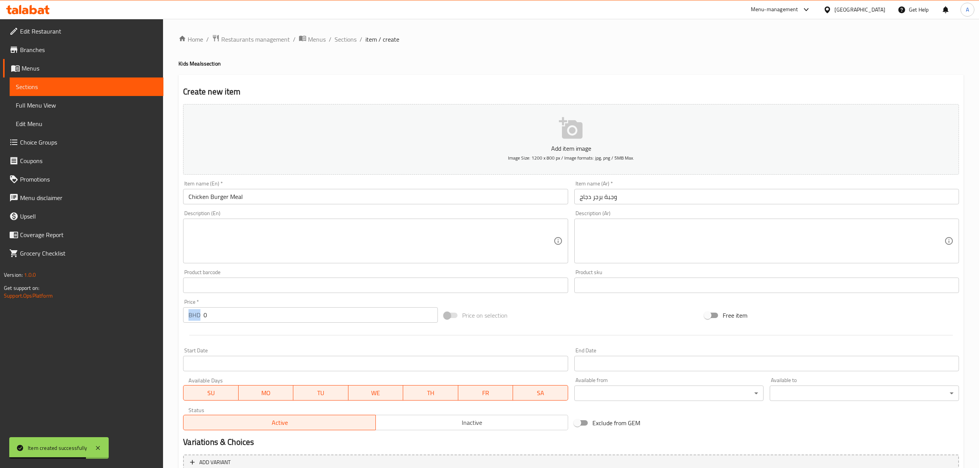
drag, startPoint x: 203, startPoint y: 314, endPoint x: 209, endPoint y: 314, distance: 6.2
click at [209, 314] on div "BHD 0 Price *" at bounding box center [310, 314] width 254 height 15
drag, startPoint x: 209, startPoint y: 314, endPoint x: 203, endPoint y: 314, distance: 6.2
click at [203, 314] on div "BHD 0 Price *" at bounding box center [310, 314] width 254 height 15
paste input "1.35"
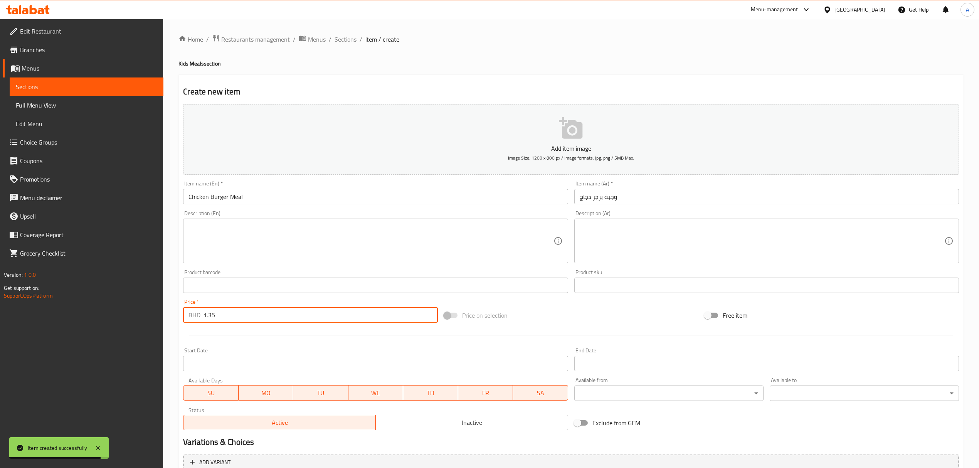
type input "1.35"
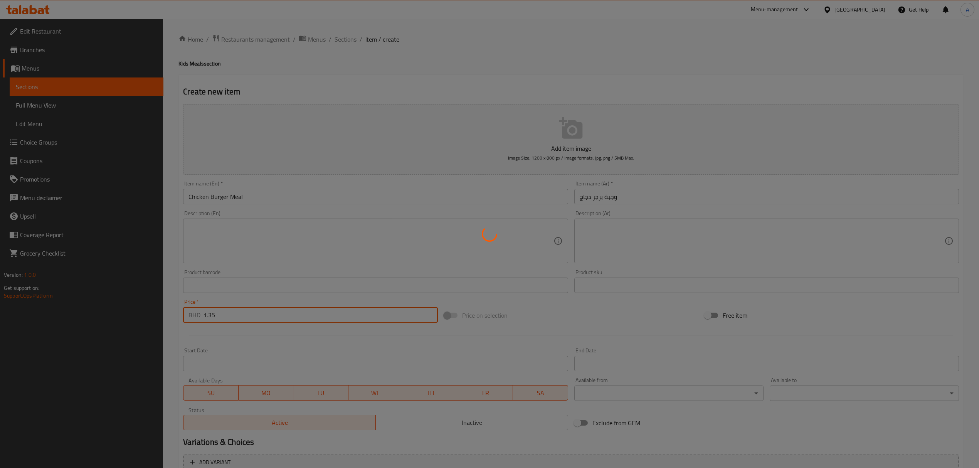
type input "0"
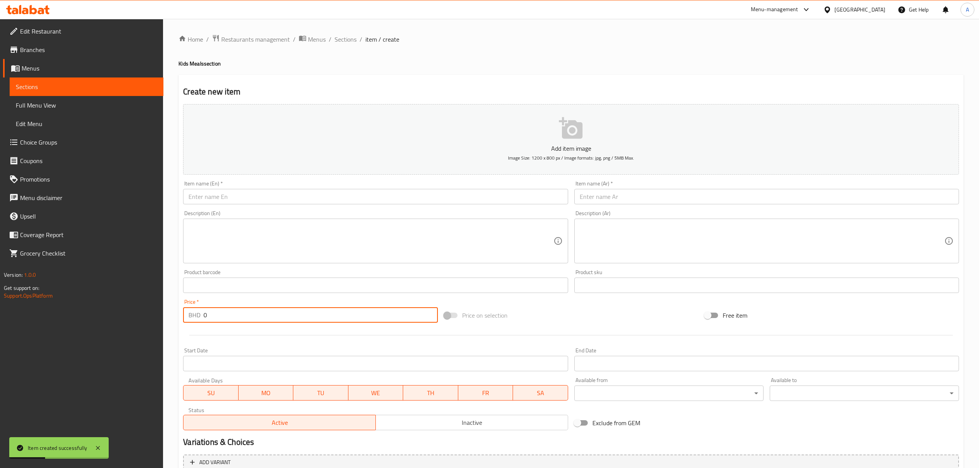
click at [324, 202] on input "text" at bounding box center [375, 196] width 385 height 15
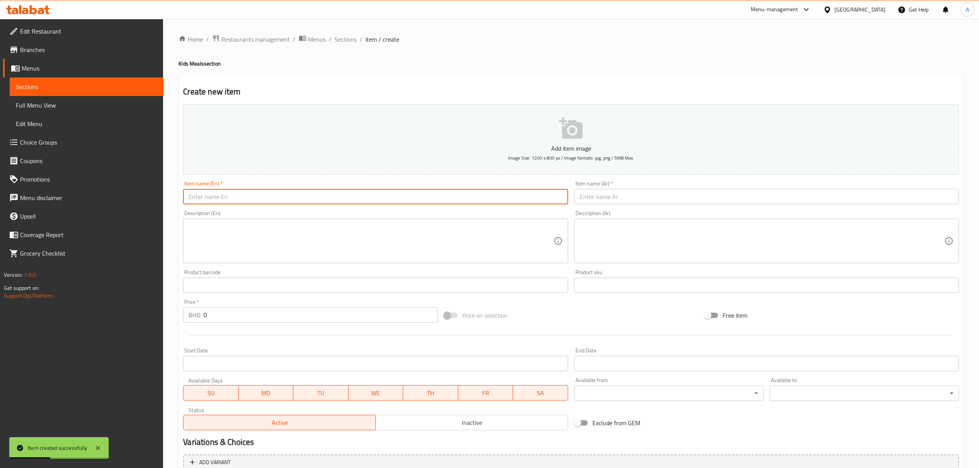
paste input "Beef Burger Meal"
type input "Beef Burger Meal"
click at [609, 203] on input "text" at bounding box center [766, 196] width 385 height 15
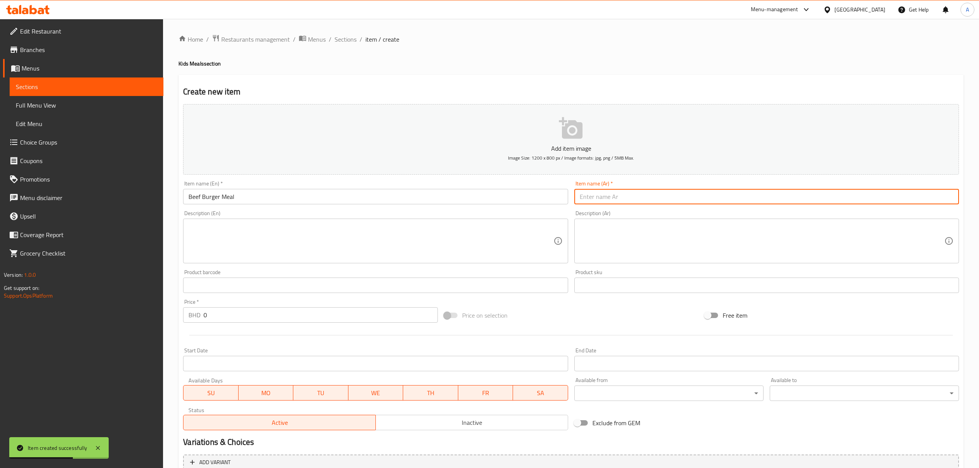
paste input "وجبة برجر لحم"
type input "وجبة برجر لحم"
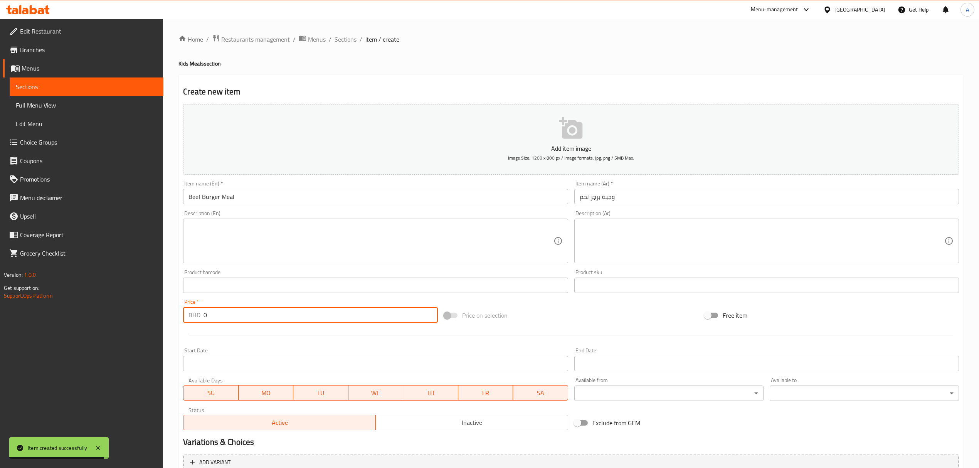
drag, startPoint x: 224, startPoint y: 311, endPoint x: 171, endPoint y: 316, distance: 53.5
click at [171, 316] on div "Home / Restaurants management / Menus / Sections / item / create Kids Meals sec…" at bounding box center [571, 282] width 816 height 526
paste input "1.35"
type input "1.35"
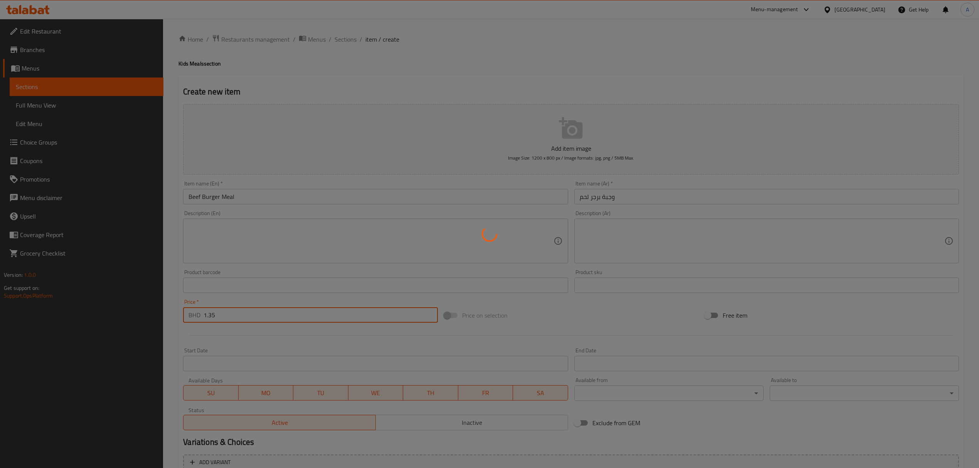
type input "0"
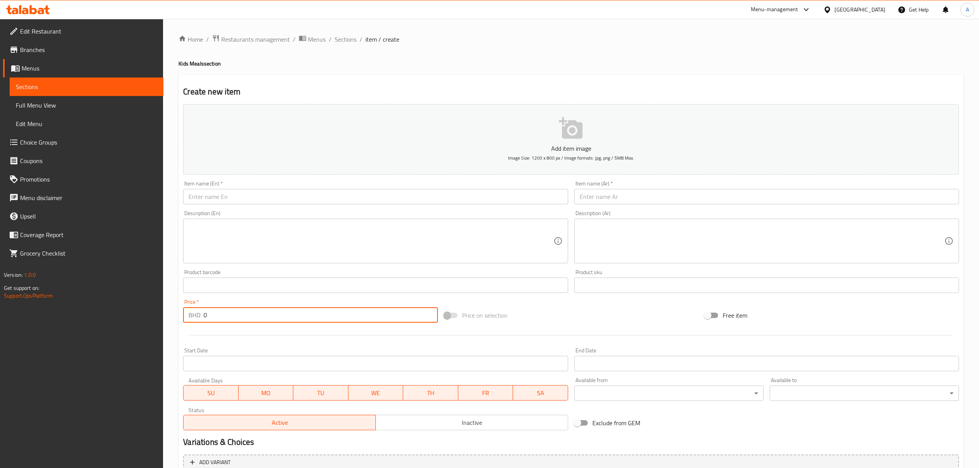
click at [247, 195] on input "text" at bounding box center [375, 196] width 385 height 15
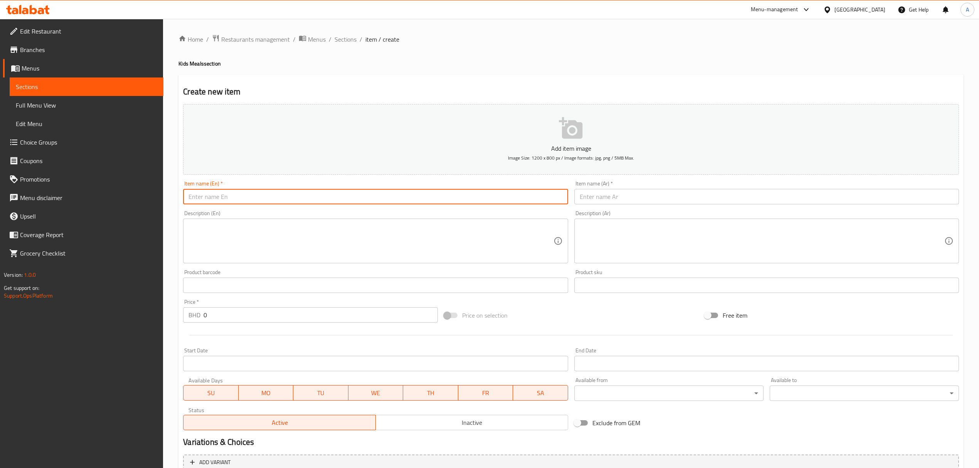
paste input "Nugget Box"
type input "Nugget Box"
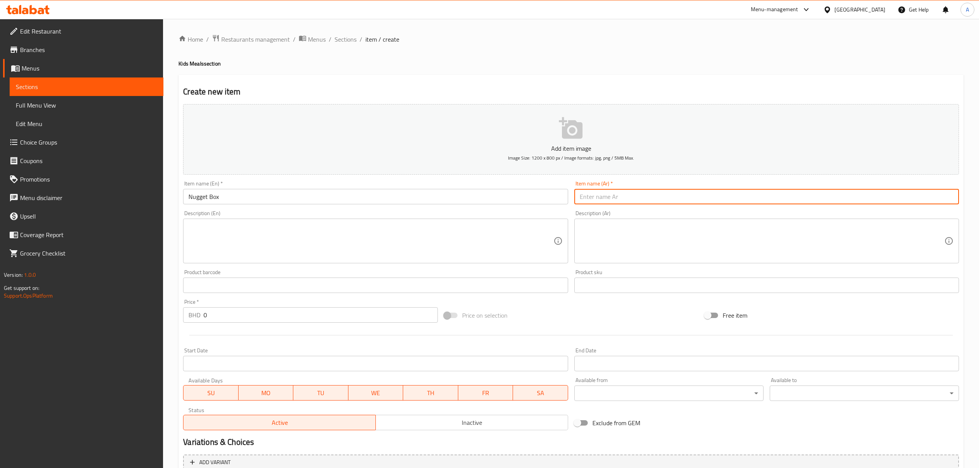
click at [658, 193] on input "text" at bounding box center [766, 196] width 385 height 15
paste input "بوكس نكت"
type input "بوكس نكت"
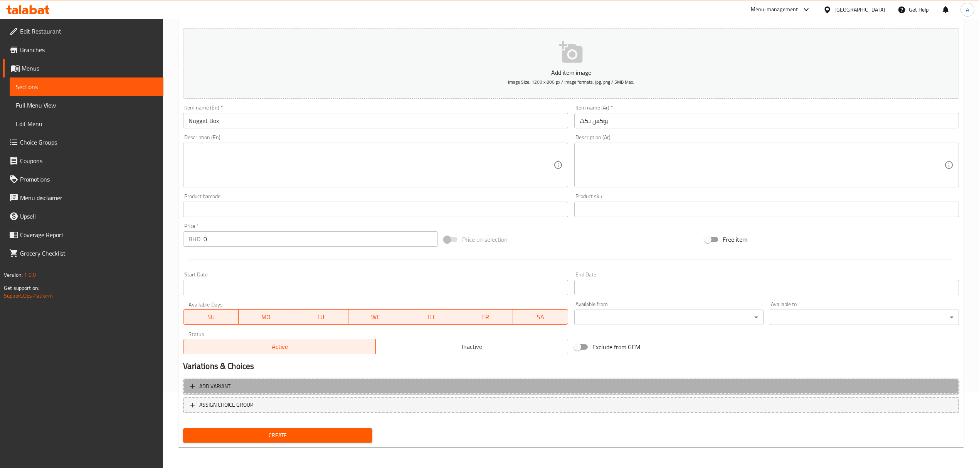
click at [237, 385] on span "Add variant" at bounding box center [571, 387] width 762 height 10
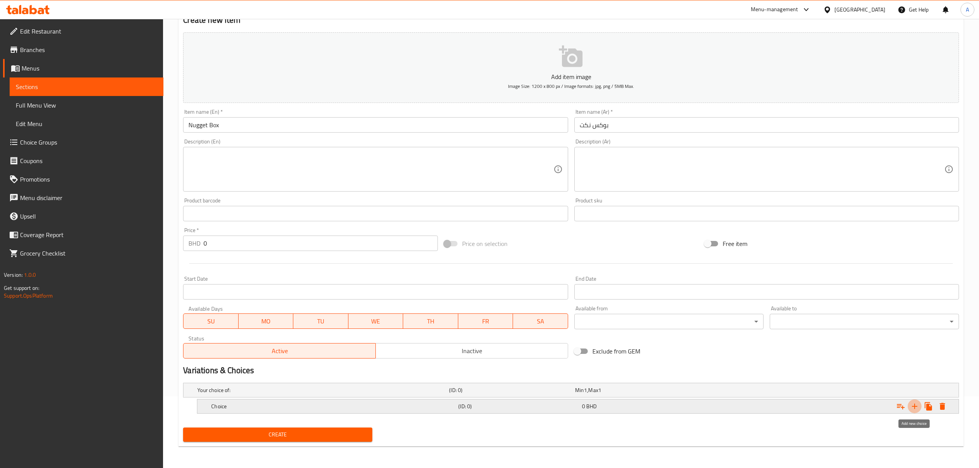
click at [910, 405] on icon "Expand" at bounding box center [914, 406] width 9 height 9
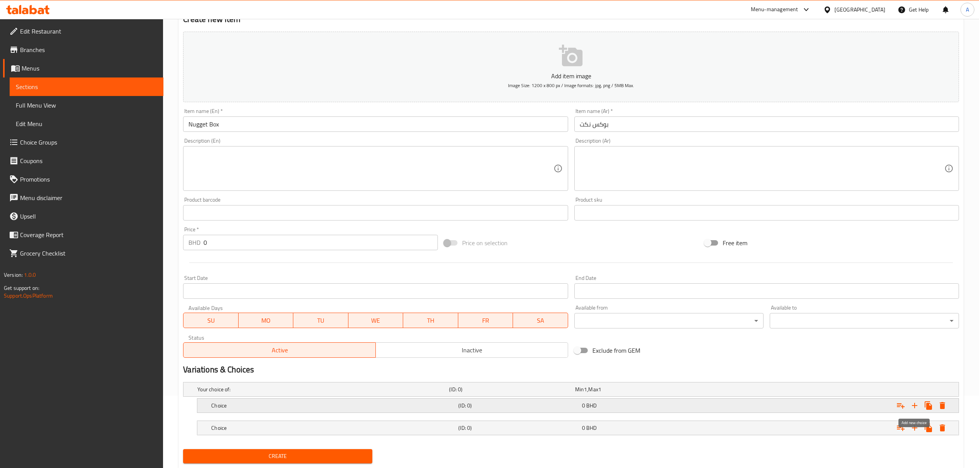
click at [910, 405] on icon "Expand" at bounding box center [914, 405] width 9 height 9
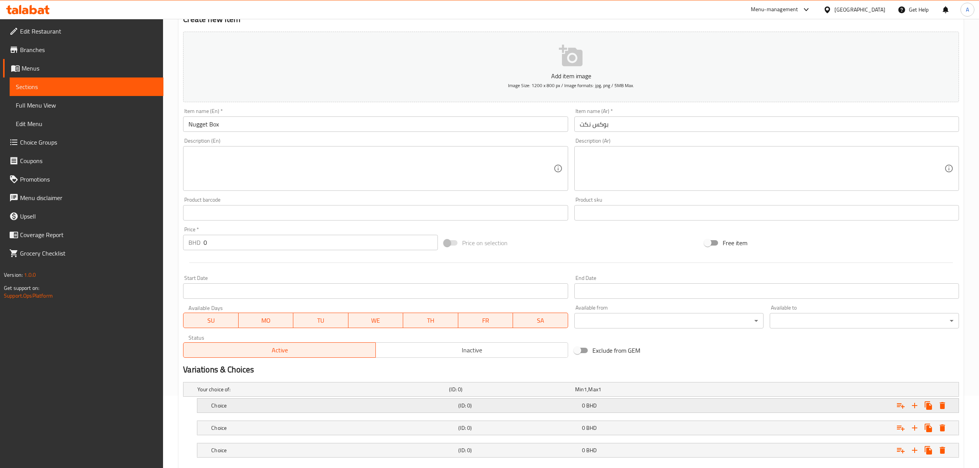
scroll to position [118, 0]
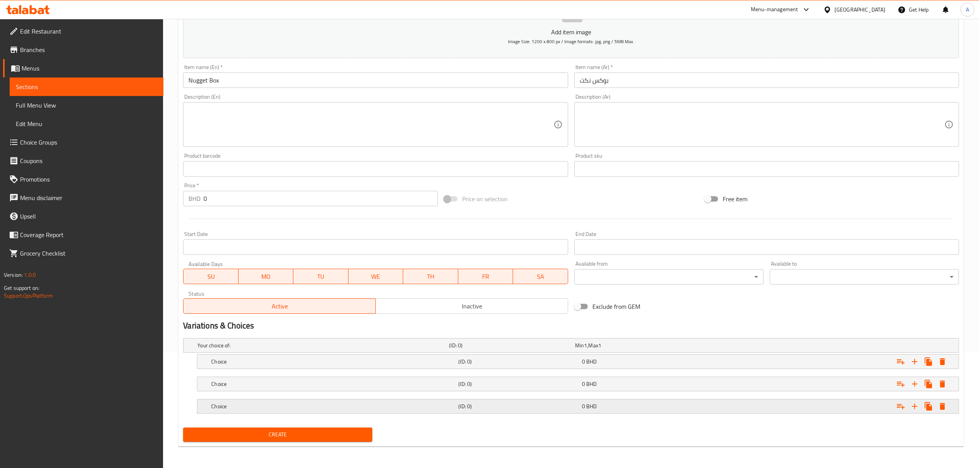
click at [343, 407] on h5 "Choice" at bounding box center [333, 406] width 244 height 8
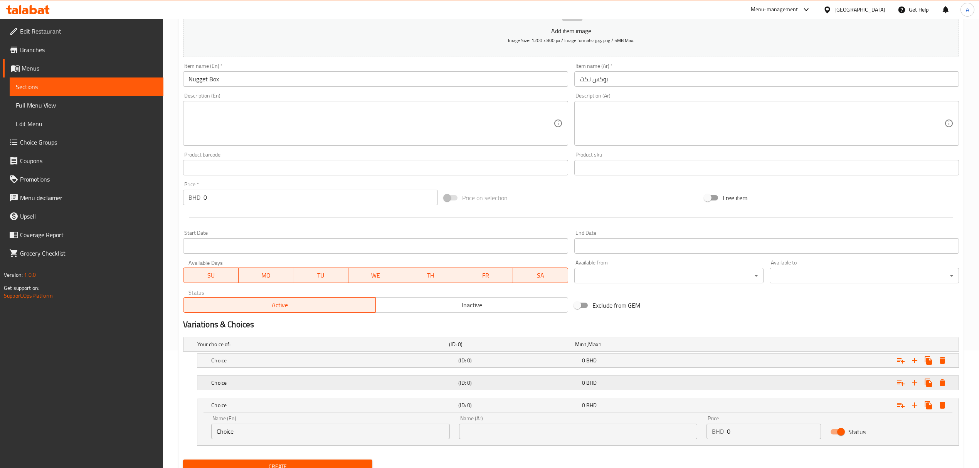
click at [319, 381] on h5 "Choice" at bounding box center [333, 383] width 244 height 8
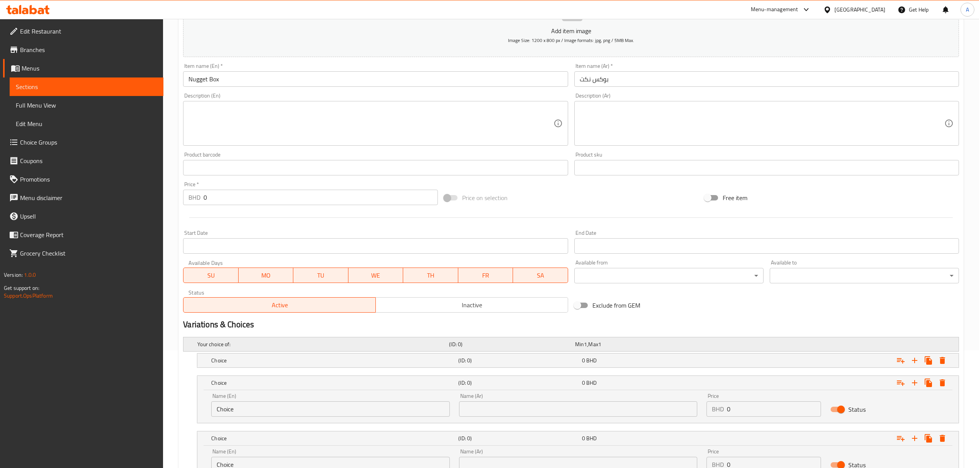
click at [304, 351] on div "Your choice of: (ID: 0) Min 1 , Max 1" at bounding box center [573, 344] width 755 height 17
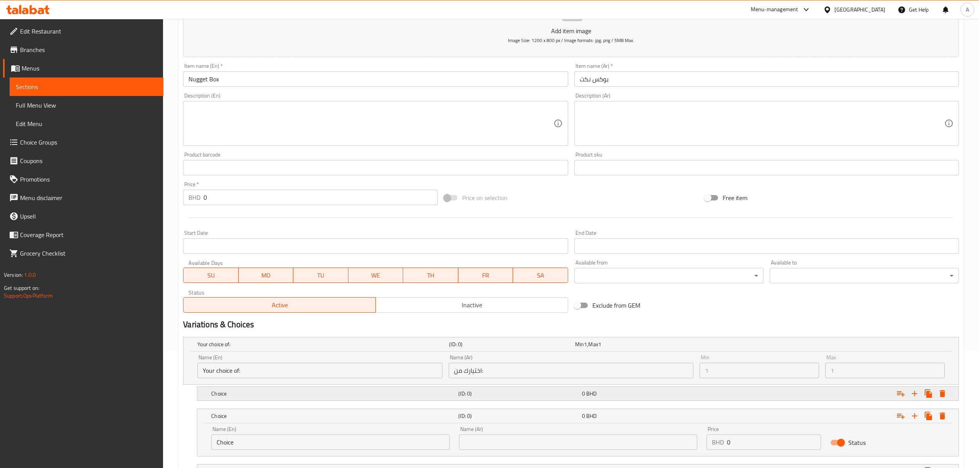
click at [295, 395] on h5 "Choice" at bounding box center [333, 394] width 244 height 8
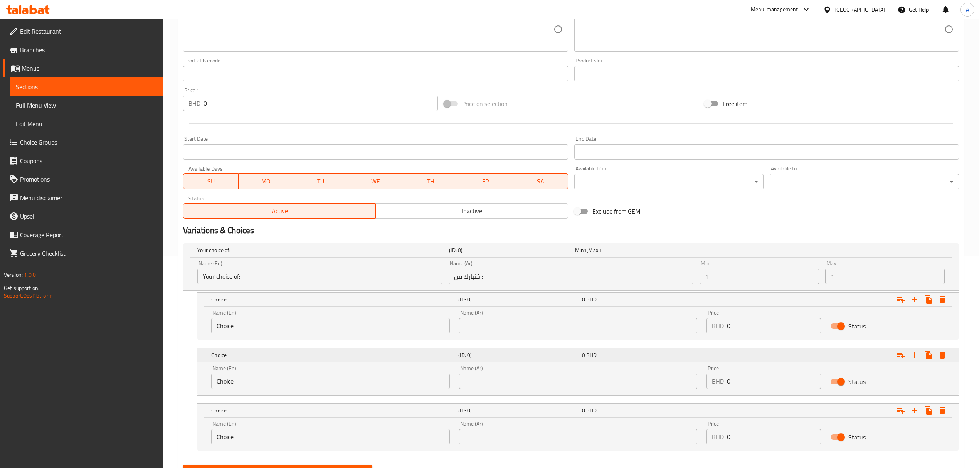
scroll to position [220, 0]
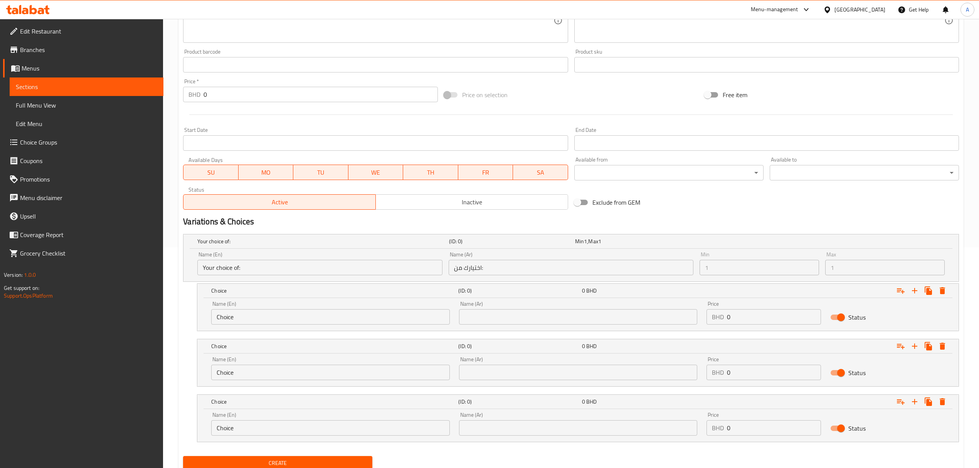
click at [257, 304] on div "Name (En) Choice Name (En)" at bounding box center [330, 313] width 238 height 24
click at [258, 313] on input "Choice" at bounding box center [330, 316] width 238 height 15
paste input "4 Pieces"
type input "4 Pieces"
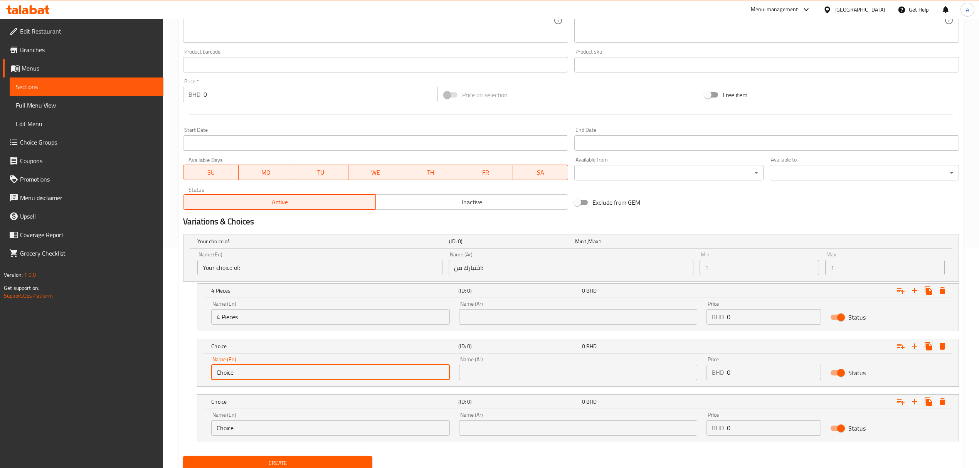
click at [262, 377] on input "Choice" at bounding box center [330, 372] width 238 height 15
paste input "6 Pieces"
type input "6 Pieces"
click at [249, 429] on input "Choice" at bounding box center [330, 427] width 238 height 15
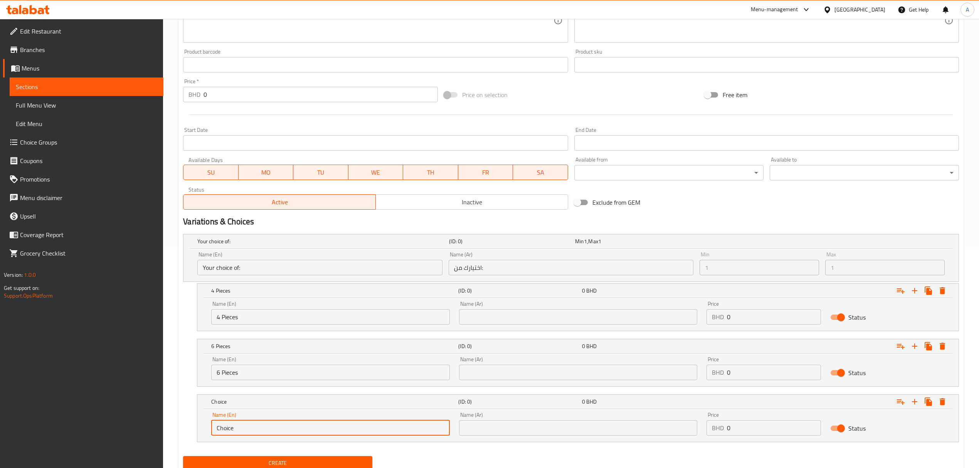
click at [249, 428] on input "Choice" at bounding box center [330, 427] width 238 height 15
paste input "8 Pieces"
type input "8 Pieces"
click at [538, 317] on input "text" at bounding box center [578, 316] width 238 height 15
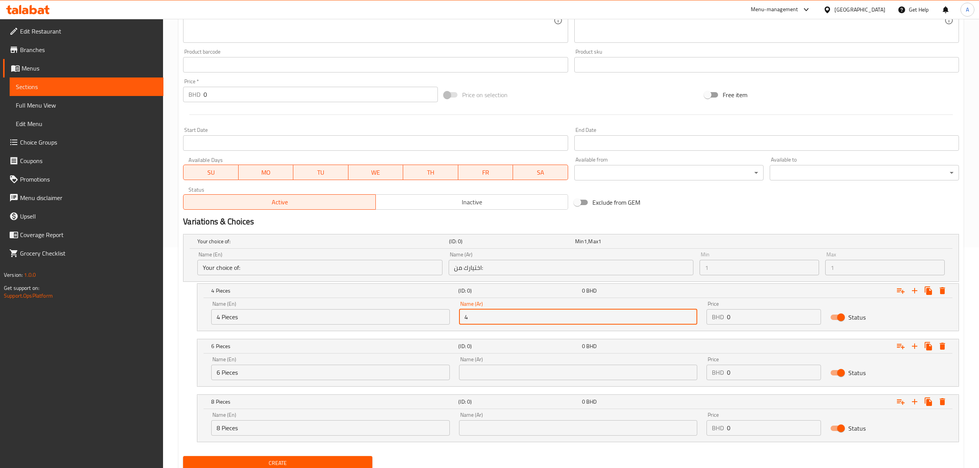
type input "4 قطع"
click at [508, 382] on div "Name (Ar) Name (Ar)" at bounding box center [577, 368] width 247 height 33
click at [512, 380] on input "text" at bounding box center [578, 372] width 238 height 15
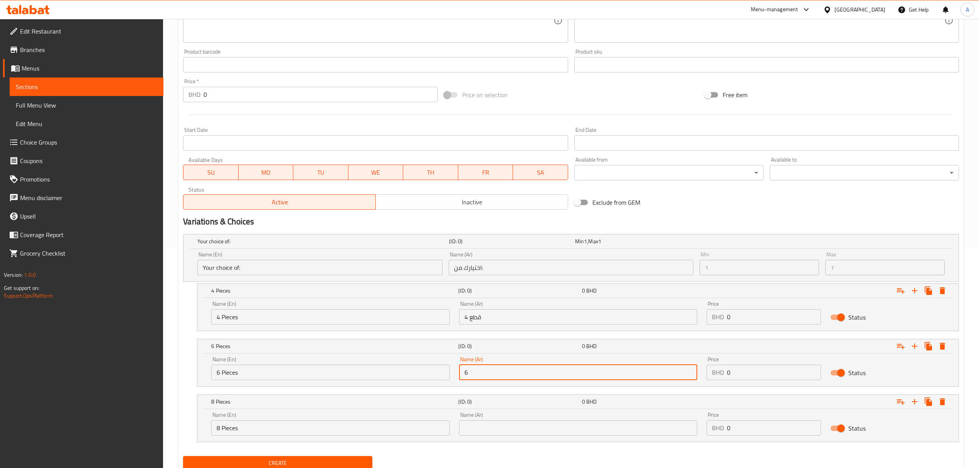
paste input "قطع"
type input "6 قطع"
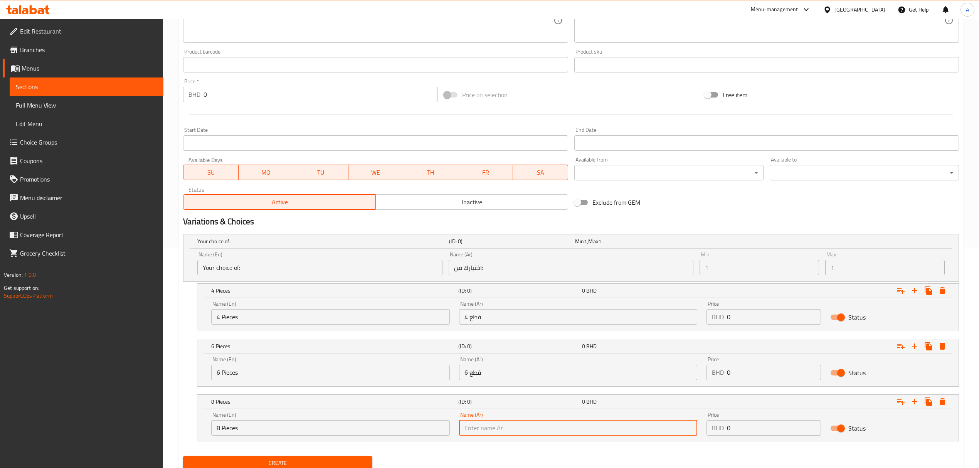
click at [487, 433] on input "text" at bounding box center [578, 427] width 238 height 15
paste input "قطع"
type input "8 قطع"
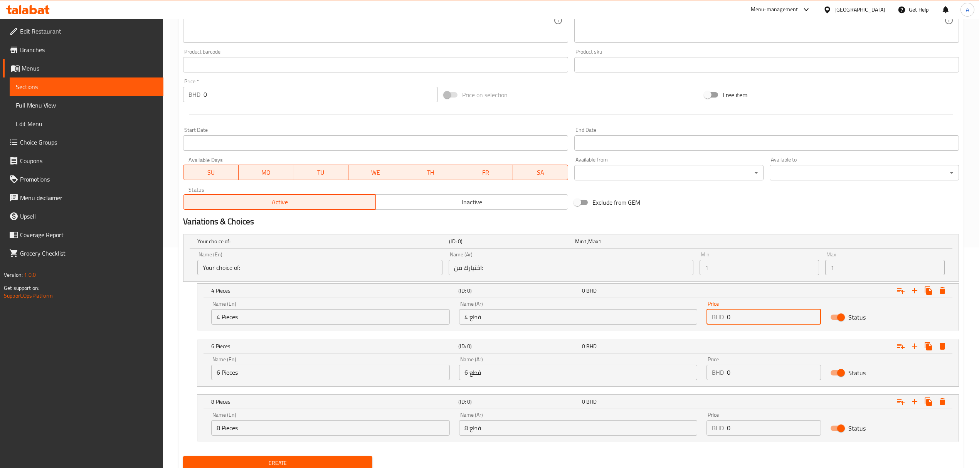
drag, startPoint x: 743, startPoint y: 324, endPoint x: 726, endPoint y: 321, distance: 17.6
click at [726, 321] on div "BHD 0 Price" at bounding box center [763, 316] width 114 height 15
paste input ".95"
type input "0.95"
drag, startPoint x: 732, startPoint y: 372, endPoint x: 720, endPoint y: 378, distance: 13.1
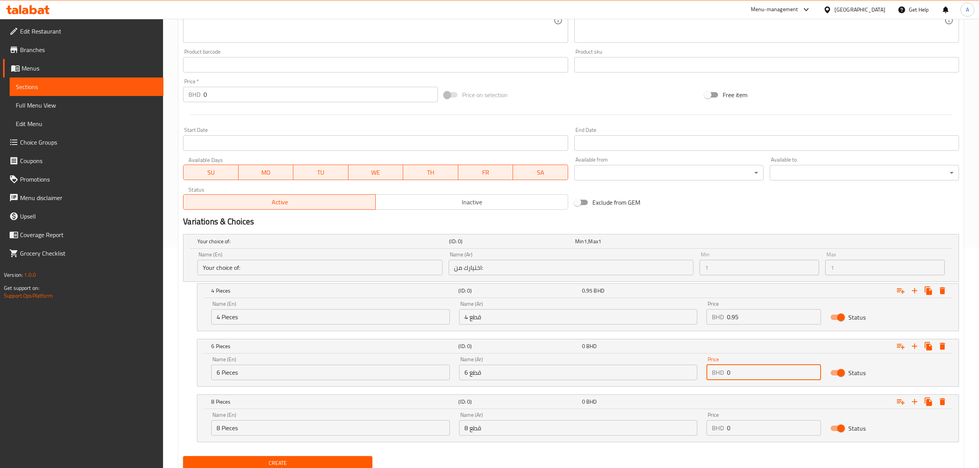
click at [720, 378] on div "BHD 0 Price" at bounding box center [763, 372] width 114 height 15
paste input "1.25"
type input "1.25"
drag, startPoint x: 747, startPoint y: 429, endPoint x: 717, endPoint y: 425, distance: 30.3
click at [717, 425] on div "BHD 0 Price" at bounding box center [763, 427] width 114 height 15
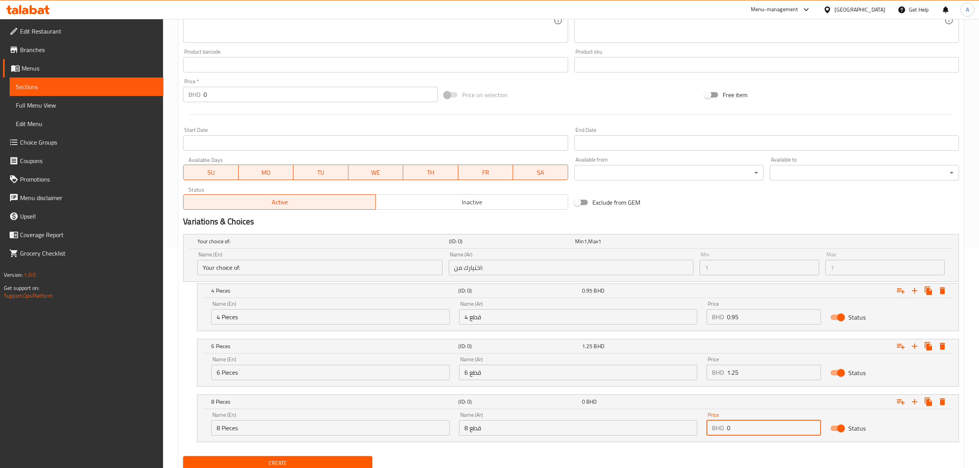
paste input "1.5"
type input "1.5"
click at [183, 456] on button "Create" at bounding box center [277, 463] width 189 height 14
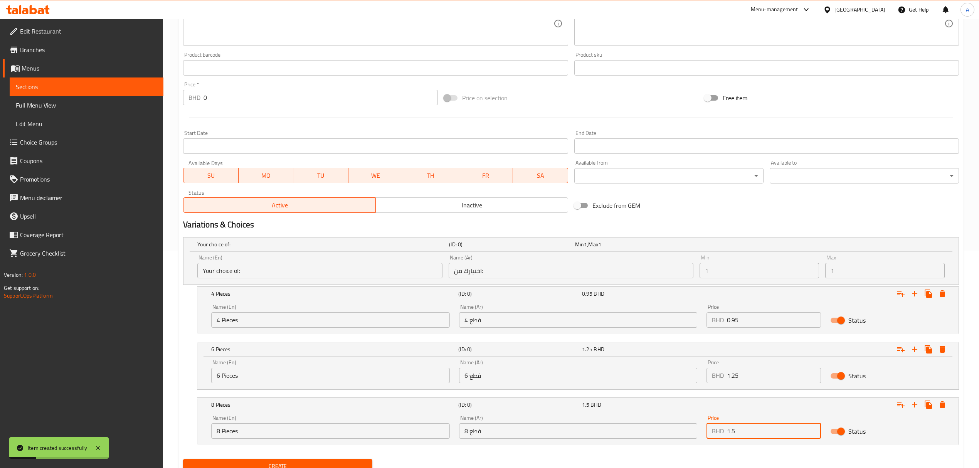
scroll to position [118, 0]
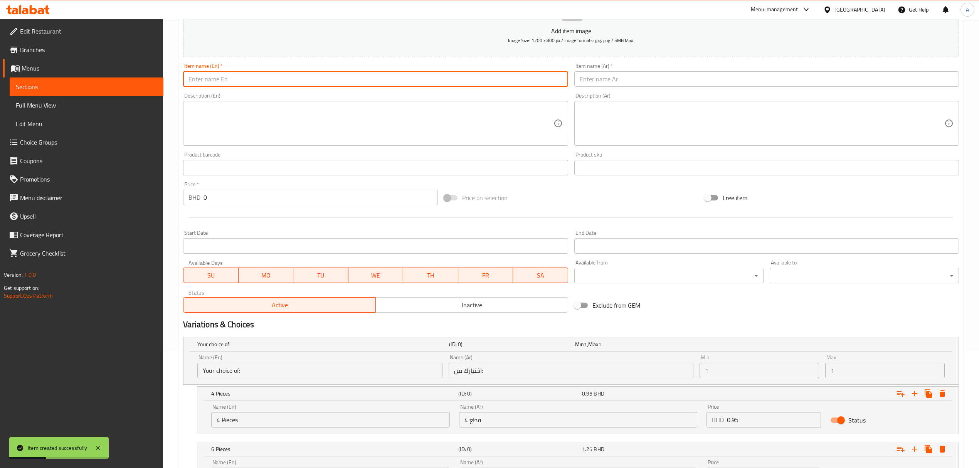
click at [238, 83] on input "text" at bounding box center [375, 78] width 385 height 15
paste input "Popcorn Box"
type input "Popcorn Box"
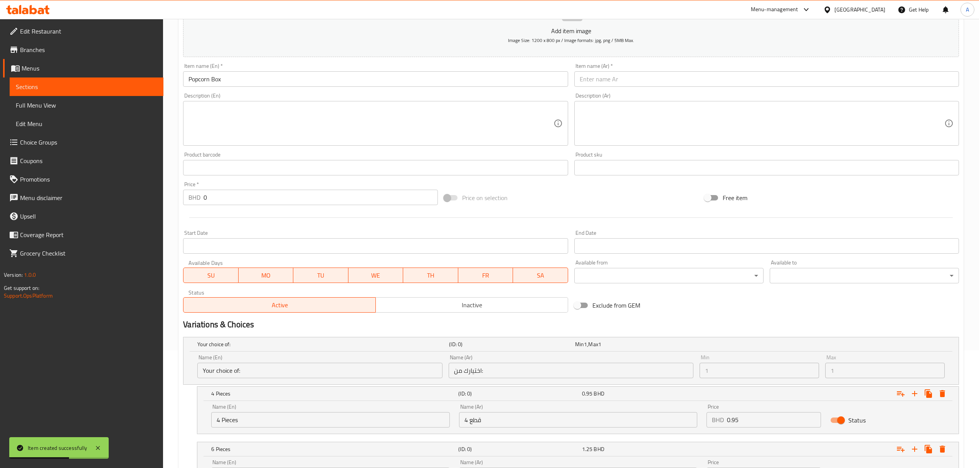
drag, startPoint x: 590, startPoint y: 66, endPoint x: 595, endPoint y: 79, distance: 14.2
click at [591, 67] on div "Item name (Ar)   * Item name (Ar) *" at bounding box center [766, 75] width 385 height 24
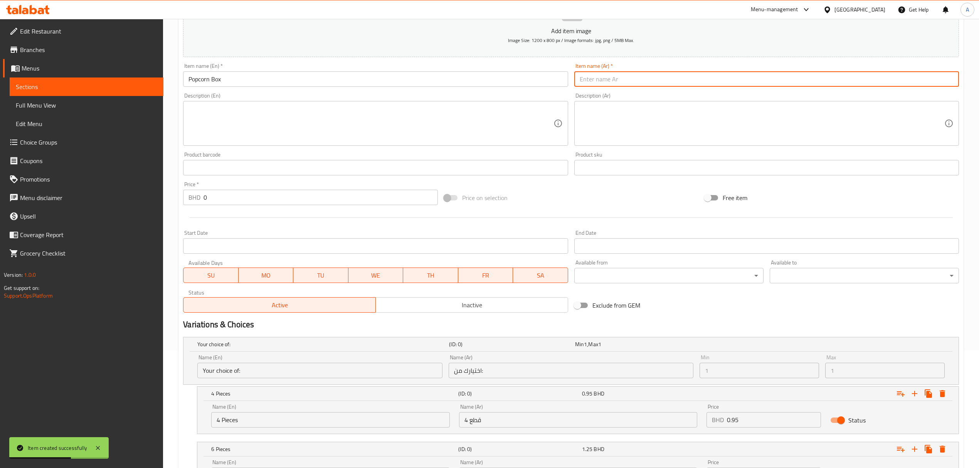
click at [595, 79] on input "text" at bounding box center [766, 78] width 385 height 15
paste input "بوكس بوب كورن"
type input "بوكس بوب كورن"
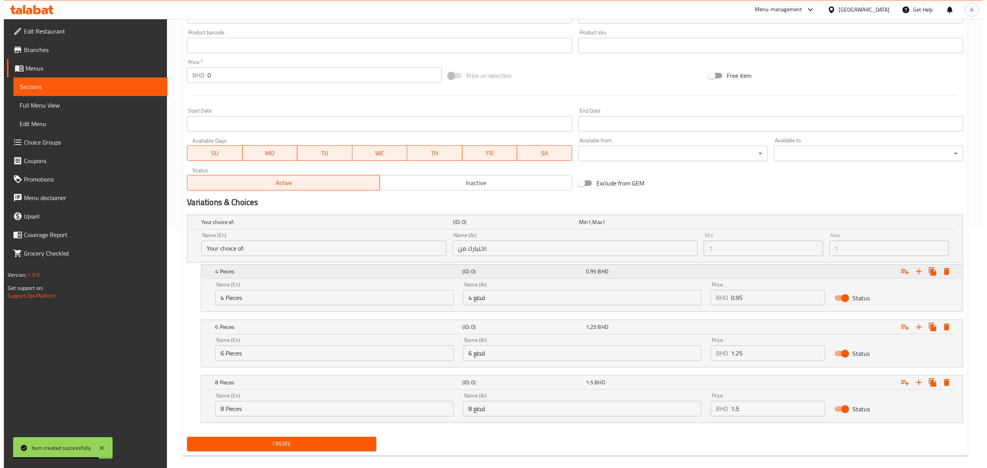
scroll to position [250, 0]
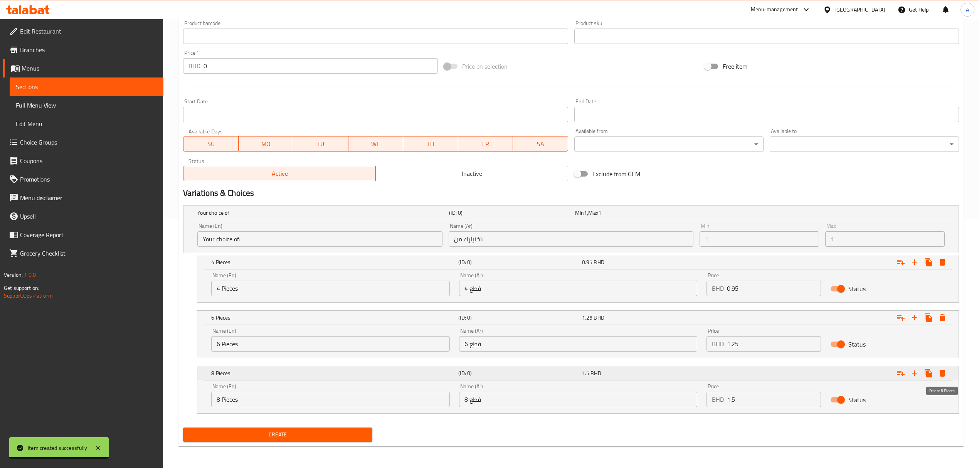
click at [933, 372] on div "Expand" at bounding box center [921, 373] width 55 height 14
click at [945, 373] on icon "Expand" at bounding box center [942, 372] width 9 height 9
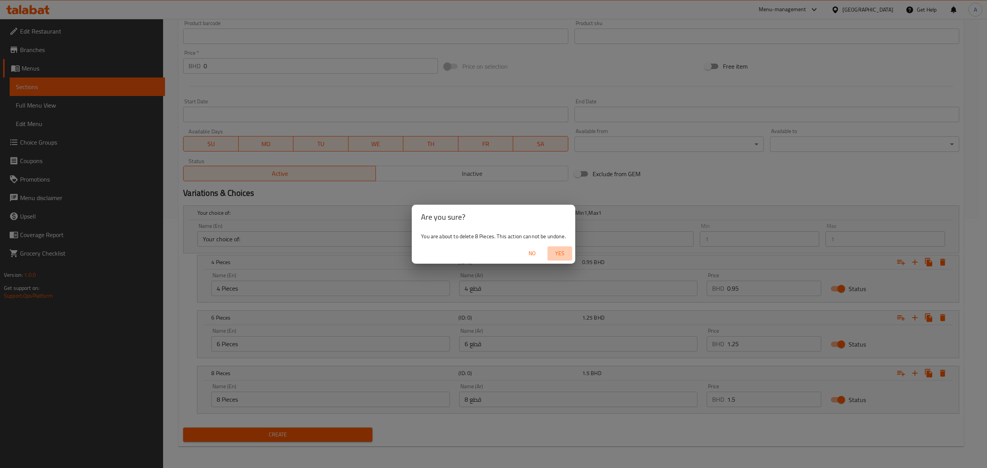
click at [563, 250] on span "Yes" at bounding box center [559, 254] width 18 height 10
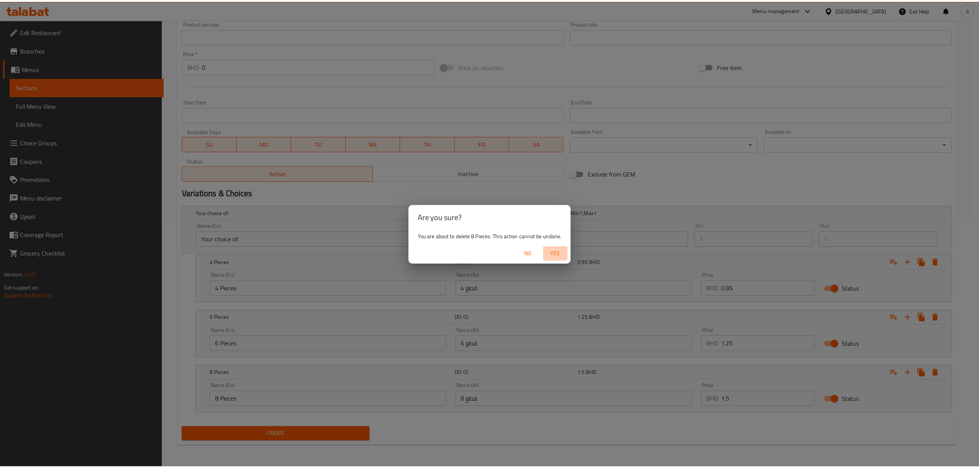
scroll to position [194, 0]
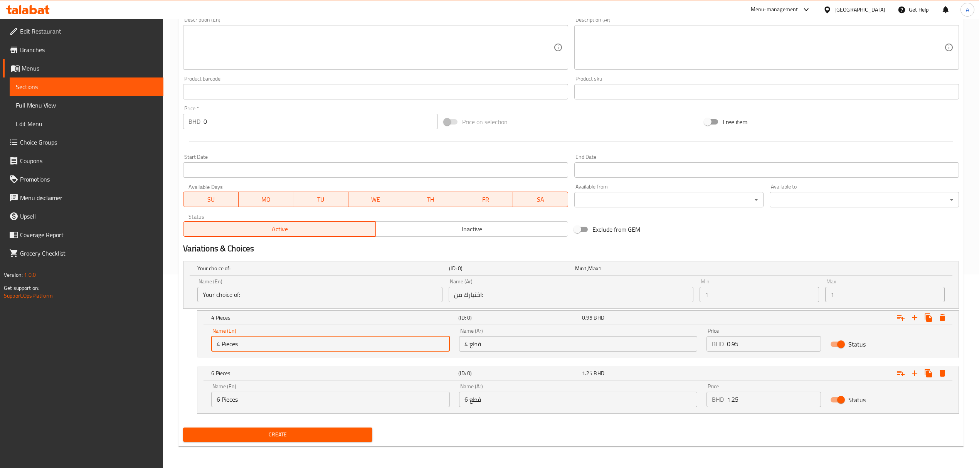
click at [329, 344] on input "4 Pieces" at bounding box center [330, 343] width 238 height 15
type input "Small"
click at [277, 398] on input "6 Pieces" at bounding box center [330, 399] width 238 height 15
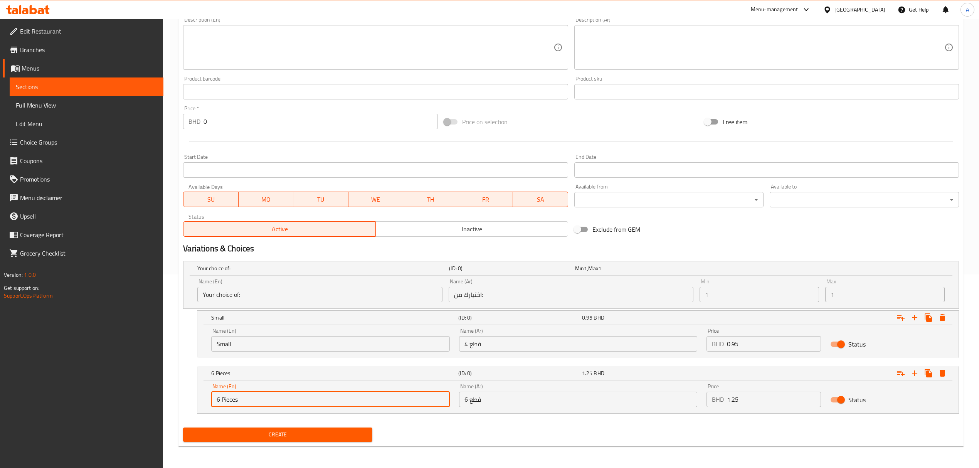
click at [277, 398] on input "6 Pieces" at bounding box center [330, 399] width 238 height 15
type input "Large"
click at [527, 400] on input "6 قطع" at bounding box center [578, 399] width 238 height 15
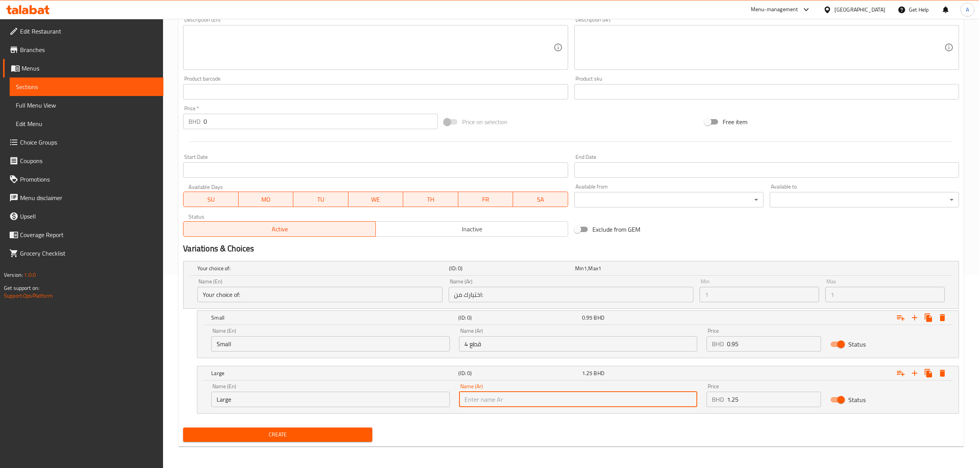
type input "كبير"
click at [515, 355] on div "Name (Ar) 4 قطع Name (Ar)" at bounding box center [577, 339] width 247 height 33
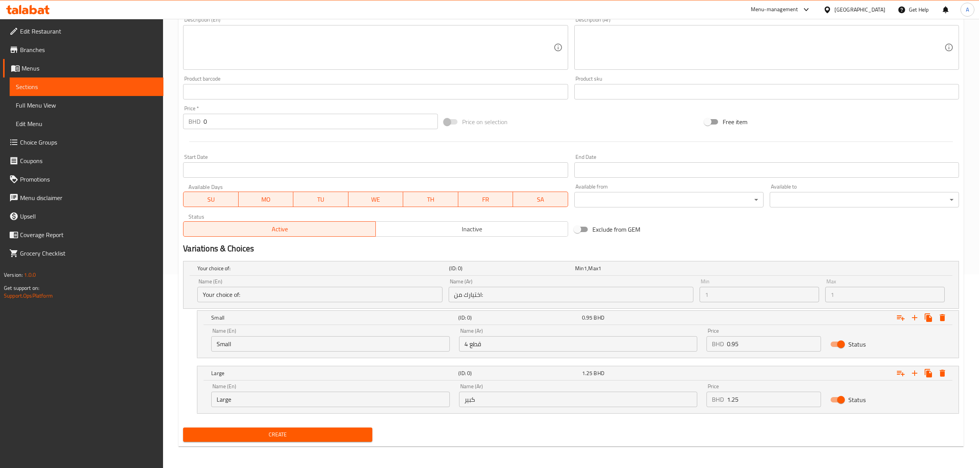
click at [516, 346] on input "4 قطع" at bounding box center [578, 343] width 238 height 15
type input "صغير"
drag, startPoint x: 737, startPoint y: 346, endPoint x: 700, endPoint y: 331, distance: 39.4
click at [703, 338] on div "Price BHD 0 Price" at bounding box center [764, 339] width 124 height 33
paste input "1.25"
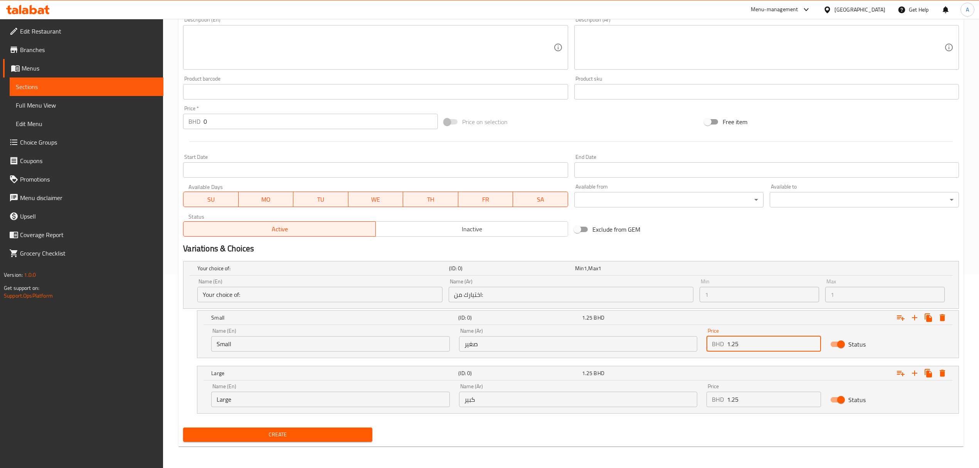
type input "1.25"
drag, startPoint x: 747, startPoint y: 407, endPoint x: 730, endPoint y: 408, distance: 17.4
click at [730, 408] on div "Price BHD 0 Price" at bounding box center [764, 395] width 124 height 33
drag, startPoint x: 734, startPoint y: 404, endPoint x: 718, endPoint y: 408, distance: 16.6
click at [718, 408] on div "Price BHD 0 Price" at bounding box center [764, 395] width 124 height 33
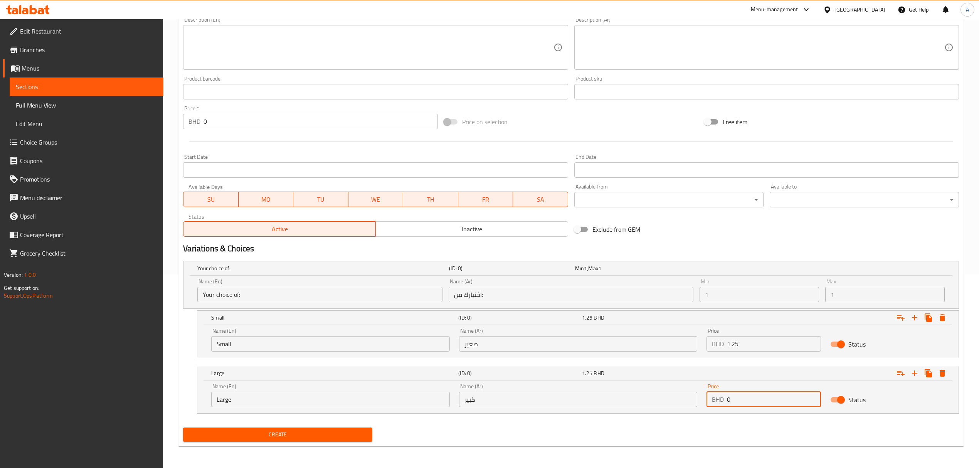
paste input "2.2"
type input "2.2"
click at [183, 427] on button "Create" at bounding box center [277, 434] width 189 height 14
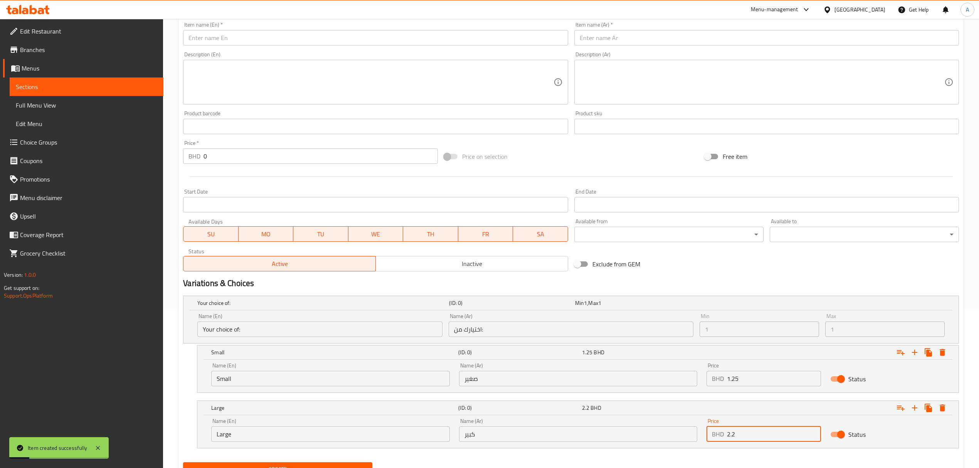
scroll to position [91, 0]
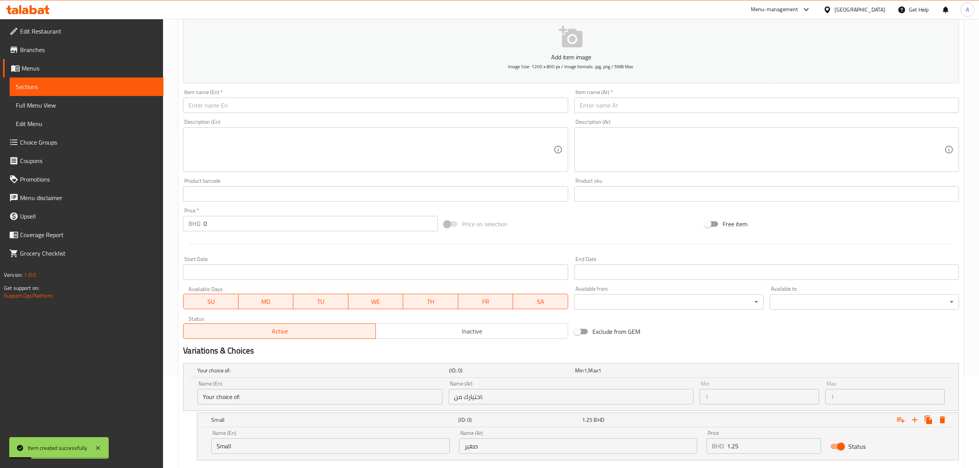
click at [341, 97] on div "Item name (En)   * Item name (En) *" at bounding box center [375, 101] width 385 height 24
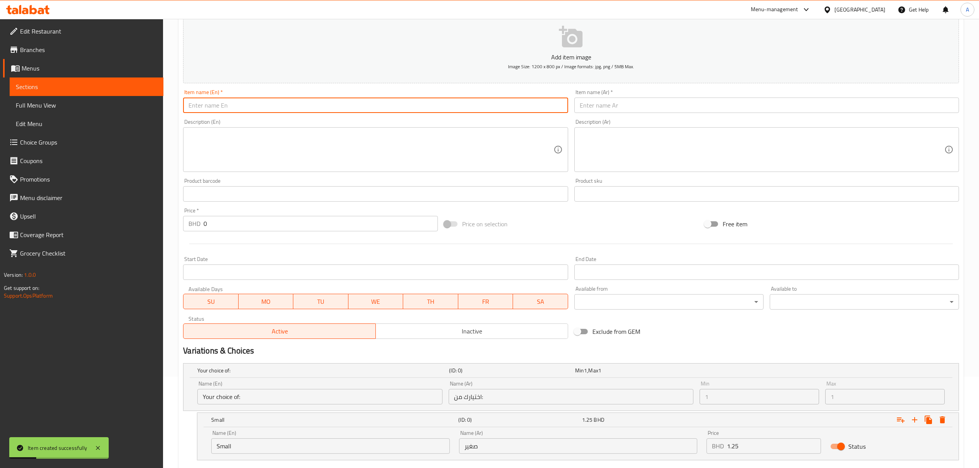
click at [341, 105] on input "text" at bounding box center [375, 105] width 385 height 15
paste input "Potato Box"
type input "Potato Box"
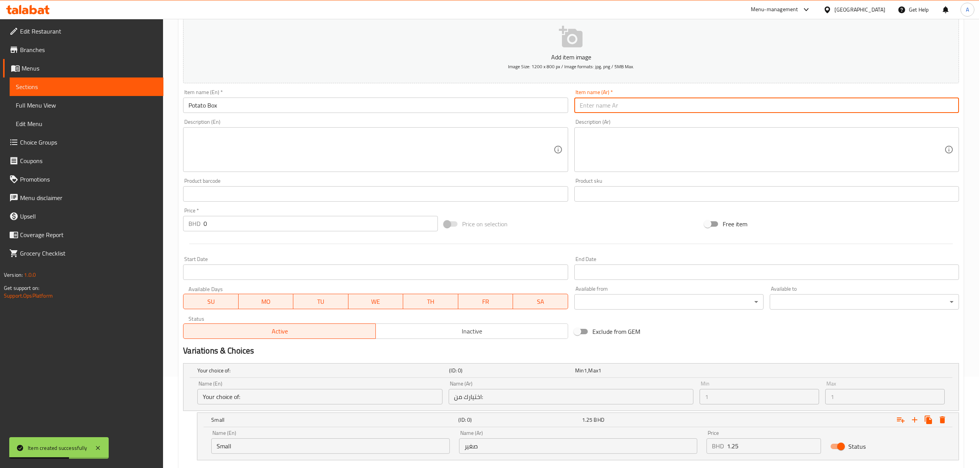
click at [601, 102] on input "text" at bounding box center [766, 105] width 385 height 15
paste input "بطاطس"
type input "بوكس بطاطس"
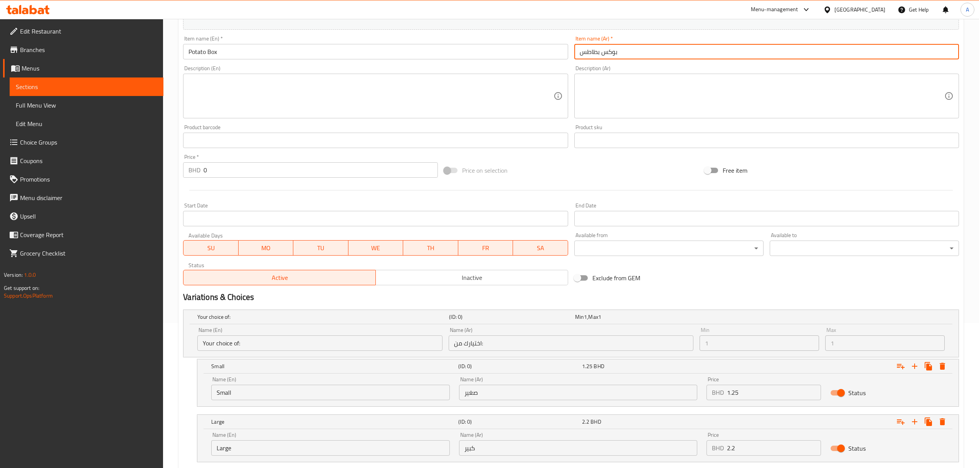
scroll to position [194, 0]
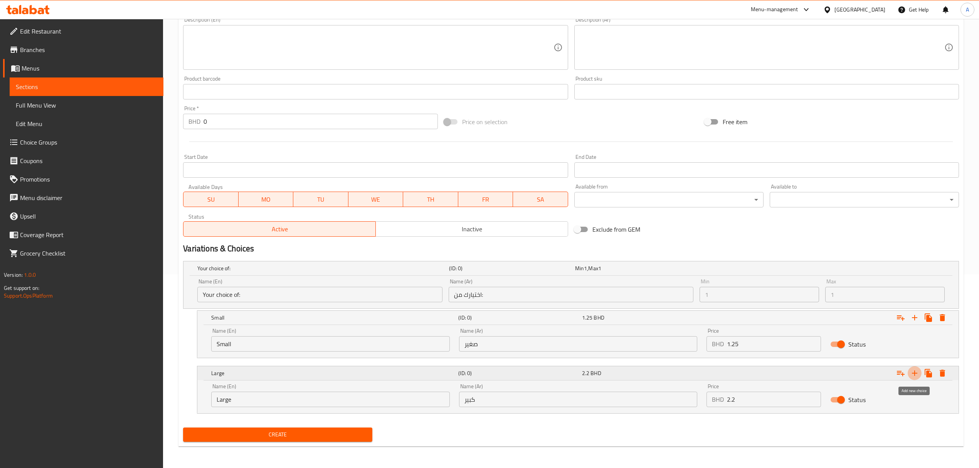
click at [916, 377] on icon "Expand" at bounding box center [914, 372] width 9 height 9
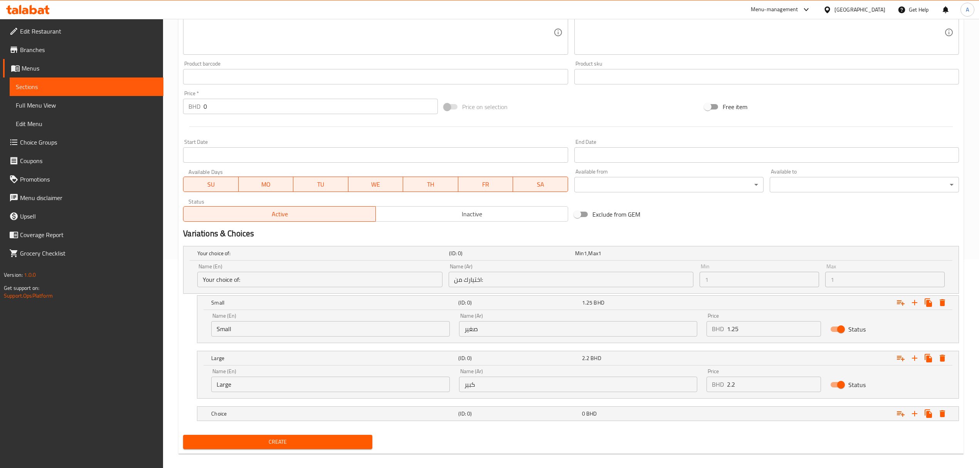
scroll to position [217, 0]
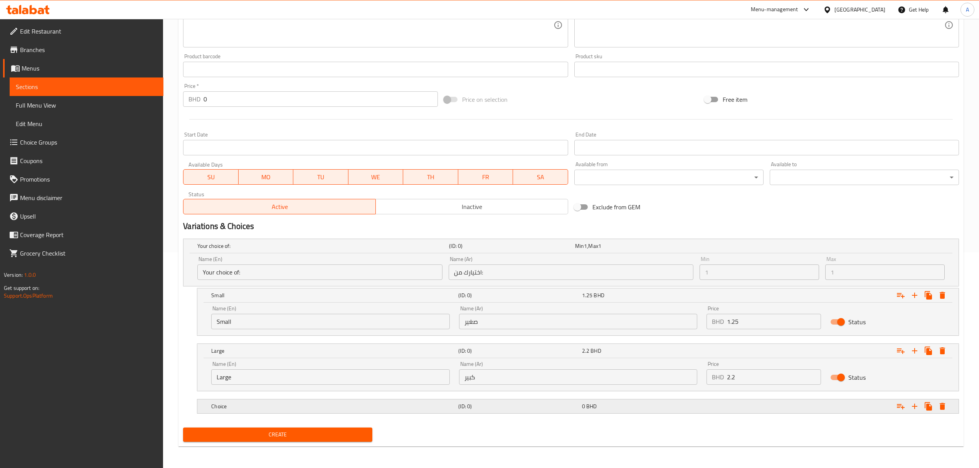
click at [255, 405] on h5 "Choice" at bounding box center [333, 406] width 244 height 8
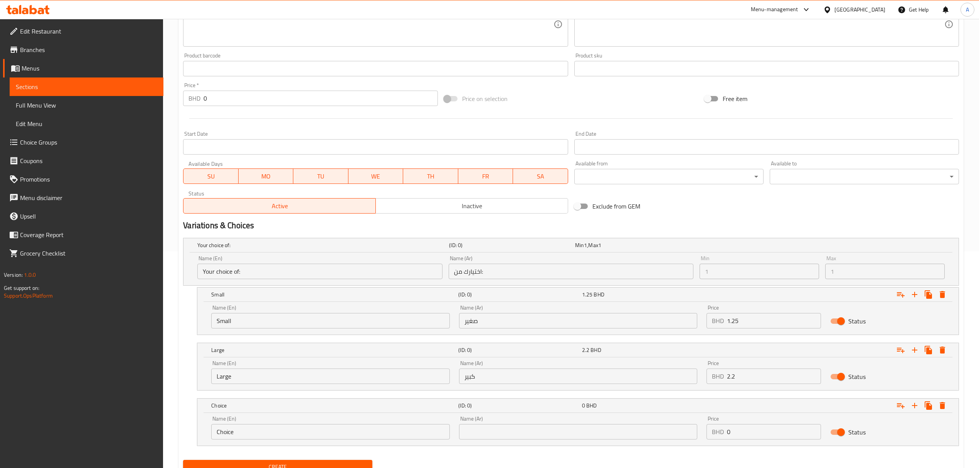
click at [269, 434] on input "Choice" at bounding box center [330, 431] width 238 height 15
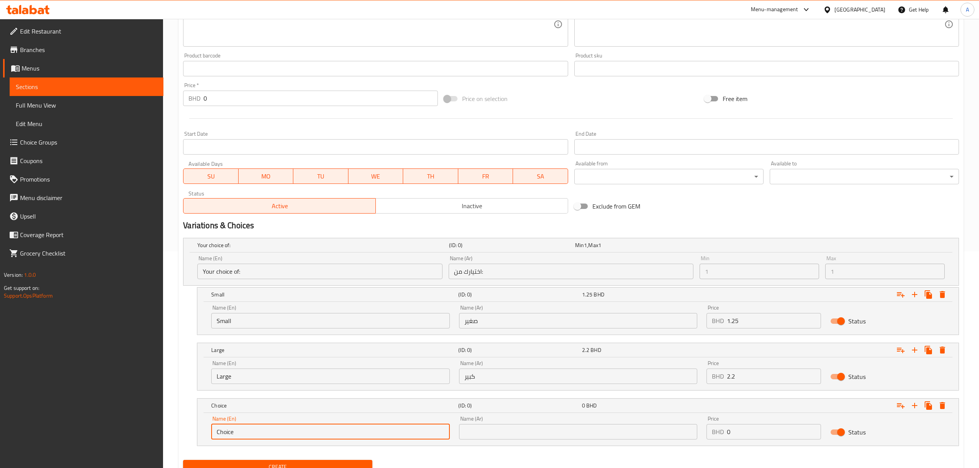
click at [268, 434] on input "Choice" at bounding box center [330, 431] width 238 height 15
click at [268, 434] on input "text" at bounding box center [330, 431] width 238 height 15
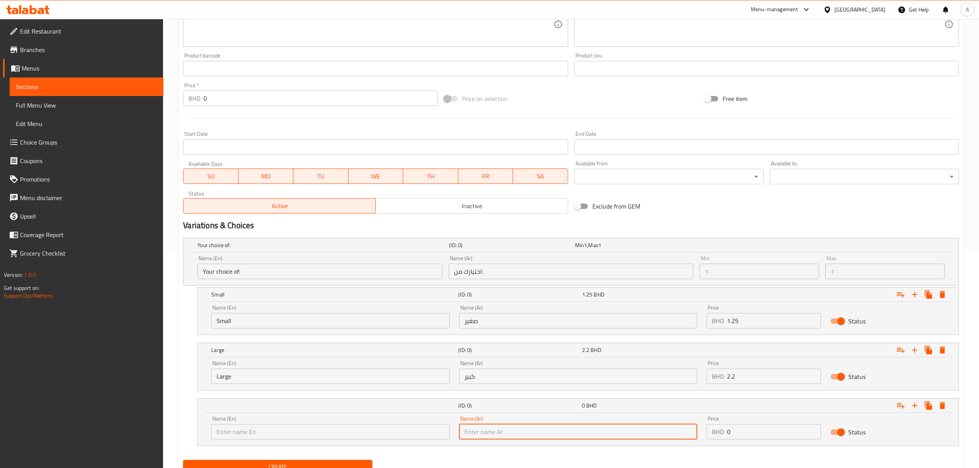
click at [546, 428] on input "text" at bounding box center [578, 431] width 238 height 15
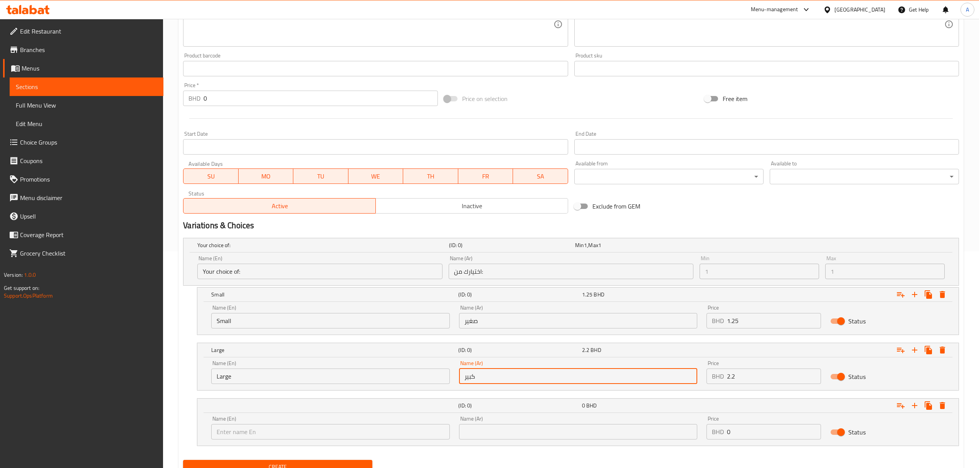
click at [480, 378] on input "كبير" at bounding box center [578, 375] width 238 height 15
click at [628, 382] on input "كبير" at bounding box center [578, 375] width 238 height 15
click at [623, 356] on div "Large (ID: 0) 2.2 BHD" at bounding box center [580, 349] width 741 height 17
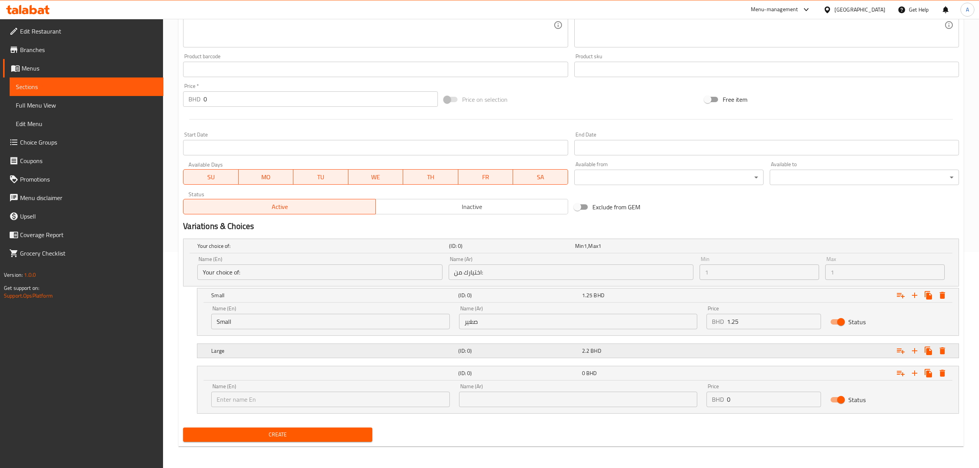
click at [623, 356] on div "Large (ID: 0) 2.2 BHD" at bounding box center [580, 350] width 741 height 17
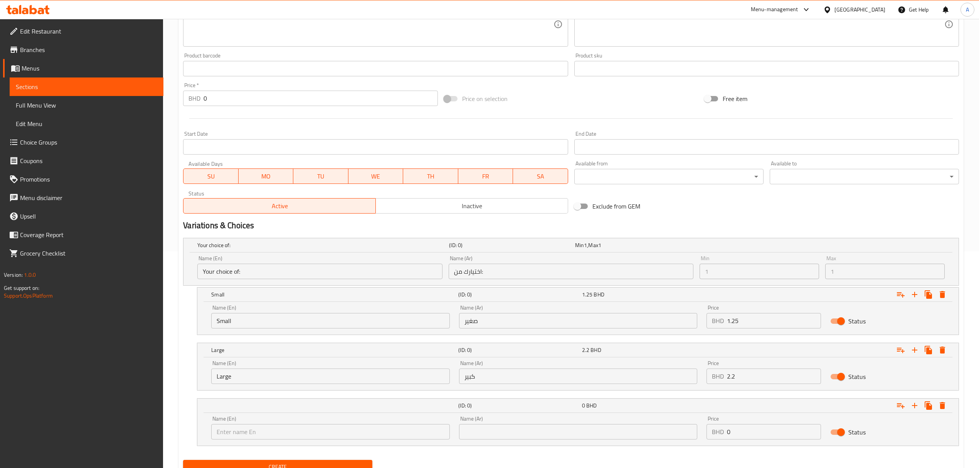
click at [537, 385] on div "Name (Ar) كبير Name (Ar)" at bounding box center [577, 372] width 247 height 33
click at [533, 382] on input "كبير" at bounding box center [578, 375] width 238 height 15
type input "كبير"
click at [491, 378] on input "كبير" at bounding box center [578, 375] width 238 height 15
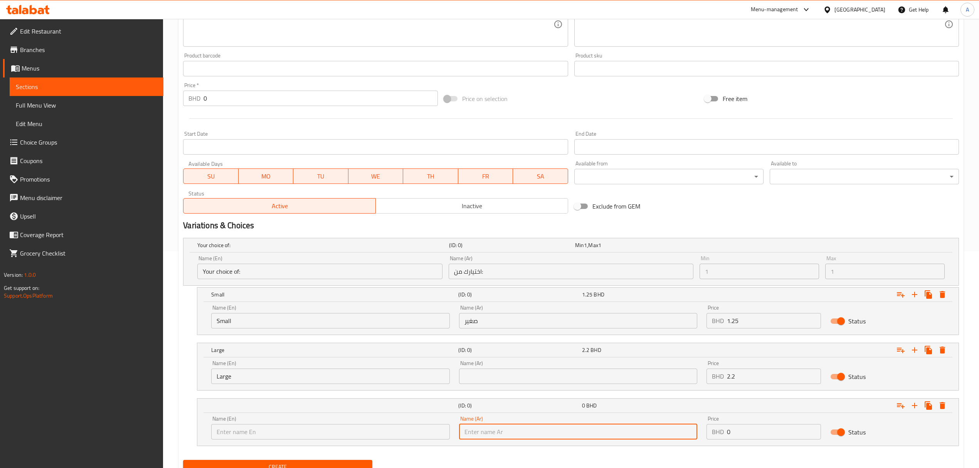
click at [474, 435] on input "text" at bounding box center [578, 431] width 238 height 15
paste input "كبير"
type input "كبير"
click at [247, 375] on input "Large" at bounding box center [330, 375] width 238 height 15
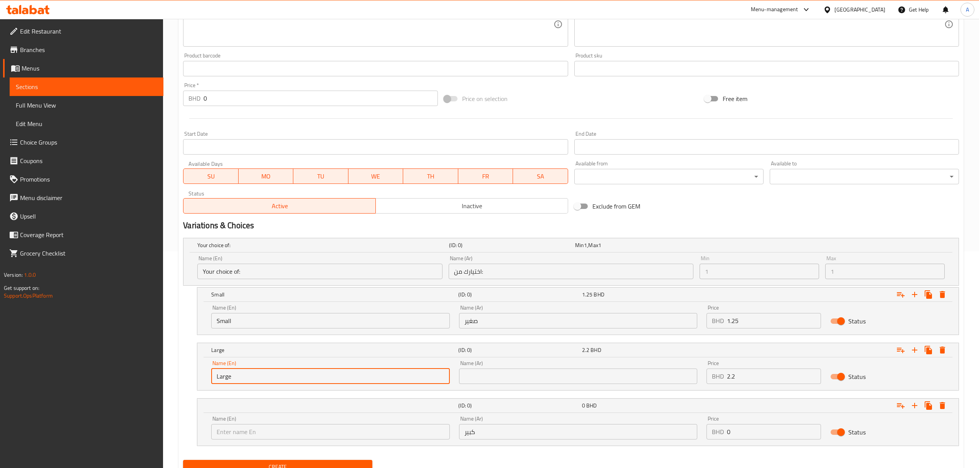
click at [247, 375] on input "Large" at bounding box center [330, 375] width 238 height 15
type input "Choice"
click at [247, 375] on input "text" at bounding box center [330, 375] width 238 height 15
click at [254, 384] on input "LargeChoice" at bounding box center [330, 375] width 238 height 15
click at [224, 381] on input "LargeChoice" at bounding box center [330, 375] width 238 height 15
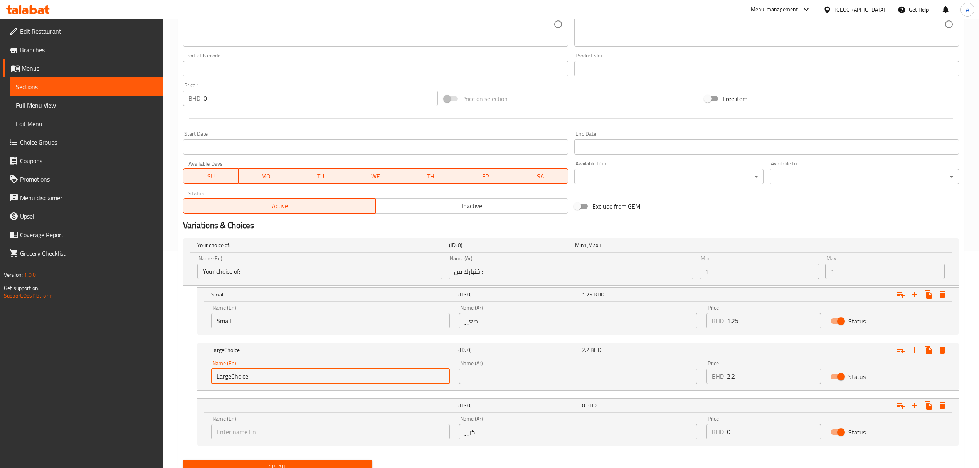
click at [224, 381] on input "LargeChoice" at bounding box center [330, 375] width 238 height 15
type input "LargeChoice"
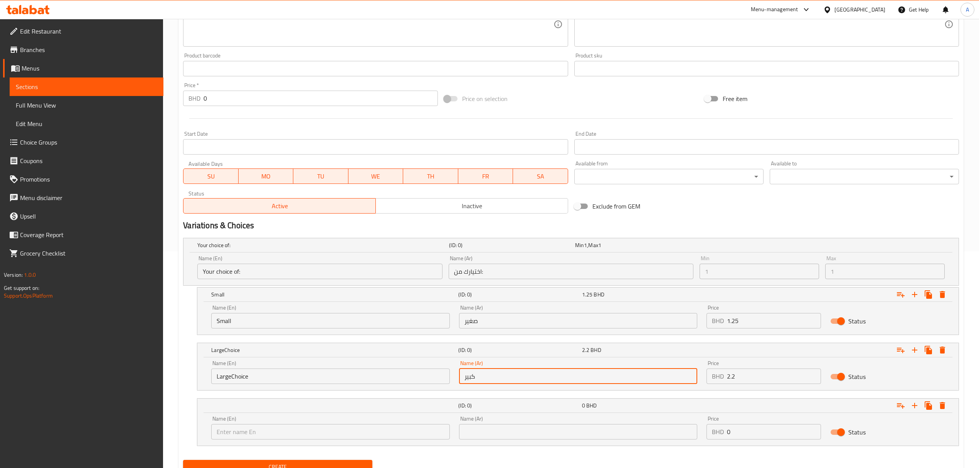
type input "كبير"
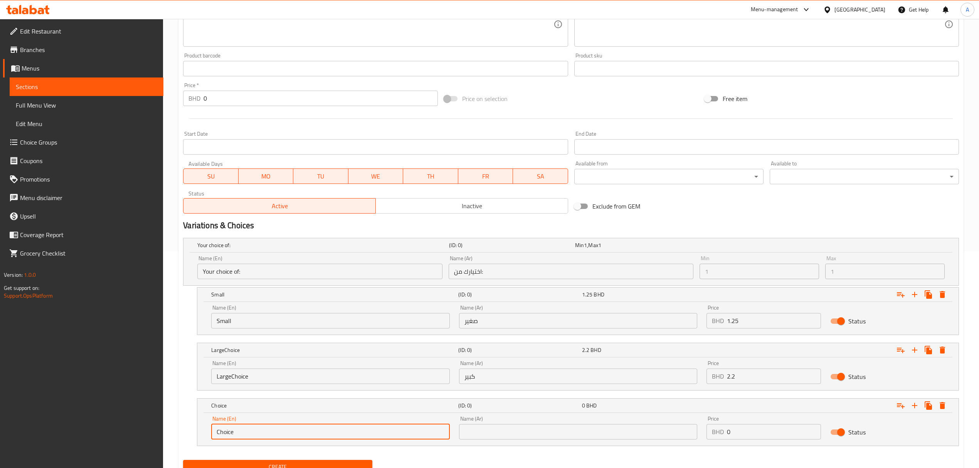
type input "Choice"
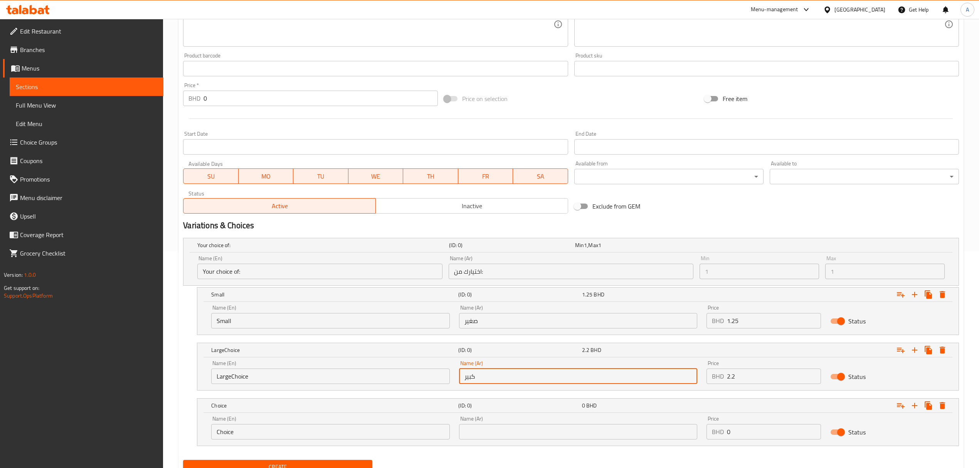
click at [465, 377] on input "كبير" at bounding box center [578, 375] width 238 height 15
click at [472, 432] on input "text" at bounding box center [578, 431] width 238 height 15
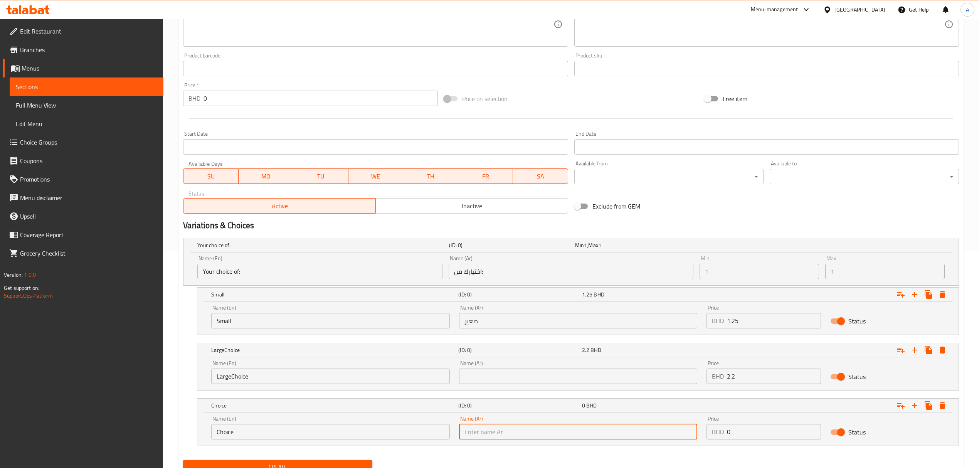
paste input "كبير"
type input "كبير"
click at [226, 378] on input "LargeChoice" at bounding box center [330, 375] width 238 height 15
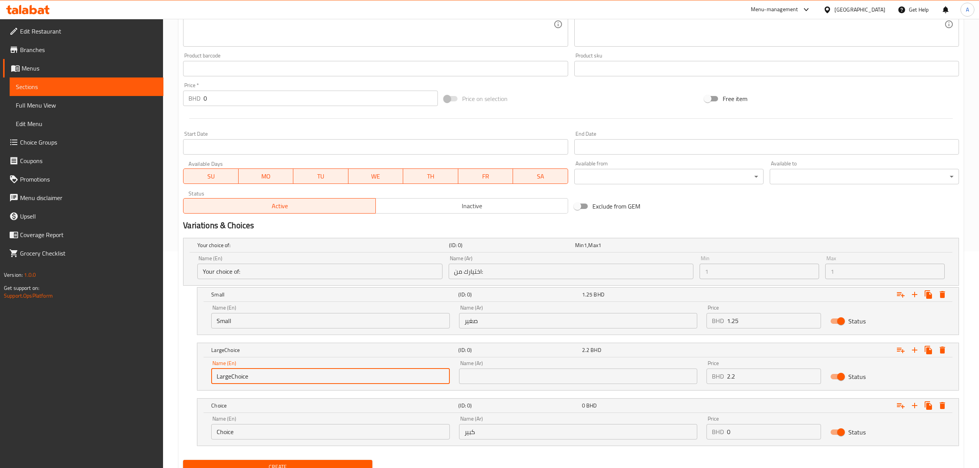
click at [226, 378] on input "LargeChoice" at bounding box center [330, 375] width 238 height 15
type input "م"
type input "Large"
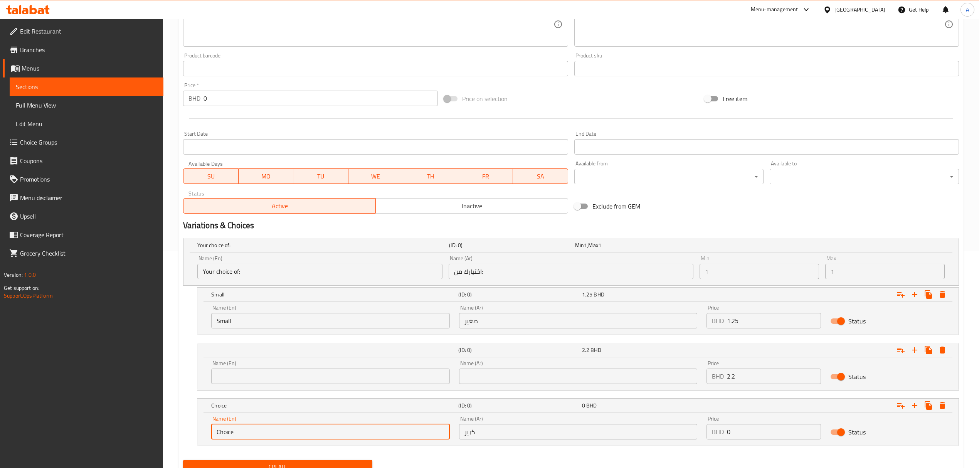
click at [235, 431] on input "Choice" at bounding box center [330, 431] width 238 height 15
paste input "Larg"
type input "Large"
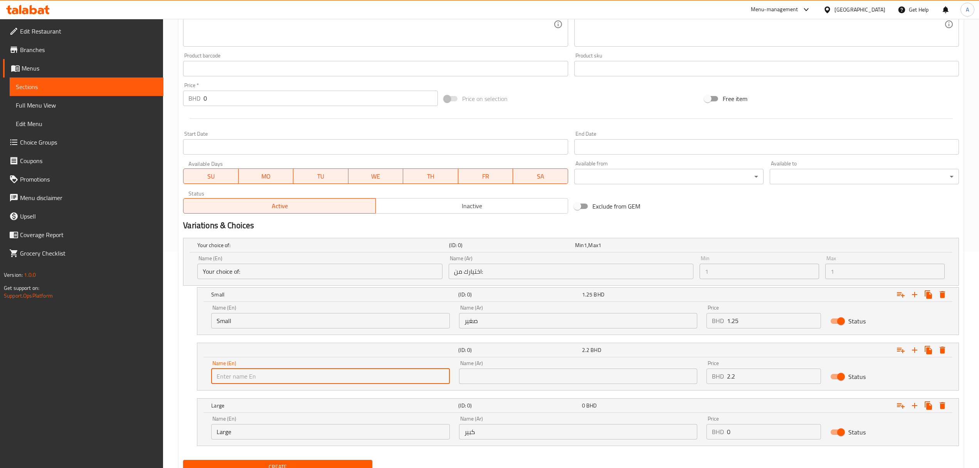
click at [241, 372] on input "text" at bounding box center [330, 375] width 238 height 15
type input "Medium"
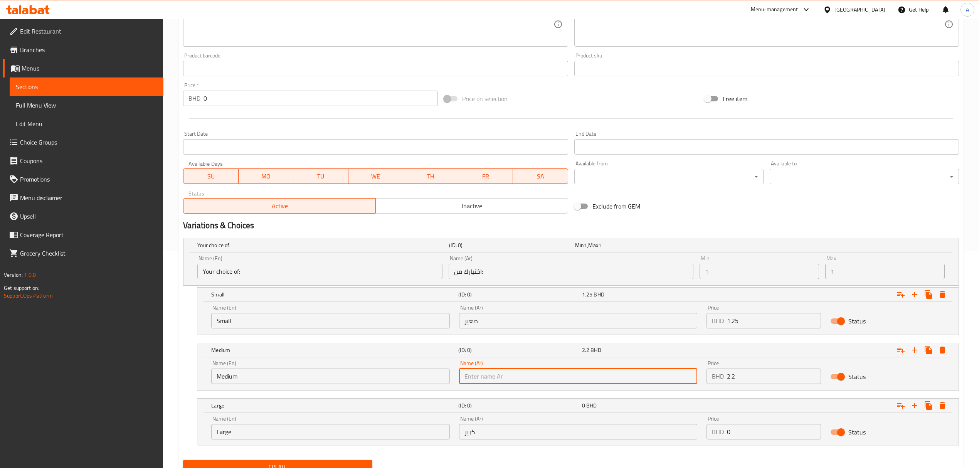
click at [494, 375] on input "text" at bounding box center [578, 375] width 238 height 15
type input "وسط"
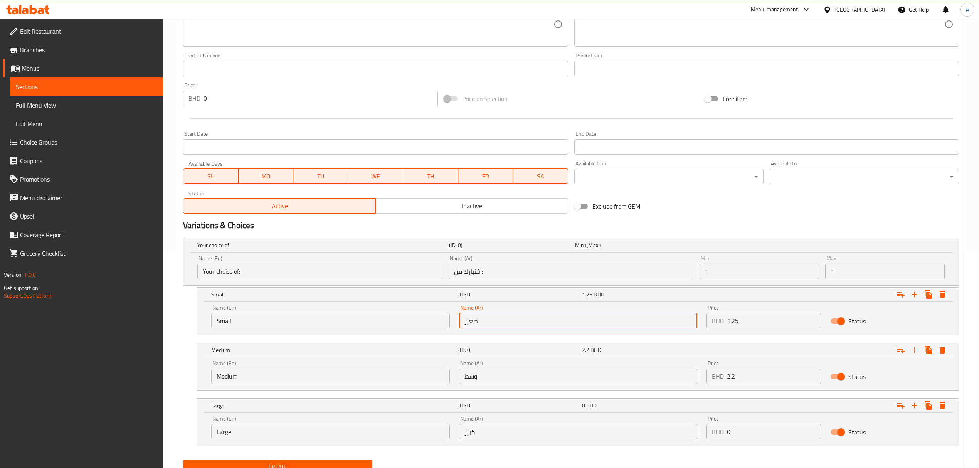
click at [492, 313] on input "صغير" at bounding box center [578, 320] width 238 height 15
type input "صغير"
click at [743, 332] on div "Price BHD 1.25 Price" at bounding box center [764, 316] width 124 height 33
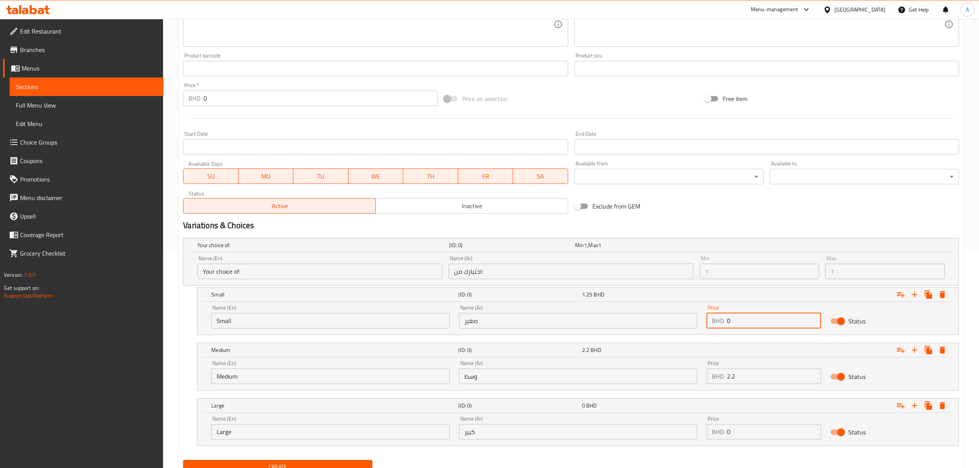
drag, startPoint x: 739, startPoint y: 326, endPoint x: 726, endPoint y: 321, distance: 13.9
click at [726, 321] on div "BHD 0 Price" at bounding box center [763, 320] width 114 height 15
paste input ".45"
type input "0.45"
drag, startPoint x: 731, startPoint y: 377, endPoint x: 724, endPoint y: 375, distance: 7.1
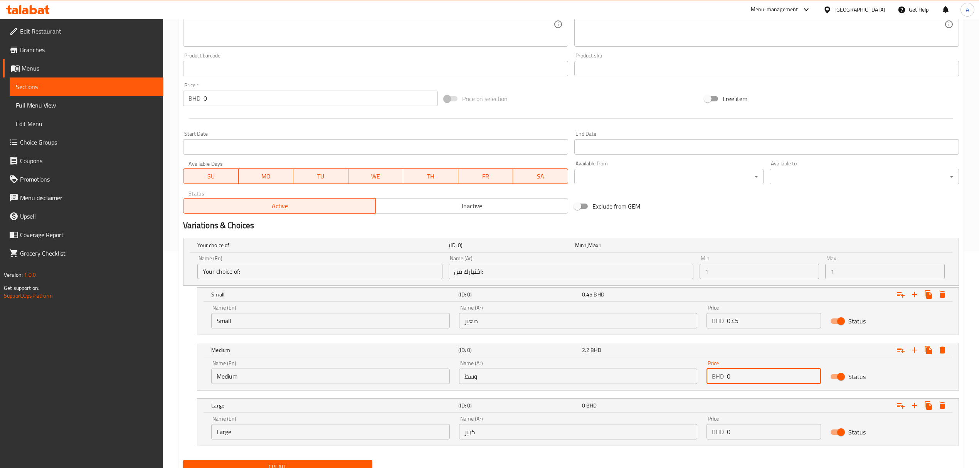
click at [724, 375] on div "BHD 0 Price" at bounding box center [763, 375] width 114 height 15
paste input ".7"
type input "0.7"
drag, startPoint x: 736, startPoint y: 437, endPoint x: 718, endPoint y: 432, distance: 17.9
click at [718, 432] on div "BHD 0 Price" at bounding box center [763, 431] width 114 height 15
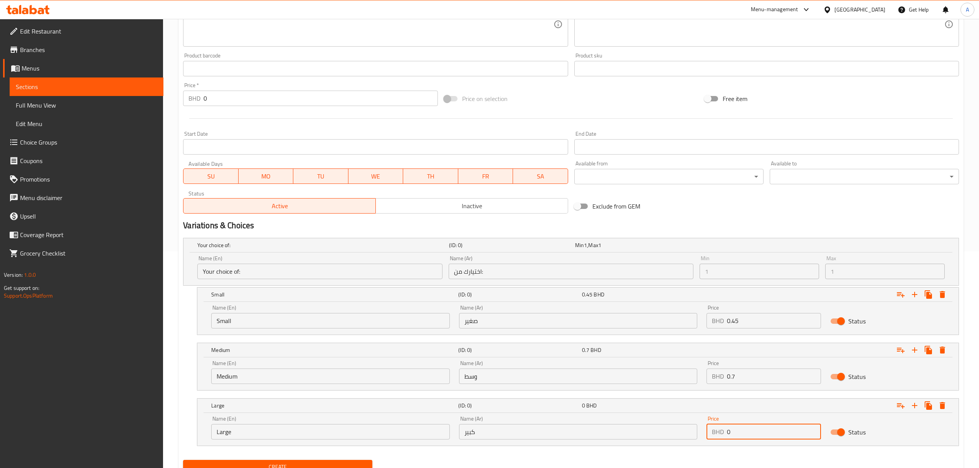
paste input "1.35"
type input "1.35"
click at [705, 444] on div "Price BHD 1.35 Price" at bounding box center [764, 427] width 124 height 33
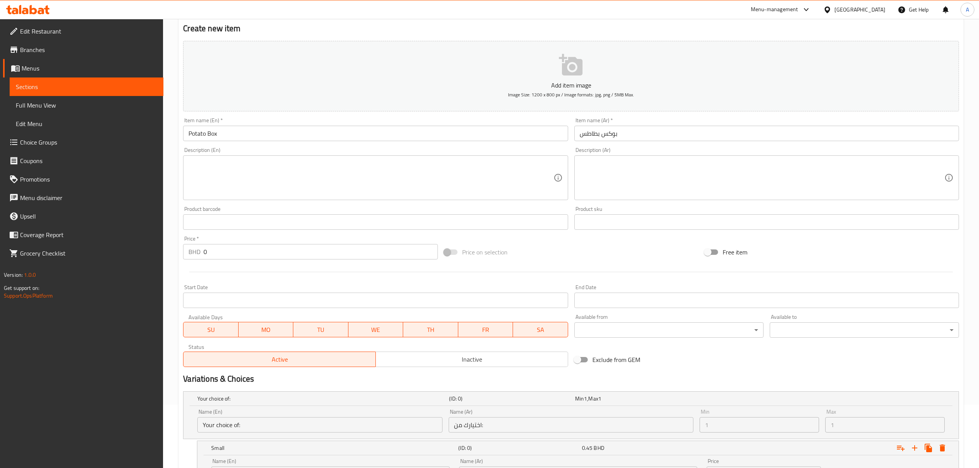
scroll to position [62, 0]
click at [293, 133] on input "Potato Box" at bounding box center [375, 133] width 385 height 15
